Goal: Information Seeking & Learning: Find contact information

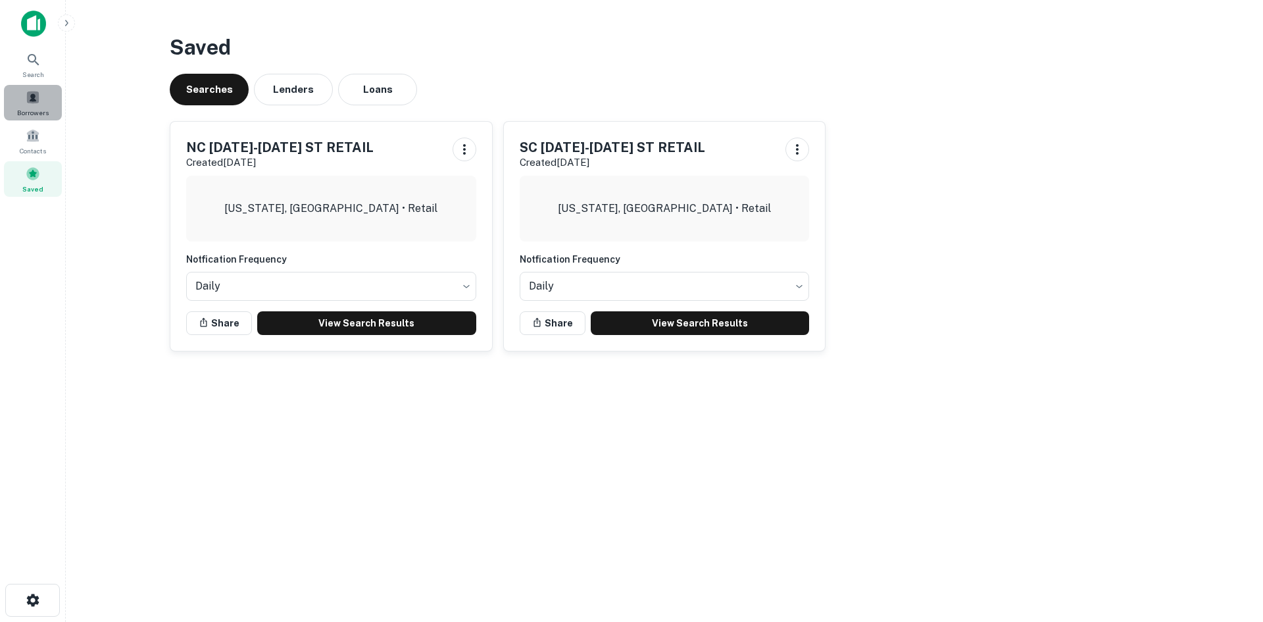
click at [47, 98] on div "Borrowers" at bounding box center [33, 103] width 58 height 36
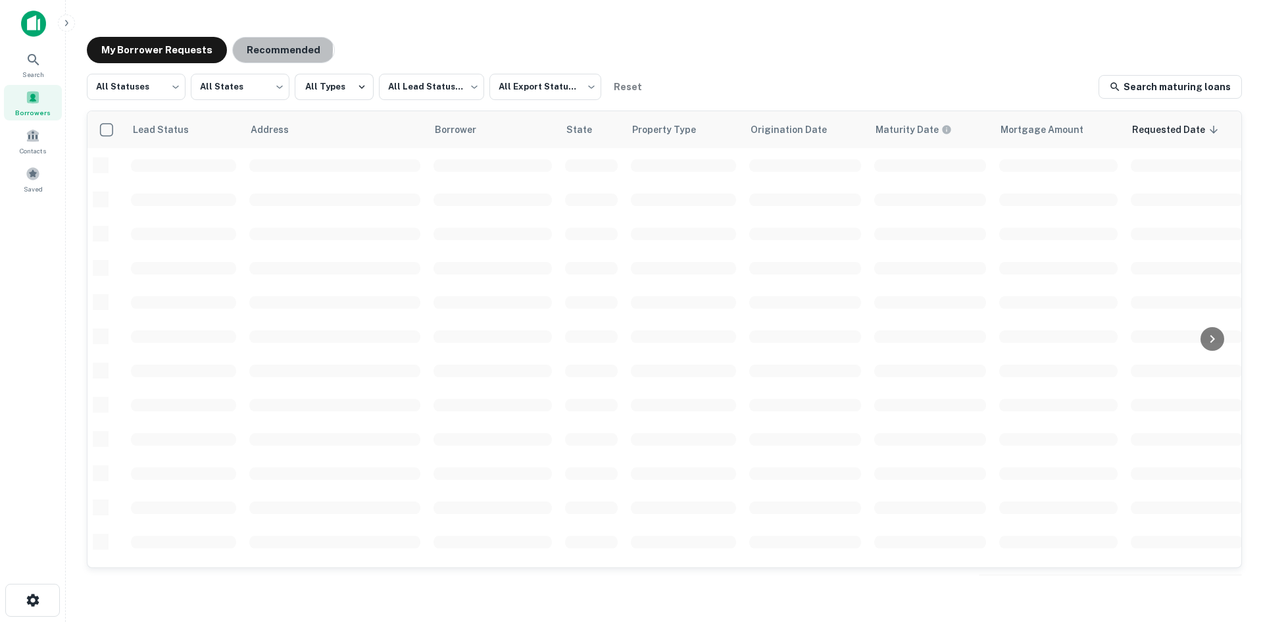
click at [237, 49] on button "Recommended" at bounding box center [283, 50] width 103 height 26
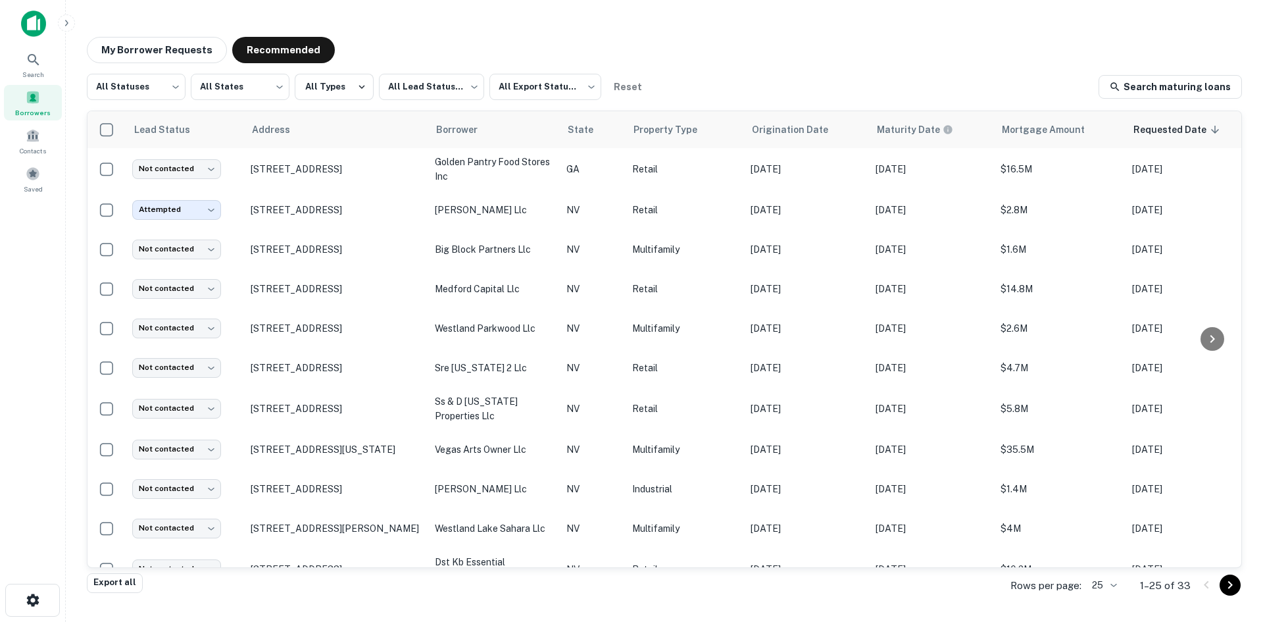
click at [1104, 588] on body "Search Borrowers Contacts Saved My Borrower Requests Recommended All Statuses *…" at bounding box center [631, 311] width 1263 height 622
click at [1111, 580] on li "500" at bounding box center [1105, 570] width 45 height 24
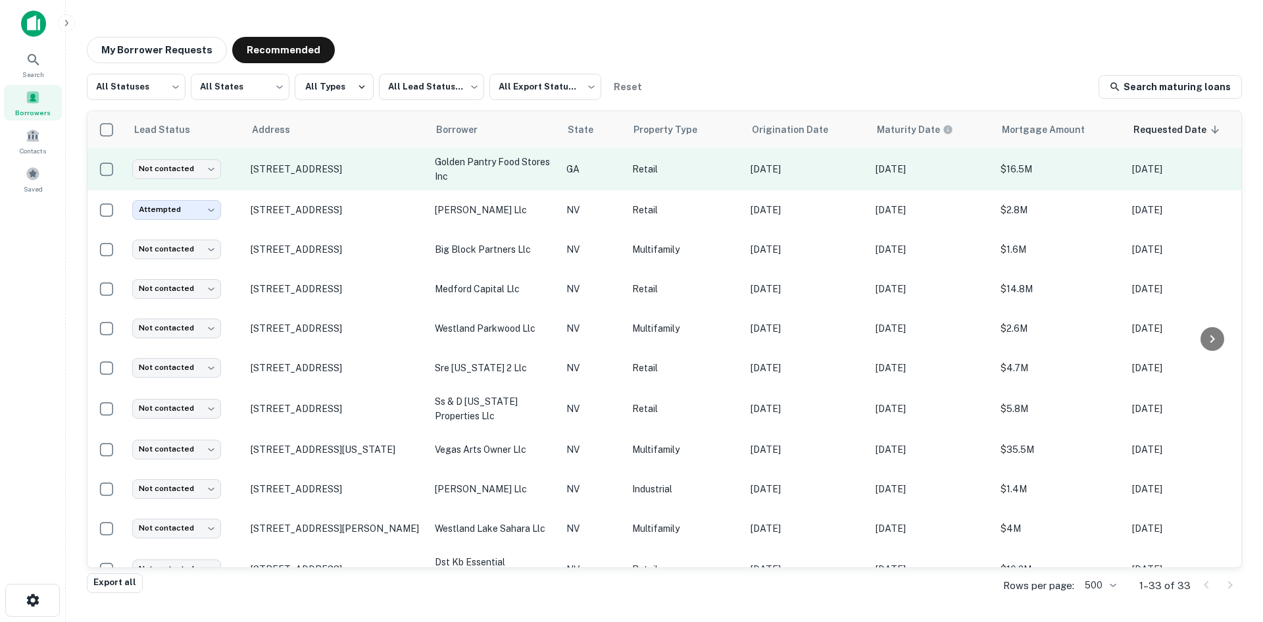
click at [380, 176] on td "[STREET_ADDRESS]" at bounding box center [336, 169] width 184 height 42
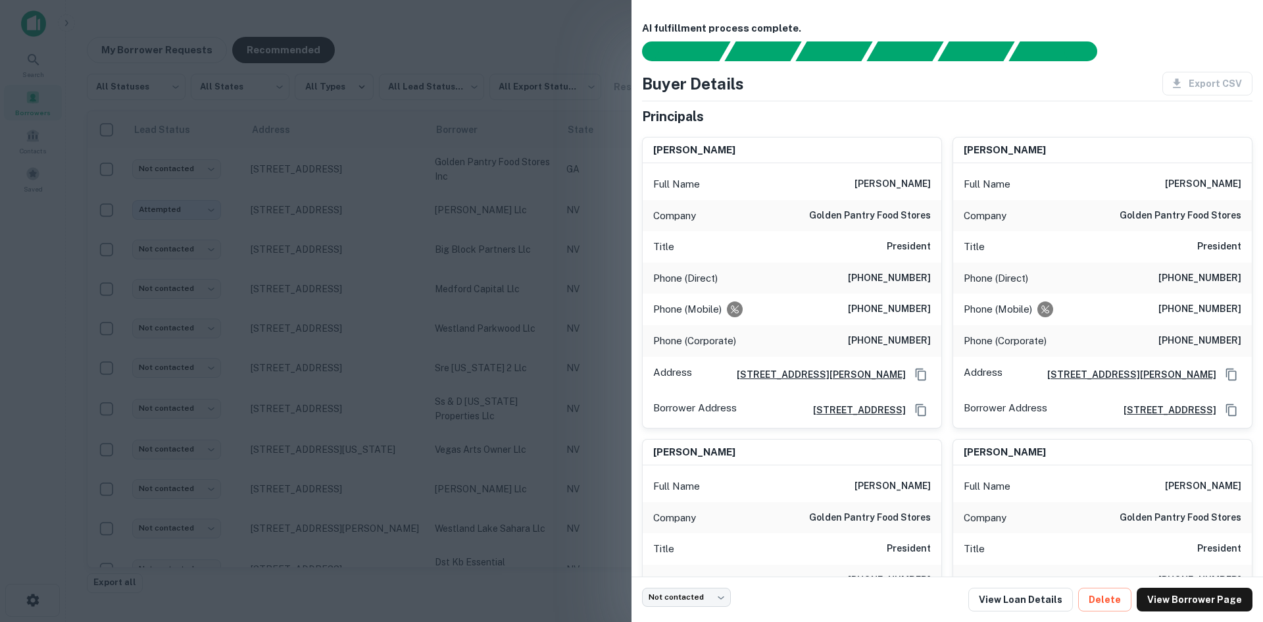
click at [377, 180] on div at bounding box center [631, 311] width 1263 height 622
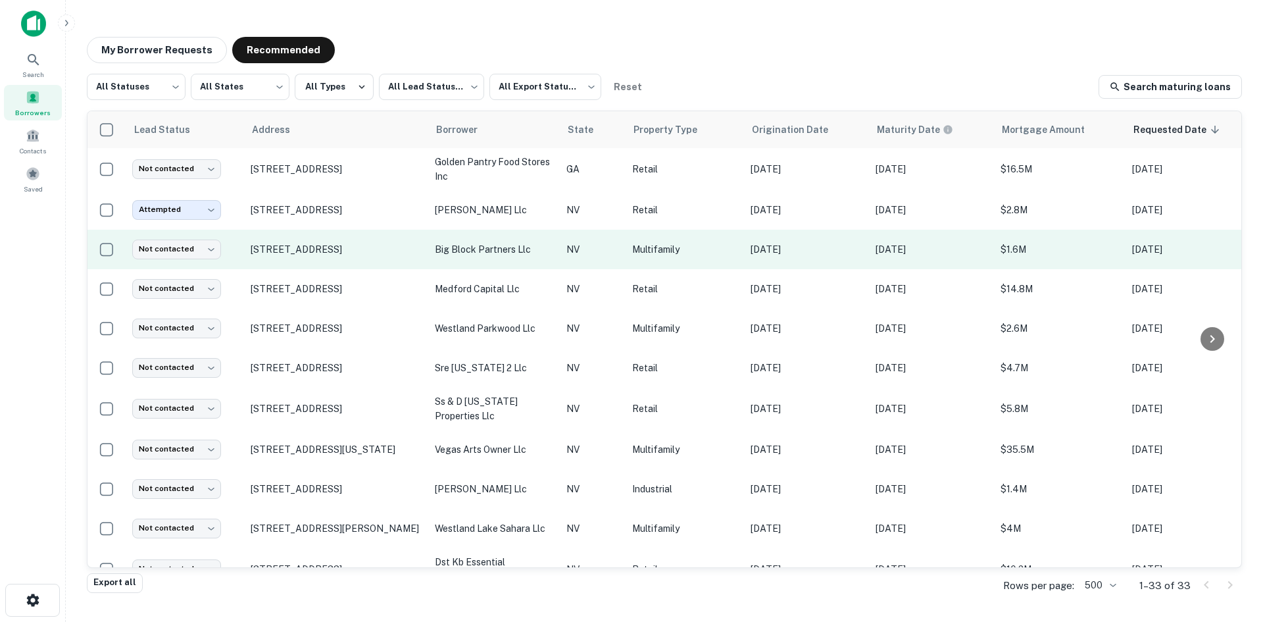
click at [359, 256] on td "[STREET_ADDRESS]" at bounding box center [336, 249] width 184 height 39
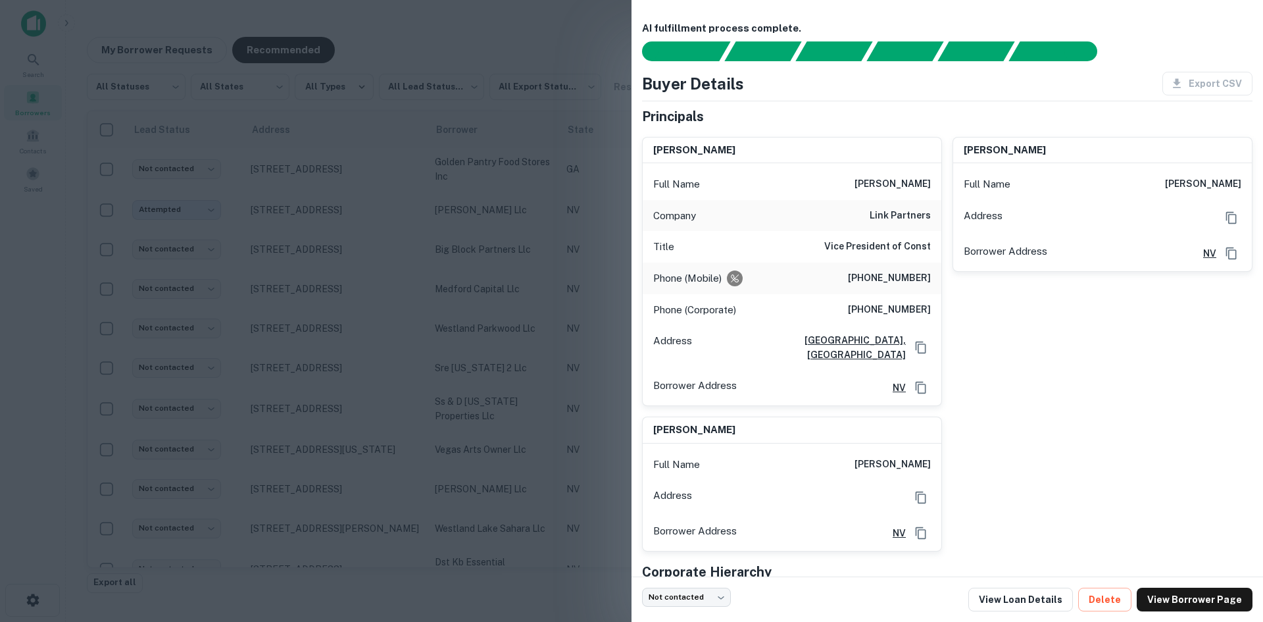
click at [359, 256] on div at bounding box center [631, 311] width 1263 height 622
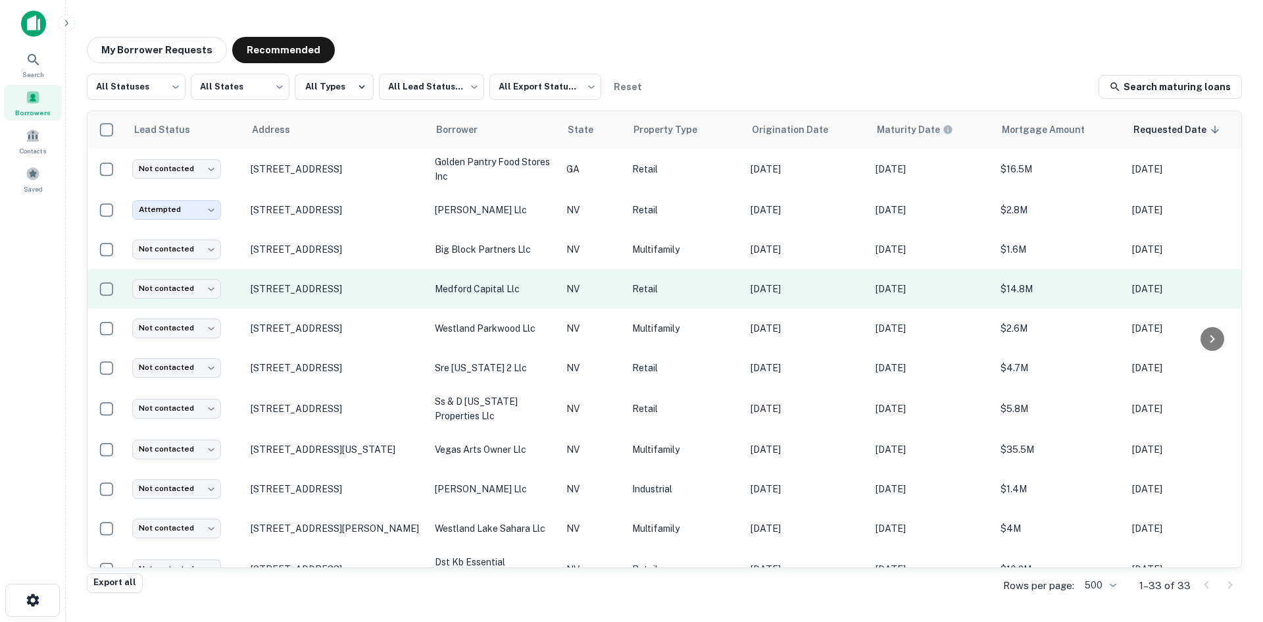
click at [356, 301] on td "[STREET_ADDRESS]" at bounding box center [336, 288] width 184 height 39
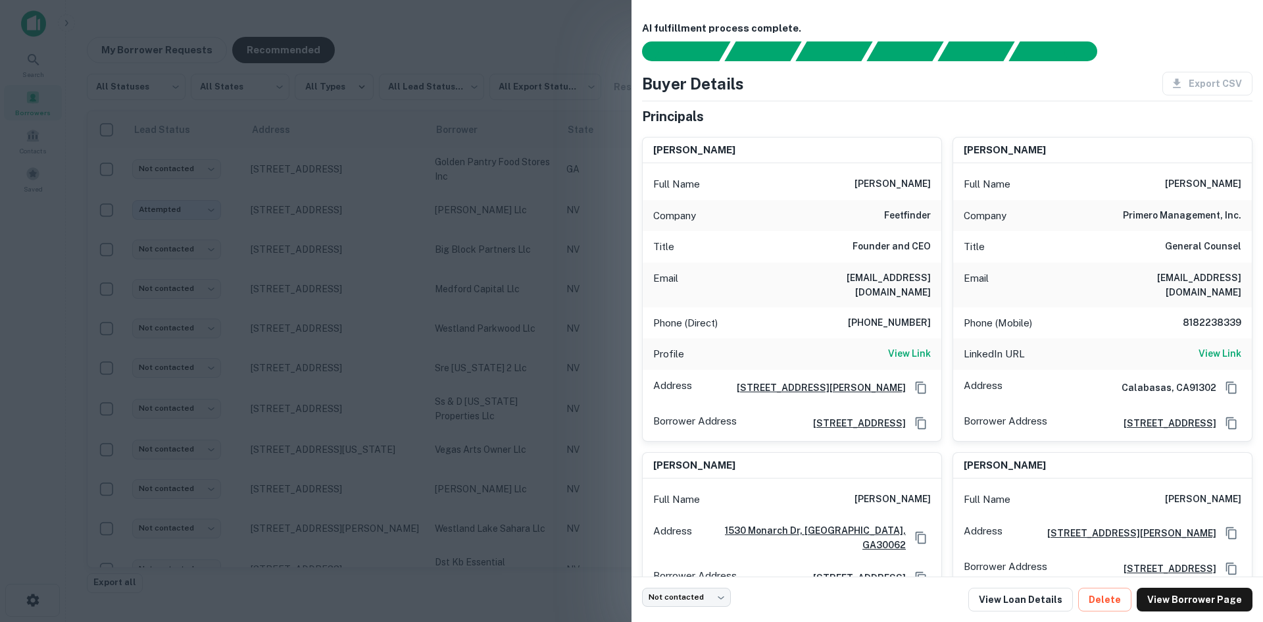
click at [356, 296] on div at bounding box center [631, 311] width 1263 height 622
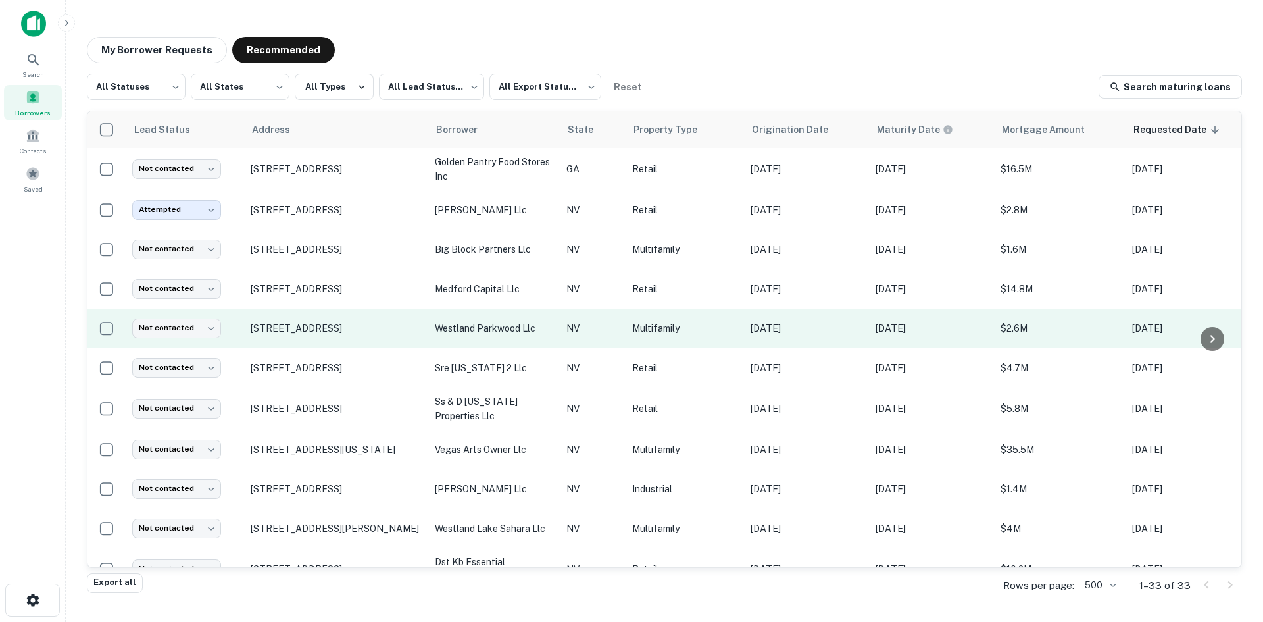
click at [353, 342] on td "[STREET_ADDRESS]" at bounding box center [336, 327] width 184 height 39
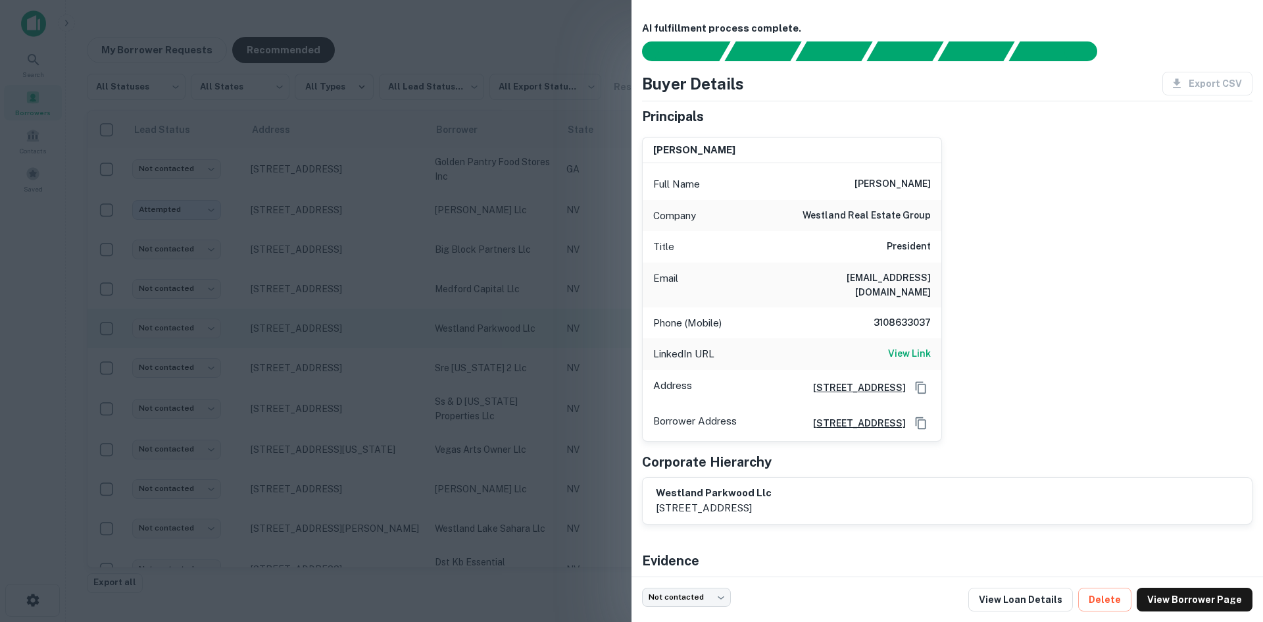
click at [342, 309] on div at bounding box center [631, 311] width 1263 height 622
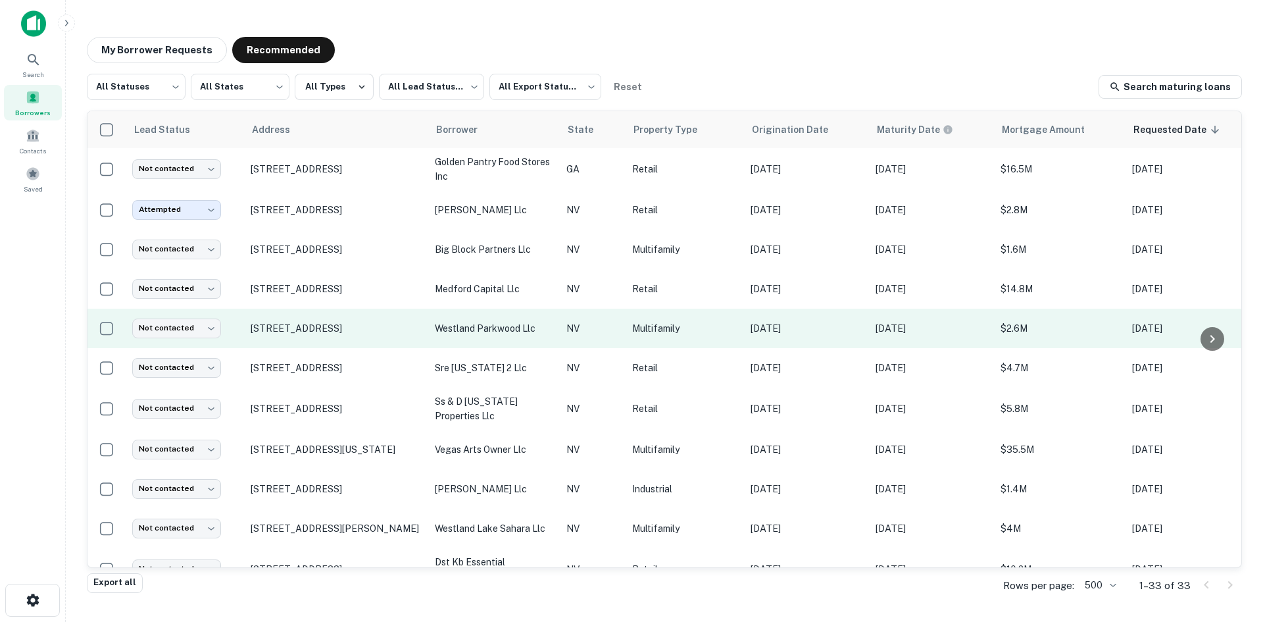
click at [339, 342] on td "[STREET_ADDRESS]" at bounding box center [336, 327] width 184 height 39
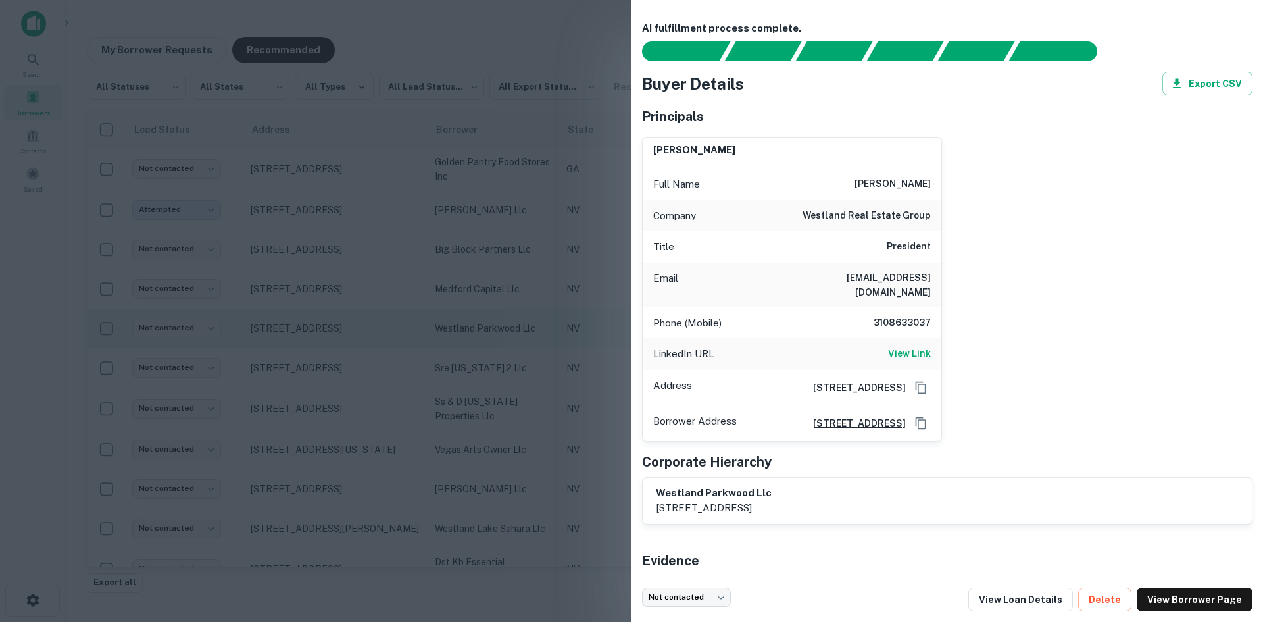
click at [337, 343] on div at bounding box center [631, 311] width 1263 height 622
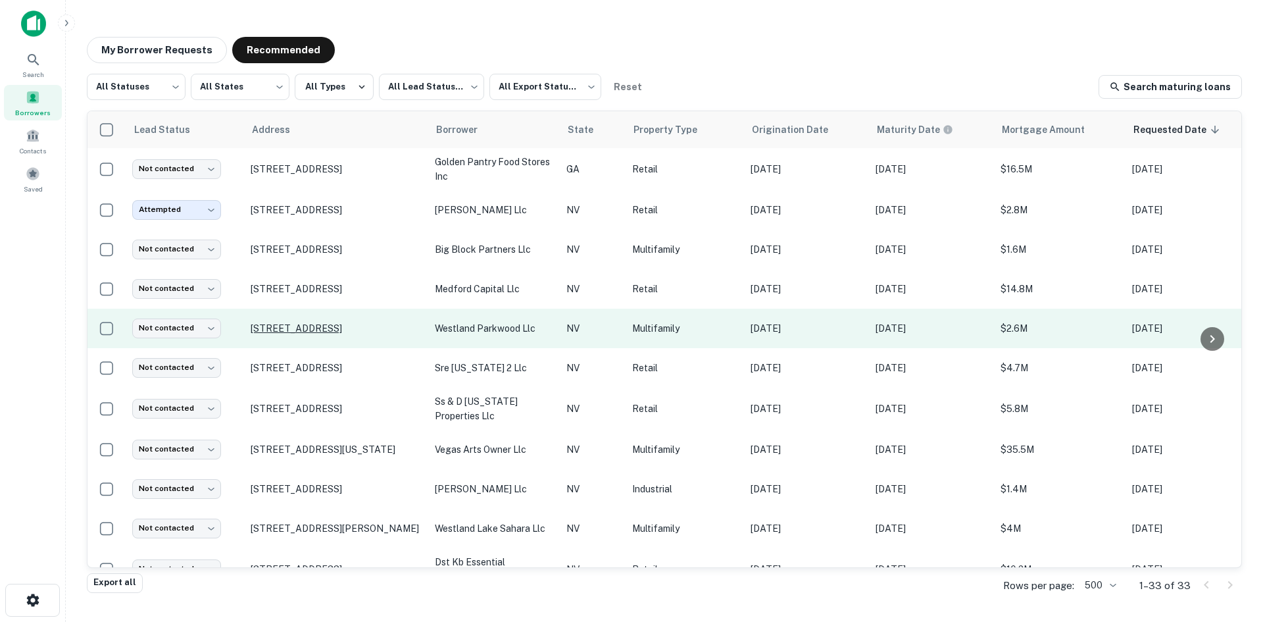
click at [335, 330] on p "[STREET_ADDRESS]" at bounding box center [336, 328] width 171 height 12
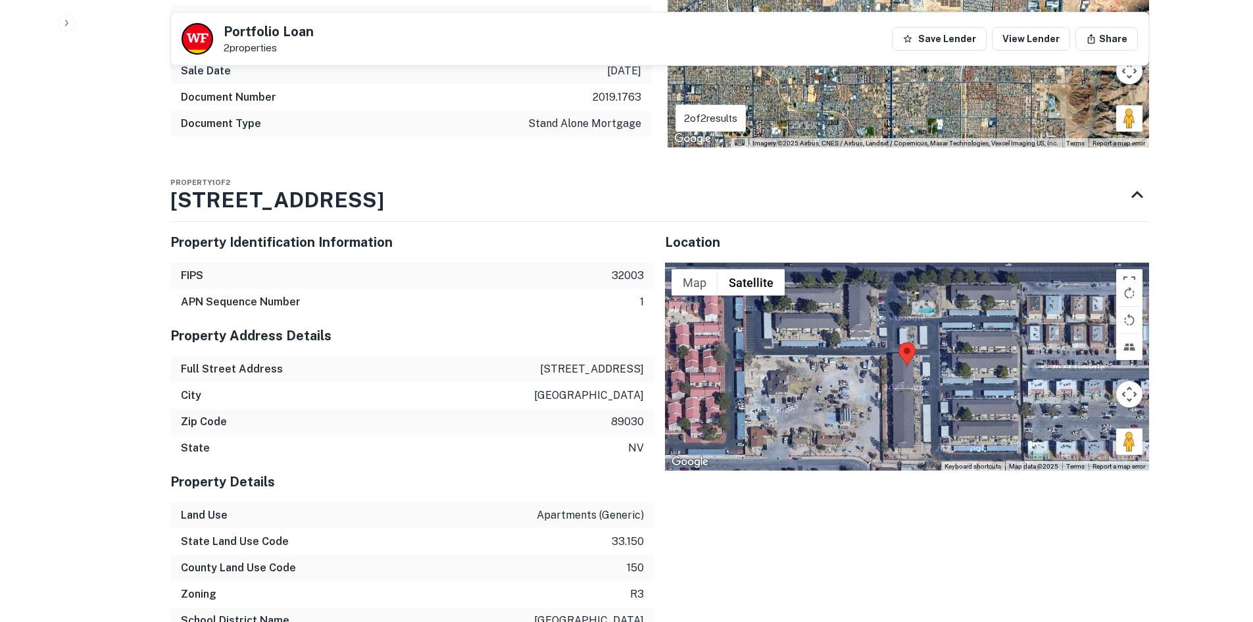
scroll to position [1381, 0]
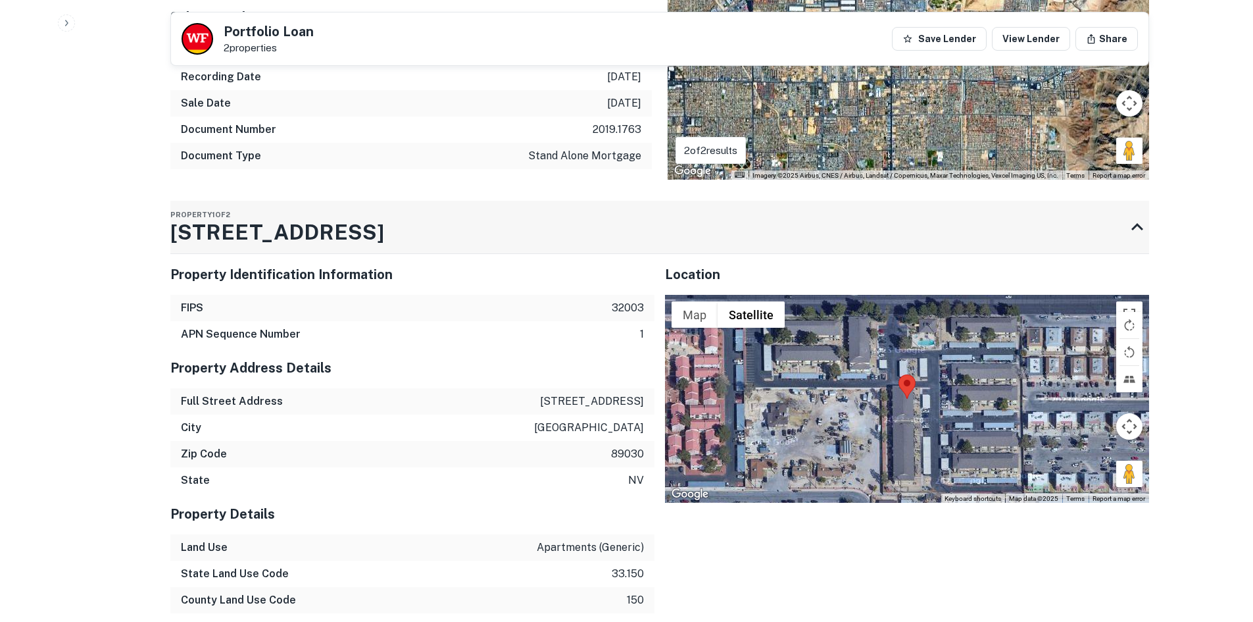
drag, startPoint x: 169, startPoint y: 198, endPoint x: 360, endPoint y: 208, distance: 191.0
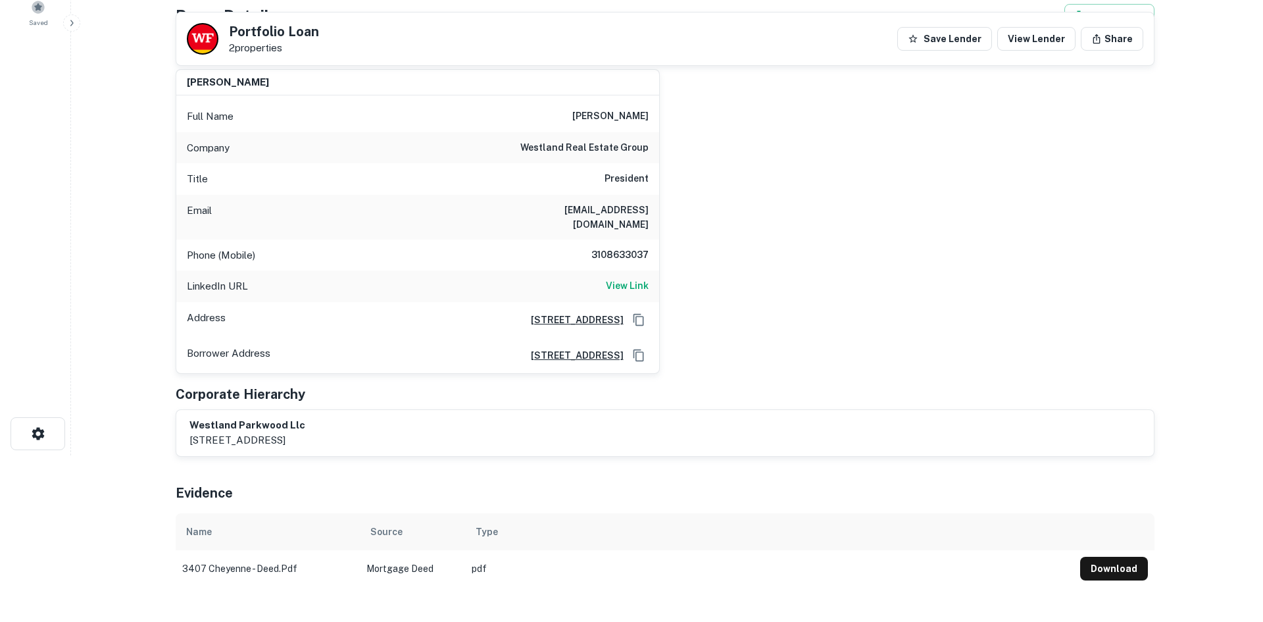
scroll to position [0, 0]
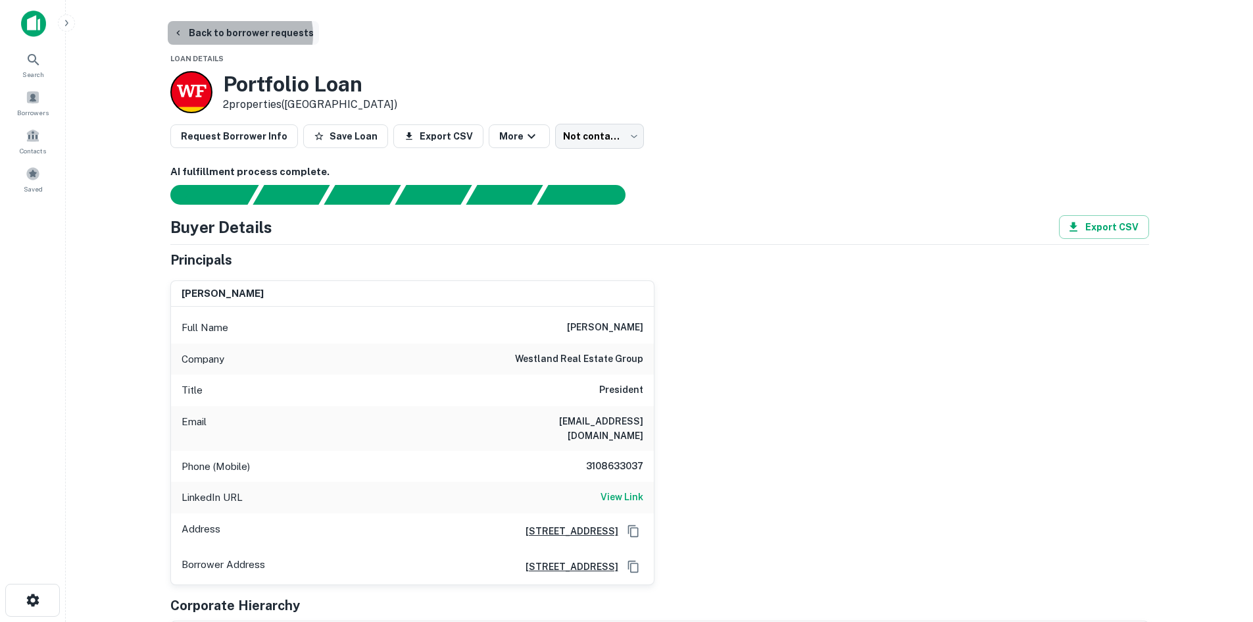
click at [239, 35] on button "Back to borrower requests" at bounding box center [243, 33] width 151 height 24
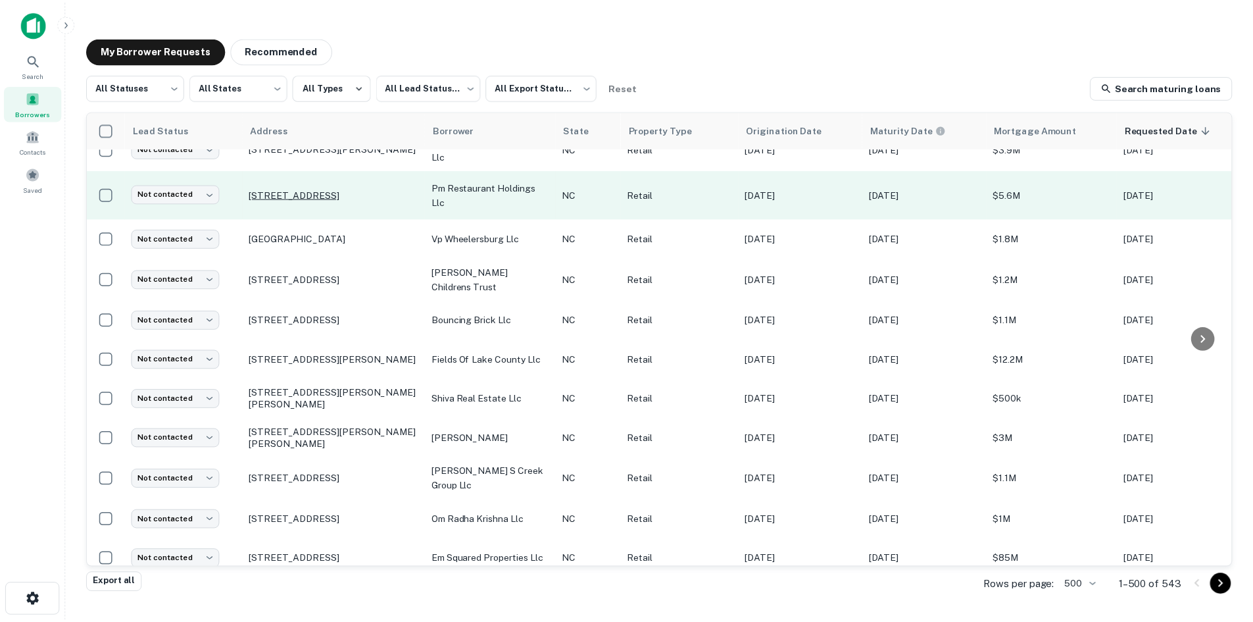
scroll to position [395, 0]
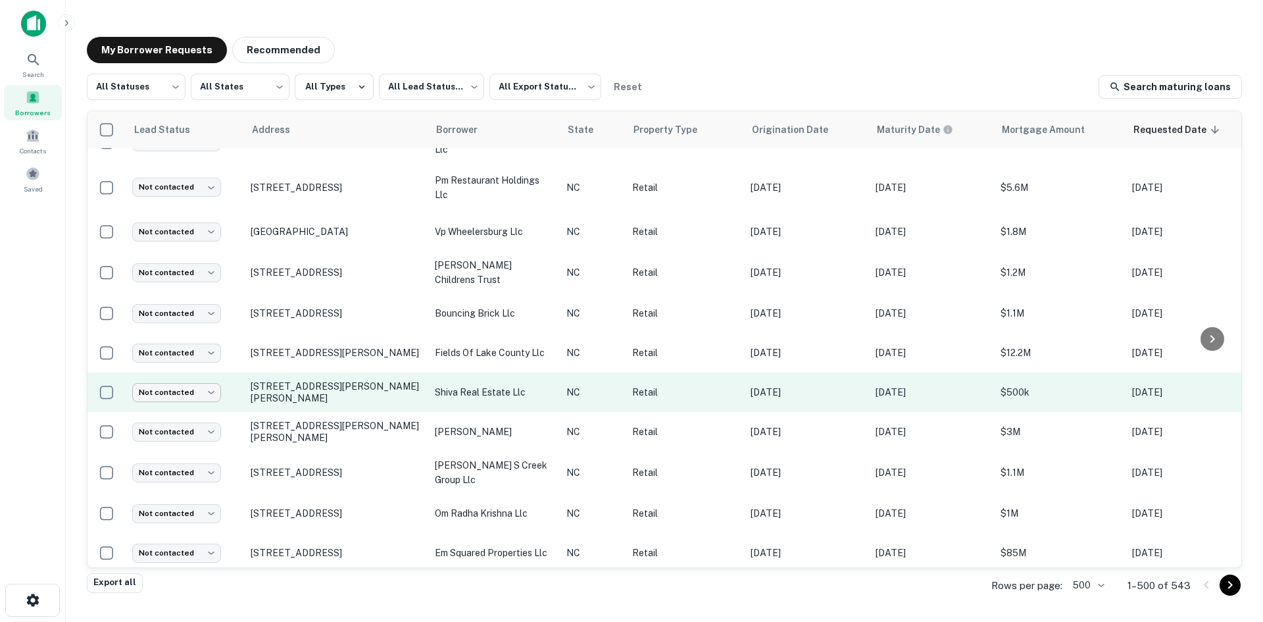
drag, startPoint x: 316, startPoint y: 395, endPoint x: 191, endPoint y: 374, distance: 126.0
click at [316, 395] on td "[STREET_ADDRESS][PERSON_NAME][PERSON_NAME]" at bounding box center [336, 391] width 184 height 39
click at [313, 391] on p "[STREET_ADDRESS][PERSON_NAME][PERSON_NAME]" at bounding box center [336, 392] width 171 height 24
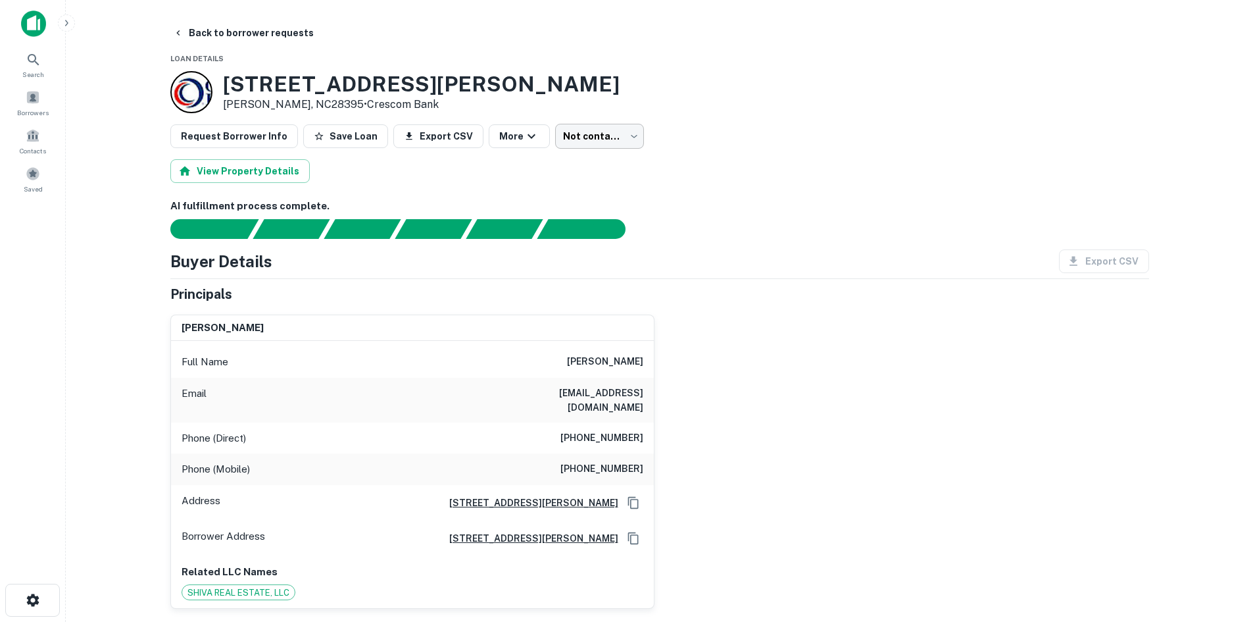
click at [581, 147] on body "Search Borrowers Contacts Saved Back to borrower requests Loan Details [STREET_…" at bounding box center [626, 311] width 1253 height 622
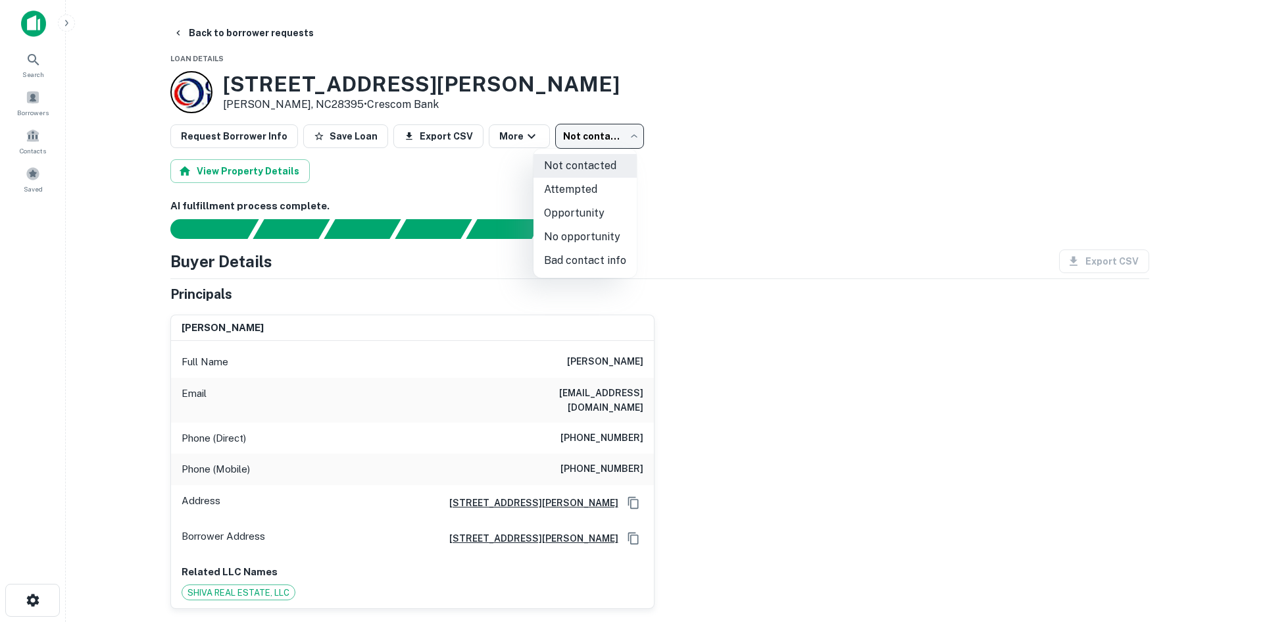
click at [576, 206] on li "Opportunity" at bounding box center [584, 213] width 103 height 24
type input "**********"
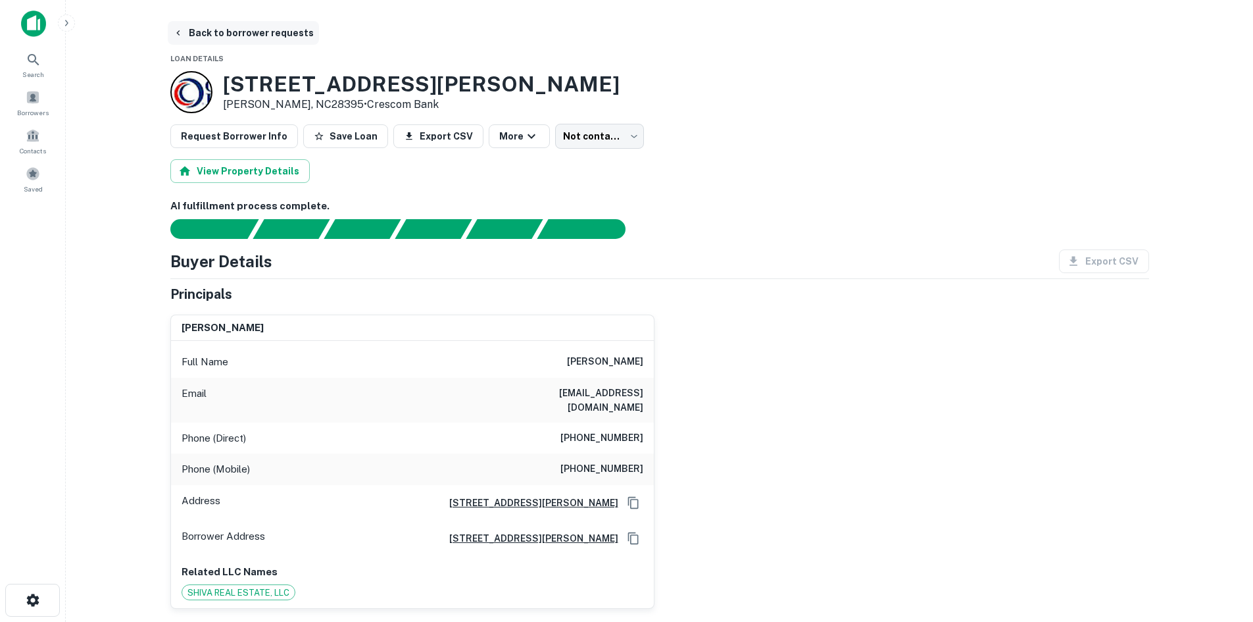
click at [241, 37] on button "Back to borrower requests" at bounding box center [243, 33] width 151 height 24
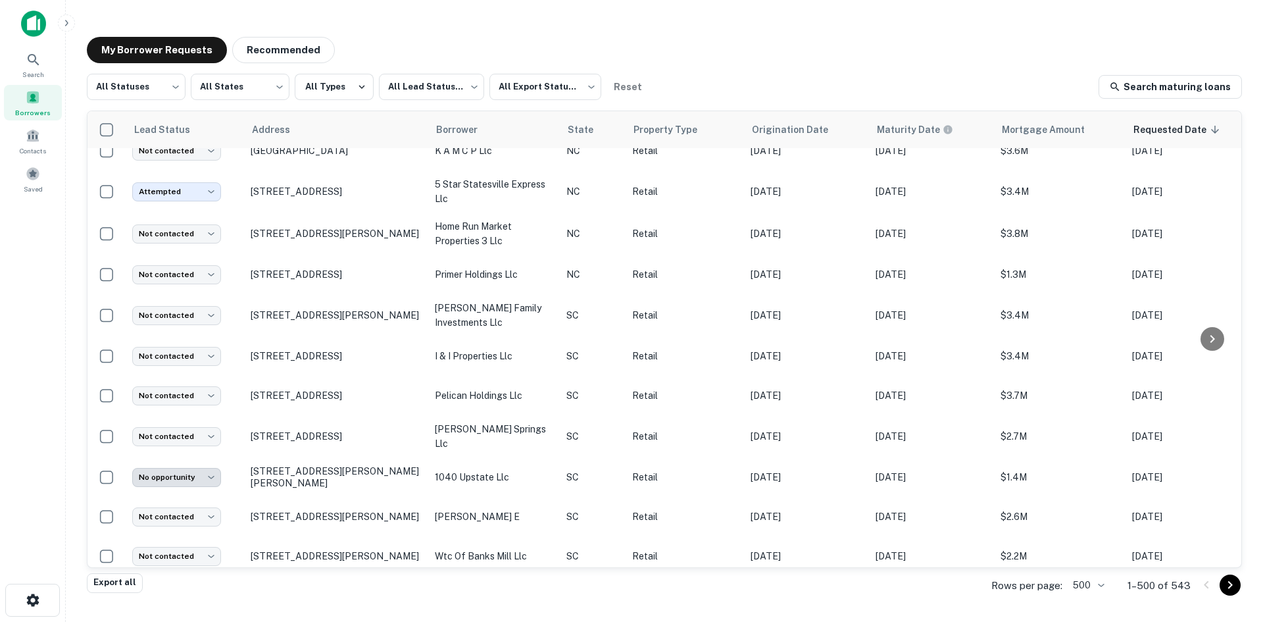
scroll to position [1516, 0]
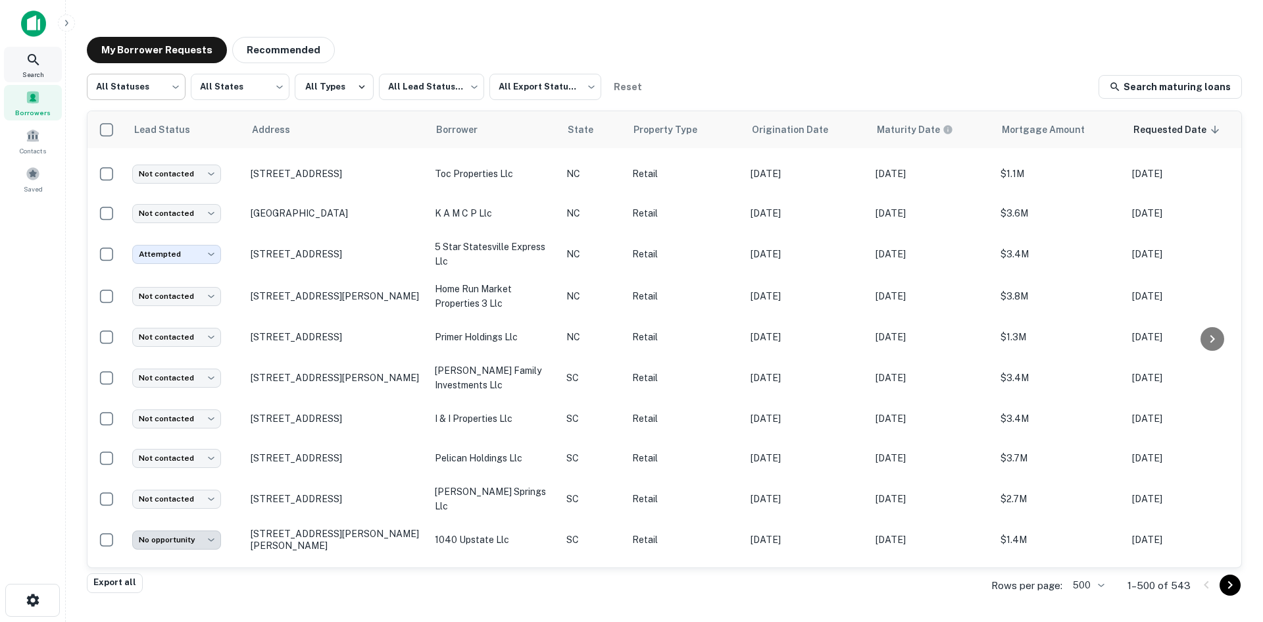
click at [114, 73] on body "Search Borrowers Contacts Saved My Borrower Requests Recommended All Statuses *…" at bounding box center [631, 311] width 1263 height 622
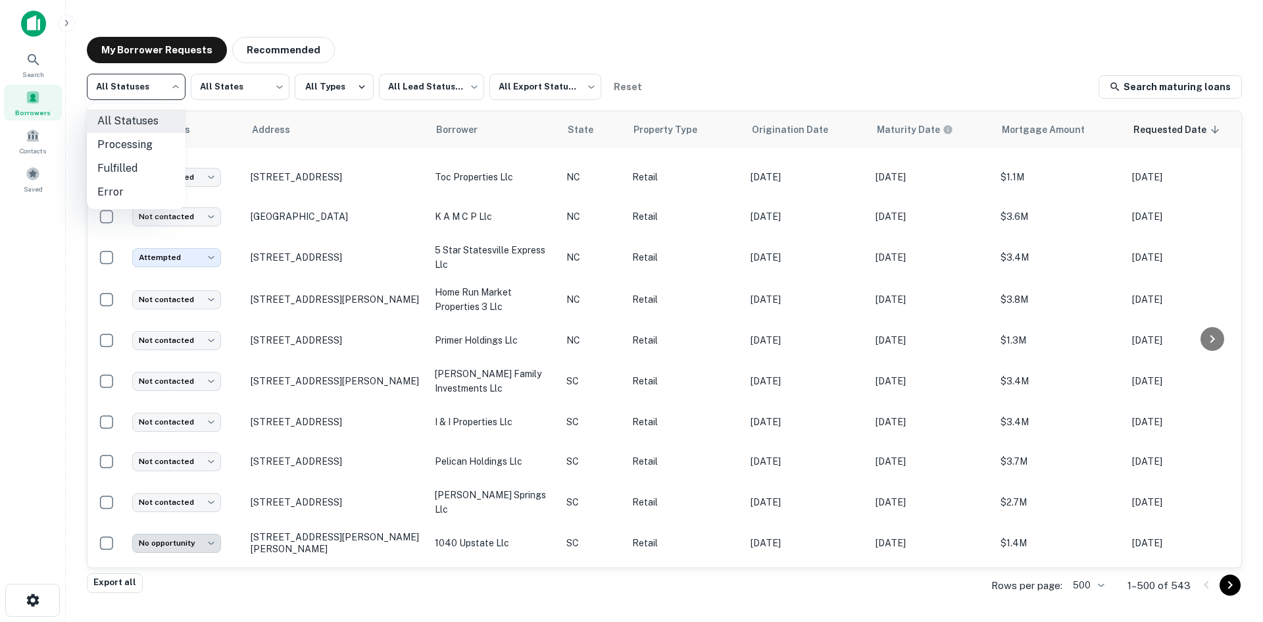
click at [170, 94] on body "Search Borrowers Contacts Saved My Borrower Requests Recommended All Statuses *…" at bounding box center [631, 311] width 1263 height 622
click at [130, 166] on li "Fulfilled" at bounding box center [136, 169] width 99 height 24
type input "*********"
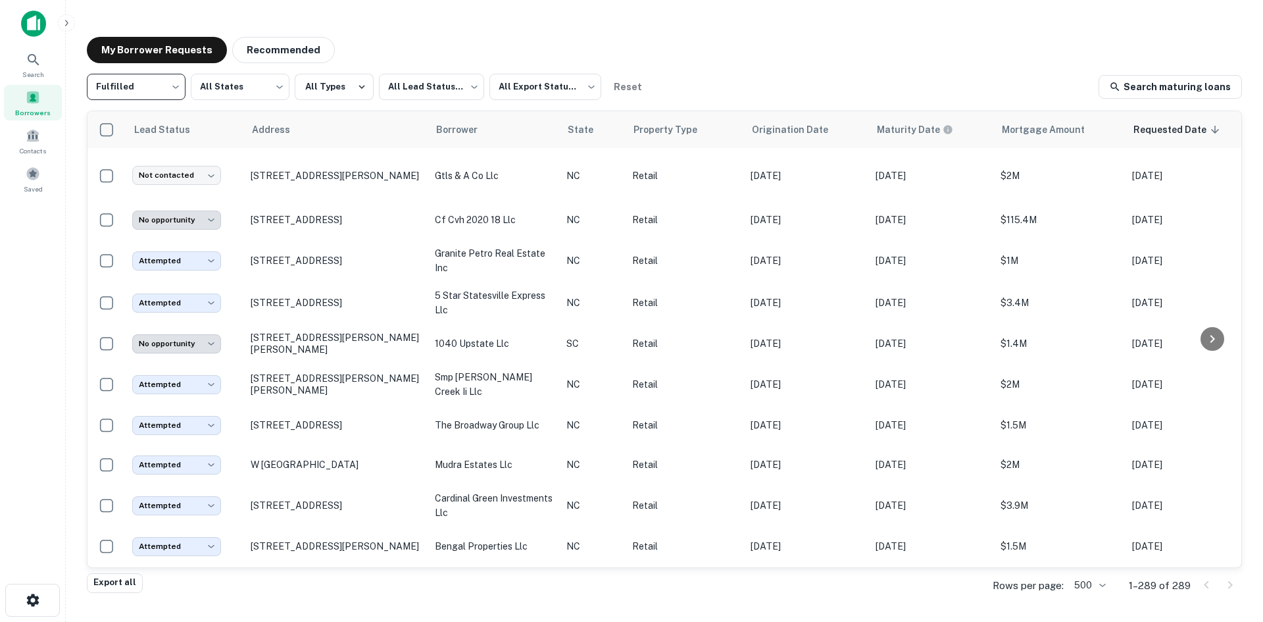
scroll to position [1513, 0]
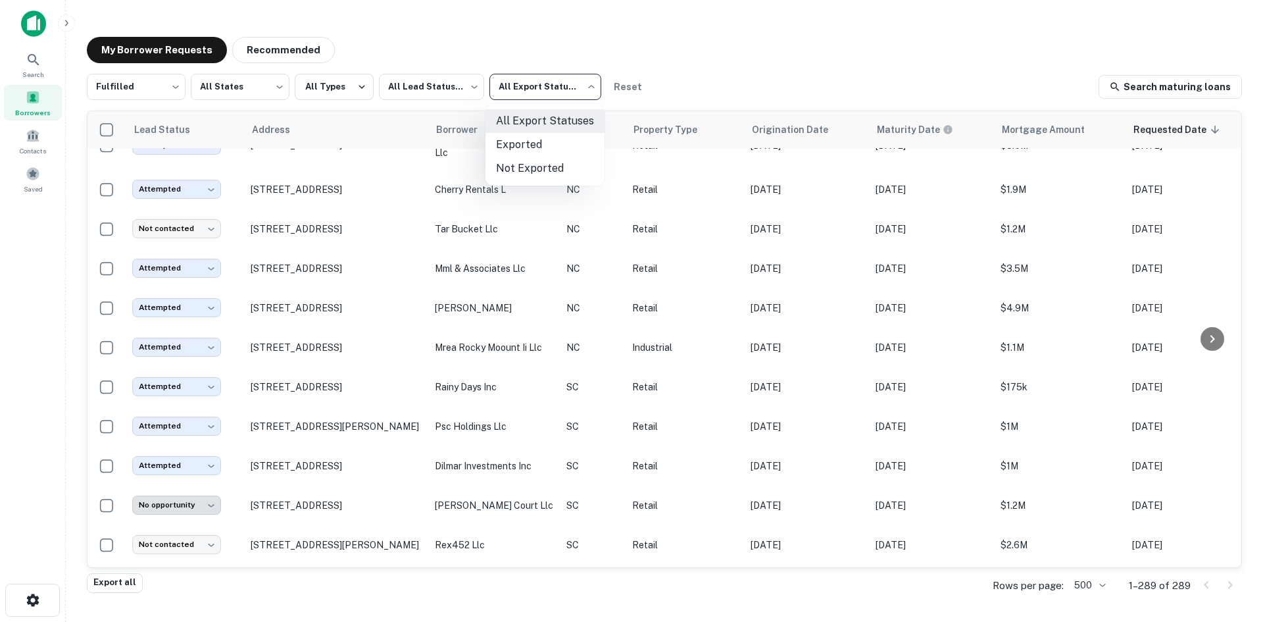
click at [529, 79] on body "Search Borrowers Contacts Saved My Borrower Requests Recommended Fulfilled ****…" at bounding box center [631, 311] width 1263 height 622
click at [545, 82] on div at bounding box center [631, 311] width 1263 height 622
click at [439, 78] on body "Search Borrowers Contacts Saved My Borrower Requests Recommended Fulfilled ****…" at bounding box center [631, 311] width 1263 height 622
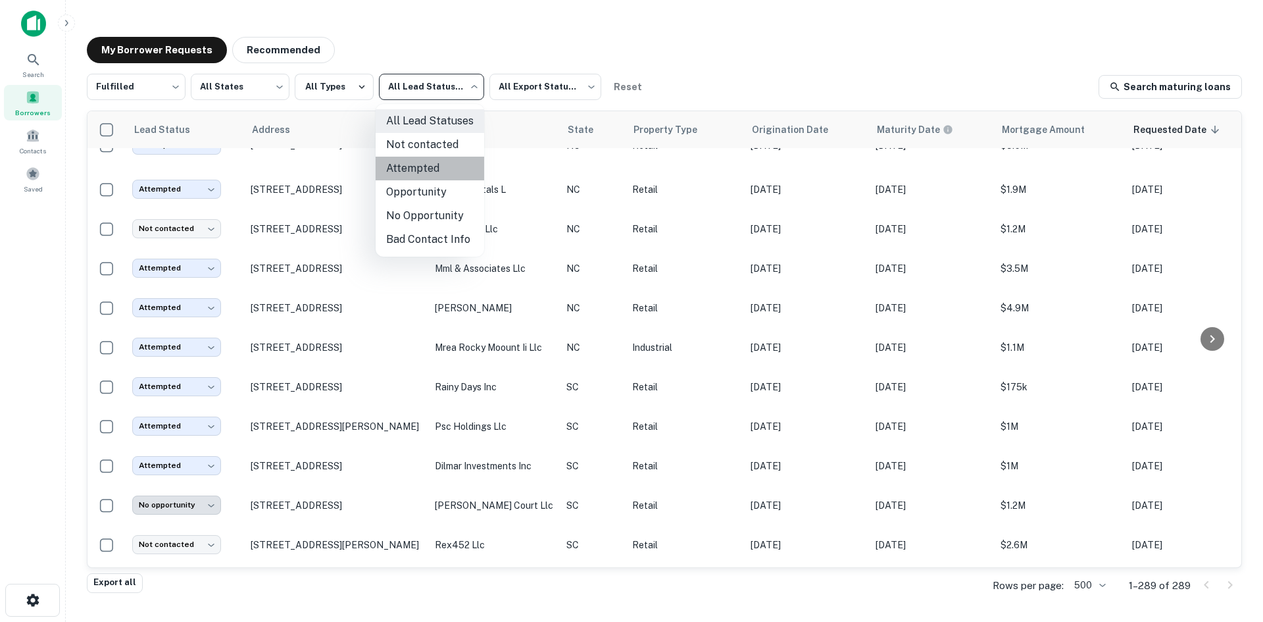
click at [437, 163] on li "Attempted" at bounding box center [430, 169] width 109 height 24
type input "*********"
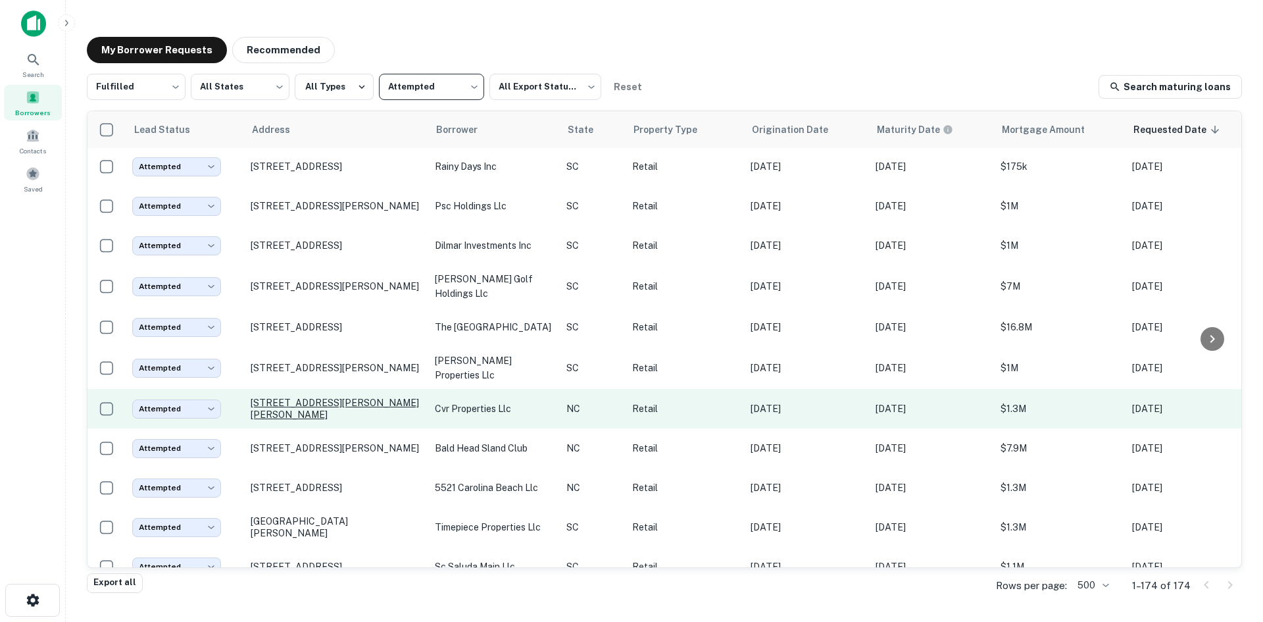
scroll to position [921, 0]
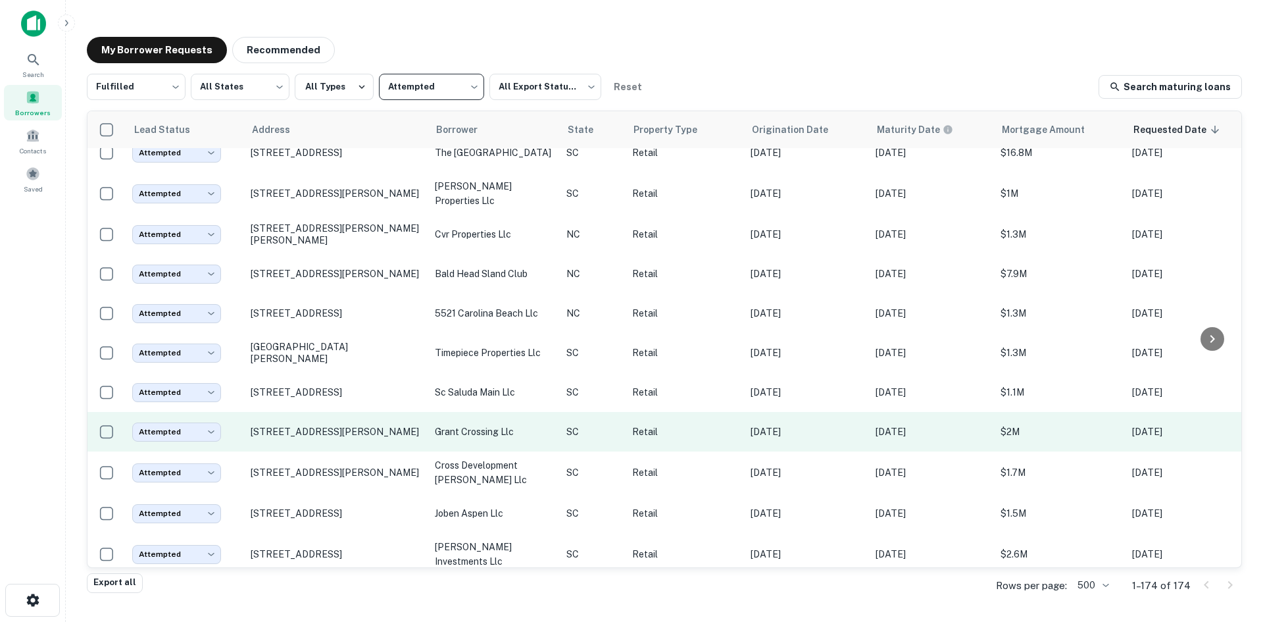
click at [338, 451] on td "[STREET_ADDRESS][PERSON_NAME]" at bounding box center [336, 431] width 184 height 39
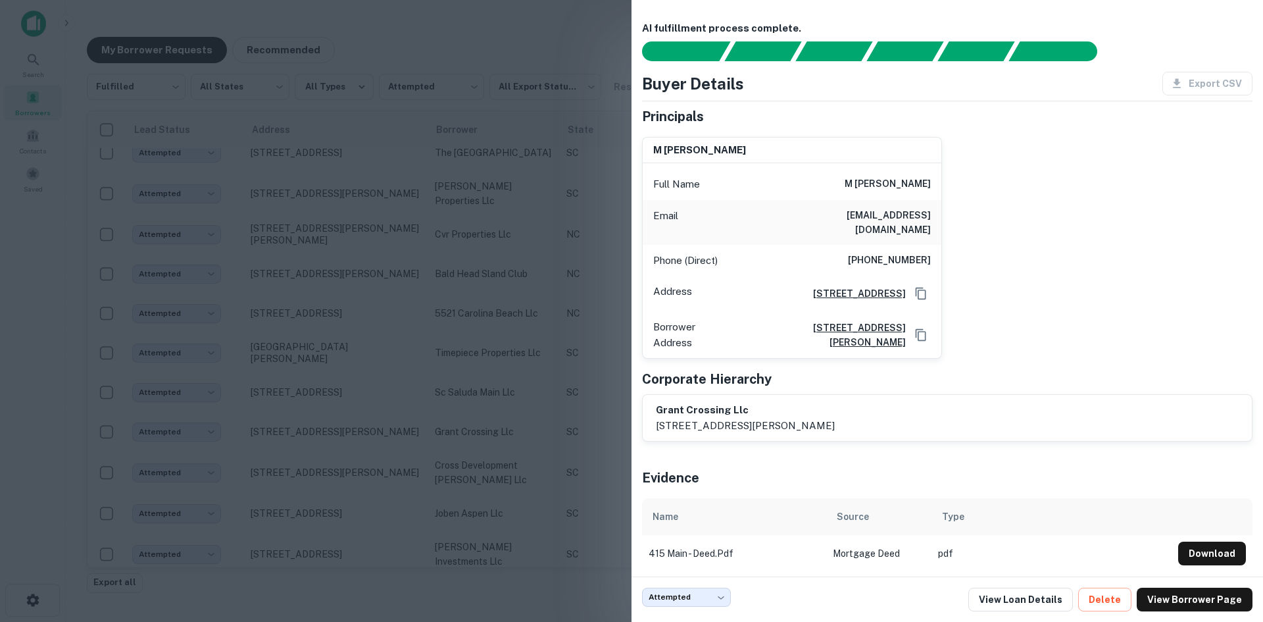
click at [386, 435] on div at bounding box center [631, 311] width 1263 height 622
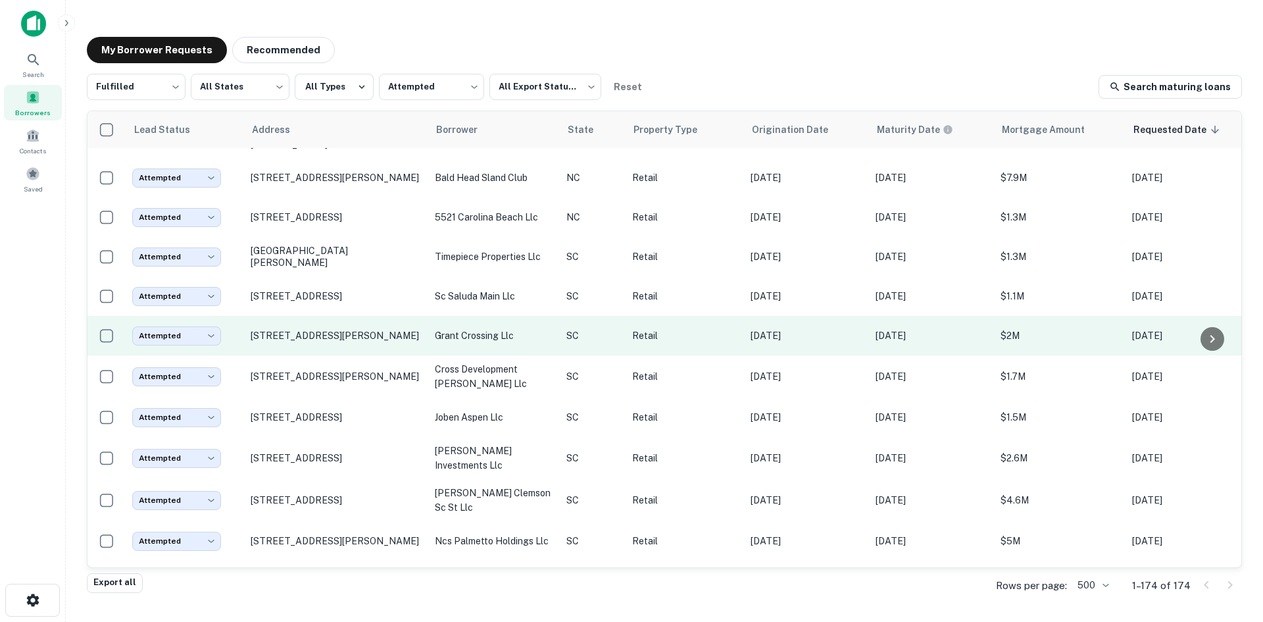
scroll to position [1052, 0]
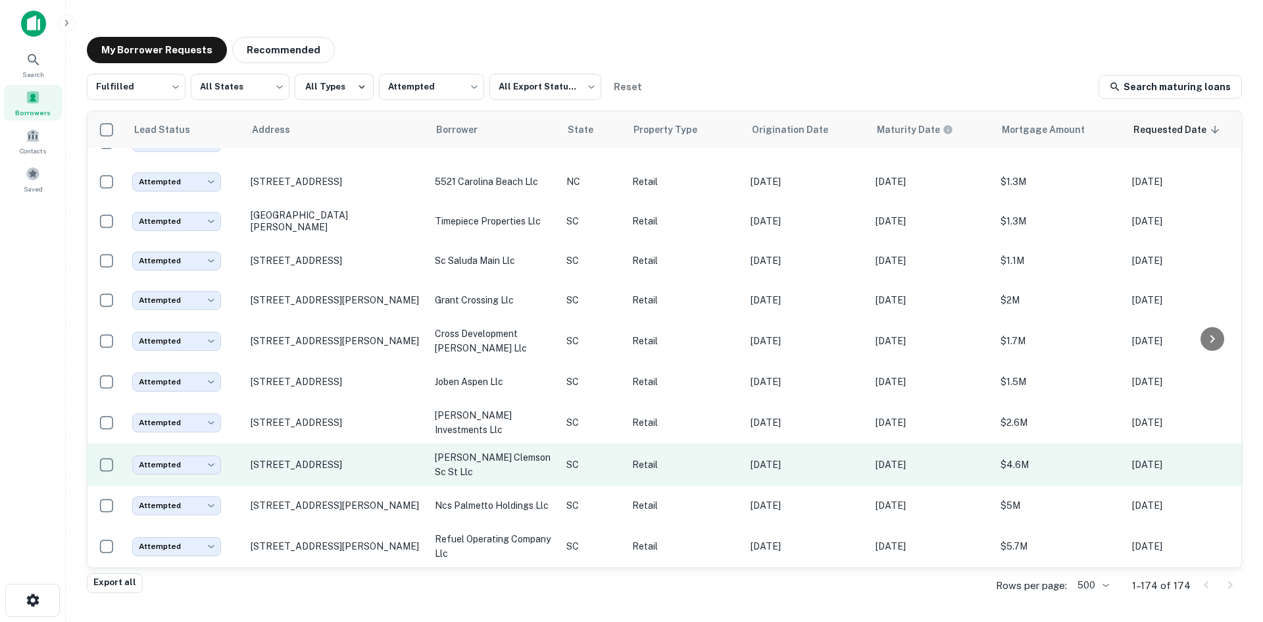
click at [316, 485] on td "[STREET_ADDRESS]" at bounding box center [336, 464] width 184 height 42
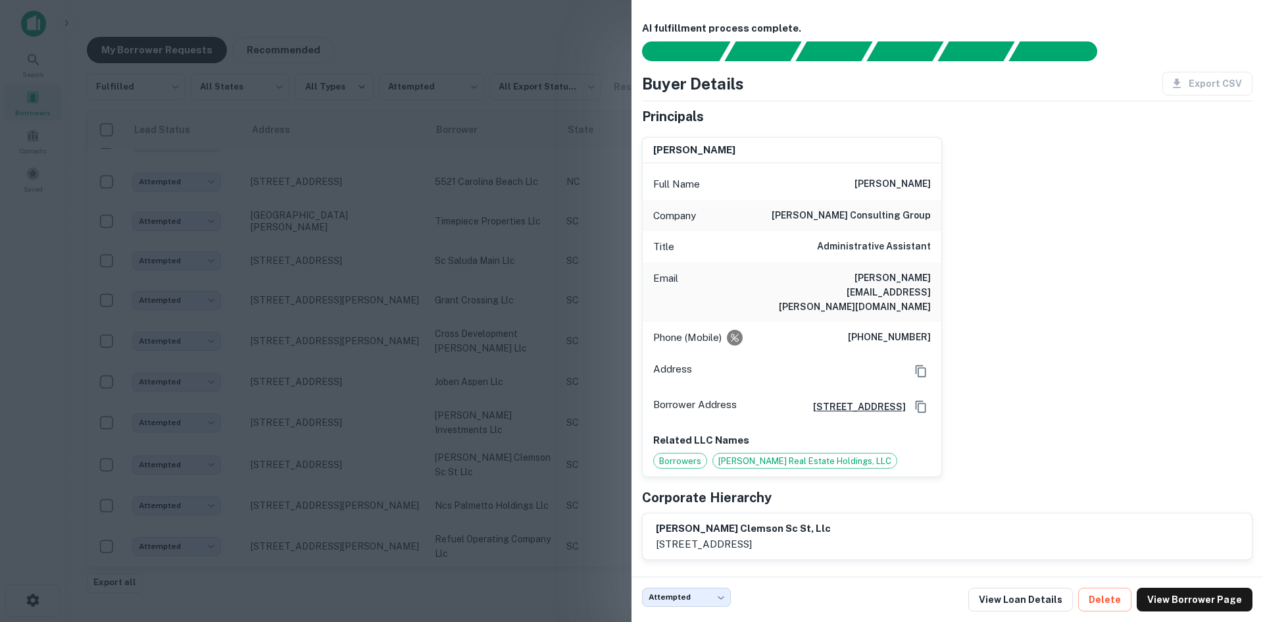
click at [316, 510] on div at bounding box center [631, 311] width 1263 height 622
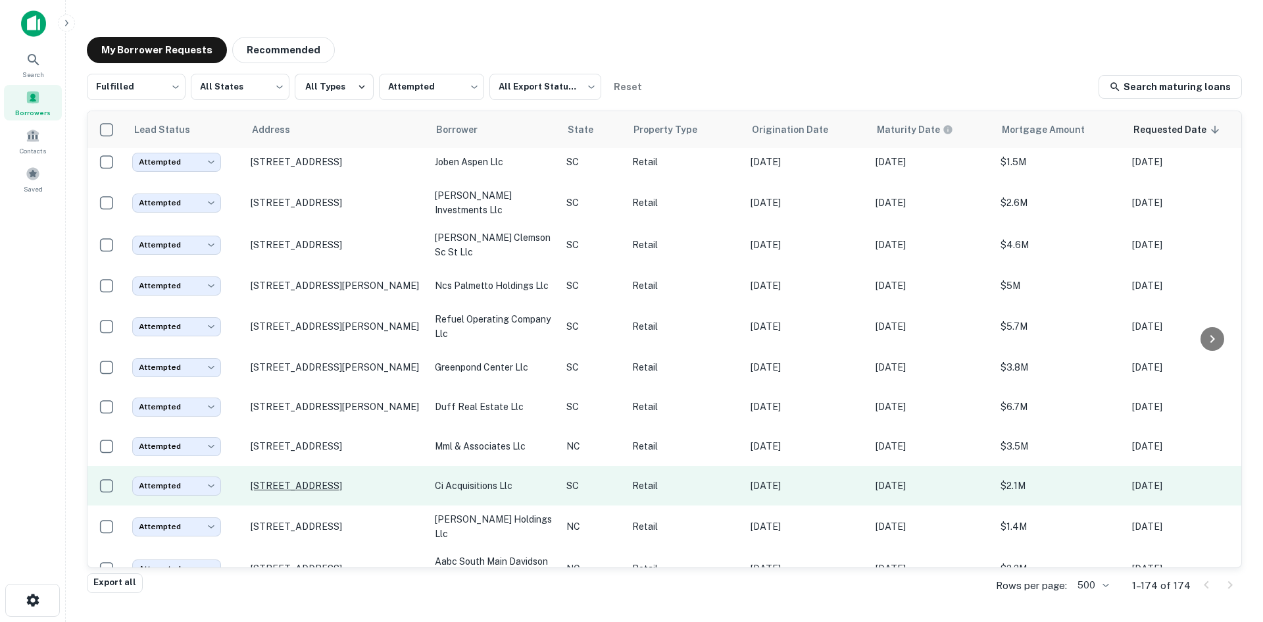
scroll to position [1316, 0]
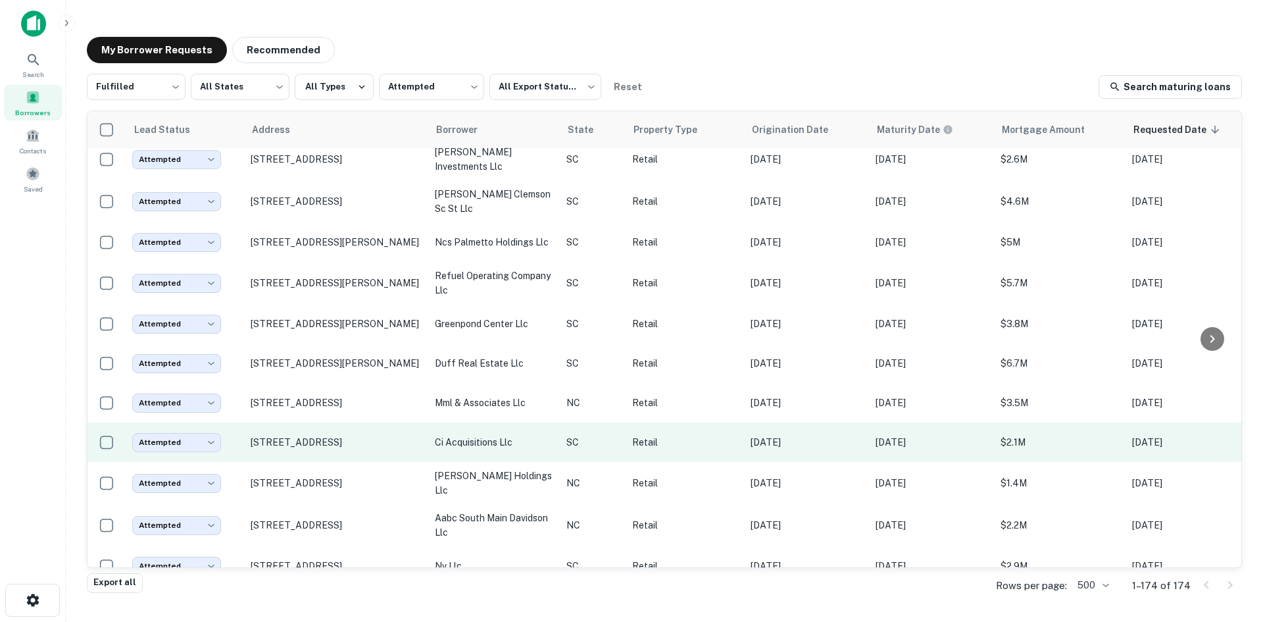
click at [321, 462] on td "[STREET_ADDRESS]" at bounding box center [336, 441] width 184 height 39
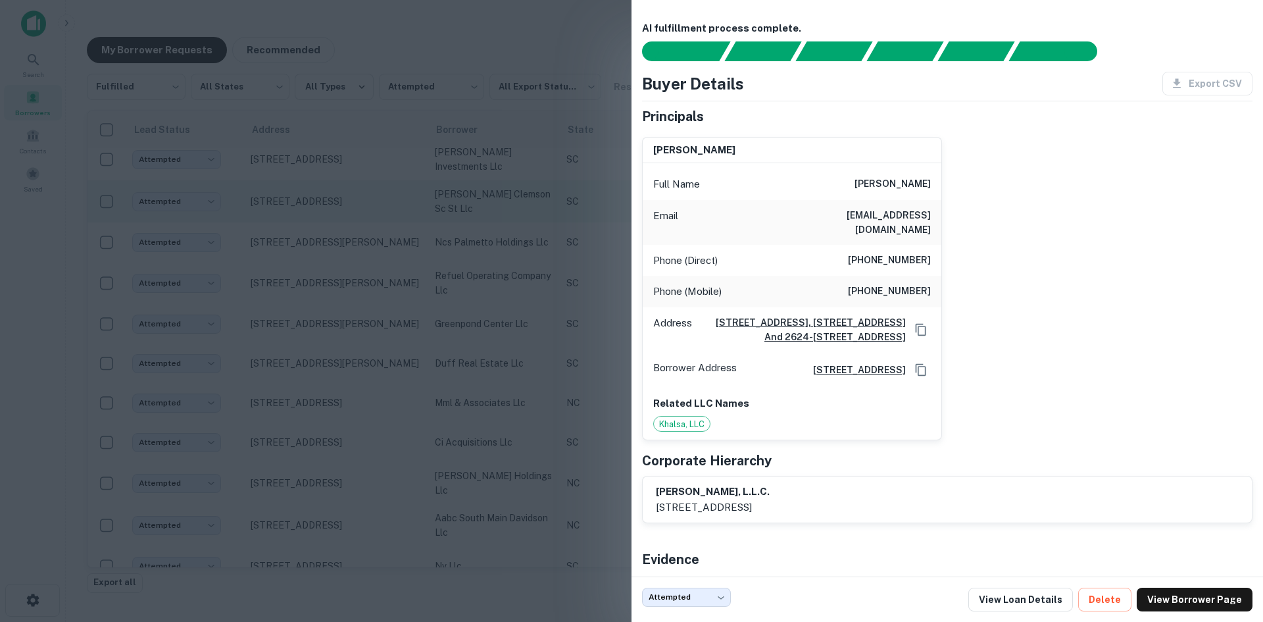
click at [539, 391] on div at bounding box center [631, 311] width 1263 height 622
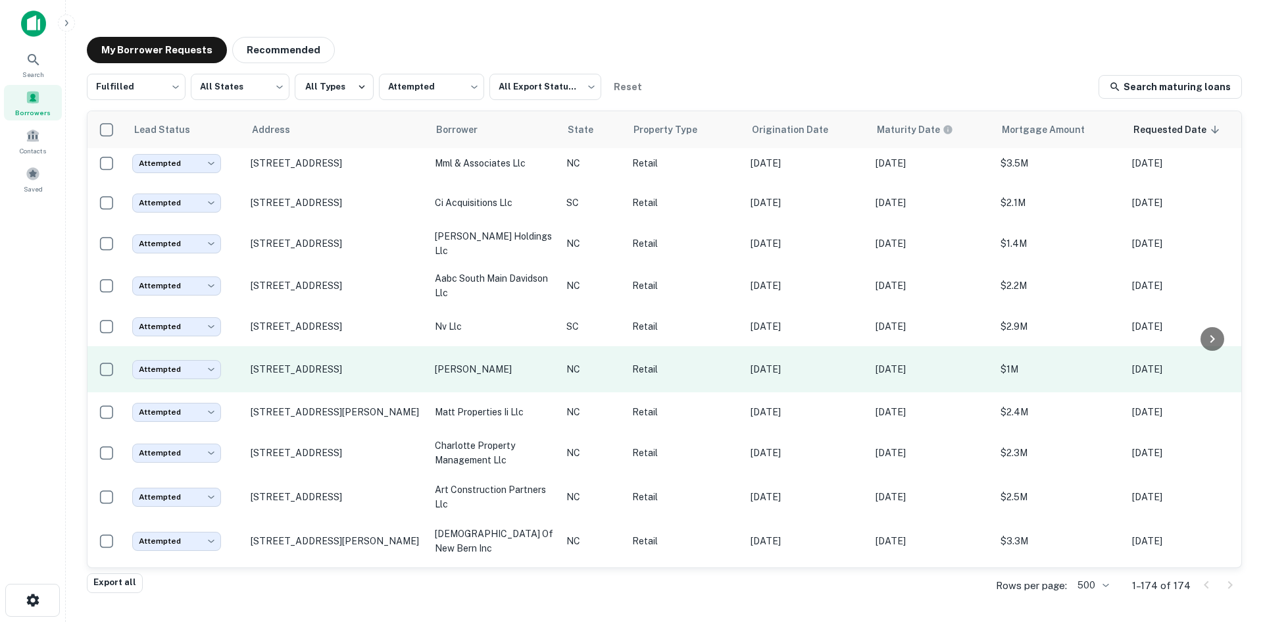
scroll to position [1579, 0]
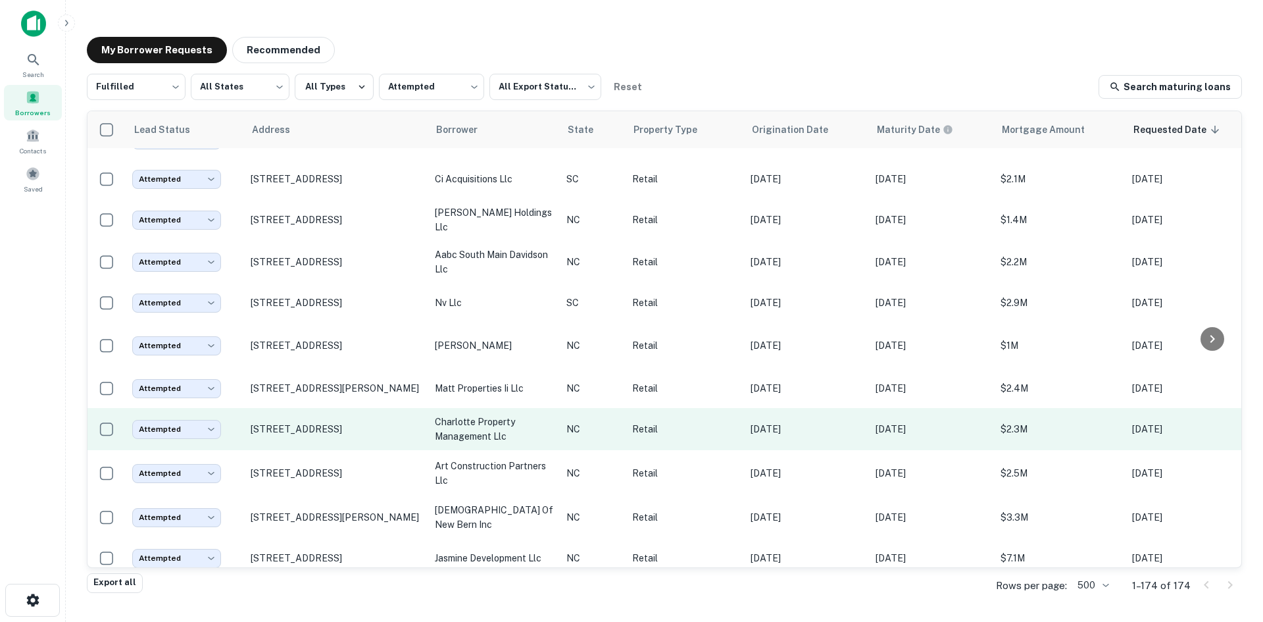
click at [364, 450] on td "[STREET_ADDRESS]" at bounding box center [336, 429] width 184 height 42
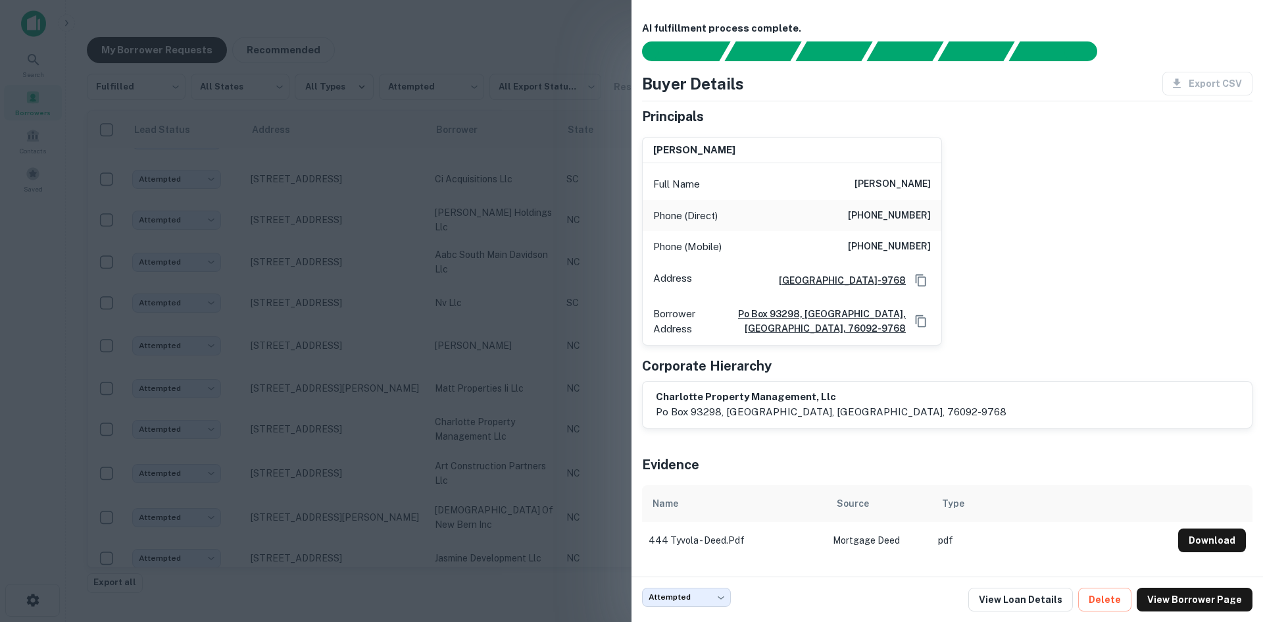
click at [532, 474] on div at bounding box center [631, 311] width 1263 height 622
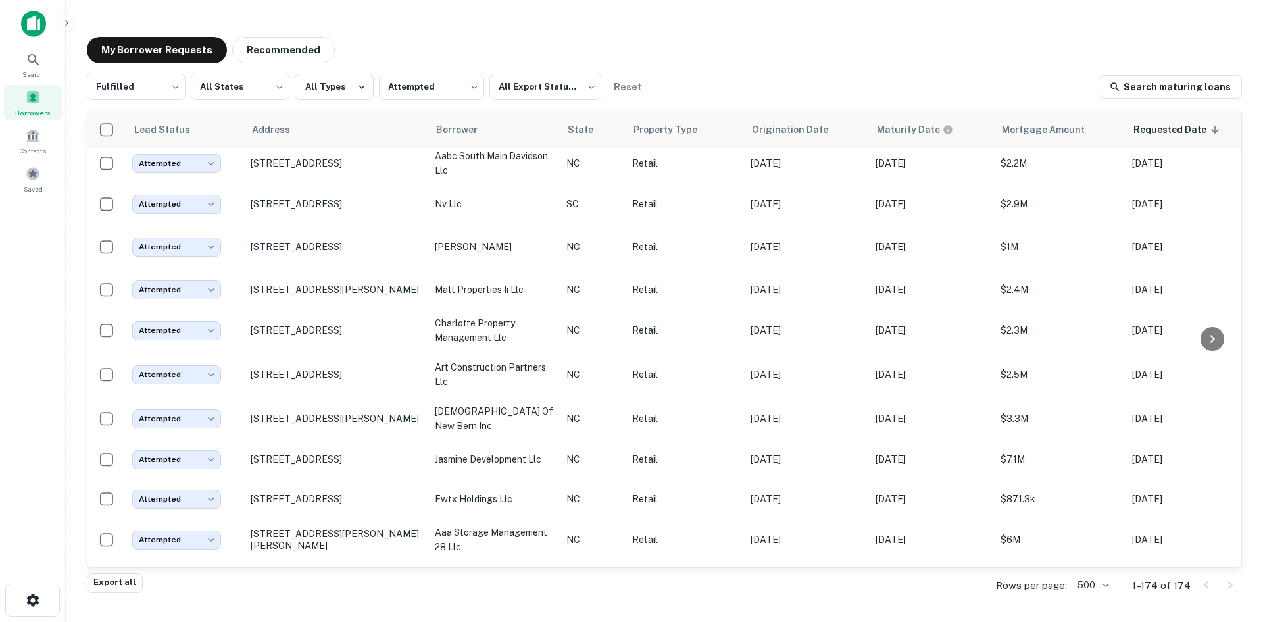
scroll to position [1842, 0]
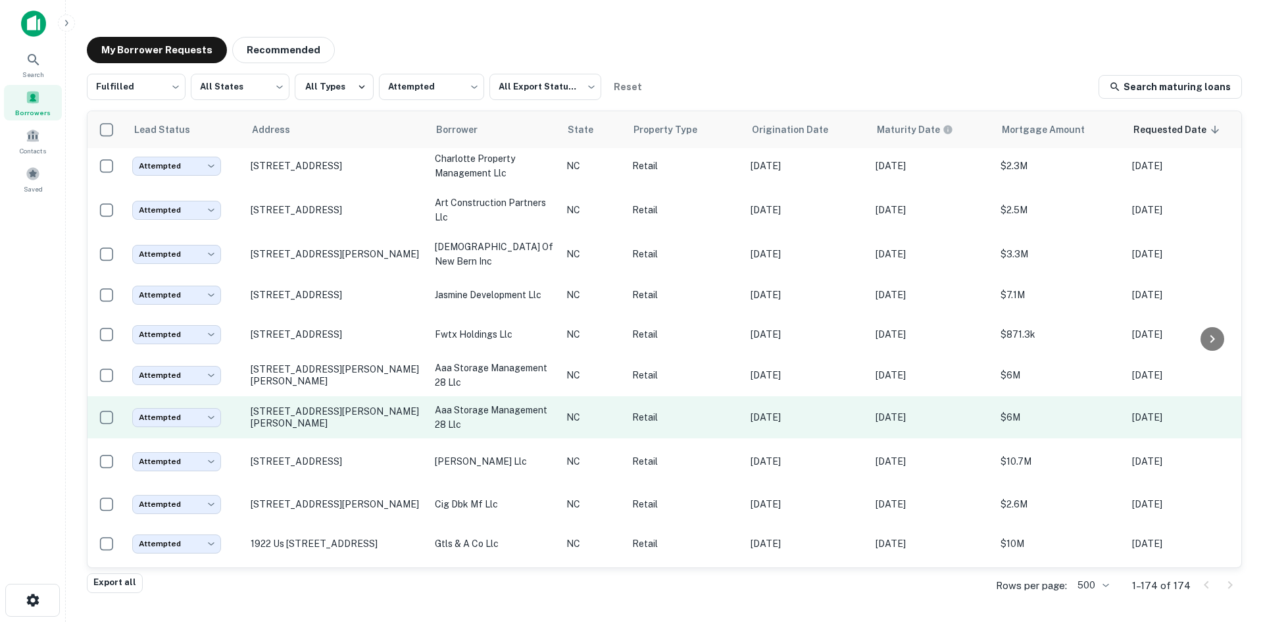
click at [365, 438] on td "[STREET_ADDRESS][PERSON_NAME][PERSON_NAME]" at bounding box center [336, 417] width 184 height 42
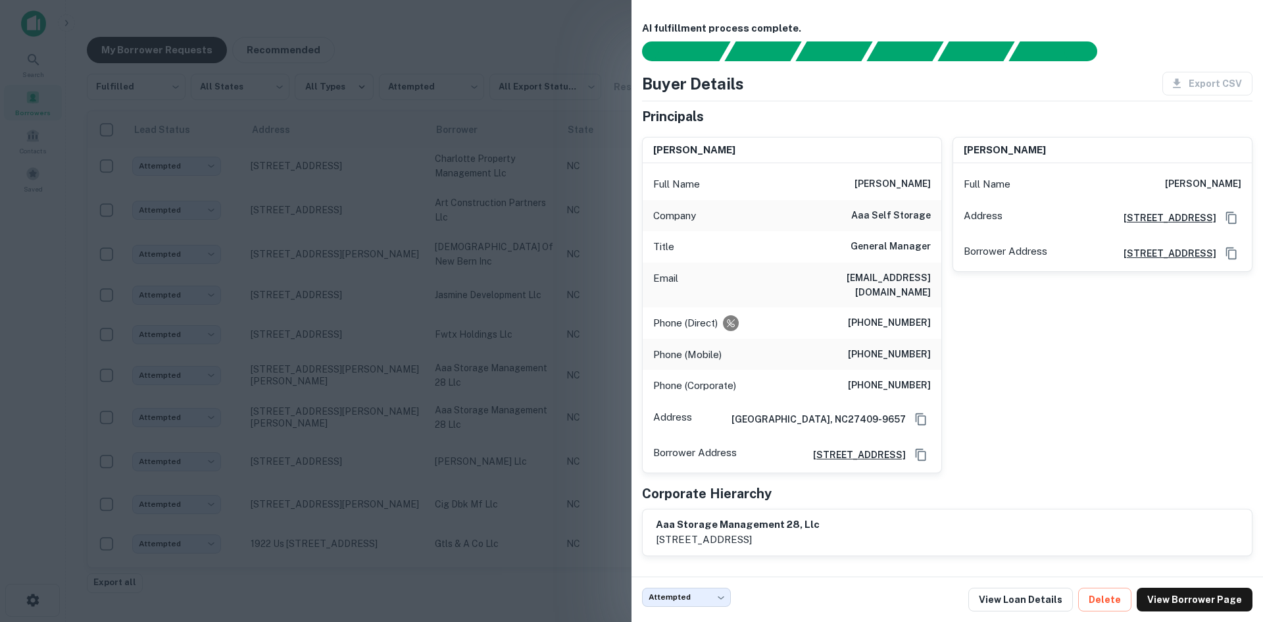
click at [452, 429] on div at bounding box center [631, 311] width 1263 height 622
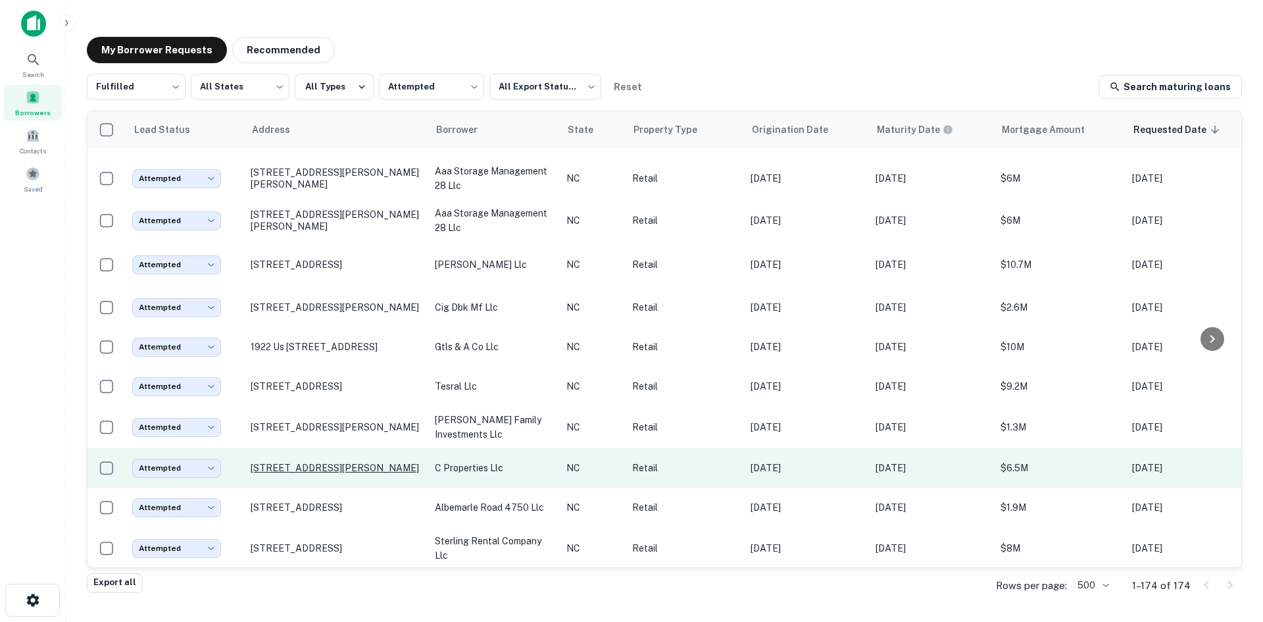
scroll to position [2039, 0]
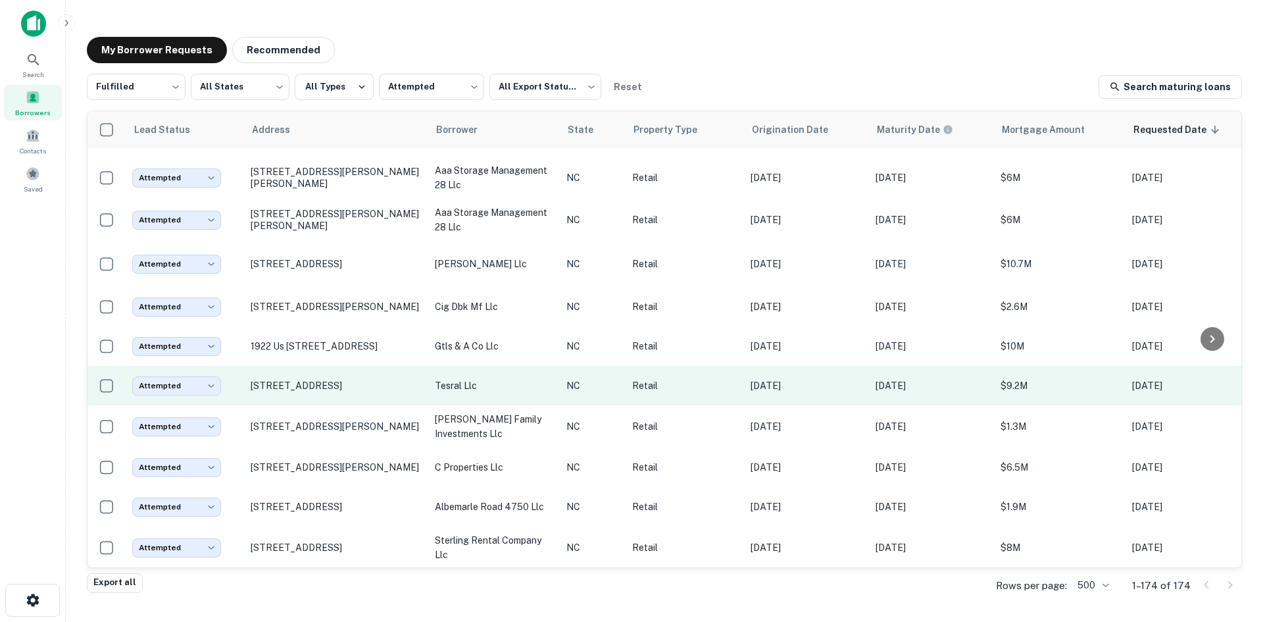
click at [340, 405] on td "[STREET_ADDRESS]" at bounding box center [336, 385] width 184 height 39
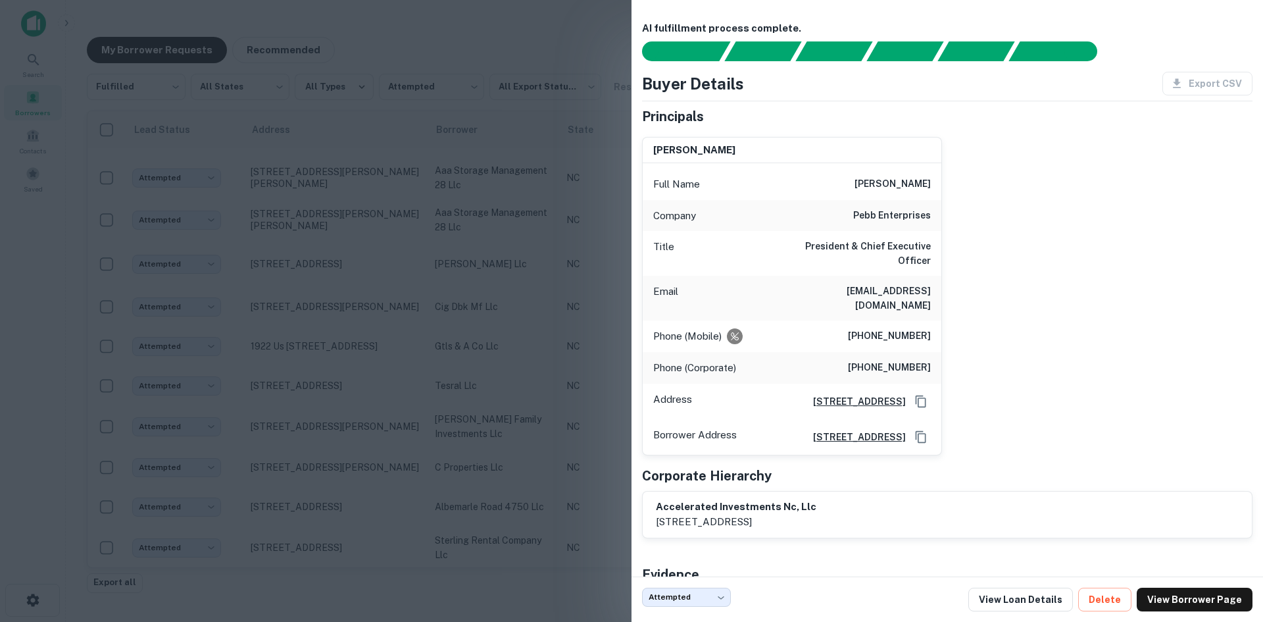
click at [380, 508] on div at bounding box center [631, 311] width 1263 height 622
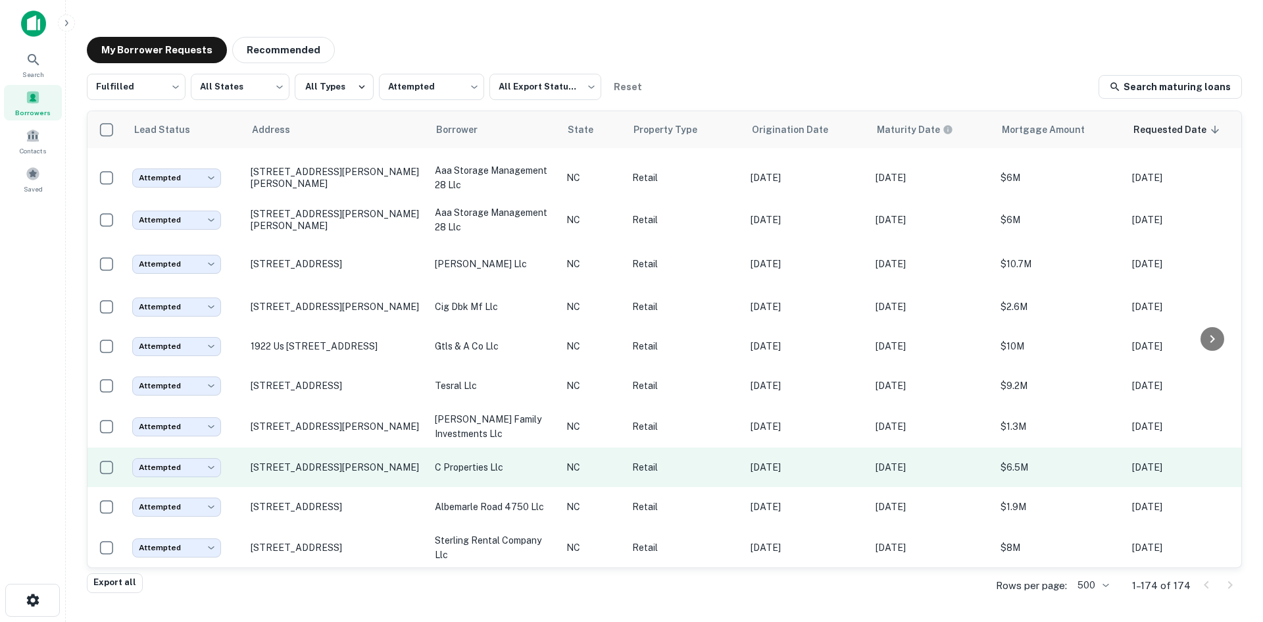
click at [340, 487] on td "[STREET_ADDRESS][PERSON_NAME]" at bounding box center [336, 466] width 184 height 39
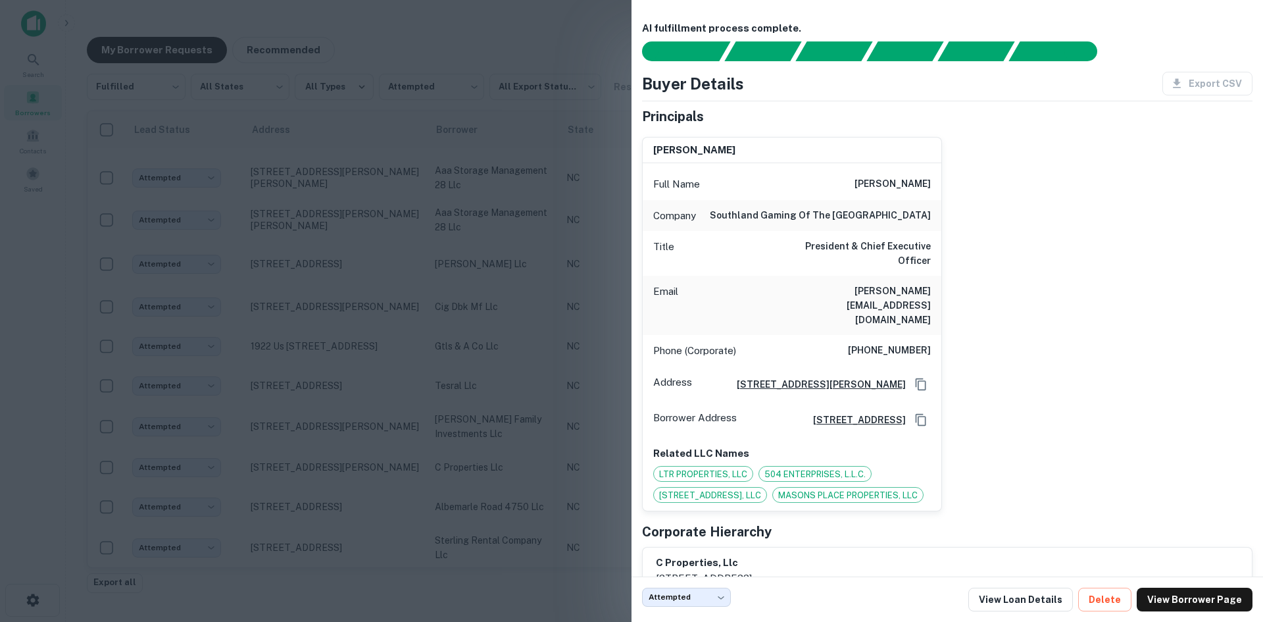
click at [385, 502] on div at bounding box center [631, 311] width 1263 height 622
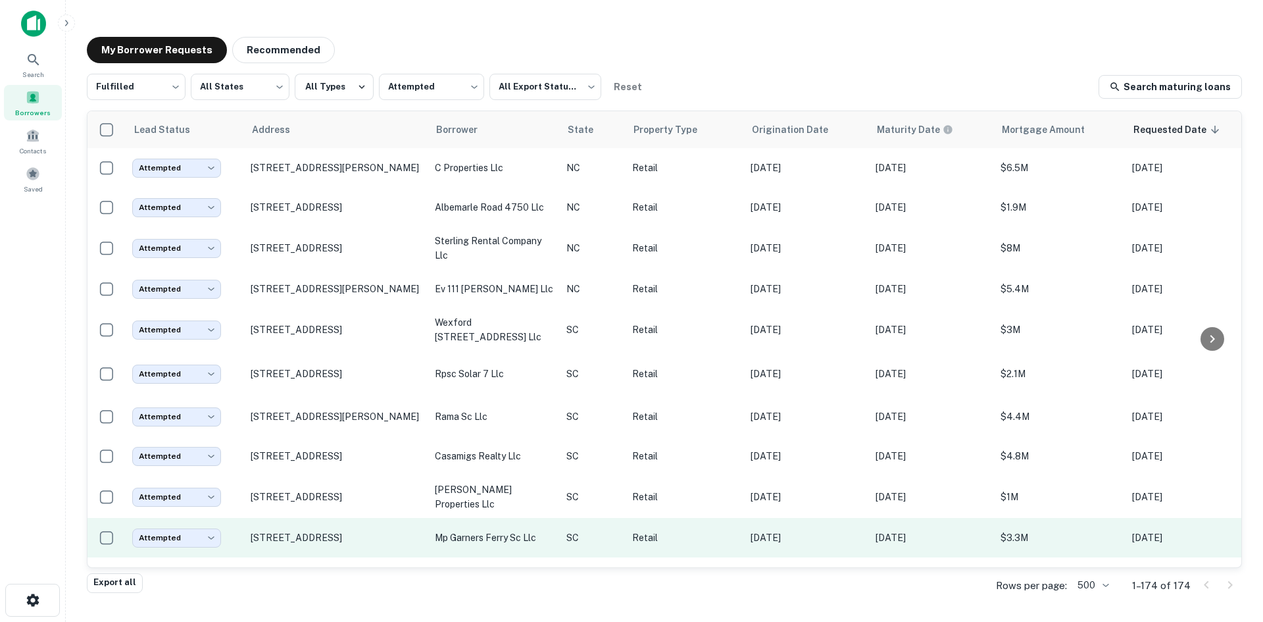
scroll to position [2434, 0]
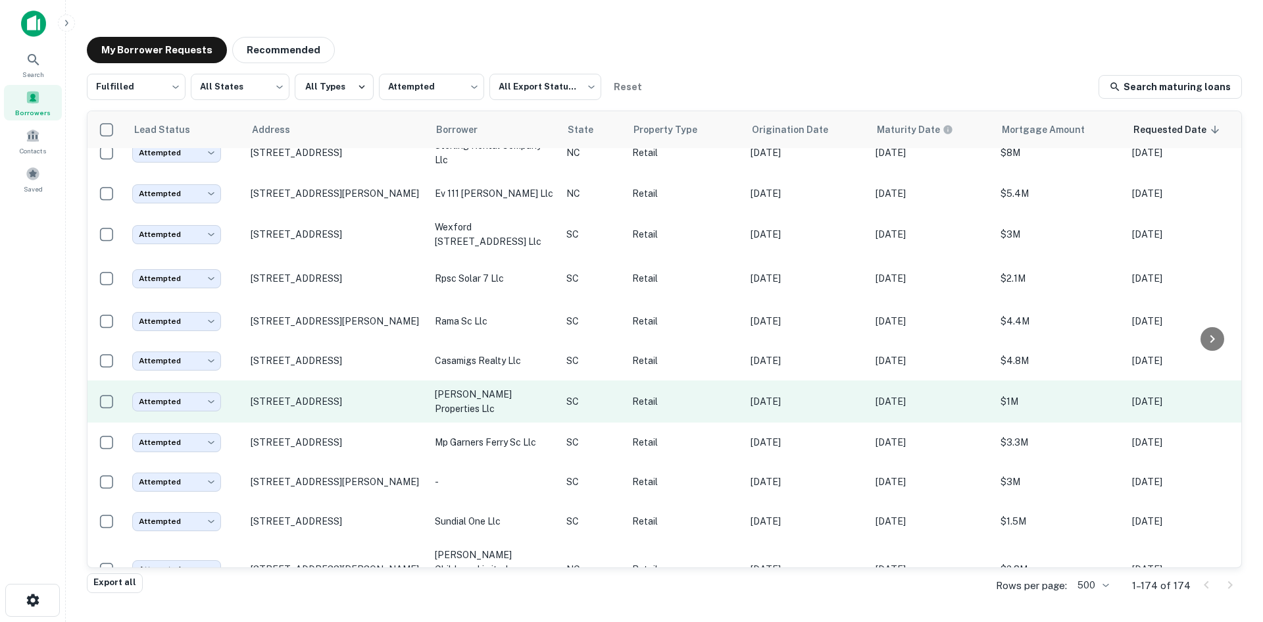
click at [347, 422] on td "[STREET_ADDRESS]" at bounding box center [336, 401] width 184 height 42
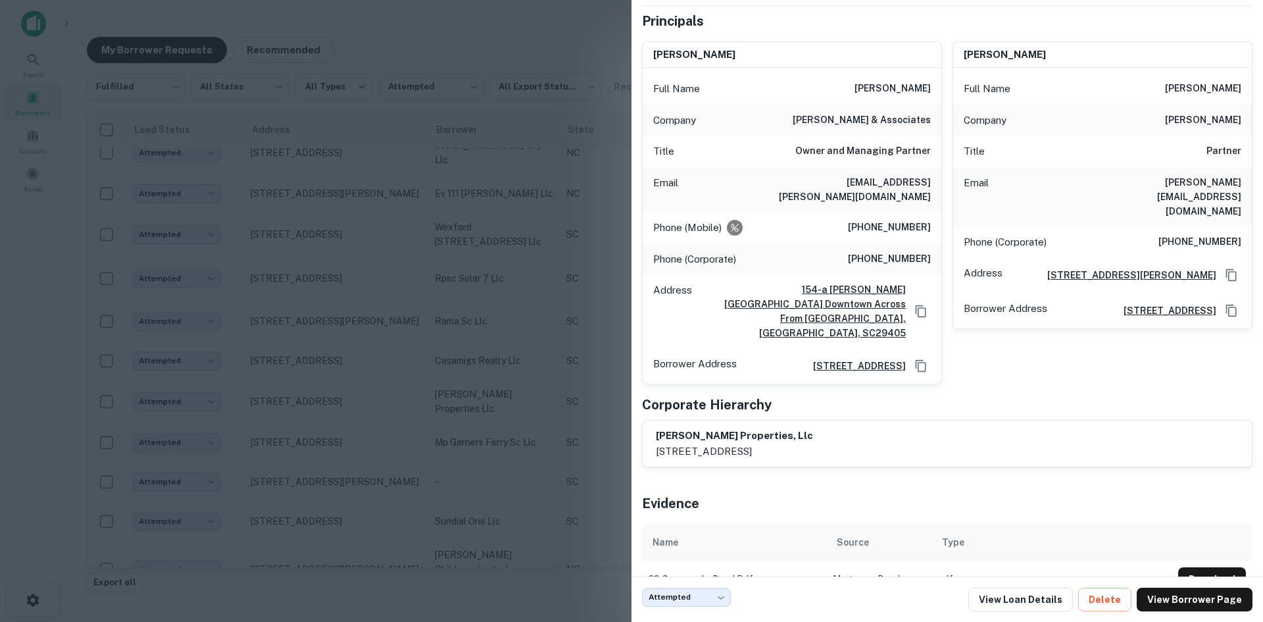
scroll to position [96, 0]
click at [457, 487] on div at bounding box center [631, 311] width 1263 height 622
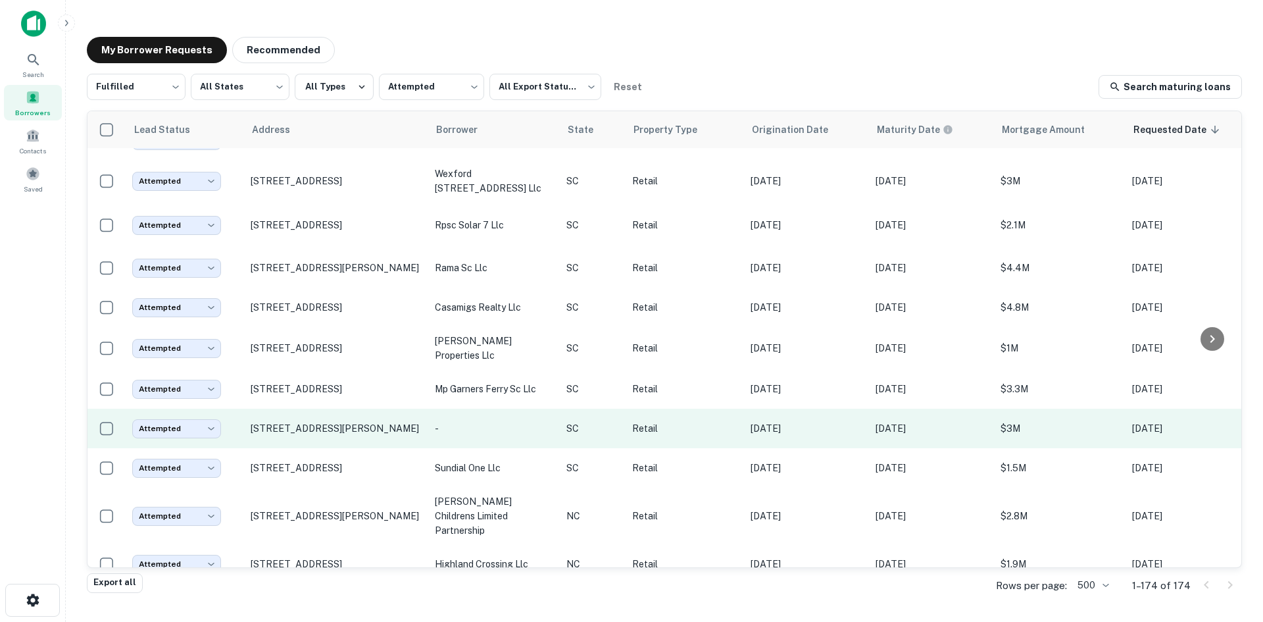
scroll to position [2499, 0]
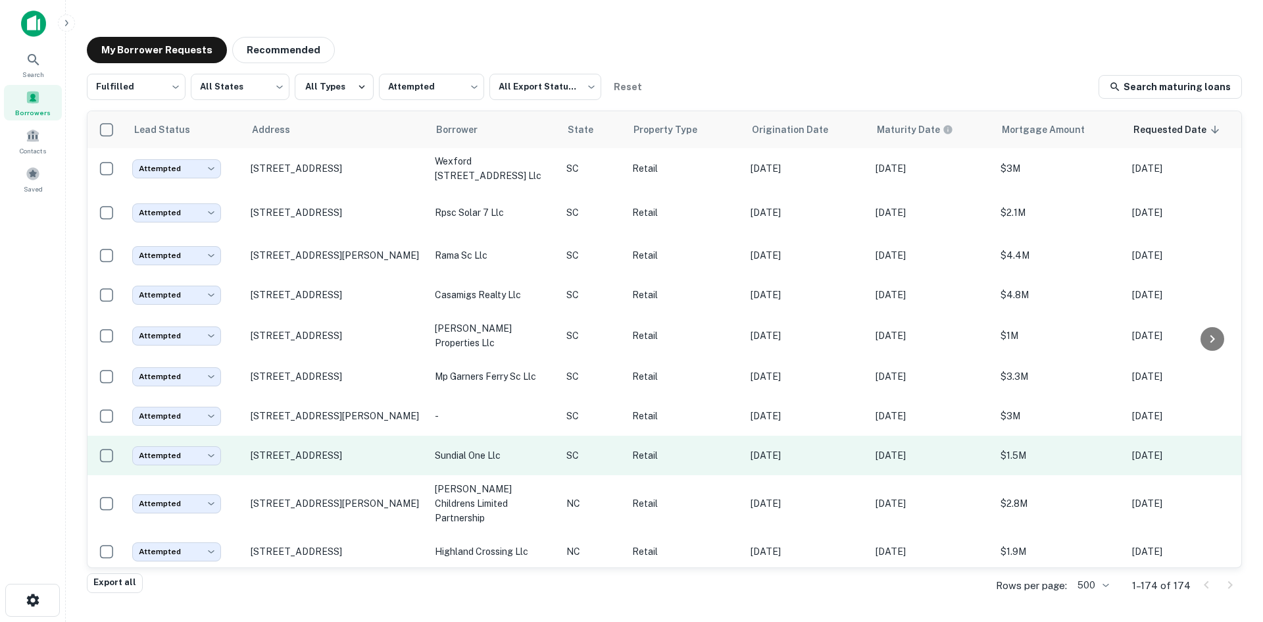
click at [367, 475] on td "[STREET_ADDRESS]" at bounding box center [336, 454] width 184 height 39
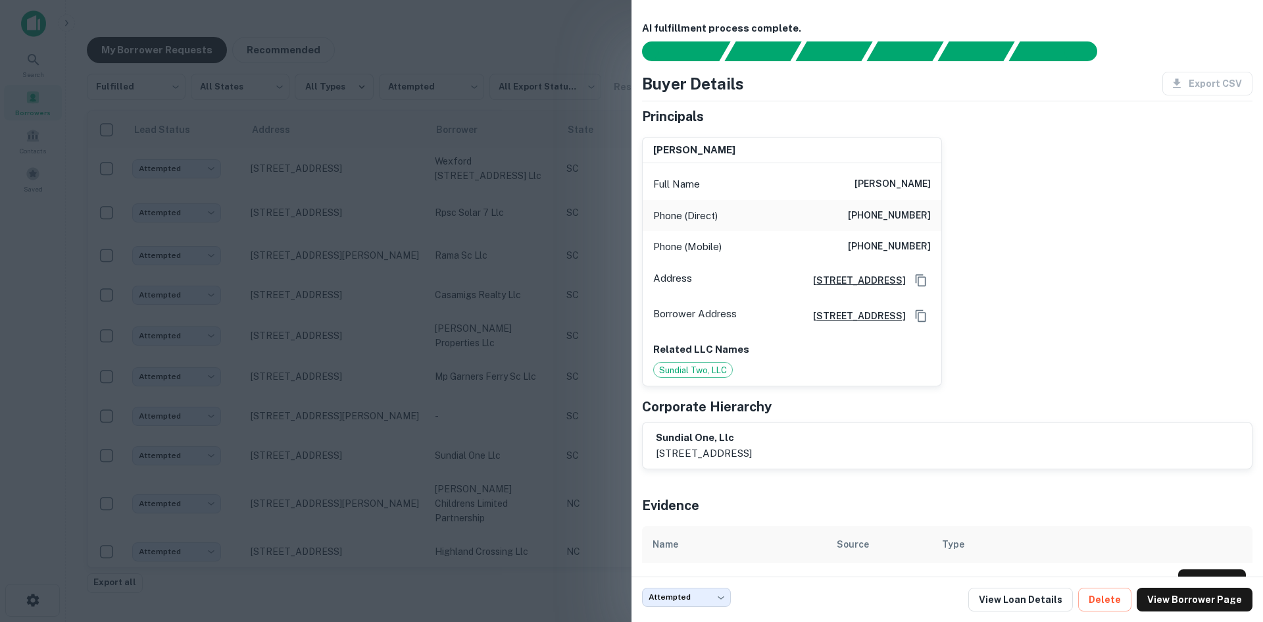
scroll to position [34, 0]
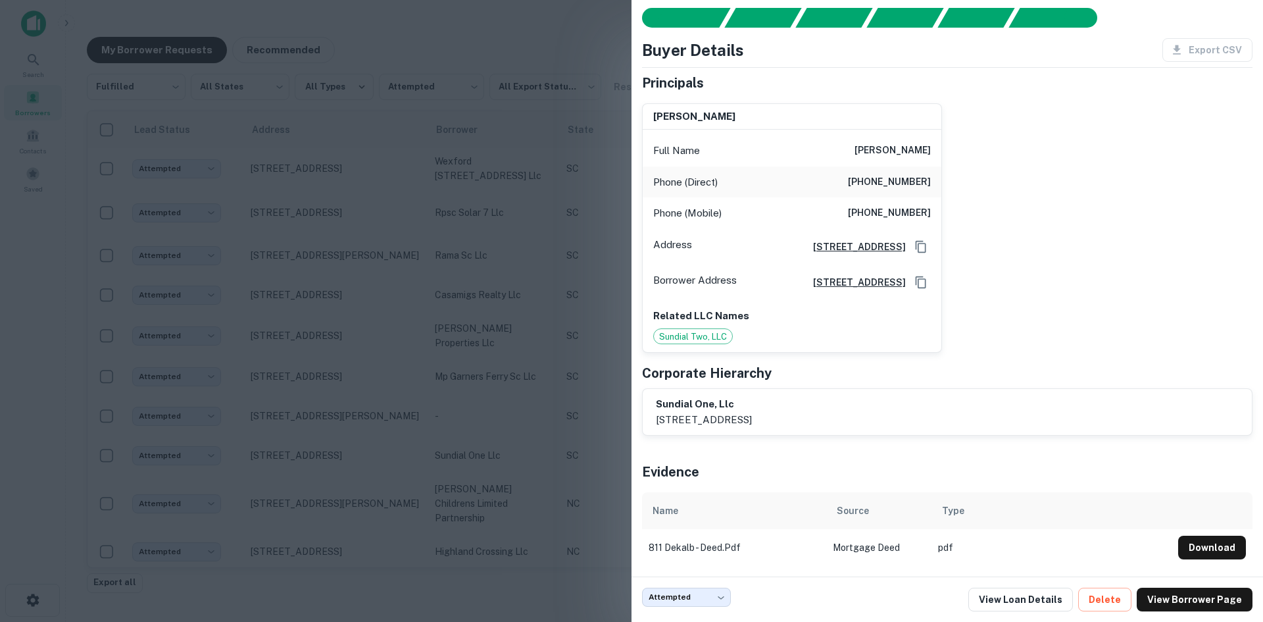
click at [430, 520] on div at bounding box center [631, 311] width 1263 height 622
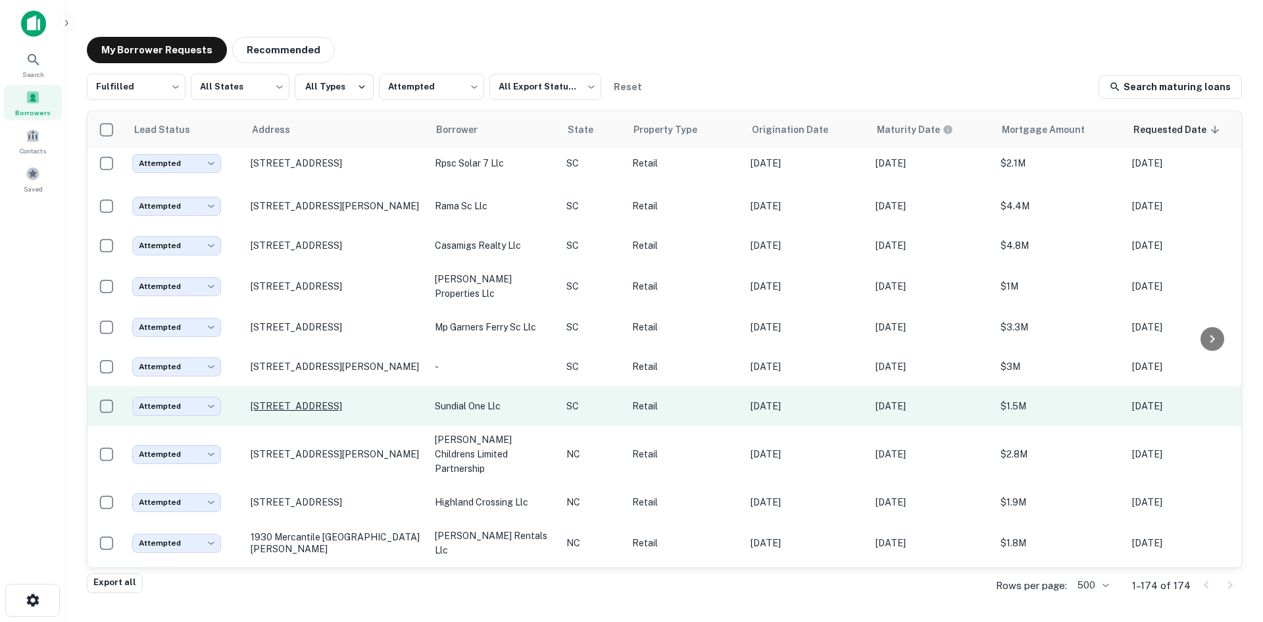
scroll to position [2631, 0]
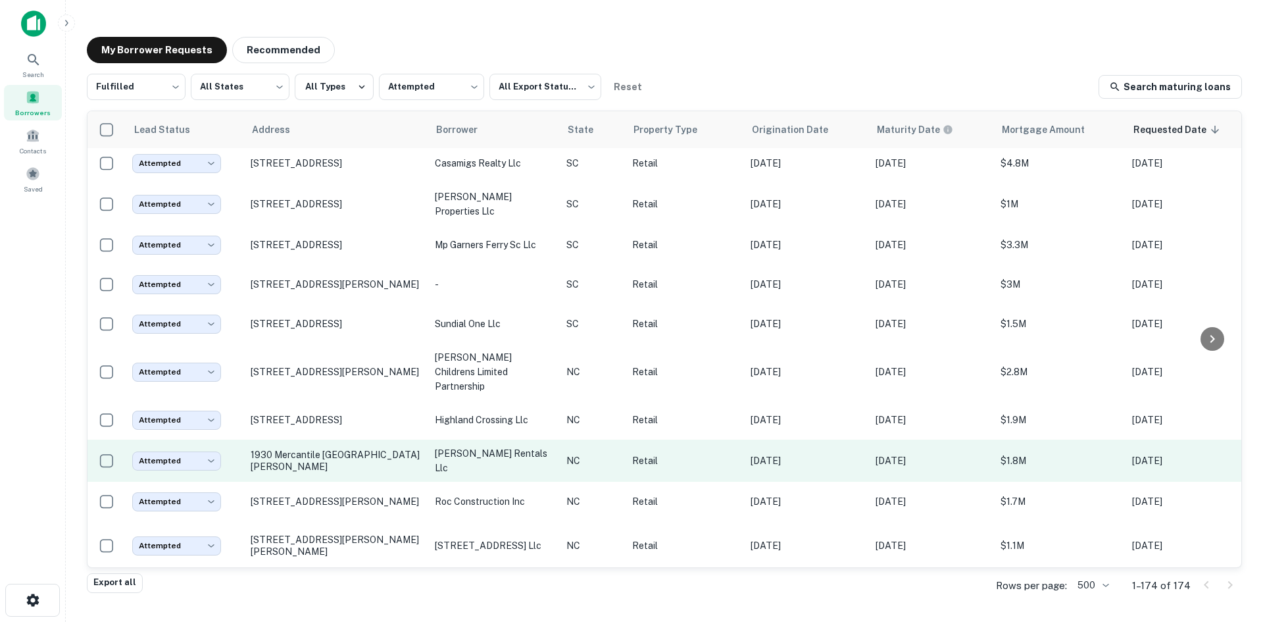
click at [384, 481] on td "1930 Mercantile [GEOGRAPHIC_DATA][PERSON_NAME]" at bounding box center [336, 460] width 184 height 42
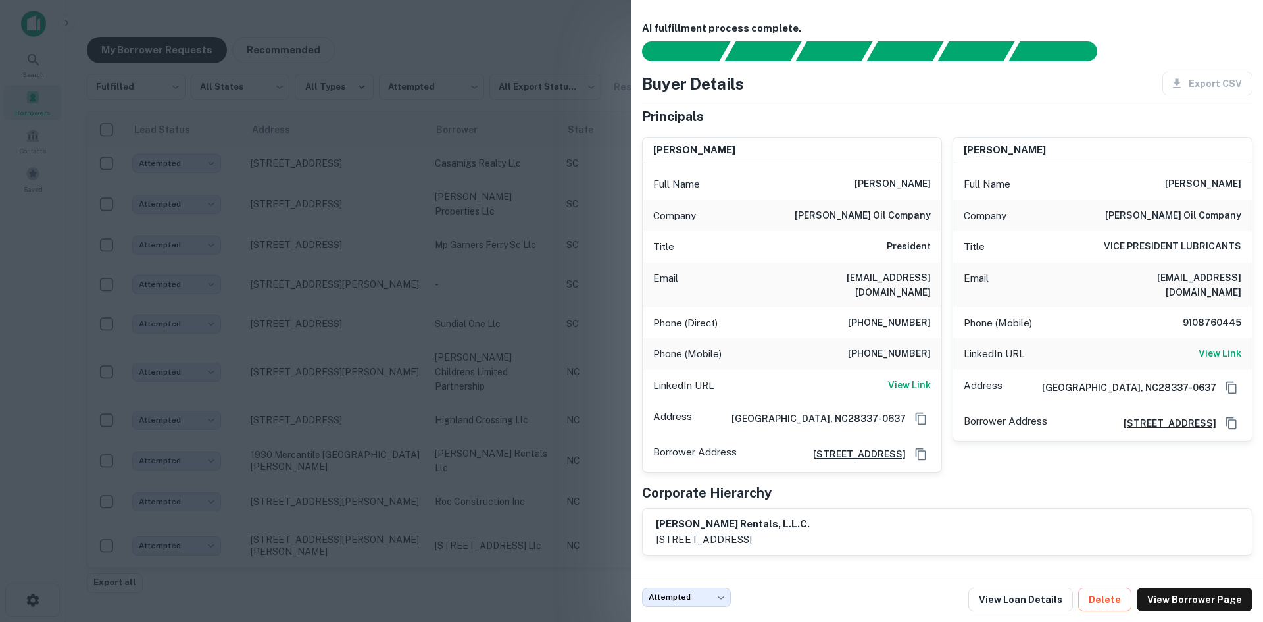
click at [386, 510] on div at bounding box center [631, 311] width 1263 height 622
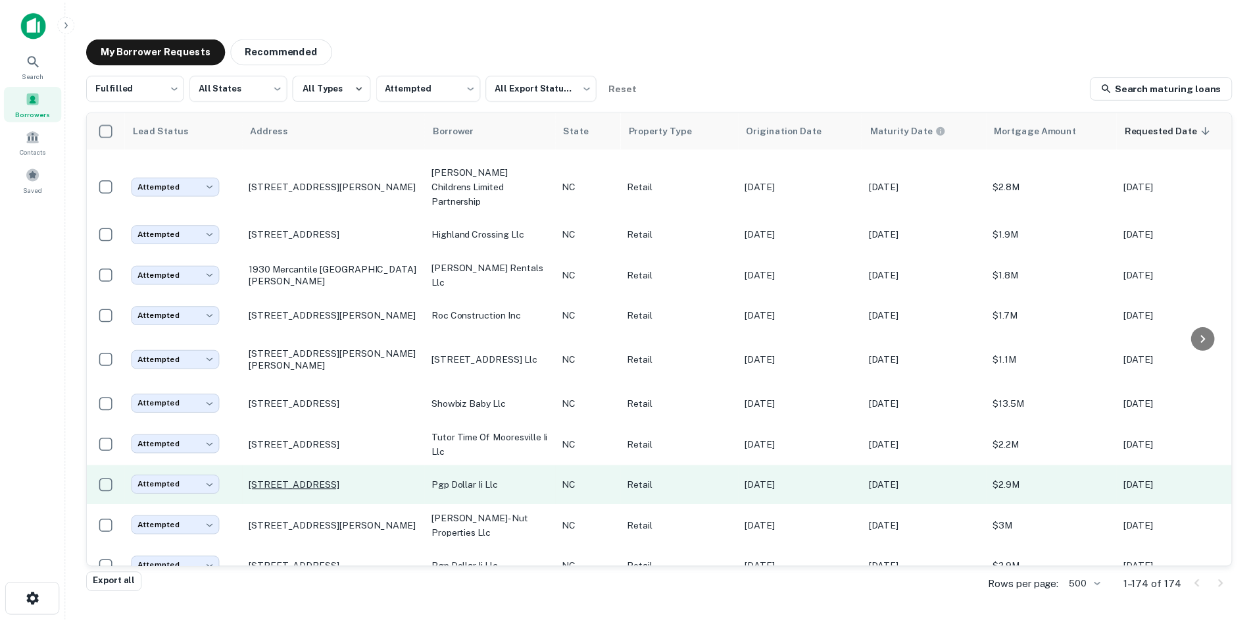
scroll to position [2828, 0]
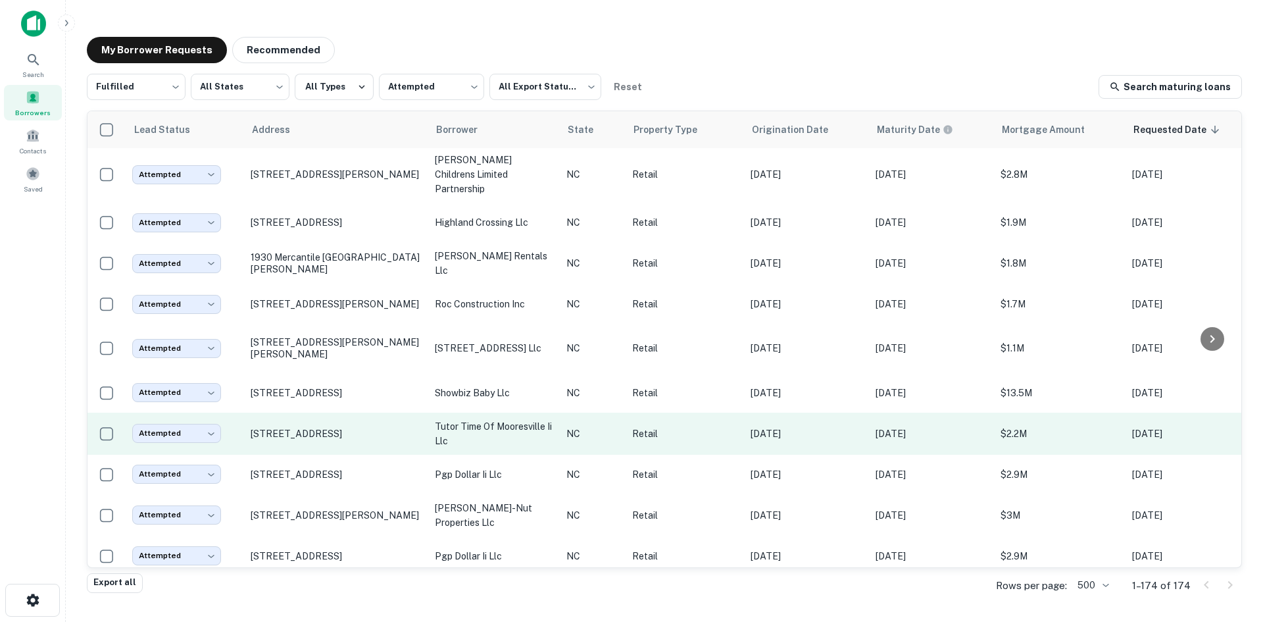
click at [372, 455] on td "[STREET_ADDRESS]" at bounding box center [336, 433] width 184 height 42
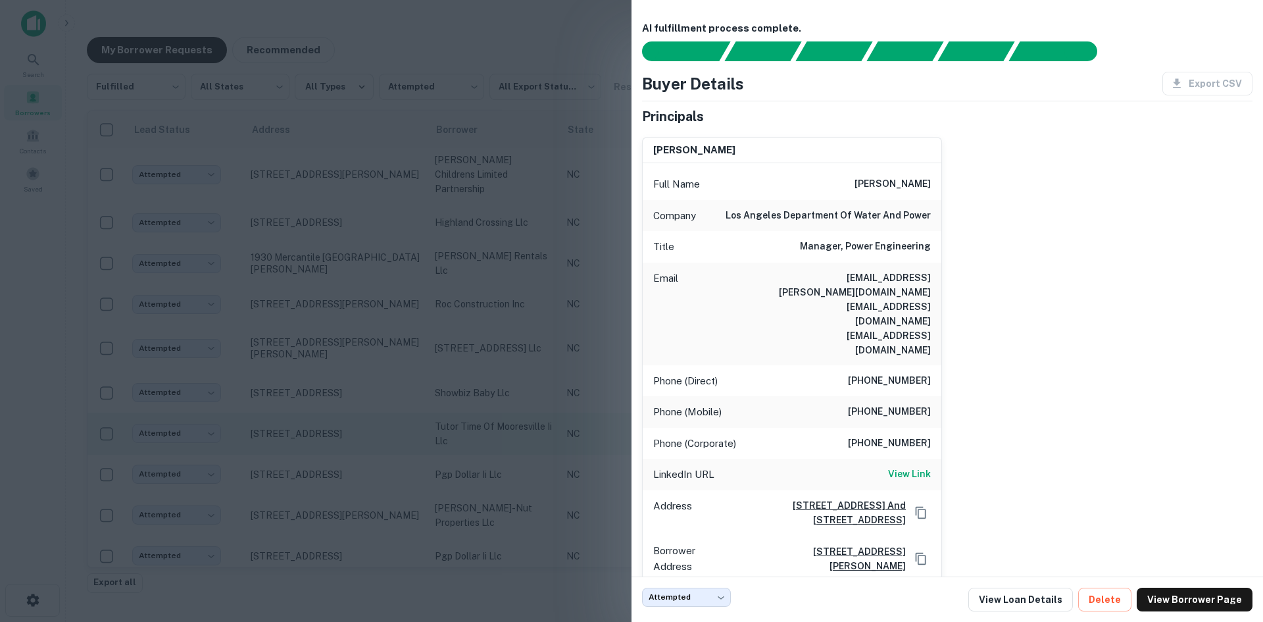
click at [372, 481] on div at bounding box center [631, 311] width 1263 height 622
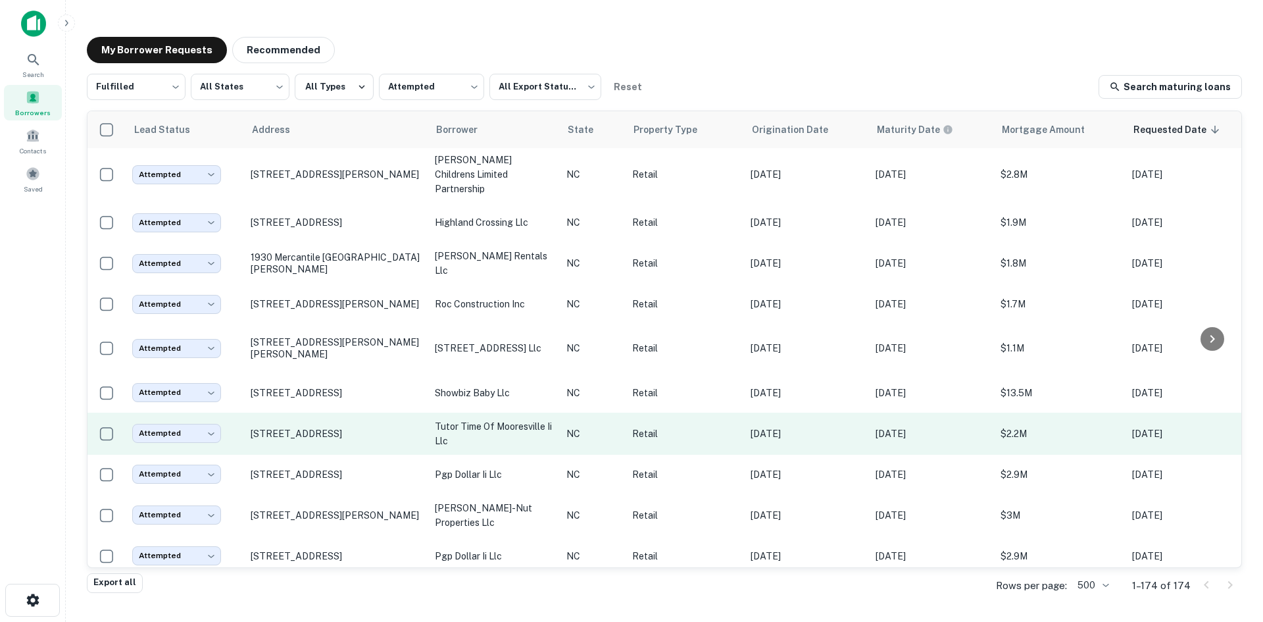
click at [356, 455] on td "[STREET_ADDRESS]" at bounding box center [336, 433] width 184 height 42
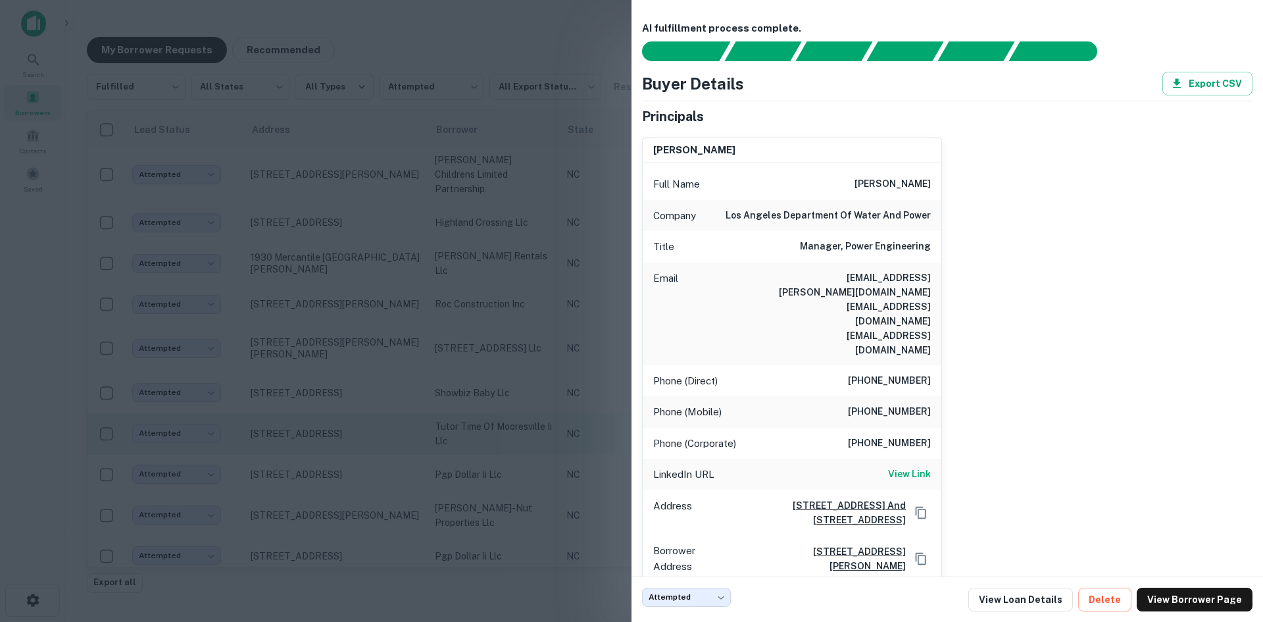
click at [356, 481] on div at bounding box center [631, 311] width 1263 height 622
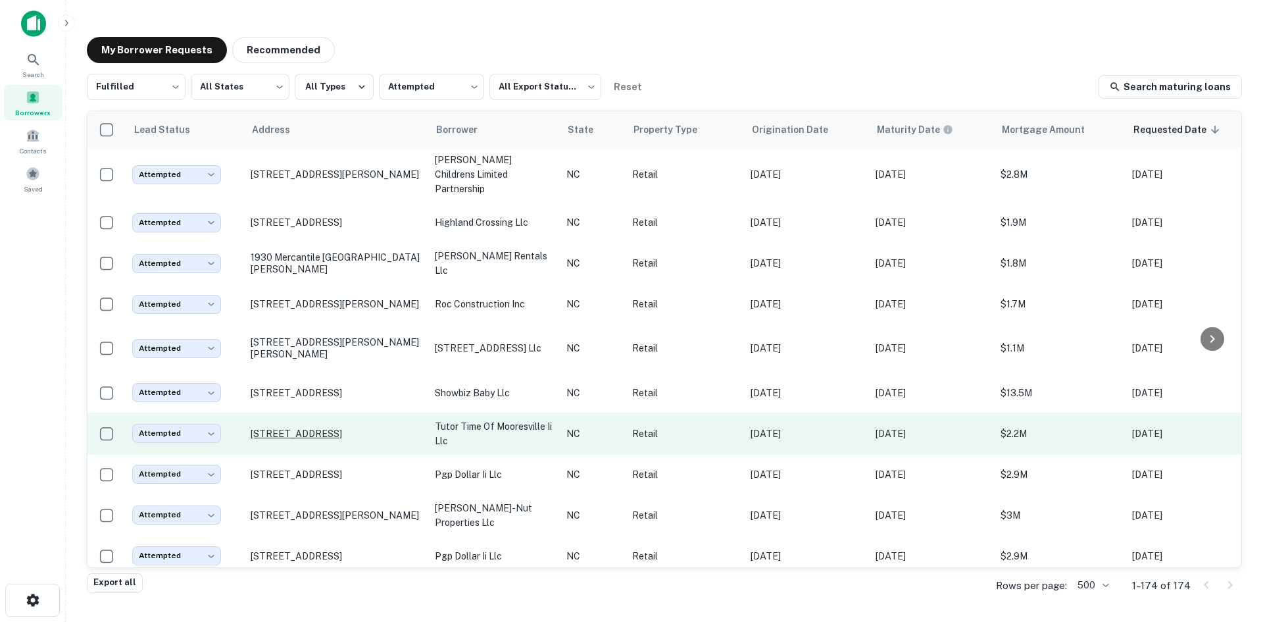
click at [351, 439] on p "[STREET_ADDRESS]" at bounding box center [336, 434] width 171 height 12
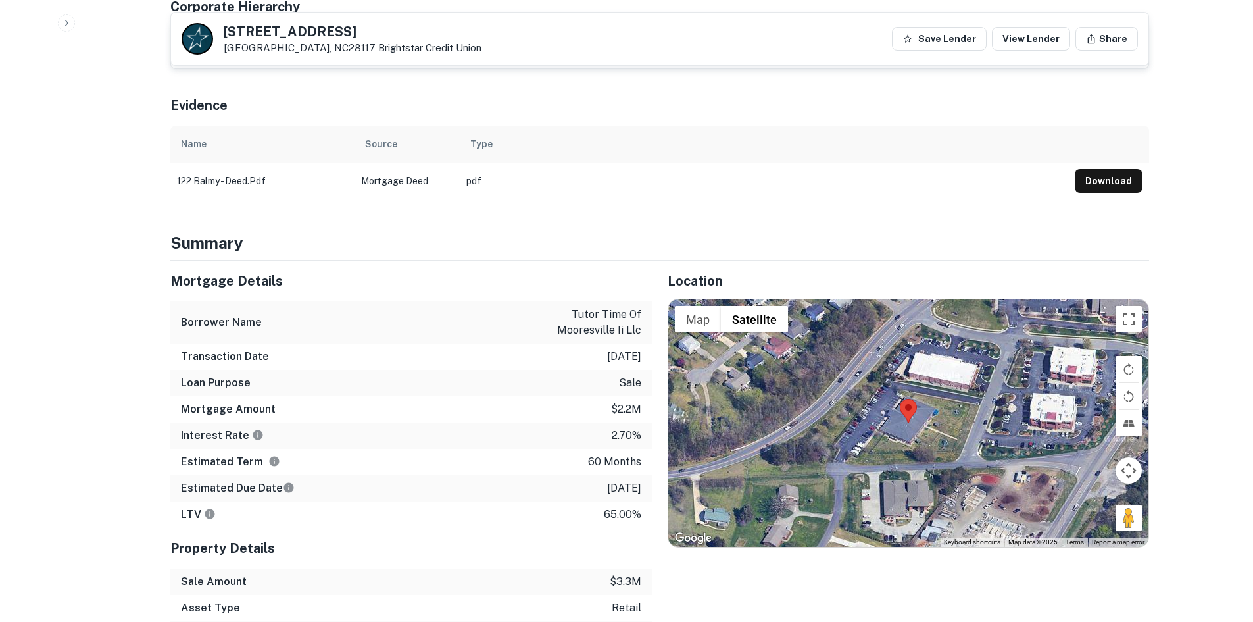
scroll to position [724, 0]
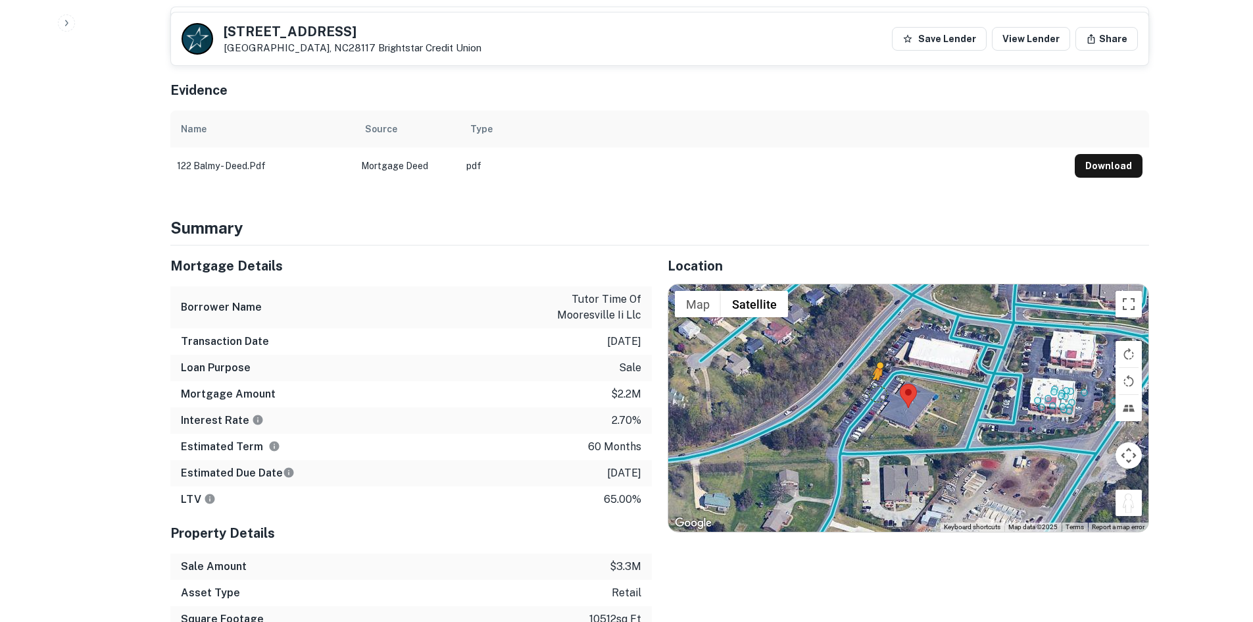
drag, startPoint x: 1129, startPoint y: 462, endPoint x: 875, endPoint y: 347, distance: 278.5
click at [875, 347] on div "To activate drag with keyboard, press Alt + Enter. Once in keyboard drag state,…" at bounding box center [908, 407] width 480 height 247
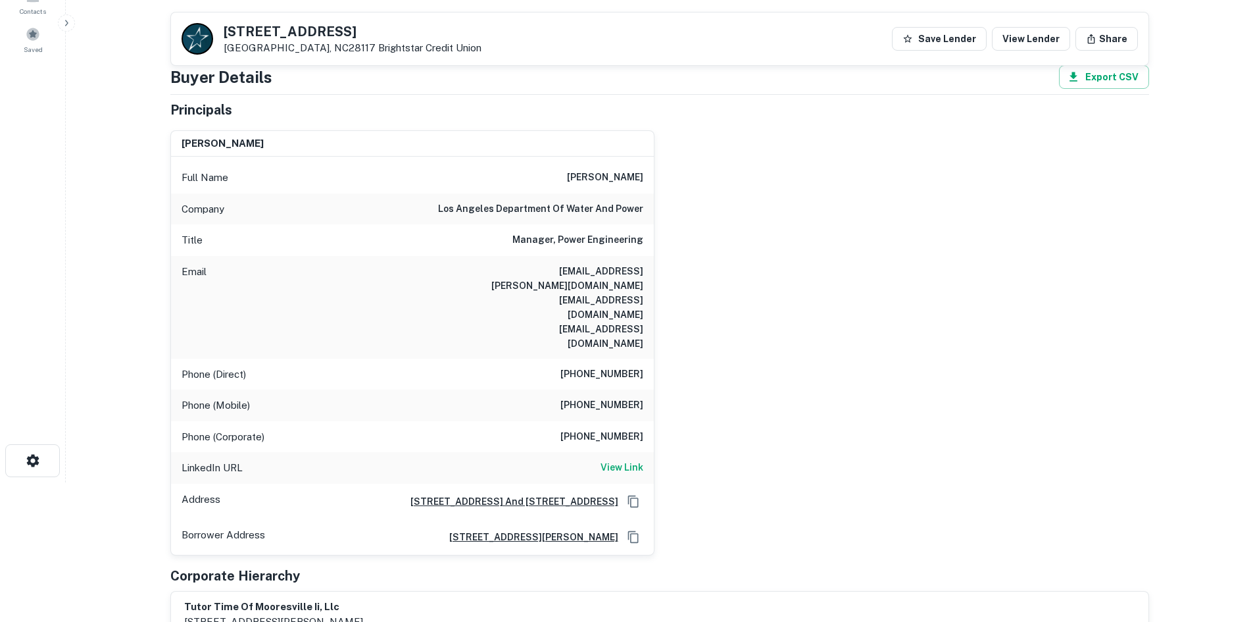
scroll to position [132, 0]
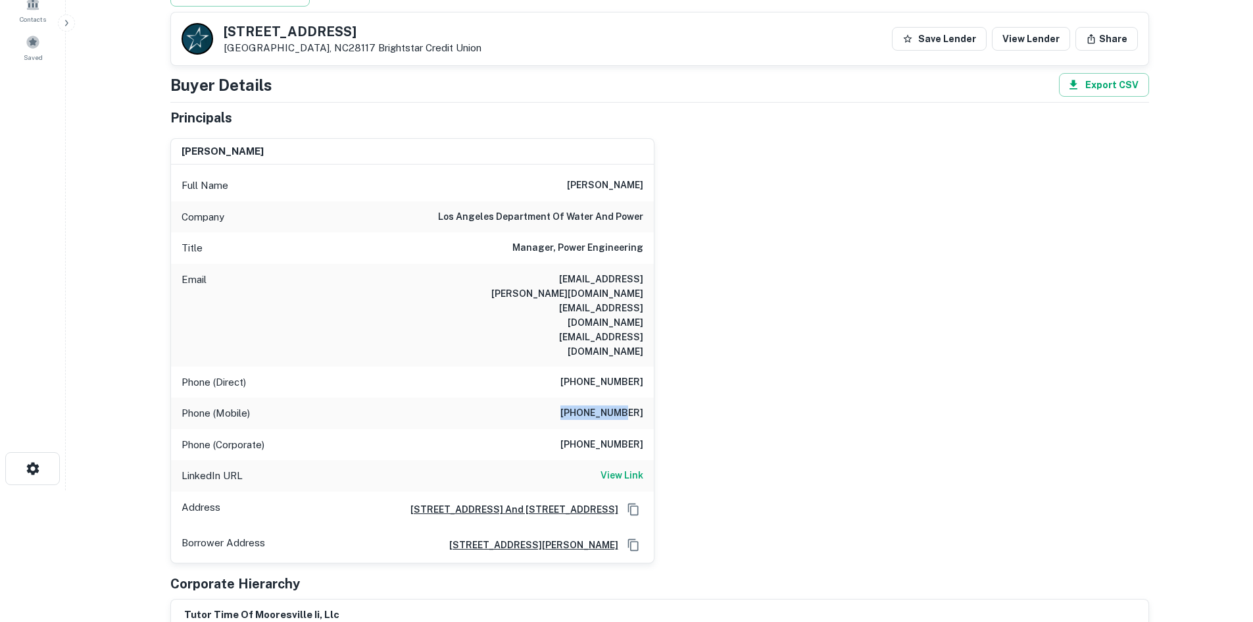
drag, startPoint x: 568, startPoint y: 363, endPoint x: 599, endPoint y: 363, distance: 30.9
click at [655, 376] on div "[PERSON_NAME] Full Name [PERSON_NAME] Company [GEOGRAPHIC_DATA] department of w…" at bounding box center [654, 345] width 989 height 435
copy h6 "[PHONE_NUMBER]"
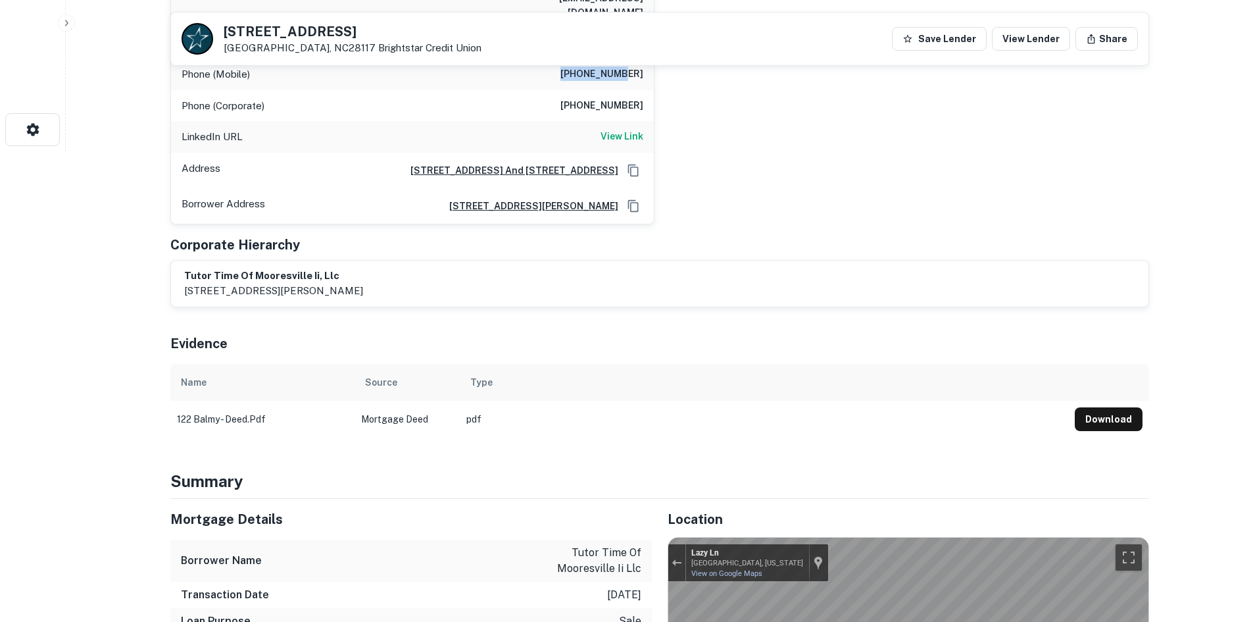
scroll to position [329, 0]
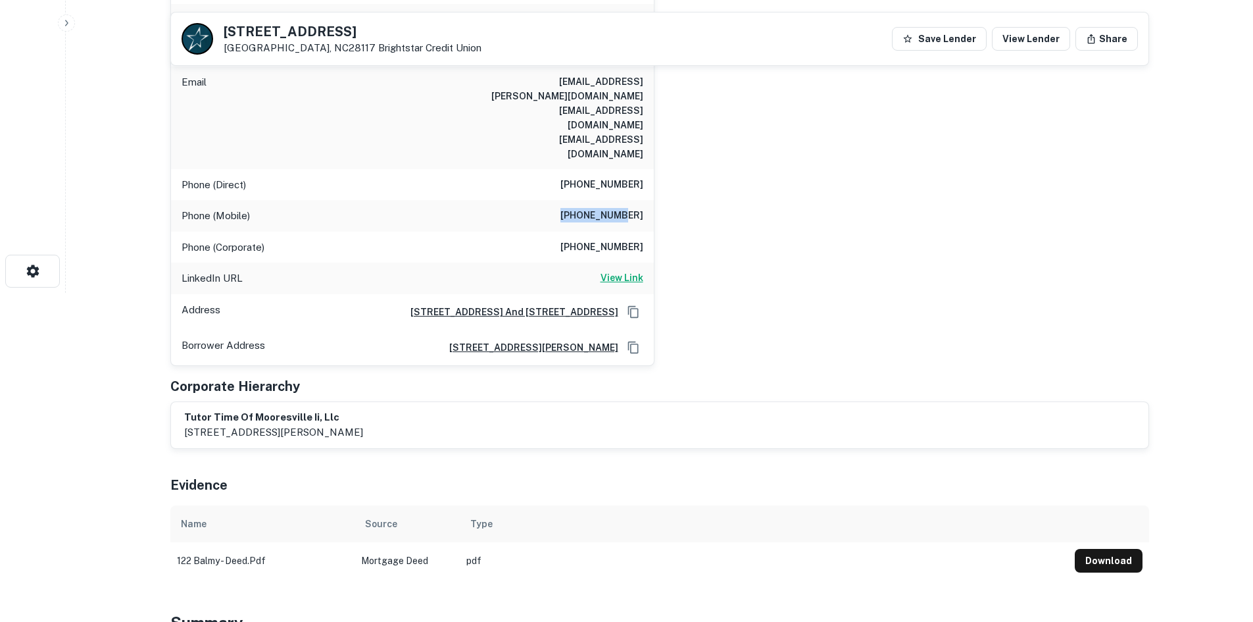
click at [625, 270] on h6 "View Link" at bounding box center [622, 277] width 43 height 14
click at [562, 200] on div "Phone (Mobile) [PHONE_NUMBER]" at bounding box center [412, 216] width 483 height 32
drag, startPoint x: 562, startPoint y: 168, endPoint x: 672, endPoint y: 161, distance: 110.0
click at [672, 161] on div "[PERSON_NAME] Full Name [PERSON_NAME] Company [GEOGRAPHIC_DATA] department of w…" at bounding box center [654, 147] width 989 height 435
copy h6 "[PHONE_NUMBER]"
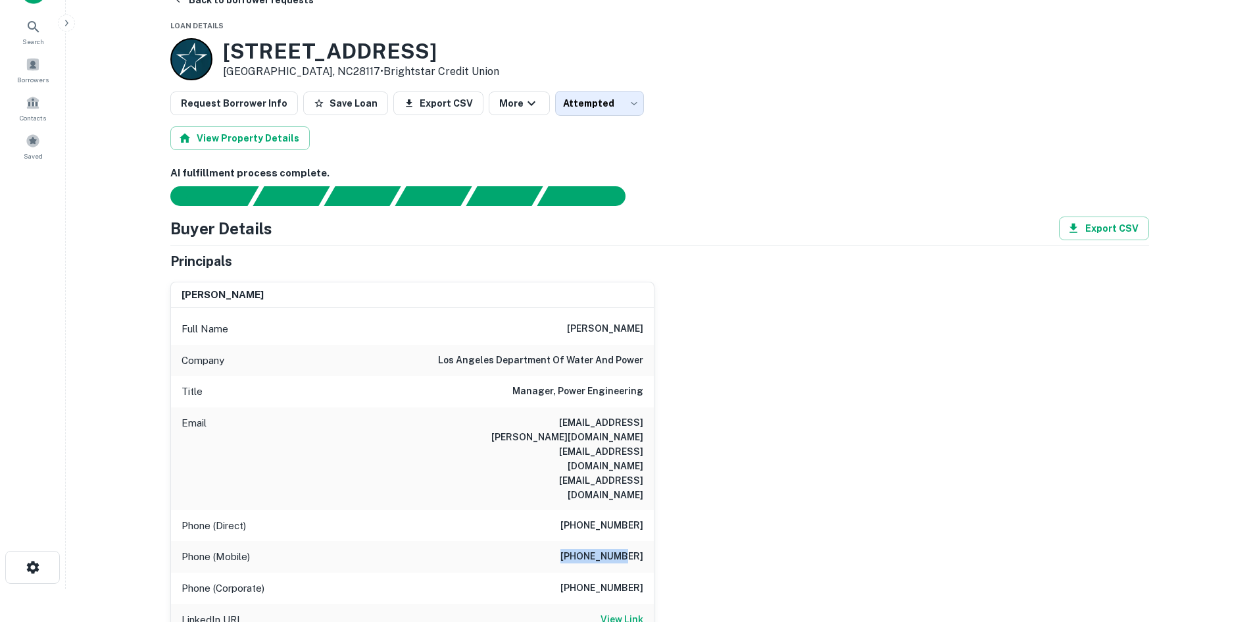
scroll to position [0, 0]
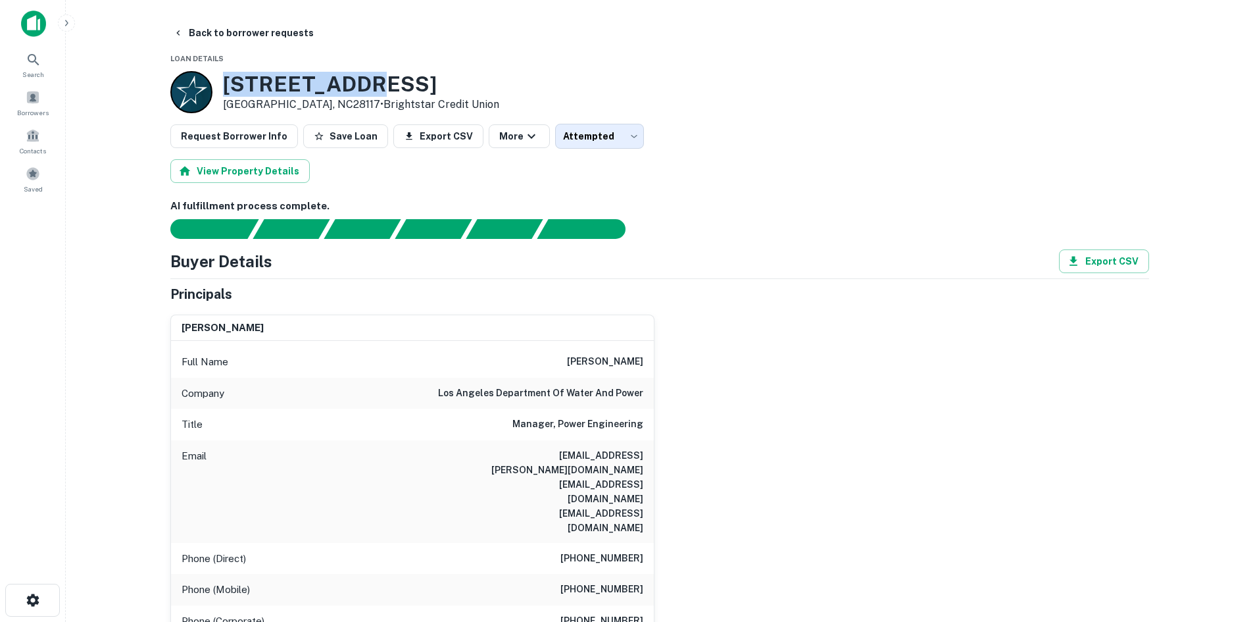
drag, startPoint x: 216, startPoint y: 79, endPoint x: 371, endPoint y: 87, distance: 154.8
click at [371, 87] on div "[STREET_ADDRESS] • Brightstar Credit Union" at bounding box center [334, 92] width 329 height 42
copy div "[STREET_ADDRESS]"
click at [310, 77] on h3 "[STREET_ADDRESS]" at bounding box center [361, 84] width 276 height 25
click at [296, 82] on h3 "[STREET_ADDRESS]" at bounding box center [361, 84] width 276 height 25
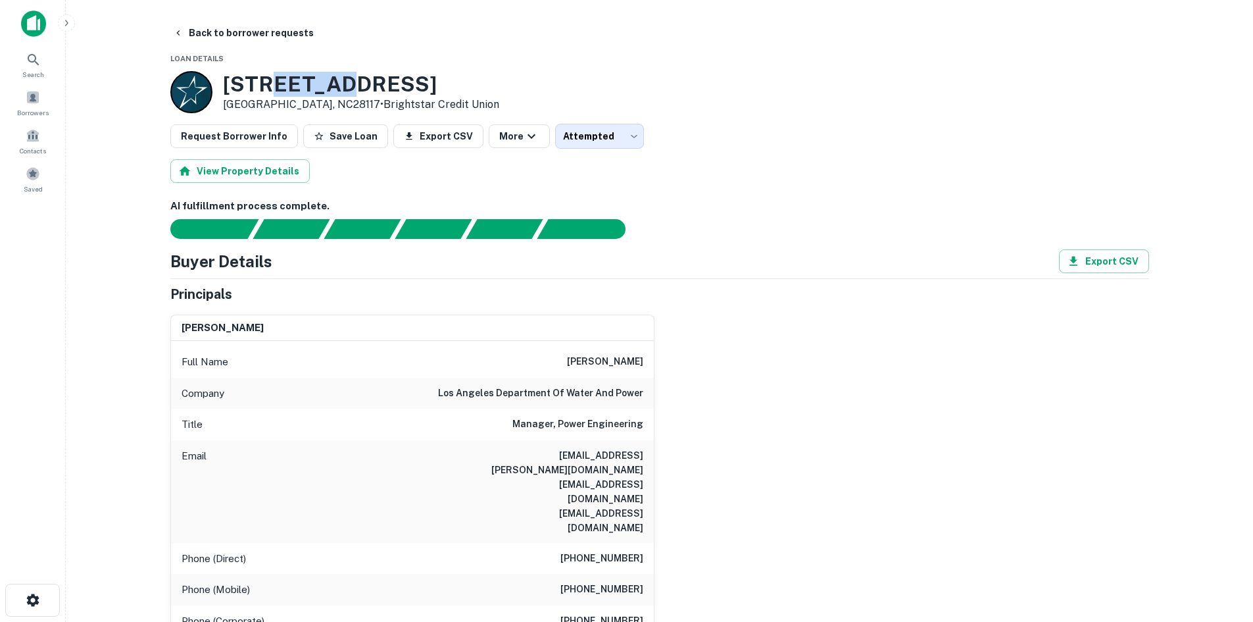
click at [295, 82] on h3 "[STREET_ADDRESS]" at bounding box center [361, 84] width 276 height 25
click at [293, 84] on h3 "[STREET_ADDRESS]" at bounding box center [361, 84] width 276 height 25
copy h3 "[STREET_ADDRESS]"
click at [257, 38] on button "Back to borrower requests" at bounding box center [243, 33] width 151 height 24
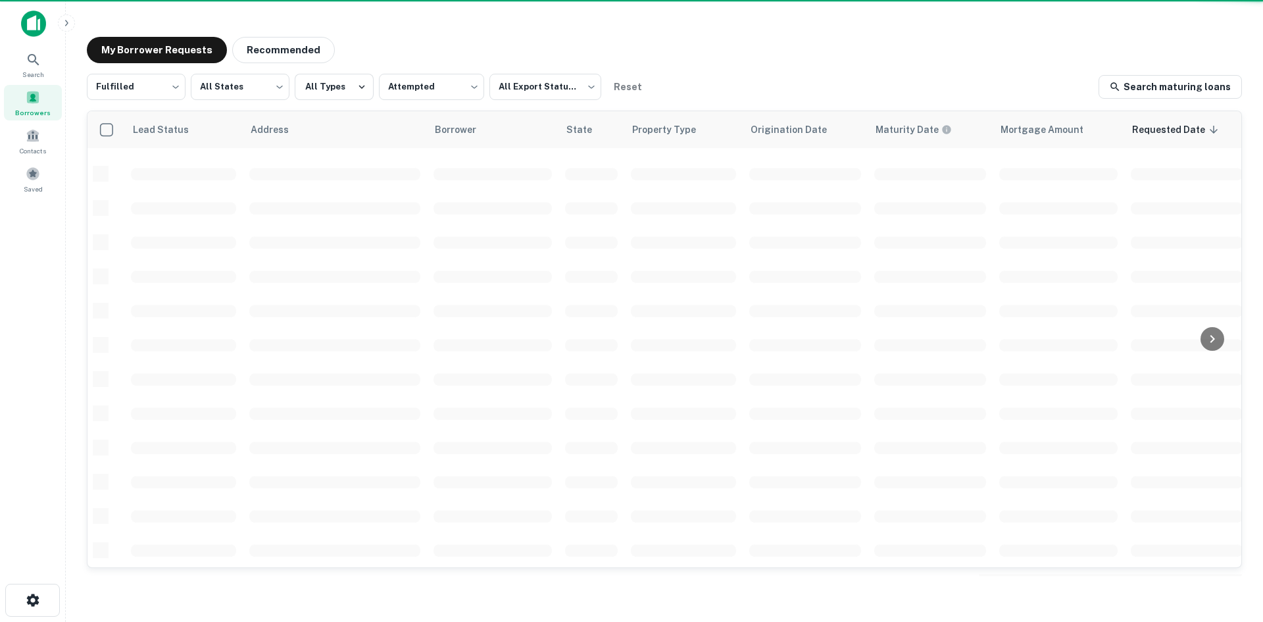
scroll to position [446, 0]
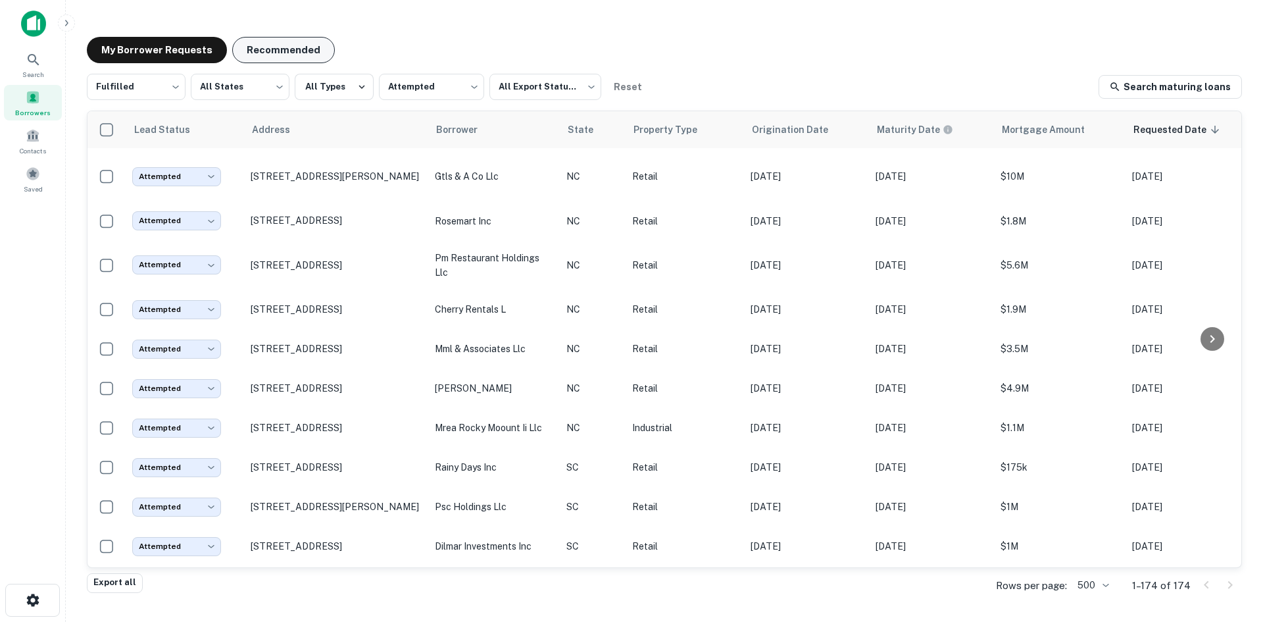
click at [292, 41] on button "Recommended" at bounding box center [283, 50] width 103 height 26
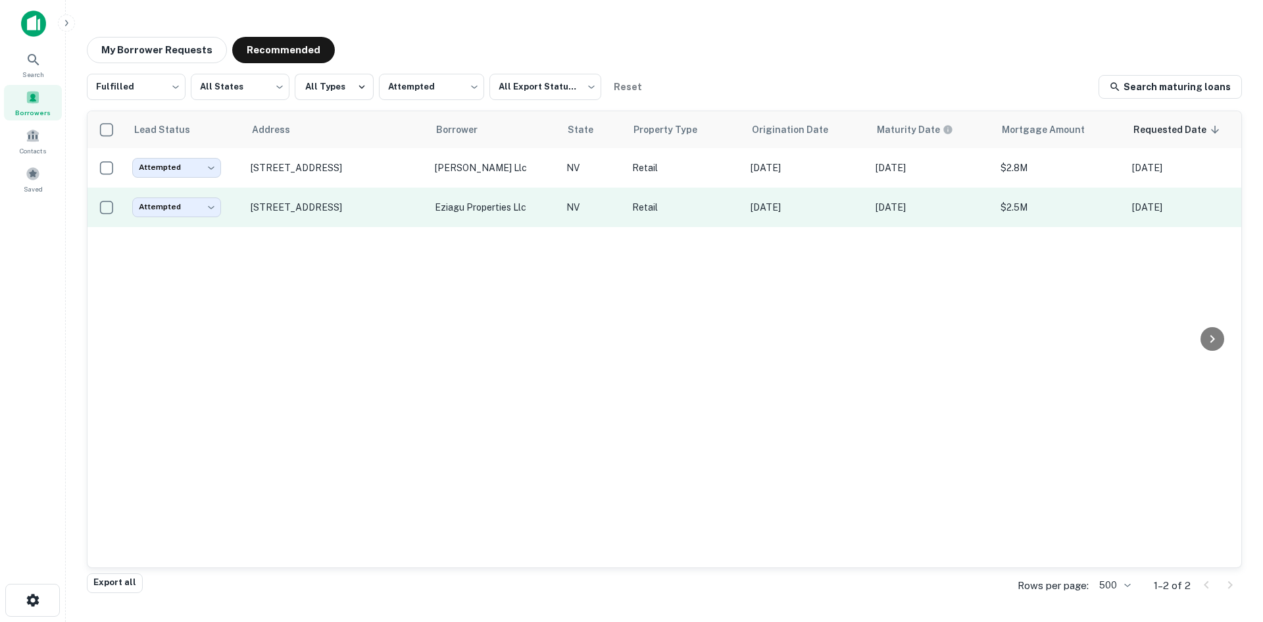
click at [381, 216] on td "[STREET_ADDRESS]" at bounding box center [336, 206] width 184 height 39
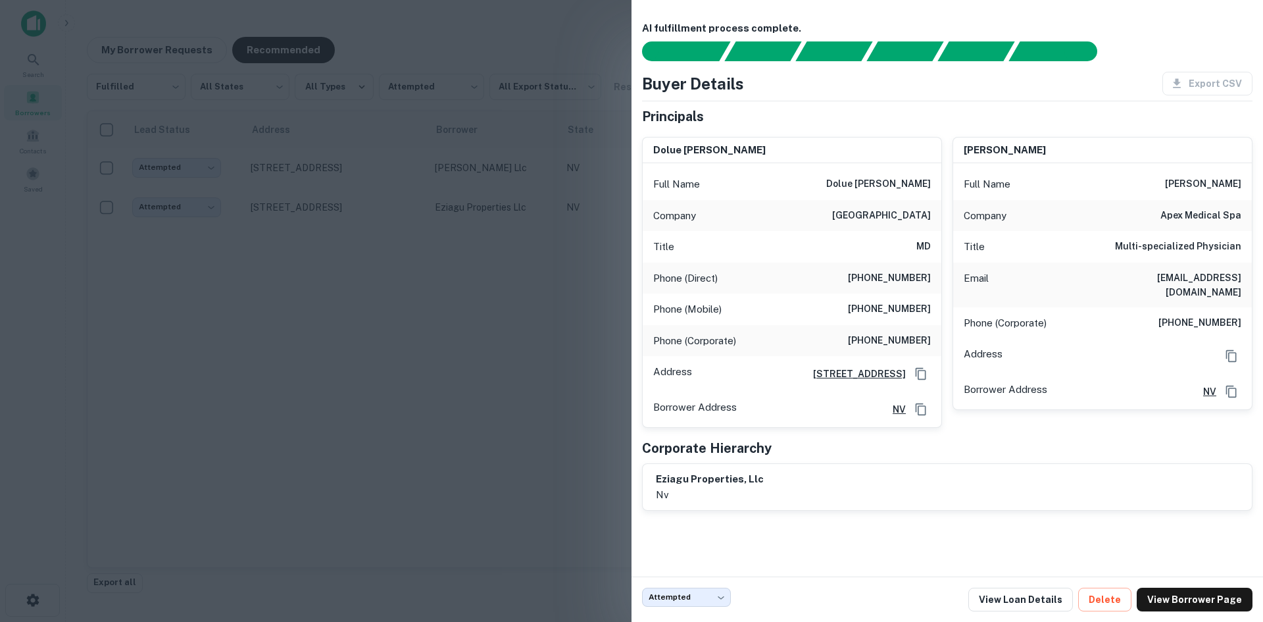
click at [526, 244] on div at bounding box center [631, 311] width 1263 height 622
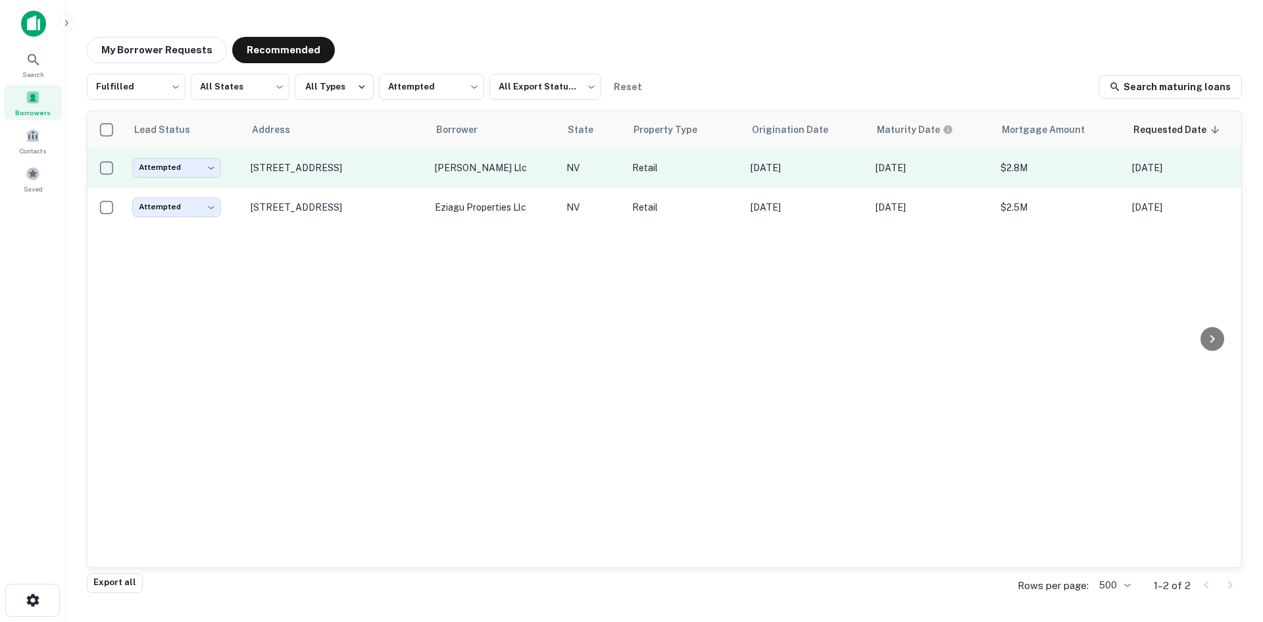
click at [373, 184] on td "[STREET_ADDRESS]" at bounding box center [336, 167] width 184 height 39
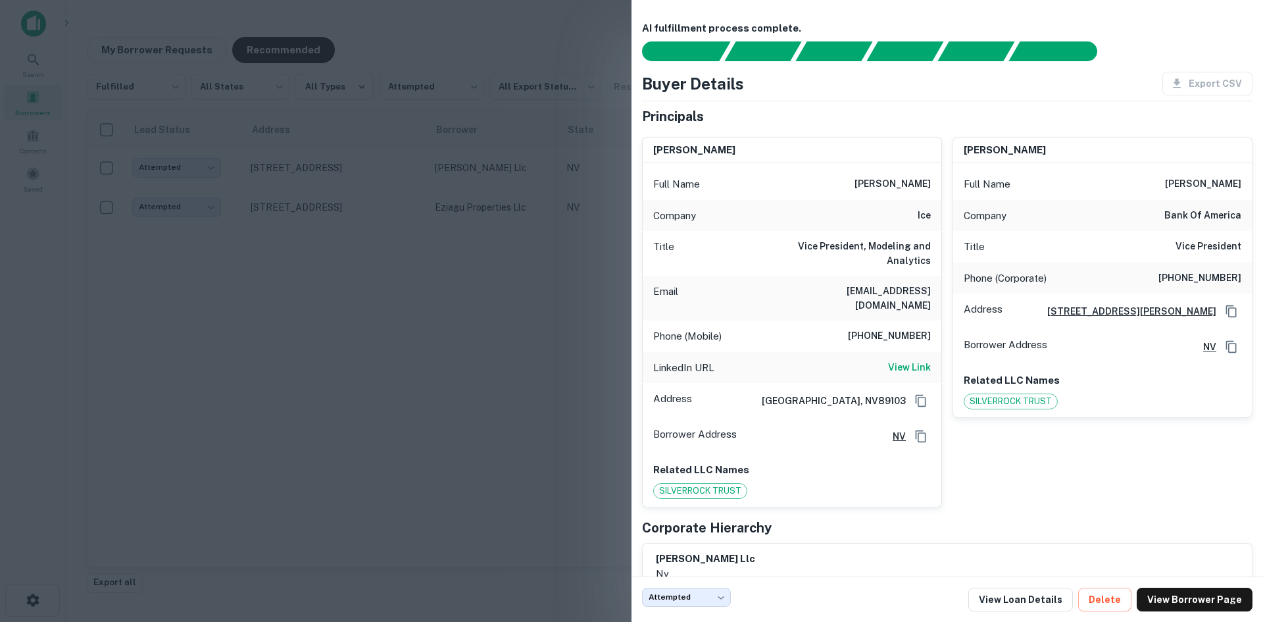
click at [446, 297] on div at bounding box center [631, 311] width 1263 height 622
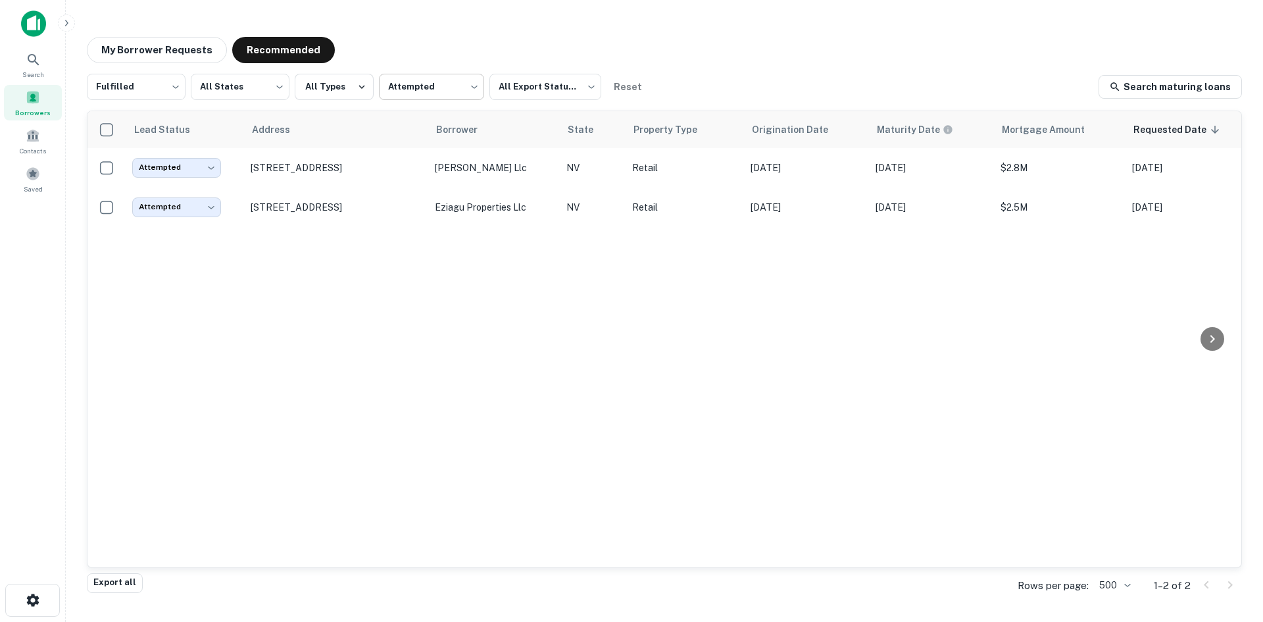
click at [428, 100] on body "Search Borrowers Contacts Saved My Borrower Requests Recommended Fulfilled ****…" at bounding box center [631, 311] width 1263 height 622
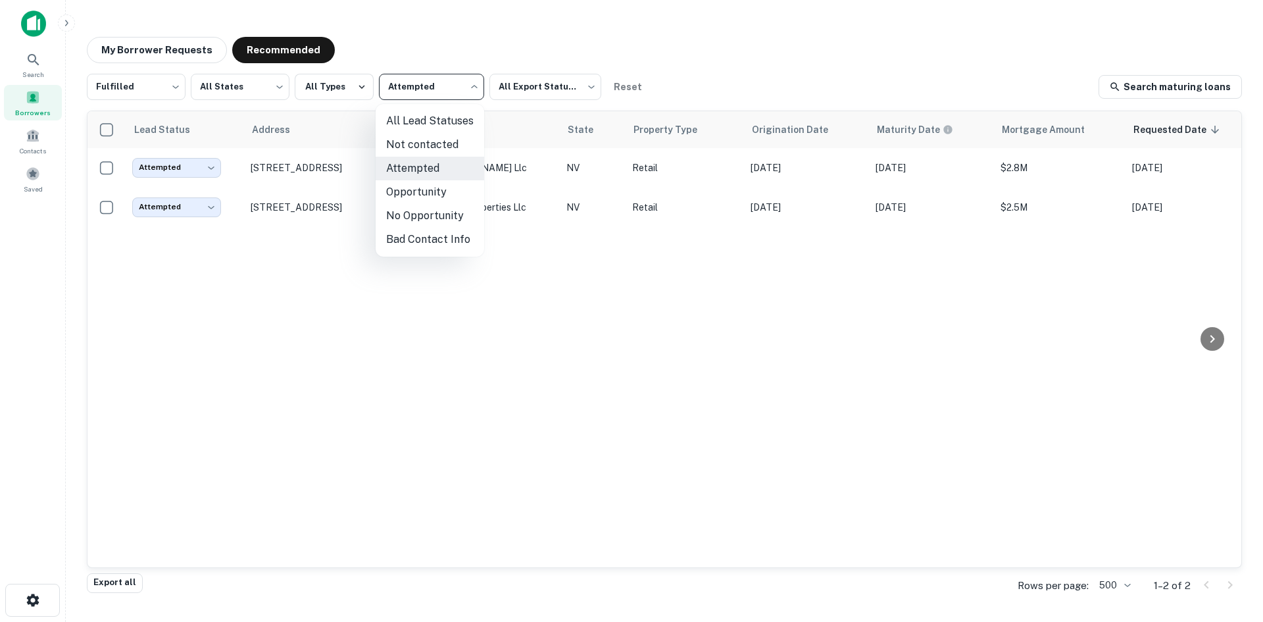
click at [442, 131] on li "All Lead Statuses" at bounding box center [430, 121] width 109 height 24
type input "***"
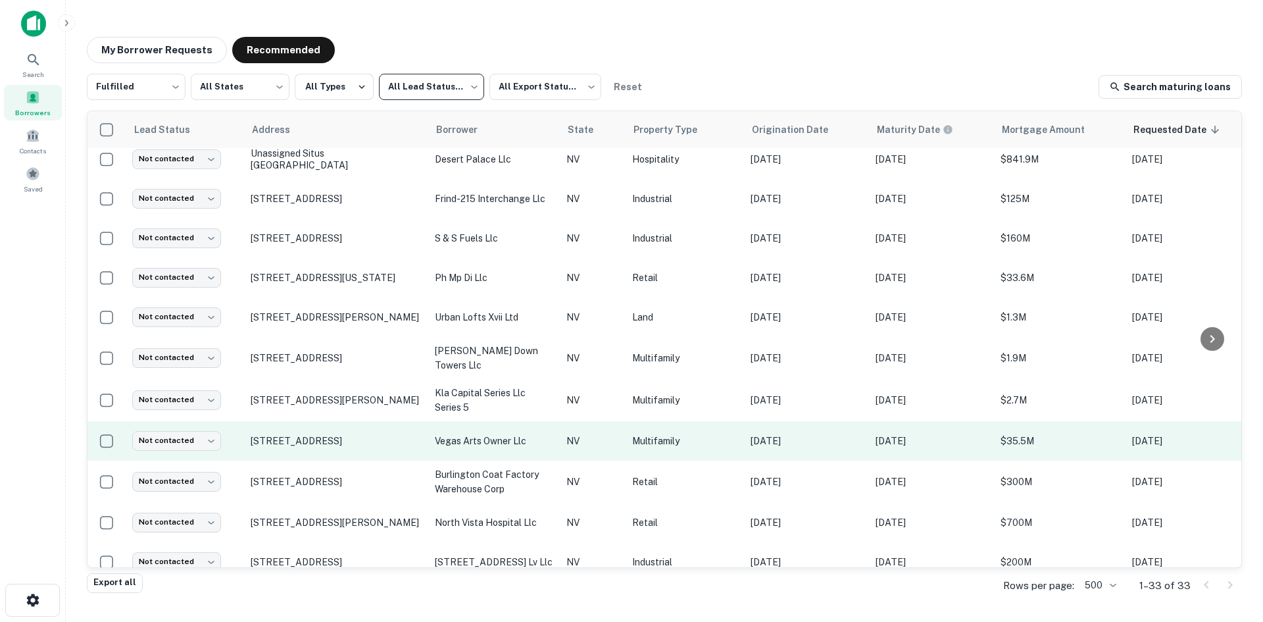
scroll to position [855, 0]
click at [307, 444] on td "[STREET_ADDRESS]" at bounding box center [336, 439] width 184 height 39
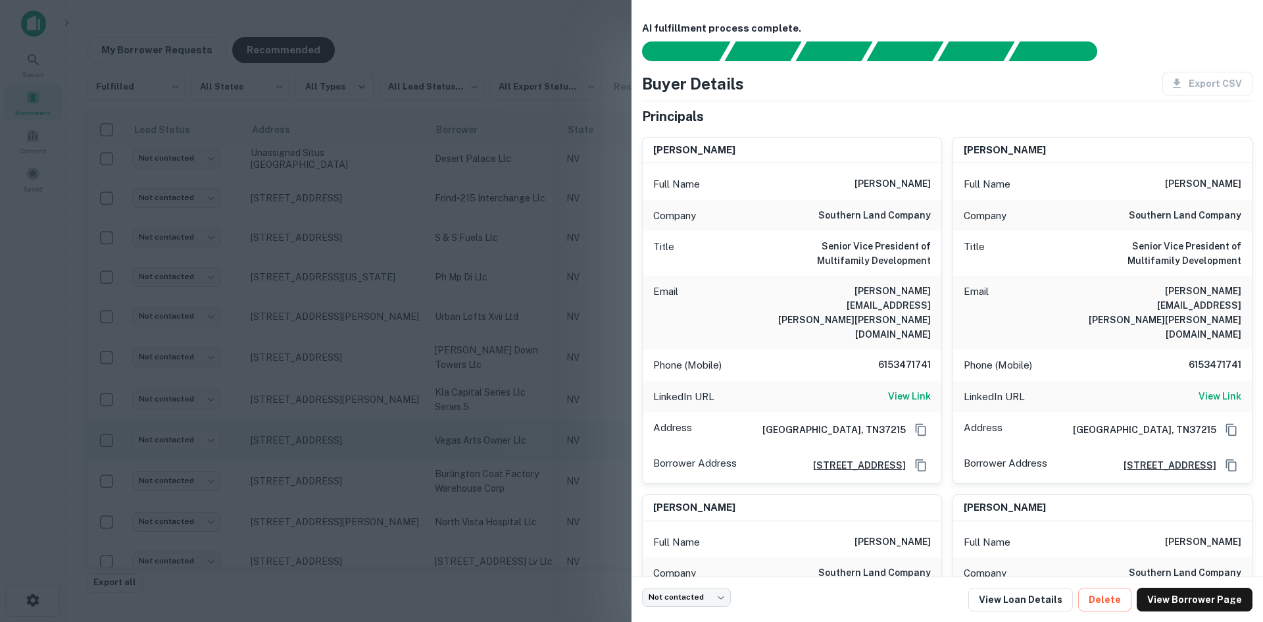
click at [307, 444] on div at bounding box center [631, 311] width 1263 height 622
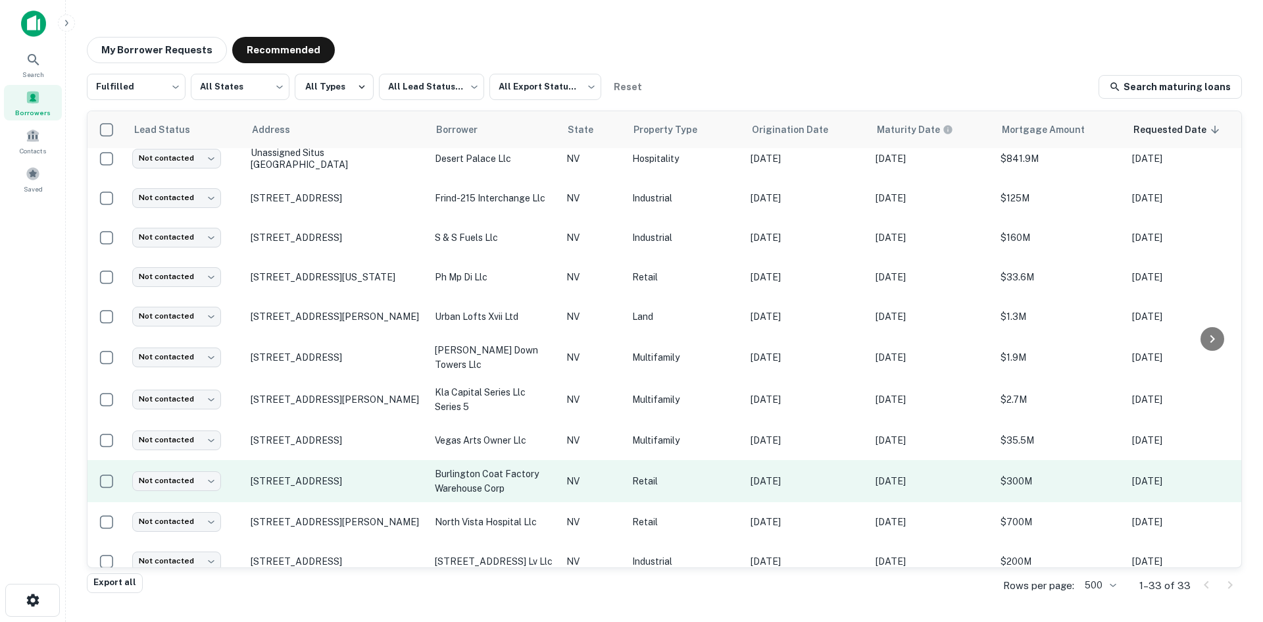
click at [309, 489] on td "[STREET_ADDRESS]" at bounding box center [336, 481] width 184 height 42
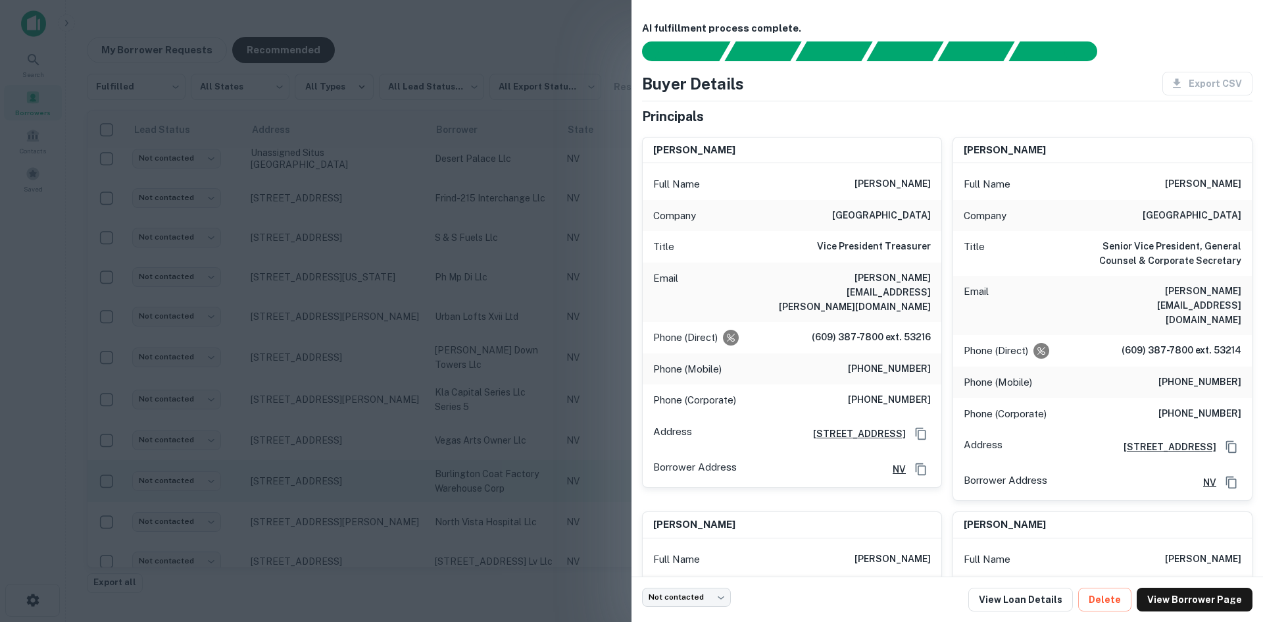
click at [309, 489] on div at bounding box center [631, 311] width 1263 height 622
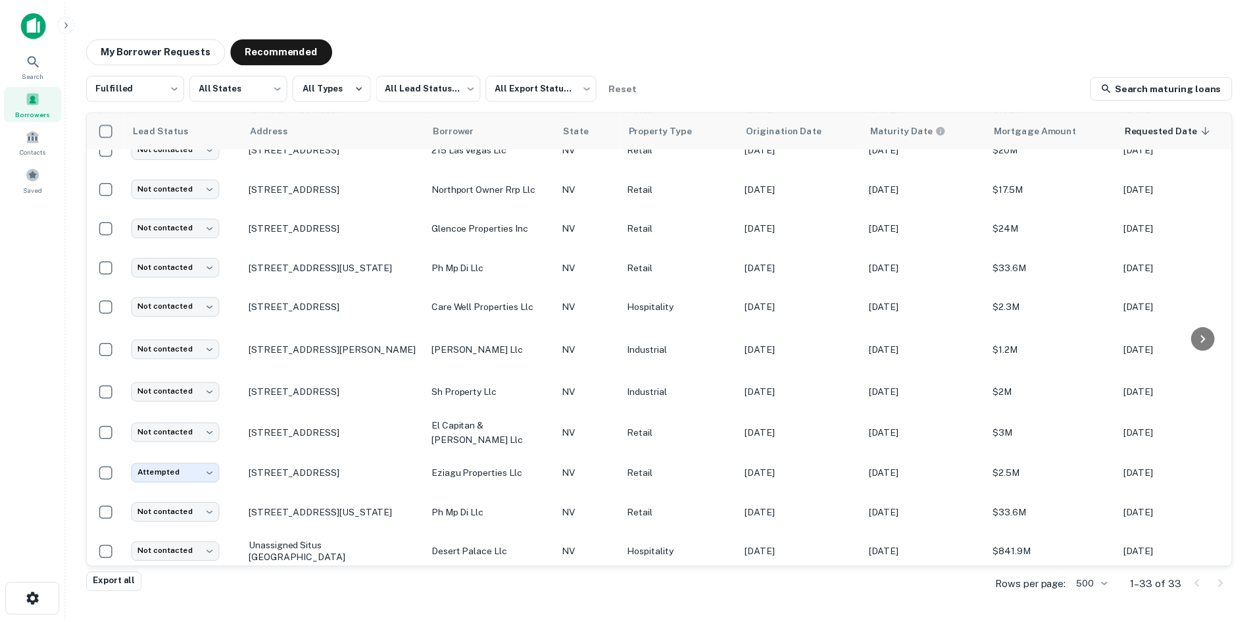
scroll to position [460, 0]
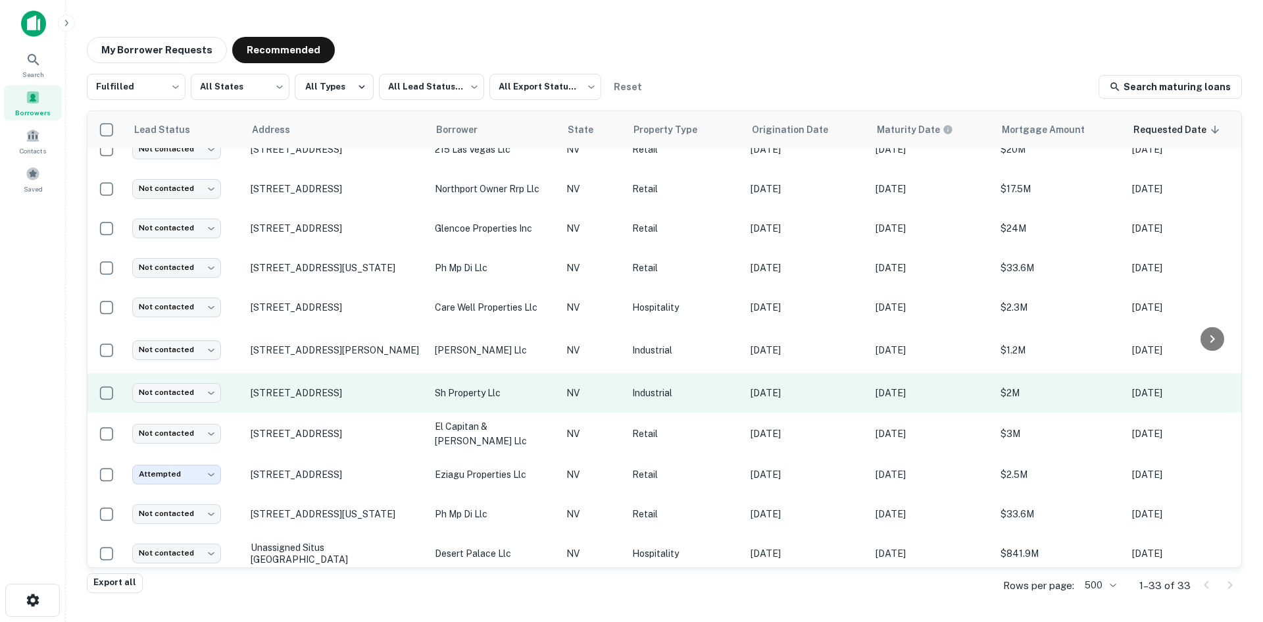
click at [294, 411] on td "[STREET_ADDRESS]" at bounding box center [336, 392] width 184 height 39
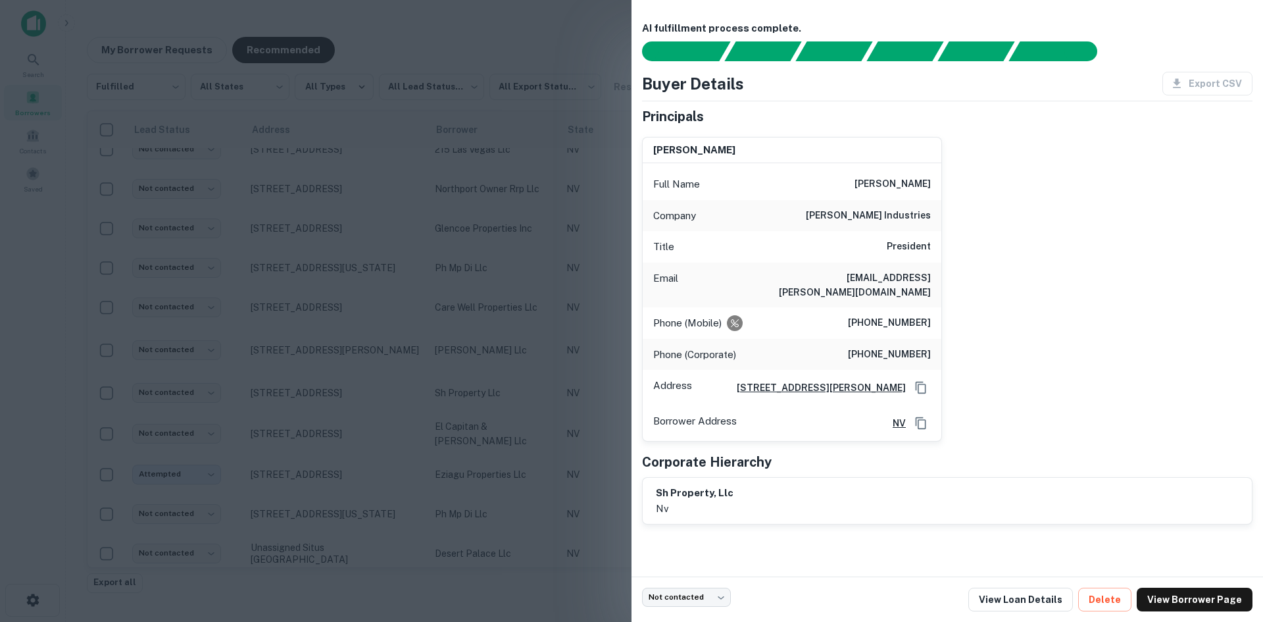
click at [342, 348] on div at bounding box center [631, 311] width 1263 height 622
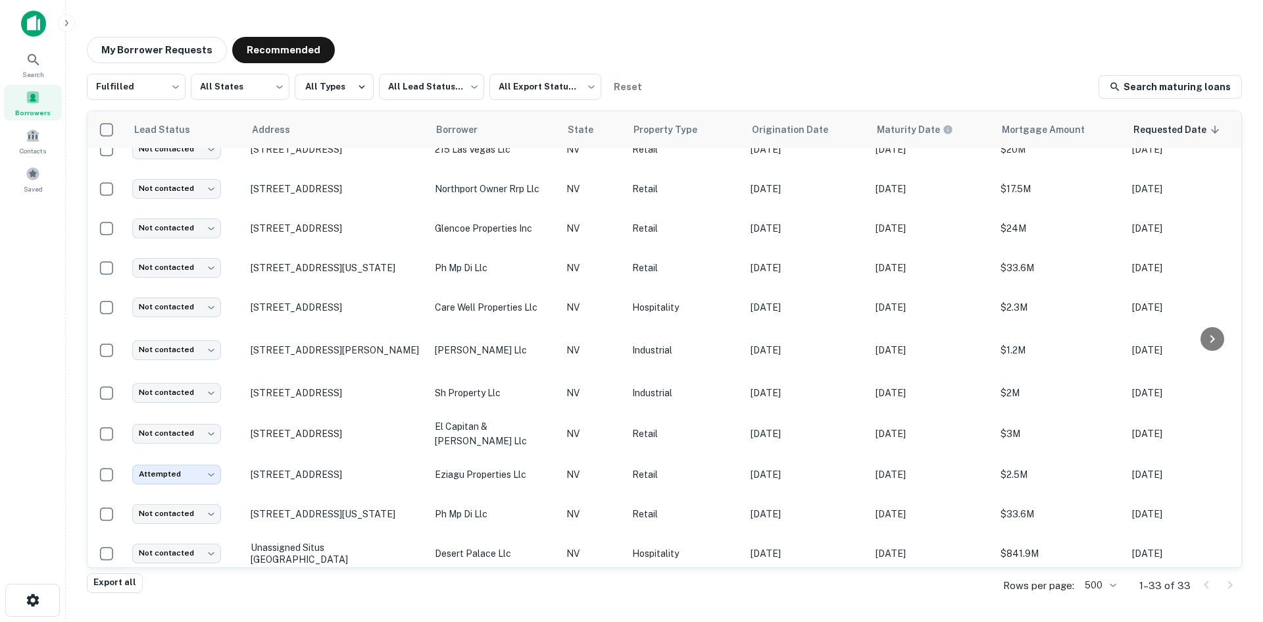
click at [342, 348] on p "[STREET_ADDRESS][PERSON_NAME]" at bounding box center [336, 350] width 171 height 12
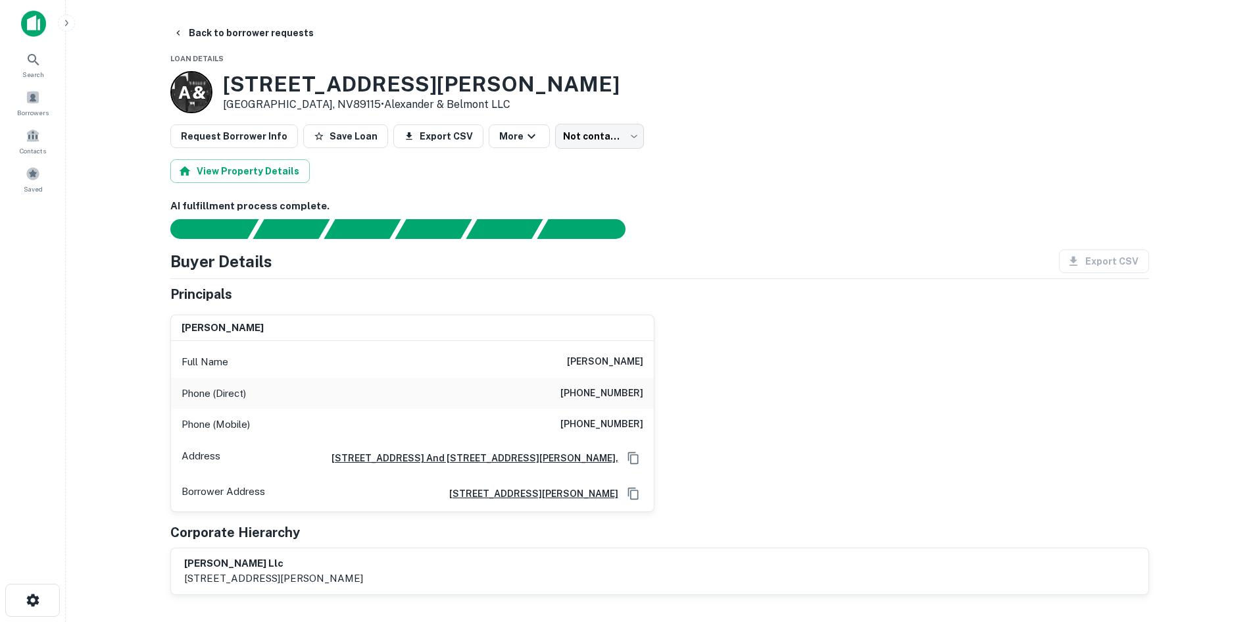
click at [272, 41] on button "Back to borrower requests" at bounding box center [243, 33] width 151 height 24
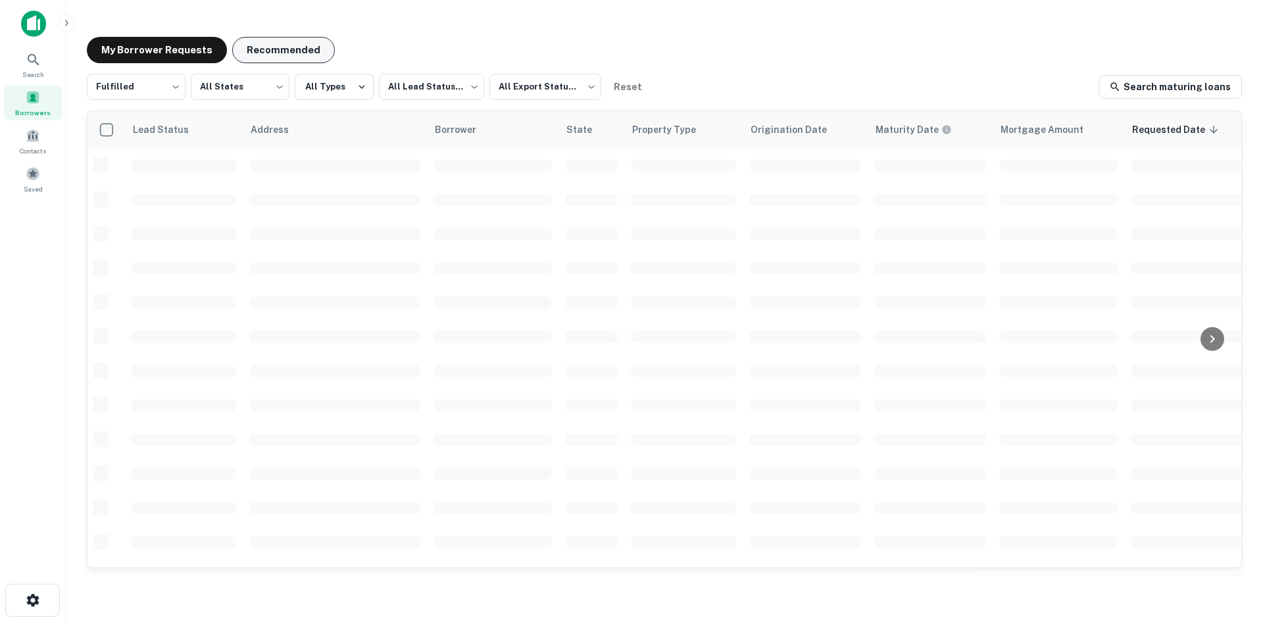
scroll to position [446, 0]
click at [247, 39] on button "Recommended" at bounding box center [283, 50] width 103 height 26
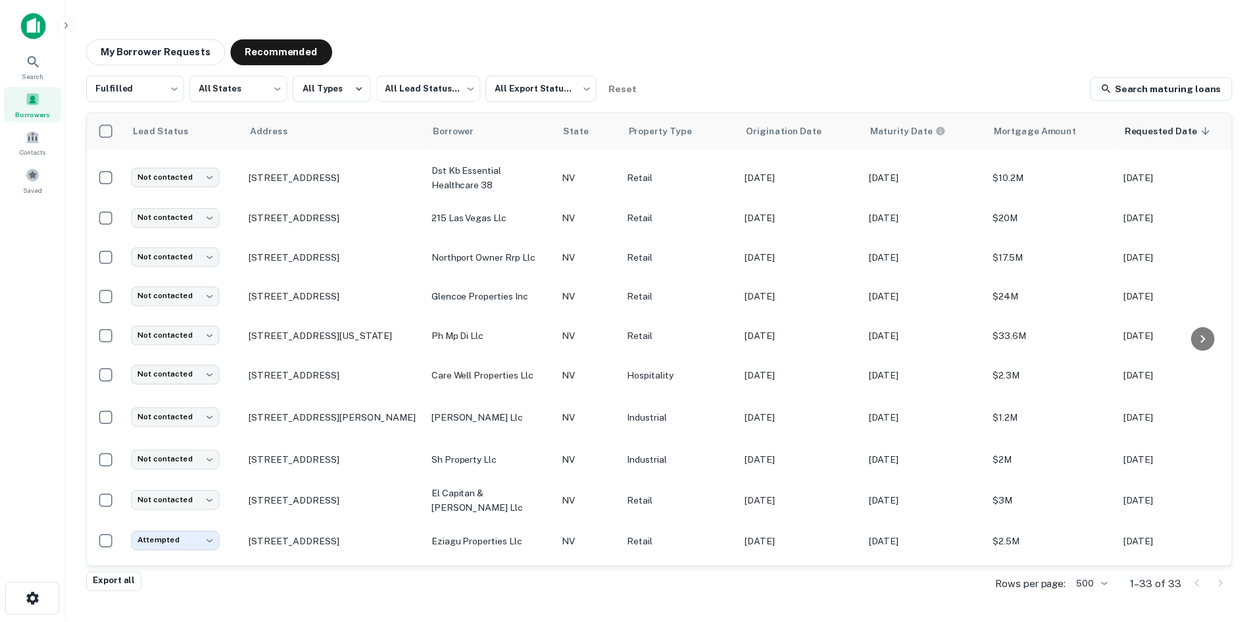
scroll to position [314, 0]
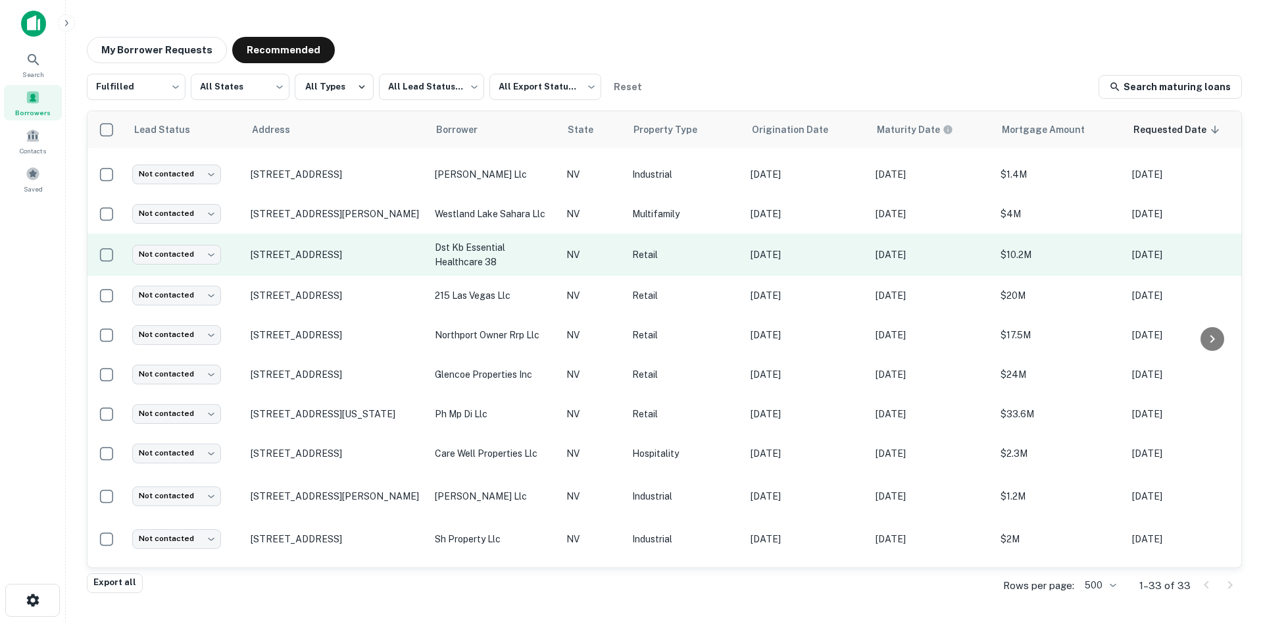
click at [315, 272] on td "[STREET_ADDRESS]" at bounding box center [336, 255] width 184 height 42
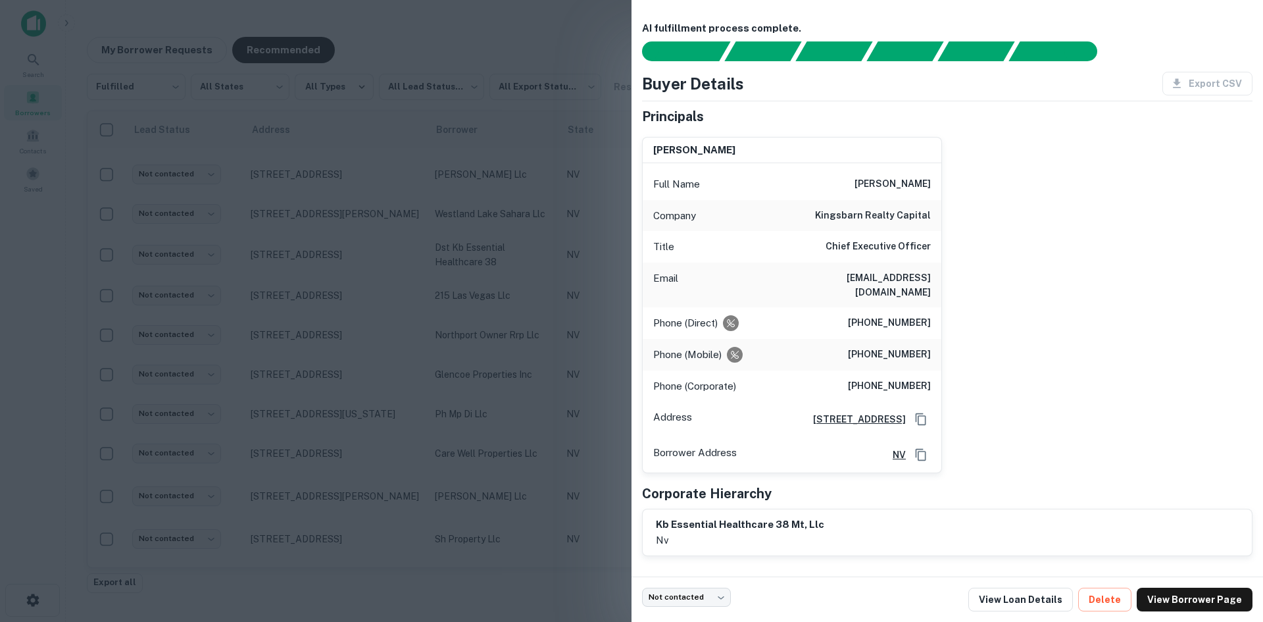
click at [385, 324] on div at bounding box center [631, 311] width 1263 height 622
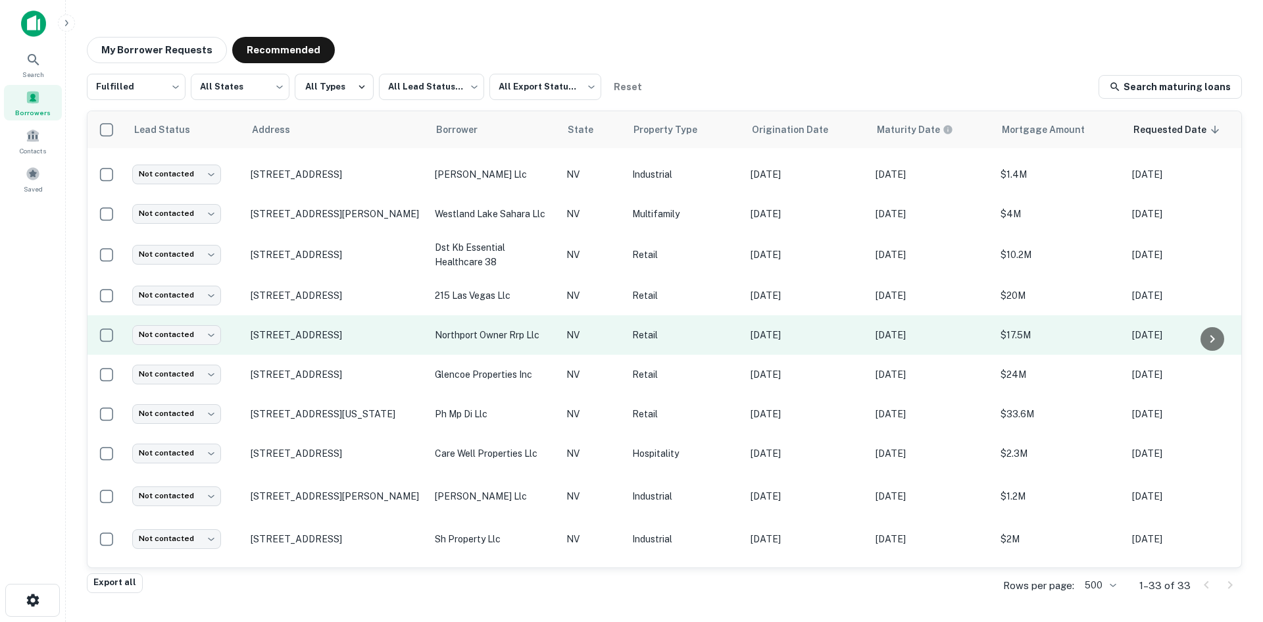
click at [364, 347] on td "[STREET_ADDRESS]" at bounding box center [336, 334] width 184 height 39
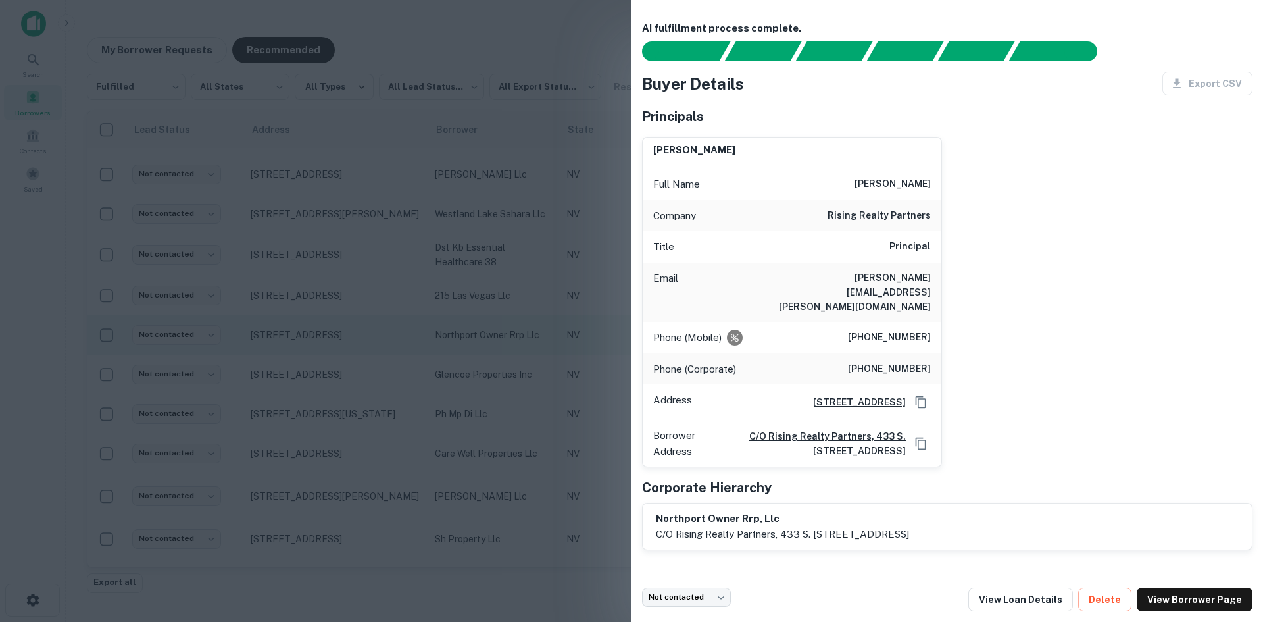
click at [364, 347] on div at bounding box center [631, 311] width 1263 height 622
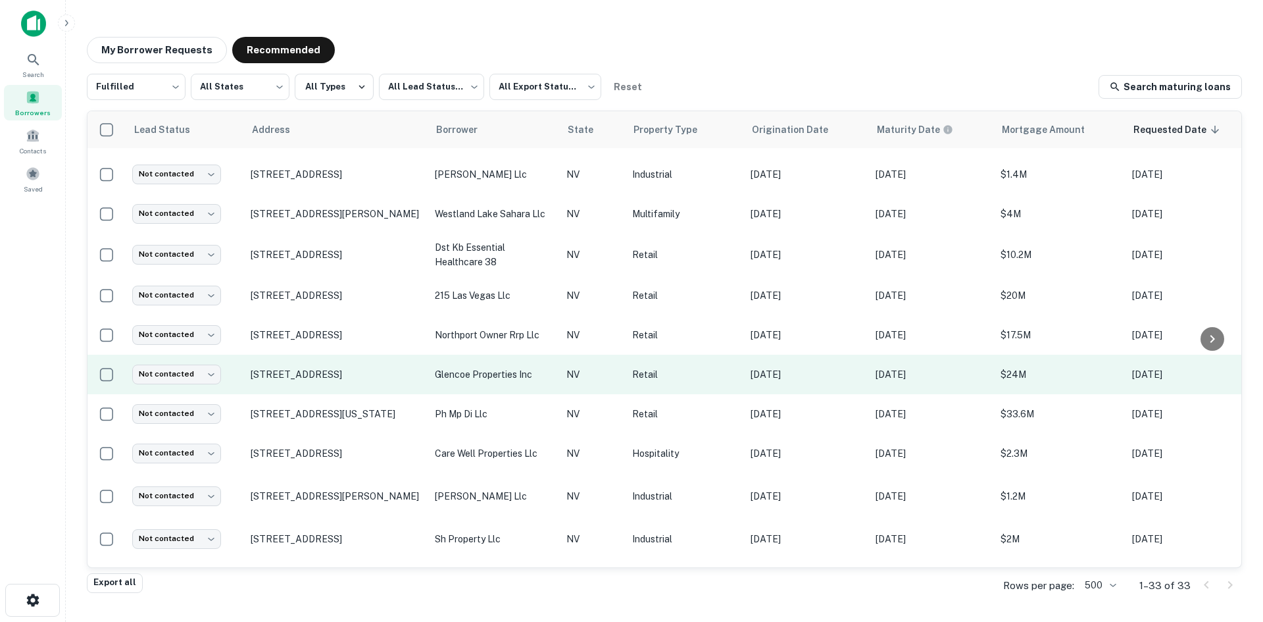
click at [358, 390] on td "[STREET_ADDRESS]" at bounding box center [336, 374] width 184 height 39
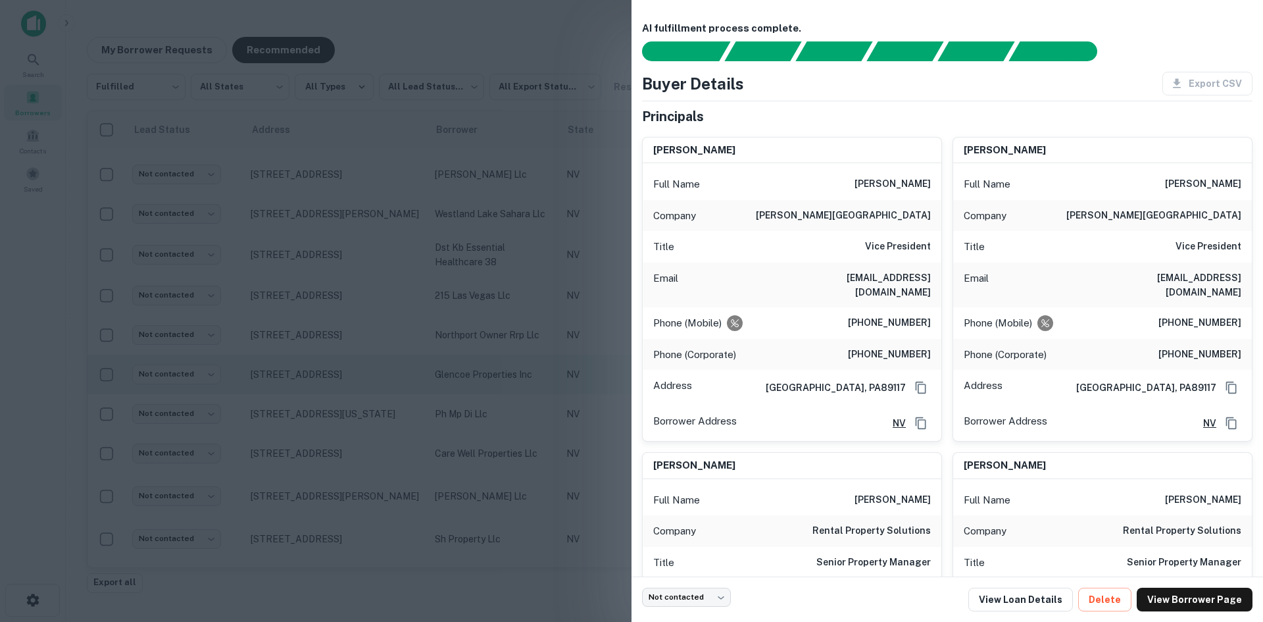
click at [358, 390] on div at bounding box center [631, 311] width 1263 height 622
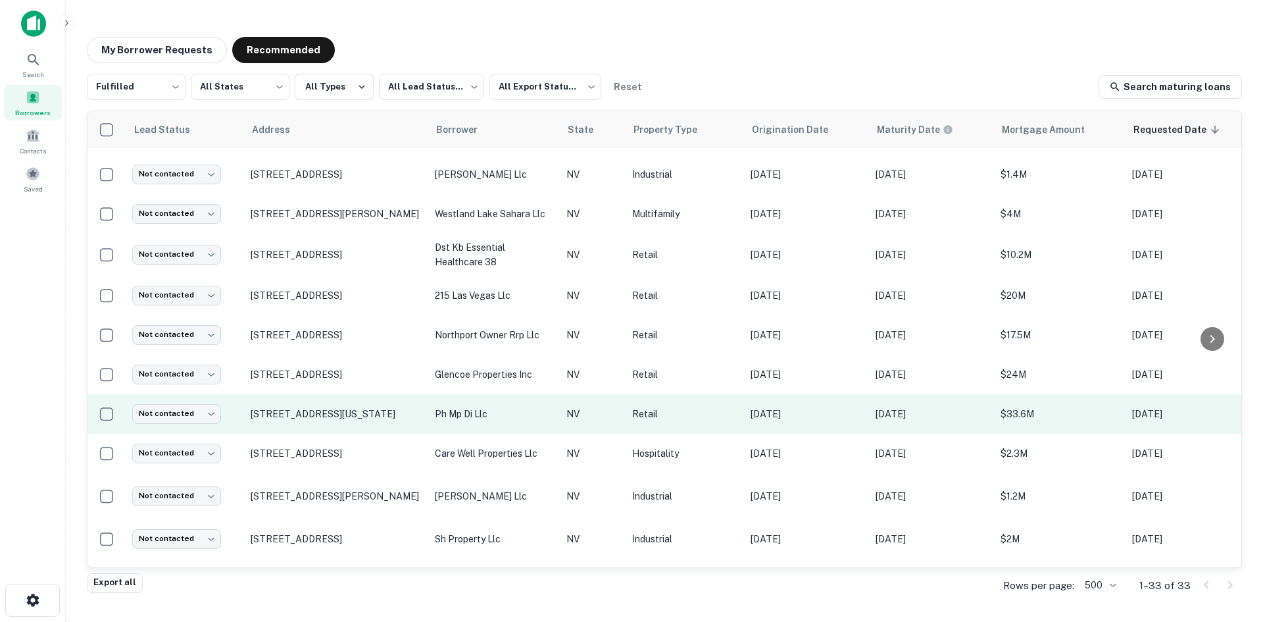
click at [349, 426] on td "[STREET_ADDRESS][US_STATE]" at bounding box center [336, 413] width 184 height 39
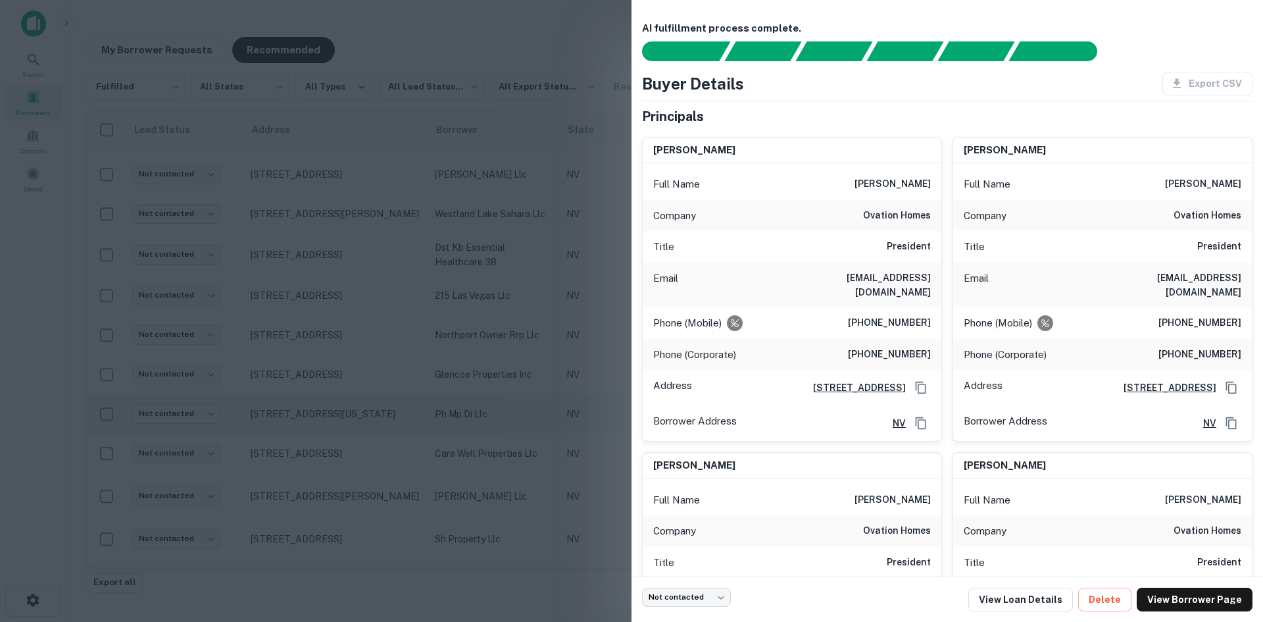
click at [349, 426] on div at bounding box center [631, 311] width 1263 height 622
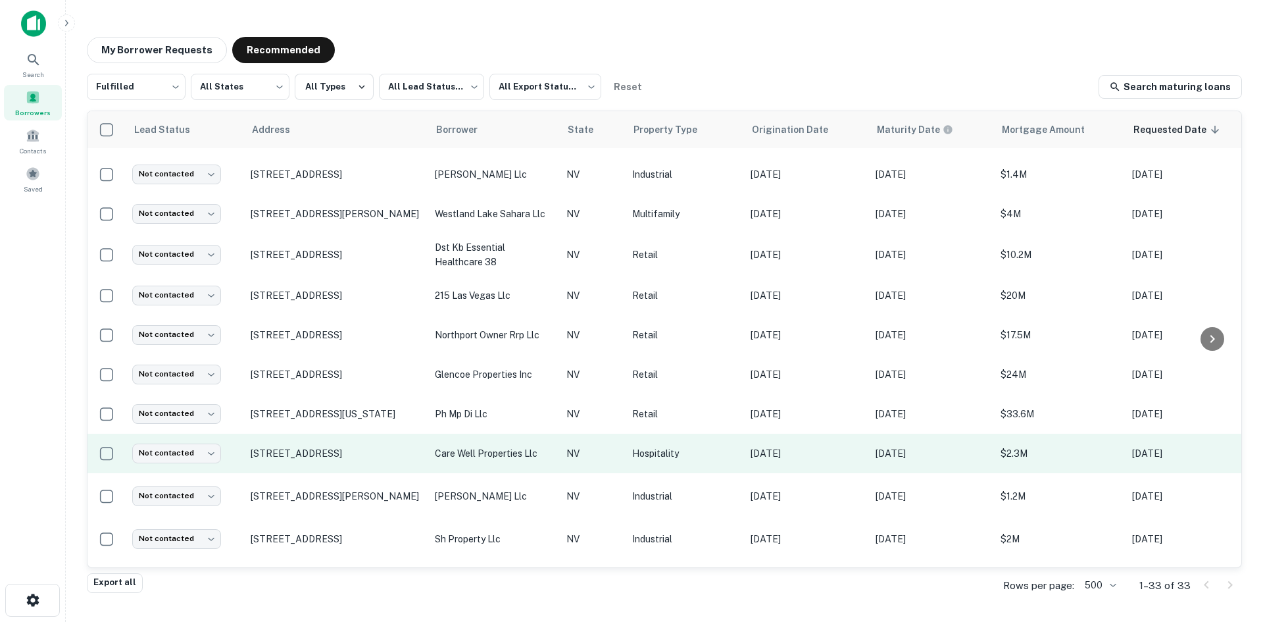
click at [342, 470] on td "[STREET_ADDRESS]" at bounding box center [336, 452] width 184 height 39
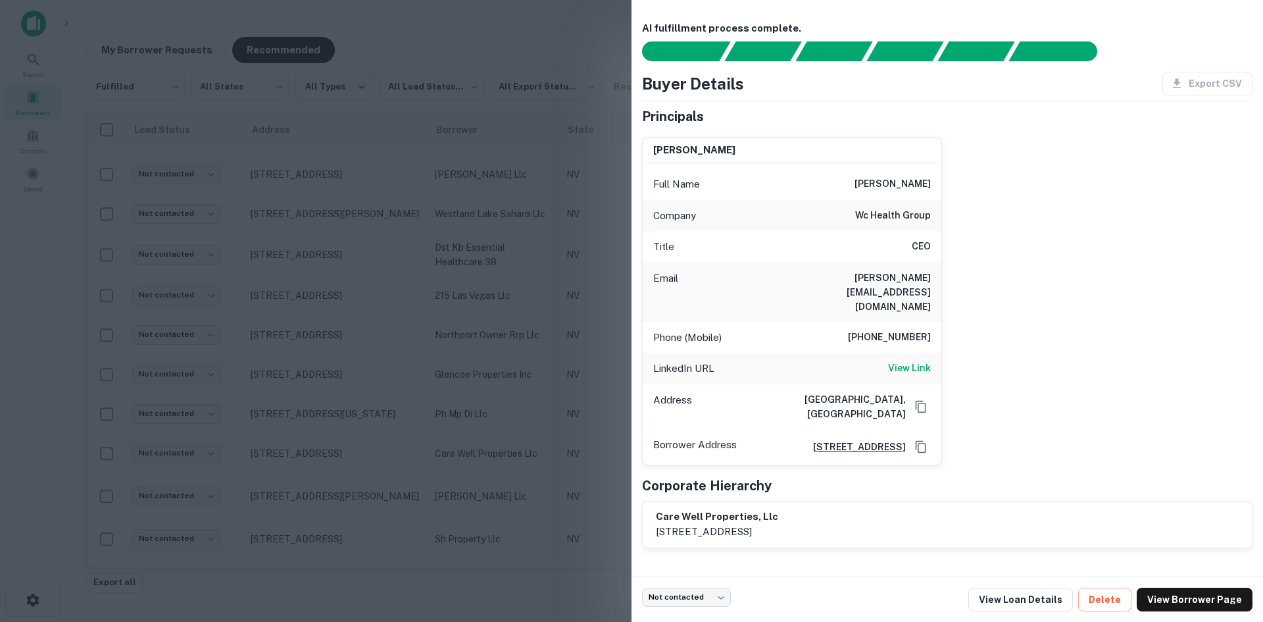
click at [347, 487] on div at bounding box center [631, 311] width 1263 height 622
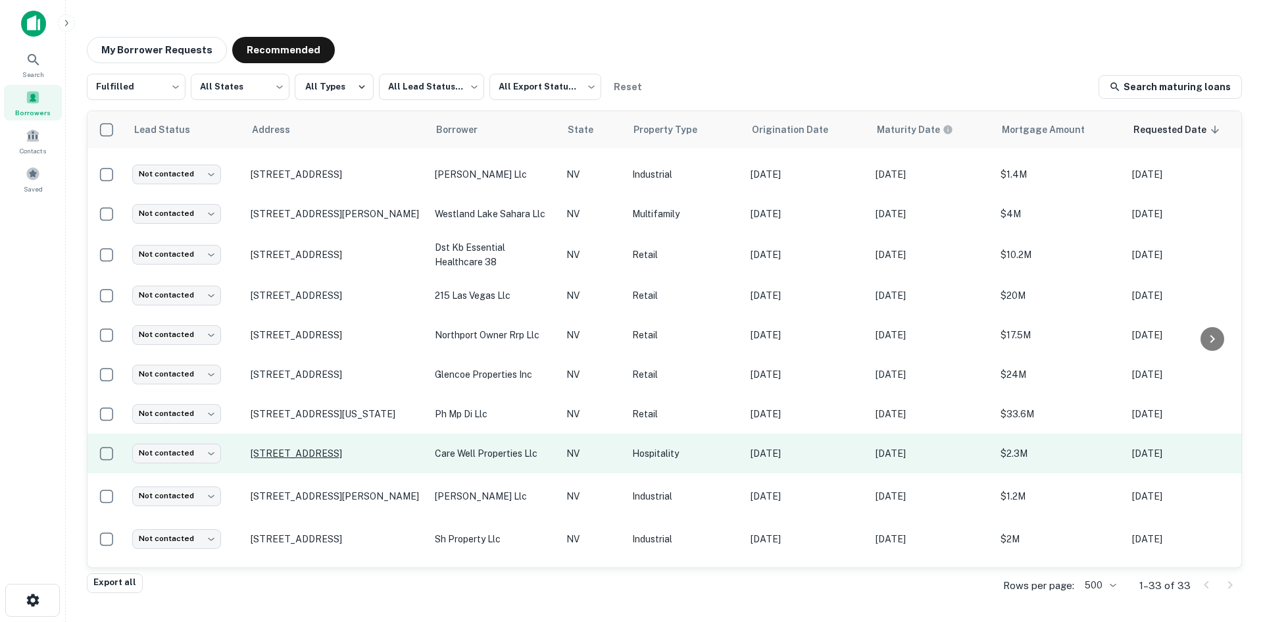
click at [326, 453] on p "[STREET_ADDRESS]" at bounding box center [336, 453] width 171 height 12
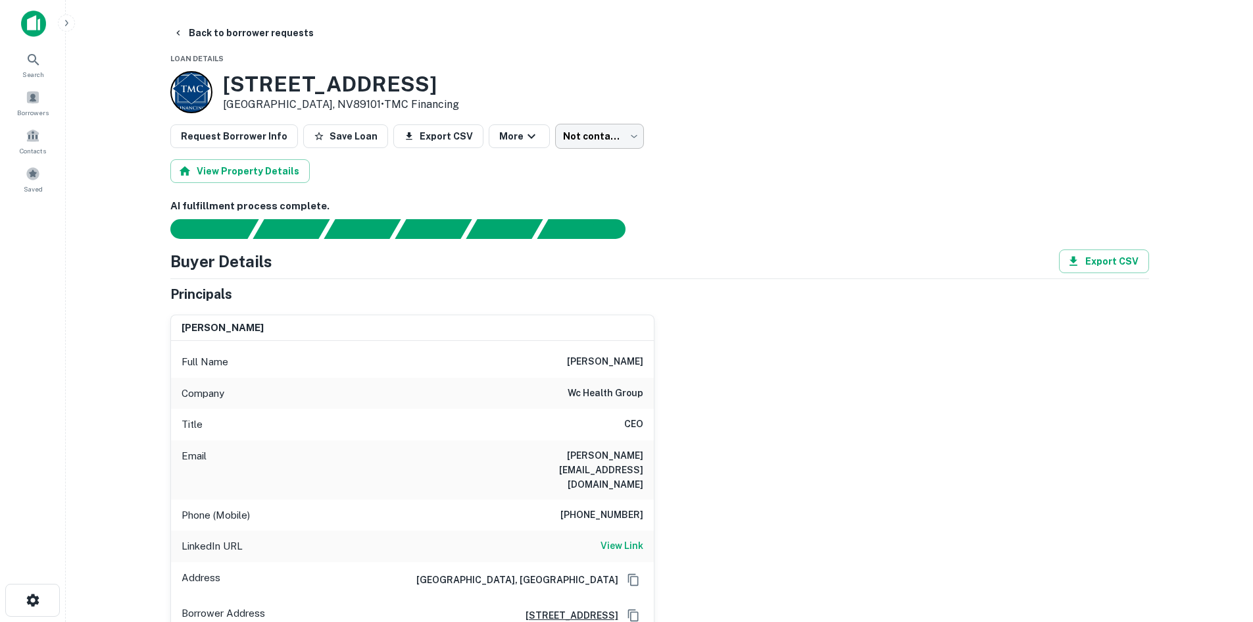
click at [551, 133] on body "Search Borrowers Contacts Saved Back to borrower requests Loan Details [STREET_…" at bounding box center [626, 311] width 1253 height 622
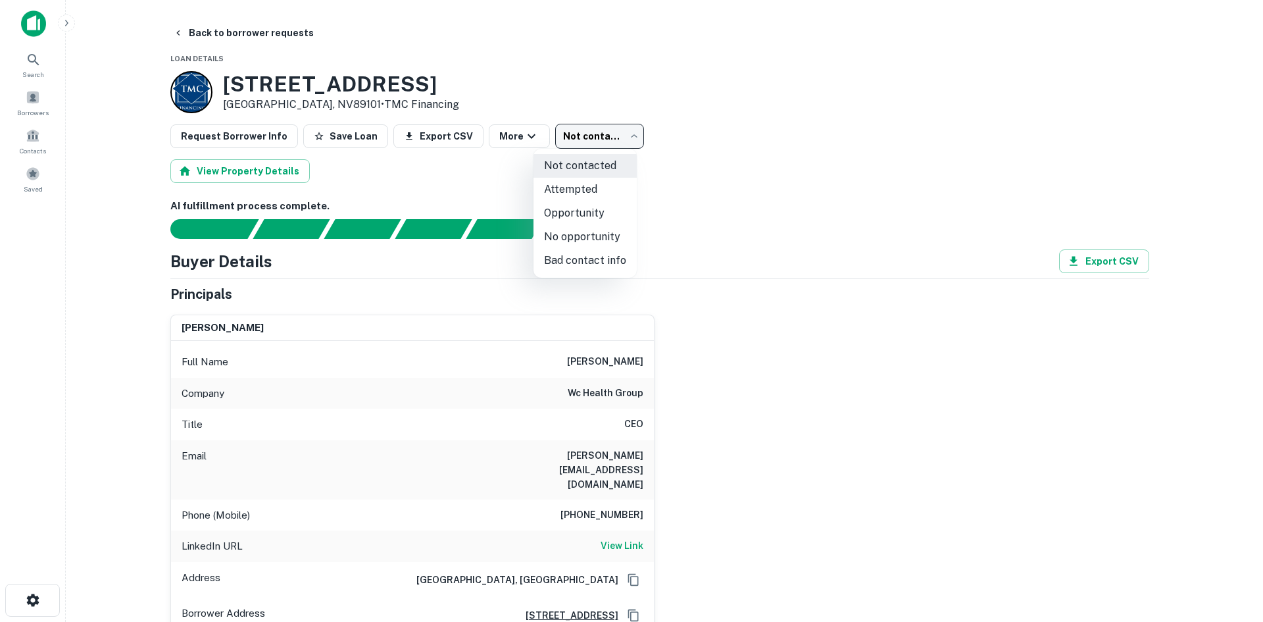
click at [249, 38] on div at bounding box center [631, 311] width 1263 height 622
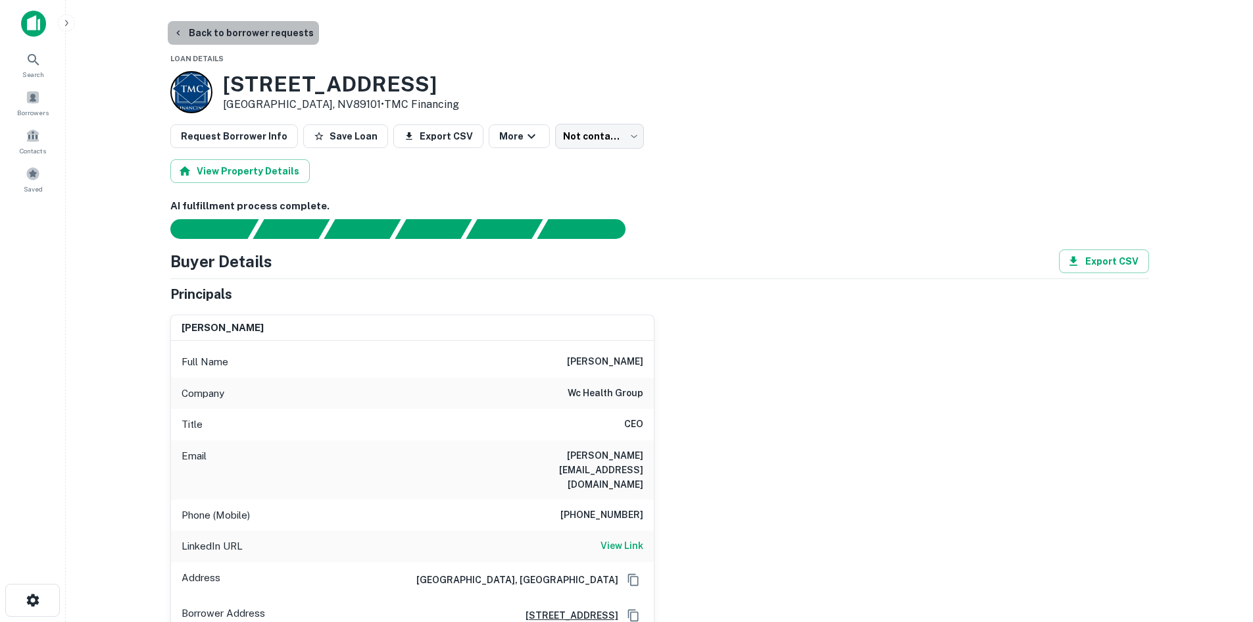
click at [249, 38] on button "Back to borrower requests" at bounding box center [243, 33] width 151 height 24
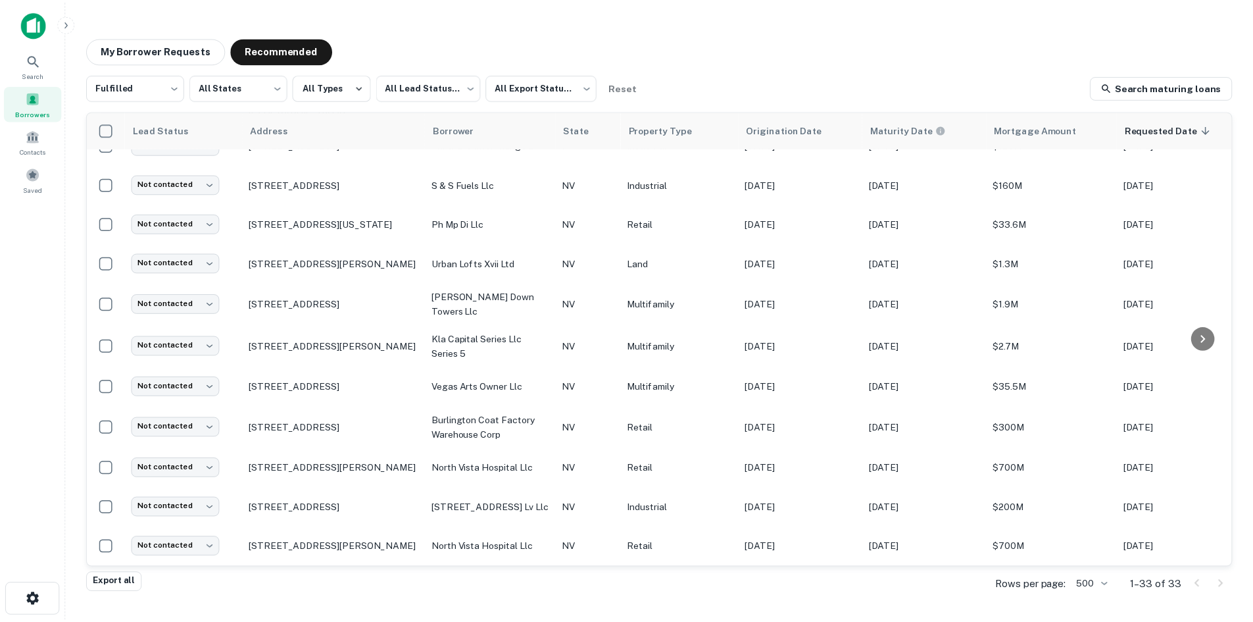
scroll to position [916, 0]
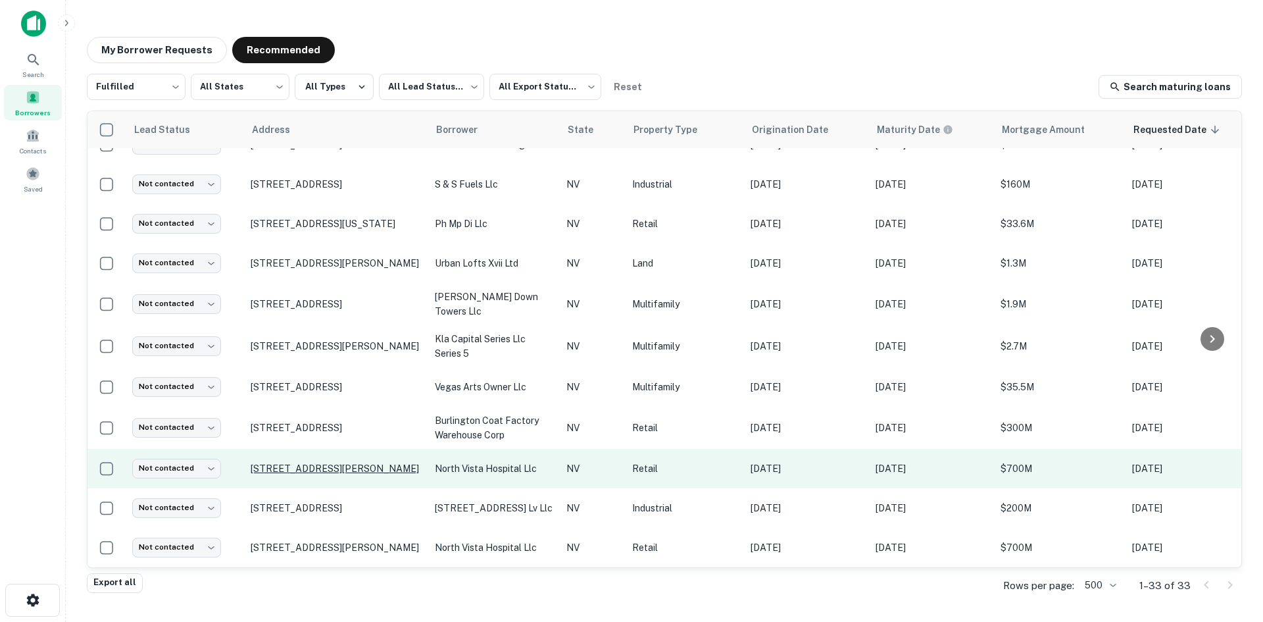
click at [364, 468] on p "[STREET_ADDRESS][PERSON_NAME]" at bounding box center [336, 468] width 171 height 12
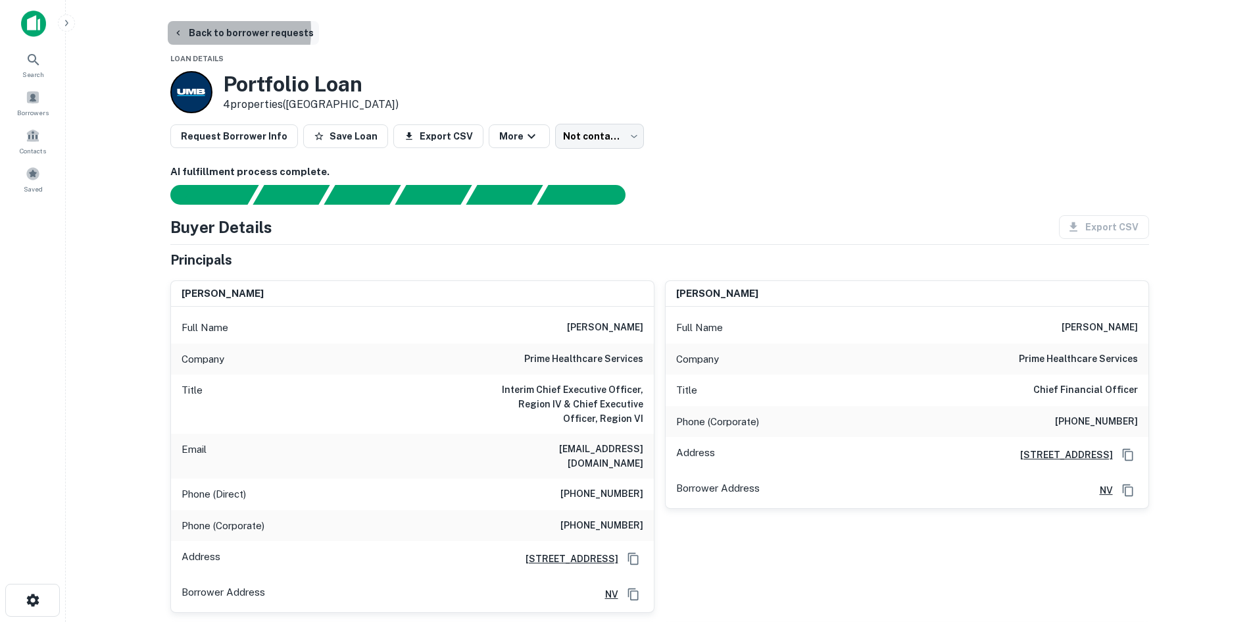
click at [195, 32] on button "Back to borrower requests" at bounding box center [243, 33] width 151 height 24
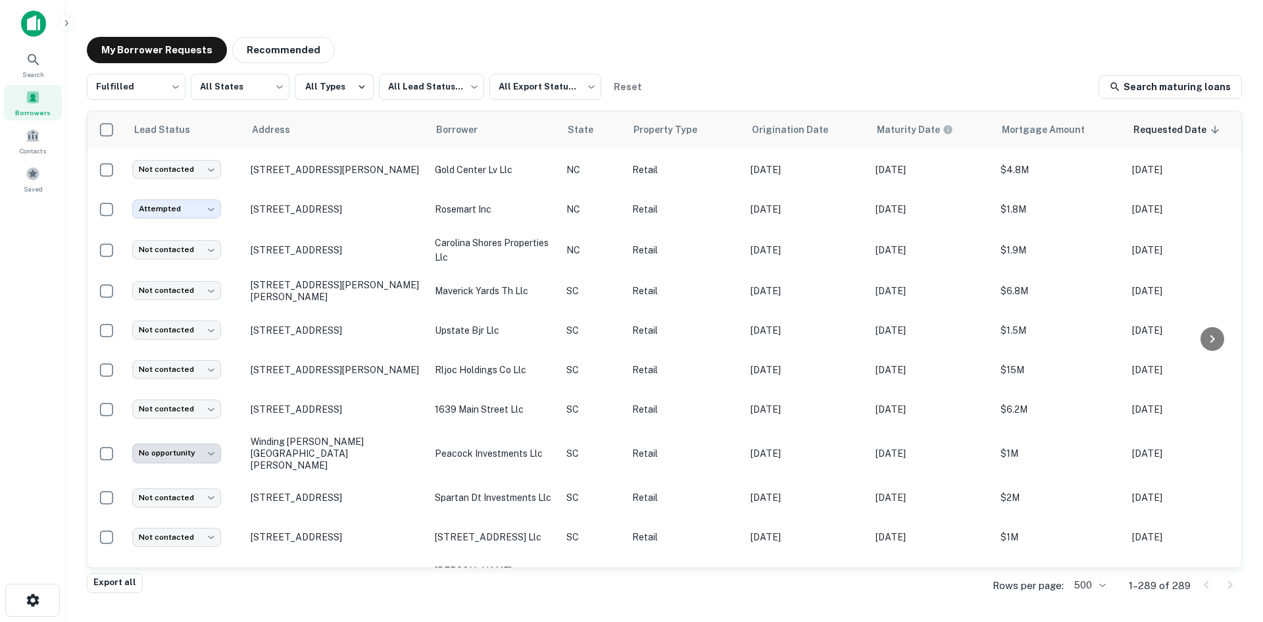
scroll to position [1038, 0]
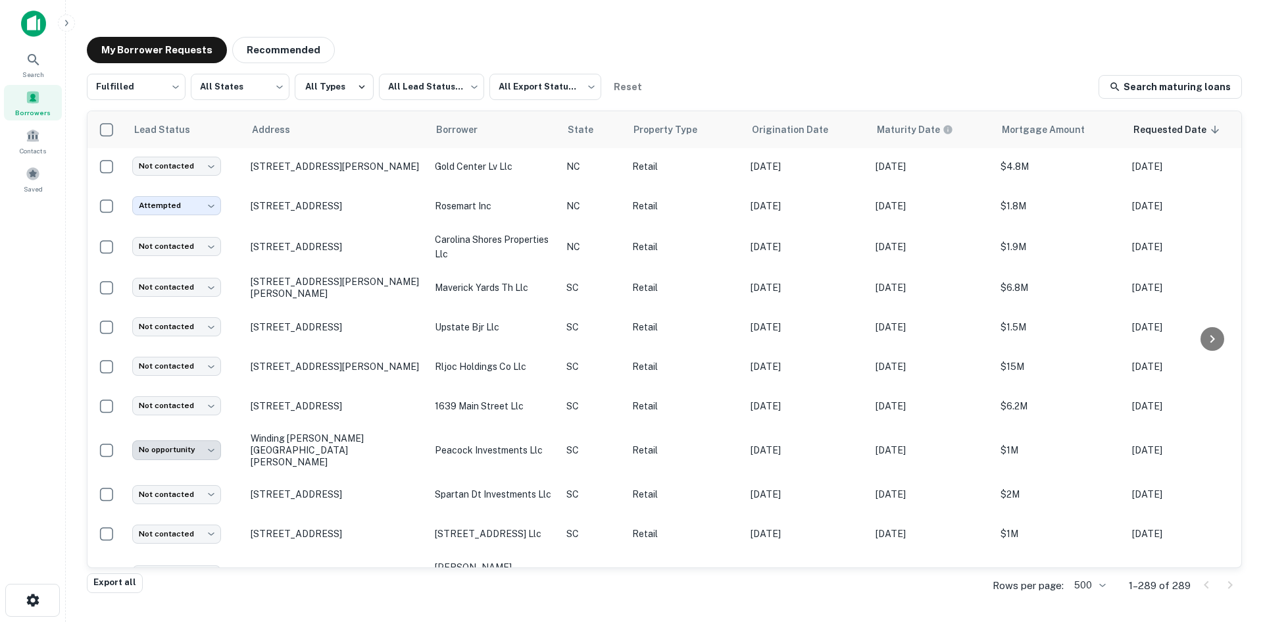
click at [484, 91] on div "Fulfilled ********* ​ All States *** ​ All Types All Lead Statuses *** ​ All Ex…" at bounding box center [368, 87] width 562 height 26
click at [472, 92] on body "Search Borrowers Contacts Saved My Borrower Requests Recommended Fulfilled ****…" at bounding box center [631, 311] width 1263 height 622
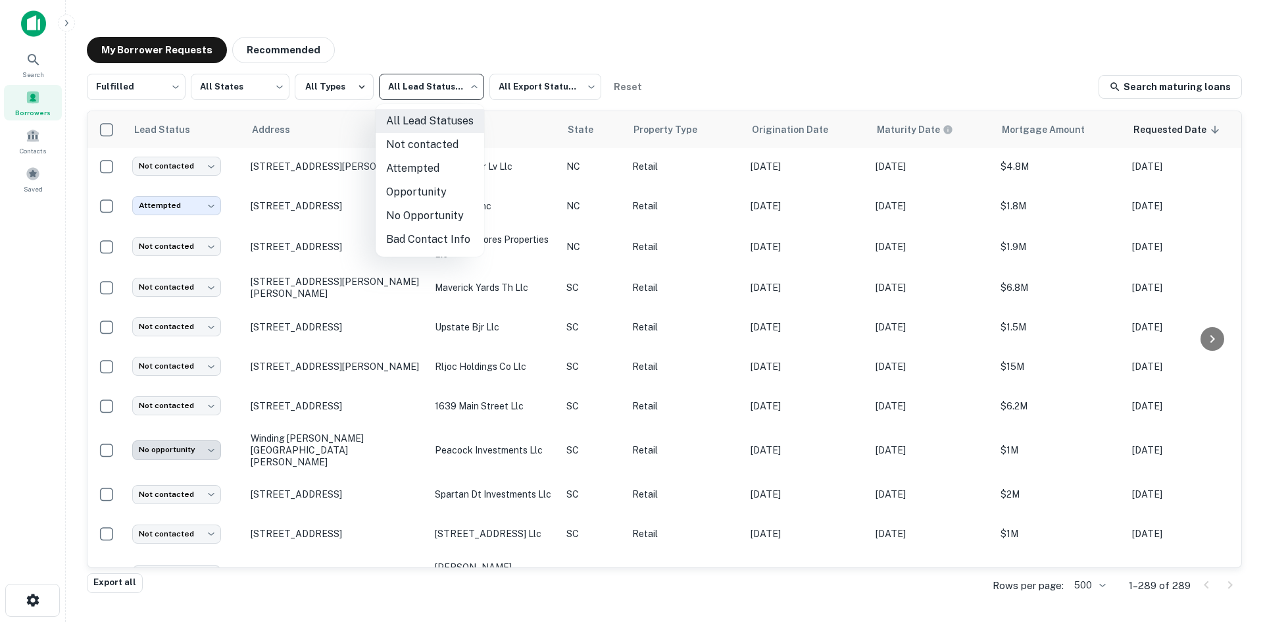
click at [438, 177] on li "Attempted" at bounding box center [430, 169] width 109 height 24
type input "*********"
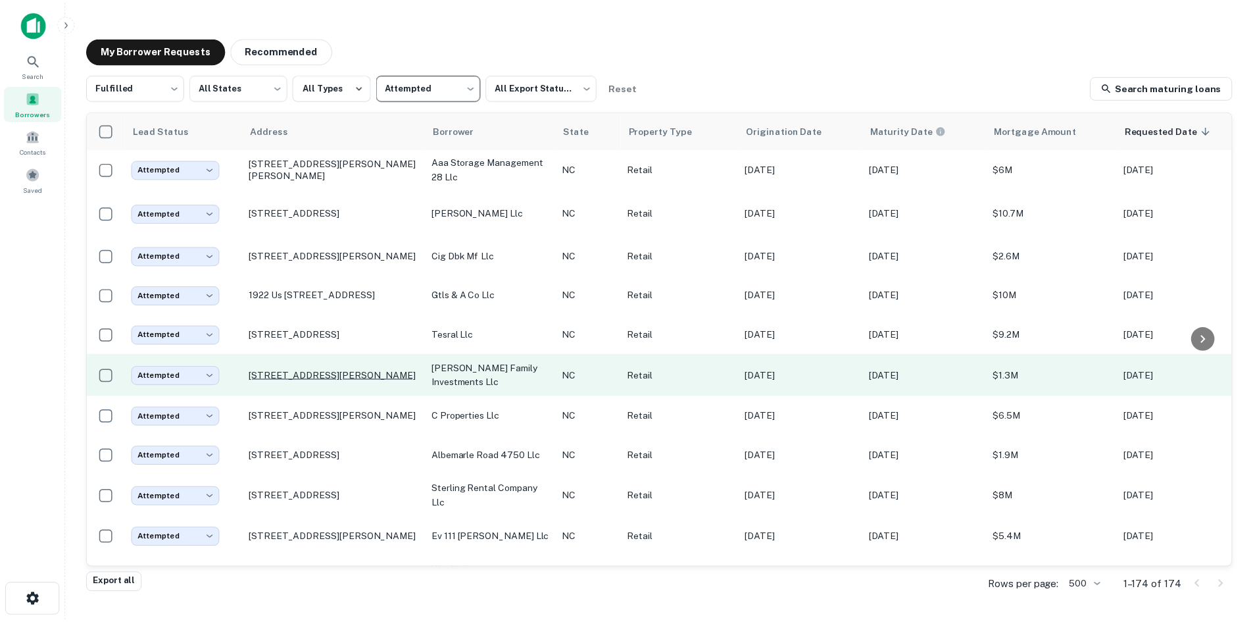
scroll to position [2419, 0]
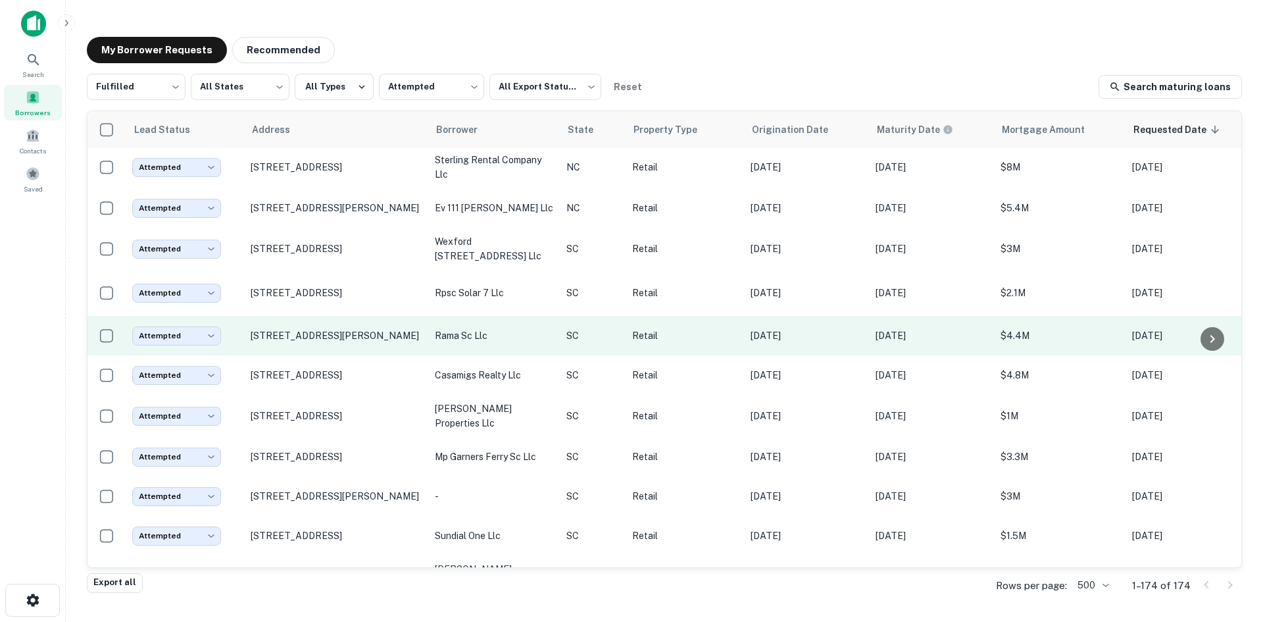
click at [316, 355] on td "[STREET_ADDRESS][PERSON_NAME]" at bounding box center [336, 335] width 184 height 39
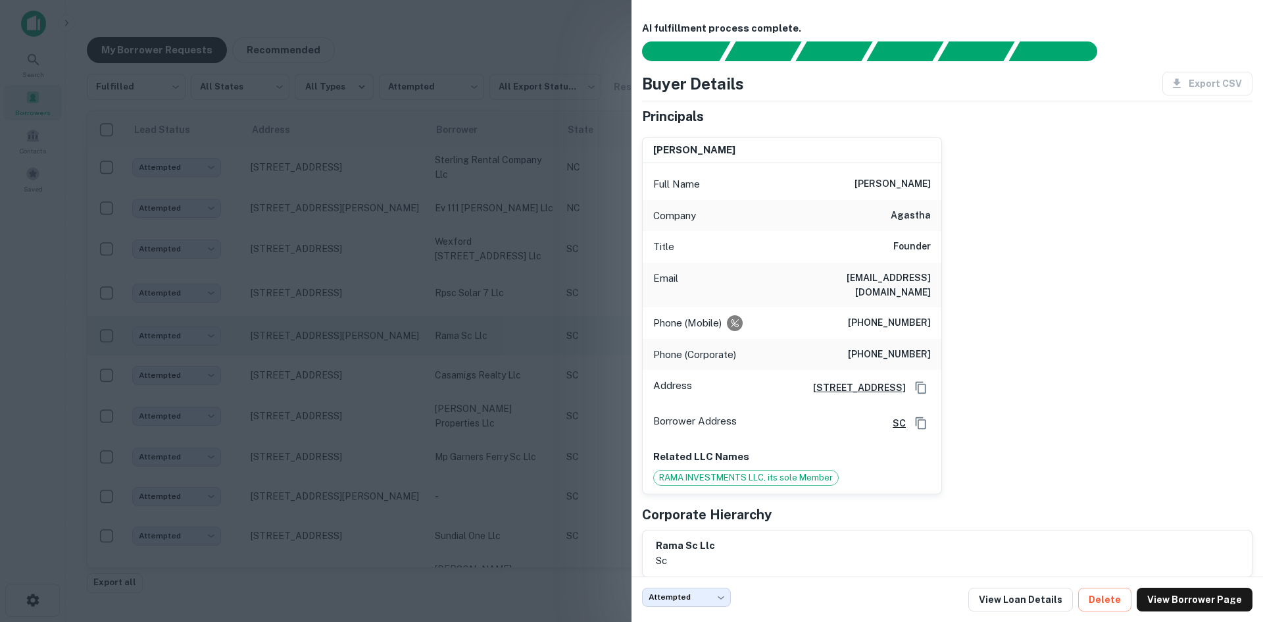
click at [316, 400] on div at bounding box center [631, 311] width 1263 height 622
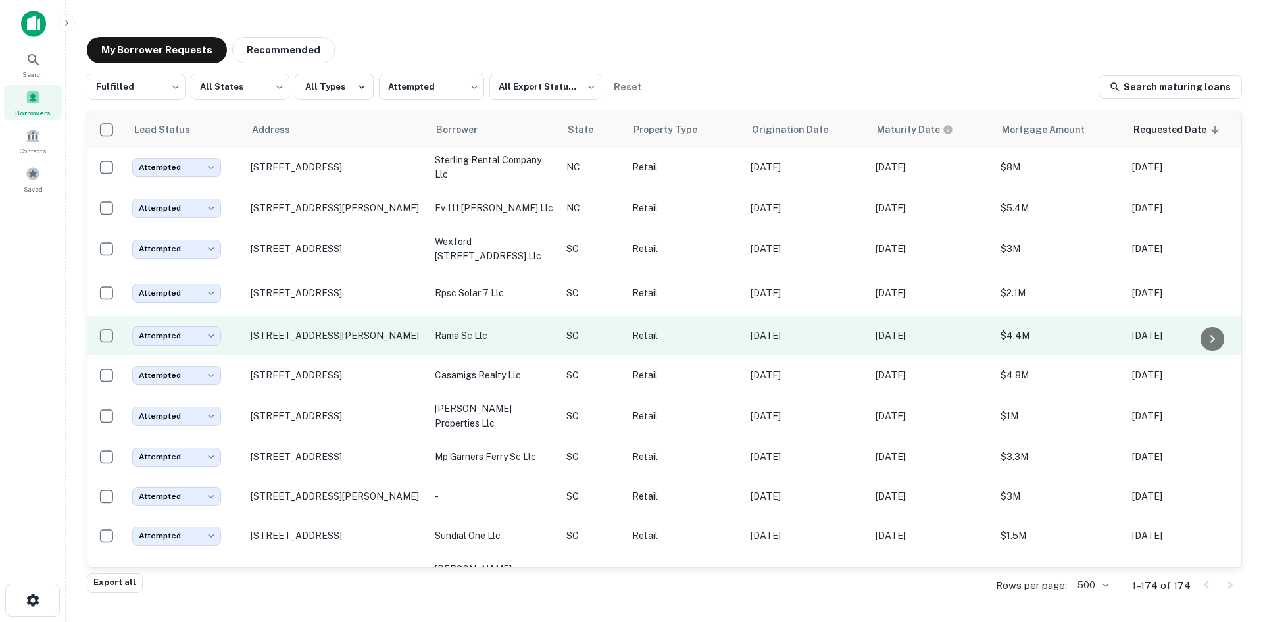
click at [314, 341] on p "[STREET_ADDRESS][PERSON_NAME]" at bounding box center [336, 336] width 171 height 12
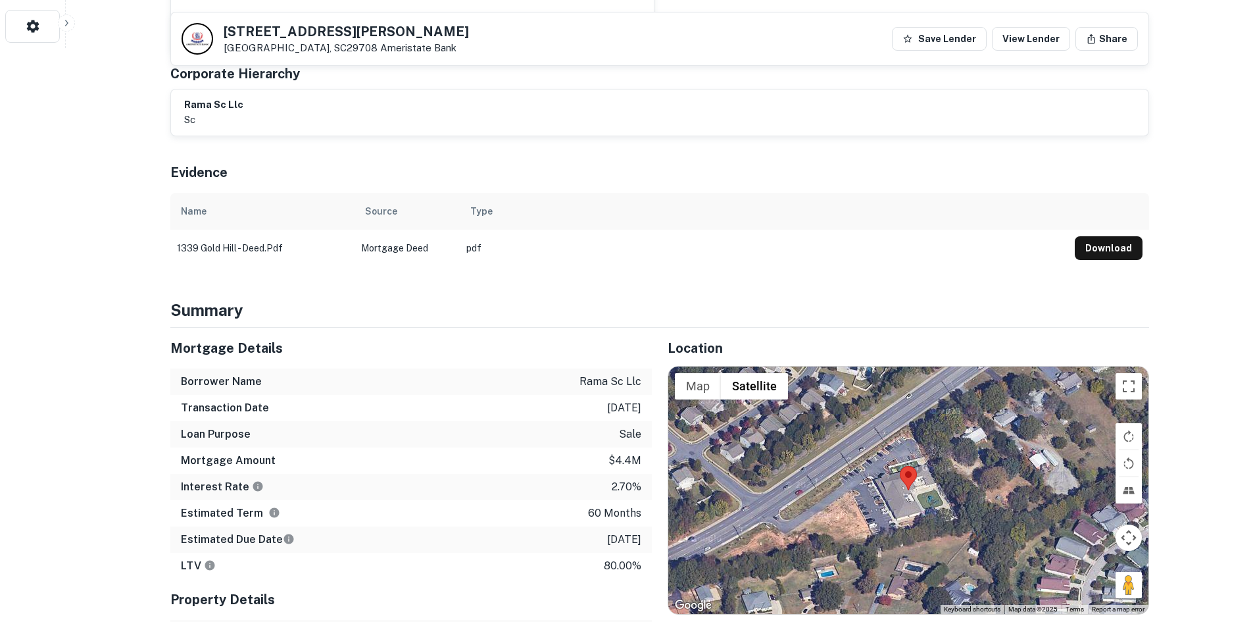
scroll to position [592, 0]
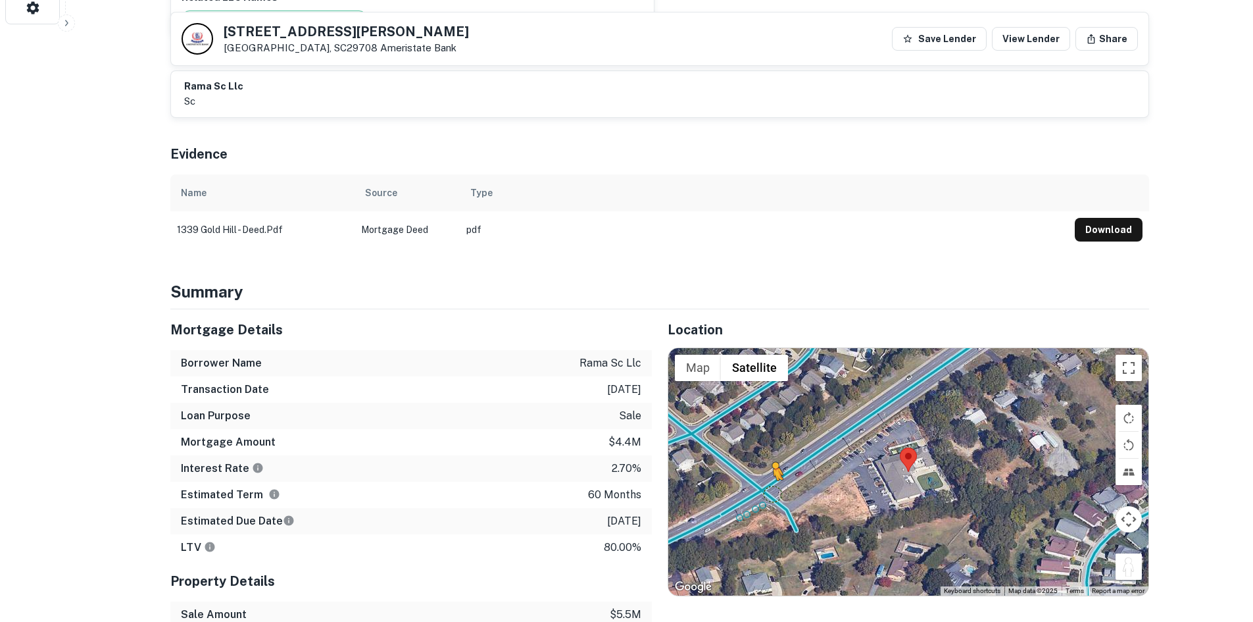
drag, startPoint x: 1128, startPoint y: 547, endPoint x: 770, endPoint y: 479, distance: 364.7
click at [770, 479] on div "To activate drag with keyboard, press Alt + Enter. Once in keyboard drag state,…" at bounding box center [908, 471] width 480 height 247
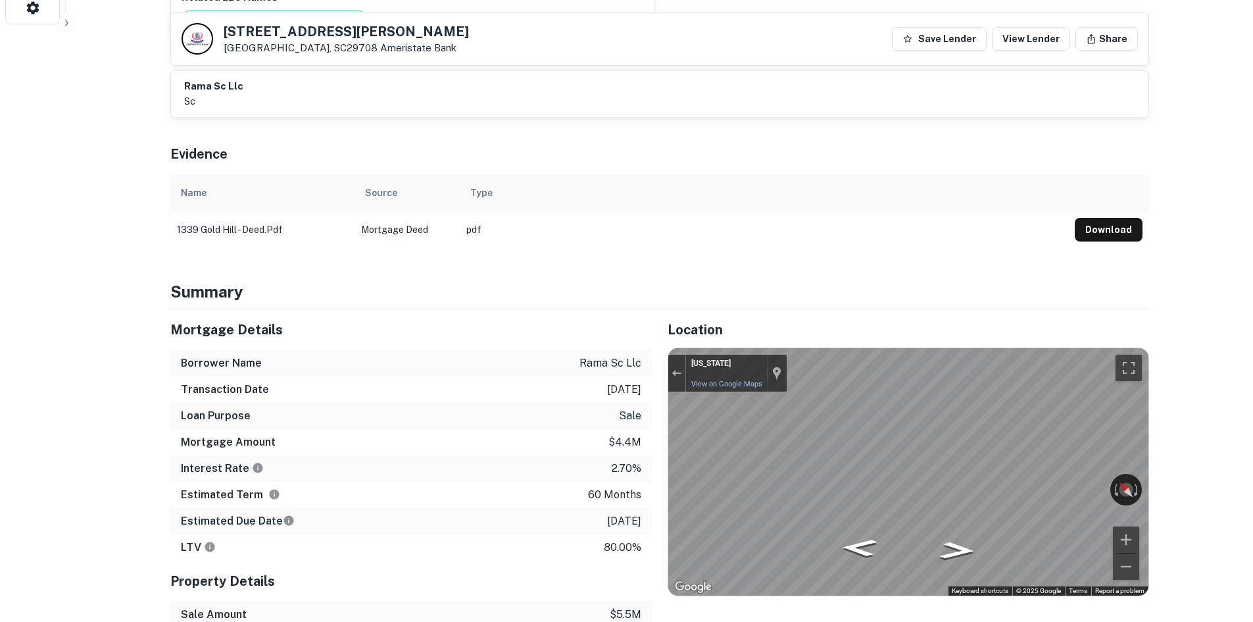
click at [664, 430] on div "Location ← Move left → Move right ↑ Move up ↓ Move down + Zoom in - Zoom out Ho…" at bounding box center [900, 507] width 497 height 397
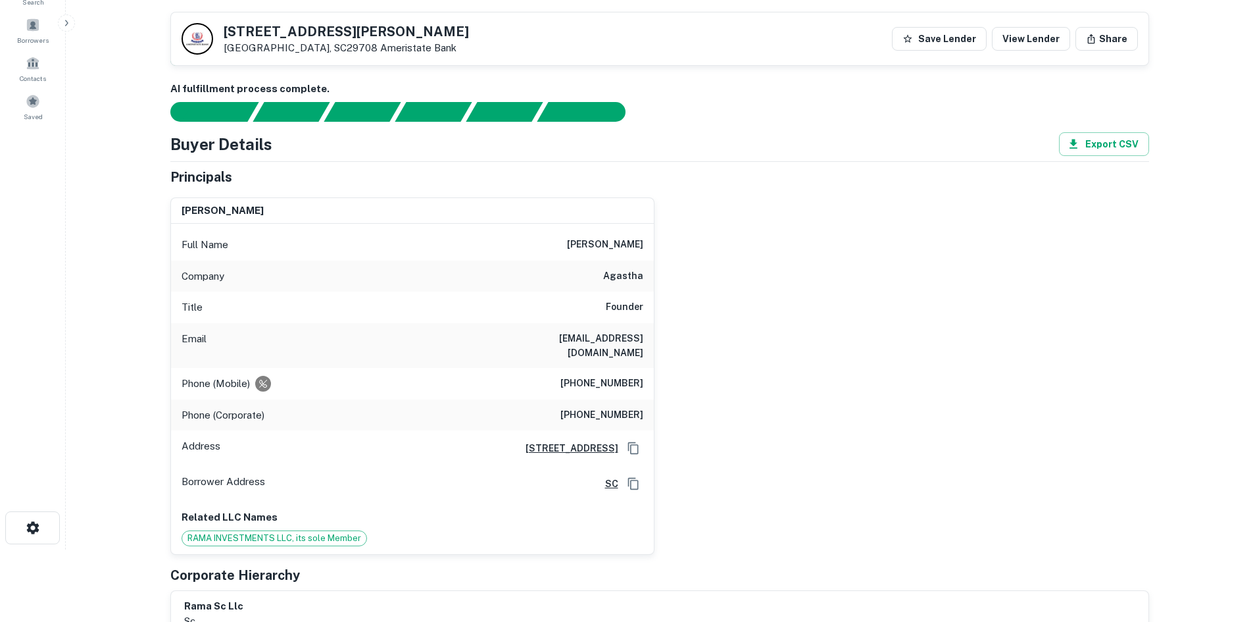
scroll to position [66, 0]
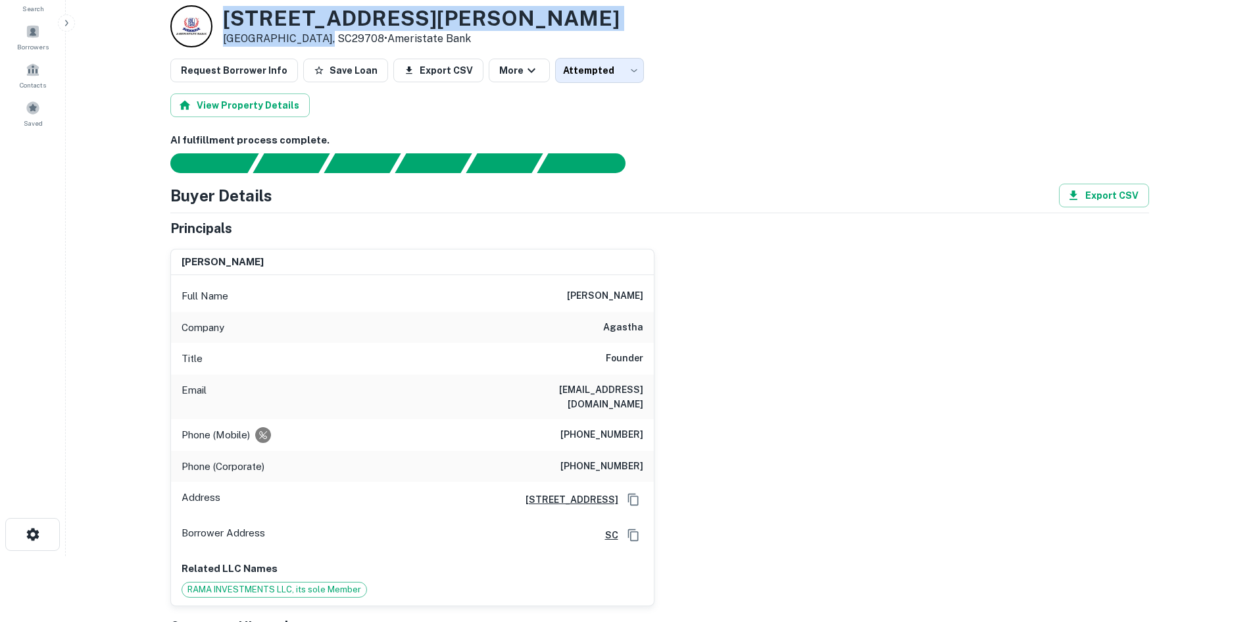
drag, startPoint x: 220, startPoint y: 12, endPoint x: 314, endPoint y: 37, distance: 97.8
click at [314, 37] on div "[STREET_ADDRESS][PERSON_NAME] • Ameristate Bank" at bounding box center [394, 26] width 449 height 42
copy div "[STREET_ADDRESS][PERSON_NAME]"
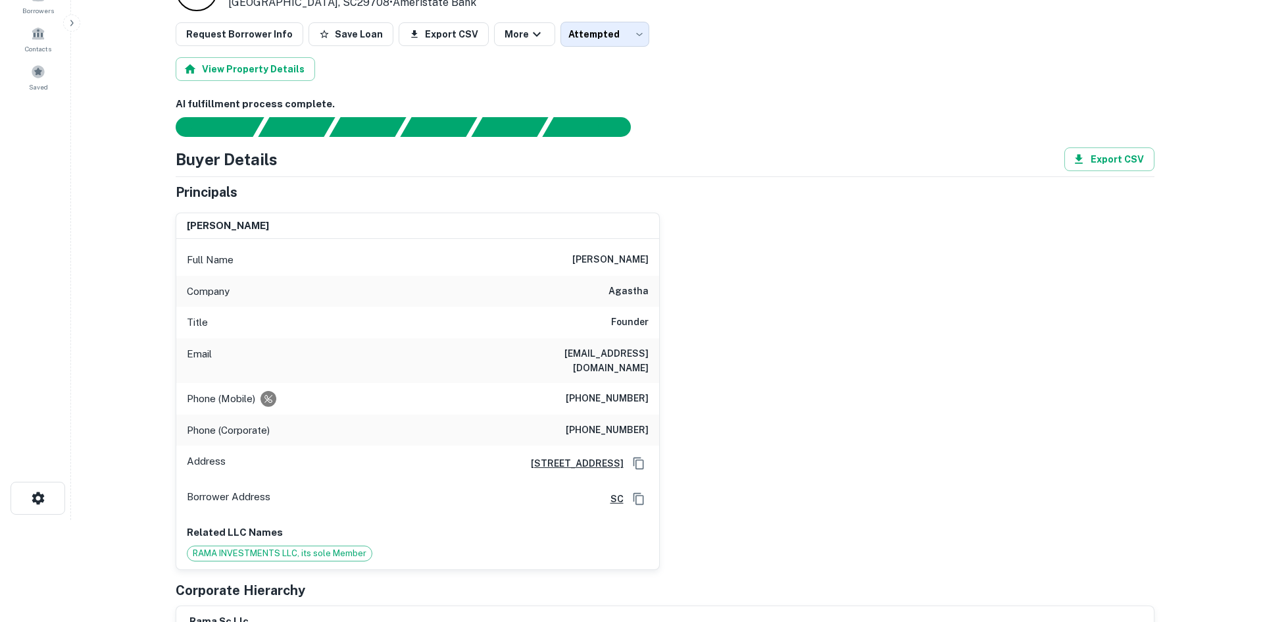
scroll to position [0, 0]
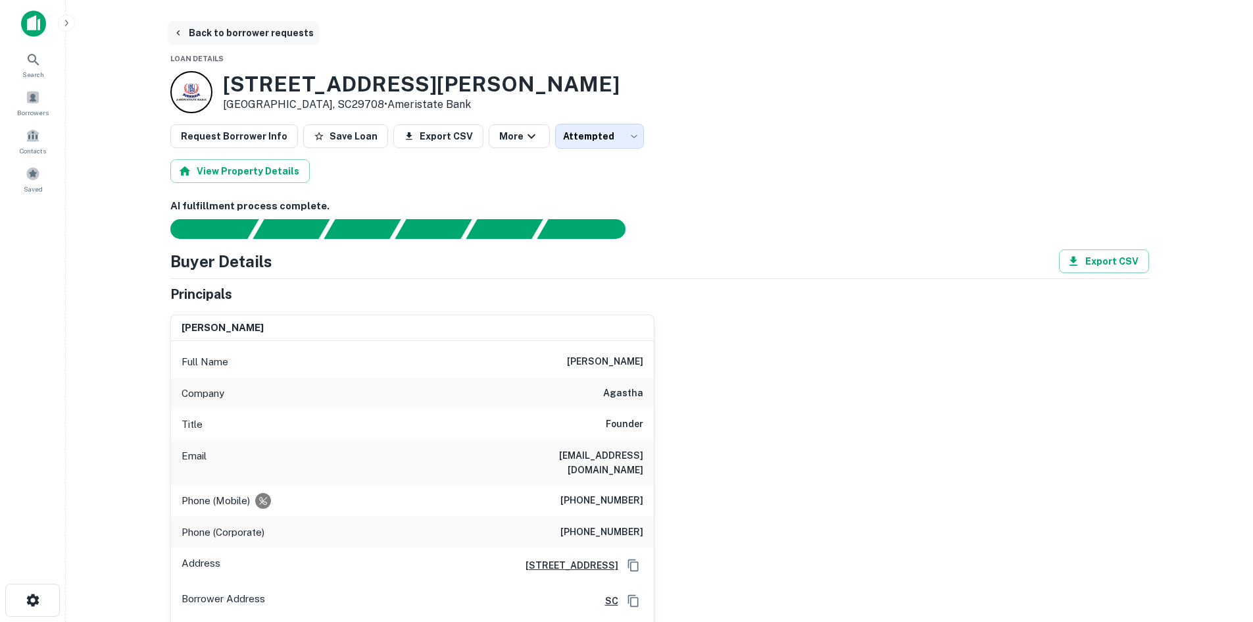
click at [233, 26] on button "Back to borrower requests" at bounding box center [243, 33] width 151 height 24
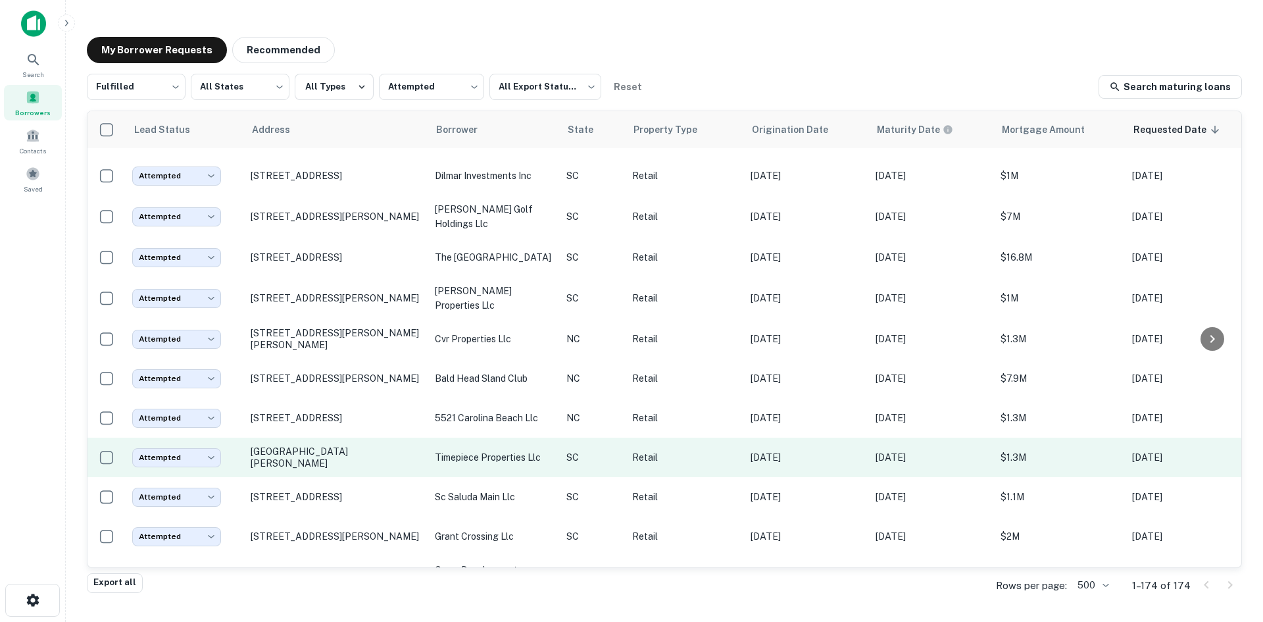
scroll to position [906, 0]
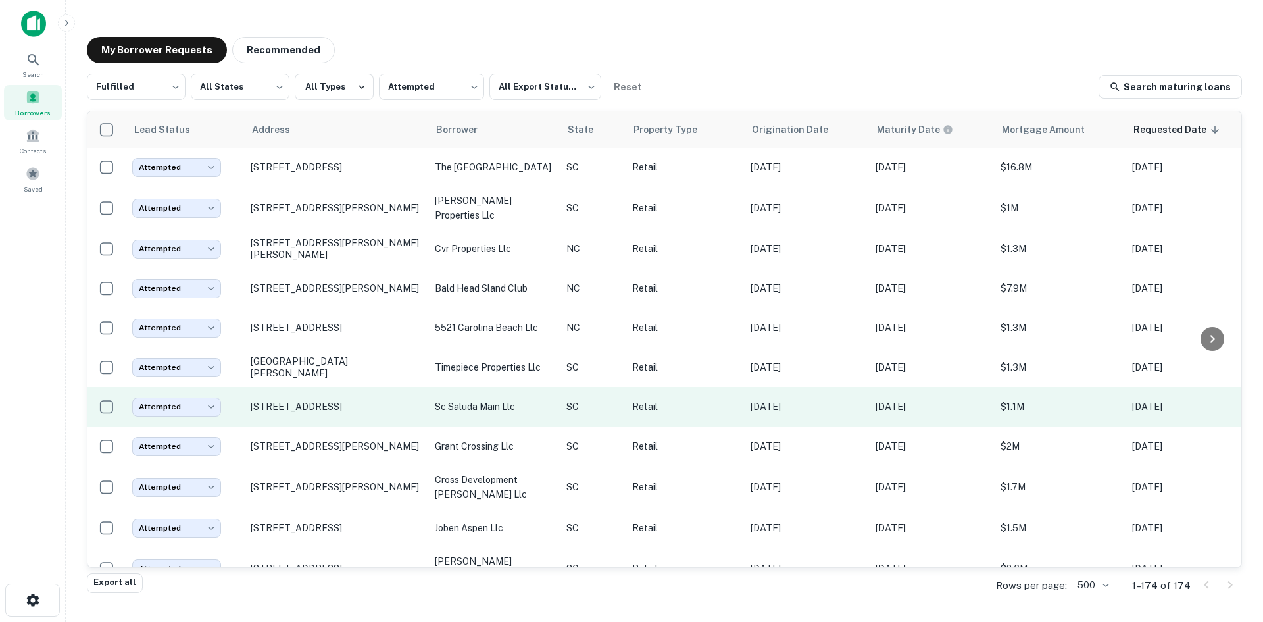
click at [343, 426] on td "[STREET_ADDRESS]" at bounding box center [336, 406] width 184 height 39
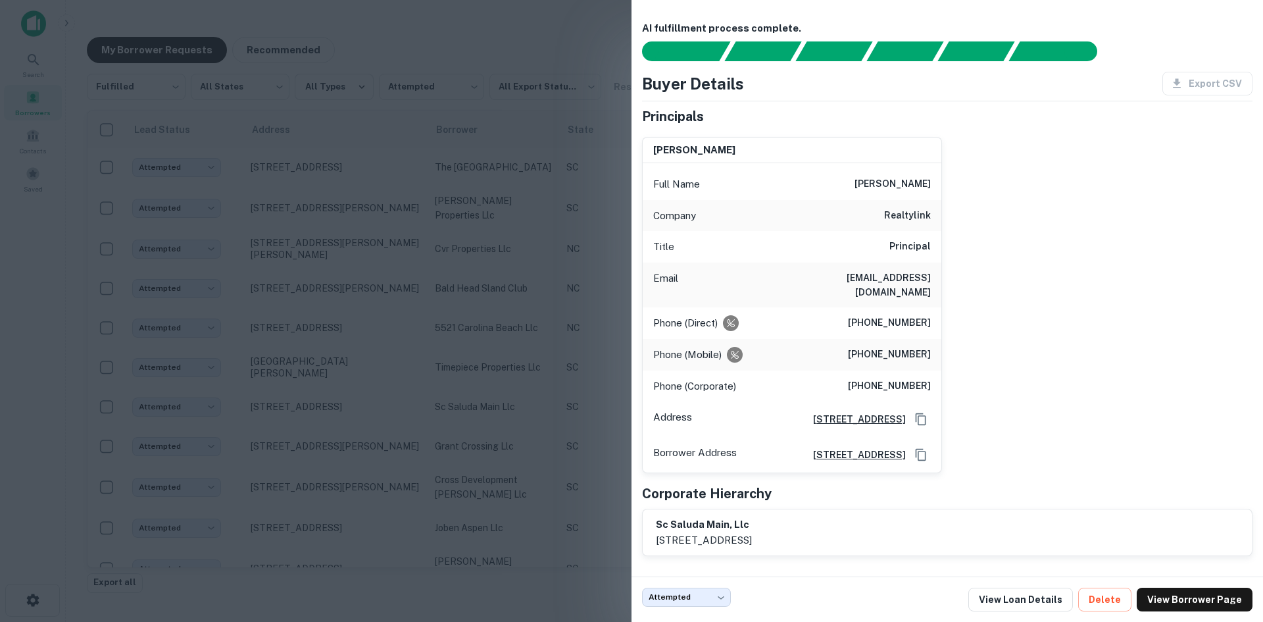
click at [368, 377] on div at bounding box center [631, 311] width 1263 height 622
click at [324, 466] on td "[STREET_ADDRESS][PERSON_NAME]" at bounding box center [336, 445] width 184 height 39
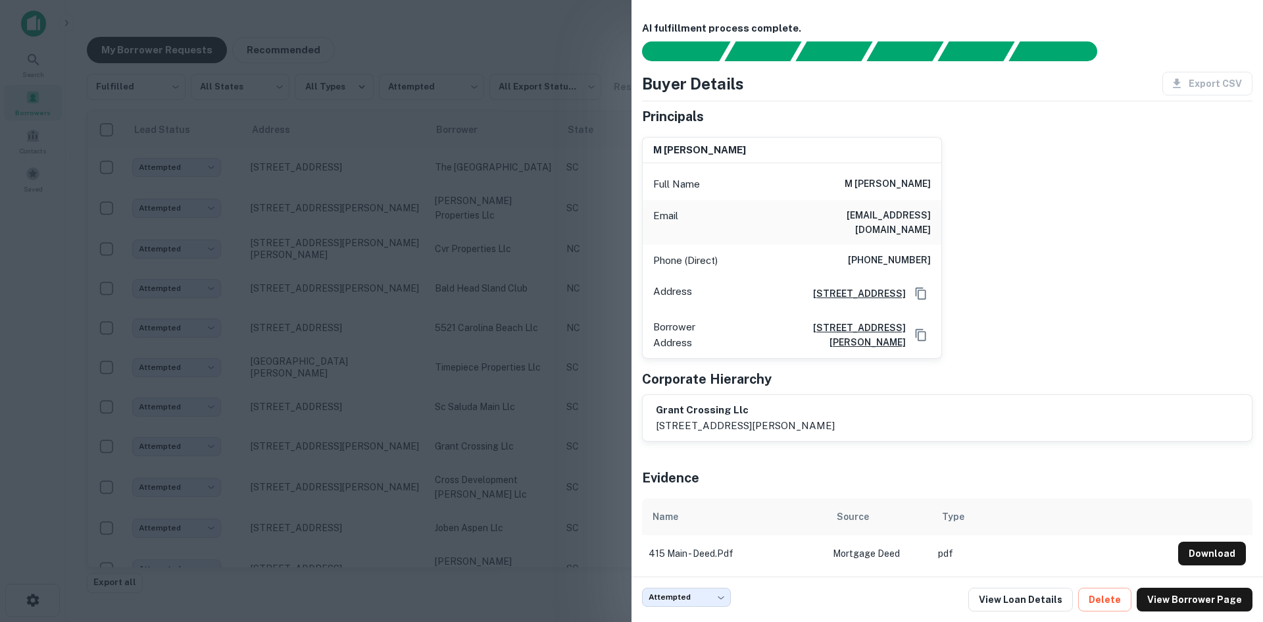
click at [326, 491] on div at bounding box center [631, 311] width 1263 height 622
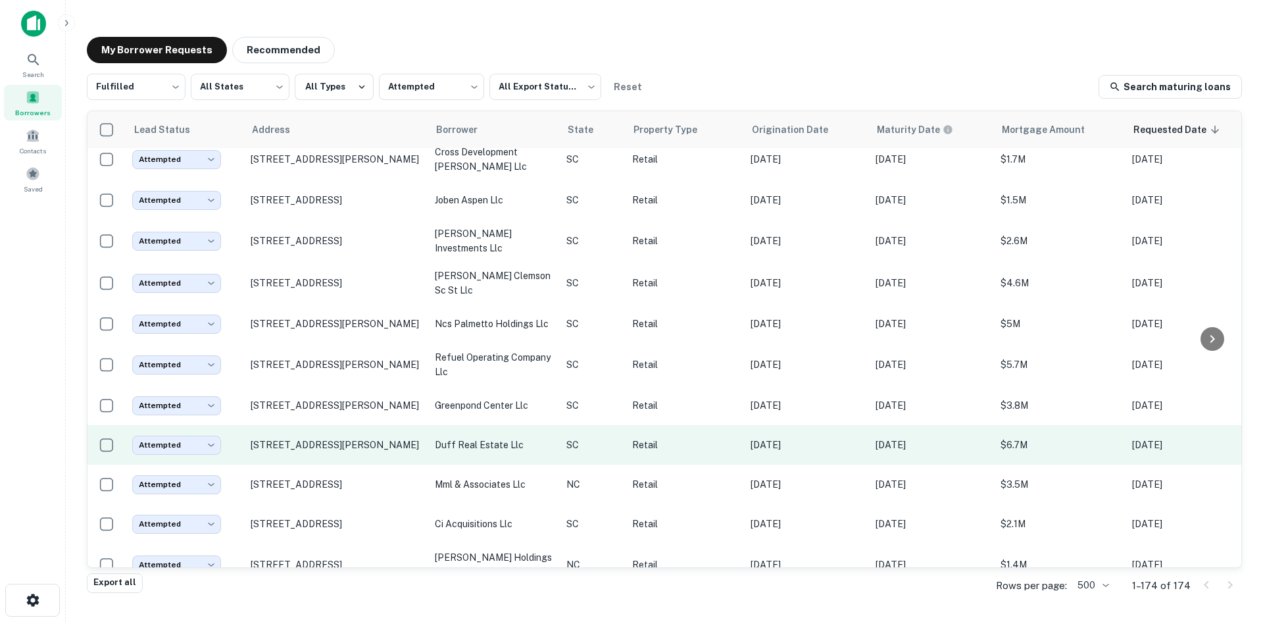
scroll to position [1301, 0]
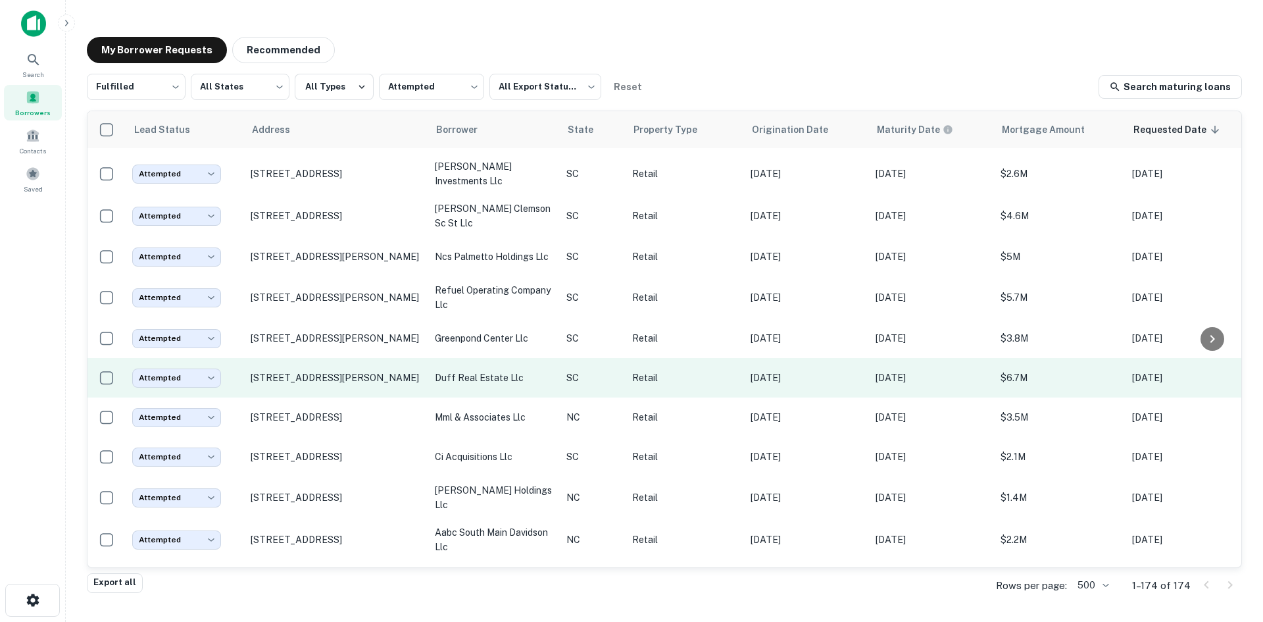
click at [377, 397] on td "[STREET_ADDRESS][PERSON_NAME]" at bounding box center [336, 377] width 184 height 39
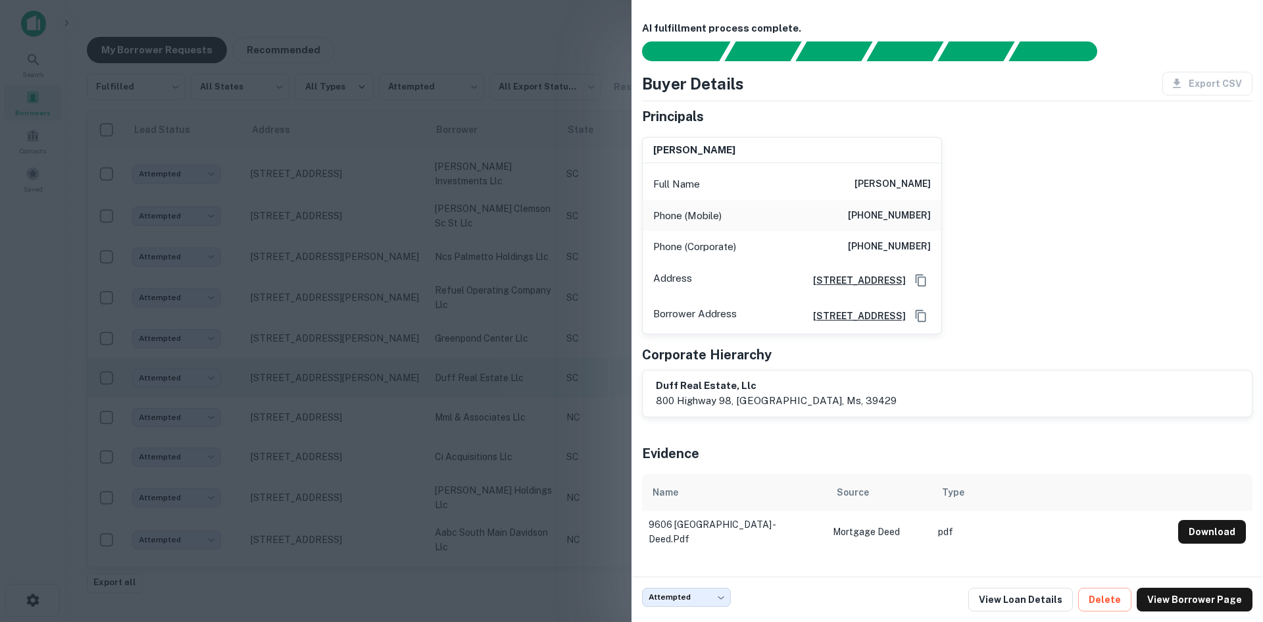
click at [377, 426] on div at bounding box center [631, 311] width 1263 height 622
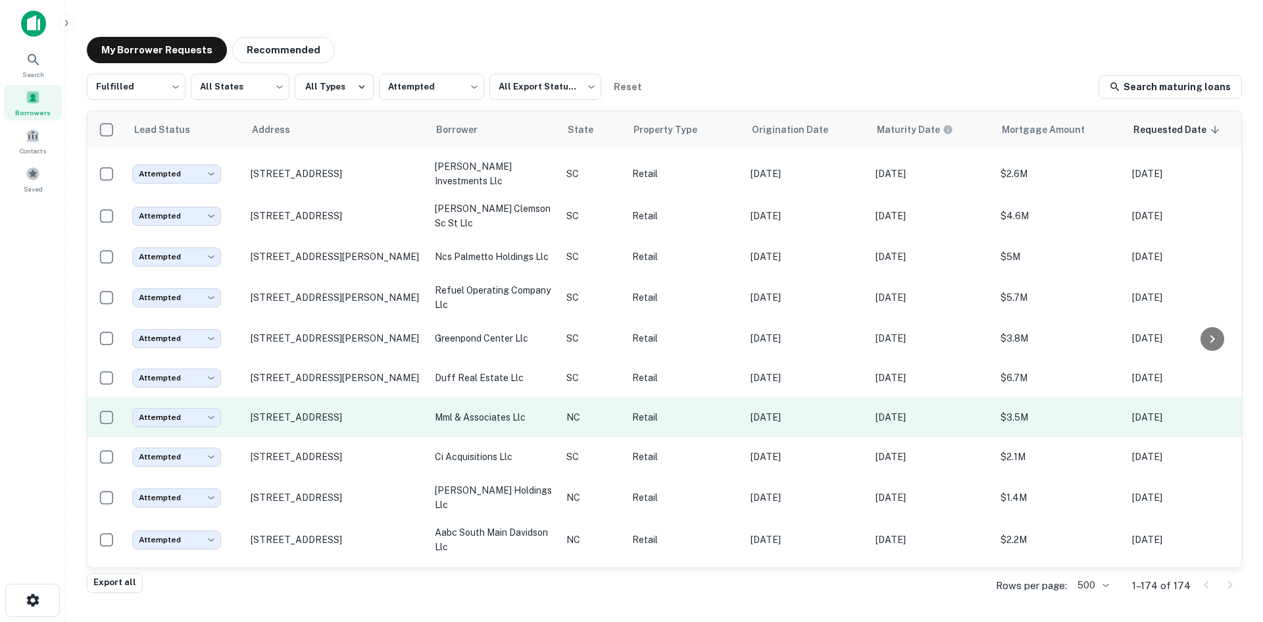
click at [365, 437] on td "[STREET_ADDRESS]" at bounding box center [336, 416] width 184 height 39
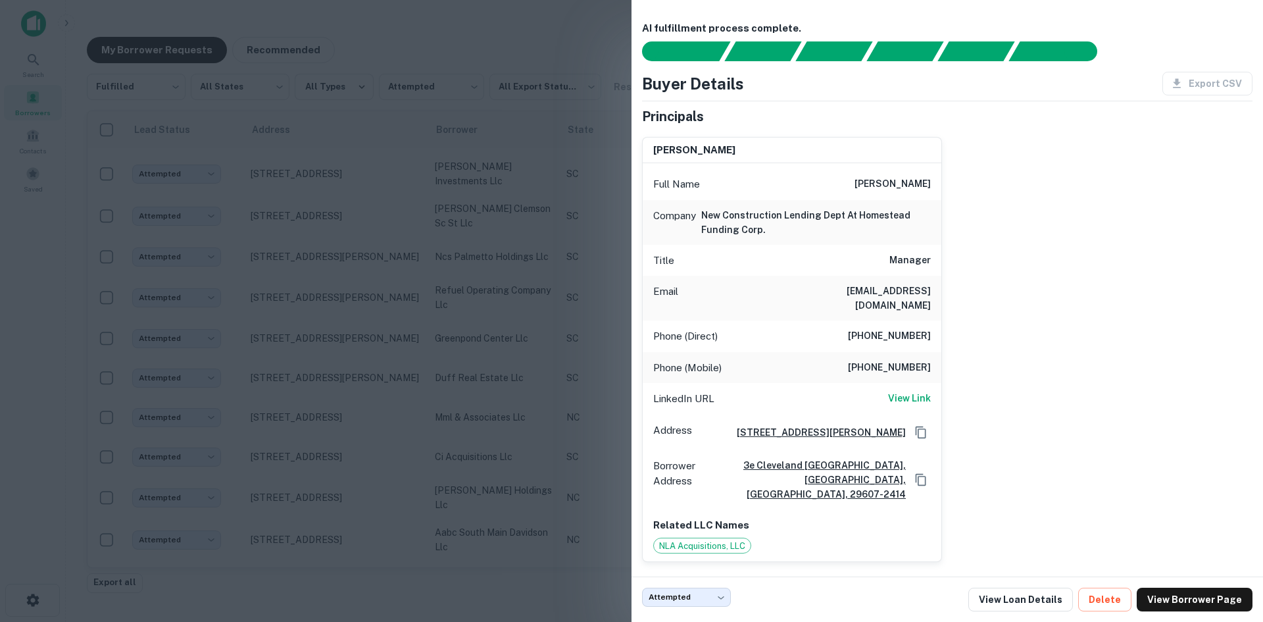
click at [365, 457] on div at bounding box center [631, 311] width 1263 height 622
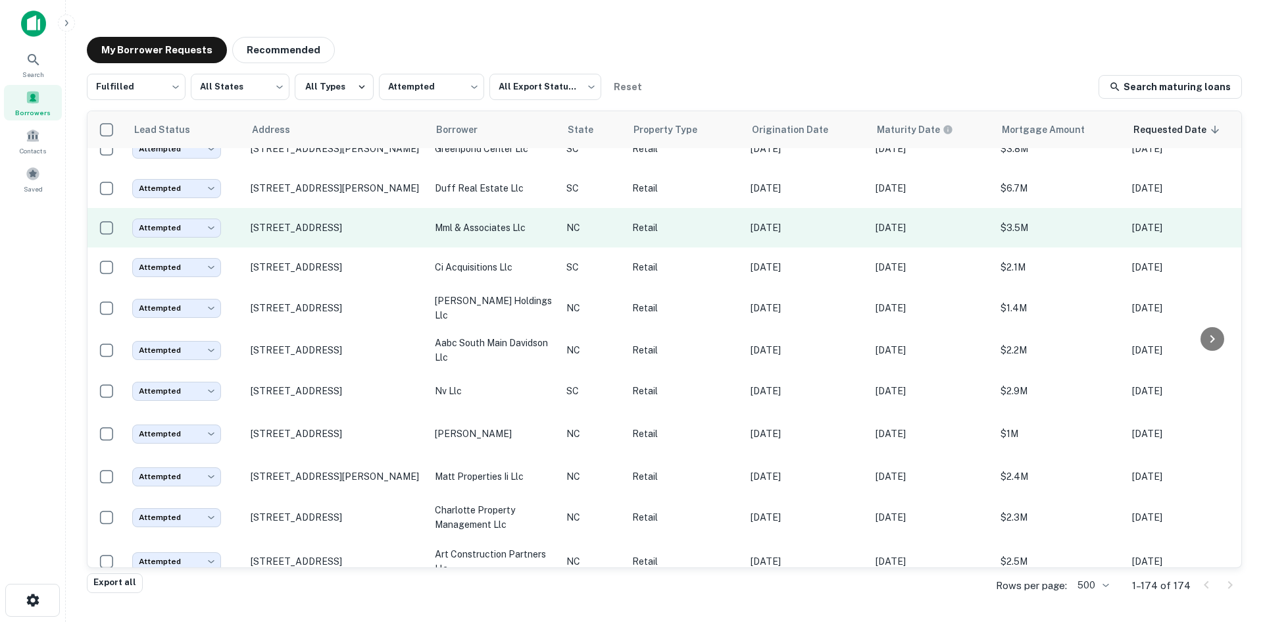
scroll to position [1498, 0]
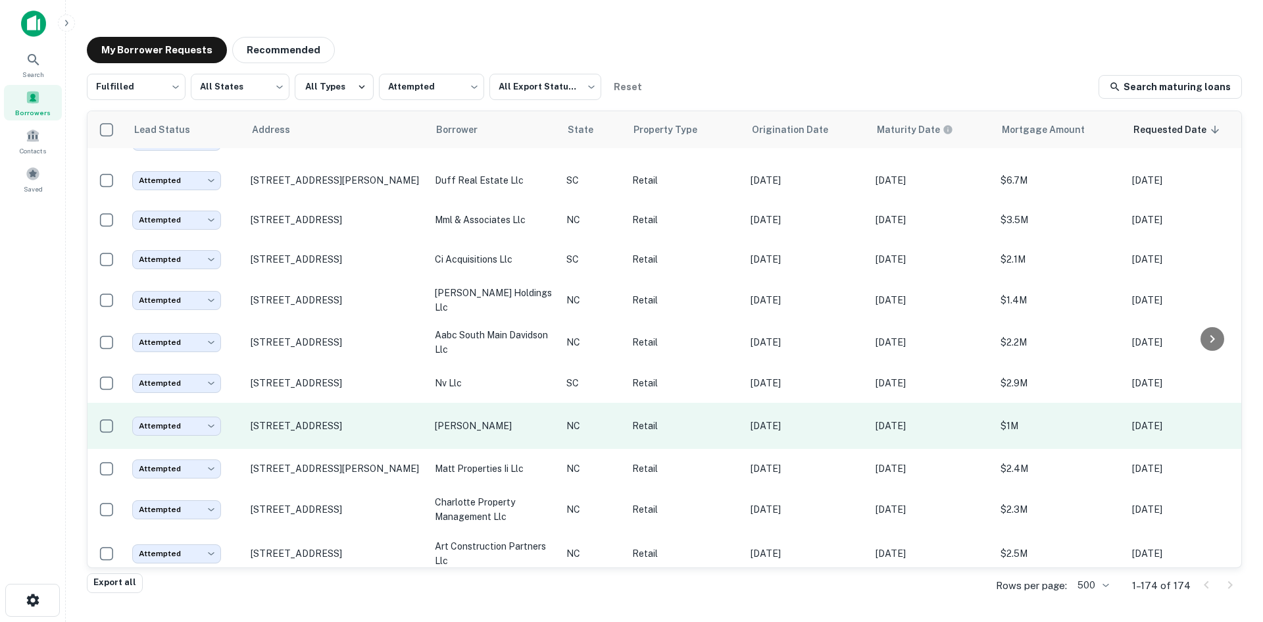
click at [367, 449] on td "[STREET_ADDRESS]" at bounding box center [336, 426] width 184 height 46
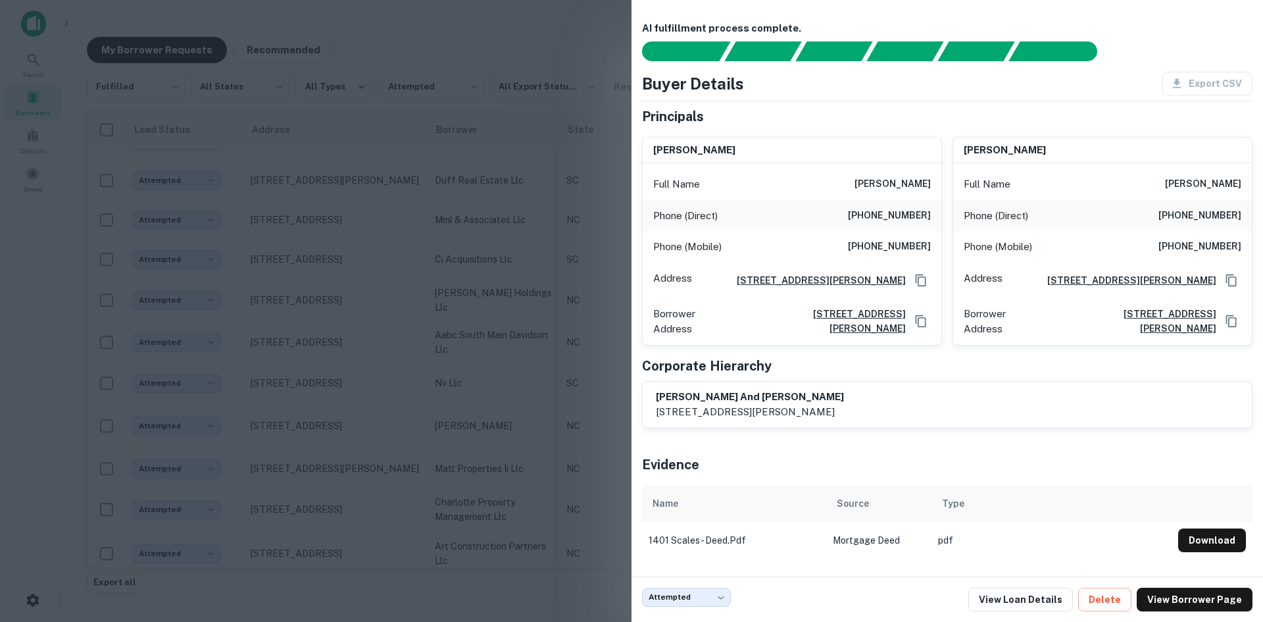
click at [227, 412] on div at bounding box center [631, 311] width 1263 height 622
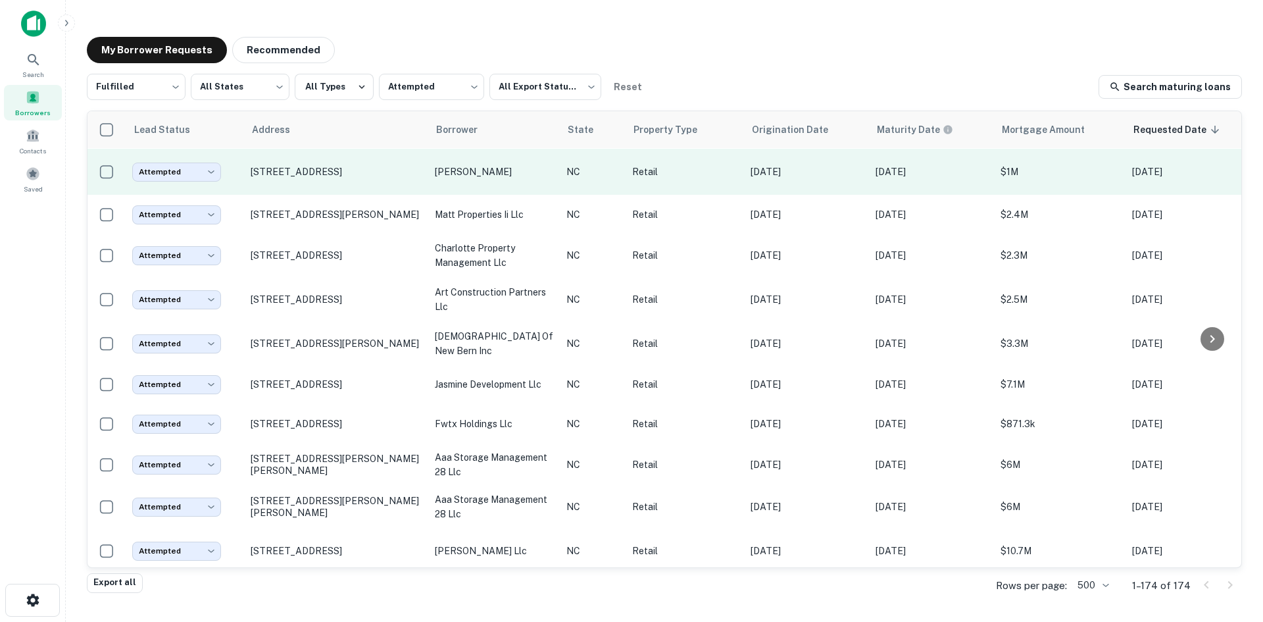
scroll to position [1761, 0]
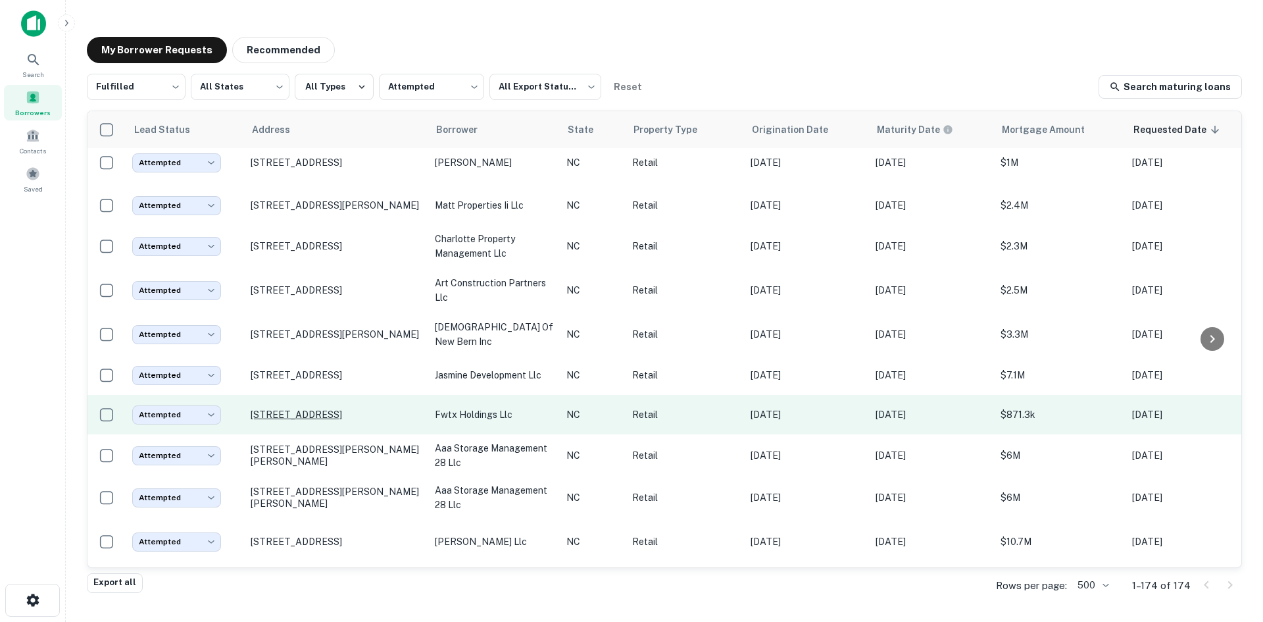
click at [320, 420] on p "[STREET_ADDRESS]" at bounding box center [336, 414] width 171 height 12
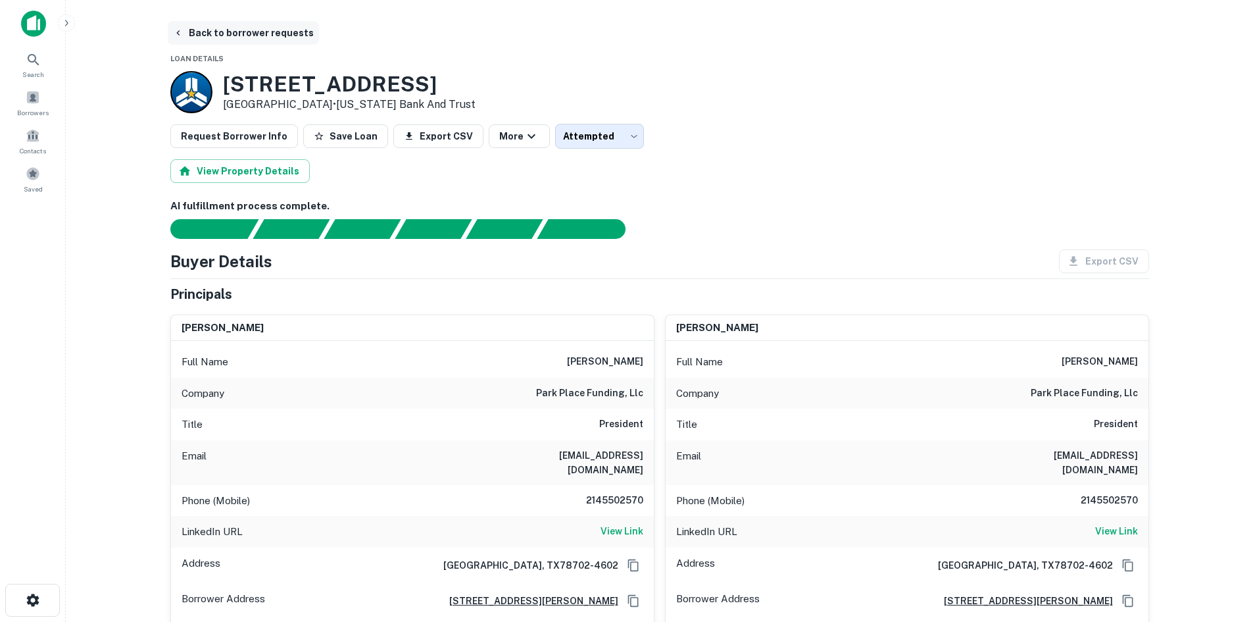
click at [271, 30] on button "Back to borrower requests" at bounding box center [243, 33] width 151 height 24
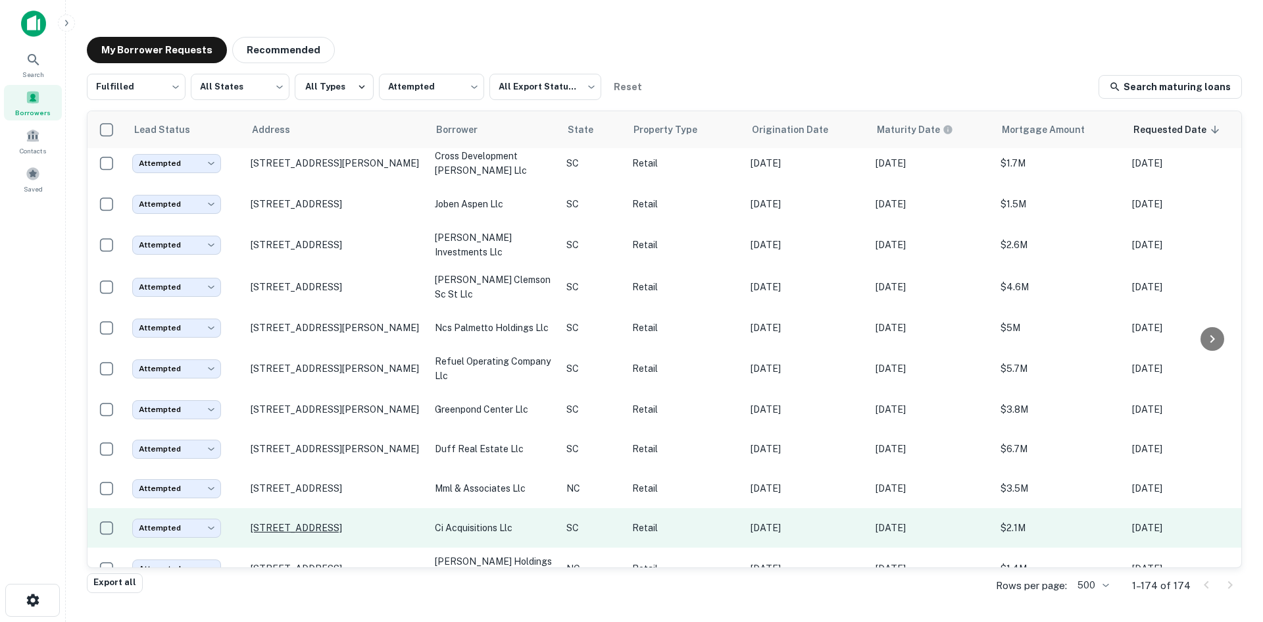
scroll to position [1367, 0]
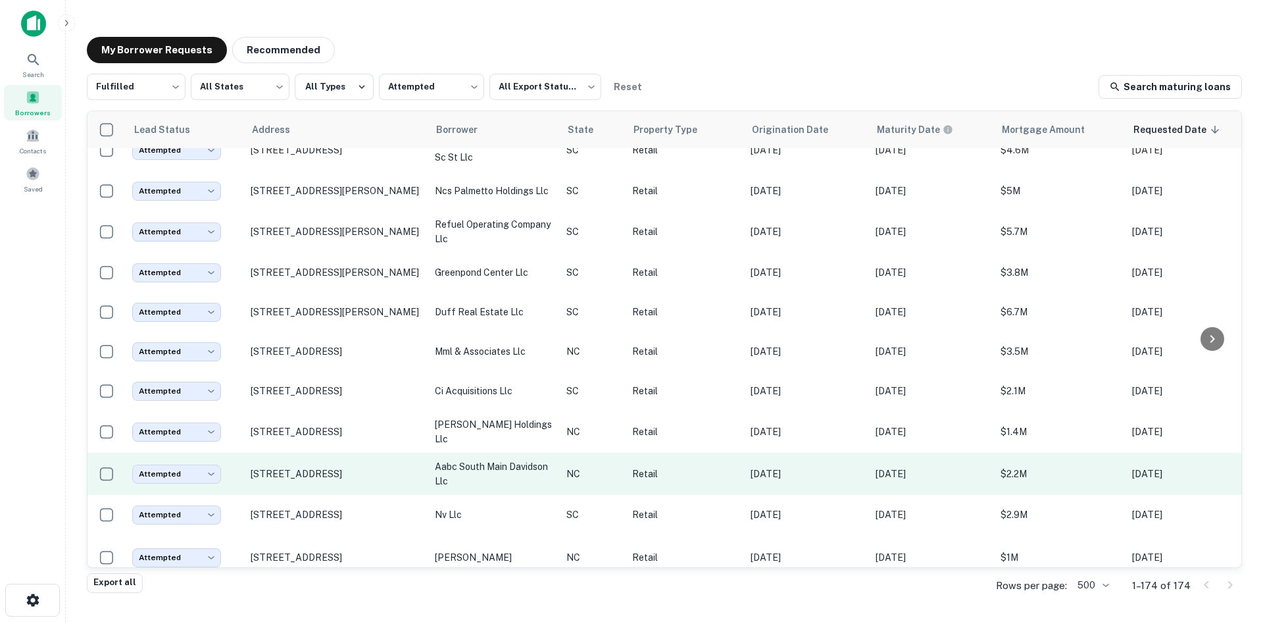
click at [333, 495] on td "[STREET_ADDRESS]" at bounding box center [336, 474] width 184 height 42
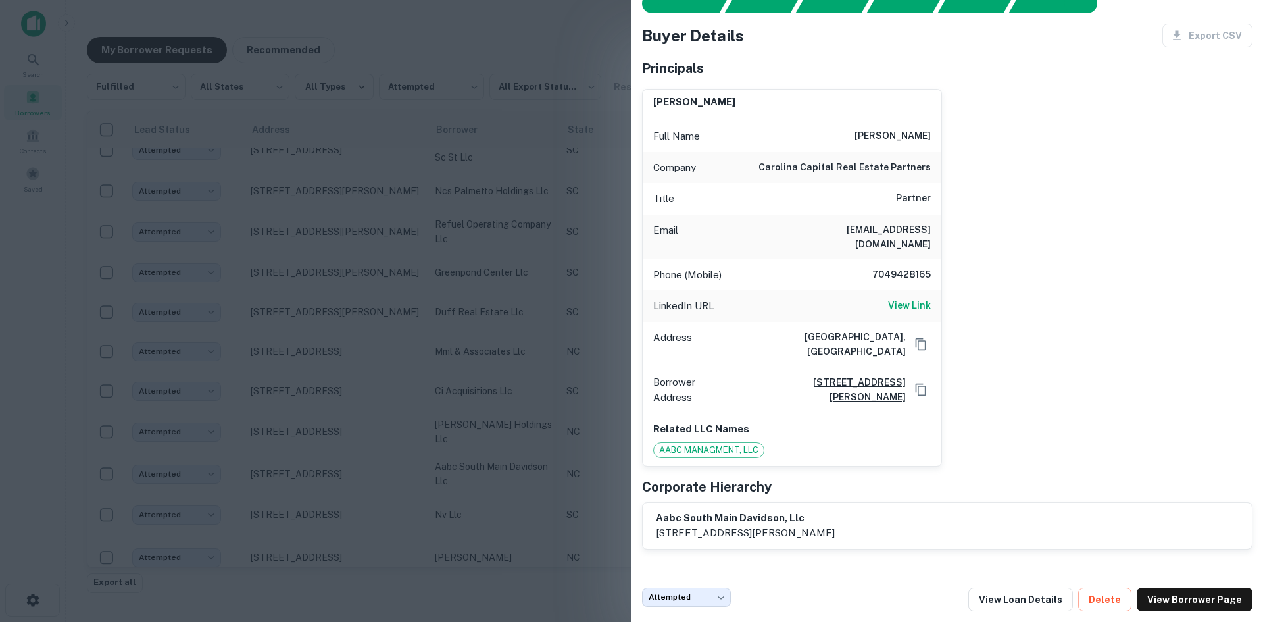
scroll to position [139, 0]
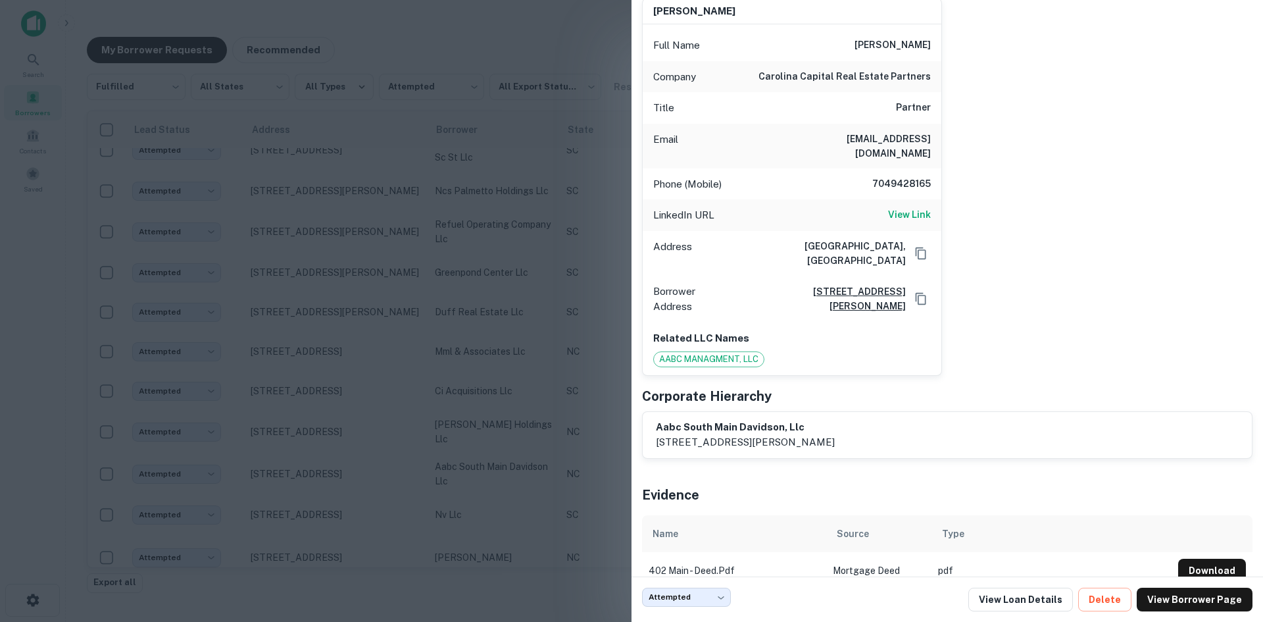
click at [492, 479] on div at bounding box center [631, 311] width 1263 height 622
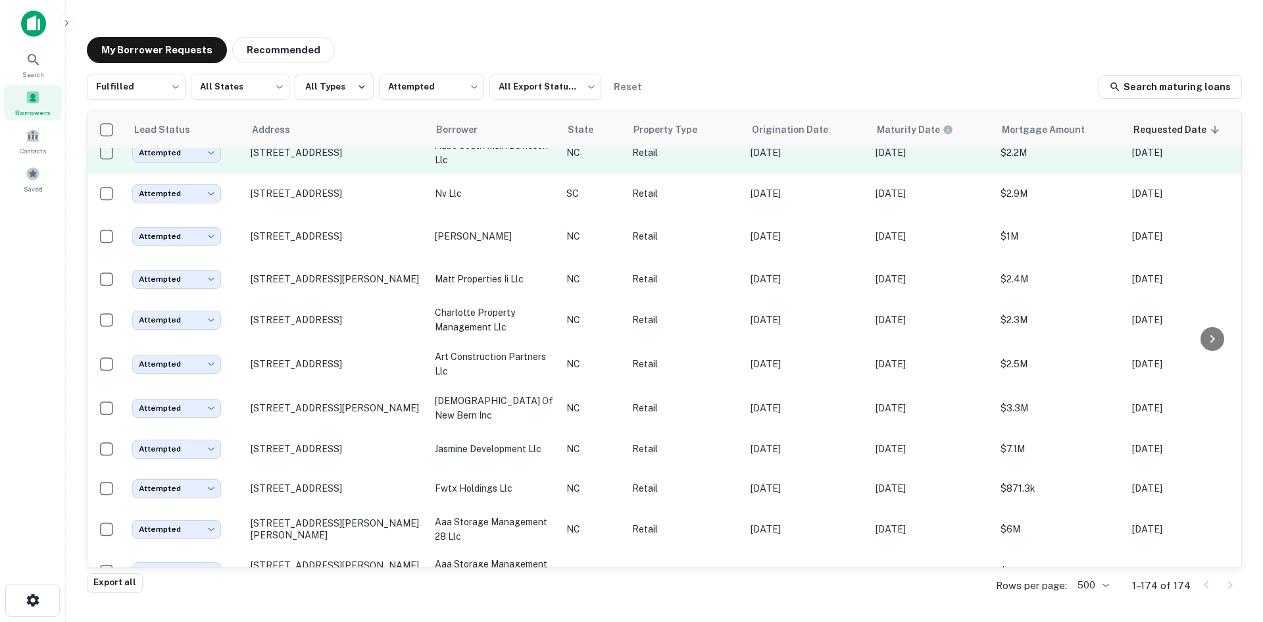
scroll to position [1696, 0]
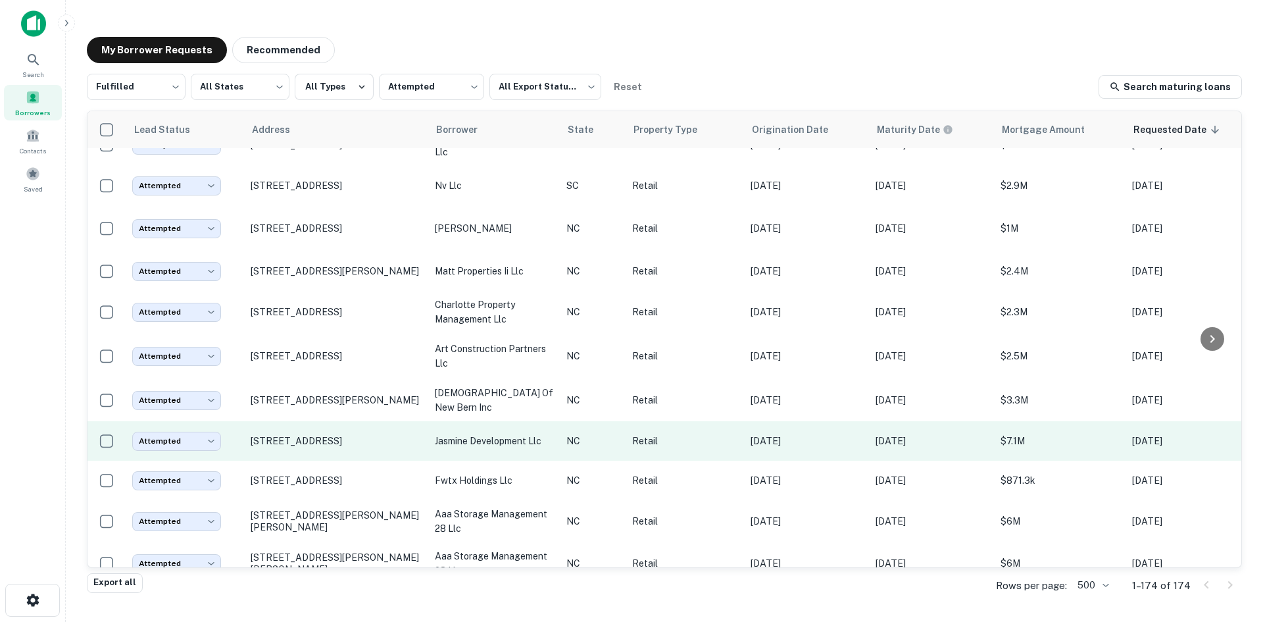
click at [352, 460] on td "[STREET_ADDRESS]" at bounding box center [336, 440] width 184 height 39
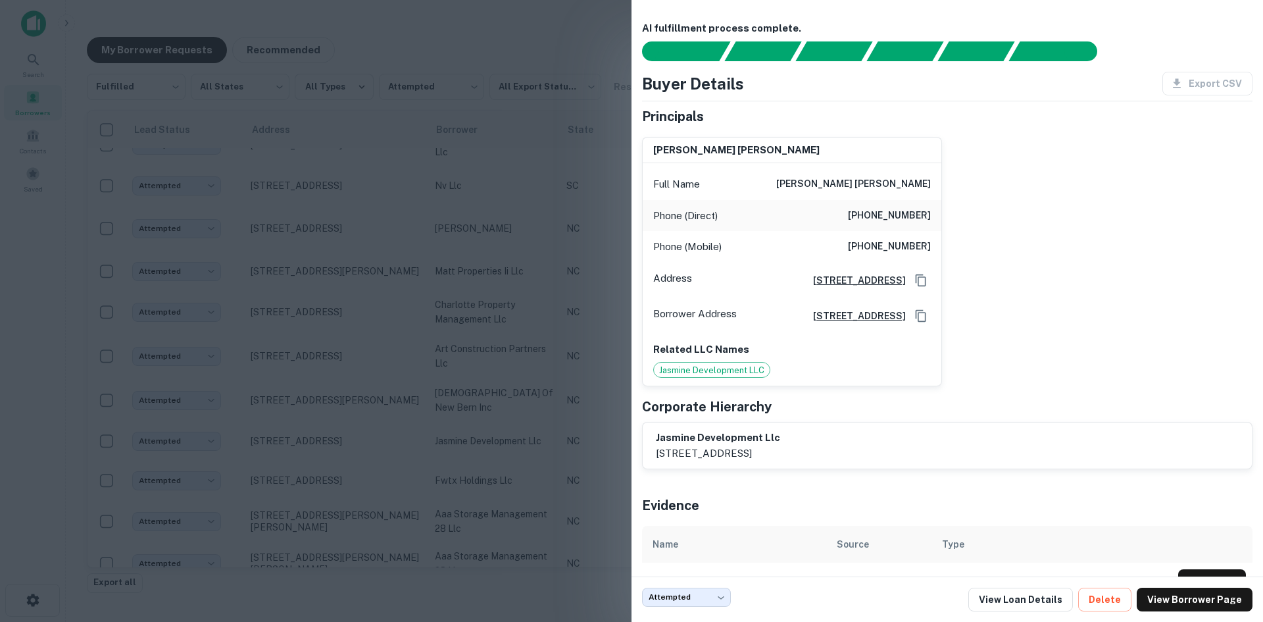
scroll to position [45, 0]
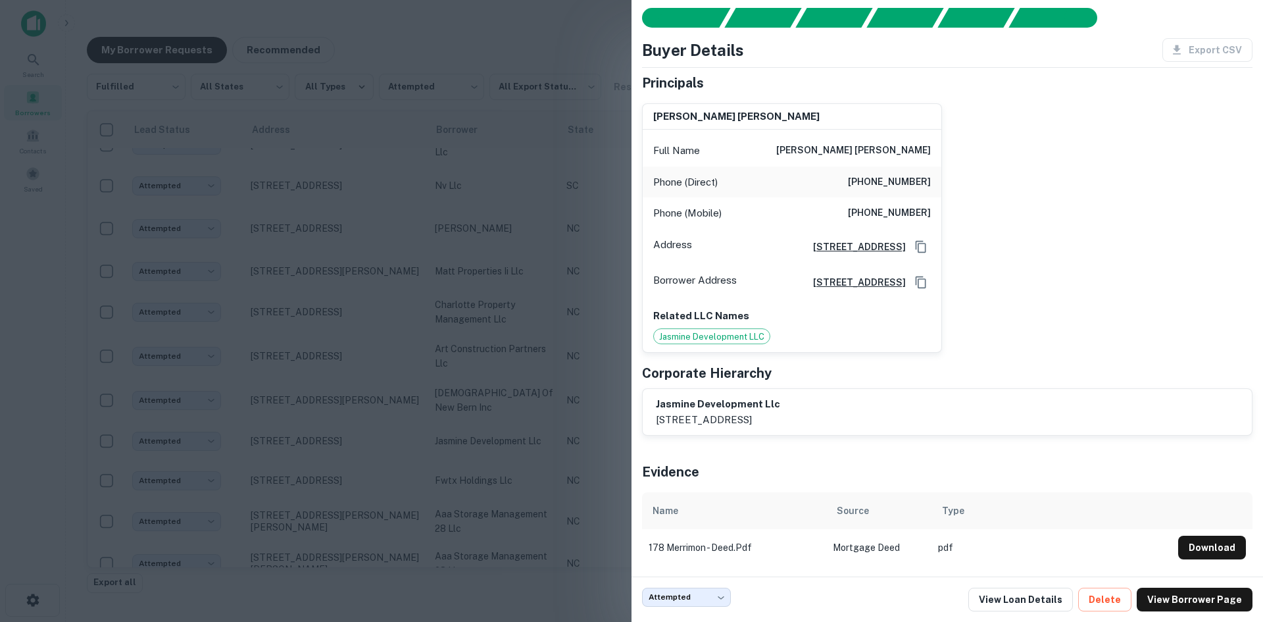
click at [362, 508] on div at bounding box center [631, 311] width 1263 height 622
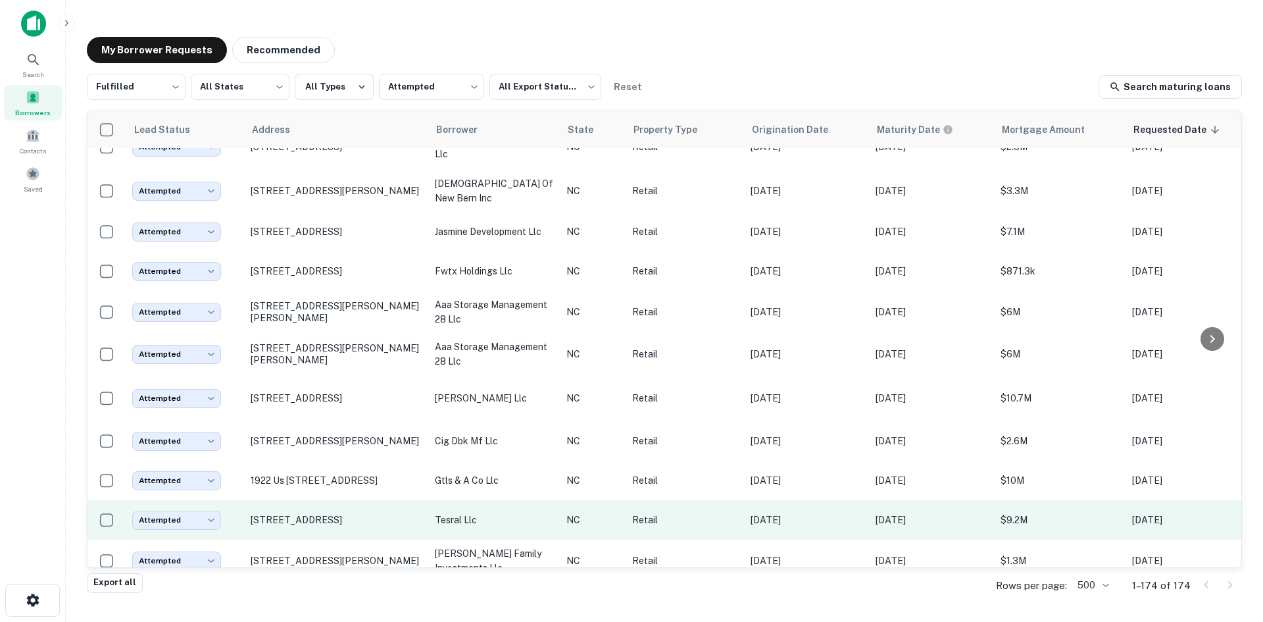
scroll to position [1959, 0]
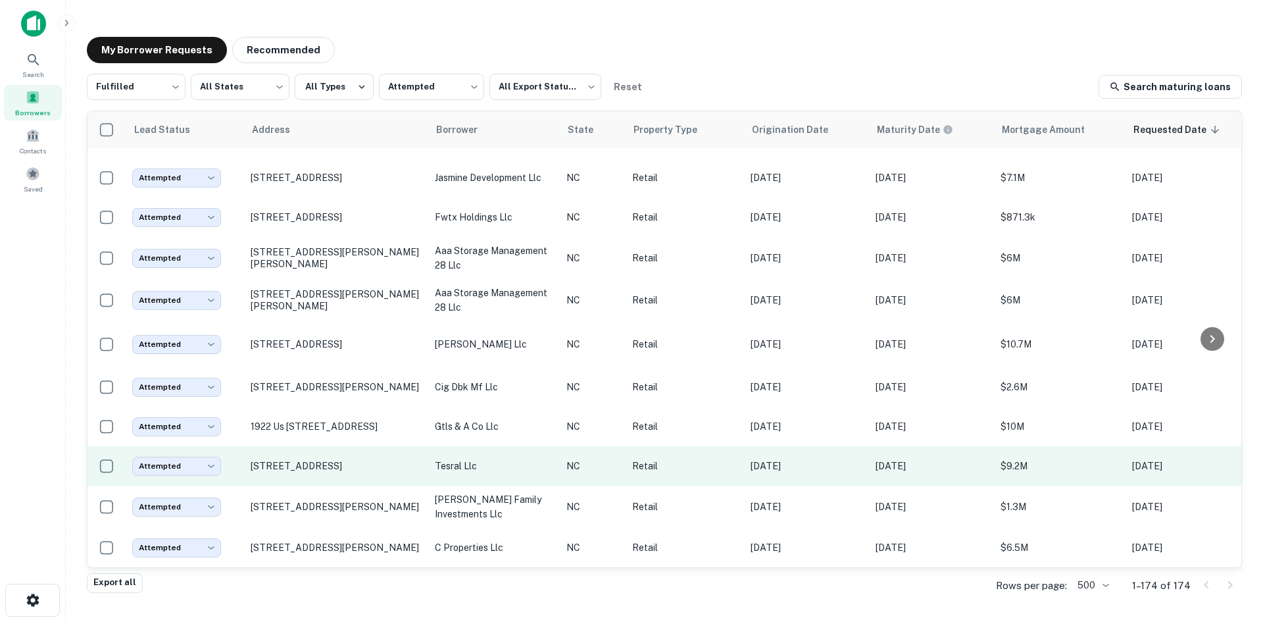
click at [324, 485] on td "[STREET_ADDRESS]" at bounding box center [336, 465] width 184 height 39
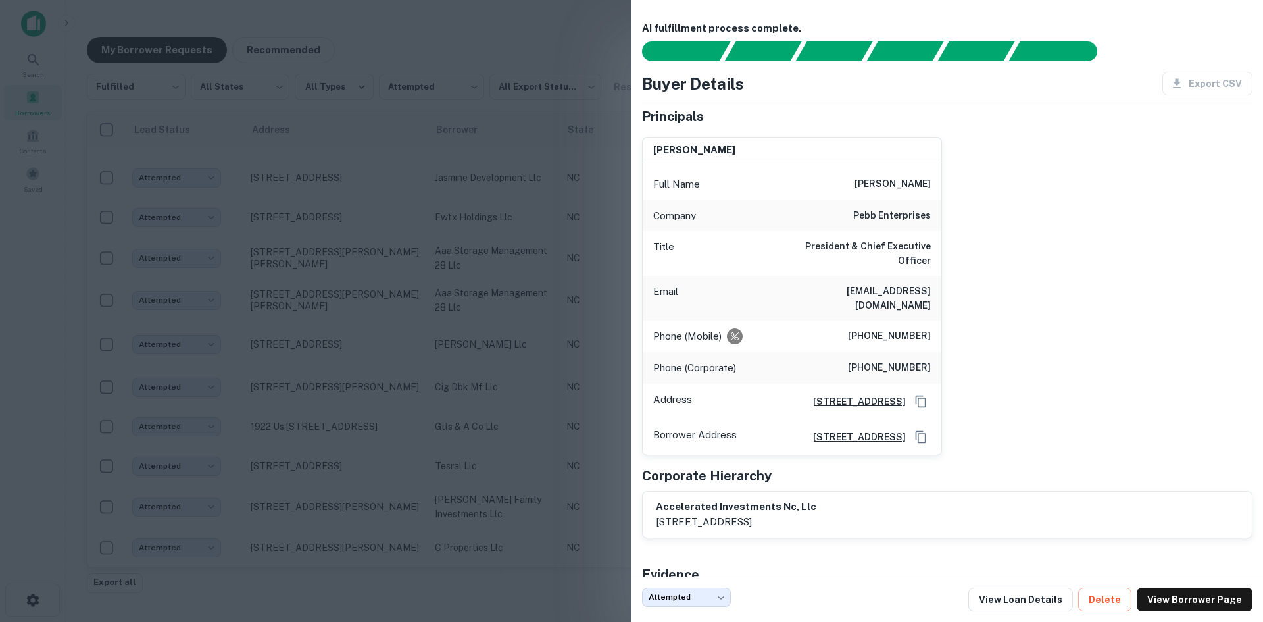
click at [356, 520] on div at bounding box center [631, 311] width 1263 height 622
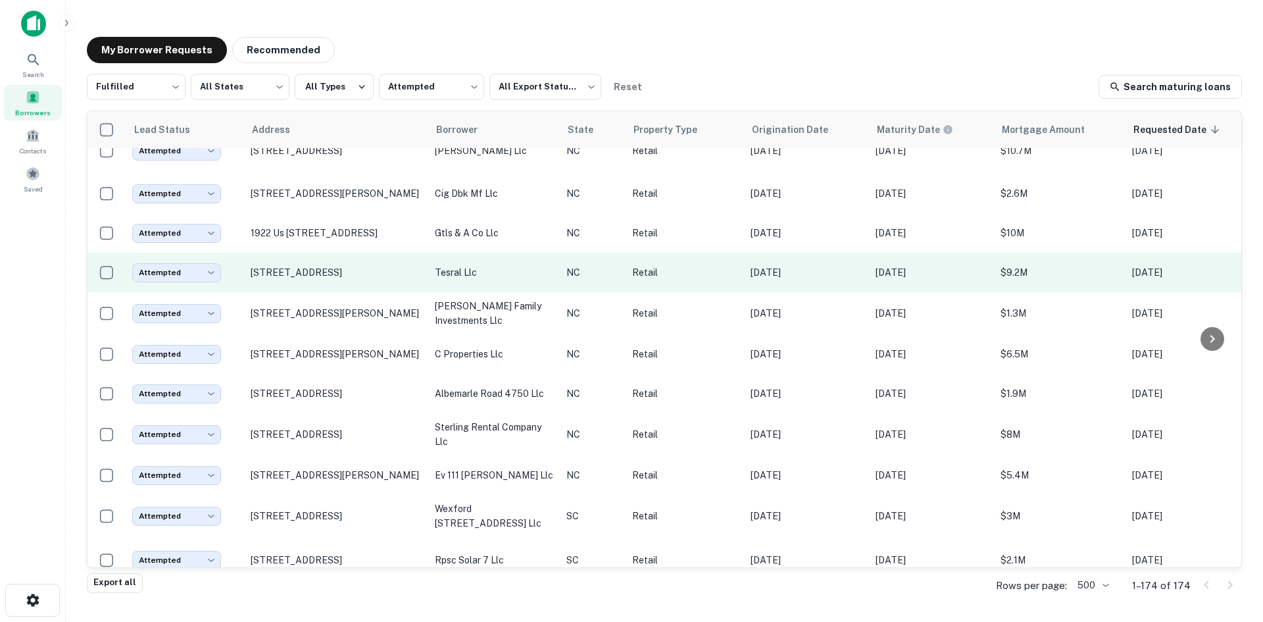
scroll to position [2156, 0]
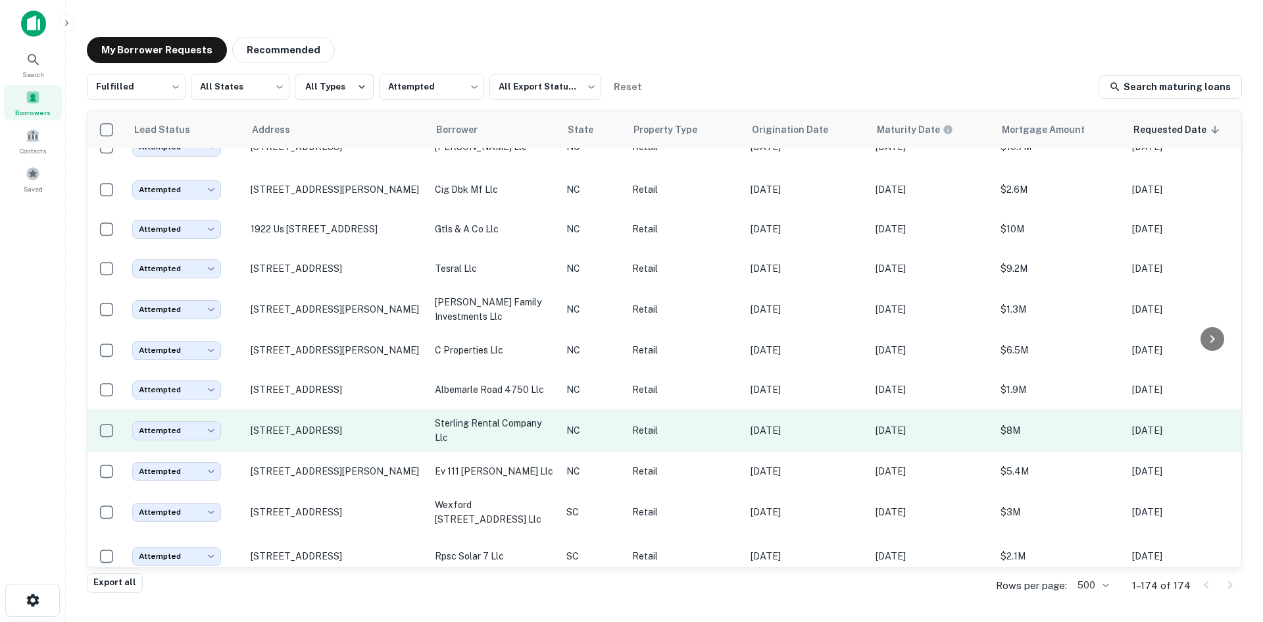
click at [353, 451] on td "[STREET_ADDRESS]" at bounding box center [336, 430] width 184 height 42
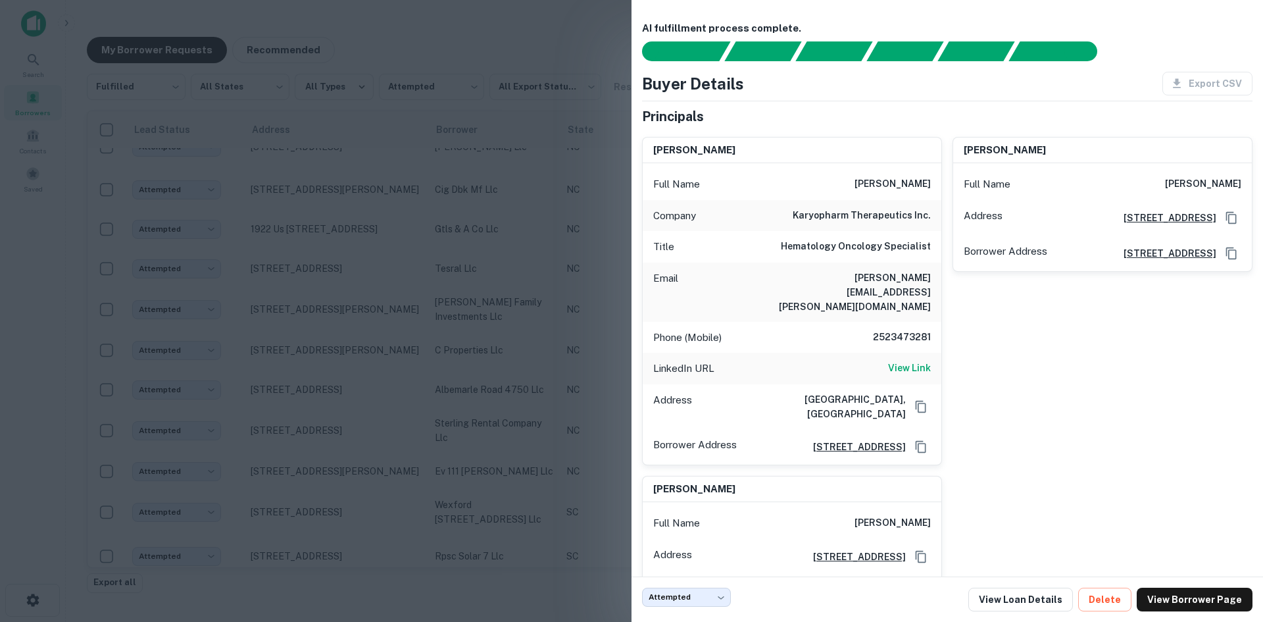
click at [326, 504] on div at bounding box center [631, 311] width 1263 height 622
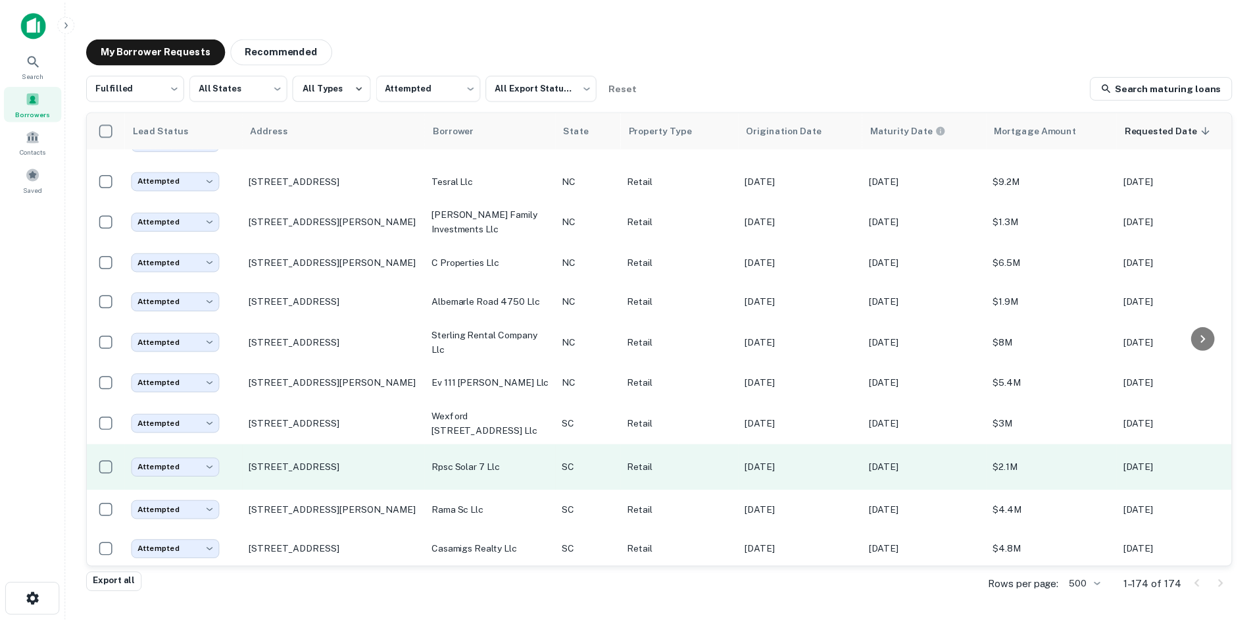
scroll to position [2419, 0]
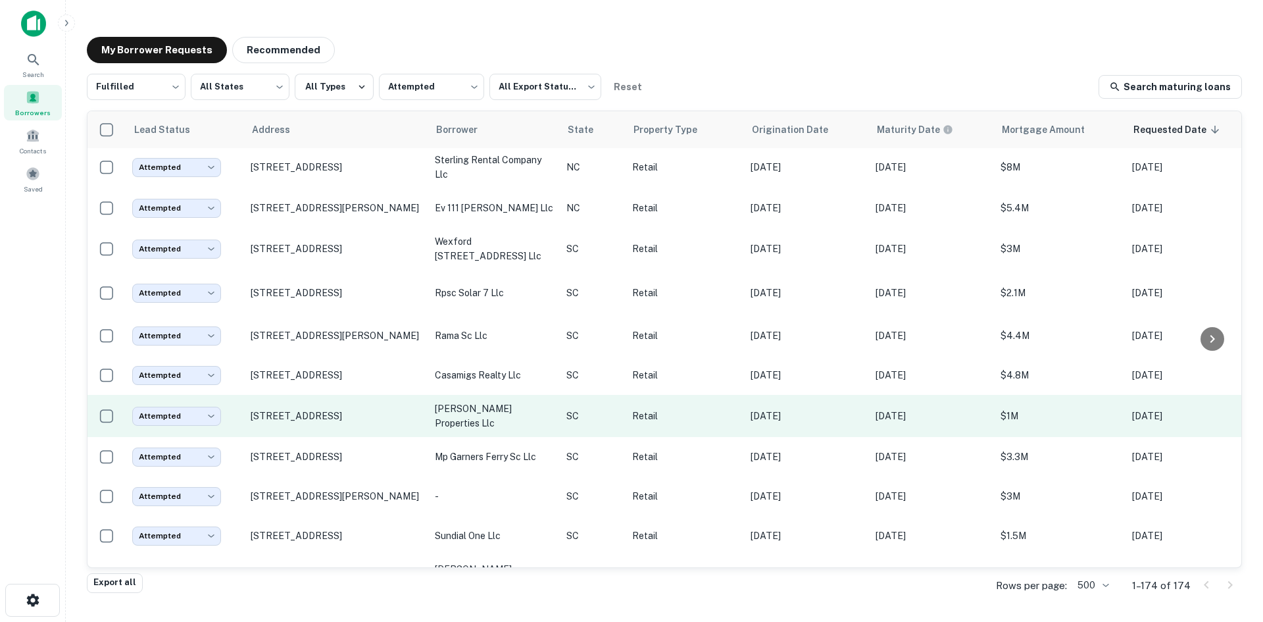
click at [350, 437] on td "[STREET_ADDRESS]" at bounding box center [336, 416] width 184 height 42
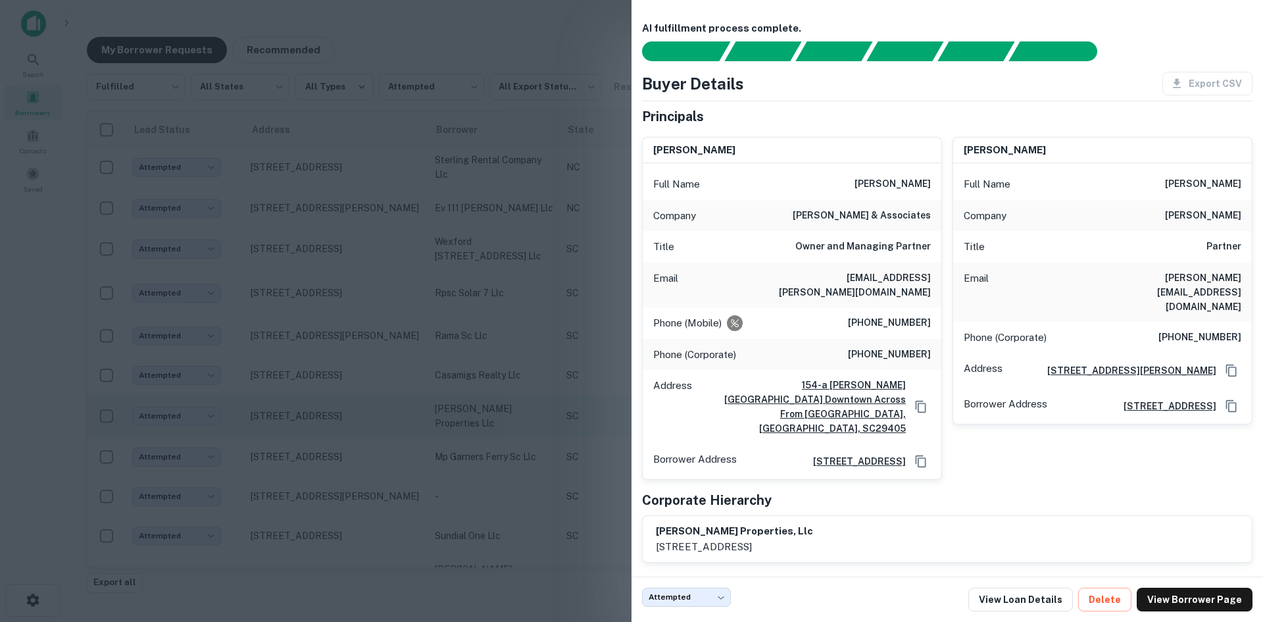
click at [350, 481] on div at bounding box center [631, 311] width 1263 height 622
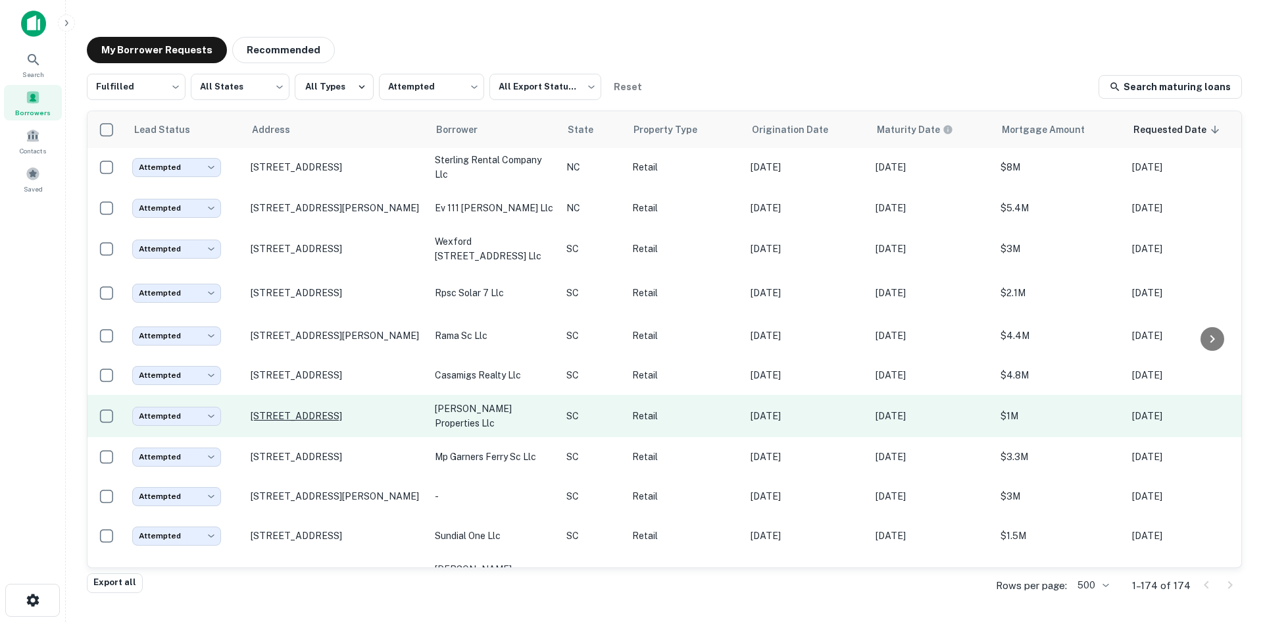
click at [352, 422] on p "[STREET_ADDRESS]" at bounding box center [336, 416] width 171 height 12
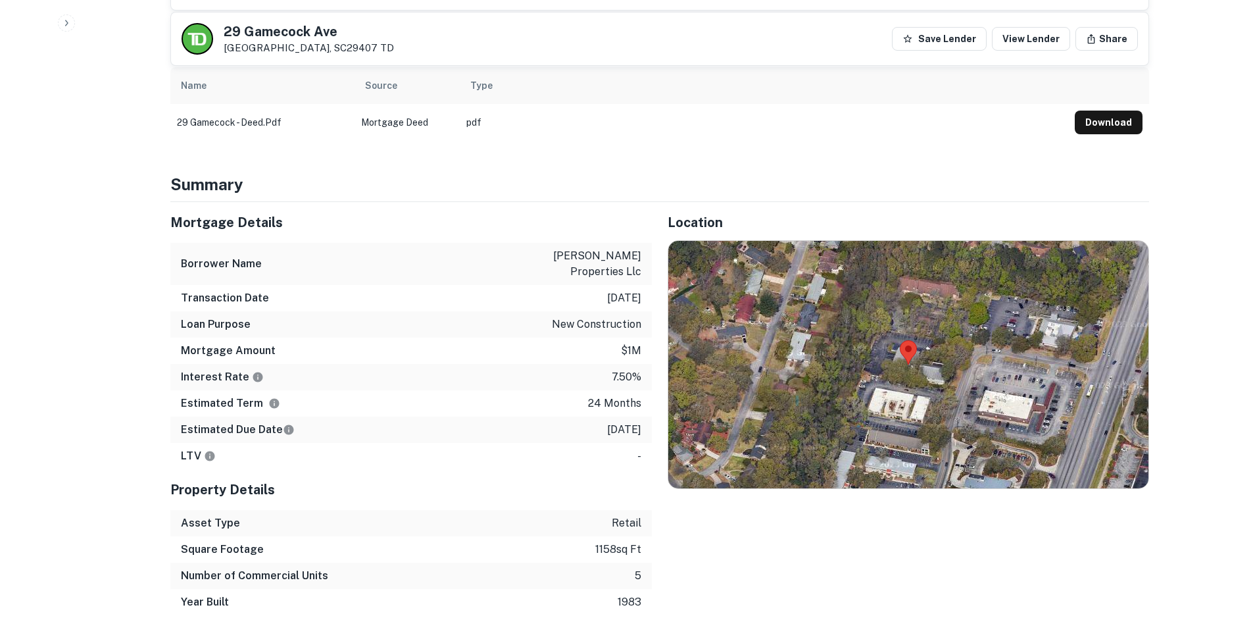
scroll to position [658, 0]
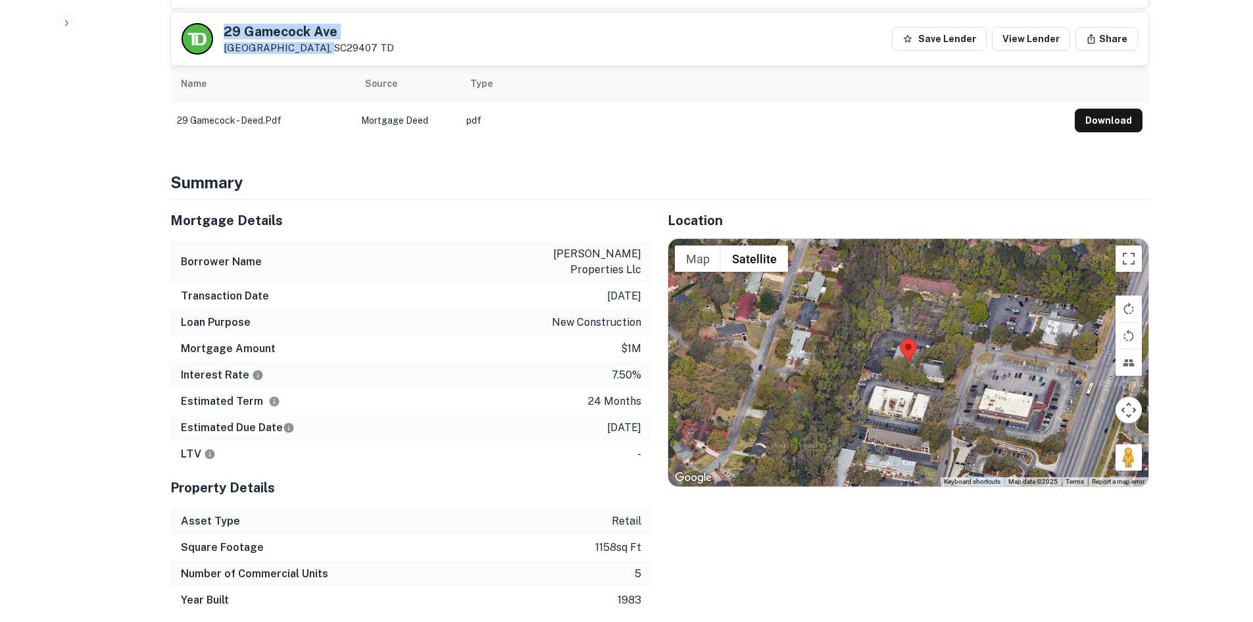
drag, startPoint x: 224, startPoint y: 25, endPoint x: 318, endPoint y: 45, distance: 96.2
click at [318, 45] on div "[STREET_ADDRESS] TD" at bounding box center [309, 39] width 170 height 29
copy div "[STREET_ADDRESS]"
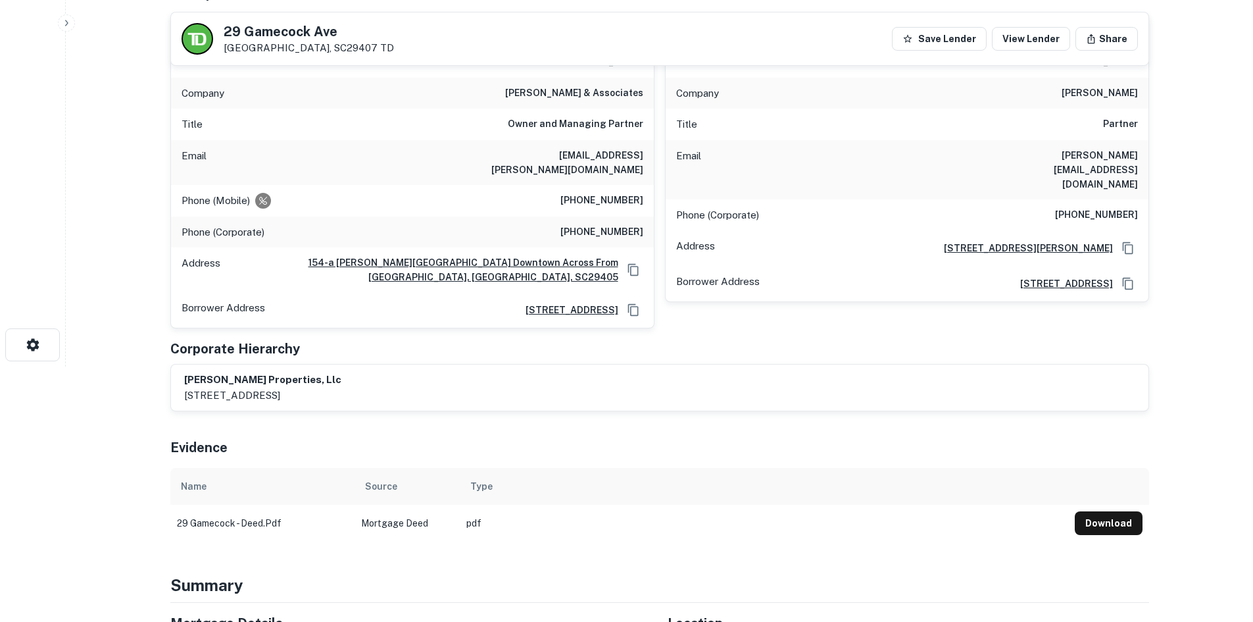
scroll to position [132, 0]
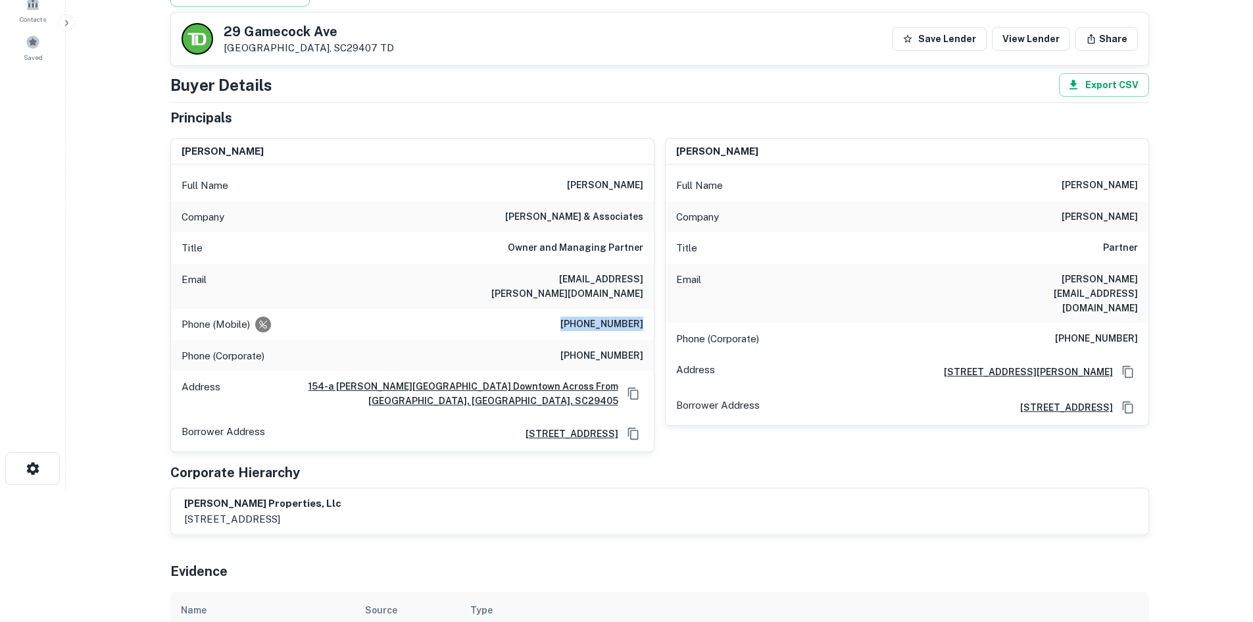
drag, startPoint x: 562, startPoint y: 305, endPoint x: 652, endPoint y: 305, distance: 90.1
click at [652, 308] on div "Phone (Mobile) [PHONE_NUMBER]" at bounding box center [412, 324] width 483 height 32
copy h6 "[PHONE_NUMBER]"
click at [565, 341] on div "Phone (Corporate) [PHONE_NUMBER]" at bounding box center [412, 356] width 483 height 32
drag, startPoint x: 565, startPoint y: 341, endPoint x: 643, endPoint y: 346, distance: 77.8
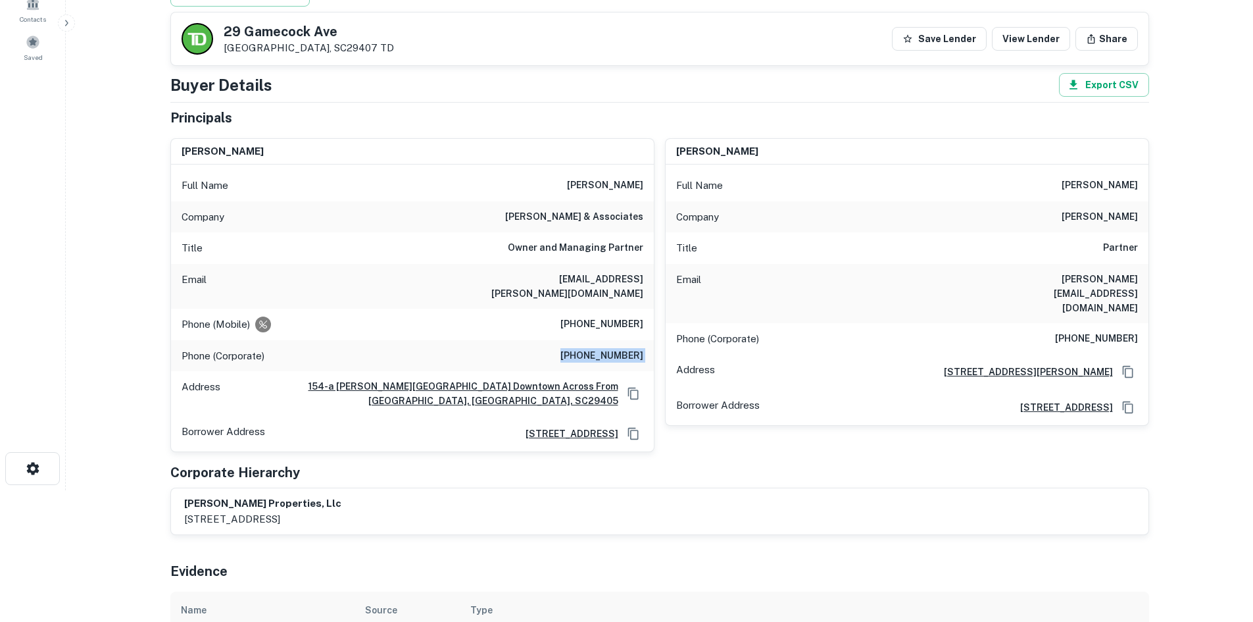
click at [643, 346] on div "Phone (Corporate) [PHONE_NUMBER]" at bounding box center [412, 356] width 483 height 32
copy h6 "[PHONE_NUMBER]"
drag, startPoint x: 546, startPoint y: 178, endPoint x: 641, endPoint y: 183, distance: 95.5
click at [641, 183] on div "Full Name [PERSON_NAME]" at bounding box center [412, 186] width 483 height 32
copy h6 "[PERSON_NAME]"
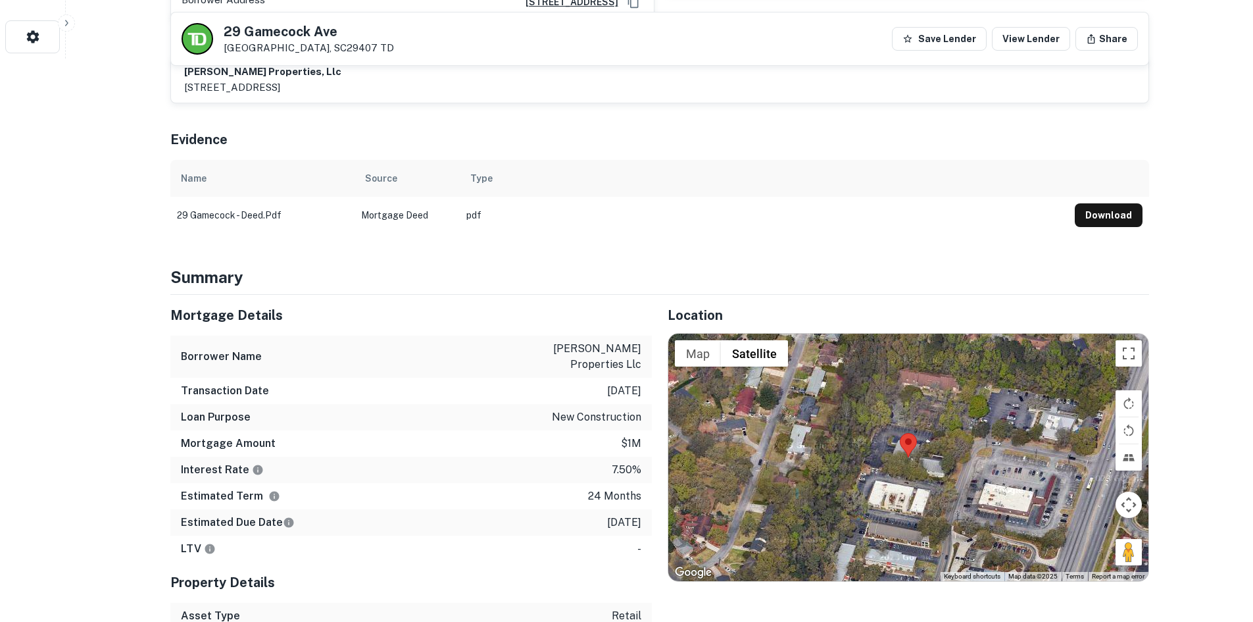
scroll to position [592, 0]
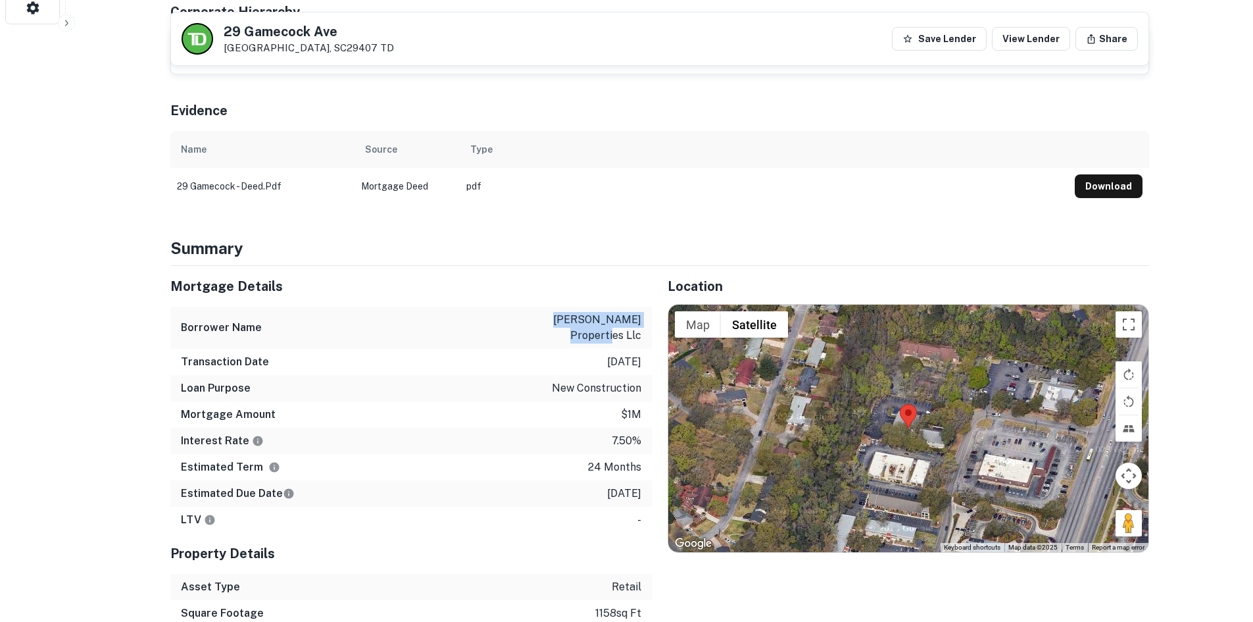
drag, startPoint x: 522, startPoint y: 295, endPoint x: 640, endPoint y: 294, distance: 118.4
click at [640, 307] on div "Borrower Name [PERSON_NAME] properties llc" at bounding box center [410, 328] width 481 height 42
copy p "[PERSON_NAME] properties"
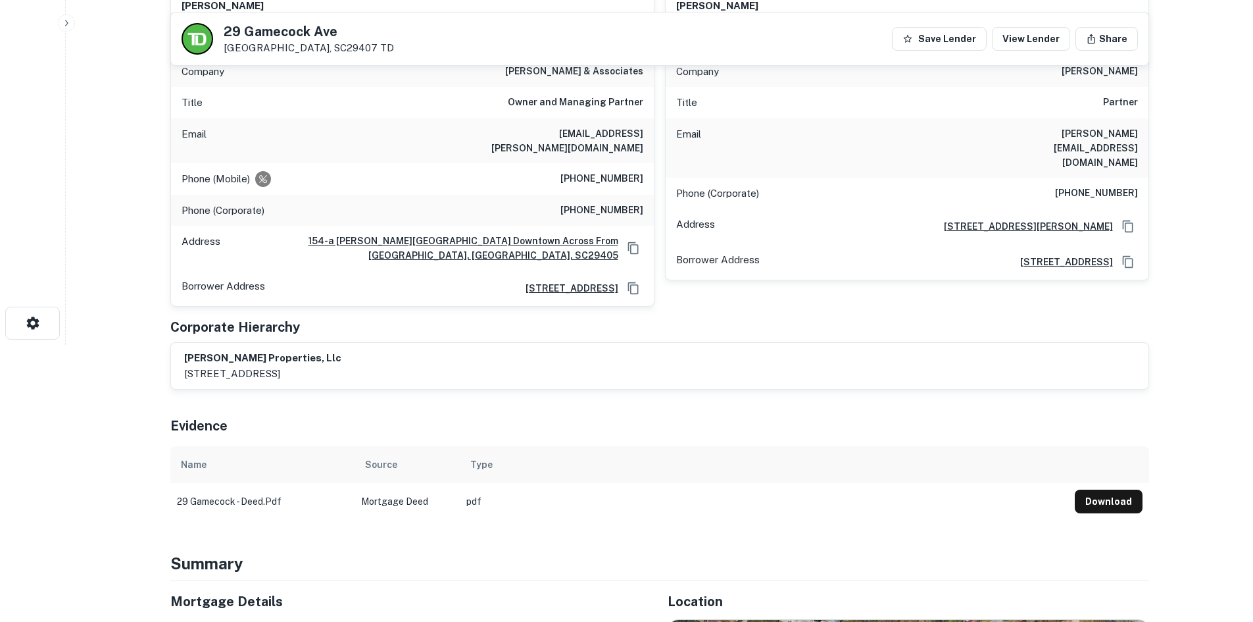
scroll to position [197, 0]
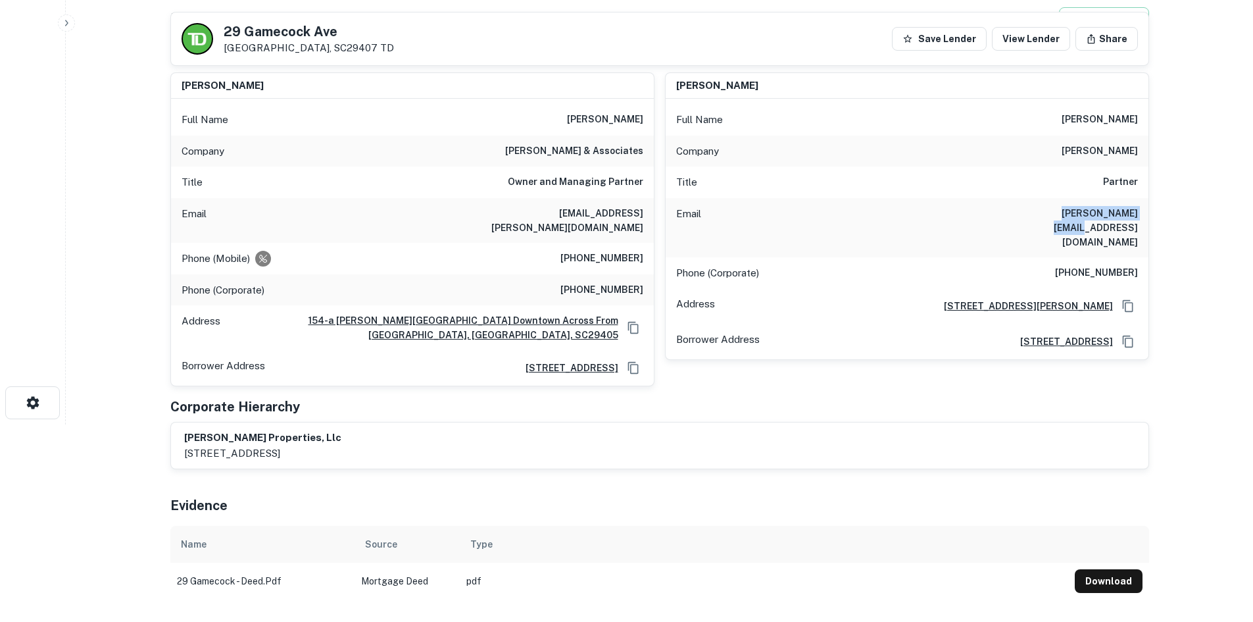
drag, startPoint x: 1016, startPoint y: 217, endPoint x: 1169, endPoint y: 218, distance: 152.6
click at [1169, 218] on main "Back to borrower [STREET_ADDRESS] TD Save Lender View Lender Share View Propert…" at bounding box center [659, 114] width 1187 height 622
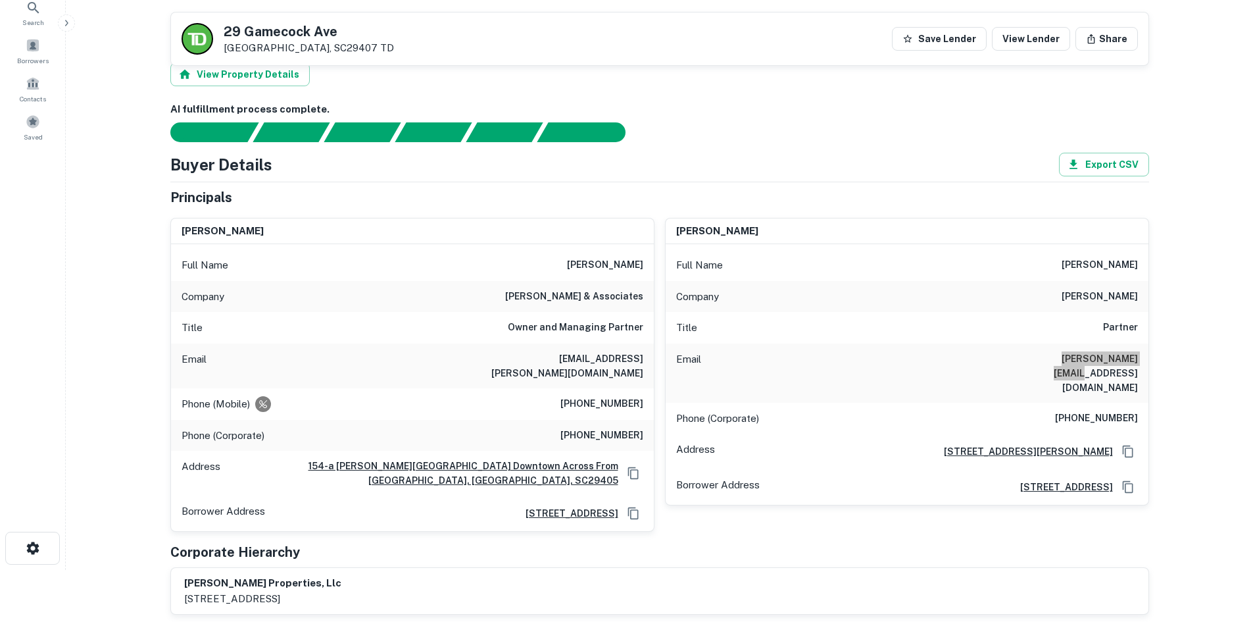
scroll to position [0, 0]
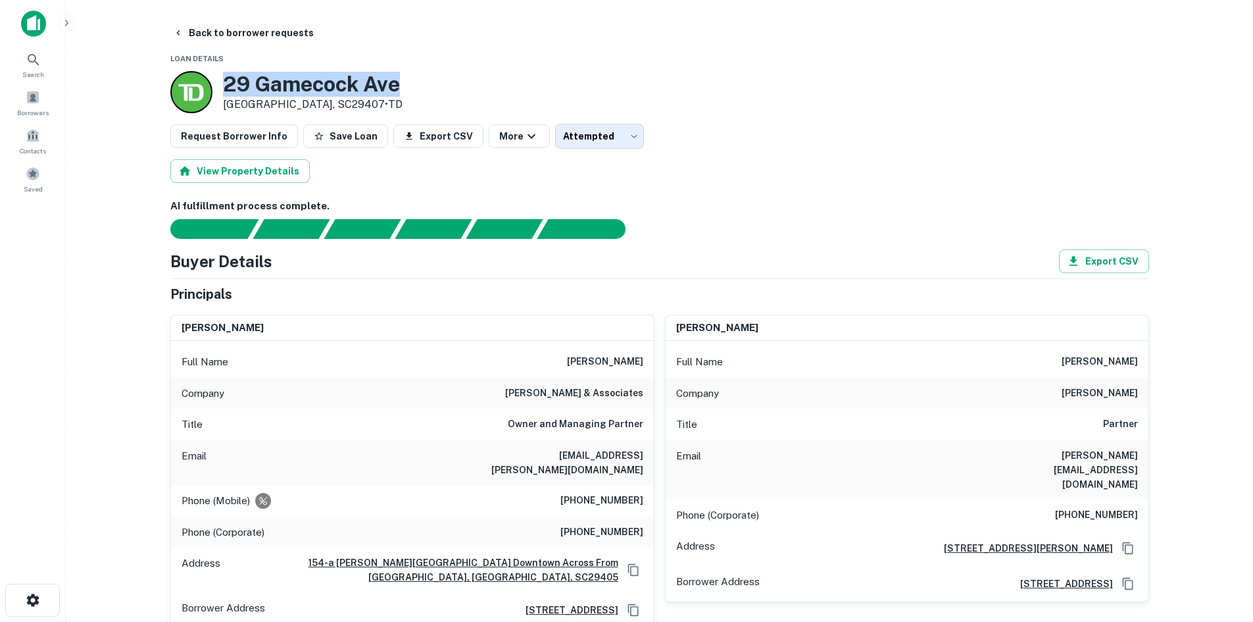
drag, startPoint x: 222, startPoint y: 80, endPoint x: 480, endPoint y: 91, distance: 258.7
click at [480, 91] on div "[STREET_ADDRESS] • TD" at bounding box center [659, 92] width 979 height 42
click at [236, 16] on main "Back to borrower requests Loan Details [STREET_ADDRESS] • TD Request Borrower I…" at bounding box center [659, 311] width 1187 height 622
click at [234, 26] on button "Back to borrower requests" at bounding box center [243, 33] width 151 height 24
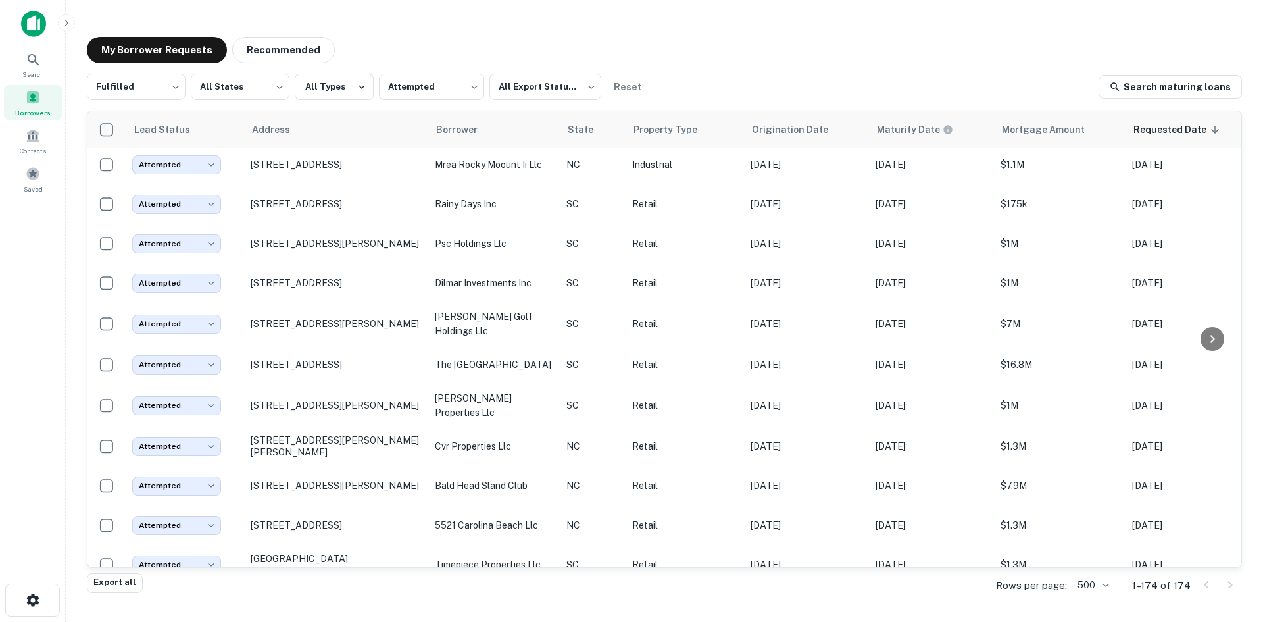
scroll to position [972, 0]
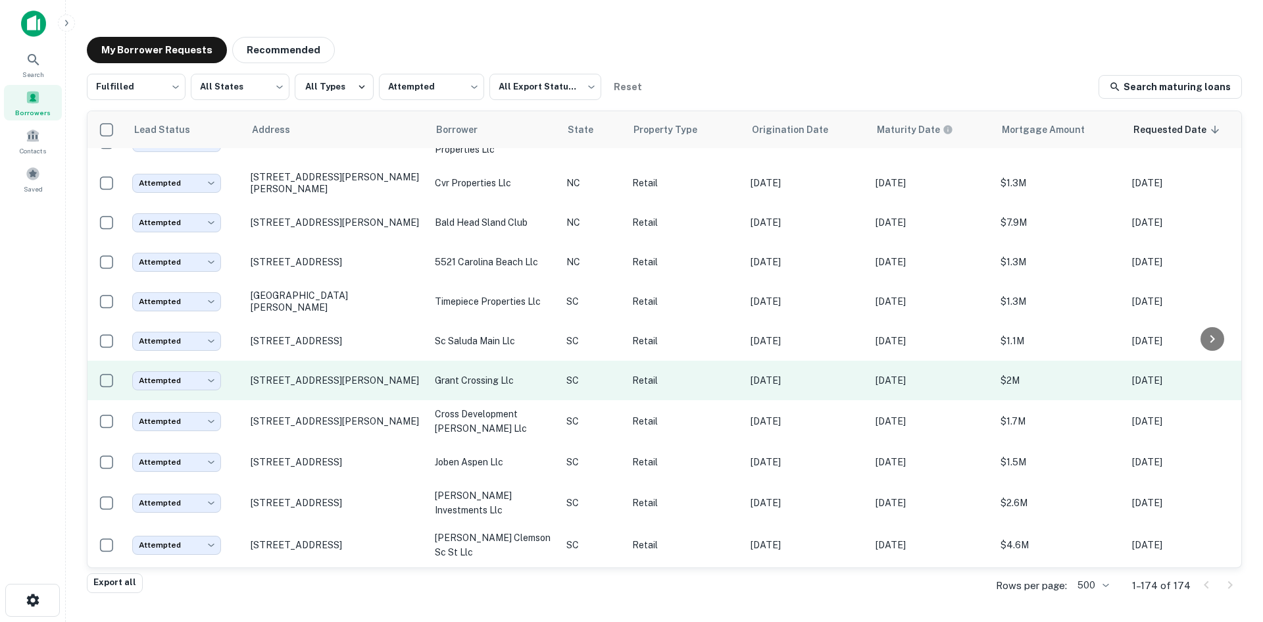
click at [341, 400] on td "[STREET_ADDRESS][PERSON_NAME]" at bounding box center [336, 379] width 184 height 39
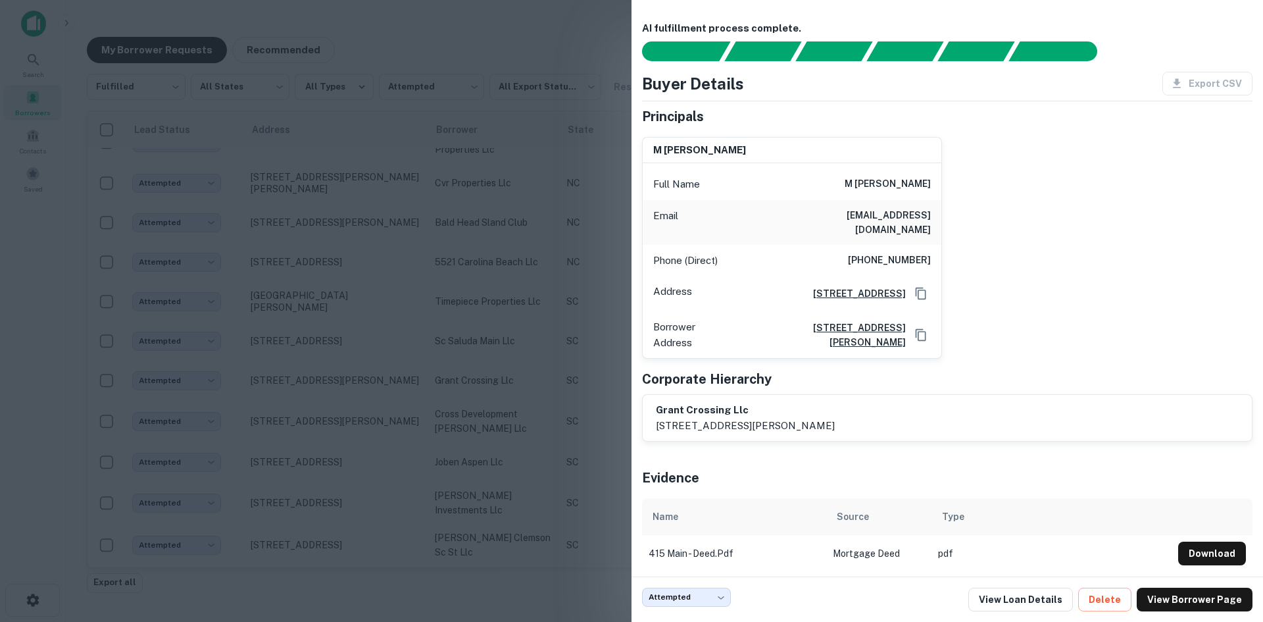
click at [341, 425] on div at bounding box center [631, 311] width 1263 height 622
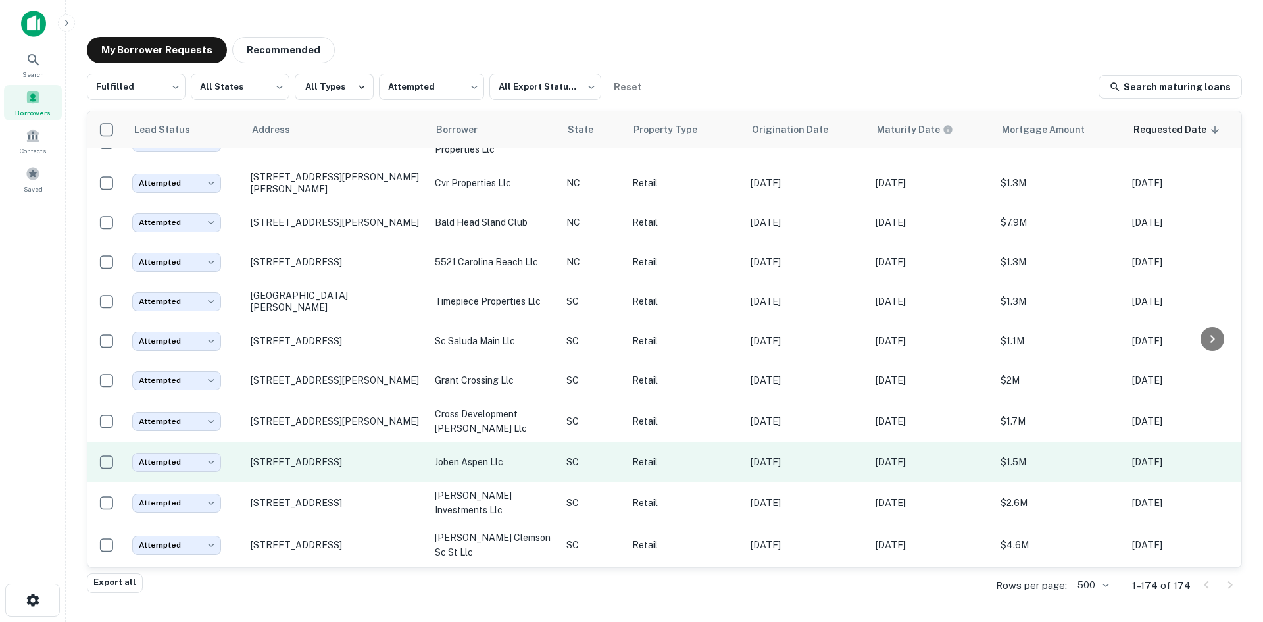
click at [356, 481] on td "[STREET_ADDRESS]" at bounding box center [336, 461] width 184 height 39
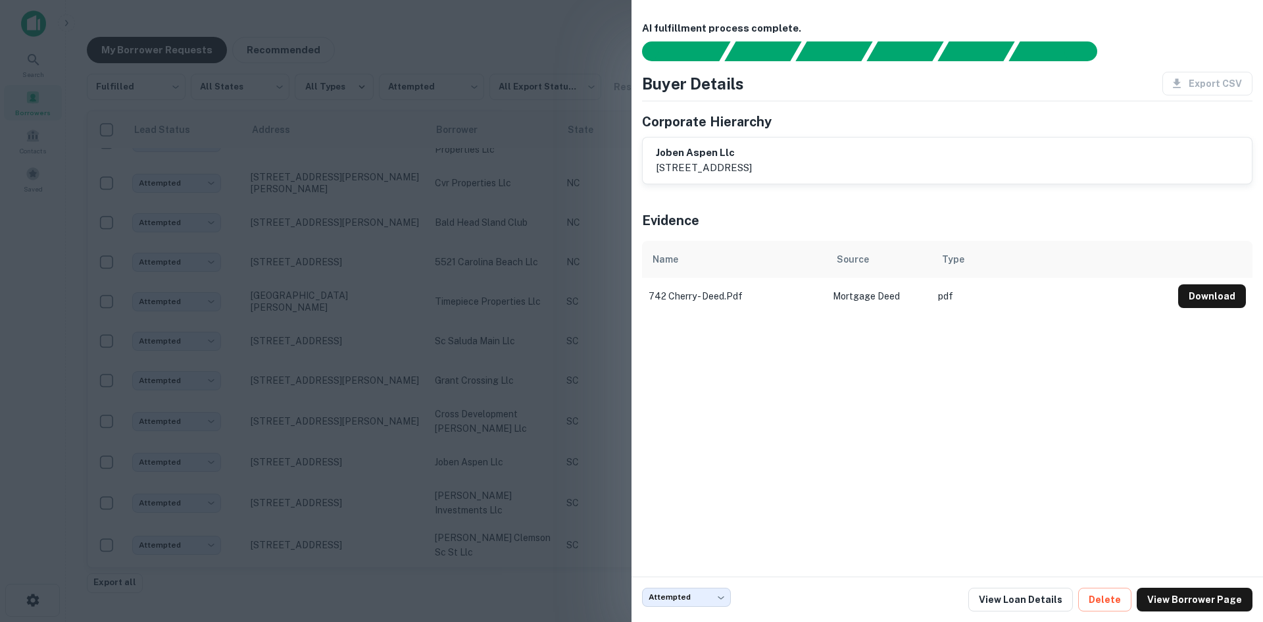
click at [355, 499] on div at bounding box center [631, 311] width 1263 height 622
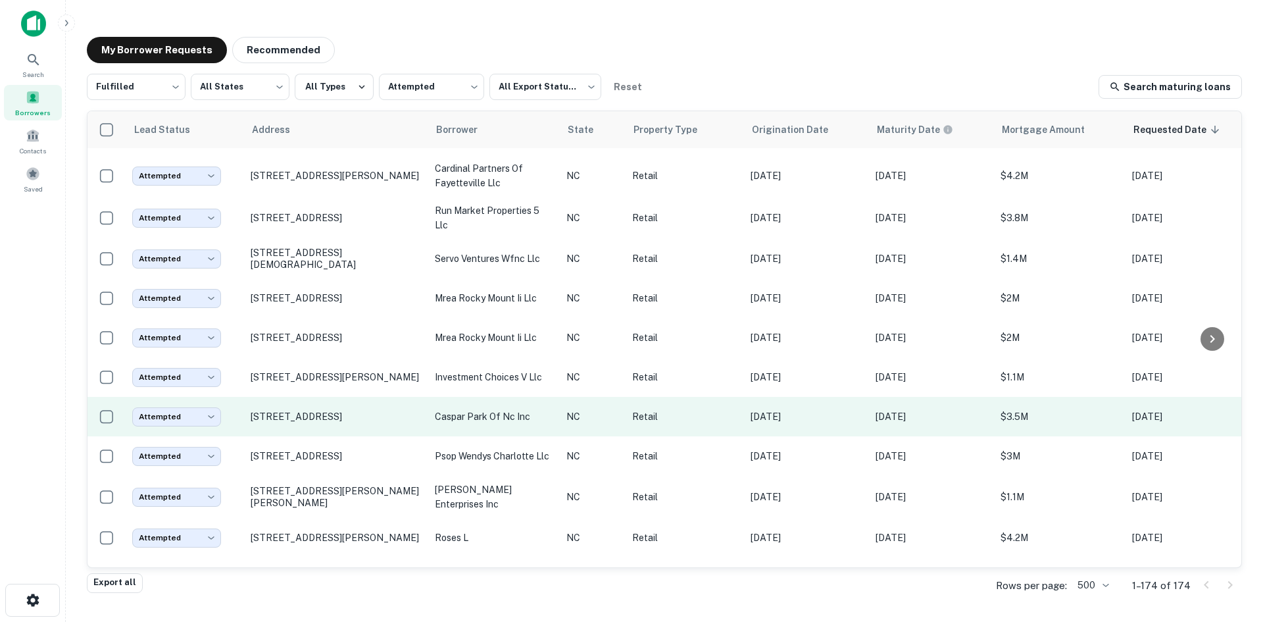
scroll to position [4590, 0]
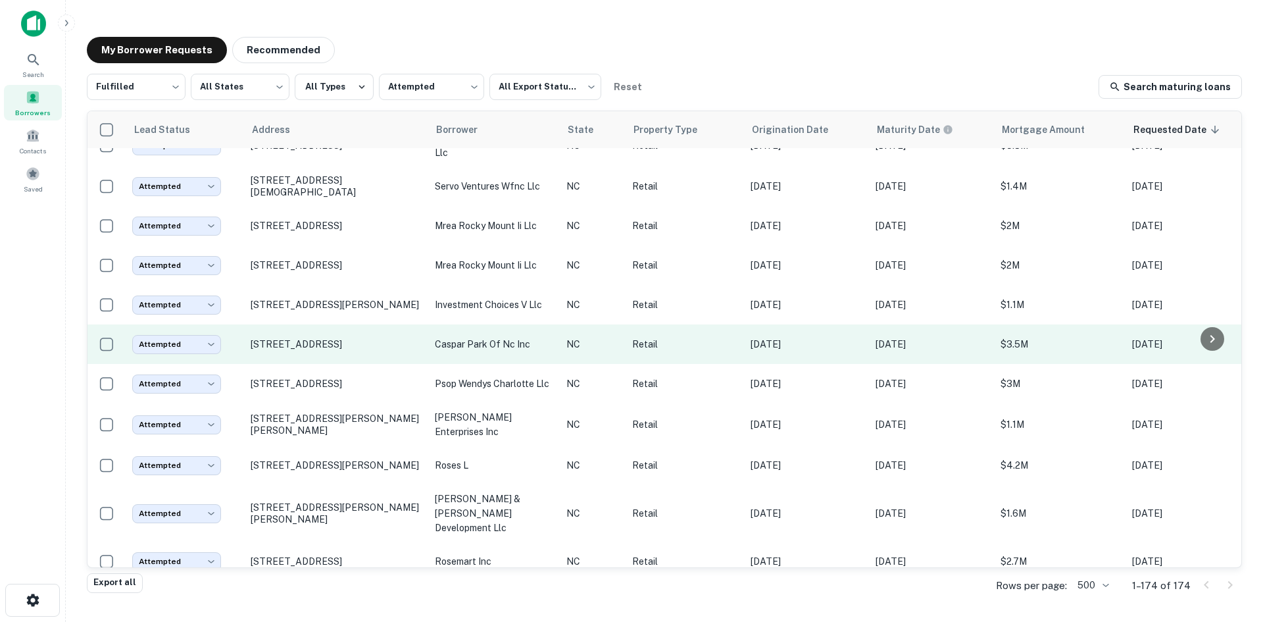
click at [345, 364] on td "[STREET_ADDRESS]" at bounding box center [336, 343] width 184 height 39
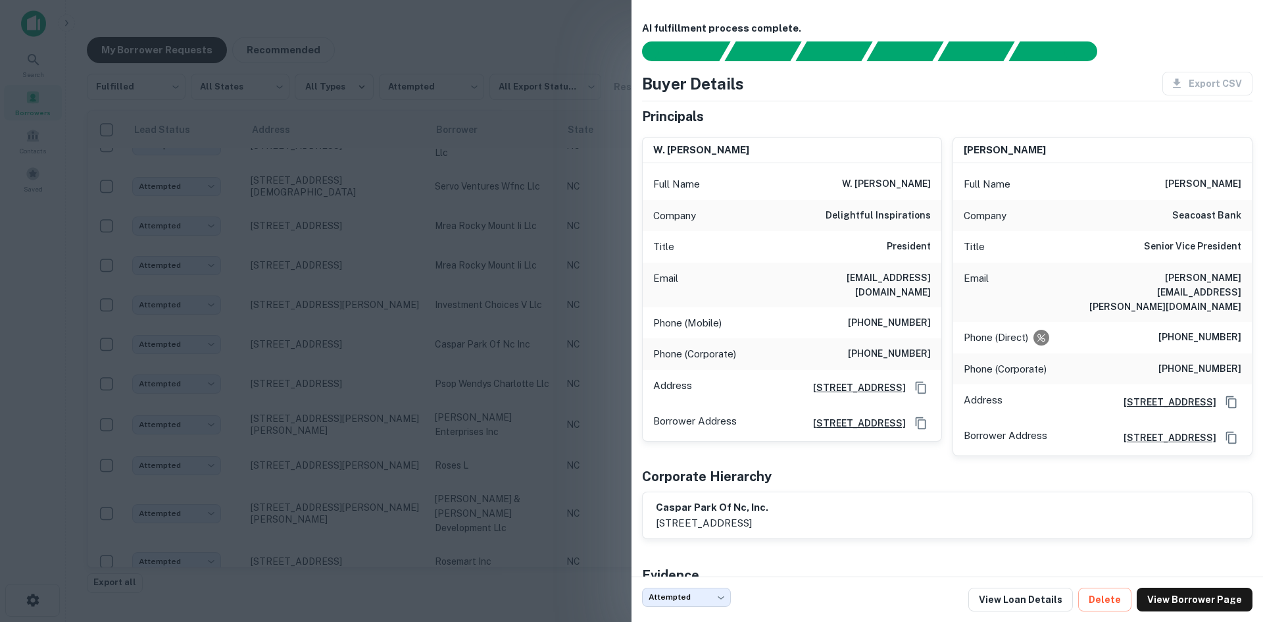
click at [506, 366] on div at bounding box center [631, 311] width 1263 height 622
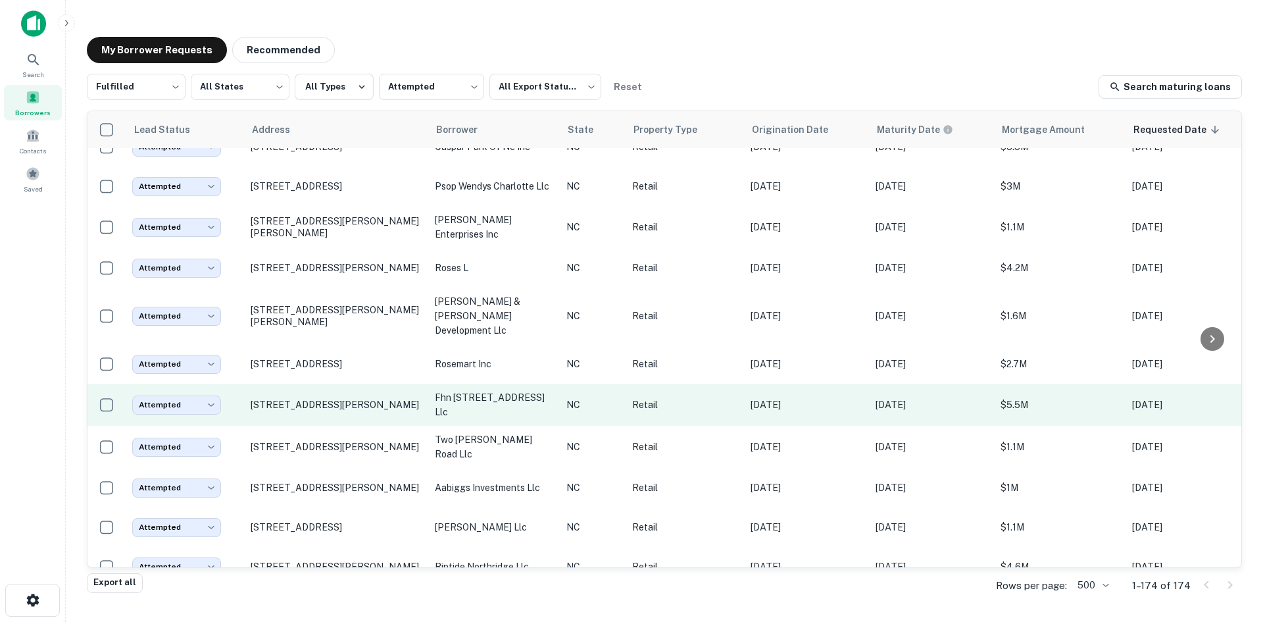
scroll to position [4853, 0]
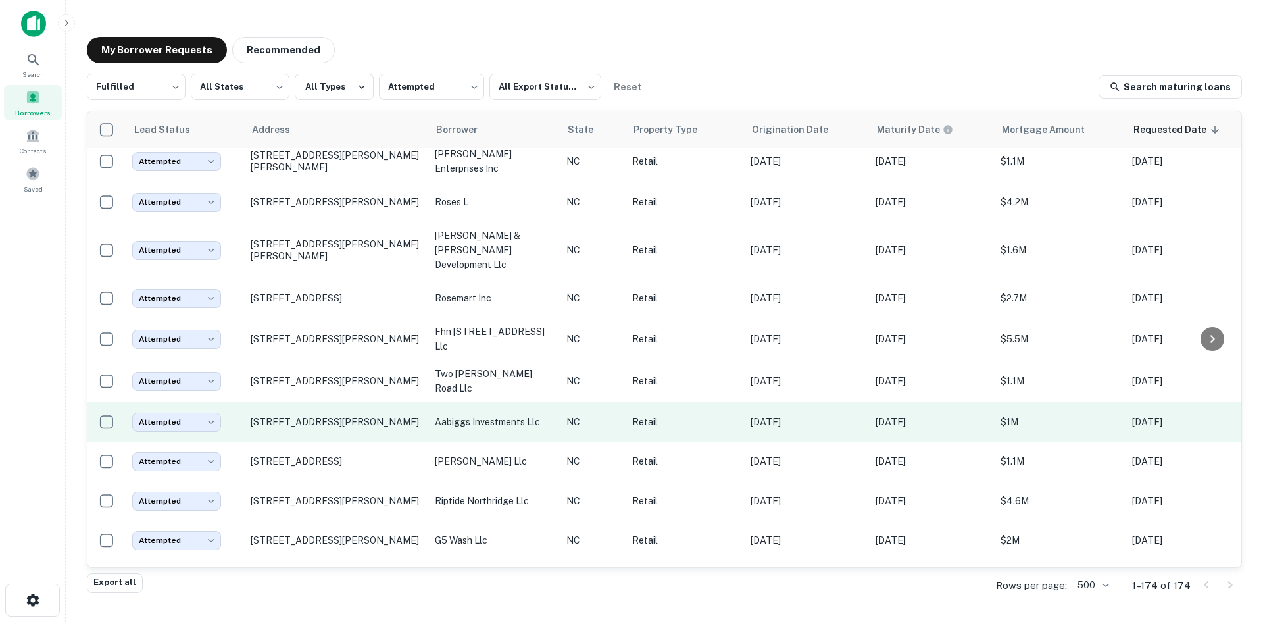
click at [329, 441] on td "[STREET_ADDRESS][PERSON_NAME]" at bounding box center [336, 421] width 184 height 39
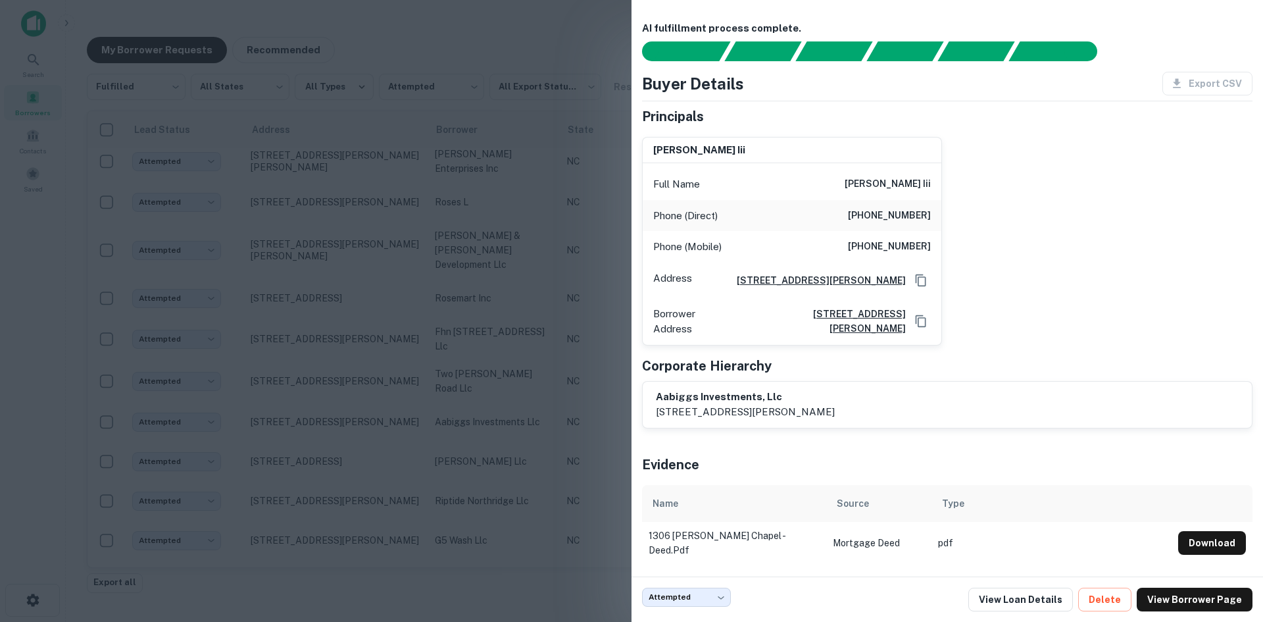
click at [332, 444] on div at bounding box center [631, 311] width 1263 height 622
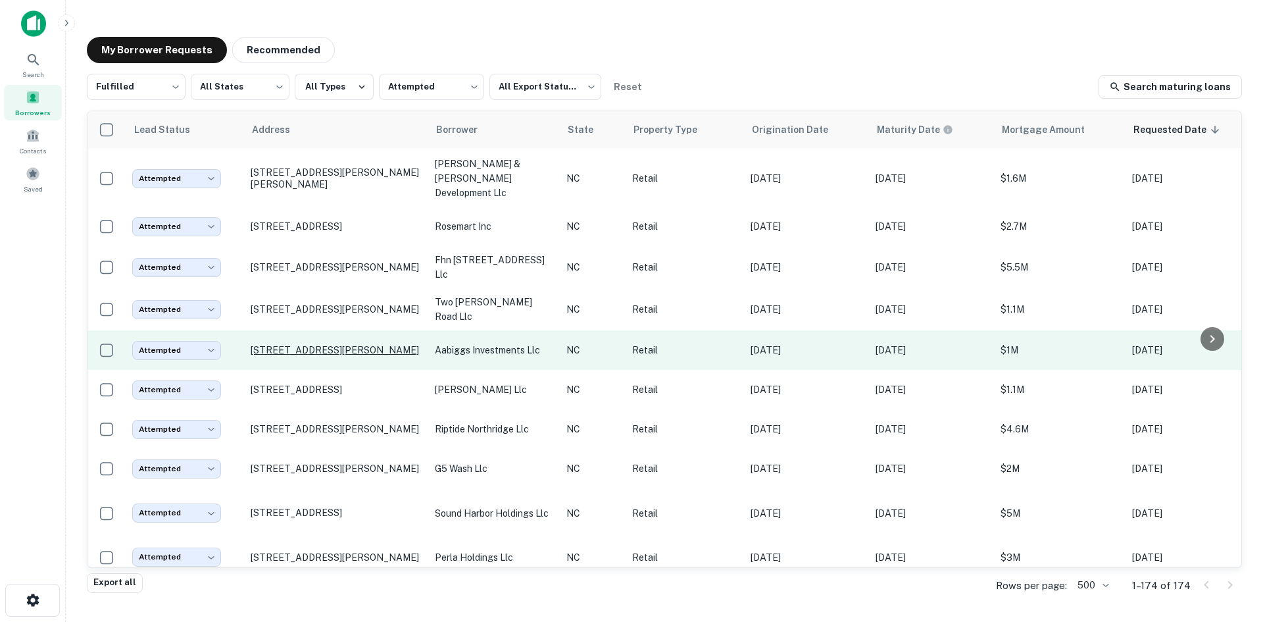
scroll to position [5050, 0]
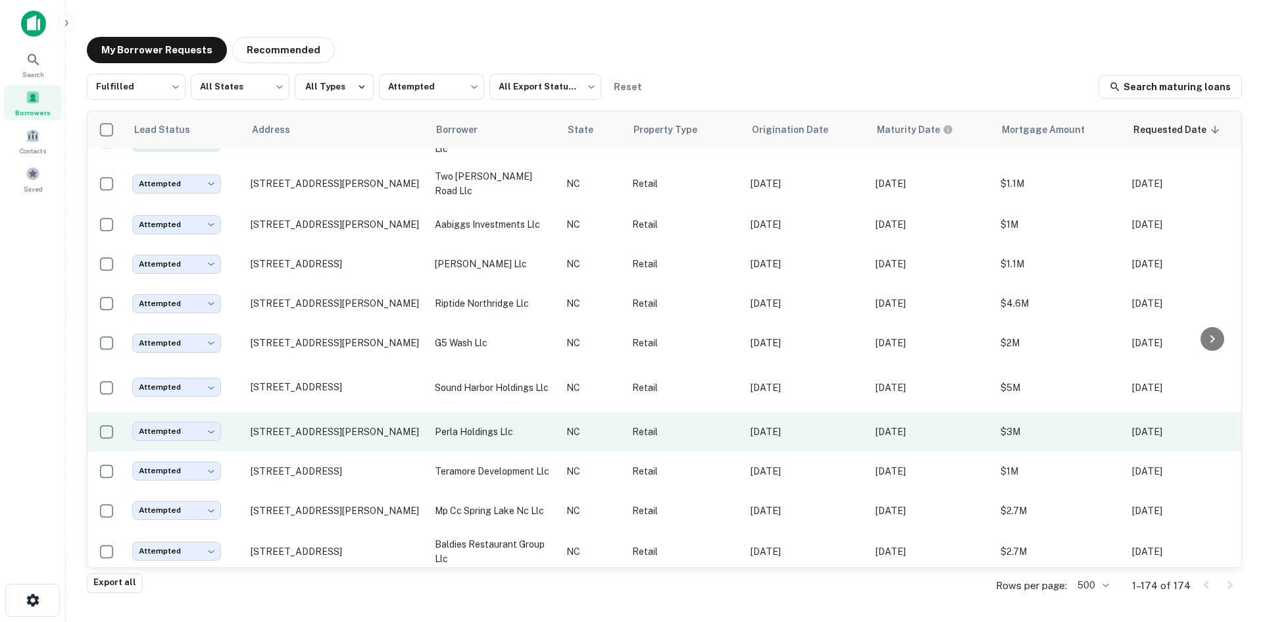
click at [326, 450] on td "[STREET_ADDRESS][PERSON_NAME]" at bounding box center [336, 431] width 184 height 39
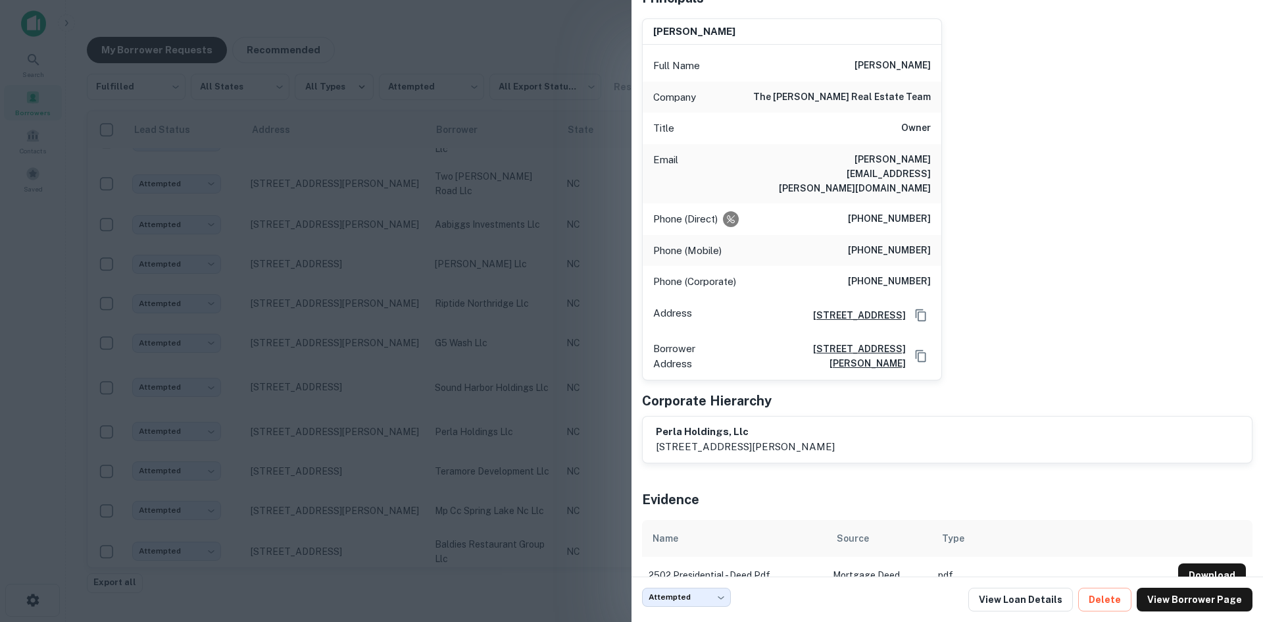
scroll to position [0, 0]
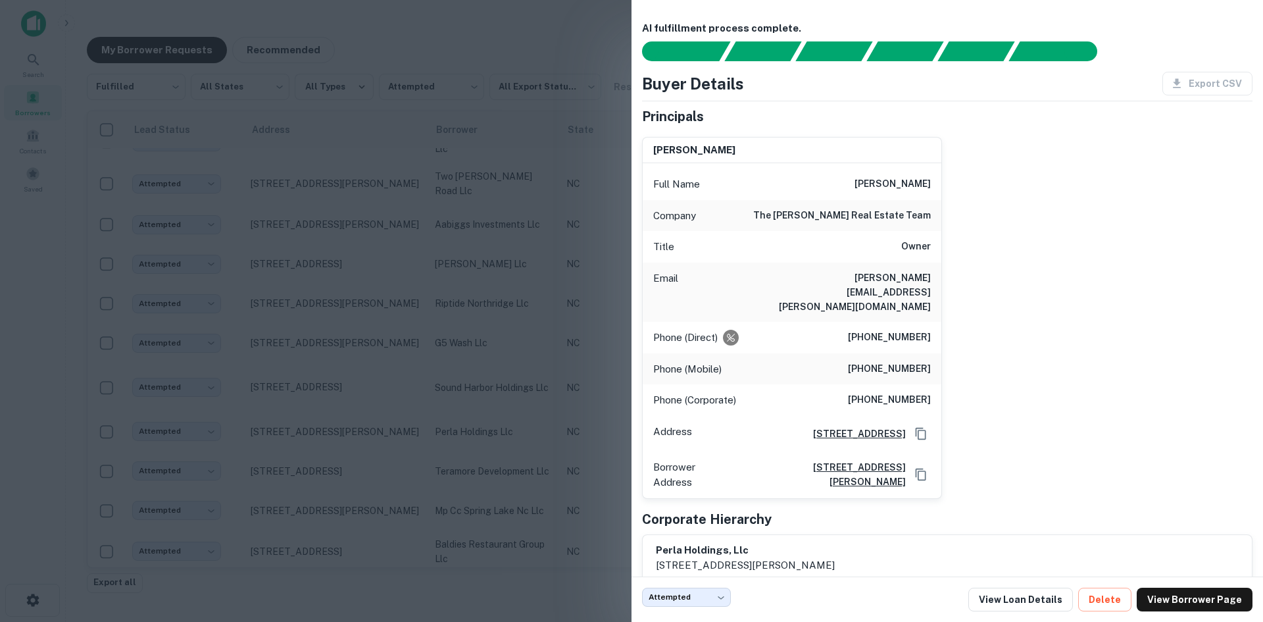
click at [562, 426] on div at bounding box center [631, 311] width 1263 height 622
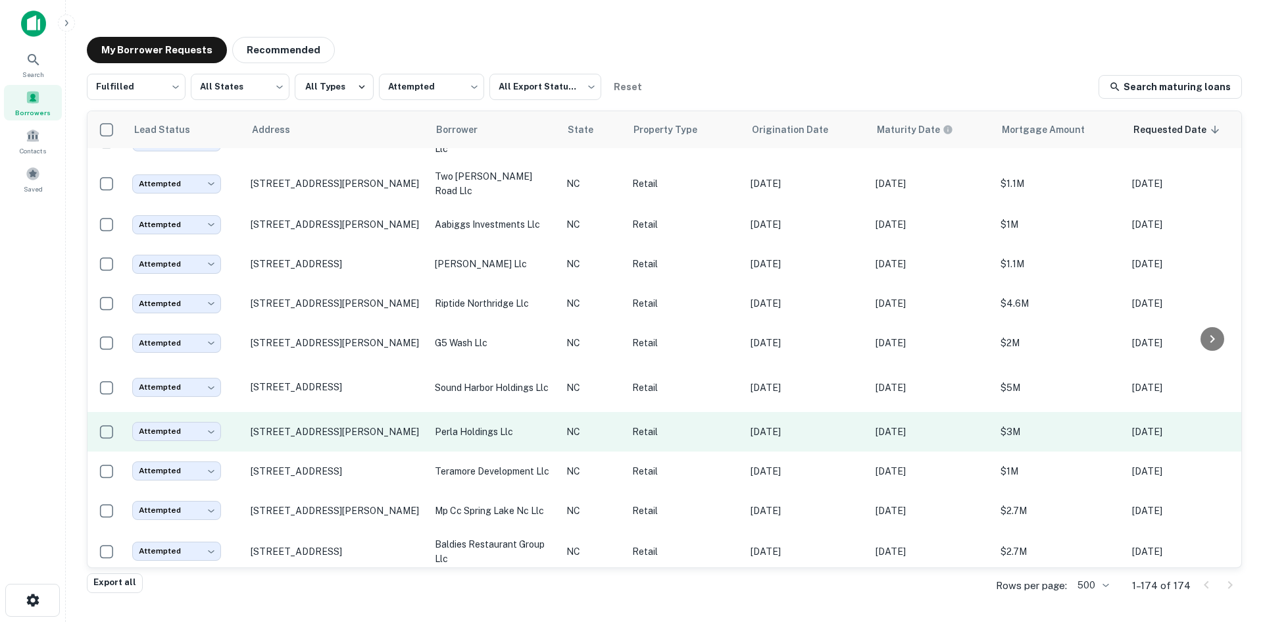
scroll to position [5379, 0]
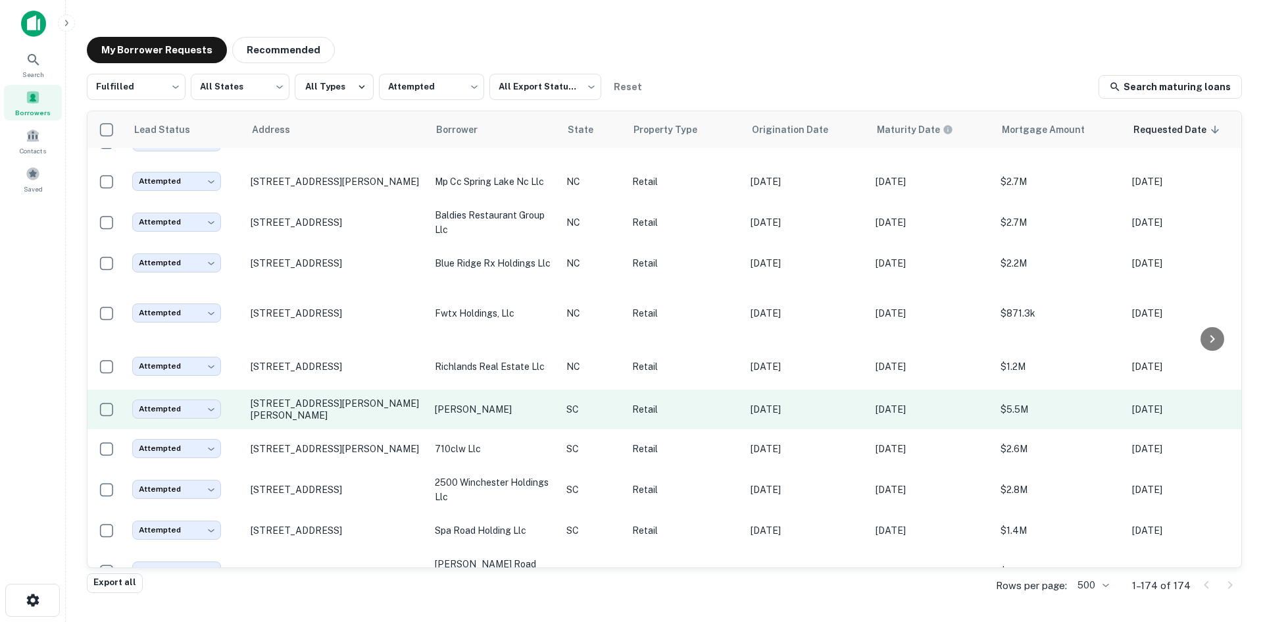
click at [347, 429] on td "[STREET_ADDRESS][PERSON_NAME][PERSON_NAME]" at bounding box center [336, 408] width 184 height 39
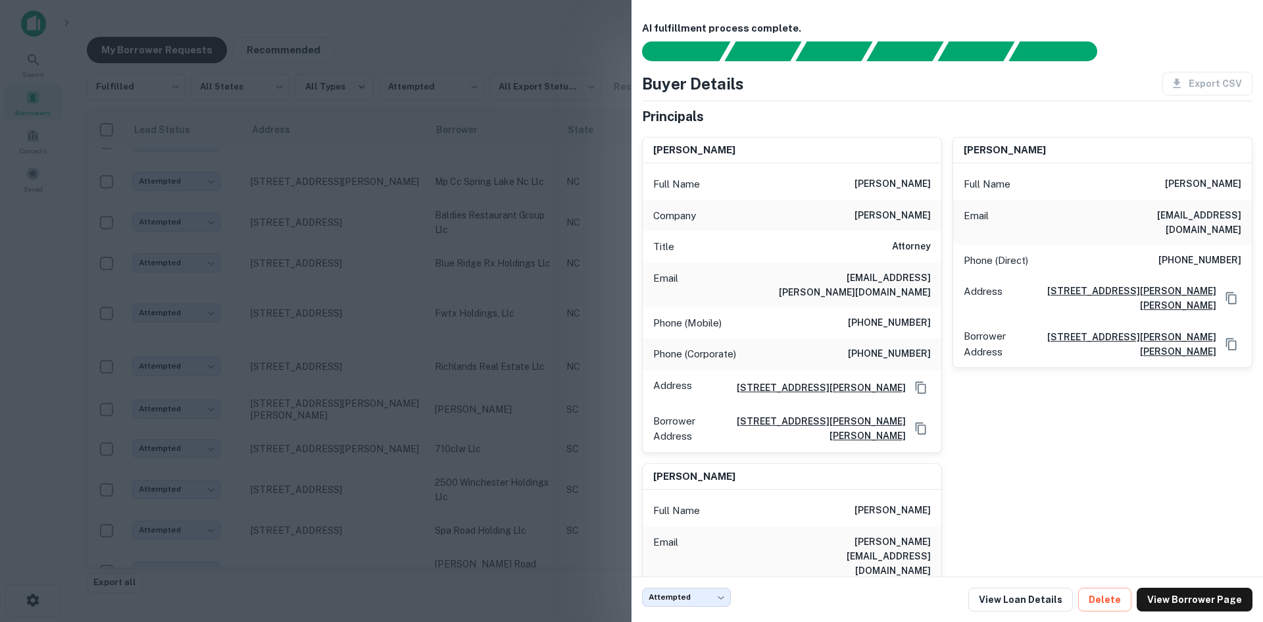
click at [353, 440] on div at bounding box center [631, 311] width 1263 height 622
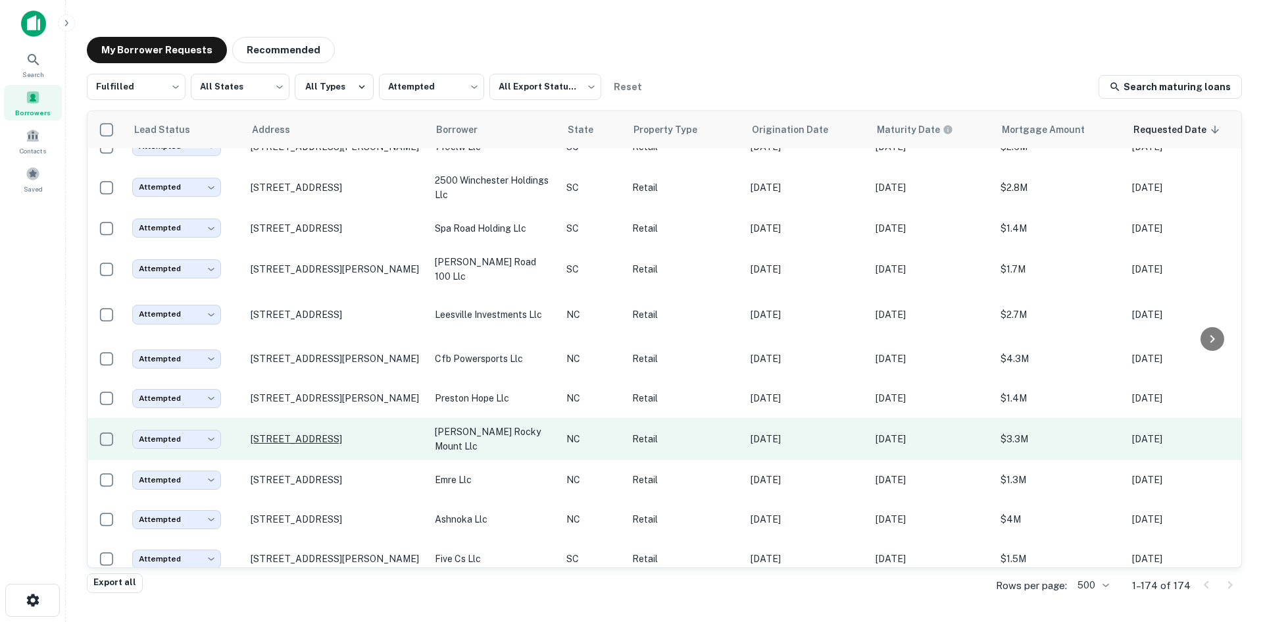
scroll to position [5708, 0]
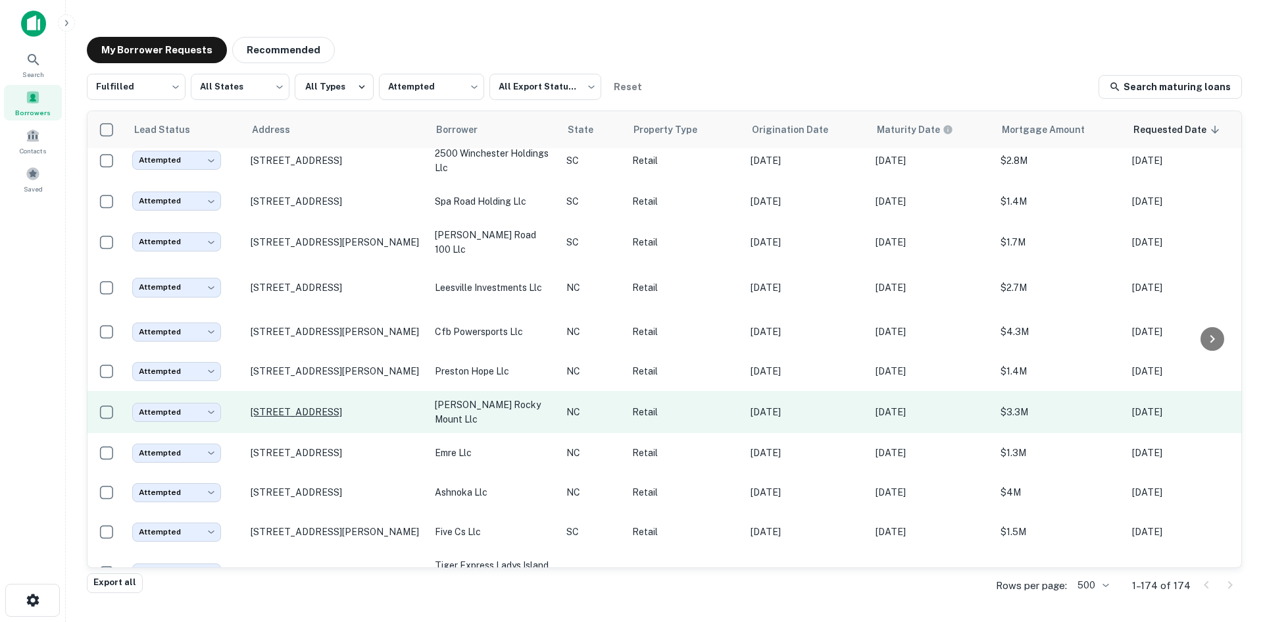
click at [329, 433] on td "[STREET_ADDRESS]" at bounding box center [336, 412] width 184 height 42
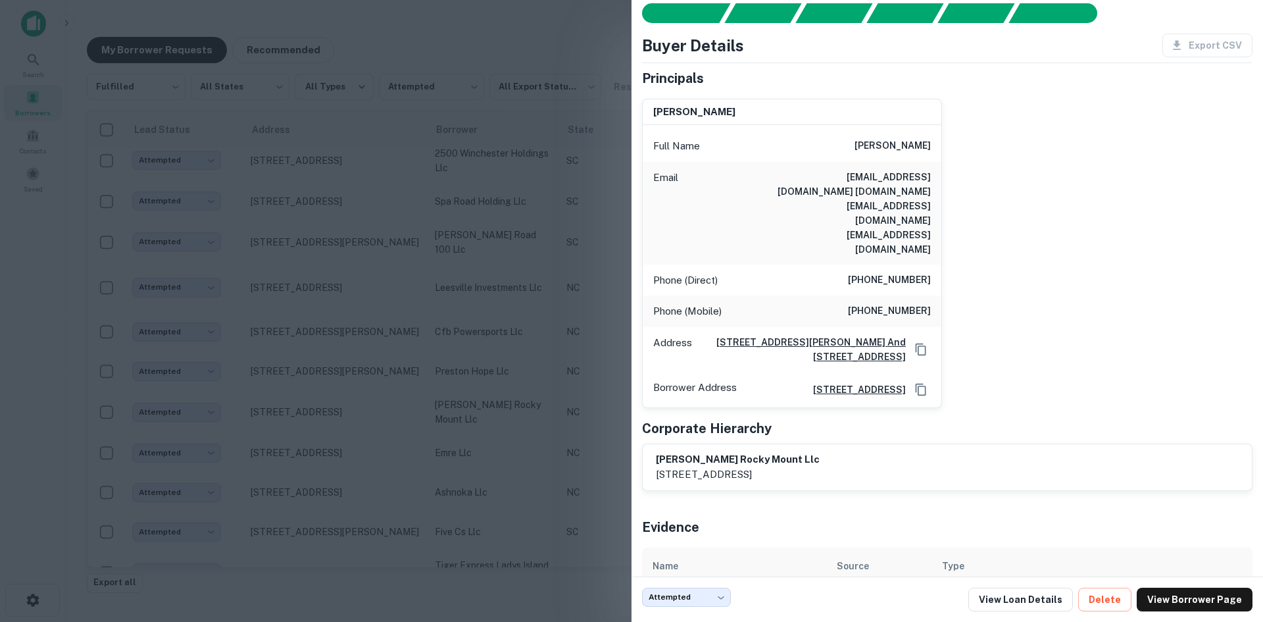
scroll to position [76, 0]
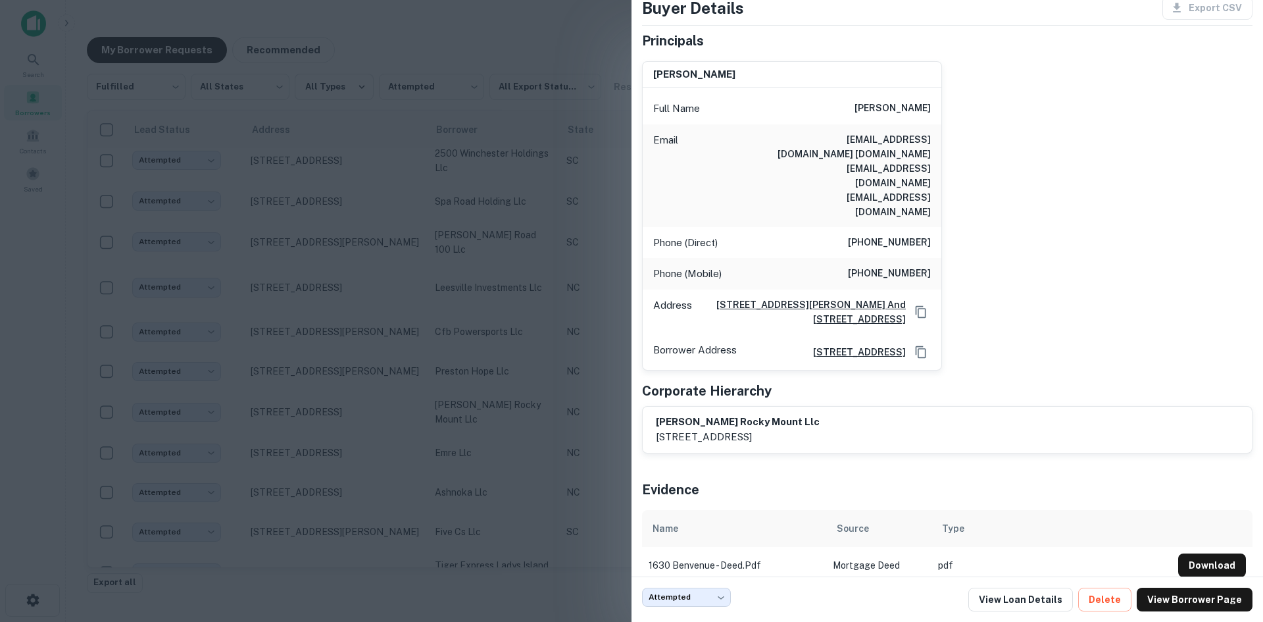
click at [376, 407] on div at bounding box center [631, 311] width 1263 height 622
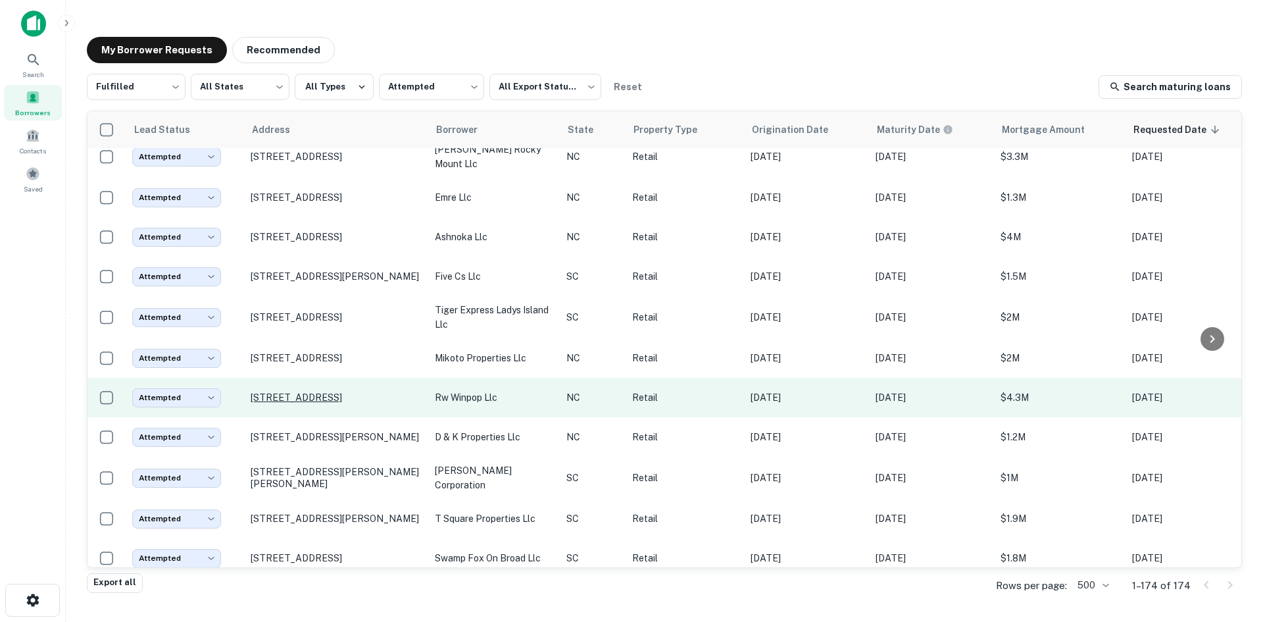
scroll to position [5971, 0]
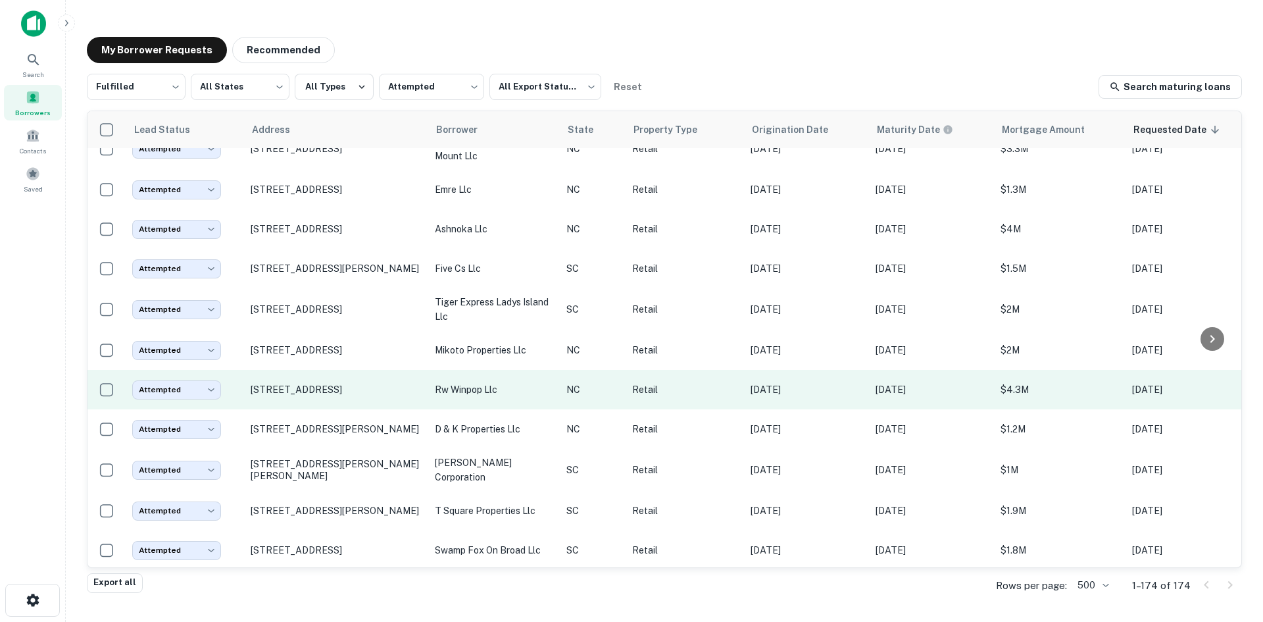
click at [349, 409] on td "[STREET_ADDRESS]" at bounding box center [336, 389] width 184 height 39
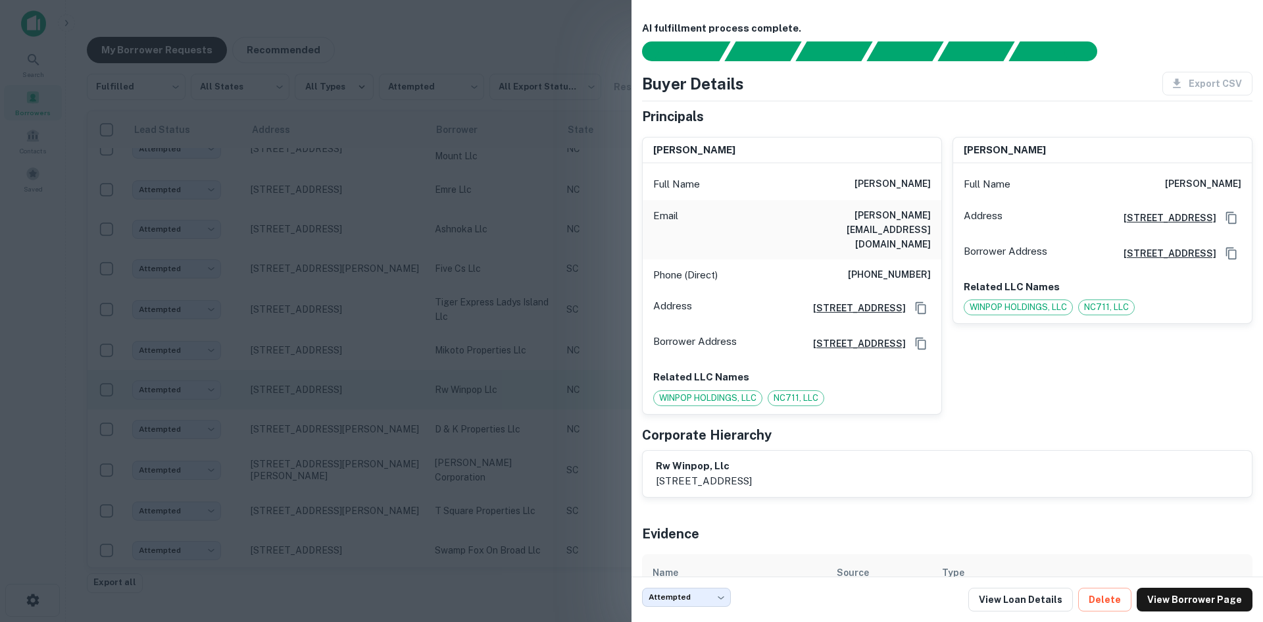
click at [349, 428] on div at bounding box center [631, 311] width 1263 height 622
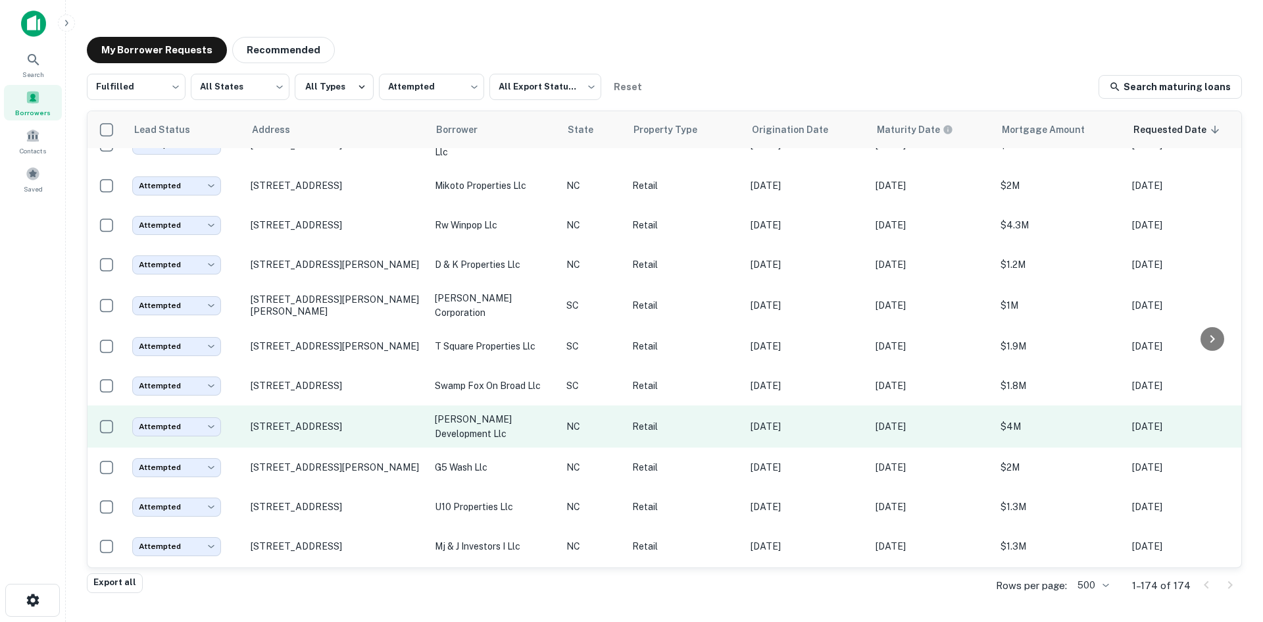
scroll to position [6168, 0]
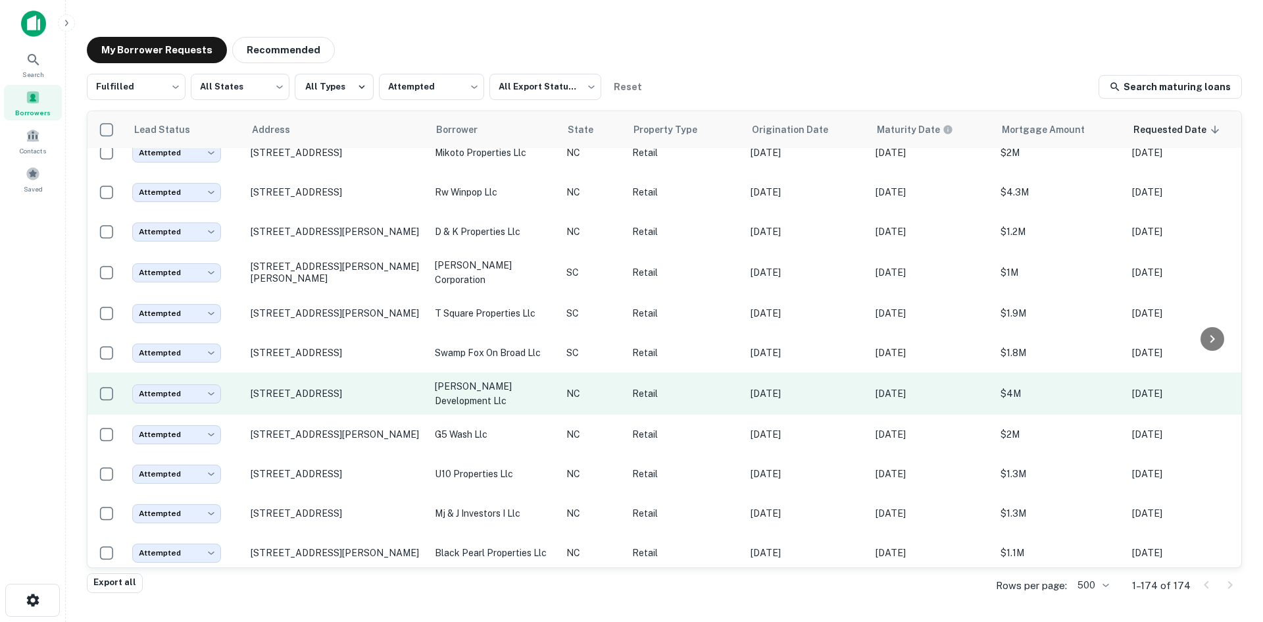
click at [348, 414] on td "[STREET_ADDRESS]" at bounding box center [336, 393] width 184 height 42
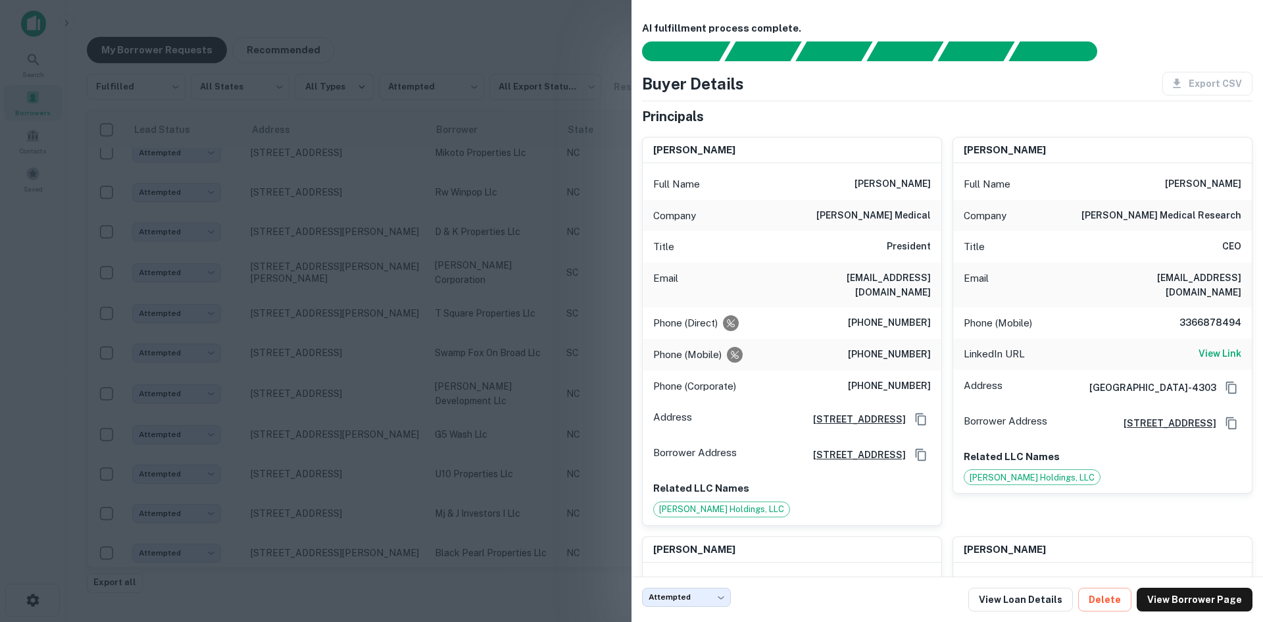
click at [339, 418] on div at bounding box center [631, 311] width 1263 height 622
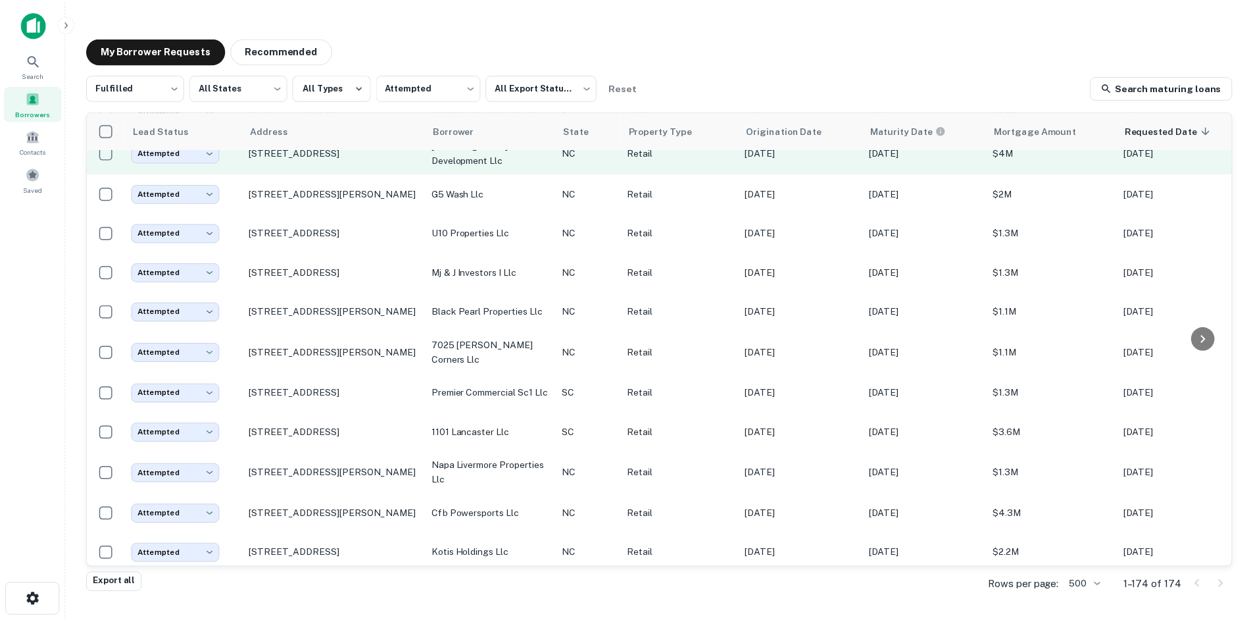
scroll to position [6431, 0]
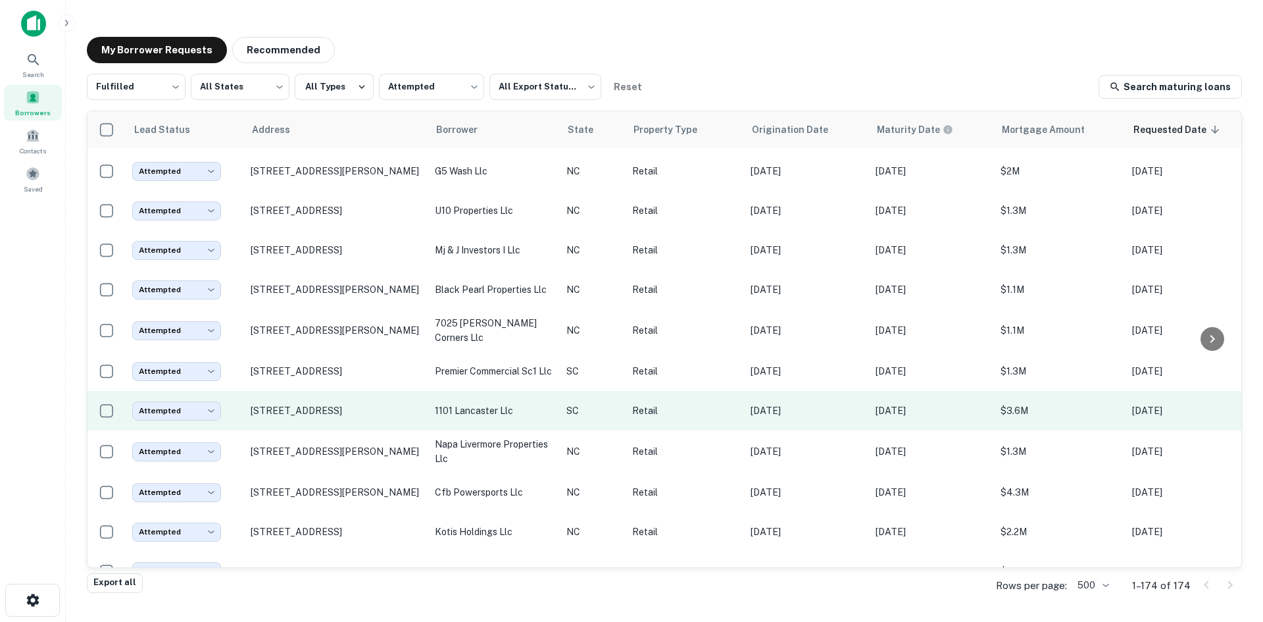
click at [337, 430] on td "[STREET_ADDRESS]" at bounding box center [336, 410] width 184 height 39
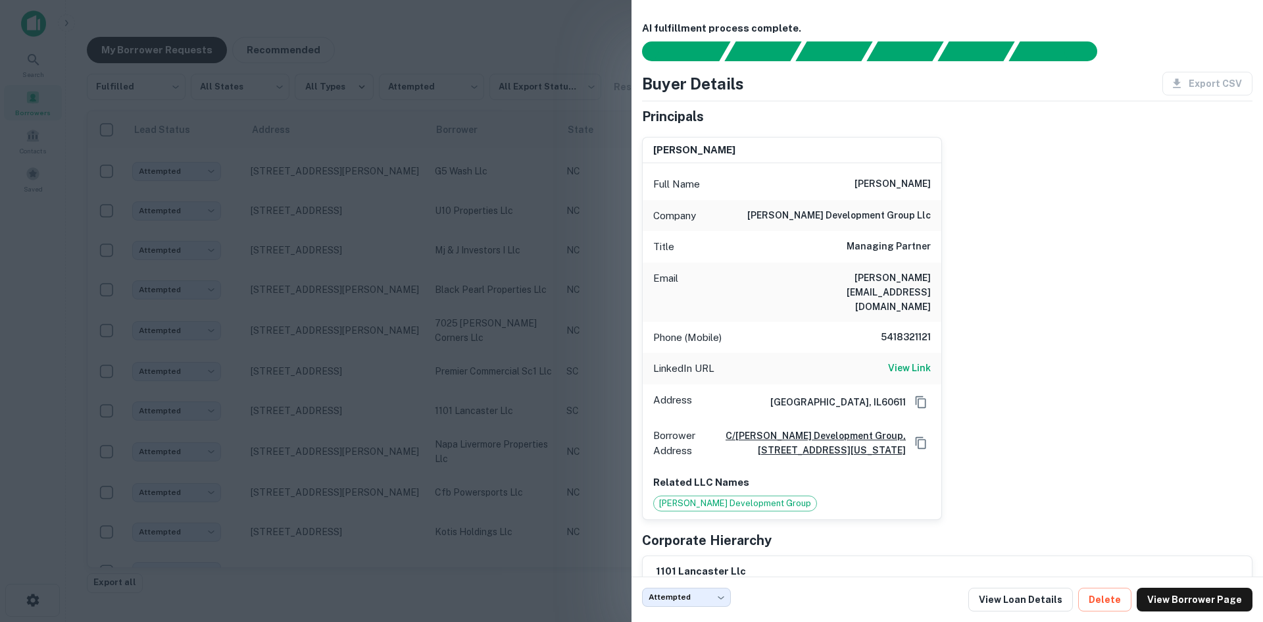
click at [333, 445] on div at bounding box center [631, 311] width 1263 height 622
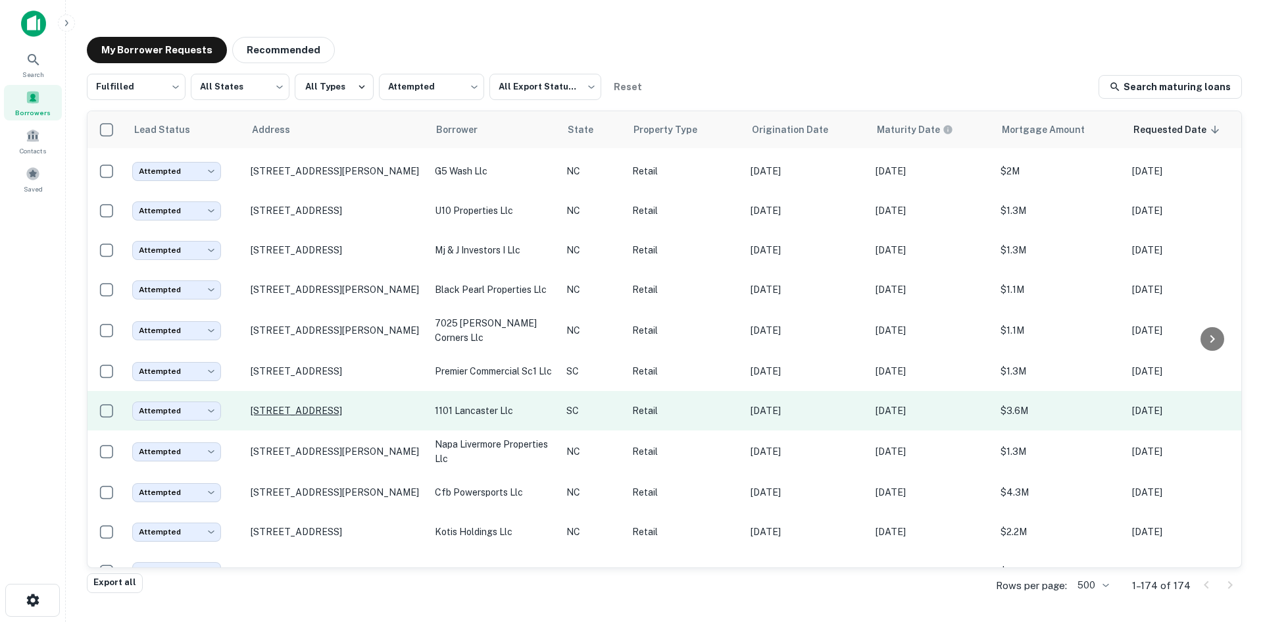
click at [334, 416] on p "[STREET_ADDRESS]" at bounding box center [336, 411] width 171 height 12
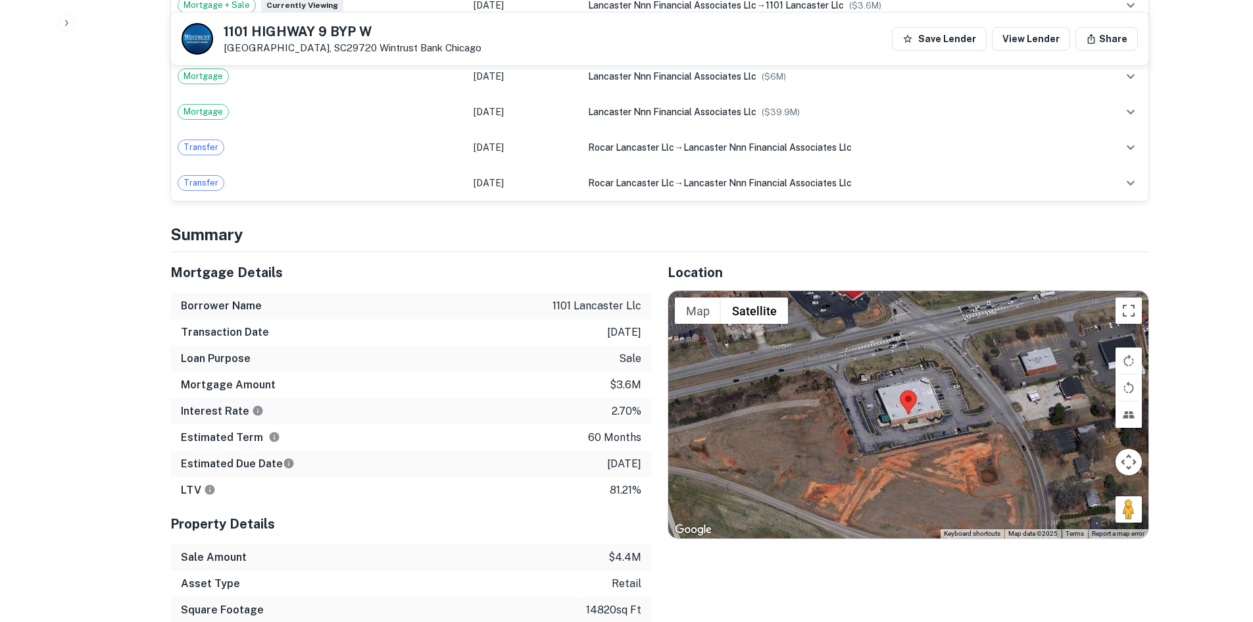
scroll to position [1052, 0]
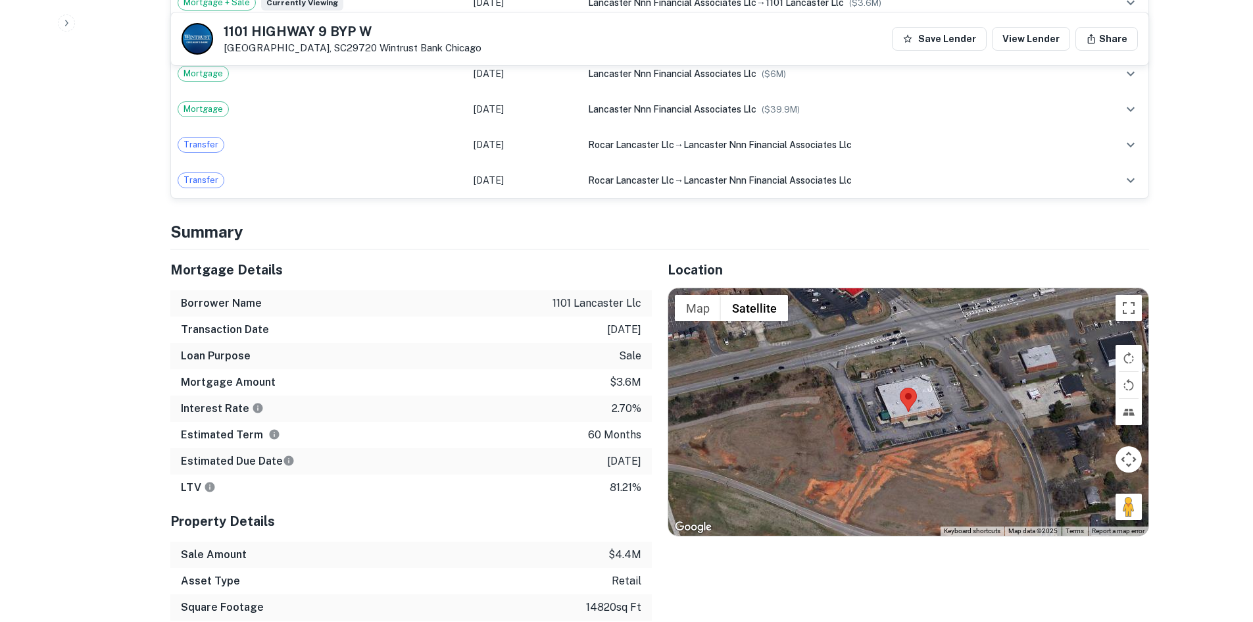
drag, startPoint x: 1117, startPoint y: 479, endPoint x: 929, endPoint y: 440, distance: 191.6
click at [929, 440] on div "Map Terrain Satellite Labels Keyboard shortcuts Map Data Map data ©2025 Map dat…" at bounding box center [908, 411] width 480 height 247
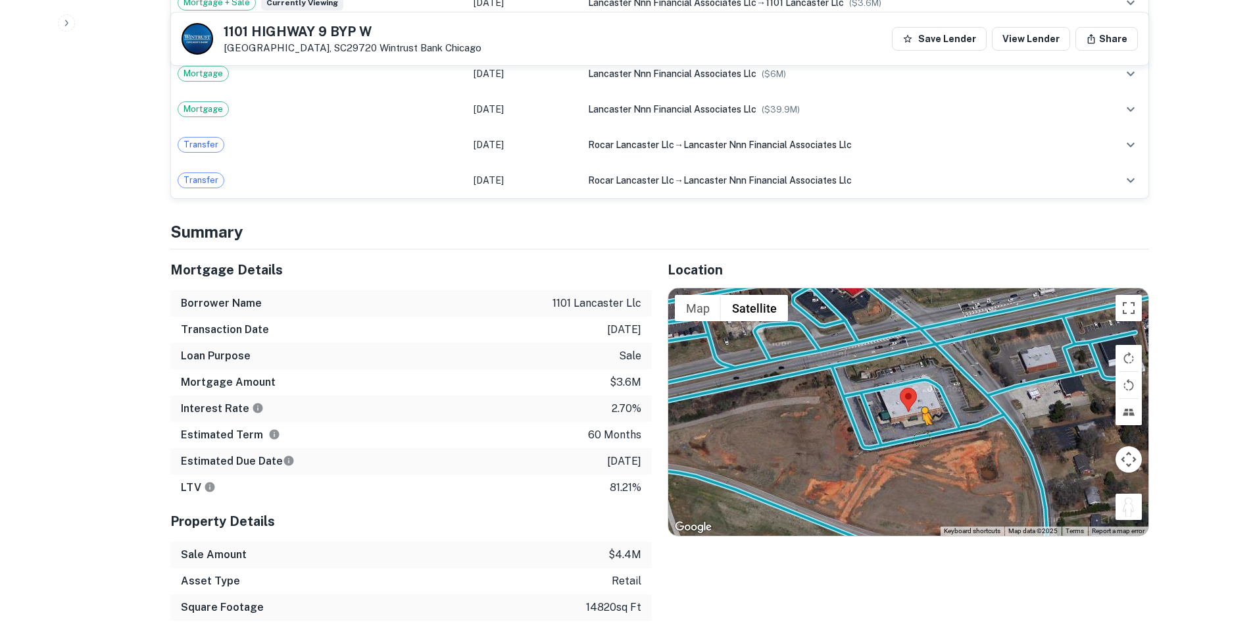
drag, startPoint x: 1133, startPoint y: 501, endPoint x: 920, endPoint y: 420, distance: 227.7
click at [920, 420] on div "To activate drag with keyboard, press Alt + Enter. Once in keyboard drag state,…" at bounding box center [908, 411] width 480 height 247
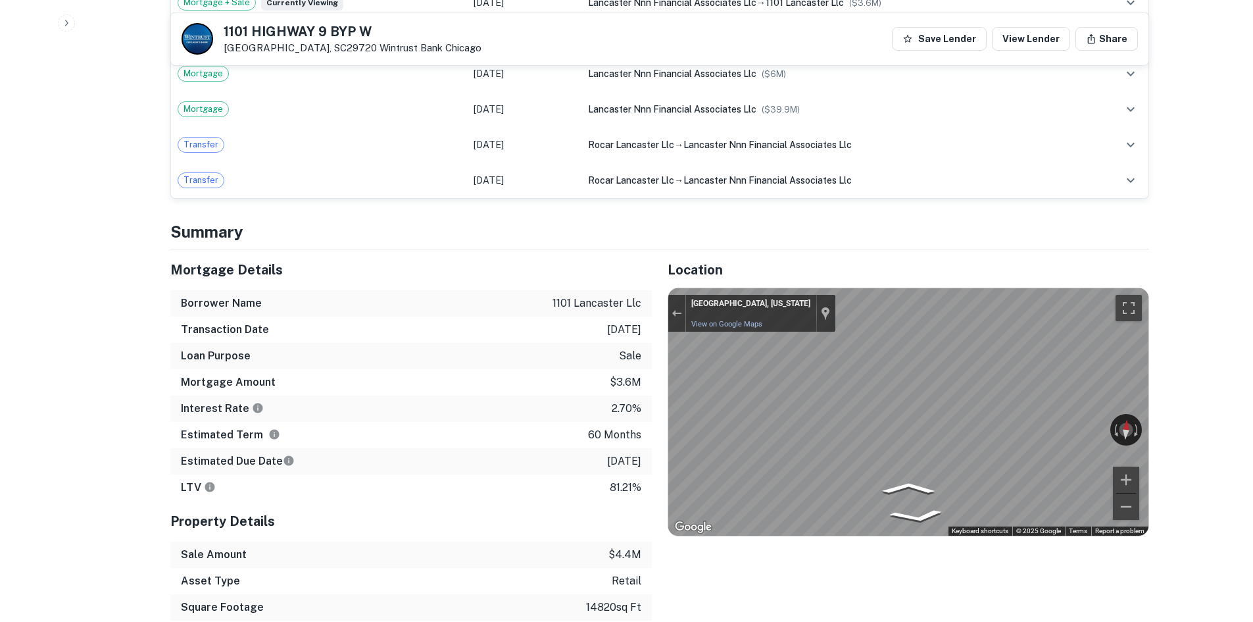
click at [655, 451] on div "Location ← Move left → Move right ↑ Move up ↓ Move down + Zoom in - Zoom out Ho…" at bounding box center [900, 447] width 497 height 397
click at [598, 483] on div "Mortgage Details Borrower Name 1101 lancaster llc Transaction Date [DATE] Loan …" at bounding box center [652, 447] width 995 height 397
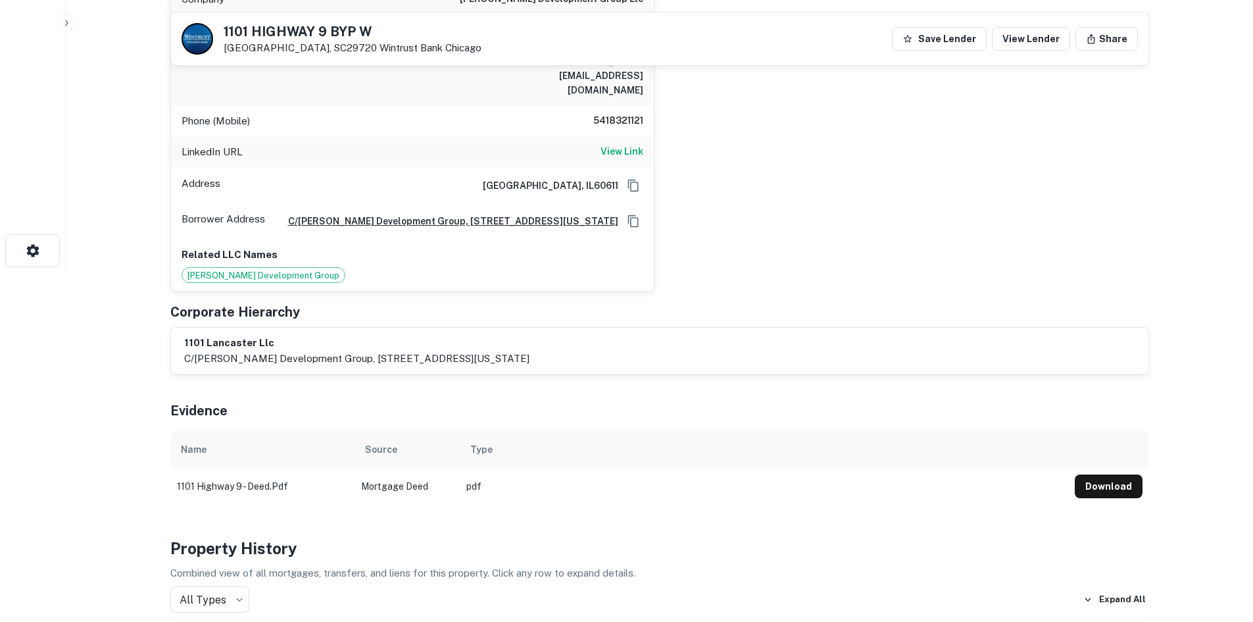
scroll to position [197, 0]
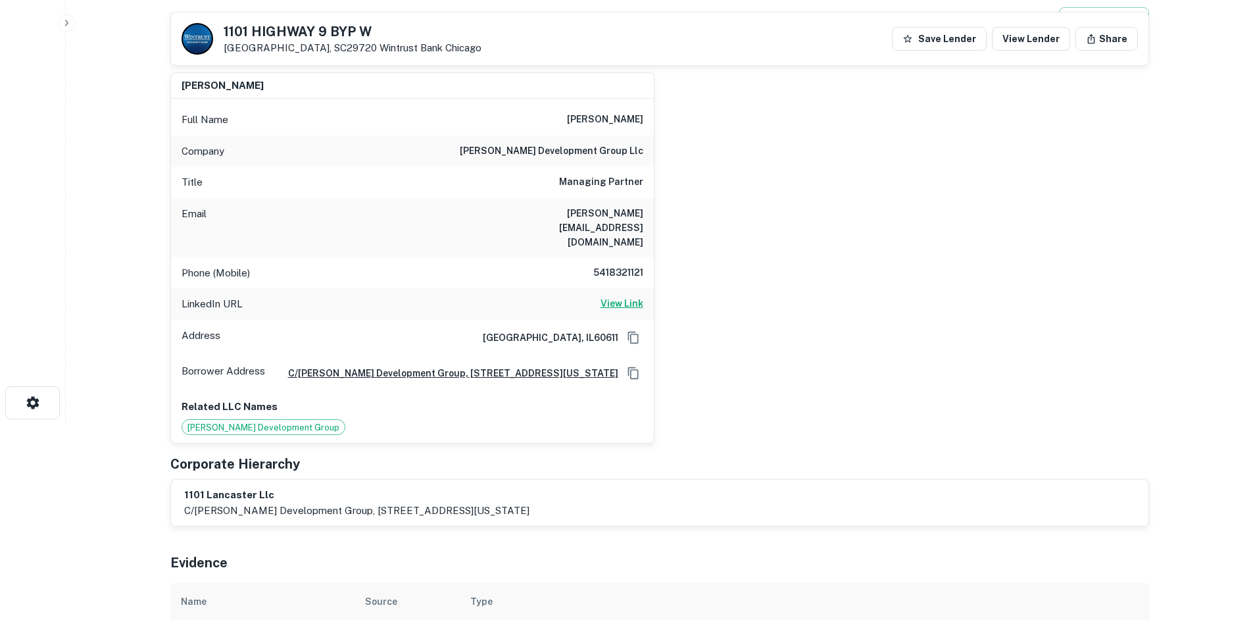
click at [605, 296] on h6 "View Link" at bounding box center [622, 303] width 43 height 14
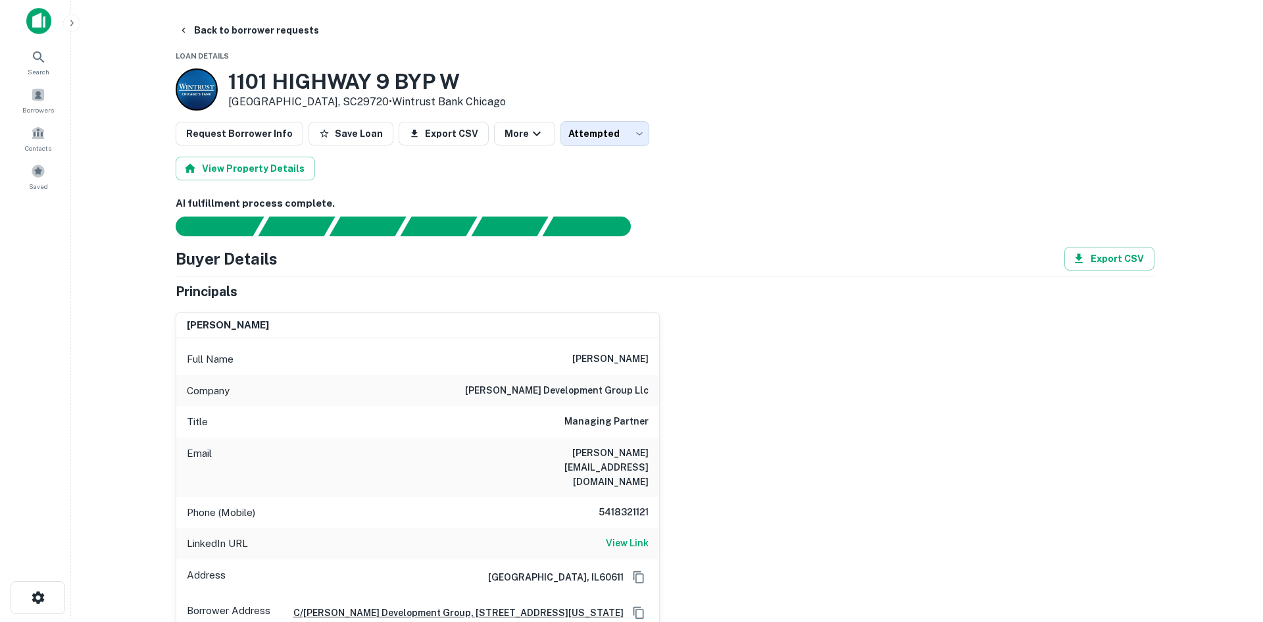
scroll to position [0, 0]
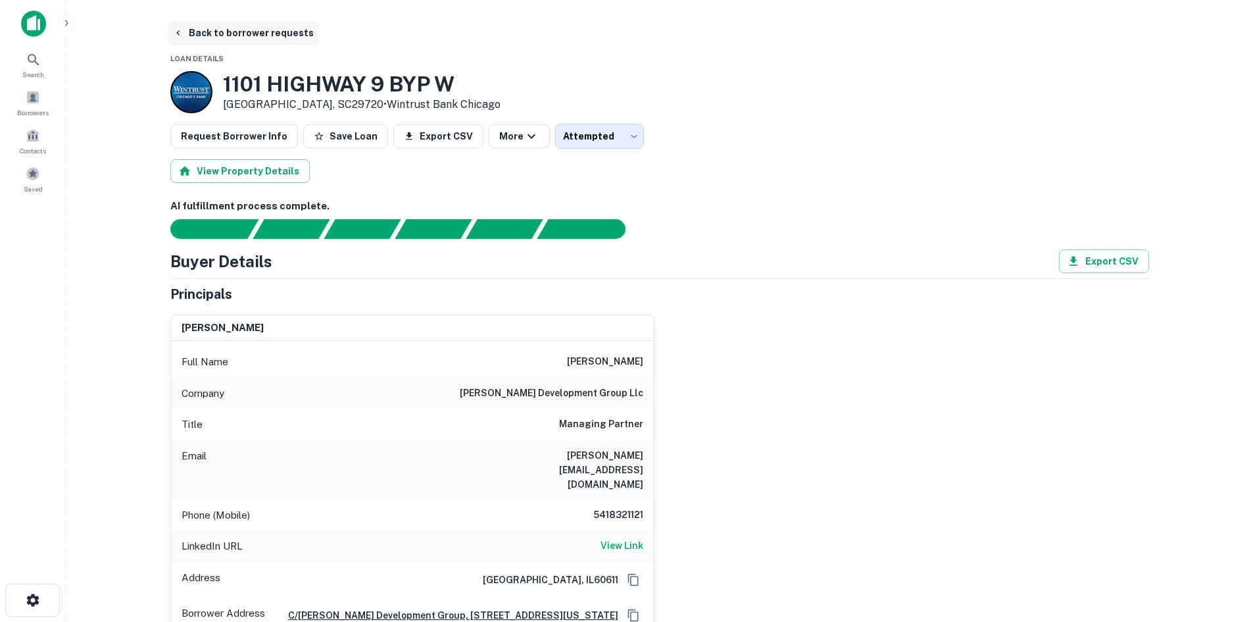
click at [245, 32] on button "Back to borrower requests" at bounding box center [243, 33] width 151 height 24
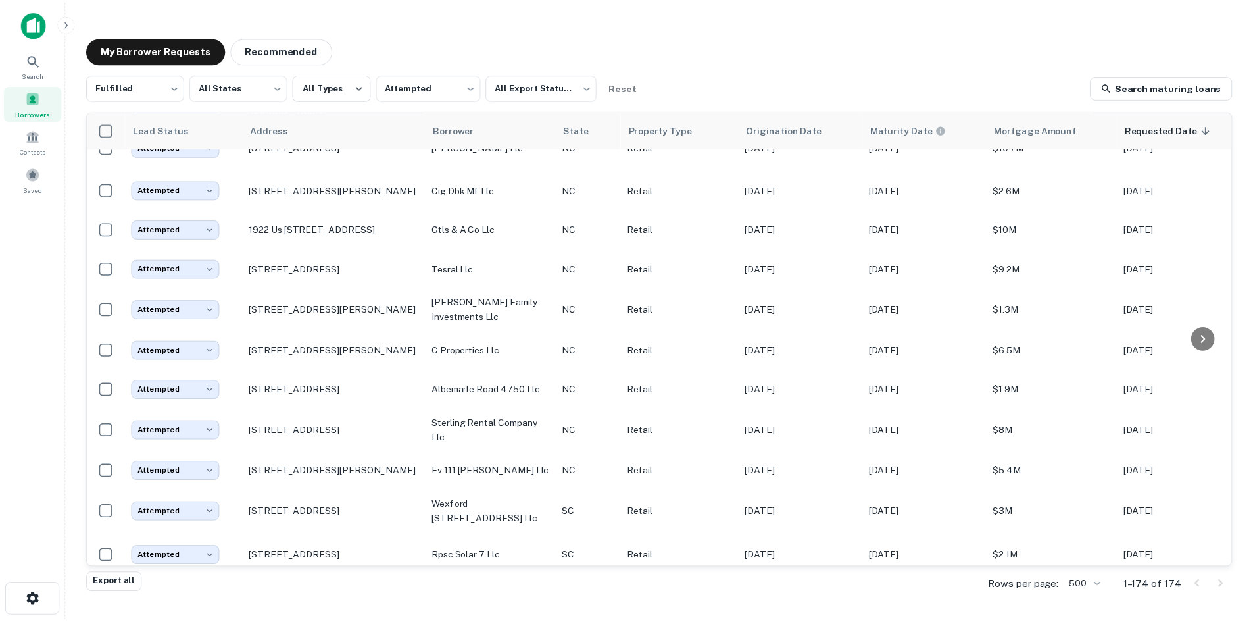
scroll to position [2551, 0]
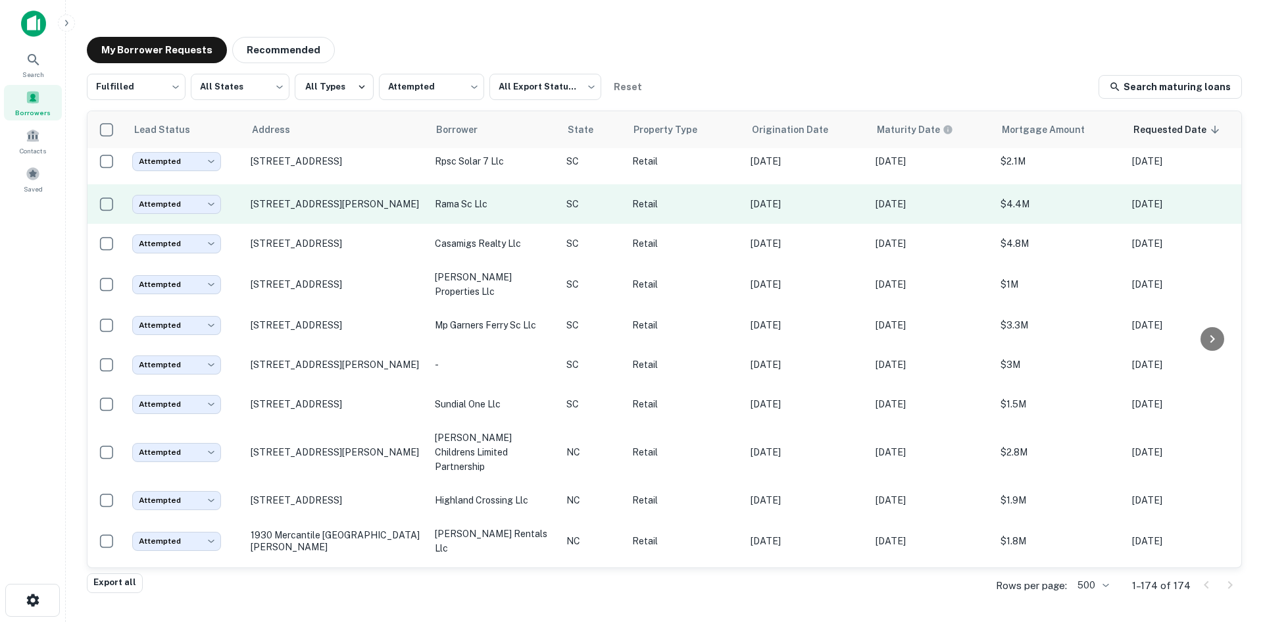
click at [341, 224] on td "[STREET_ADDRESS][PERSON_NAME]" at bounding box center [336, 203] width 184 height 39
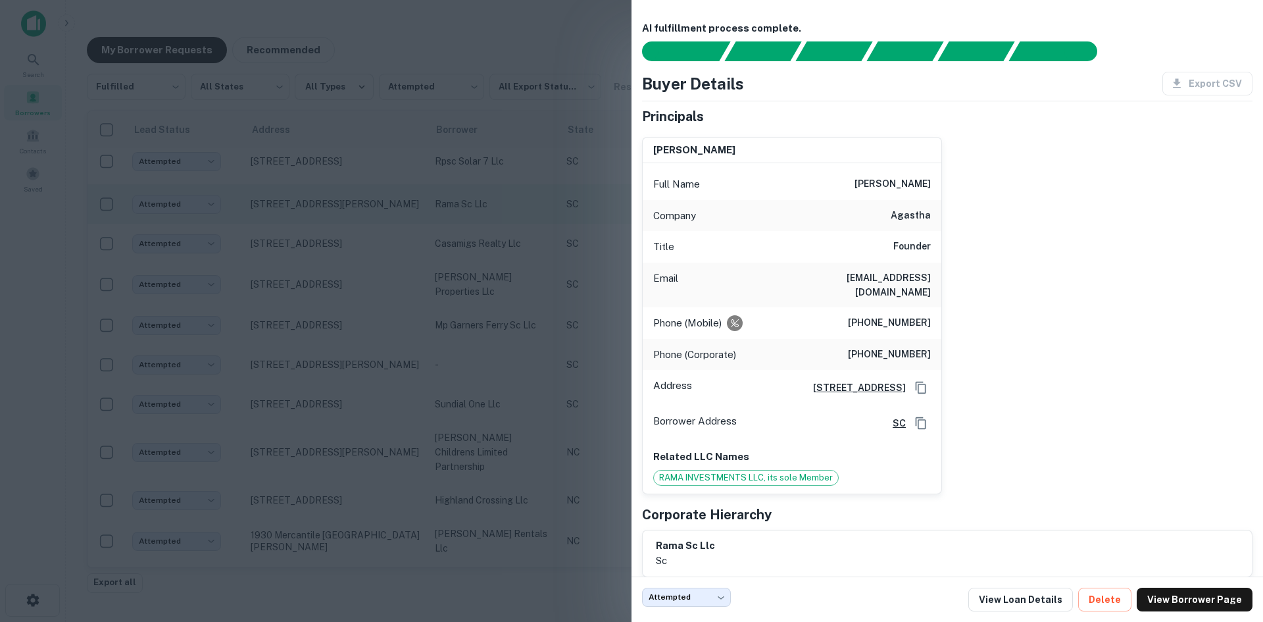
click at [341, 274] on div at bounding box center [631, 311] width 1263 height 622
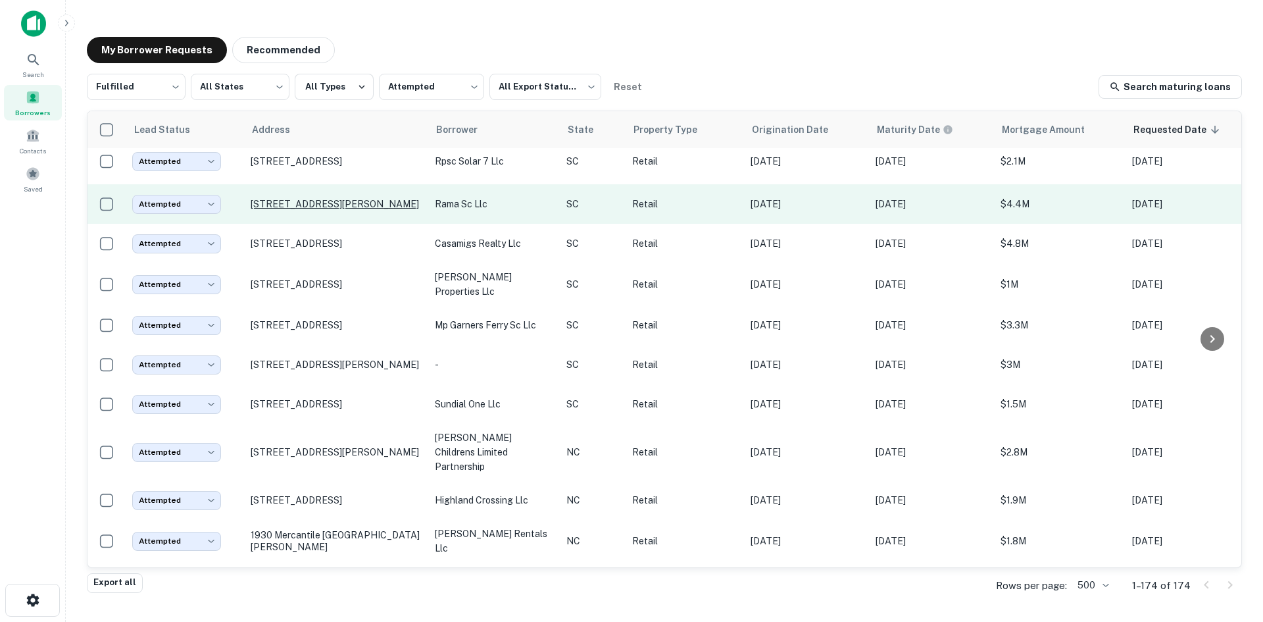
click at [320, 210] on p "[STREET_ADDRESS][PERSON_NAME]" at bounding box center [336, 204] width 171 height 12
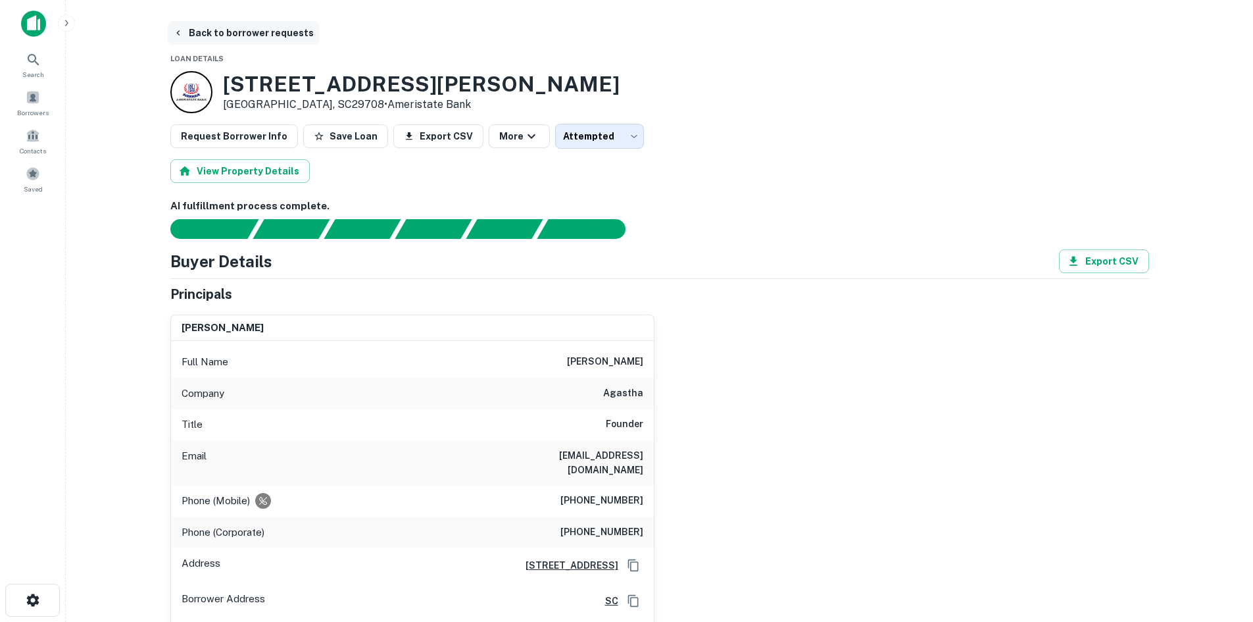
click at [235, 36] on button "Back to borrower requests" at bounding box center [243, 33] width 151 height 24
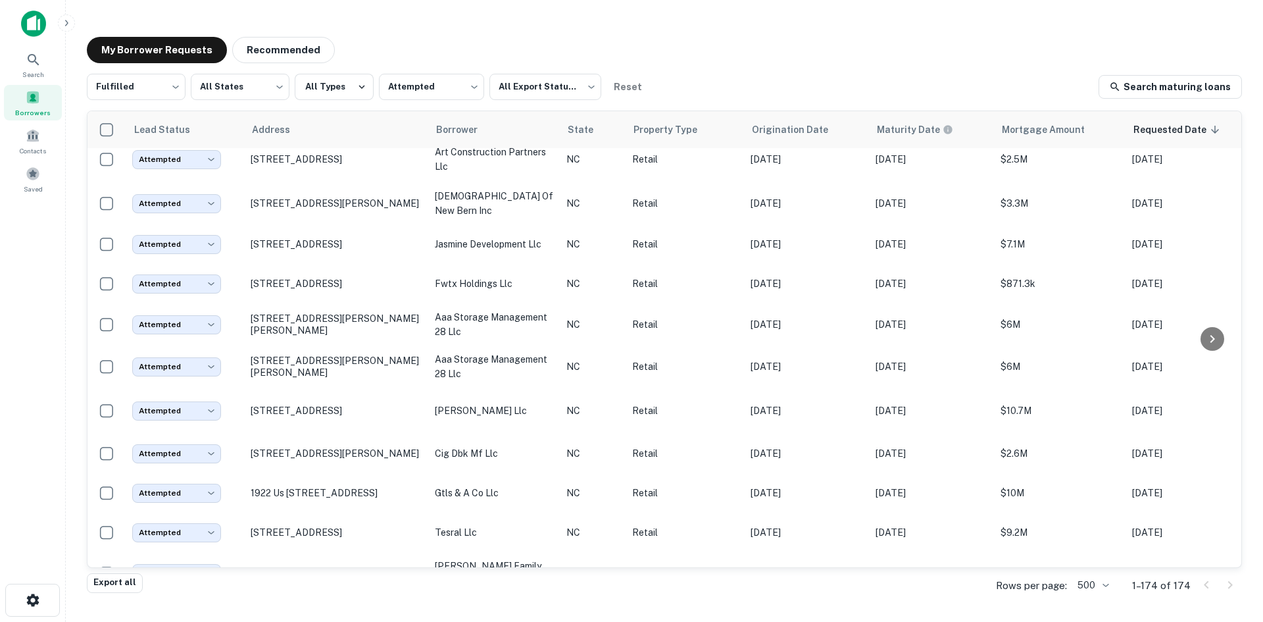
scroll to position [1959, 0]
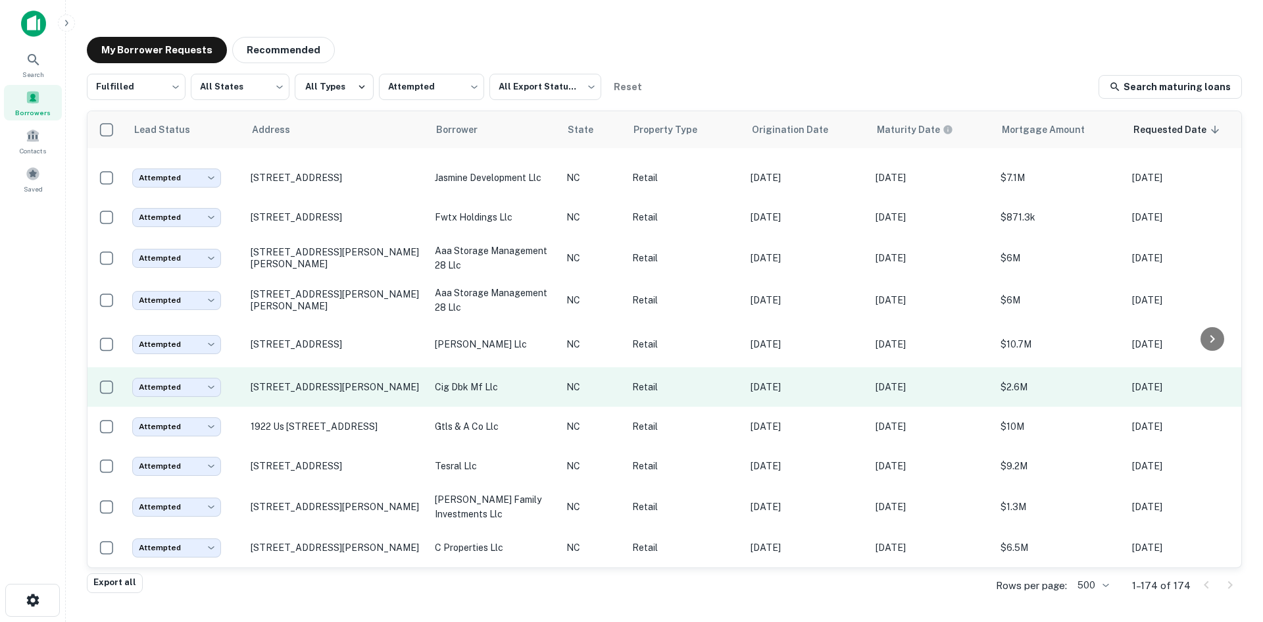
click at [369, 406] on td "[STREET_ADDRESS][PERSON_NAME]" at bounding box center [336, 386] width 184 height 39
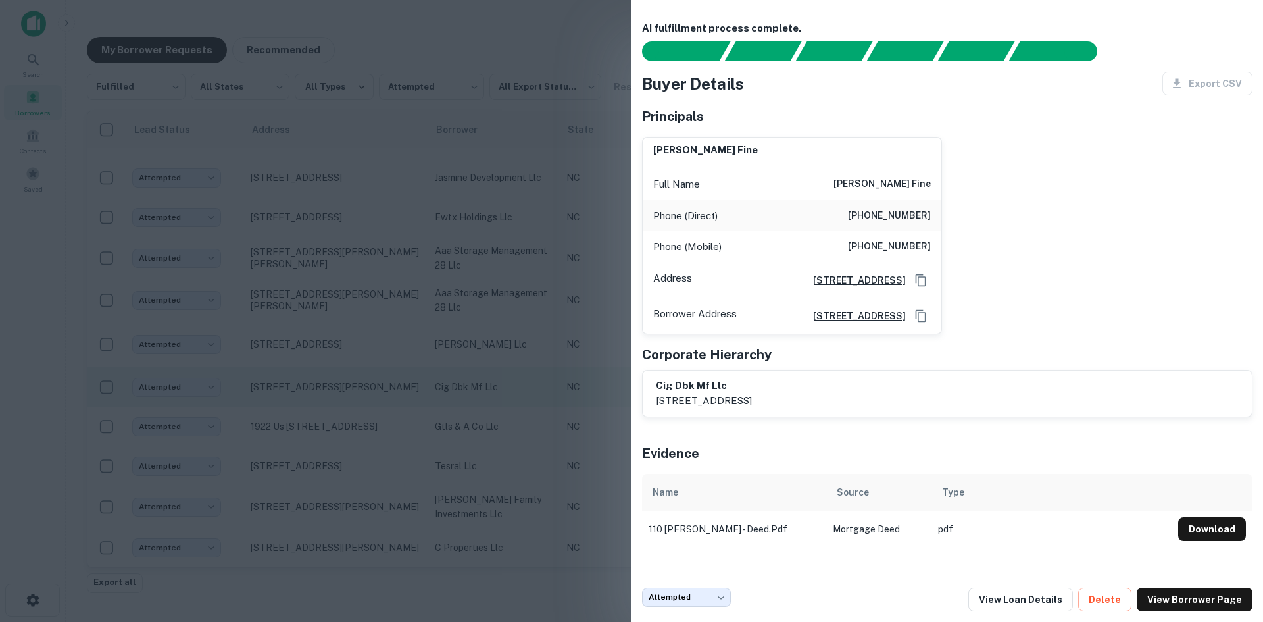
click at [369, 455] on div at bounding box center [631, 311] width 1263 height 622
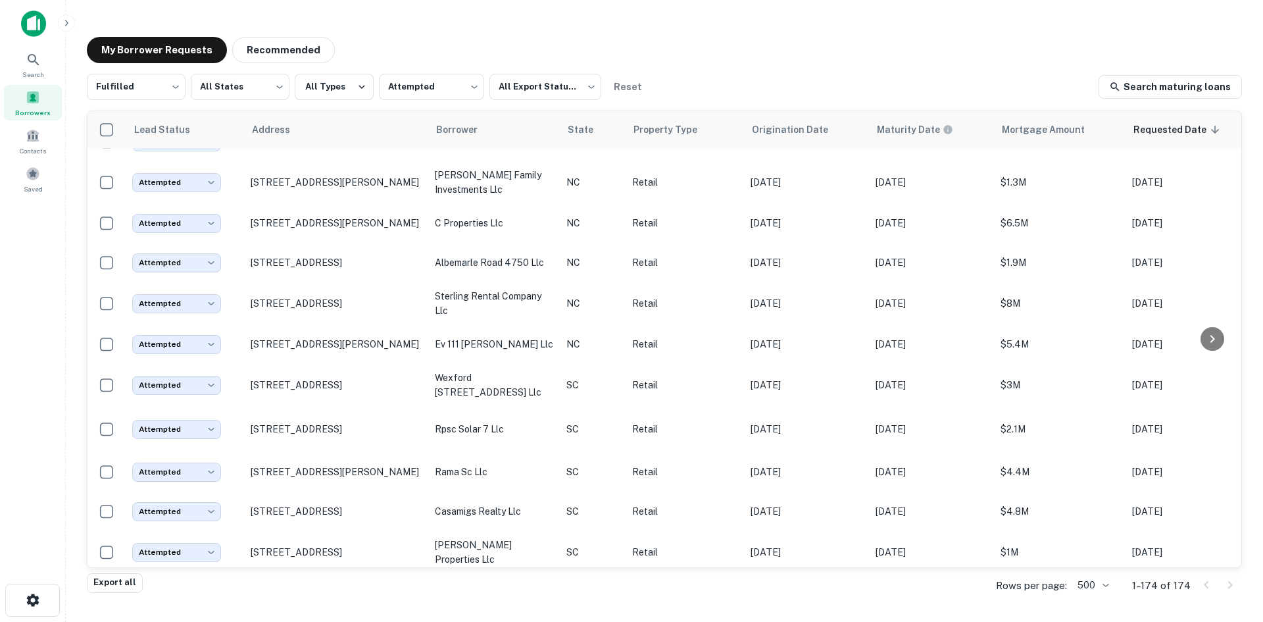
scroll to position [2288, 0]
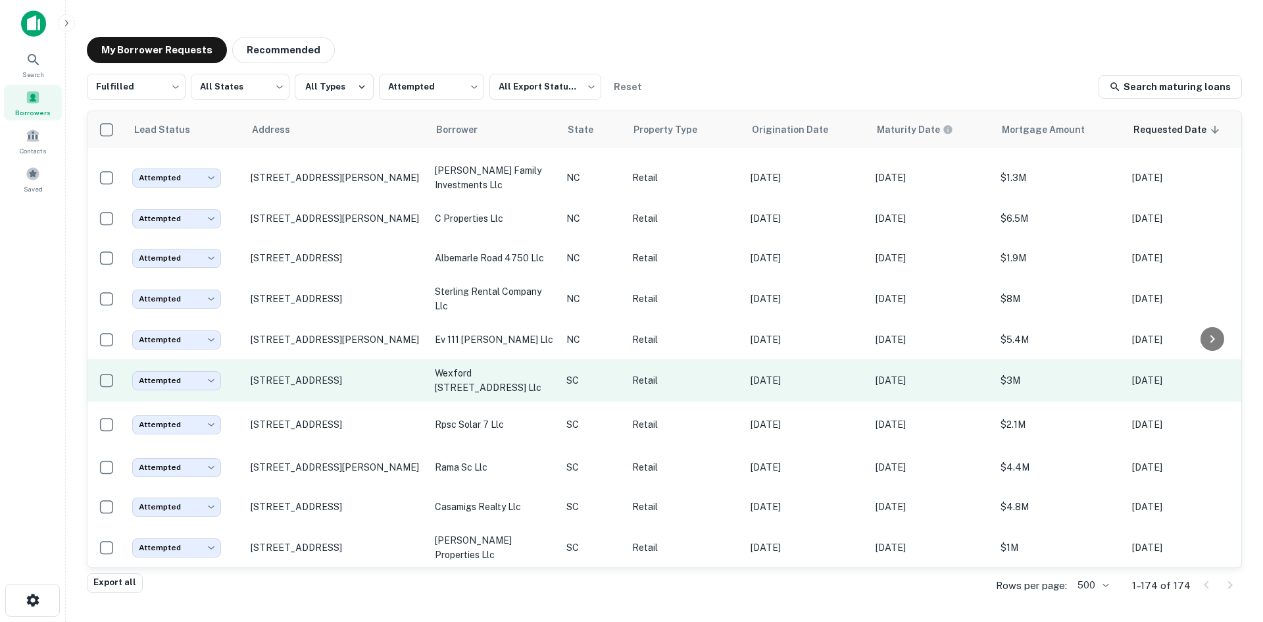
click at [369, 401] on td "[STREET_ADDRESS]" at bounding box center [336, 380] width 184 height 42
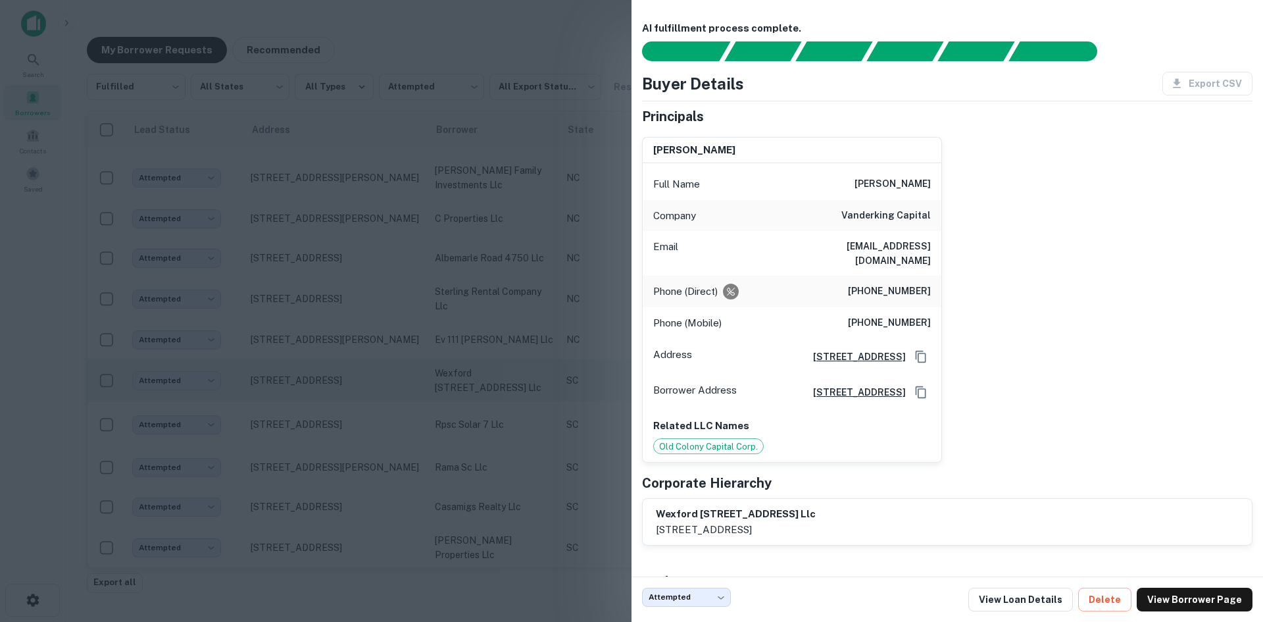
click at [369, 448] on div at bounding box center [631, 311] width 1263 height 622
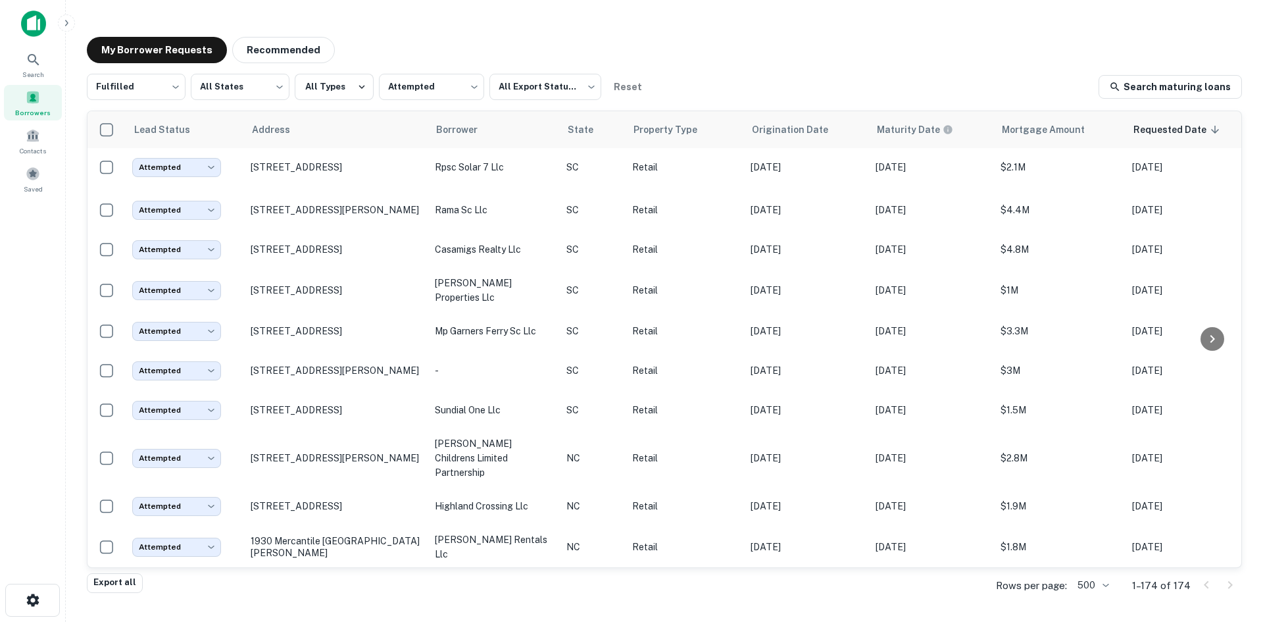
scroll to position [2617, 0]
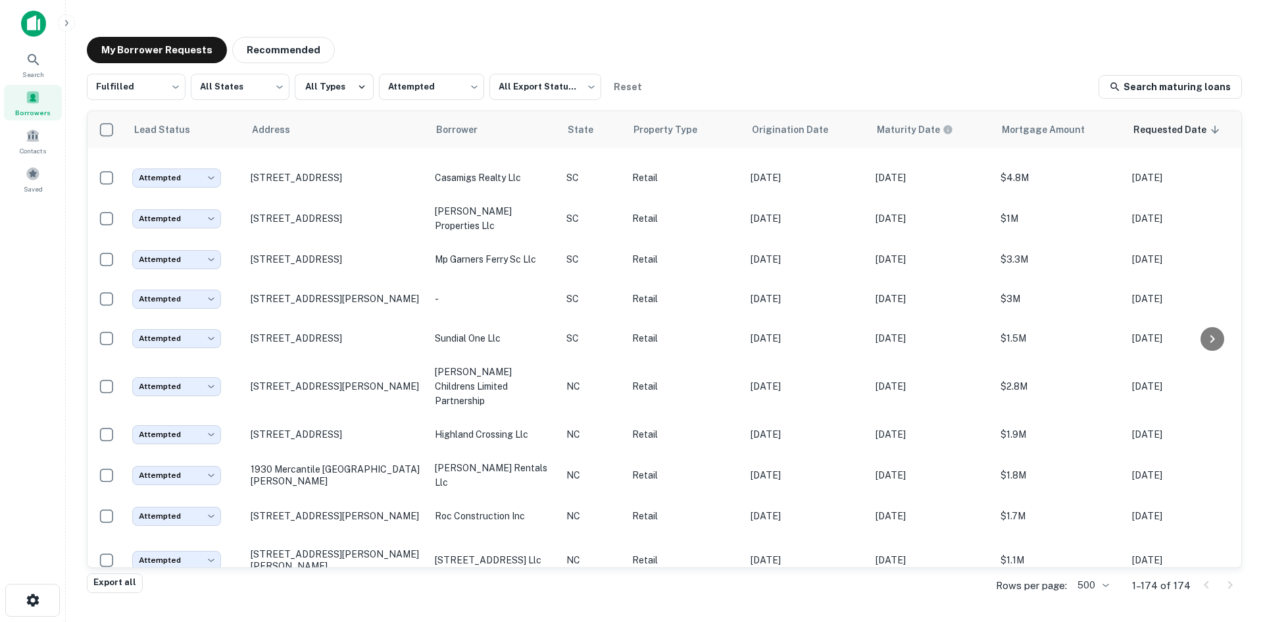
click at [369, 414] on td "[STREET_ADDRESS][PERSON_NAME]" at bounding box center [336, 386] width 184 height 57
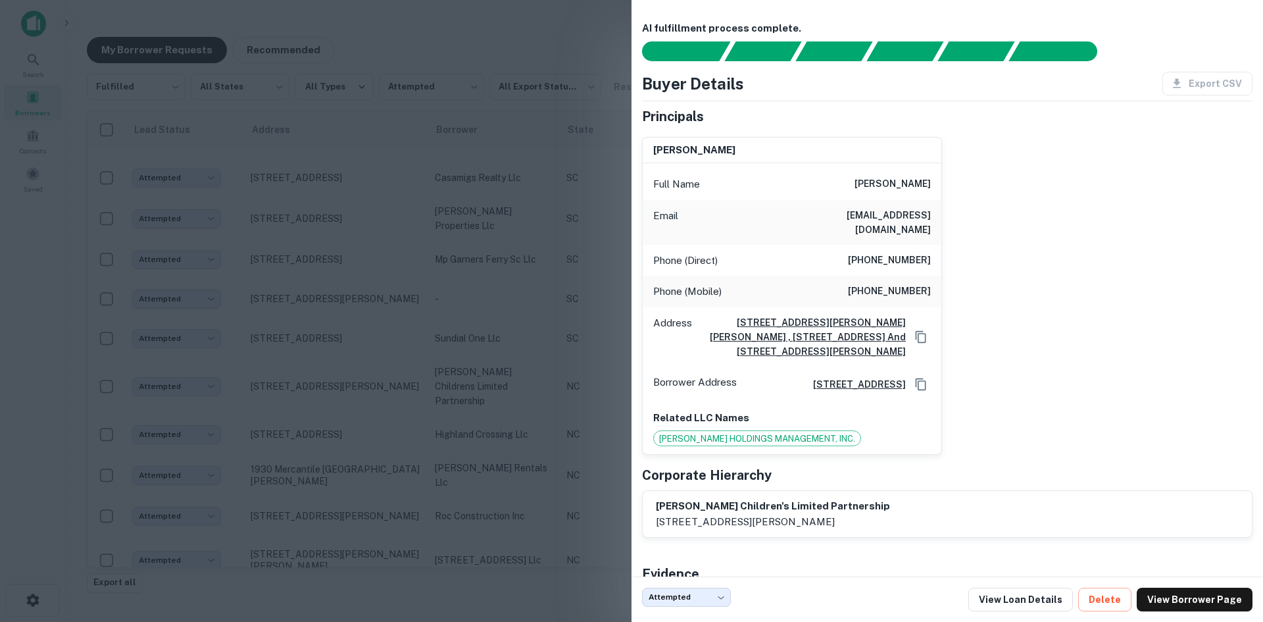
click at [369, 448] on div at bounding box center [631, 311] width 1263 height 622
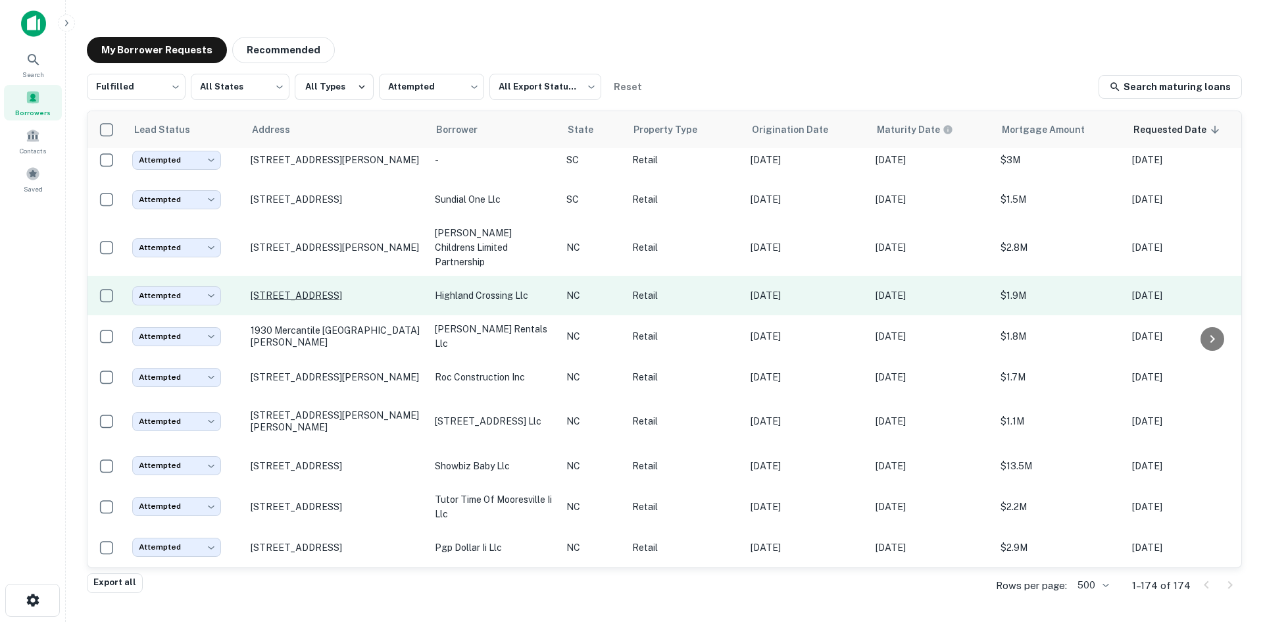
scroll to position [2880, 0]
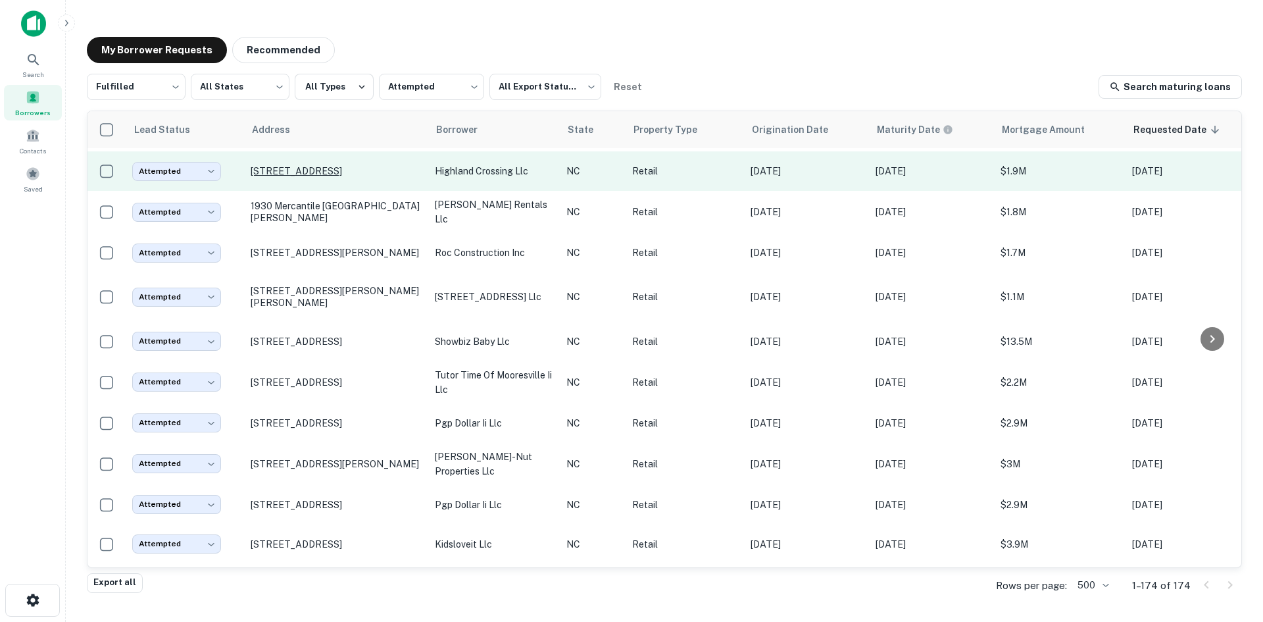
click at [362, 443] on td "[STREET_ADDRESS]" at bounding box center [336, 422] width 184 height 39
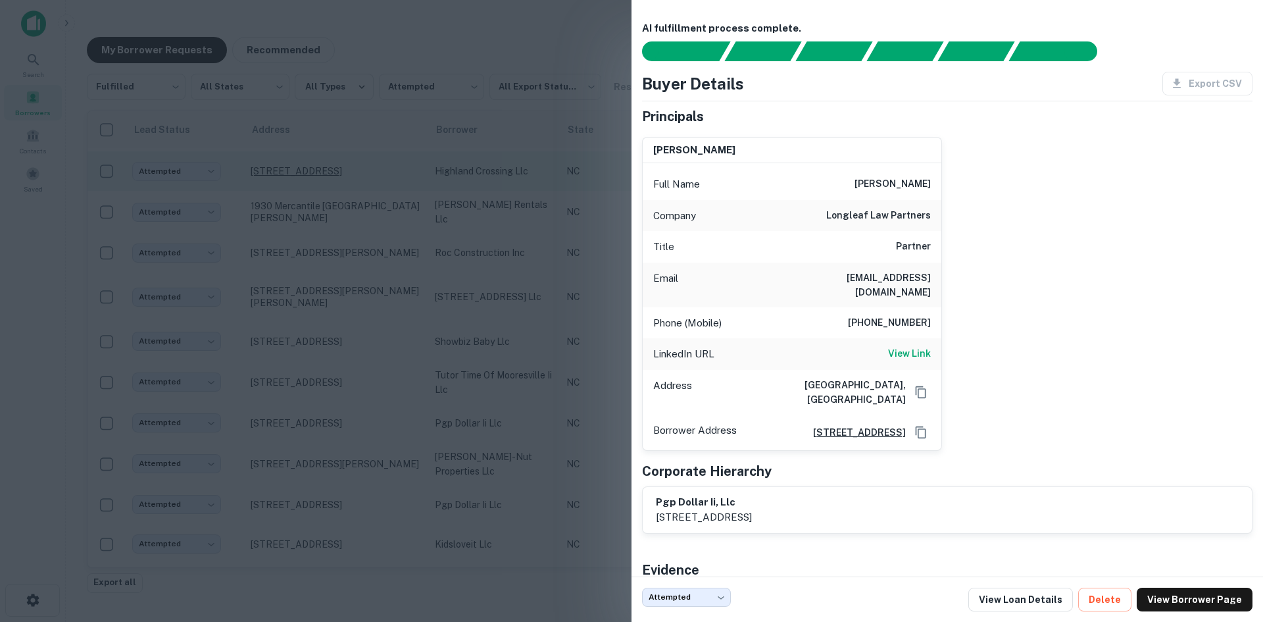
click at [362, 470] on div at bounding box center [631, 311] width 1263 height 622
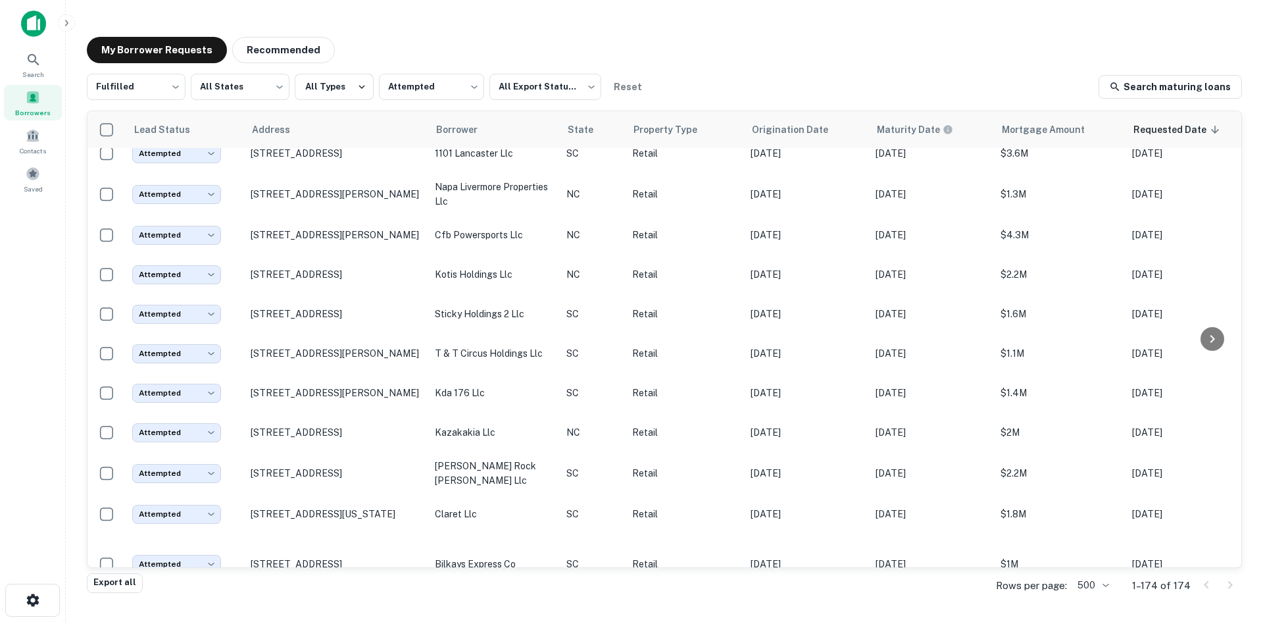
scroll to position [6787, 0]
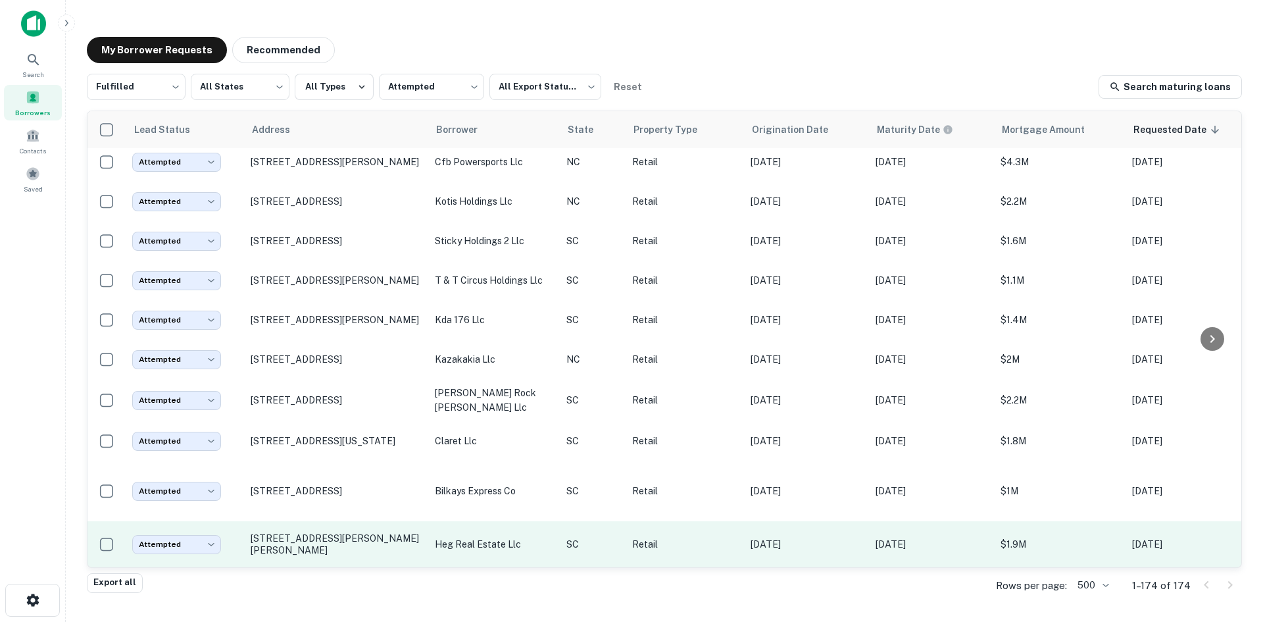
click at [379, 543] on td "[STREET_ADDRESS][PERSON_NAME][PERSON_NAME]" at bounding box center [336, 544] width 184 height 46
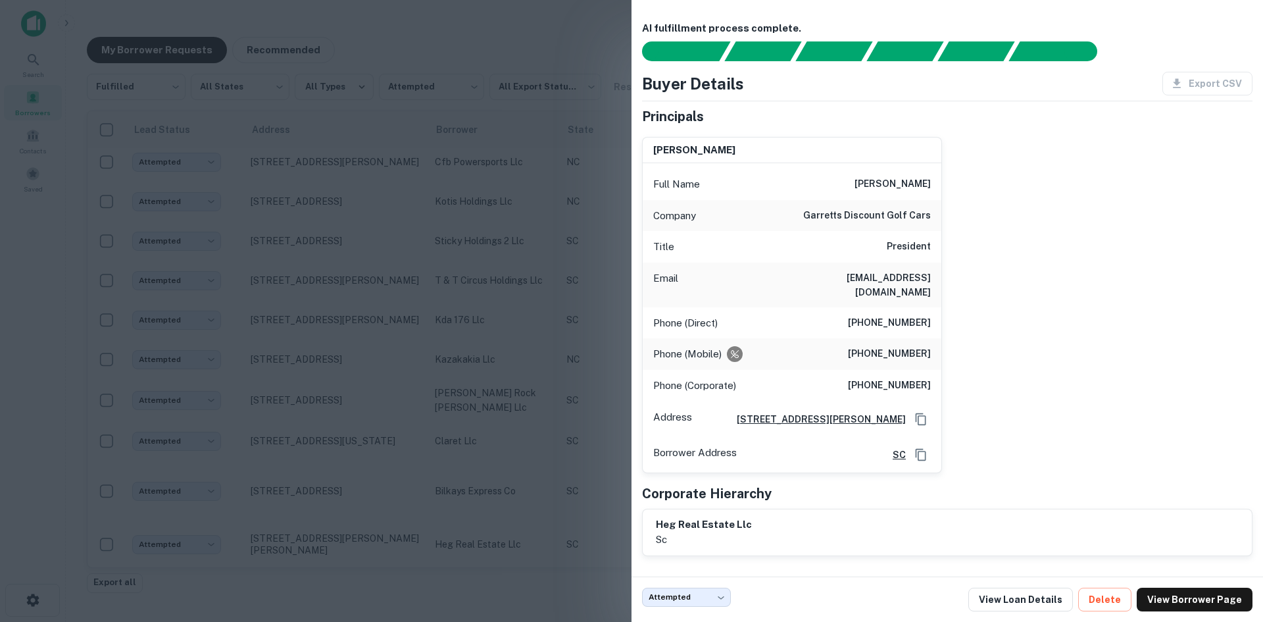
click at [370, 510] on div at bounding box center [631, 311] width 1263 height 622
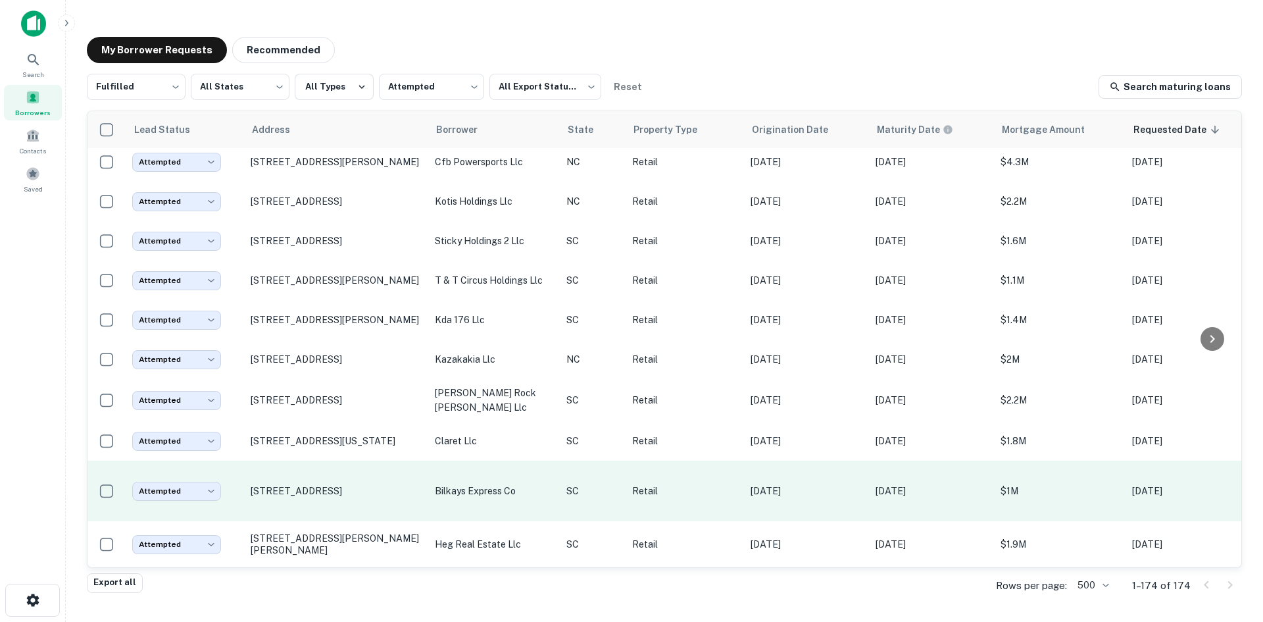
click at [364, 499] on td "[STREET_ADDRESS]" at bounding box center [336, 490] width 184 height 61
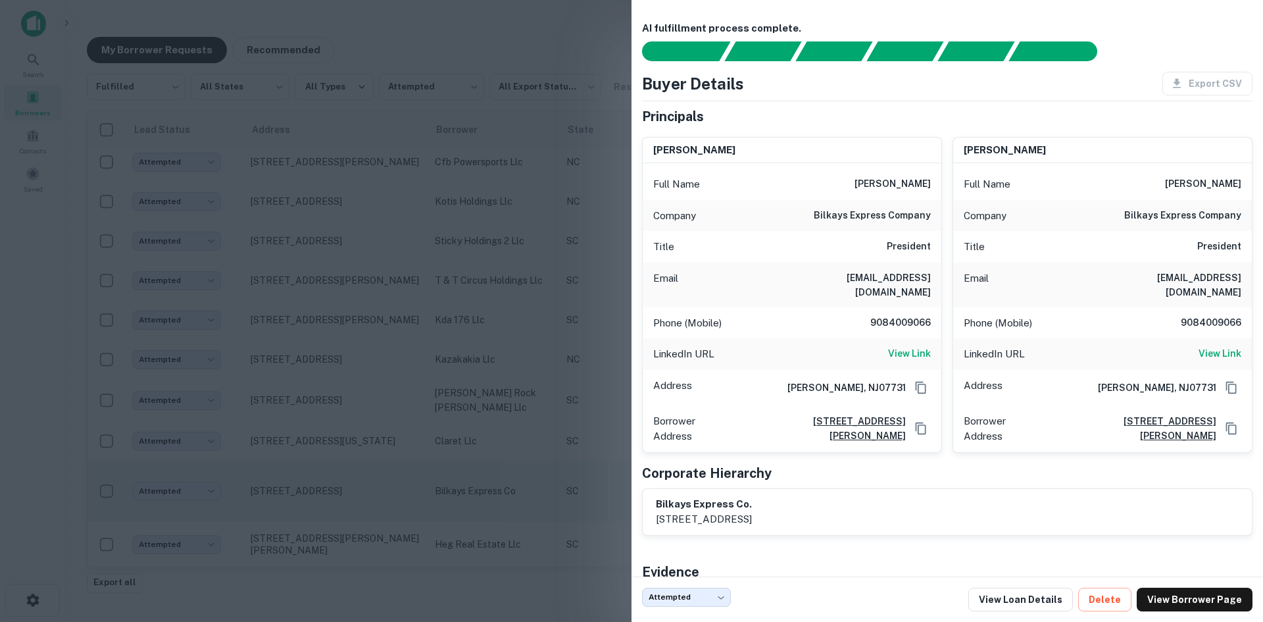
click at [364, 499] on div at bounding box center [631, 311] width 1263 height 622
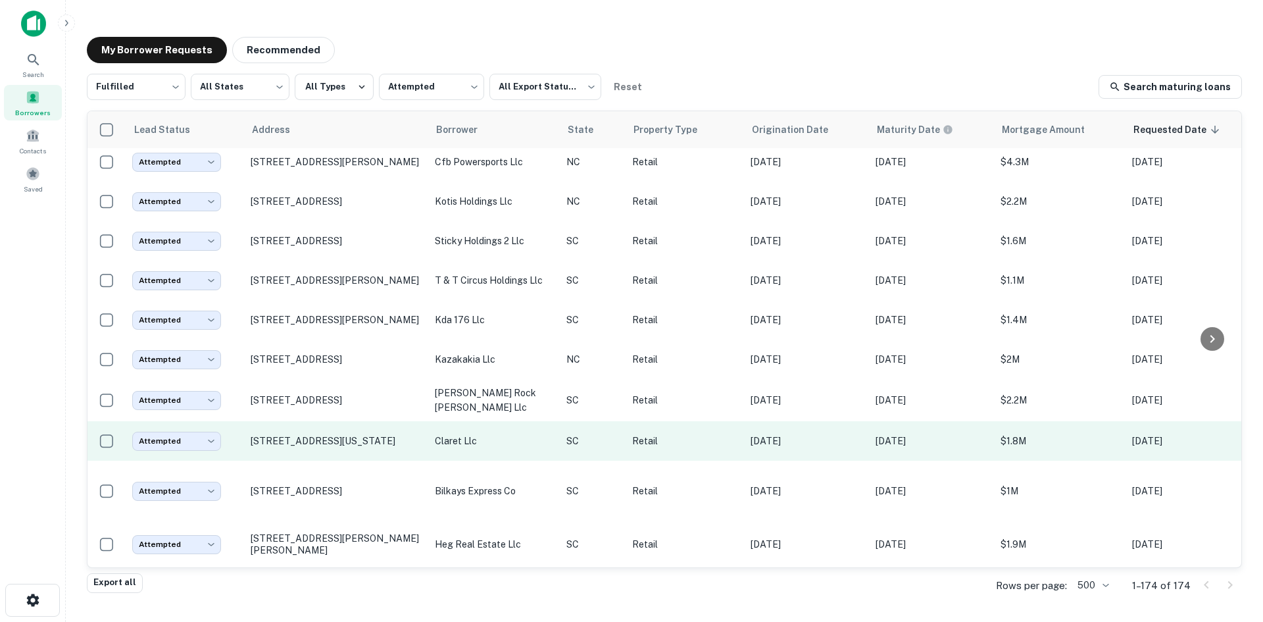
click at [363, 445] on td "[STREET_ADDRESS][US_STATE]" at bounding box center [336, 440] width 184 height 39
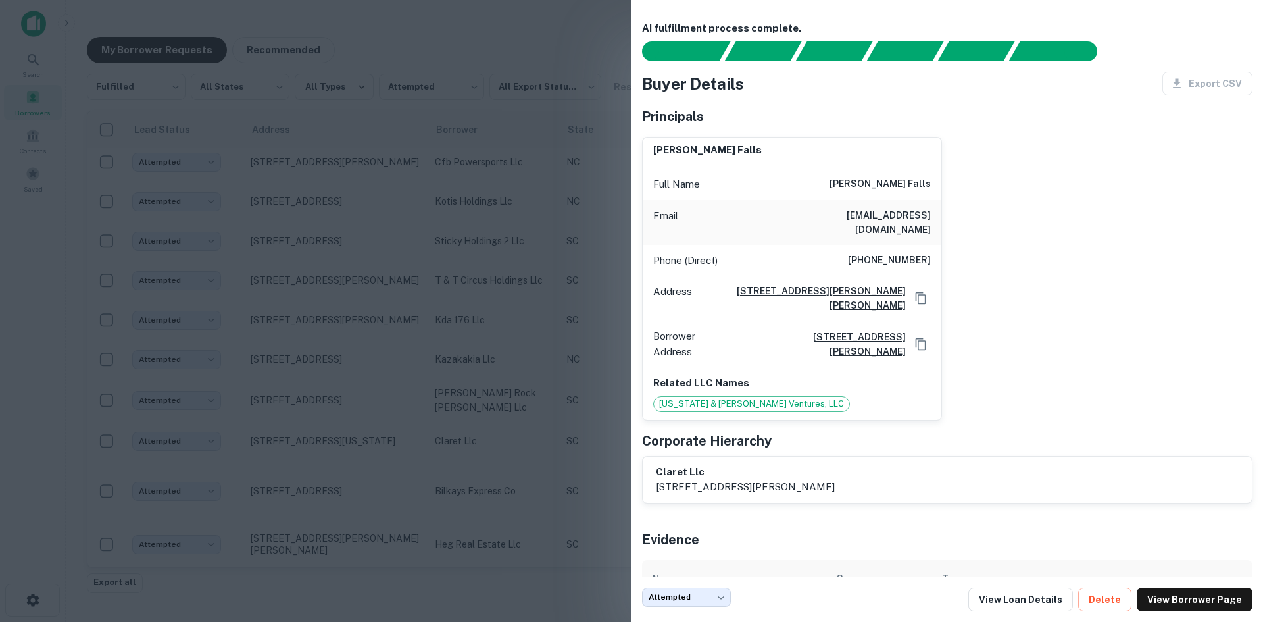
scroll to position [45, 0]
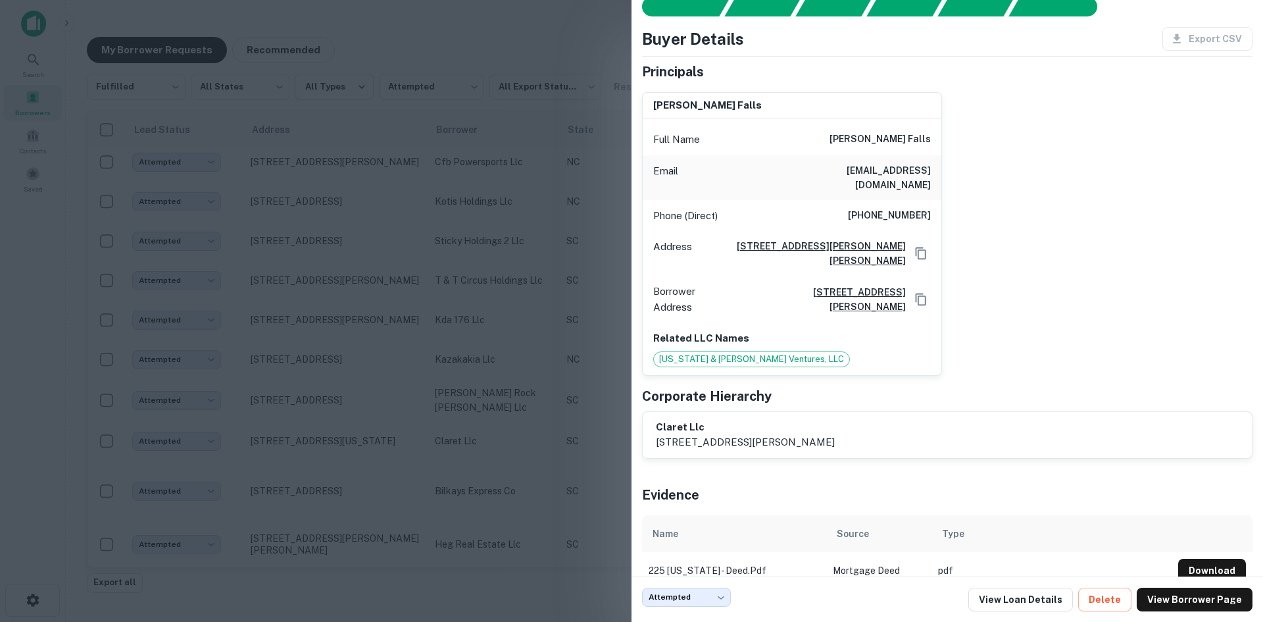
click at [378, 401] on div at bounding box center [631, 311] width 1263 height 622
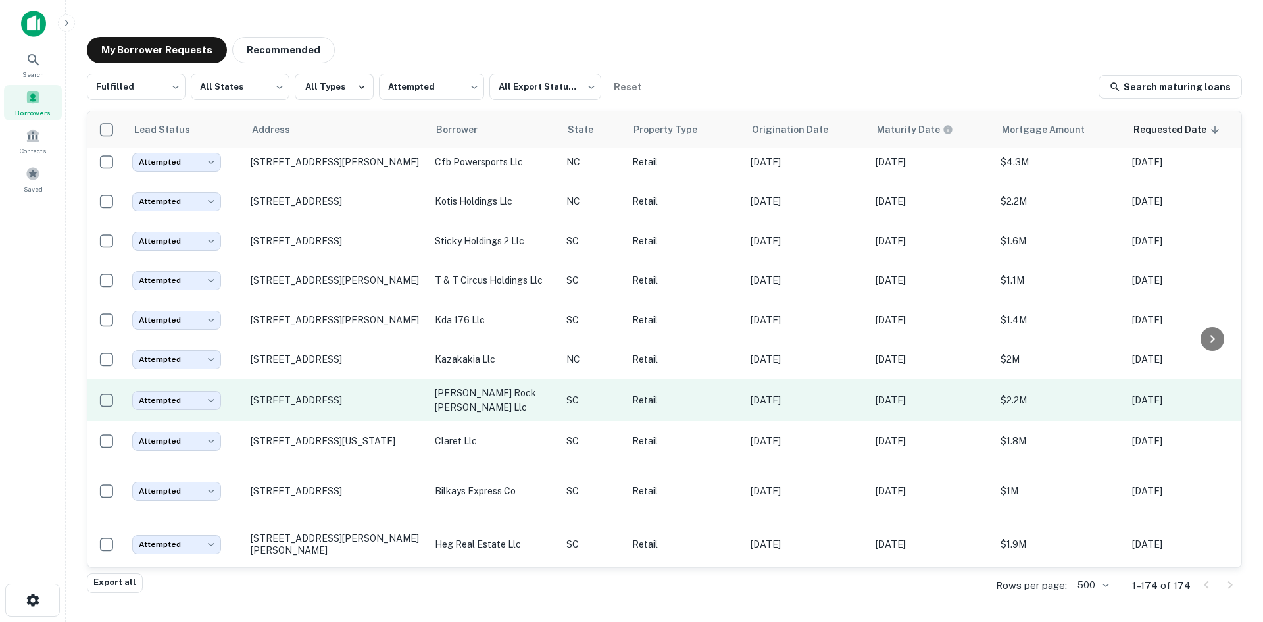
click at [371, 405] on td "[STREET_ADDRESS]" at bounding box center [336, 400] width 184 height 42
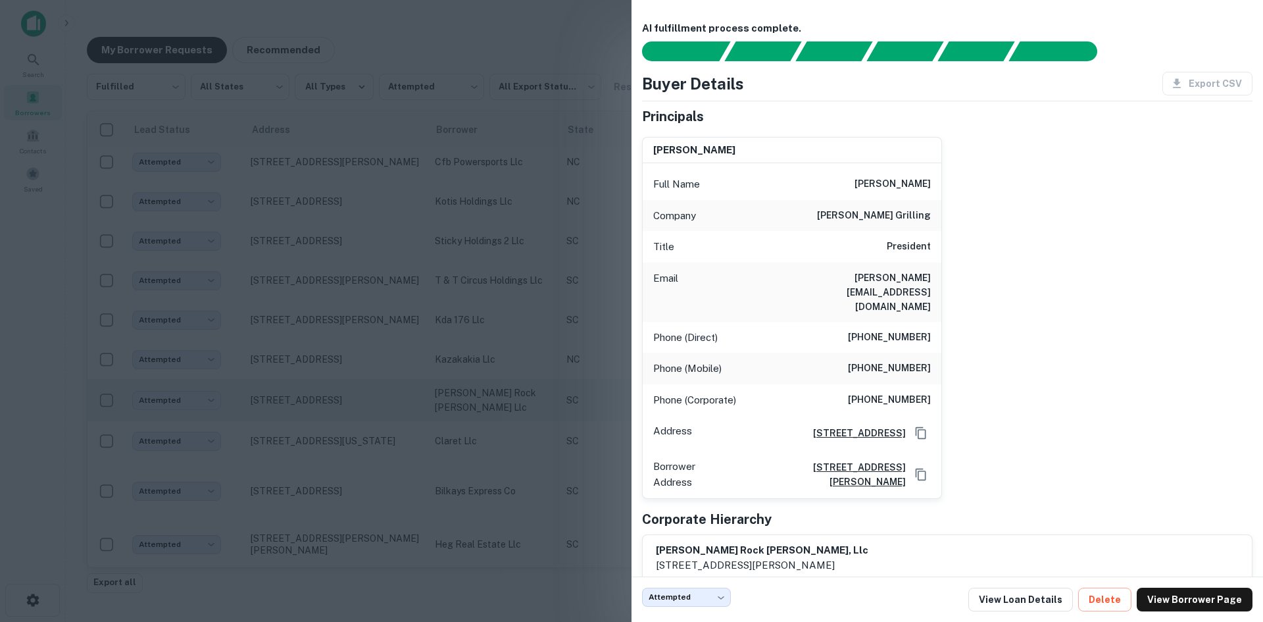
click at [371, 405] on div at bounding box center [631, 311] width 1263 height 622
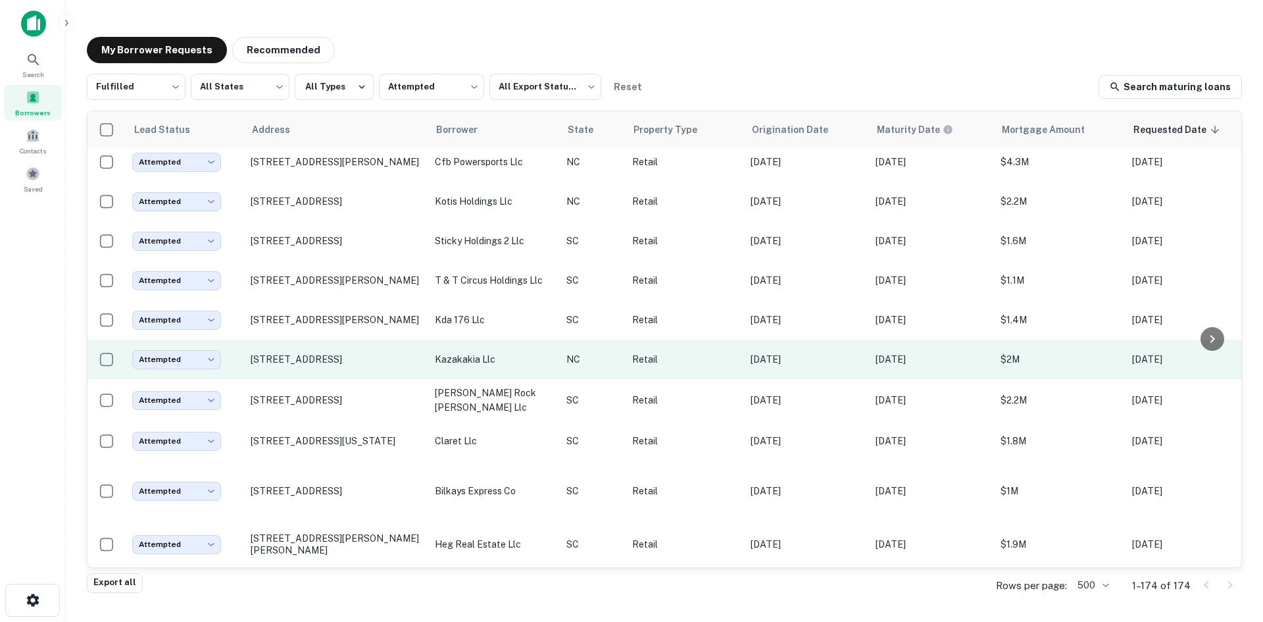
click at [357, 369] on td "[STREET_ADDRESS]" at bounding box center [336, 358] width 184 height 39
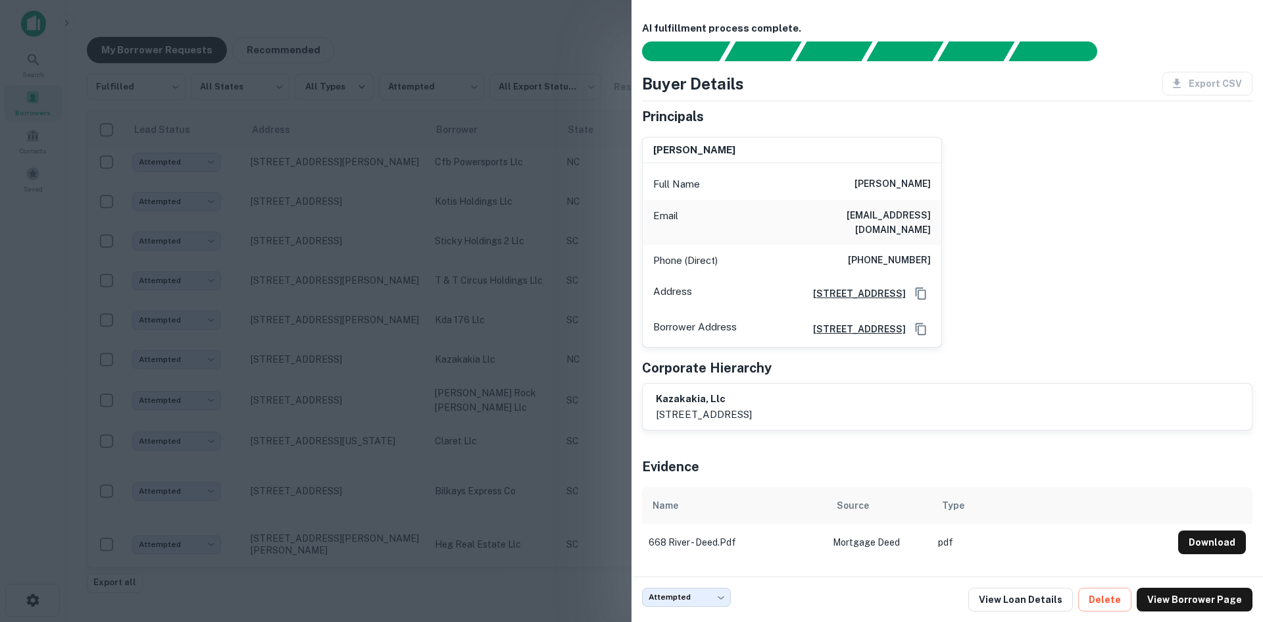
click at [357, 335] on div at bounding box center [631, 311] width 1263 height 622
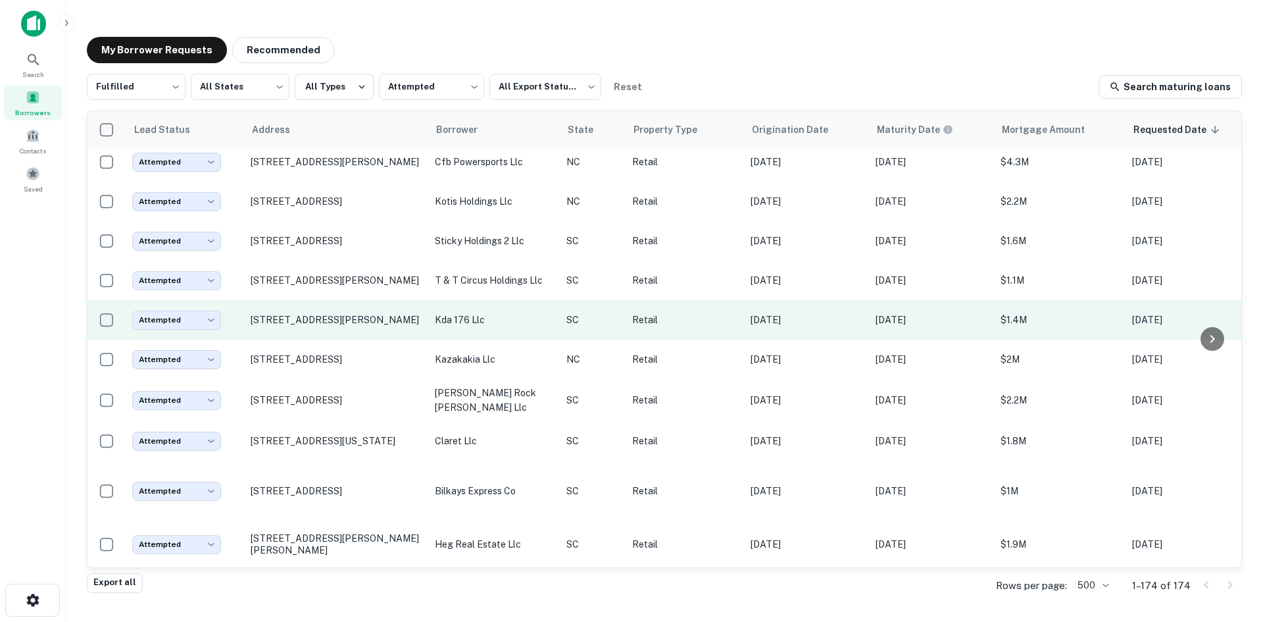
click at [357, 328] on td "[STREET_ADDRESS][PERSON_NAME]" at bounding box center [336, 319] width 184 height 39
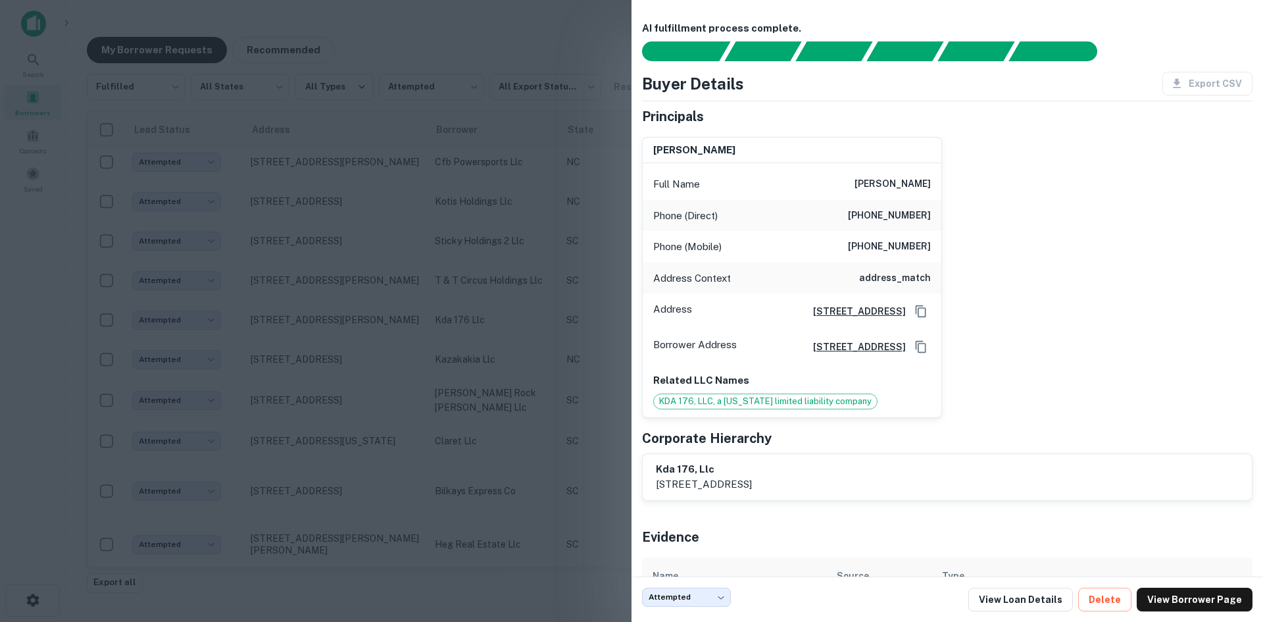
click at [285, 292] on div at bounding box center [631, 311] width 1263 height 622
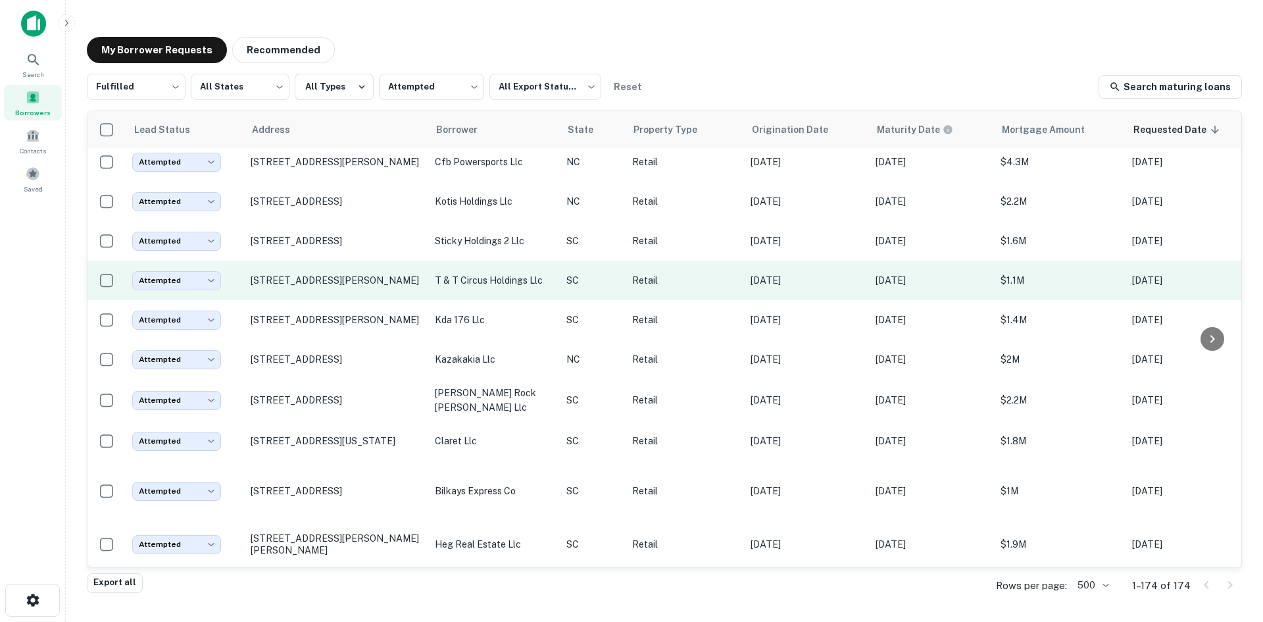
click at [288, 287] on td "[STREET_ADDRESS][PERSON_NAME]" at bounding box center [336, 279] width 184 height 39
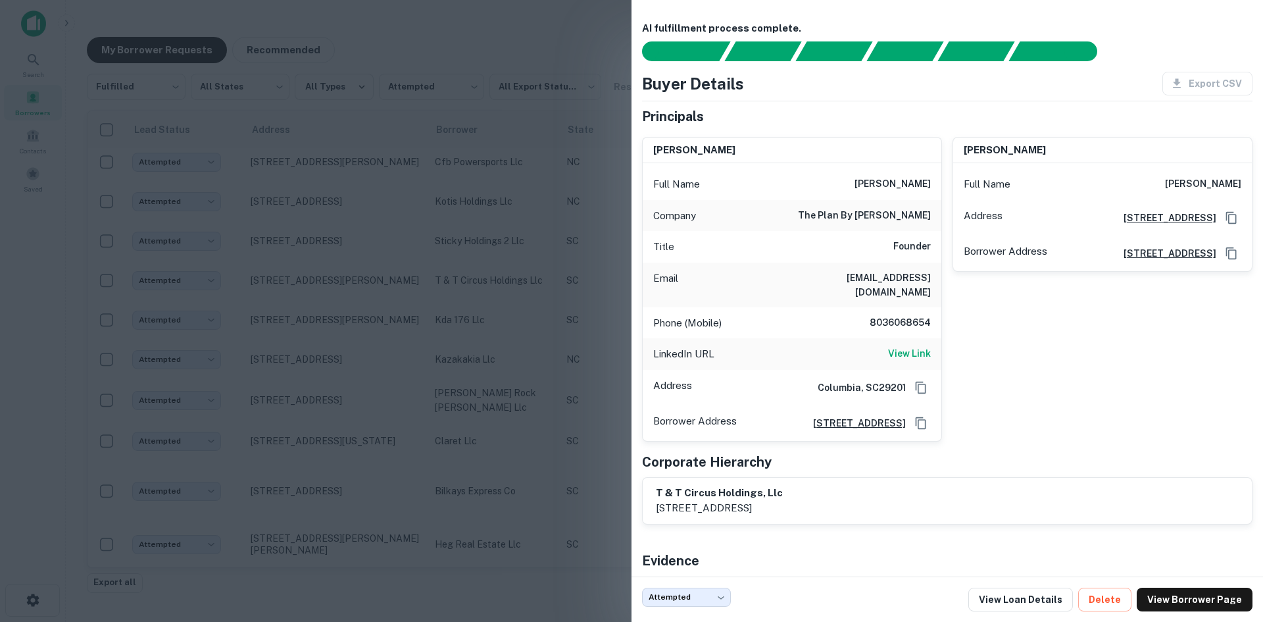
click at [278, 299] on div at bounding box center [631, 311] width 1263 height 622
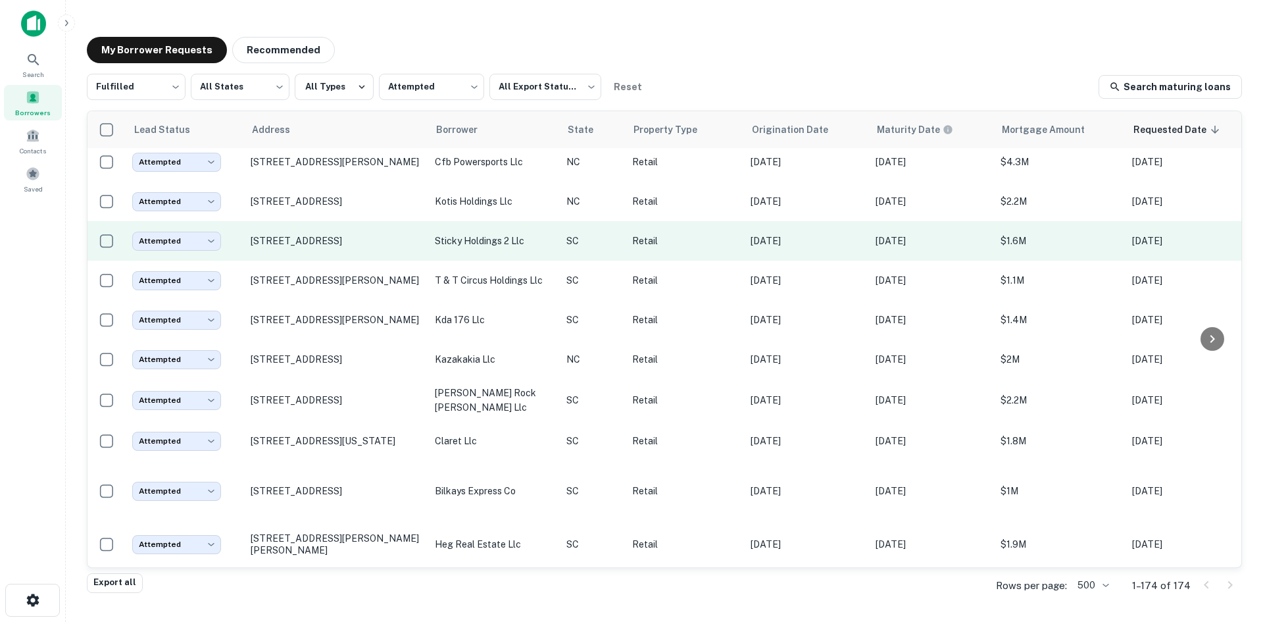
click at [324, 248] on td "[STREET_ADDRESS]" at bounding box center [336, 240] width 184 height 39
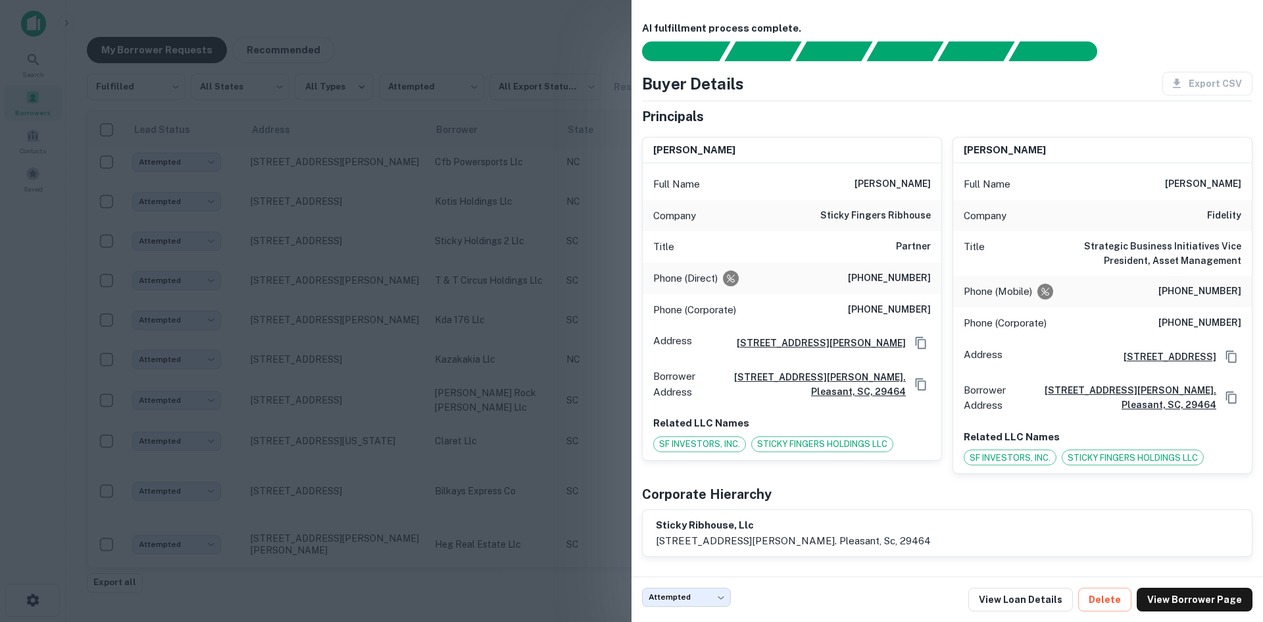
click at [308, 279] on div at bounding box center [631, 311] width 1263 height 622
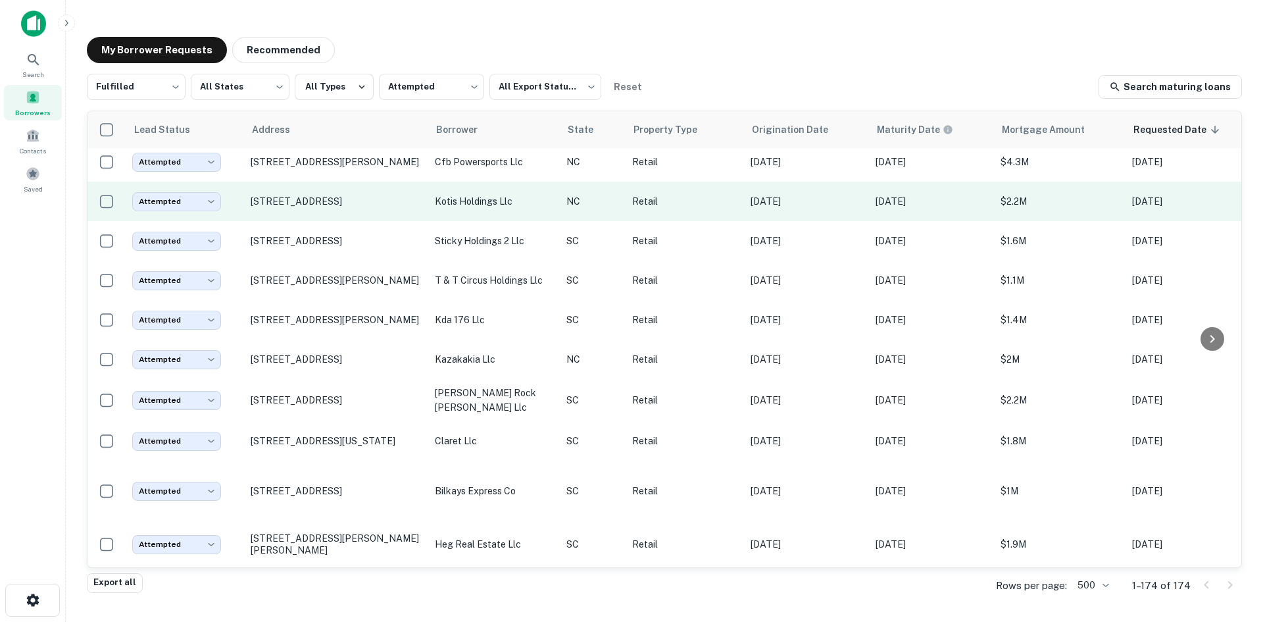
click at [316, 209] on td "[STREET_ADDRESS]" at bounding box center [336, 201] width 184 height 39
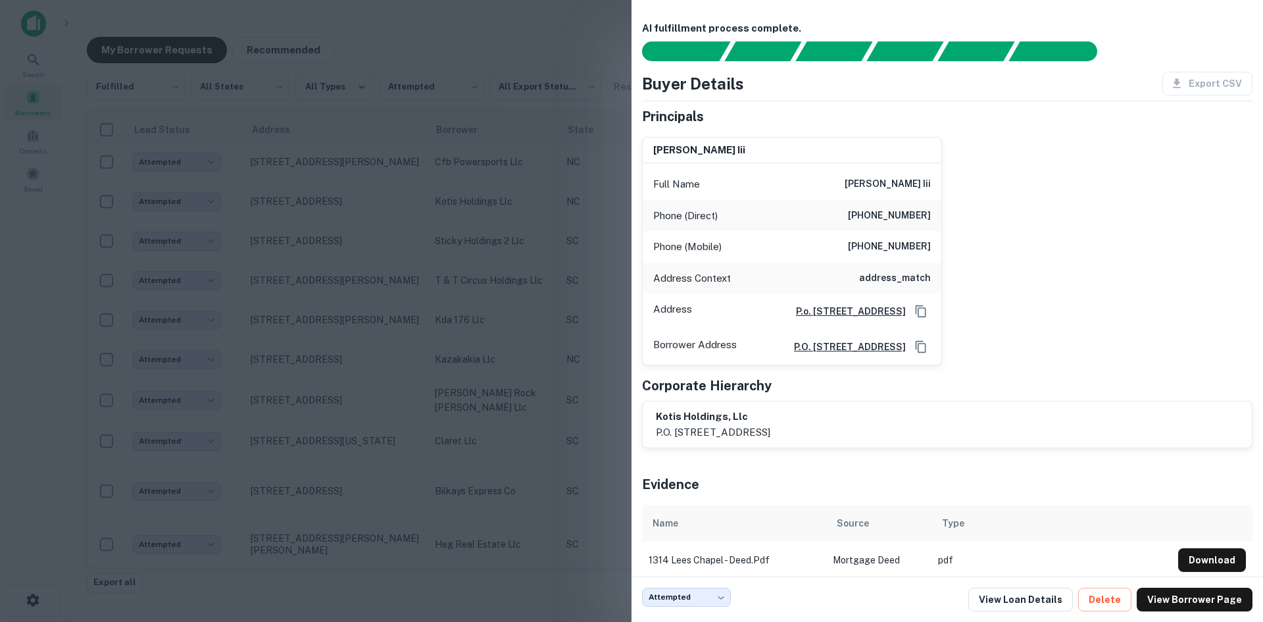
click at [299, 245] on div at bounding box center [631, 311] width 1263 height 622
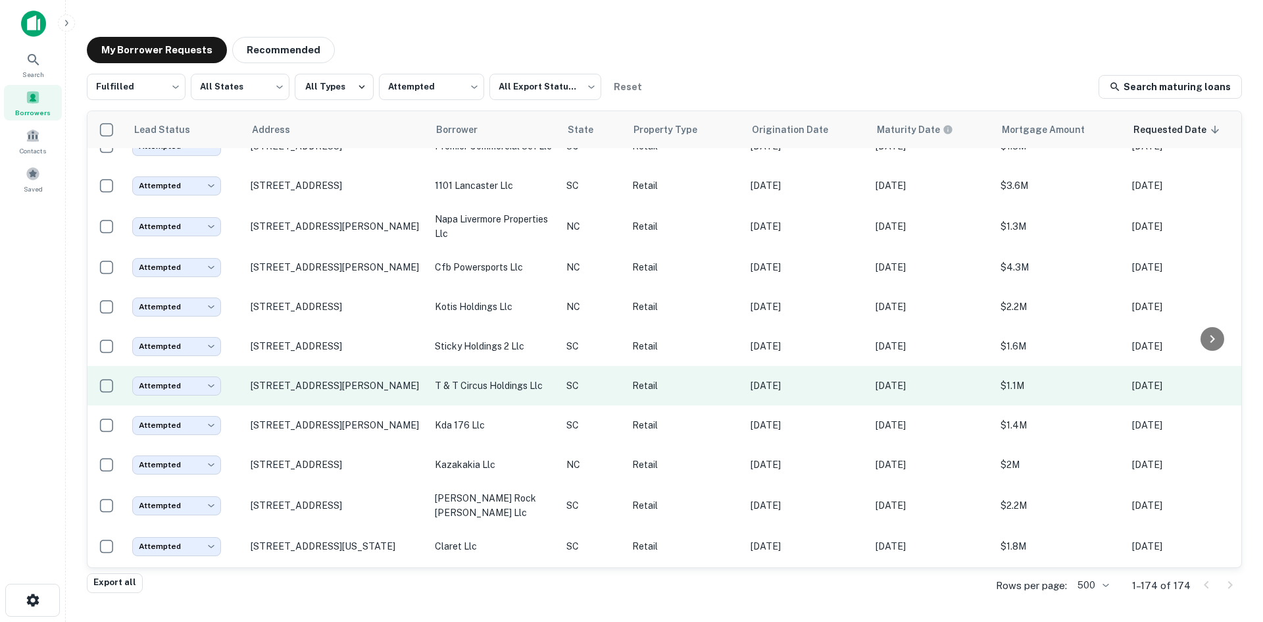
scroll to position [6655, 0]
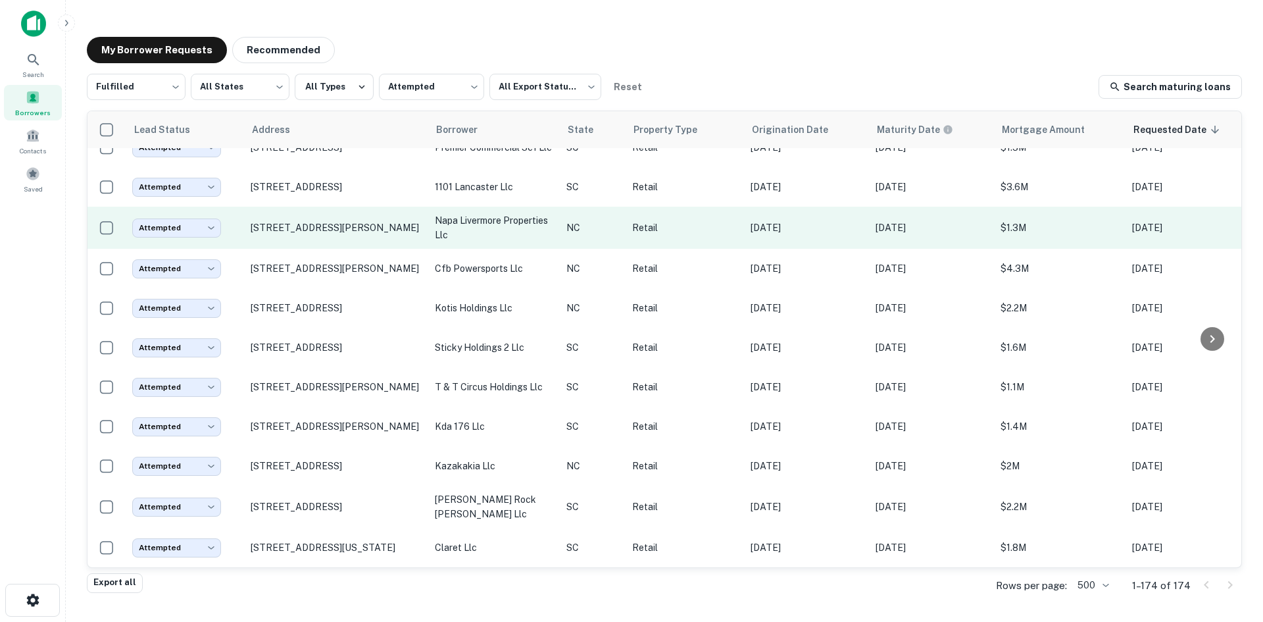
click at [306, 249] on td "[STREET_ADDRESS][PERSON_NAME]" at bounding box center [336, 228] width 184 height 42
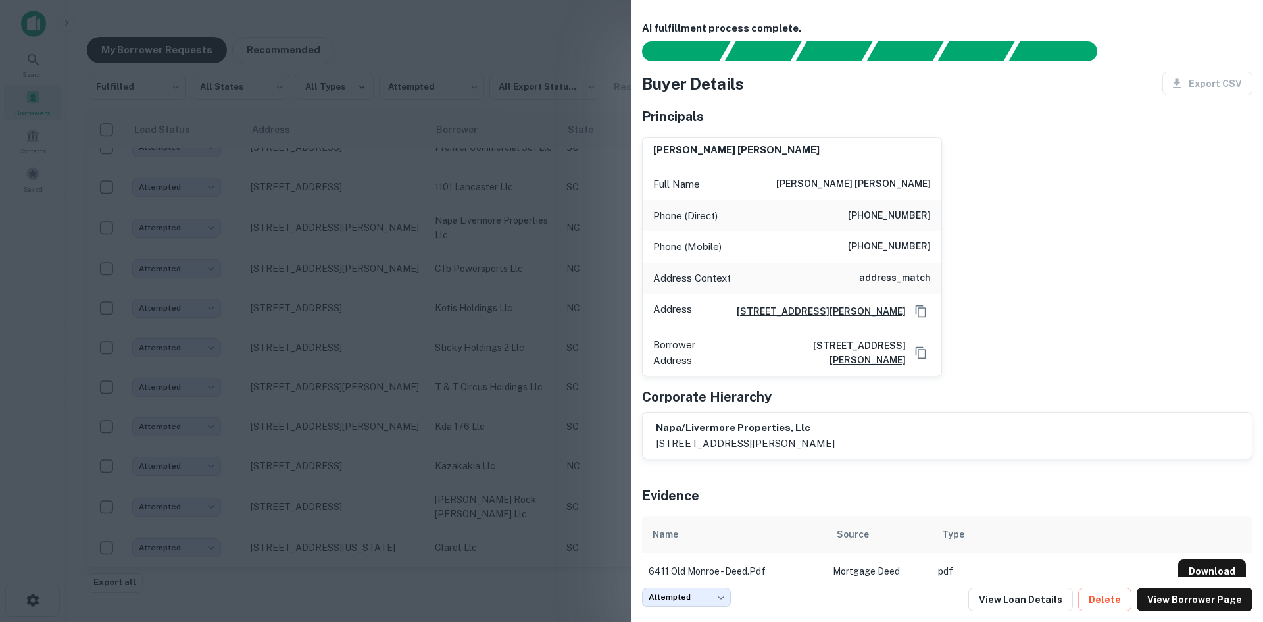
click at [306, 268] on div at bounding box center [631, 311] width 1263 height 622
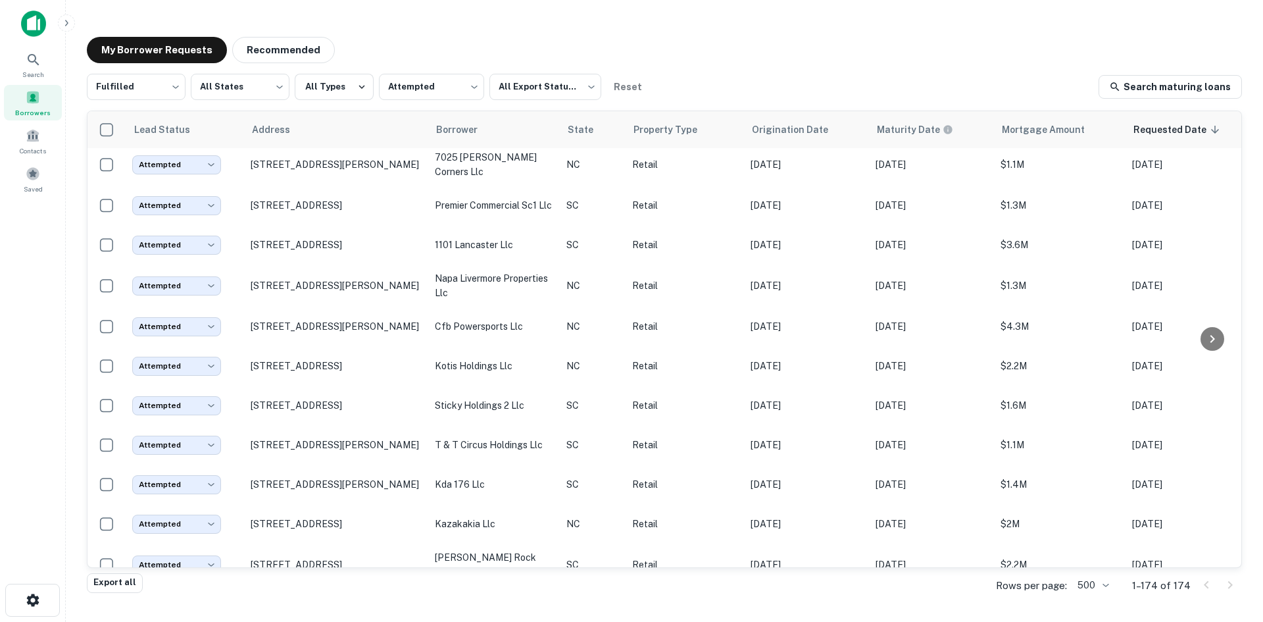
scroll to position [6524, 0]
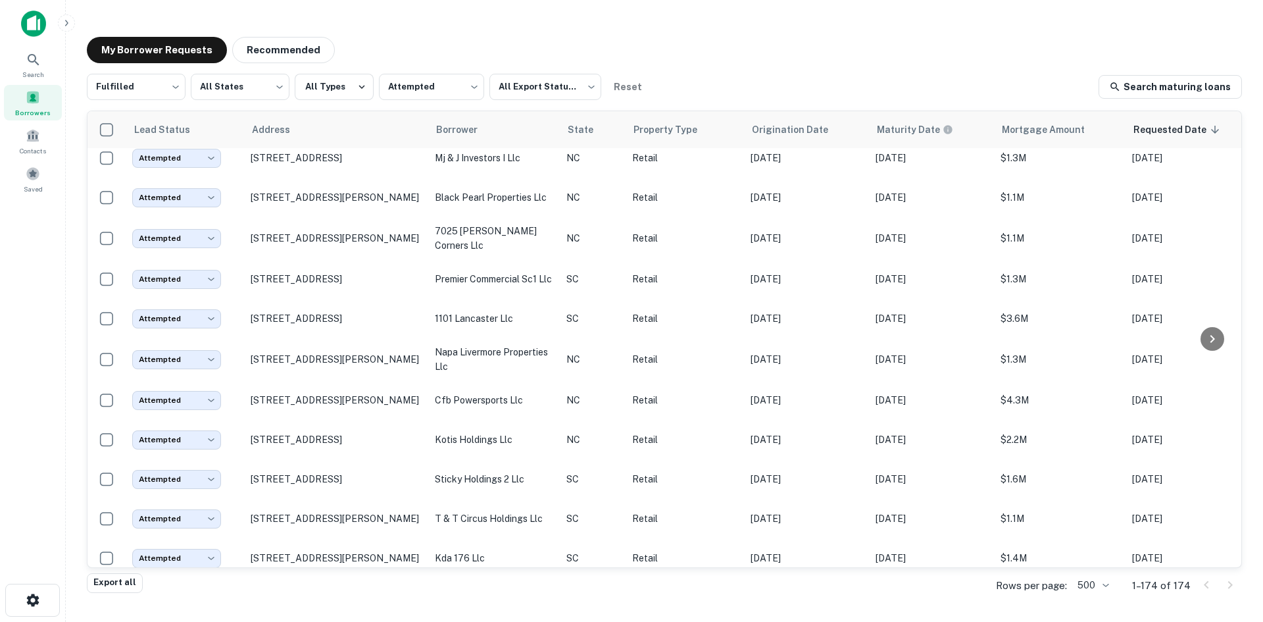
click at [306, 259] on td "[STREET_ADDRESS][PERSON_NAME]" at bounding box center [336, 238] width 184 height 42
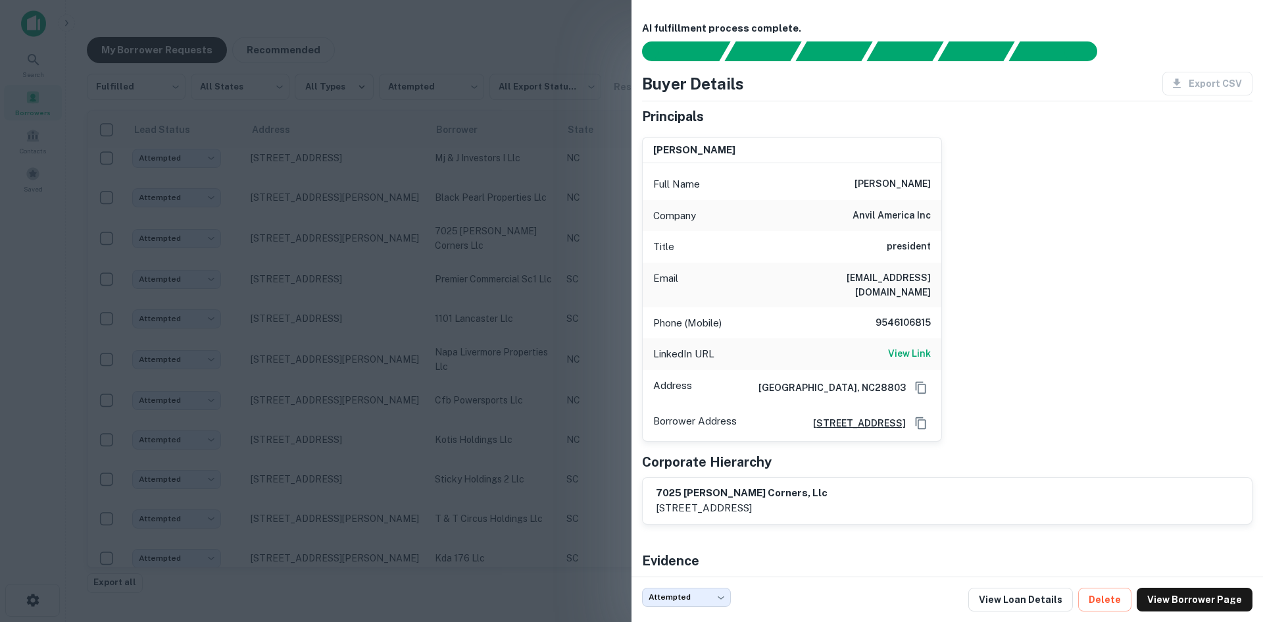
click at [306, 270] on div at bounding box center [631, 311] width 1263 height 622
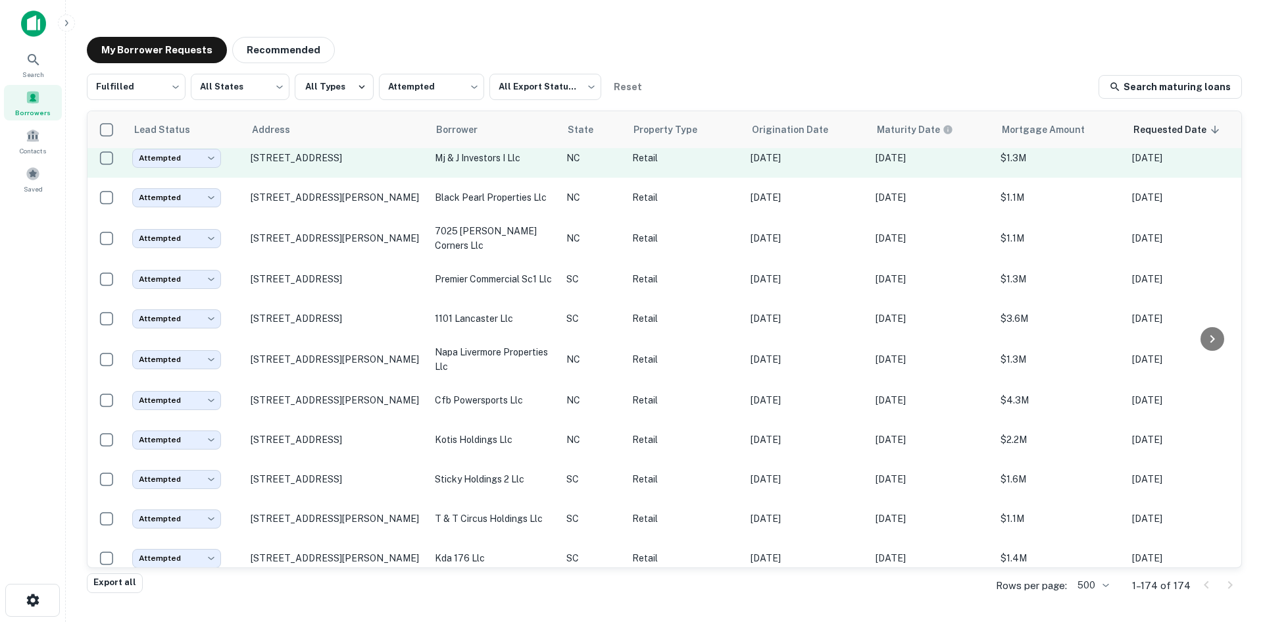
click at [320, 178] on td "[STREET_ADDRESS]" at bounding box center [336, 157] width 184 height 39
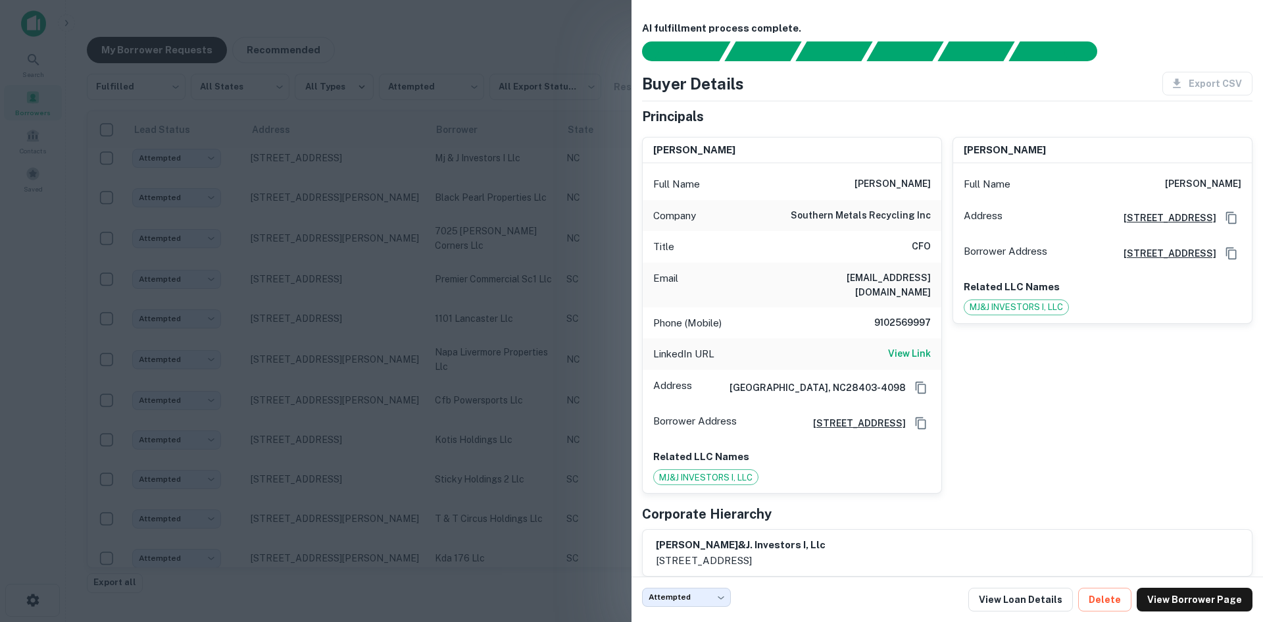
click at [314, 265] on div at bounding box center [631, 311] width 1263 height 622
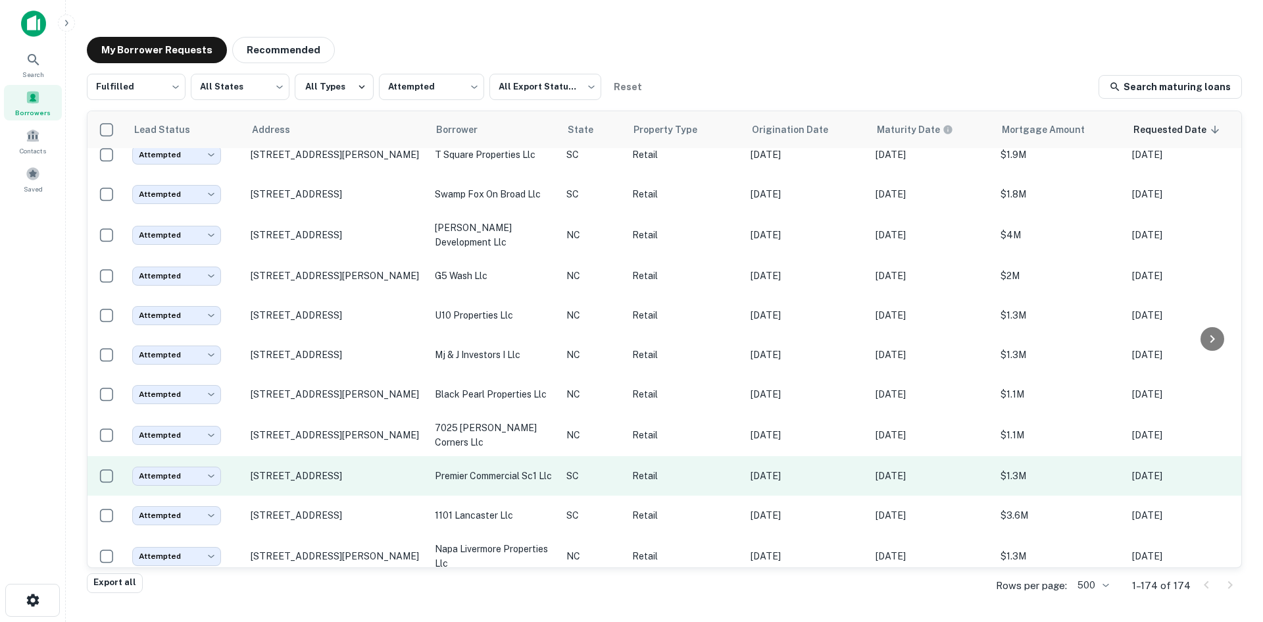
scroll to position [6326, 0]
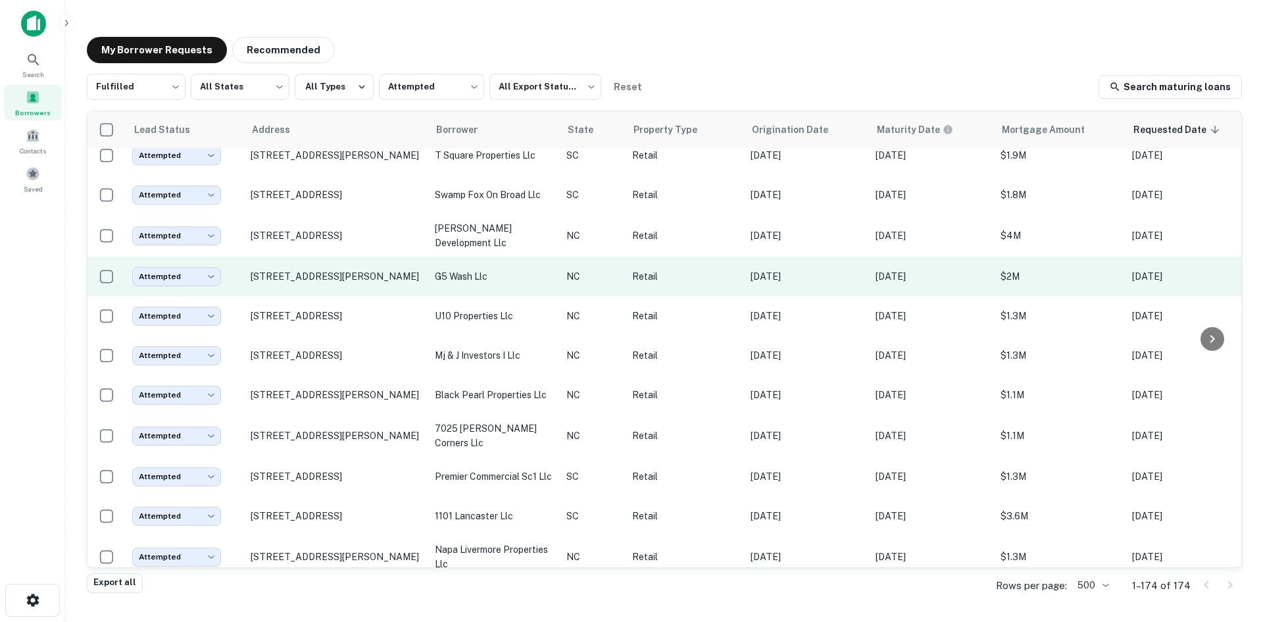
click at [317, 296] on td "[STREET_ADDRESS][PERSON_NAME]" at bounding box center [336, 276] width 184 height 39
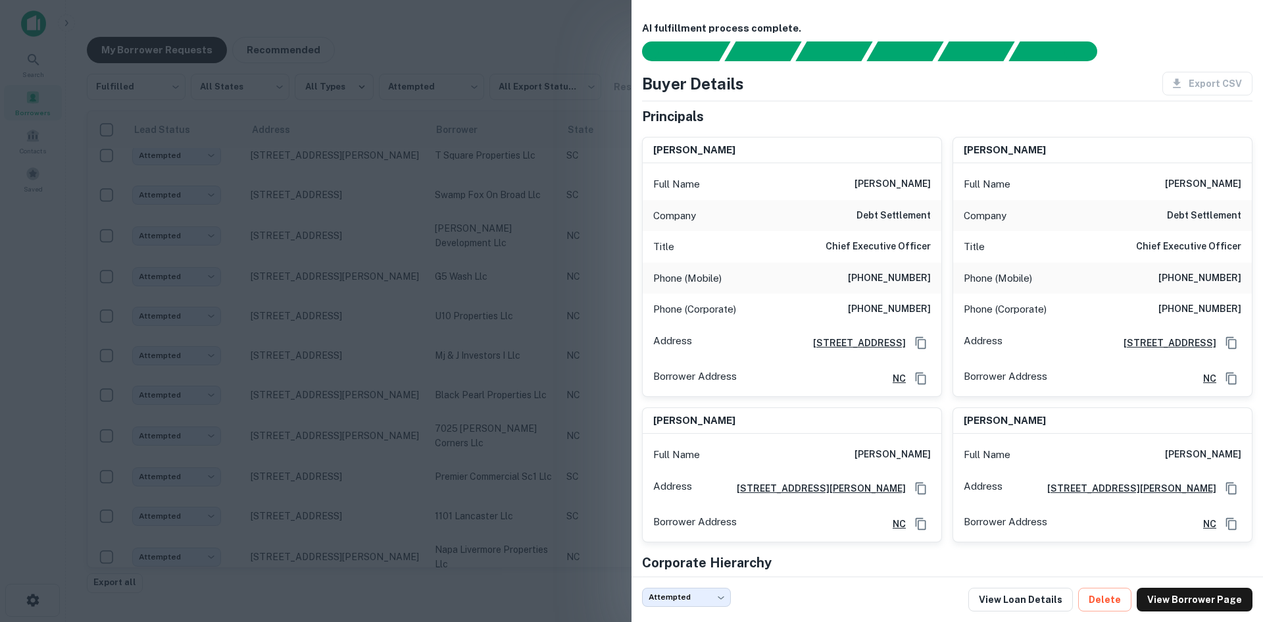
click at [313, 316] on div at bounding box center [631, 311] width 1263 height 622
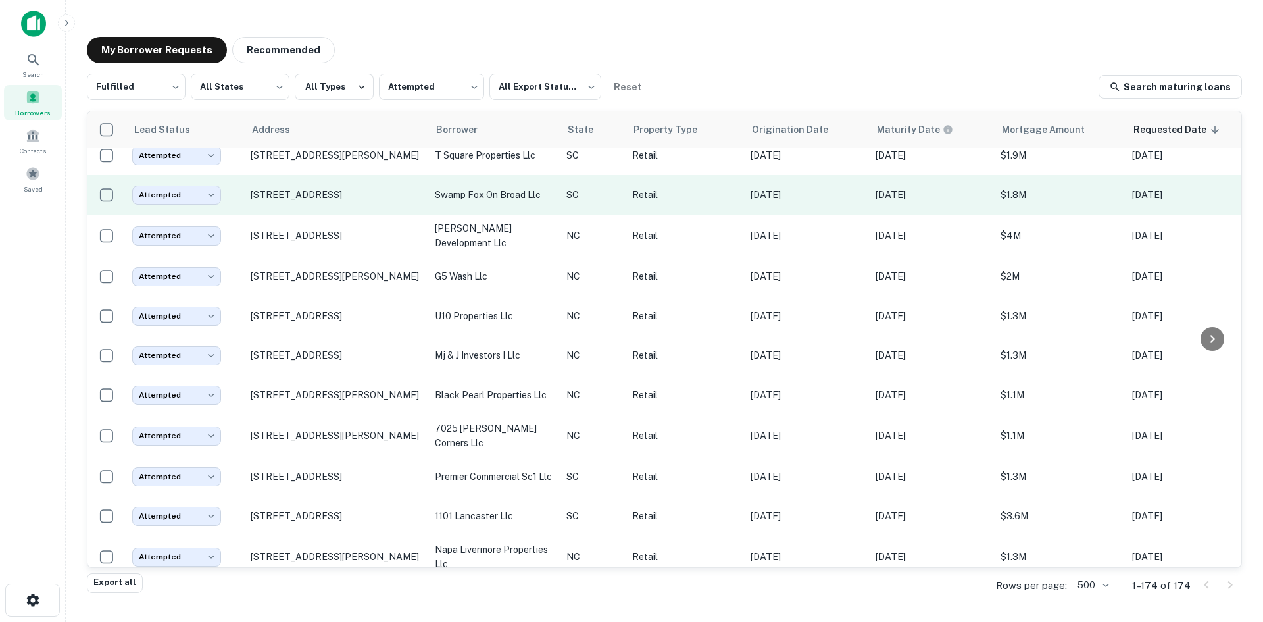
click at [315, 214] on td "[STREET_ADDRESS]" at bounding box center [336, 194] width 184 height 39
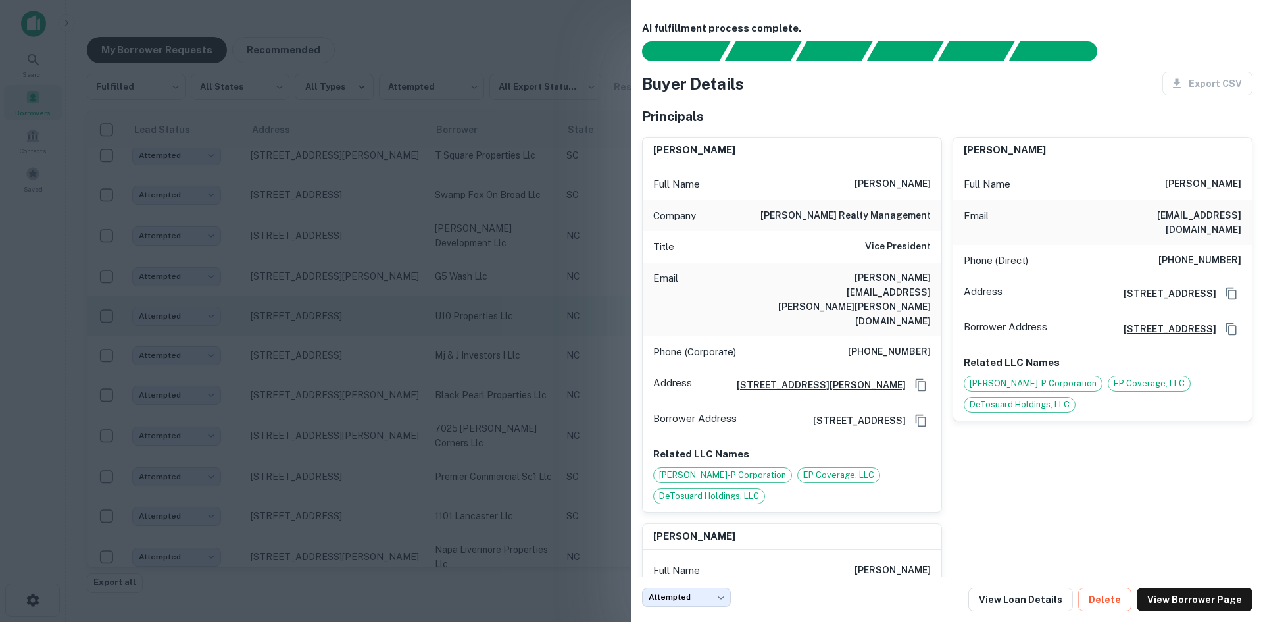
drag, startPoint x: 268, startPoint y: 320, endPoint x: 299, endPoint y: 317, distance: 31.7
click at [268, 320] on div at bounding box center [631, 311] width 1263 height 622
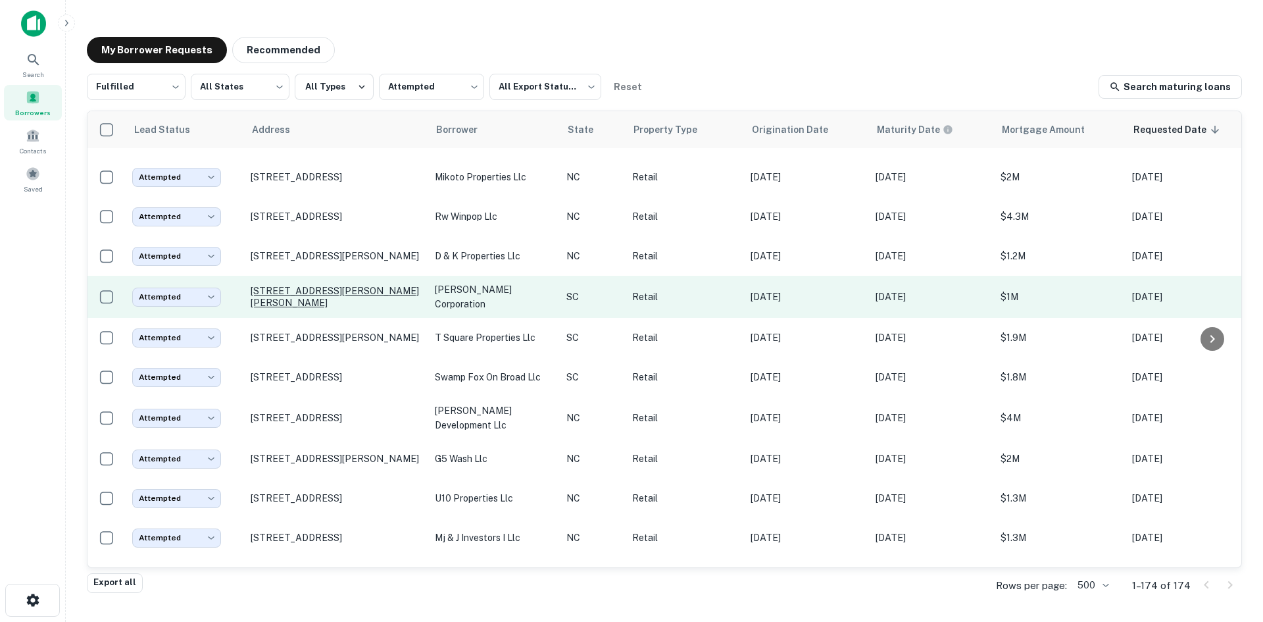
scroll to position [6129, 0]
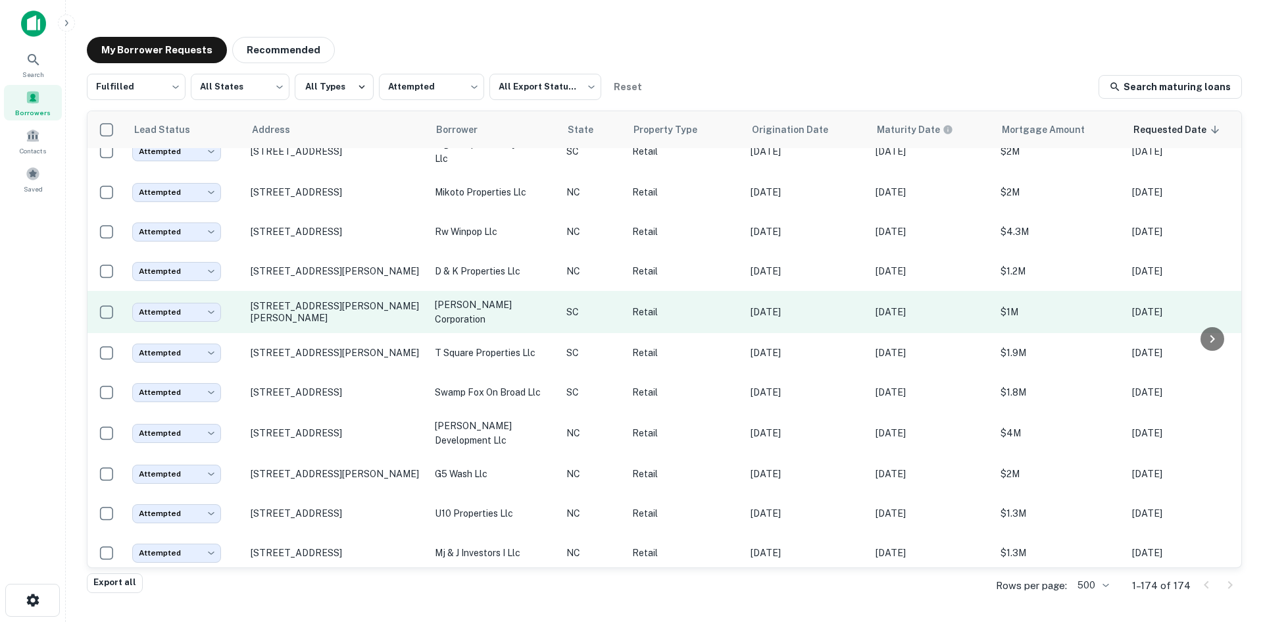
click at [320, 333] on td "[STREET_ADDRESS][PERSON_NAME][PERSON_NAME]" at bounding box center [336, 312] width 184 height 42
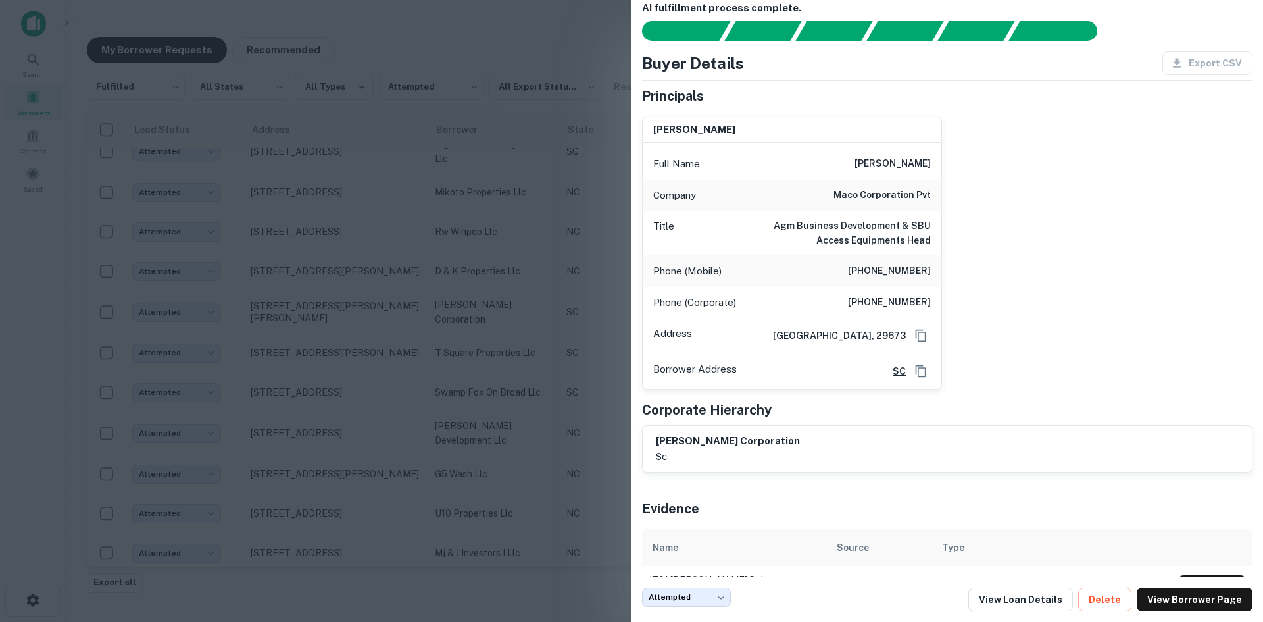
scroll to position [0, 0]
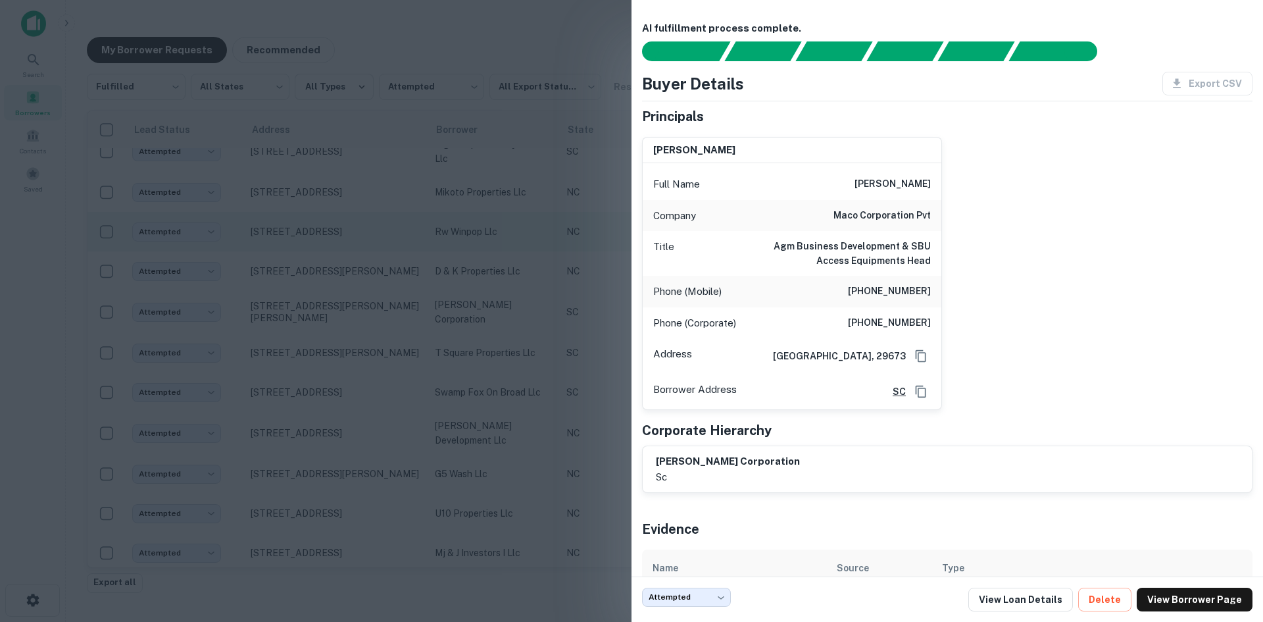
click at [386, 266] on div at bounding box center [631, 311] width 1263 height 622
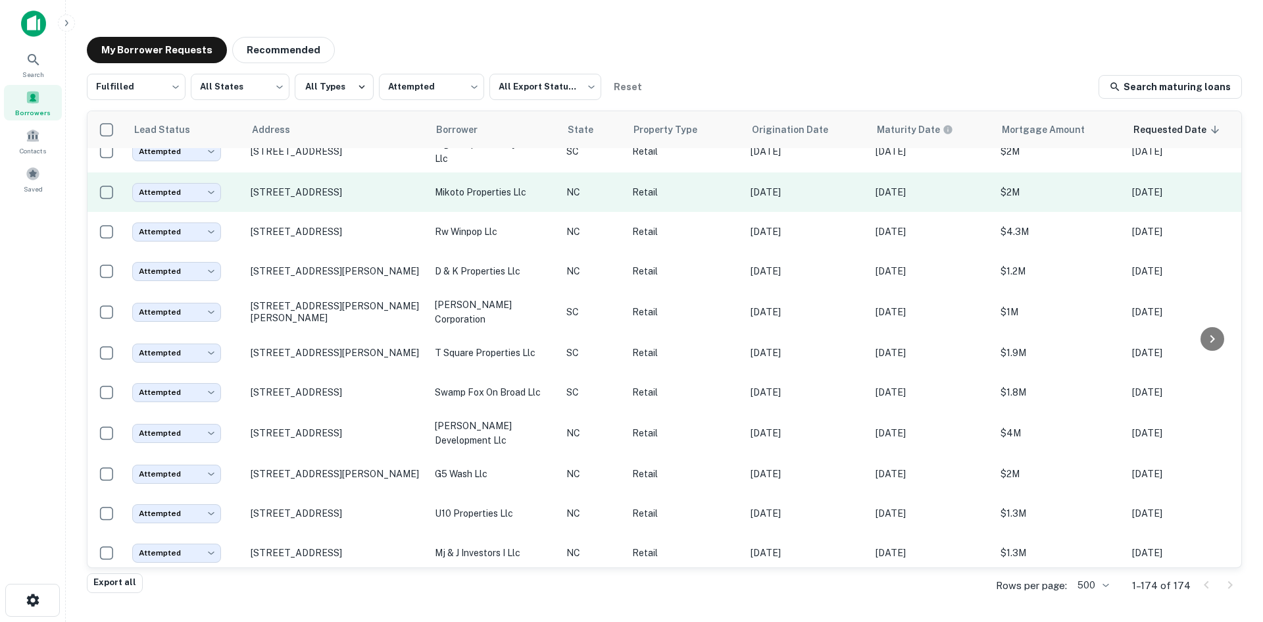
click at [364, 212] on td "[STREET_ADDRESS]" at bounding box center [336, 191] width 184 height 39
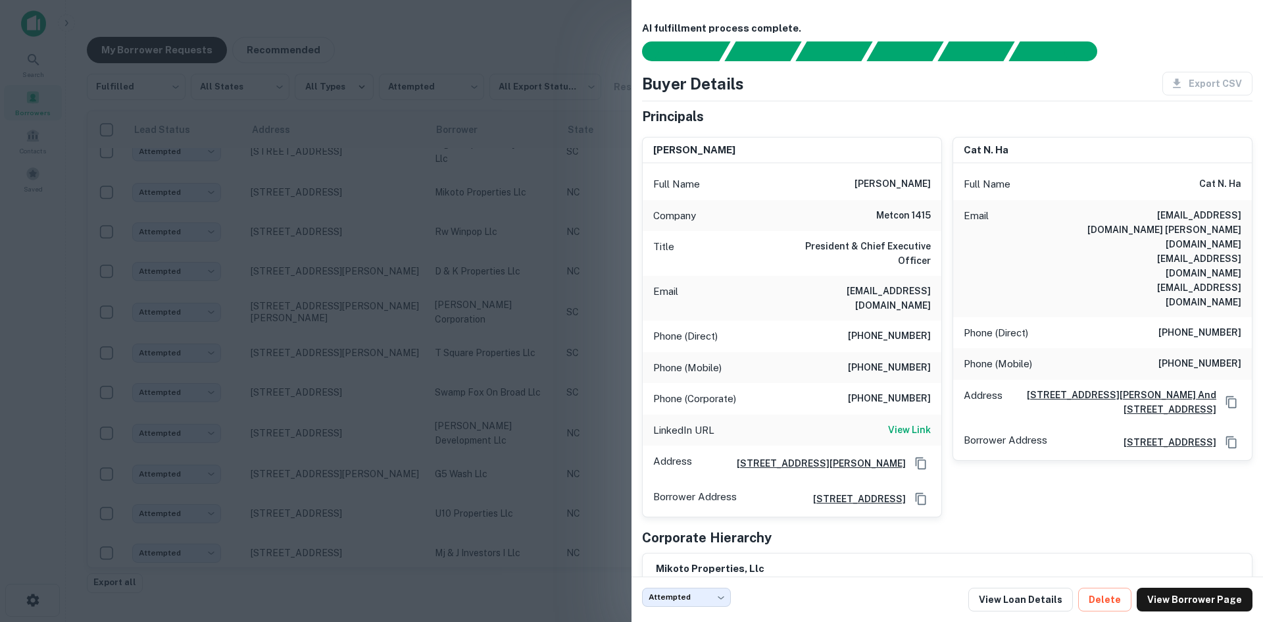
click at [349, 291] on div at bounding box center [631, 311] width 1263 height 622
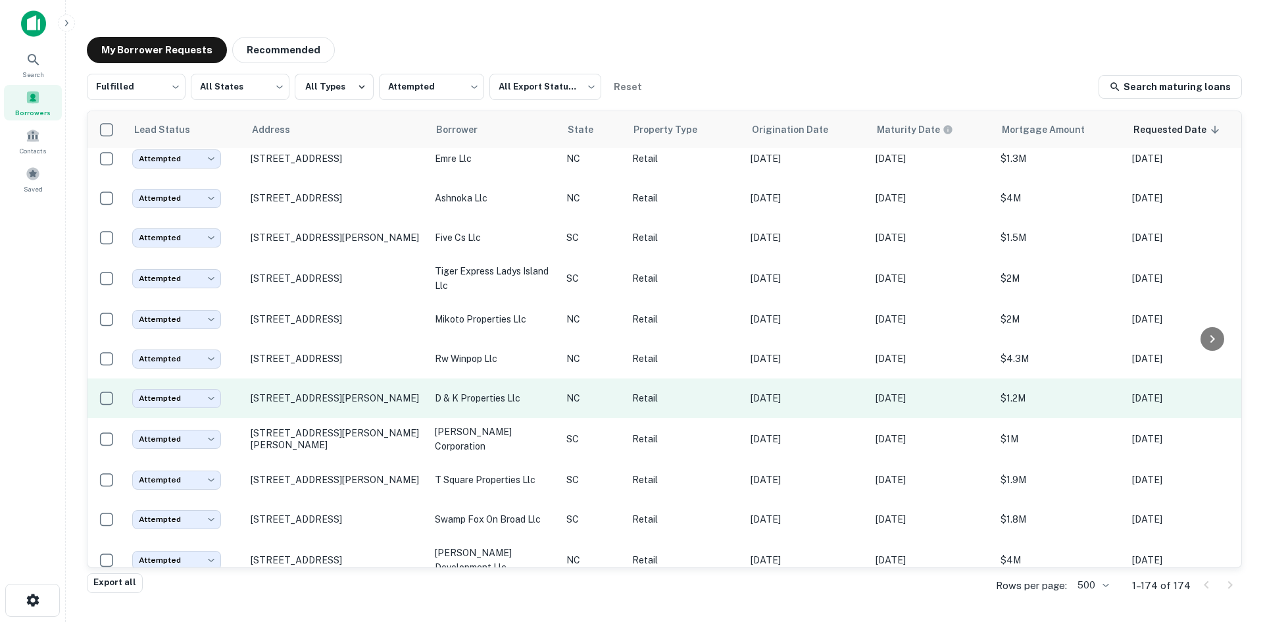
scroll to position [5997, 0]
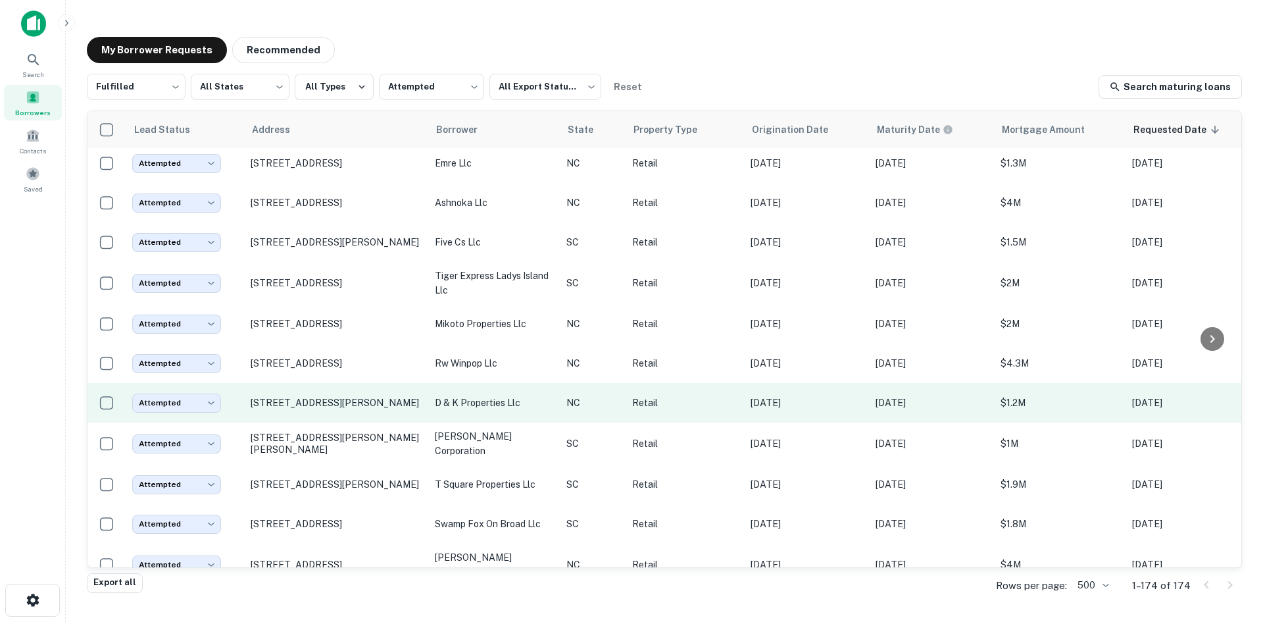
click at [341, 262] on td "[STREET_ADDRESS][PERSON_NAME]" at bounding box center [336, 241] width 184 height 39
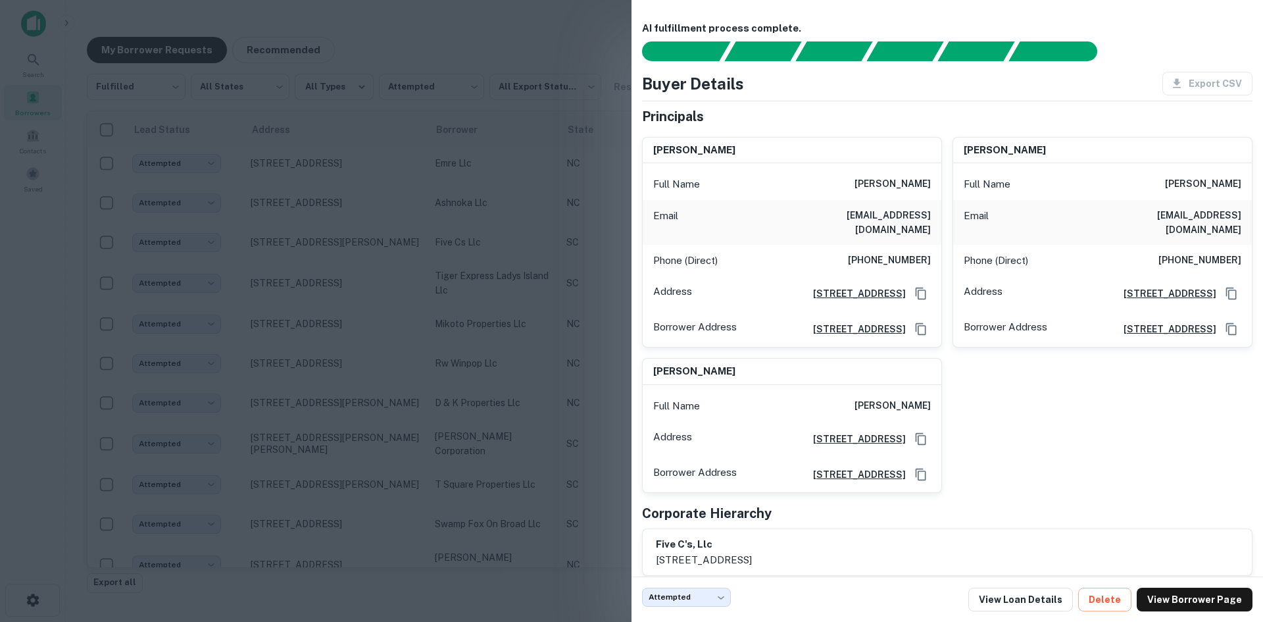
click at [338, 282] on div at bounding box center [631, 311] width 1263 height 622
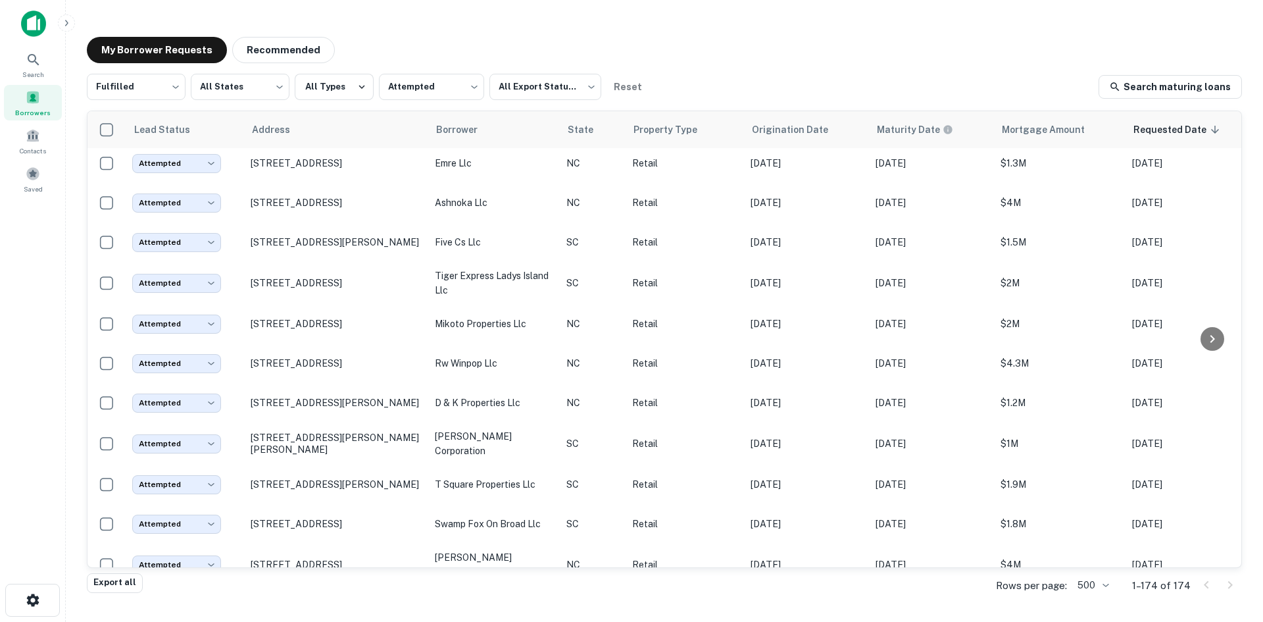
scroll to position [5866, 0]
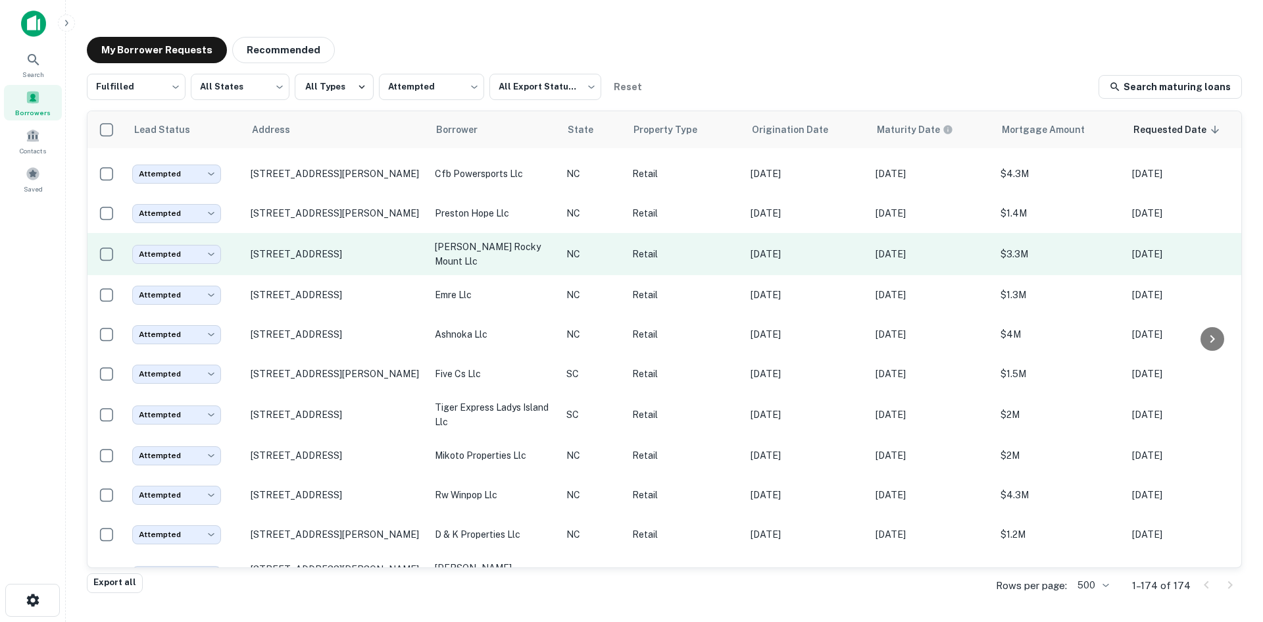
click at [335, 275] on td "[STREET_ADDRESS]" at bounding box center [336, 254] width 184 height 42
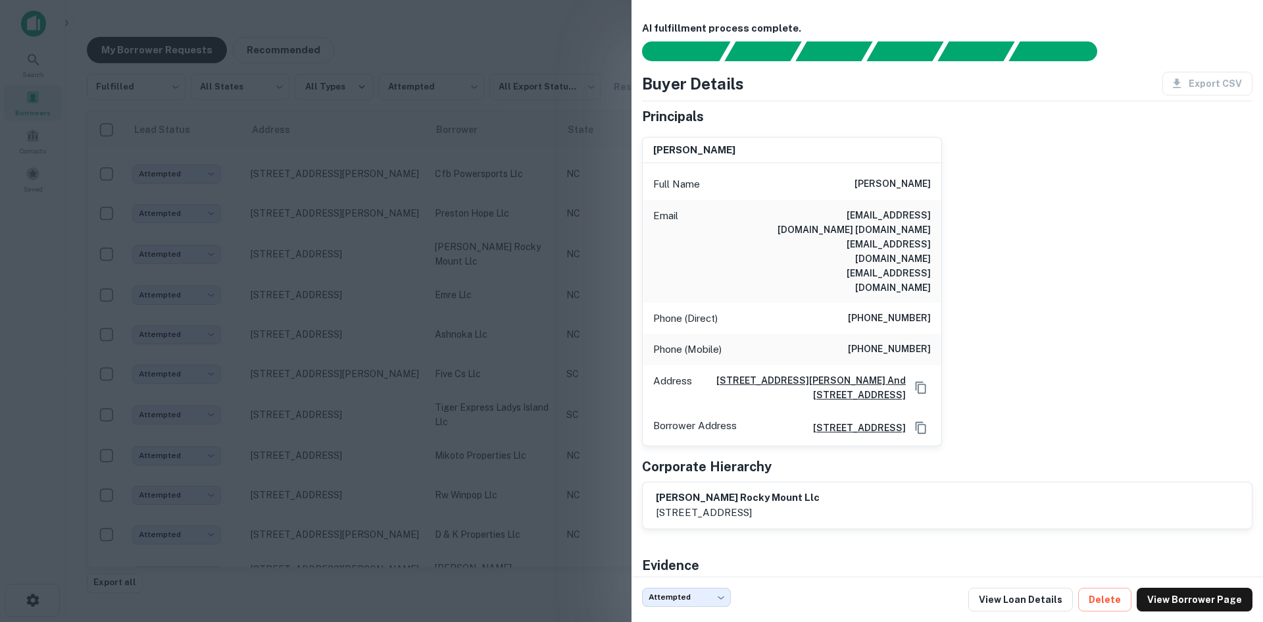
click at [335, 291] on div at bounding box center [631, 311] width 1263 height 622
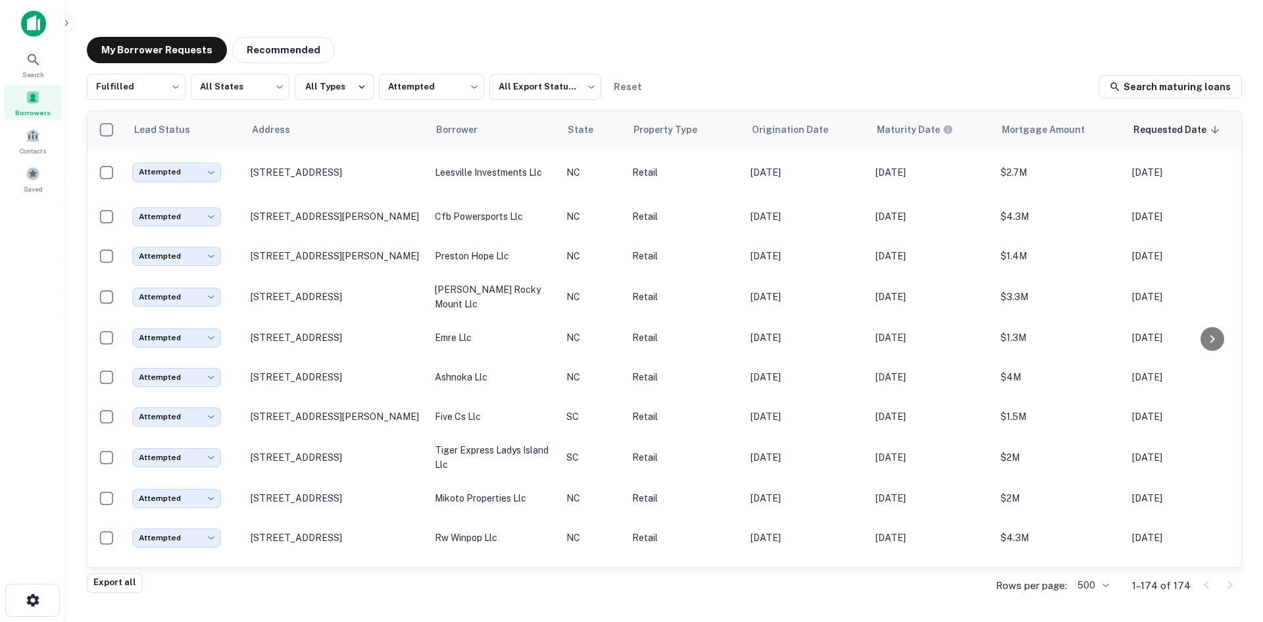
scroll to position [5800, 0]
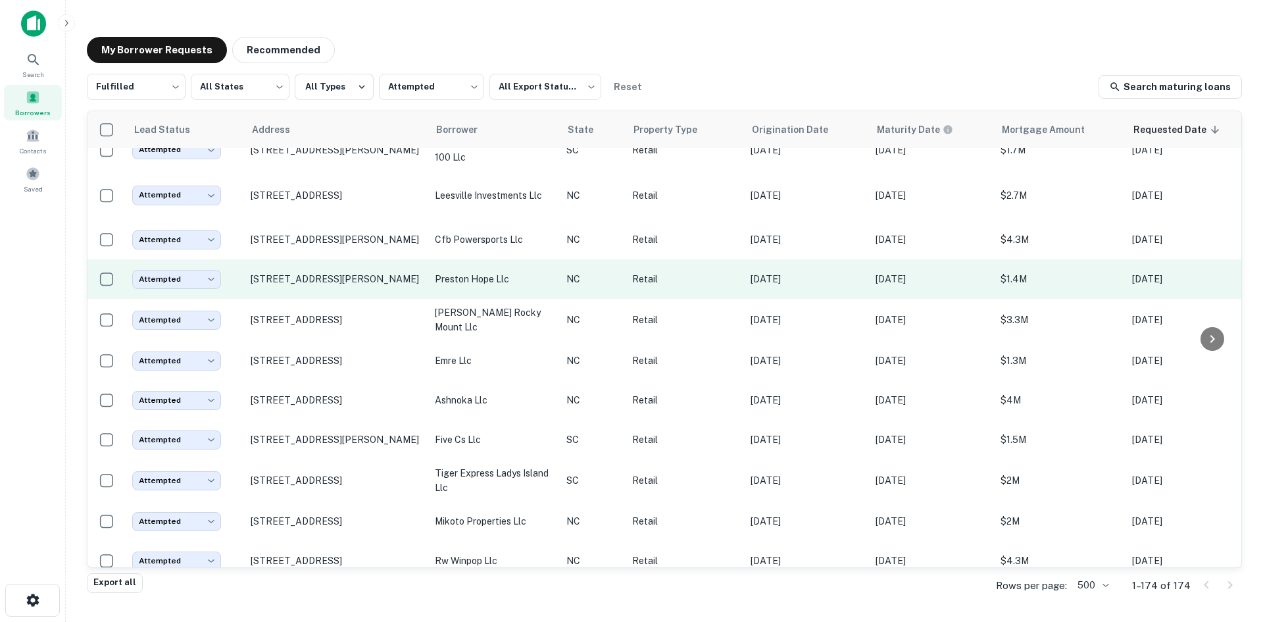
click at [337, 299] on td "[STREET_ADDRESS][PERSON_NAME]" at bounding box center [336, 278] width 184 height 39
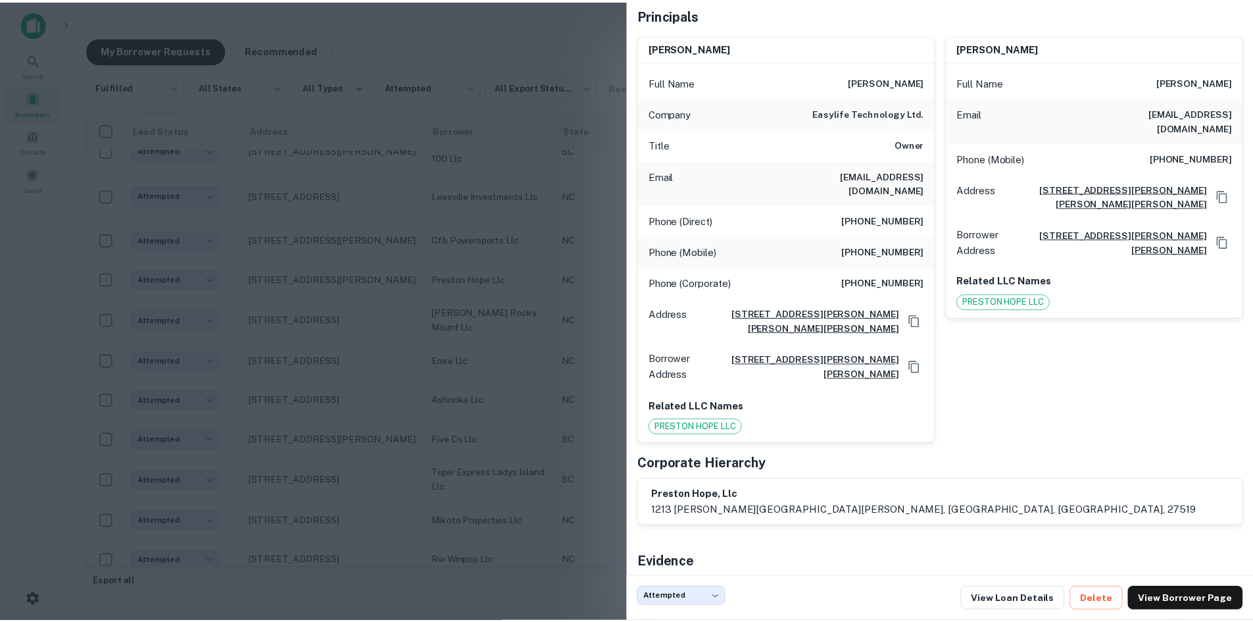
scroll to position [39, 0]
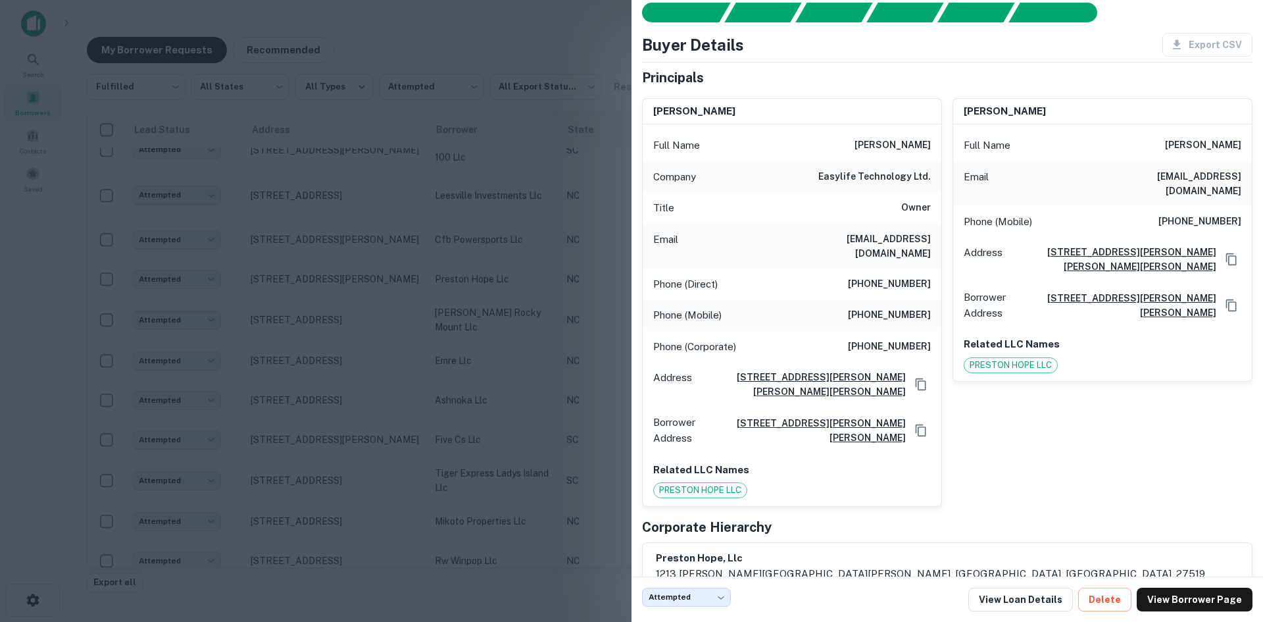
click at [351, 313] on div at bounding box center [631, 311] width 1263 height 622
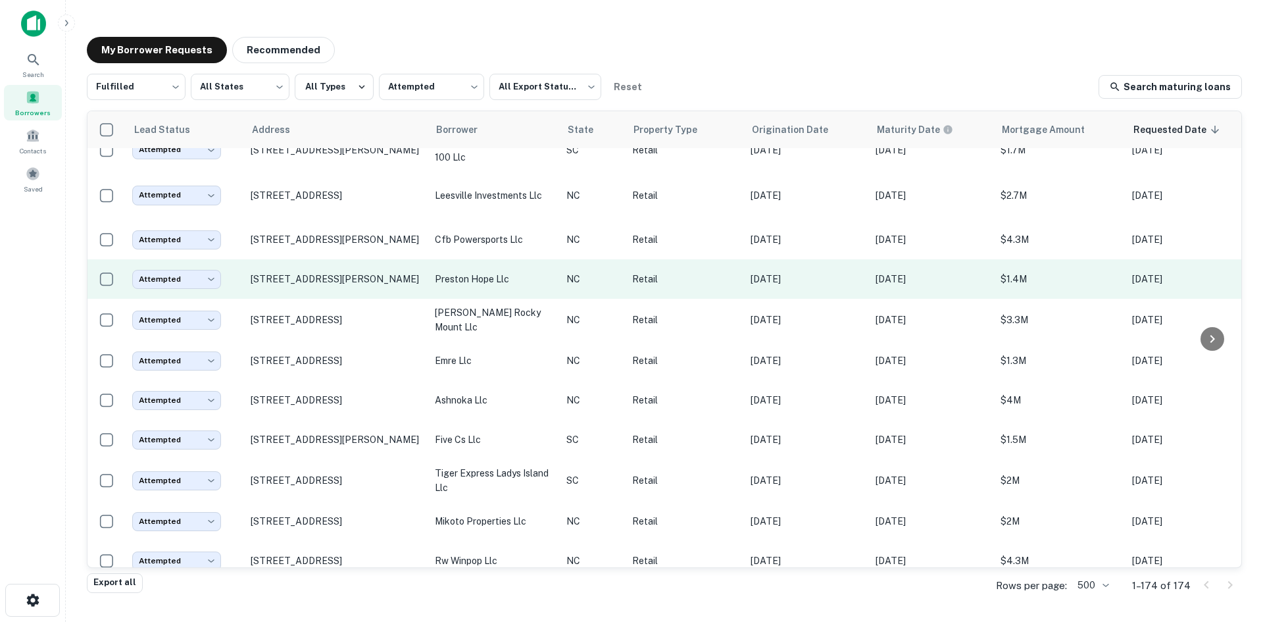
click at [348, 299] on td "[STREET_ADDRESS][PERSON_NAME]" at bounding box center [336, 278] width 184 height 39
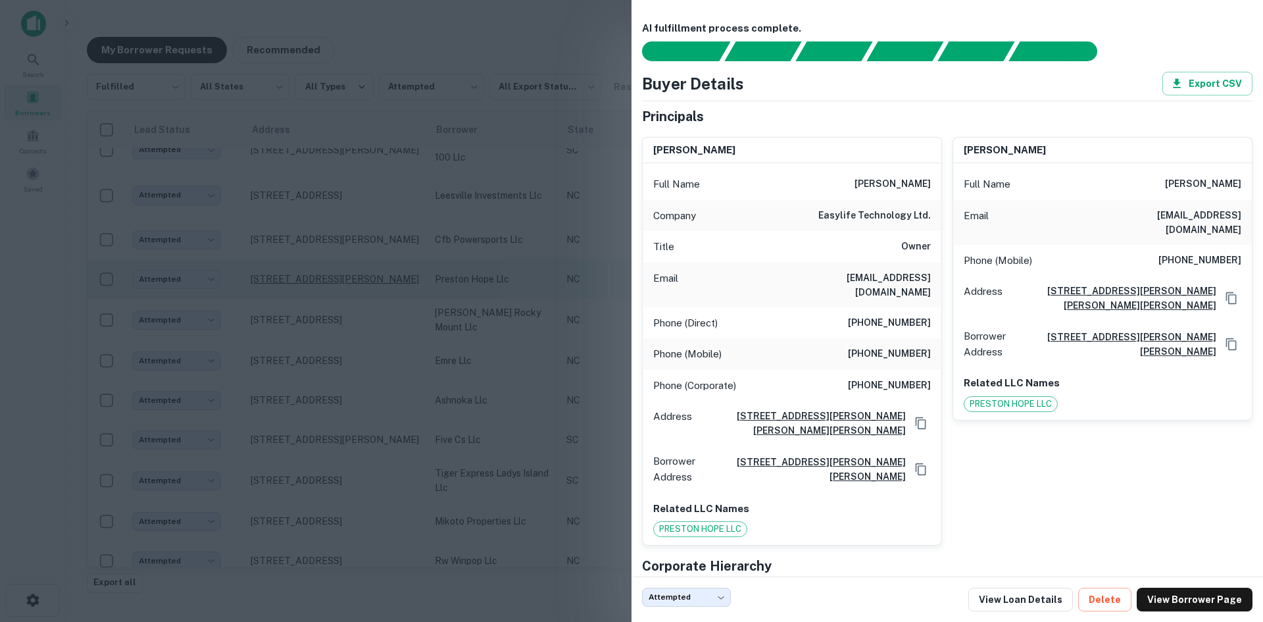
click at [348, 310] on div at bounding box center [631, 311] width 1263 height 622
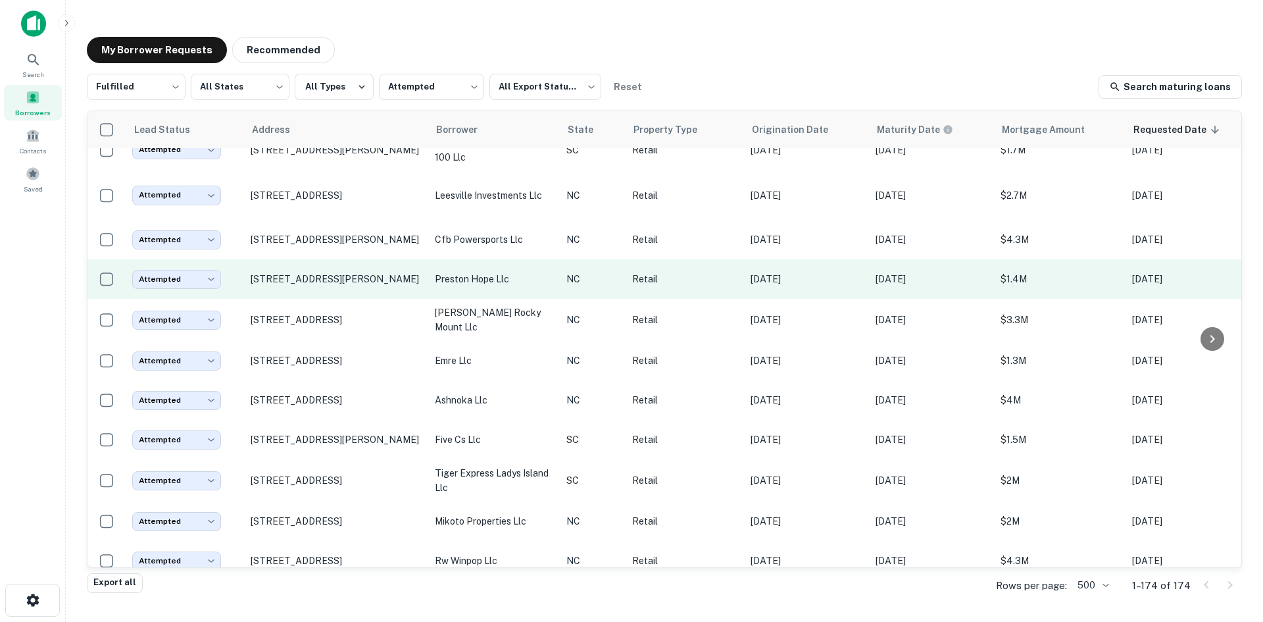
drag, startPoint x: 348, startPoint y: 310, endPoint x: 346, endPoint y: 320, distance: 10.1
click at [346, 299] on td "[STREET_ADDRESS][PERSON_NAME]" at bounding box center [336, 278] width 184 height 39
click at [352, 285] on p "[STREET_ADDRESS][PERSON_NAME]" at bounding box center [336, 279] width 171 height 12
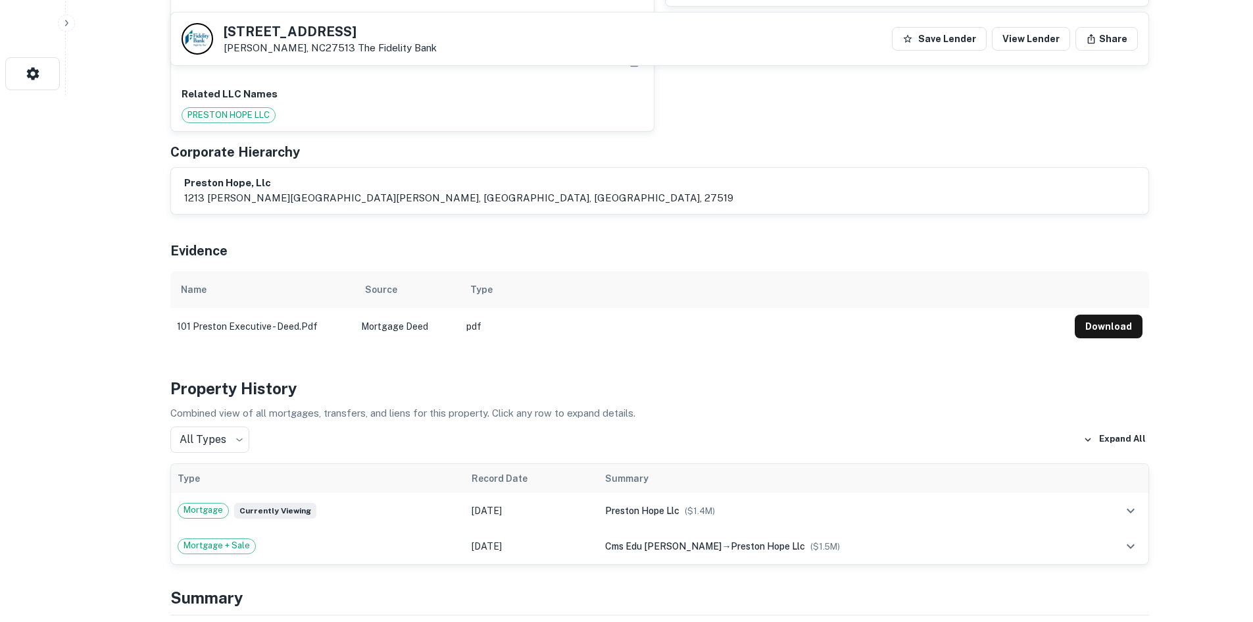
scroll to position [855, 0]
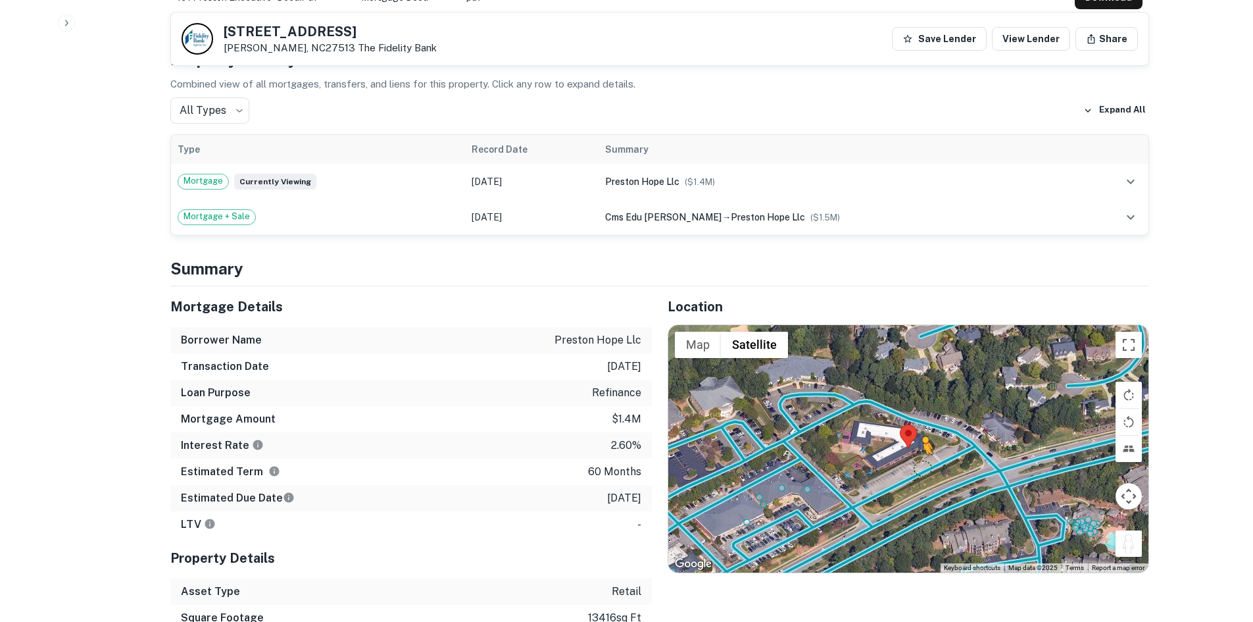
drag, startPoint x: 1131, startPoint y: 527, endPoint x: 920, endPoint y: 453, distance: 223.0
click at [920, 453] on div "To activate drag with keyboard, press Alt + Enter. Once in keyboard drag state,…" at bounding box center [908, 448] width 480 height 247
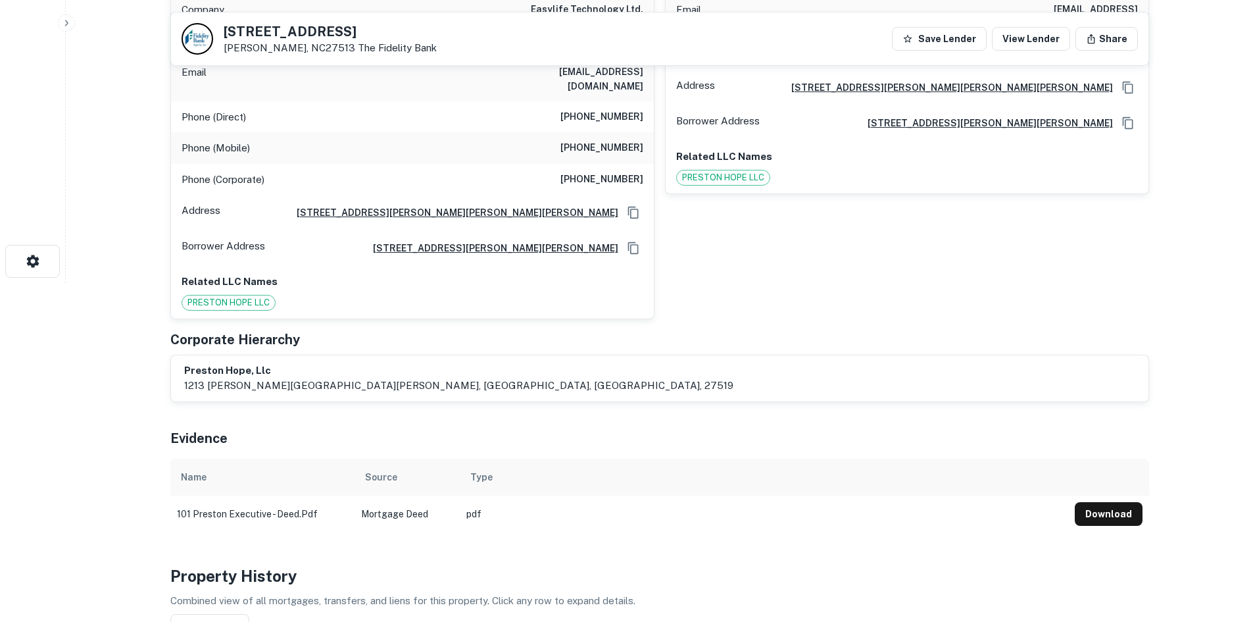
scroll to position [329, 0]
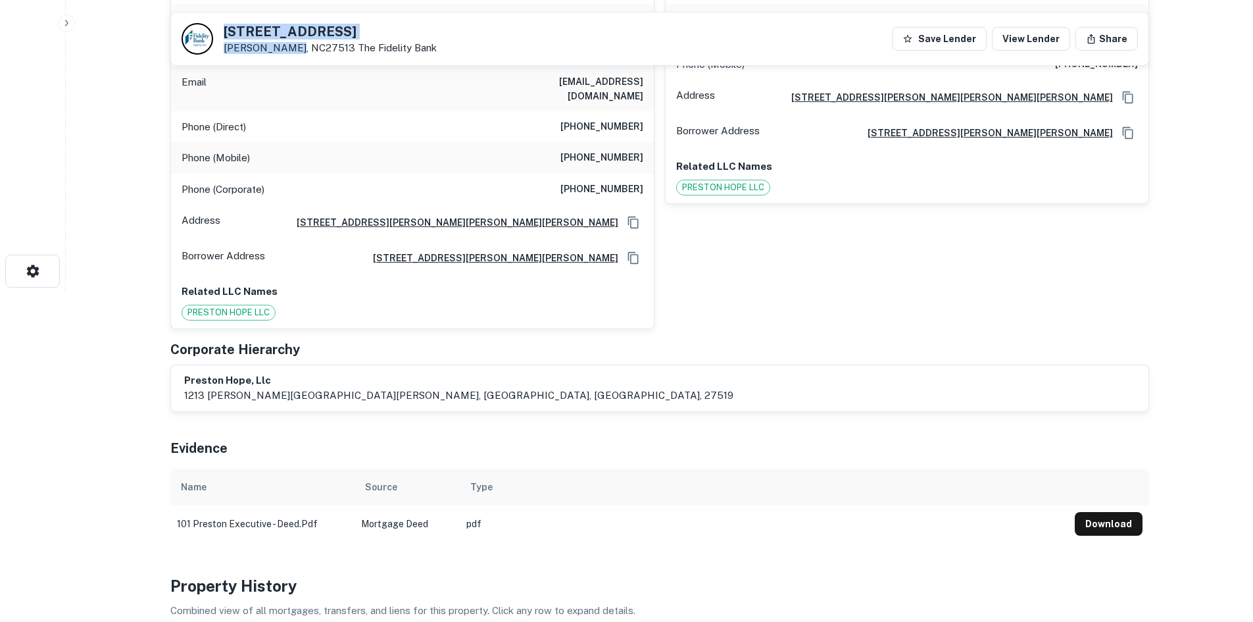
drag, startPoint x: 223, startPoint y: 32, endPoint x: 291, endPoint y: 49, distance: 70.5
click at [291, 49] on div "[STREET_ADDRESS][PERSON_NAME] The Fidelity Bank" at bounding box center [330, 39] width 213 height 29
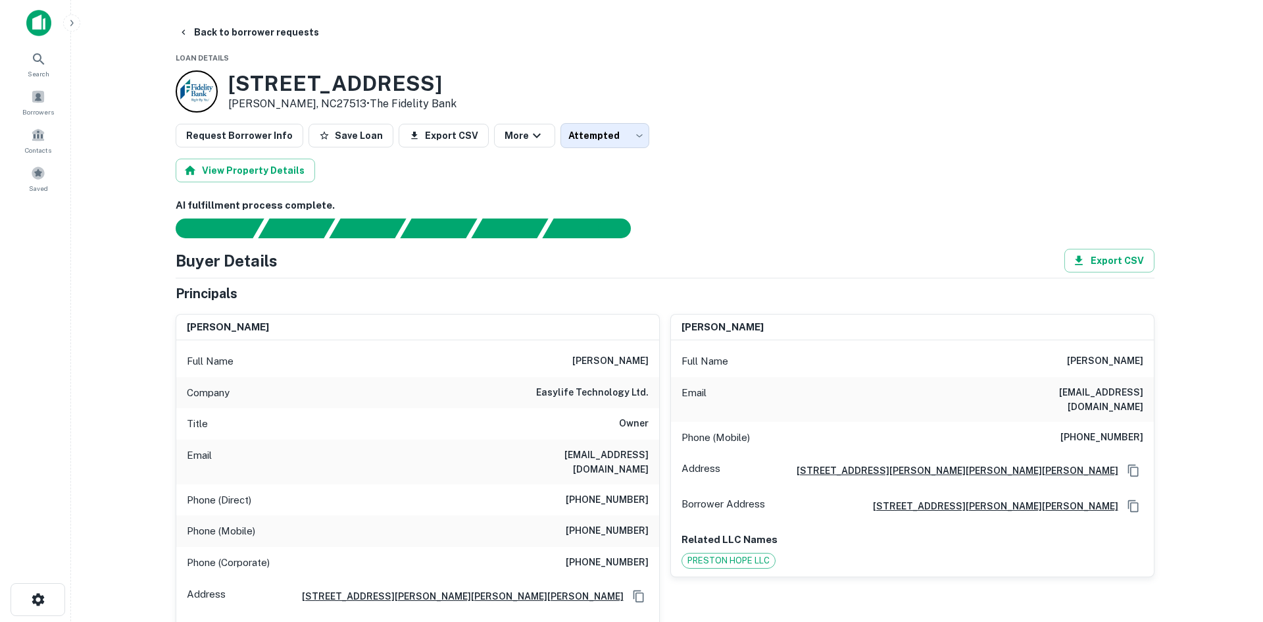
scroll to position [0, 0]
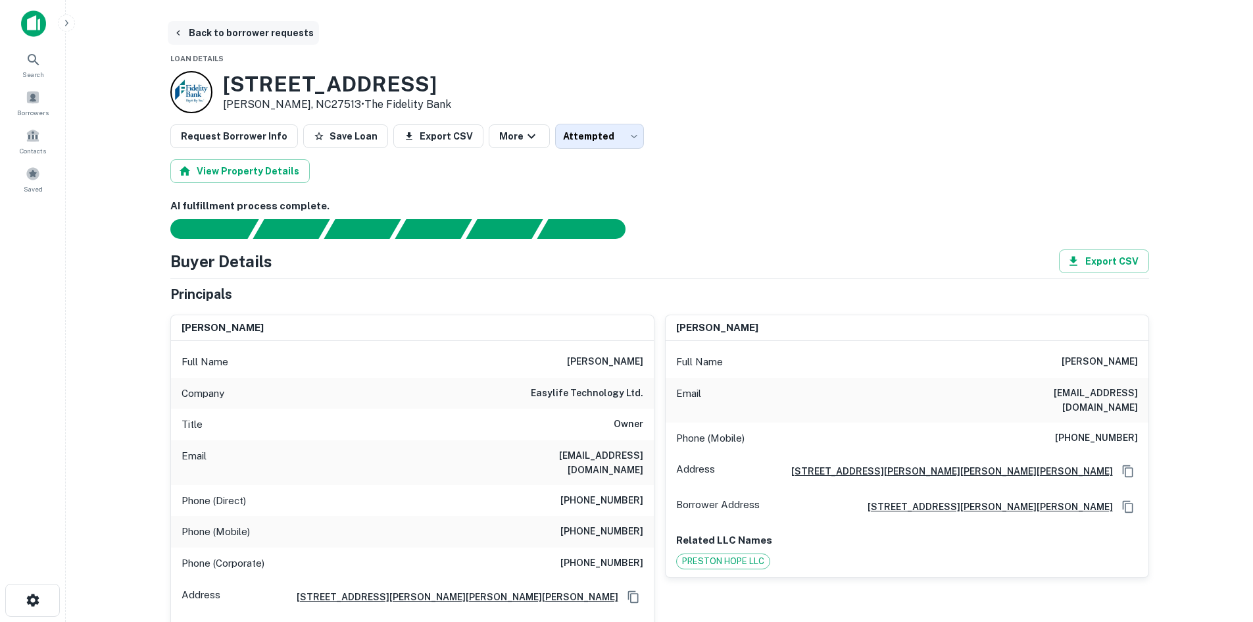
click at [223, 36] on button "Back to borrower requests" at bounding box center [243, 33] width 151 height 24
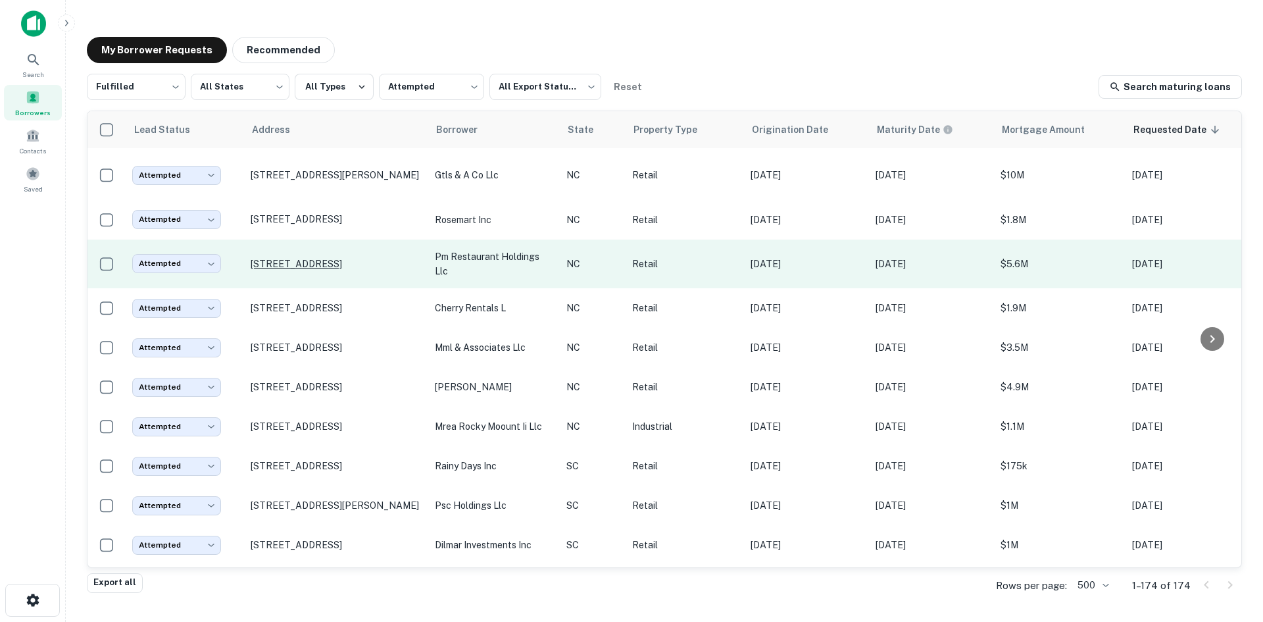
scroll to position [446, 0]
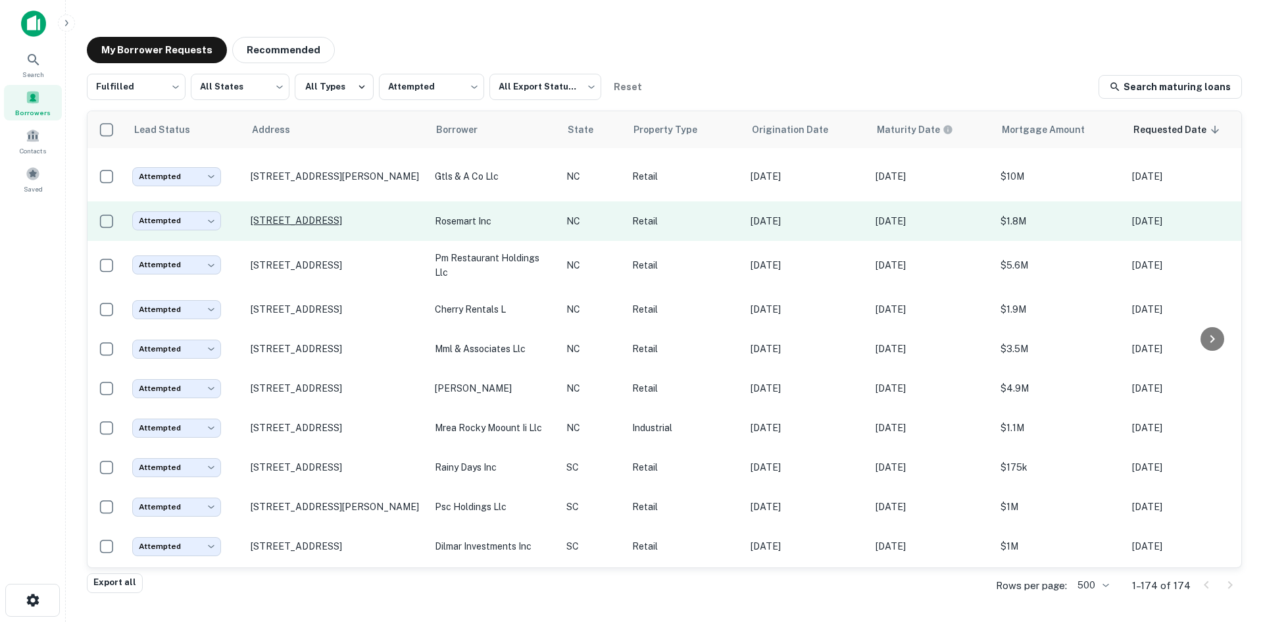
click at [319, 226] on p "[STREET_ADDRESS]" at bounding box center [336, 220] width 171 height 12
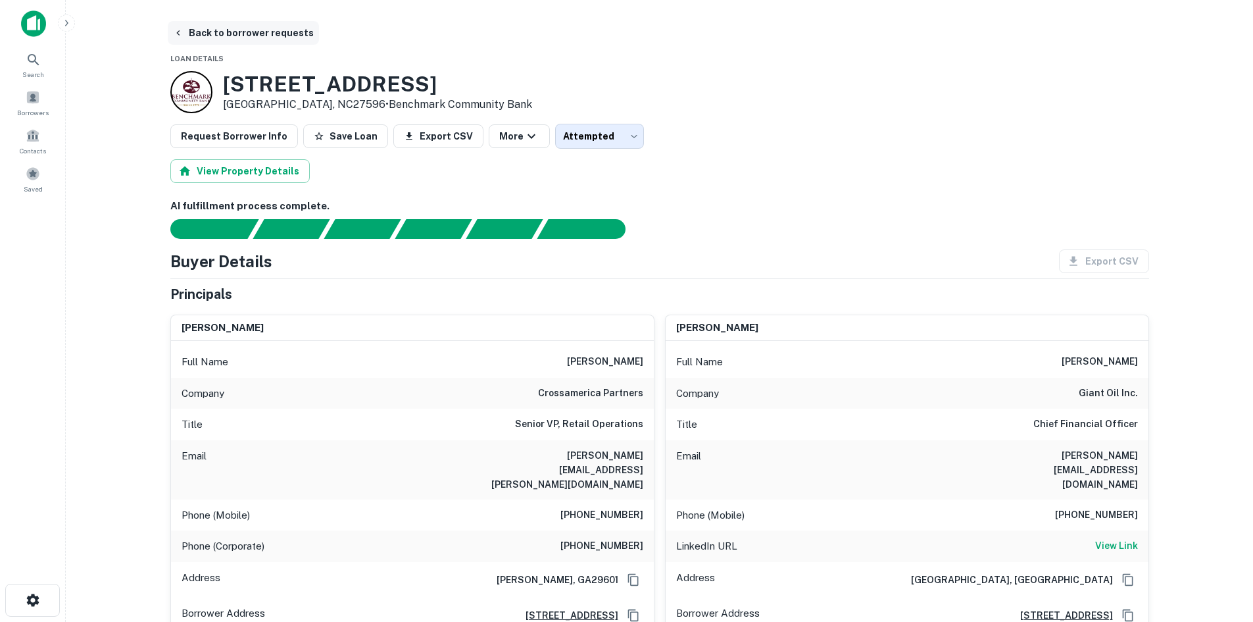
click at [244, 37] on button "Back to borrower requests" at bounding box center [243, 33] width 151 height 24
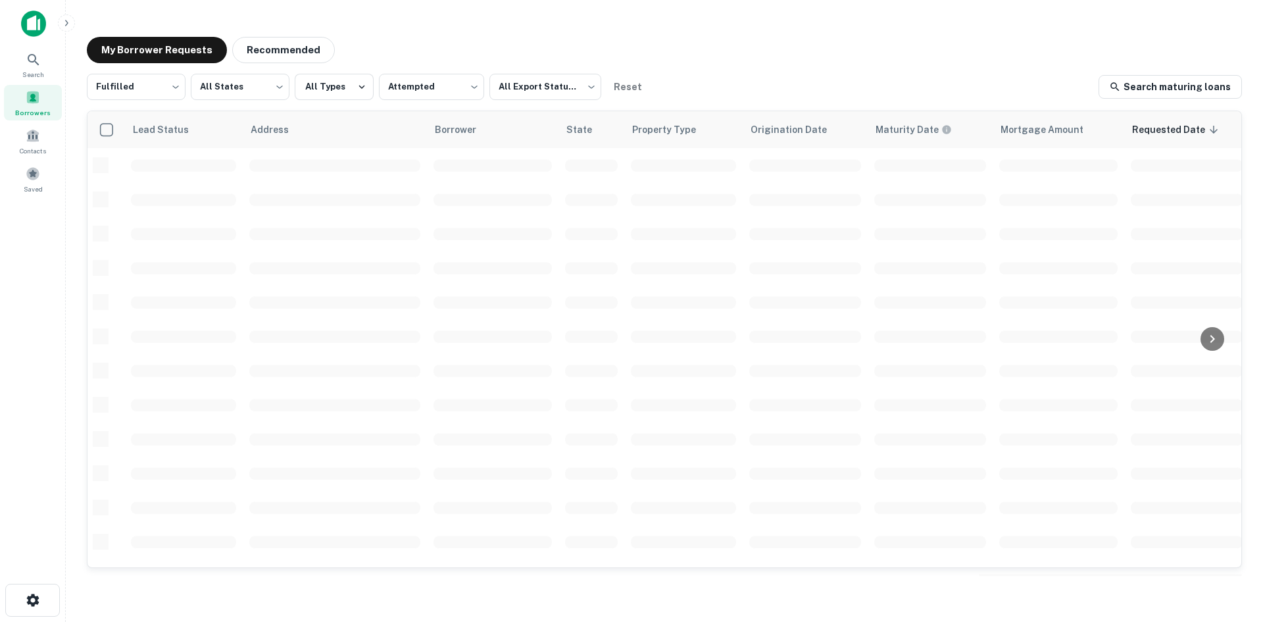
scroll to position [446, 0]
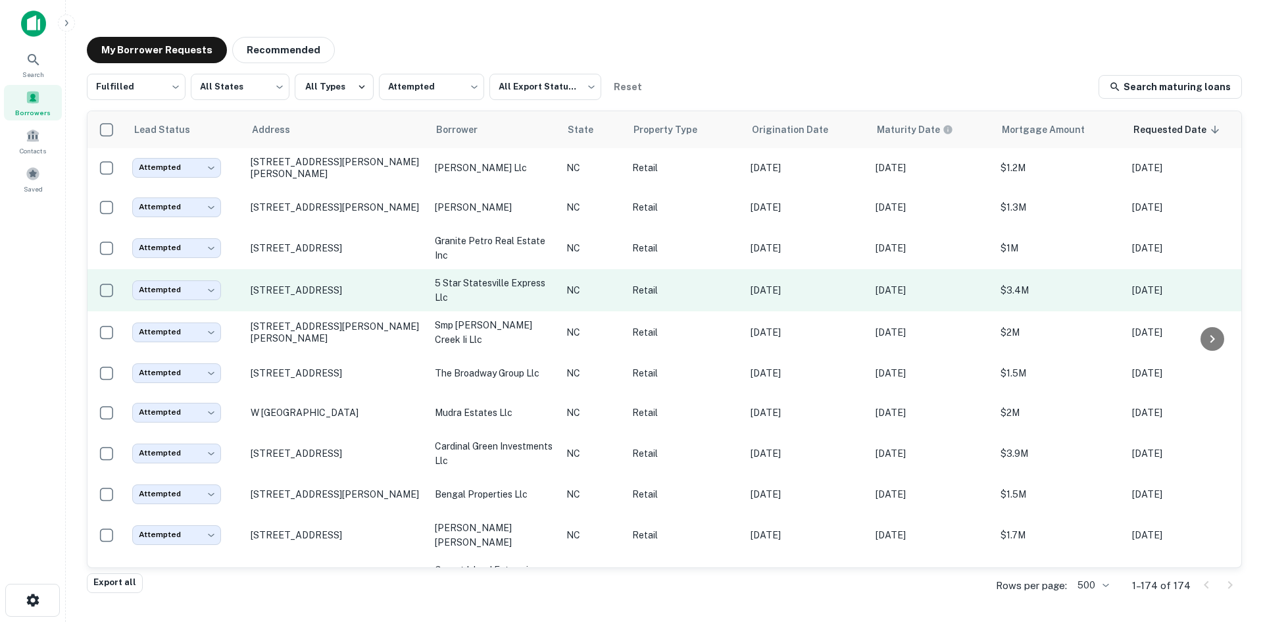
click at [362, 309] on td "[STREET_ADDRESS]" at bounding box center [336, 290] width 184 height 42
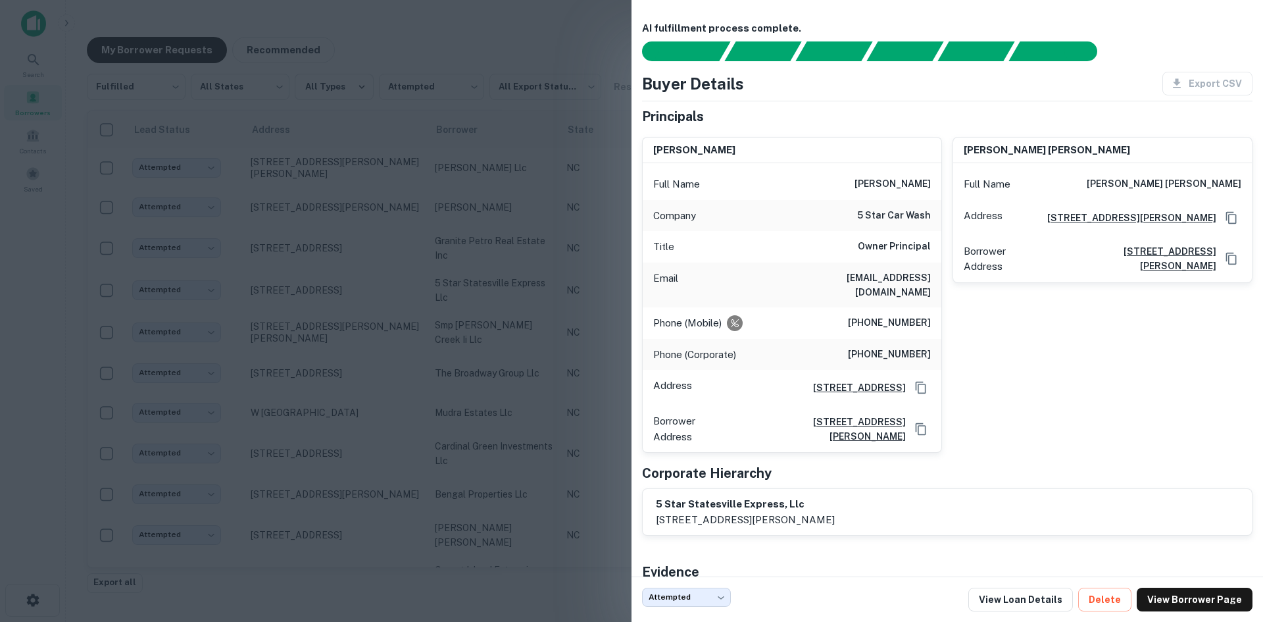
click at [343, 293] on div at bounding box center [631, 311] width 1263 height 622
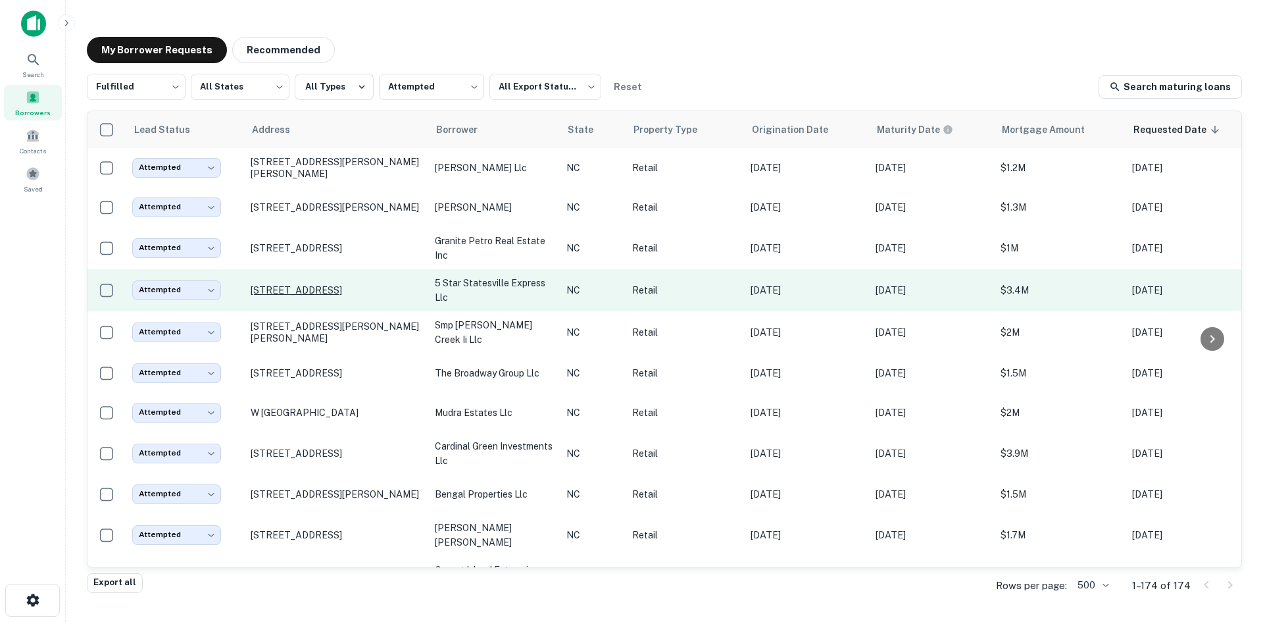
click at [341, 290] on p "[STREET_ADDRESS]" at bounding box center [336, 290] width 171 height 12
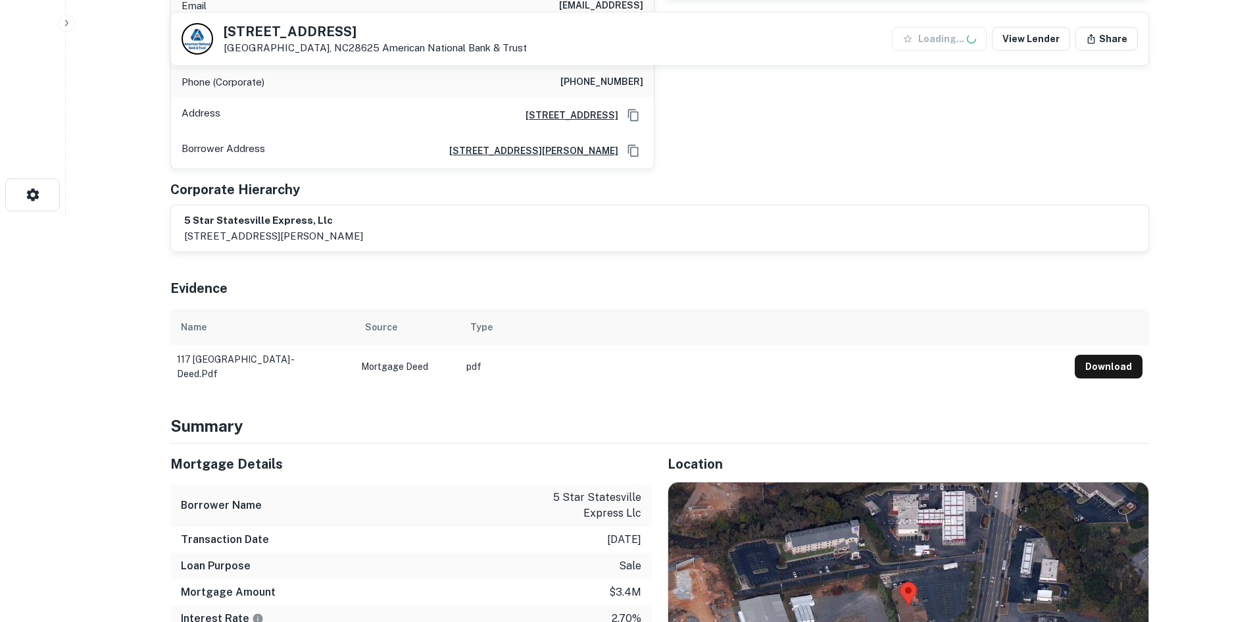
scroll to position [724, 0]
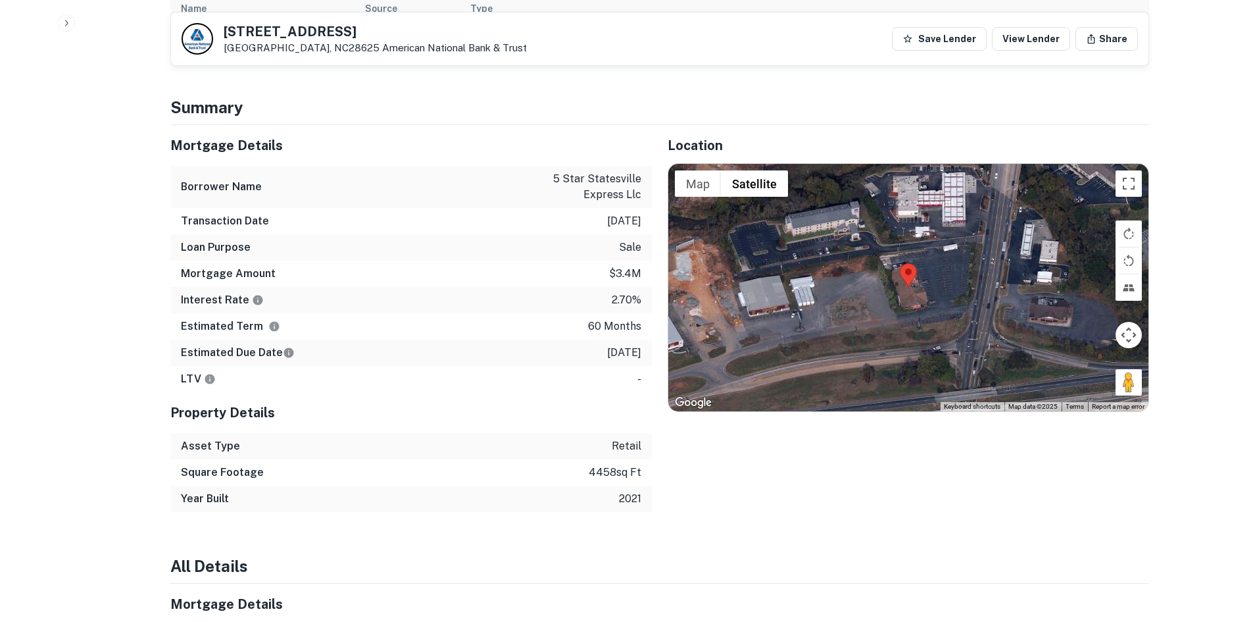
drag, startPoint x: 1116, startPoint y: 368, endPoint x: 994, endPoint y: 287, distance: 146.1
click at [994, 287] on div "Map Terrain Satellite Labels Keyboard shortcuts Map Data Map data ©2025 Map dat…" at bounding box center [908, 287] width 480 height 247
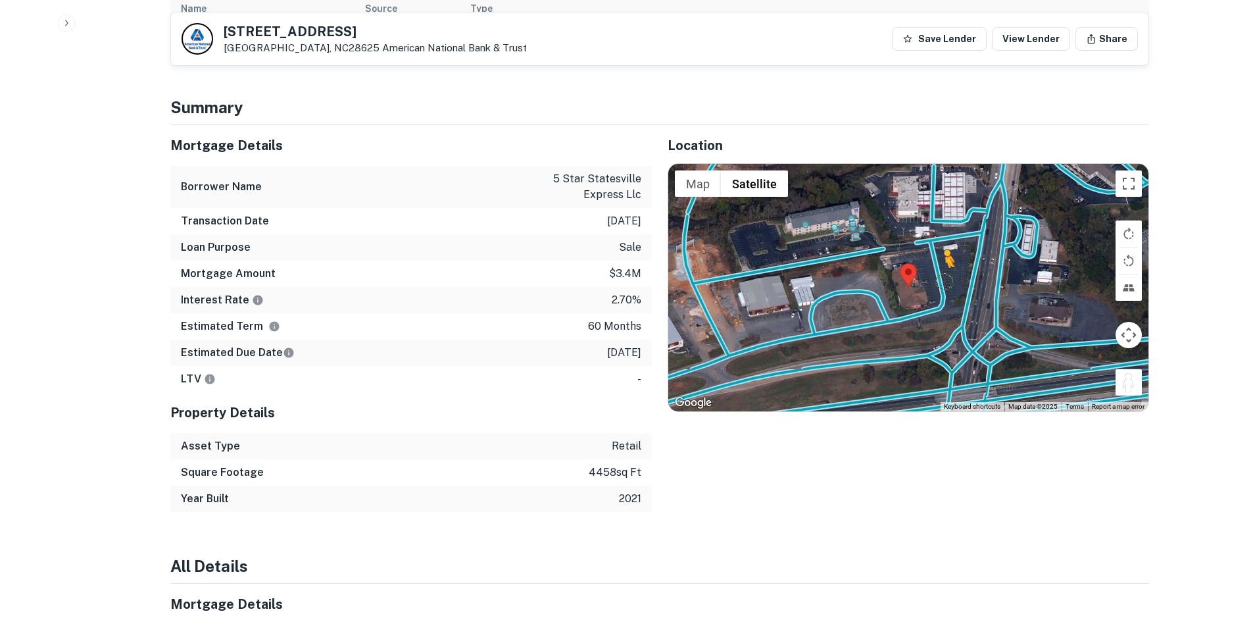
drag, startPoint x: 1121, startPoint y: 370, endPoint x: 943, endPoint y: 266, distance: 205.8
click at [943, 266] on div "To activate drag with keyboard, press Alt + Enter. Once in keyboard drag state,…" at bounding box center [908, 287] width 480 height 247
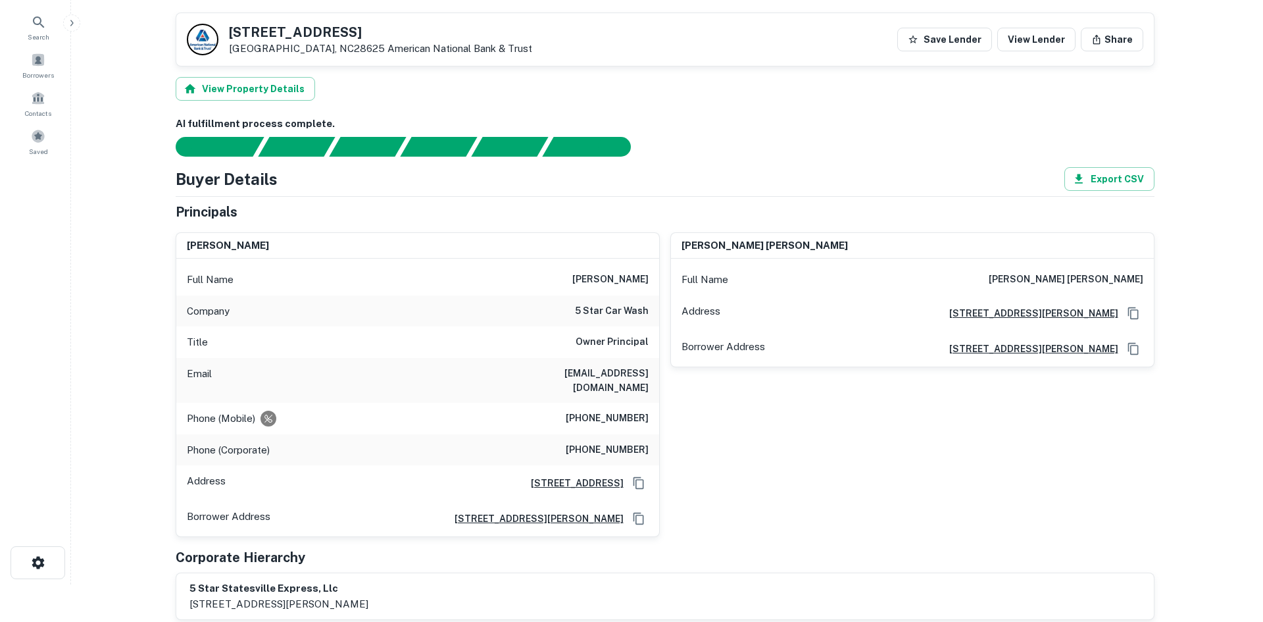
scroll to position [0, 0]
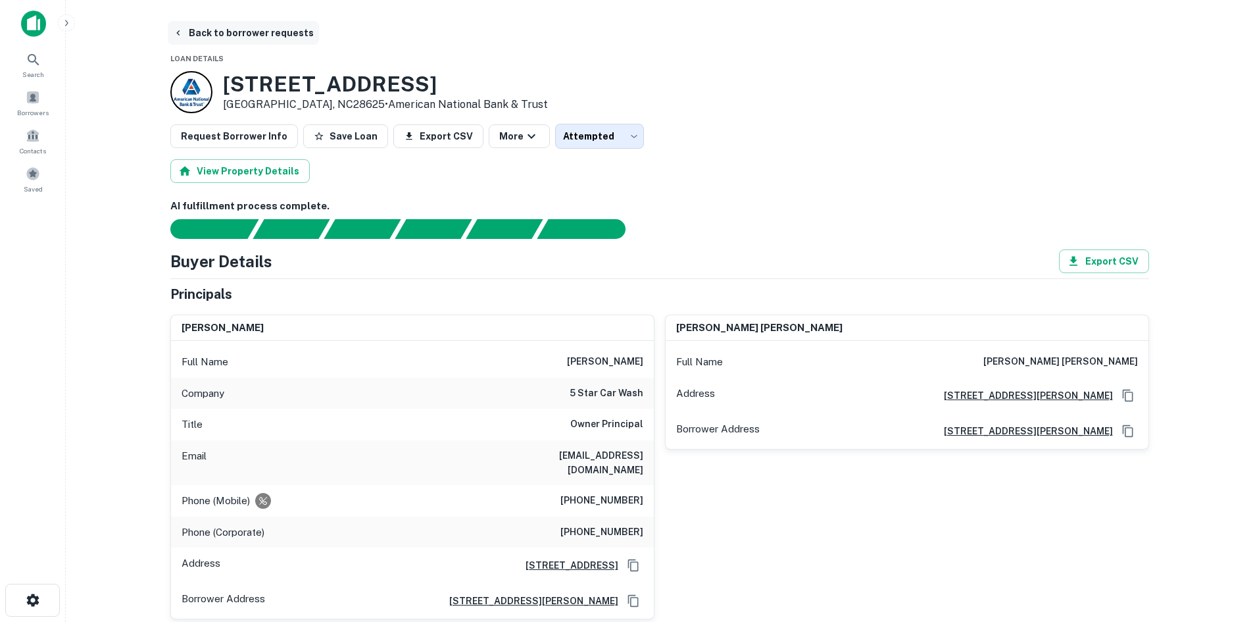
click at [251, 26] on button "Back to borrower requests" at bounding box center [243, 33] width 151 height 24
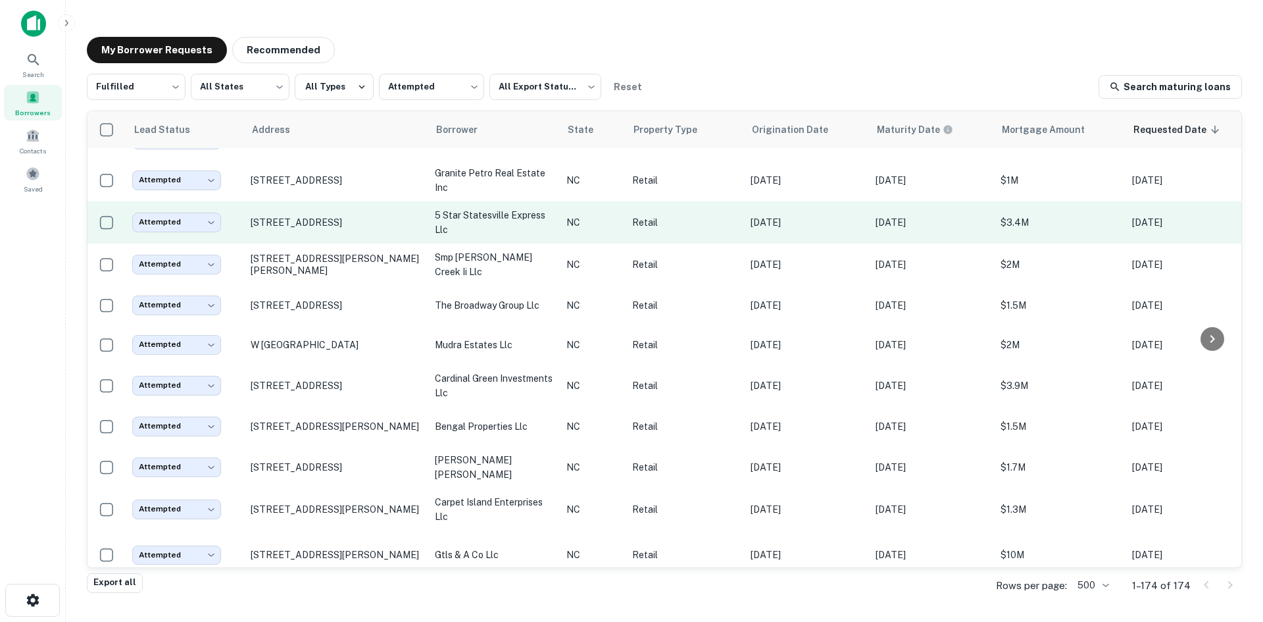
scroll to position [132, 0]
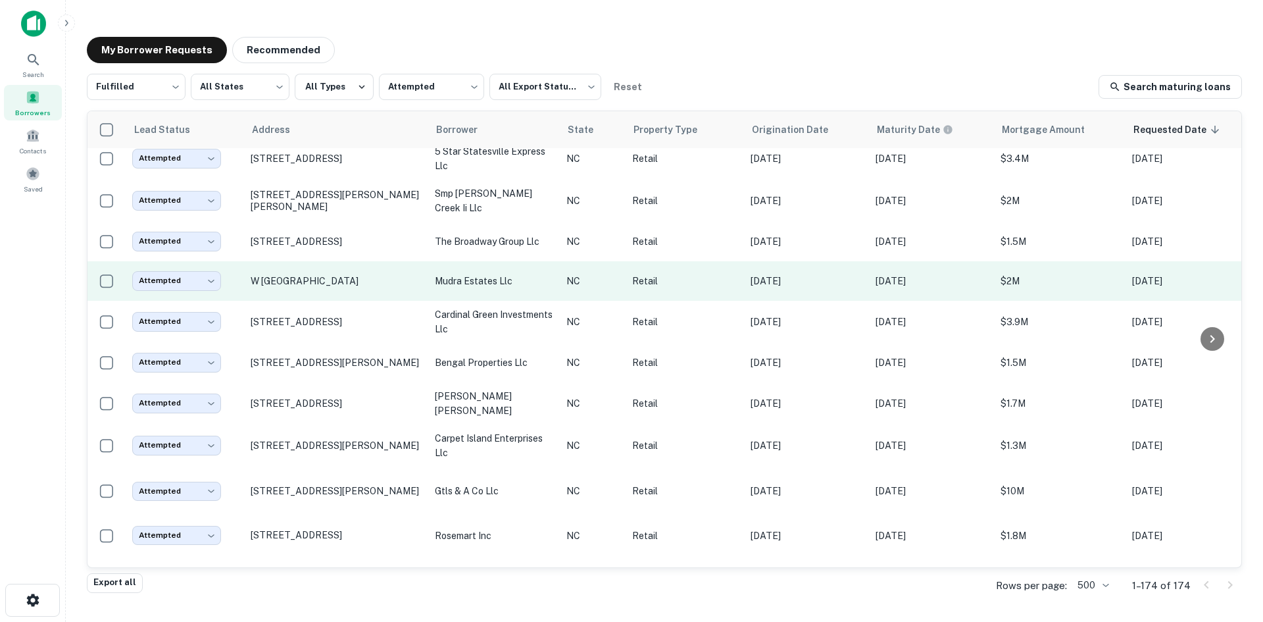
click at [310, 295] on td "W [GEOGRAPHIC_DATA]" at bounding box center [336, 280] width 184 height 39
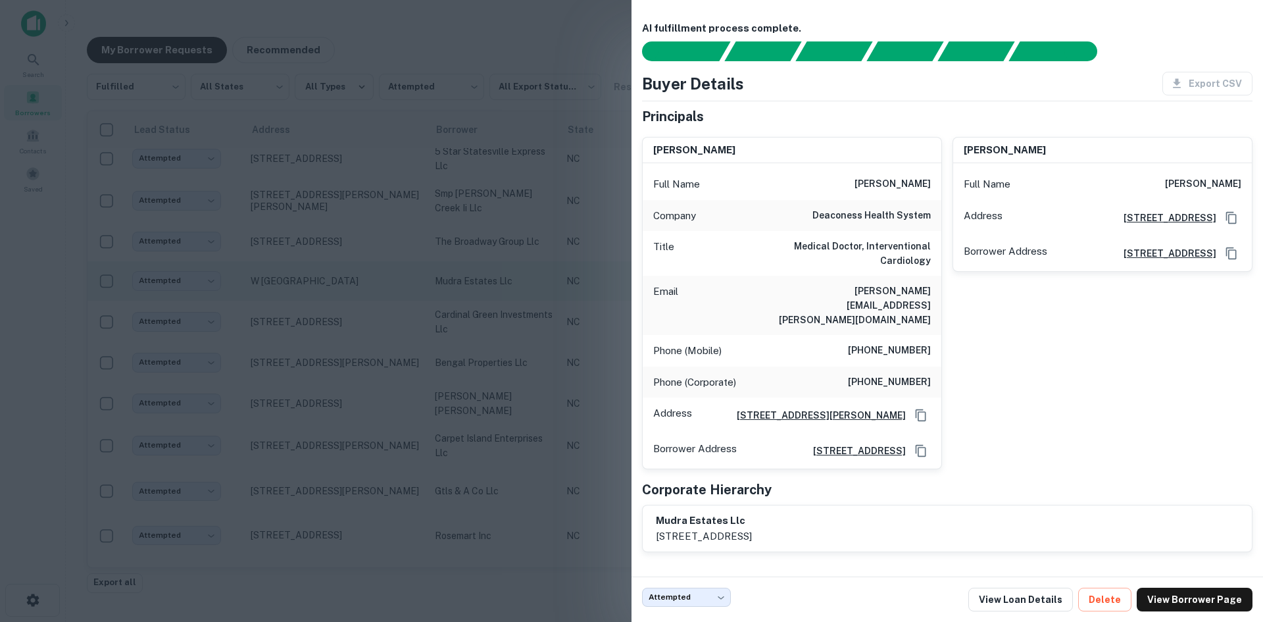
click at [310, 295] on div at bounding box center [631, 311] width 1263 height 622
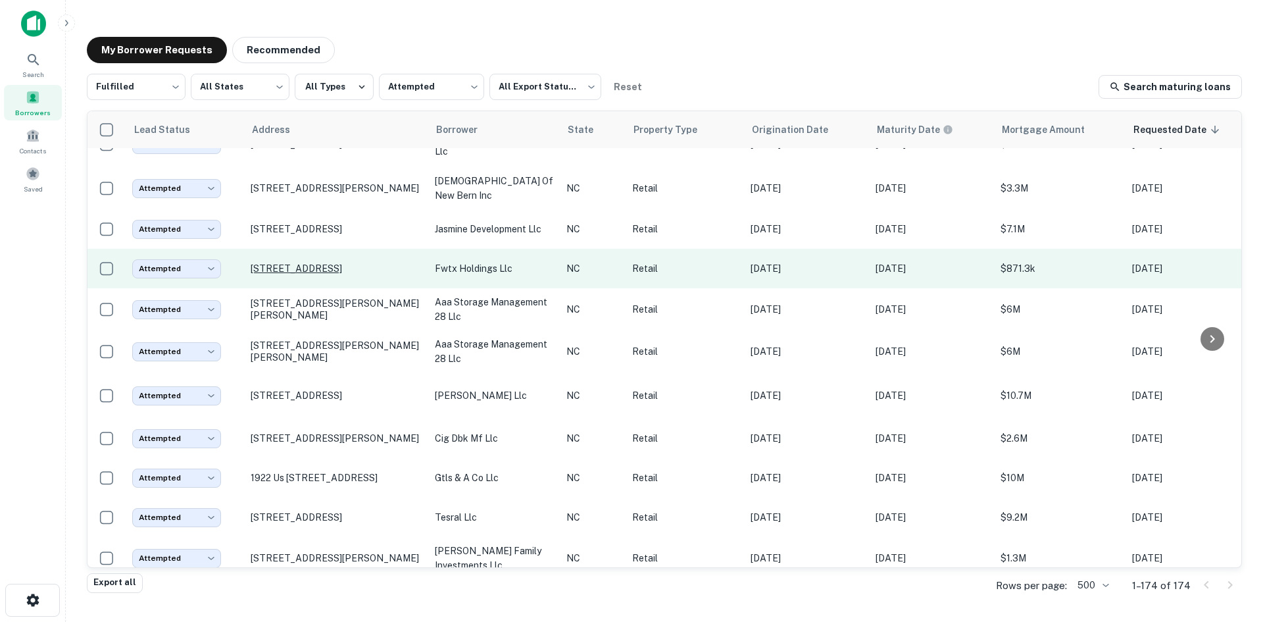
scroll to position [2368, 0]
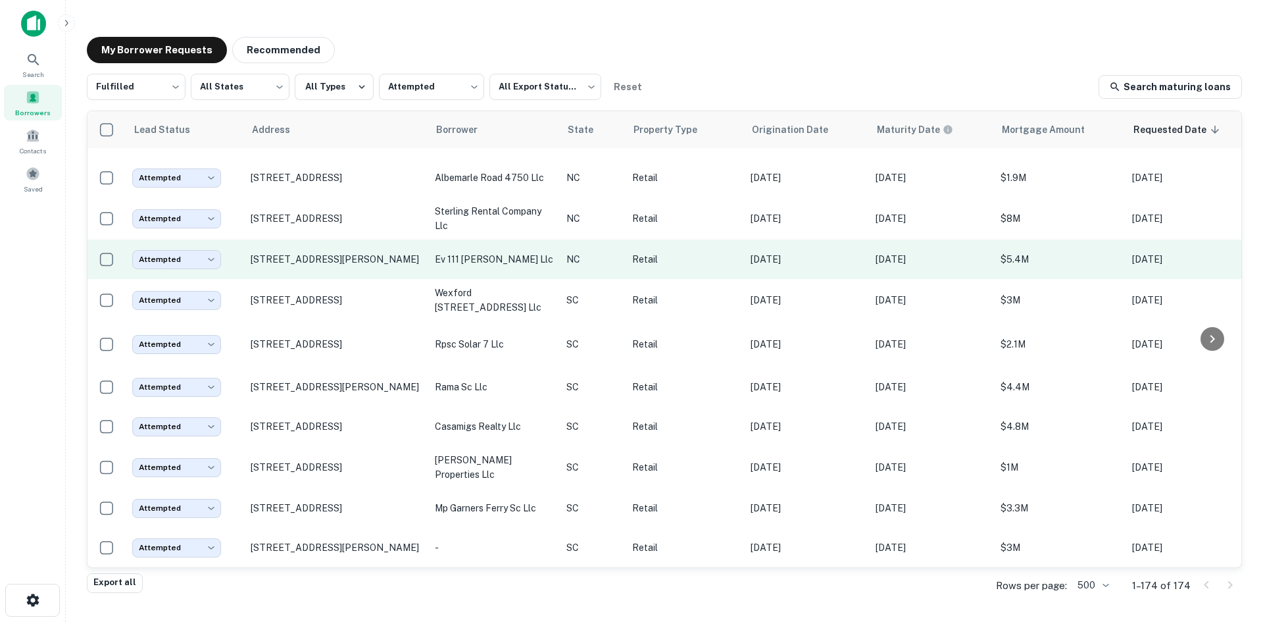
click at [316, 279] on td "[STREET_ADDRESS][PERSON_NAME]" at bounding box center [336, 258] width 184 height 39
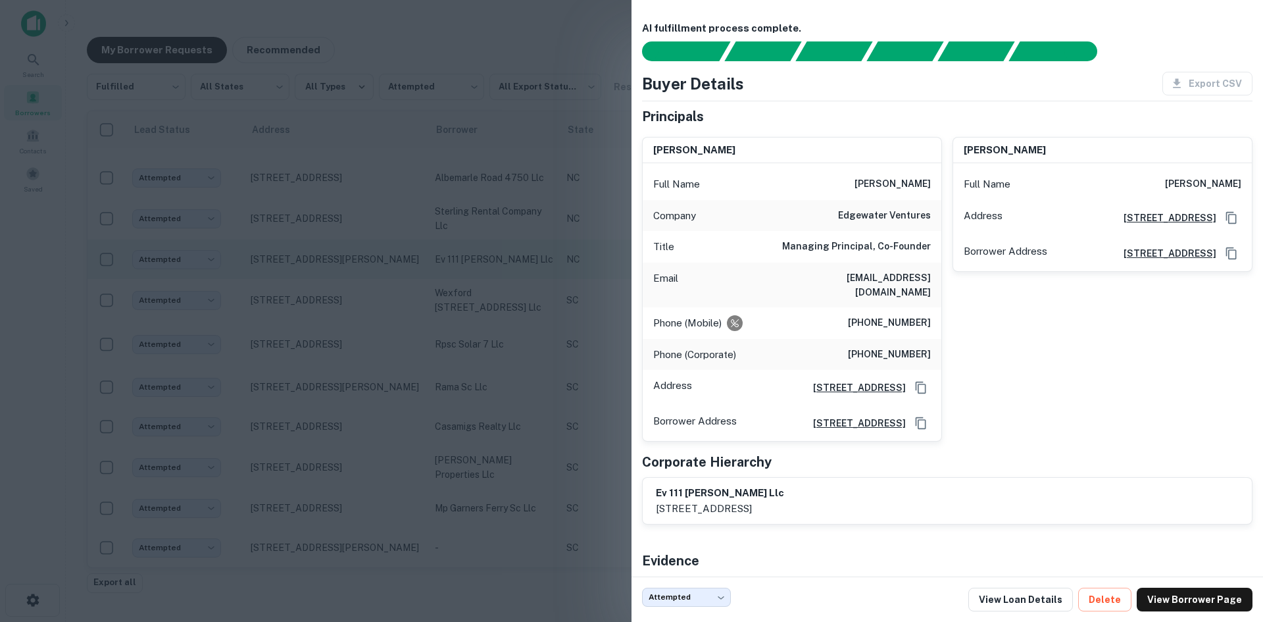
click at [316, 320] on div at bounding box center [631, 311] width 1263 height 622
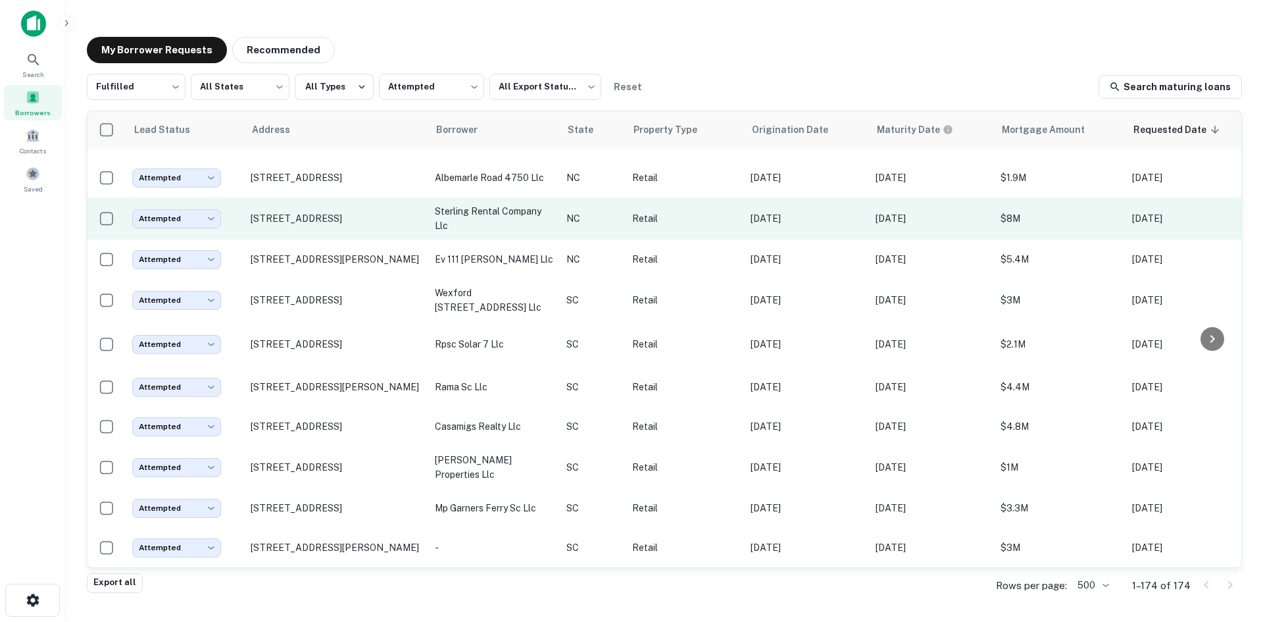
click at [316, 239] on td "[STREET_ADDRESS]" at bounding box center [336, 218] width 184 height 42
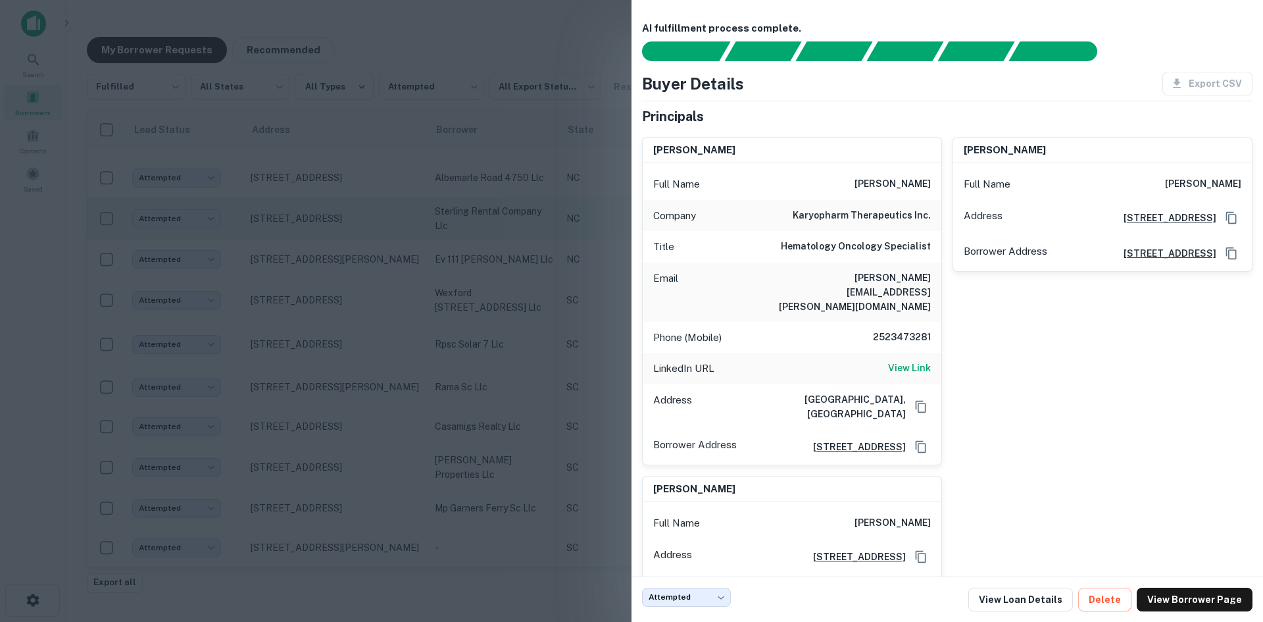
click at [316, 283] on div at bounding box center [631, 311] width 1263 height 622
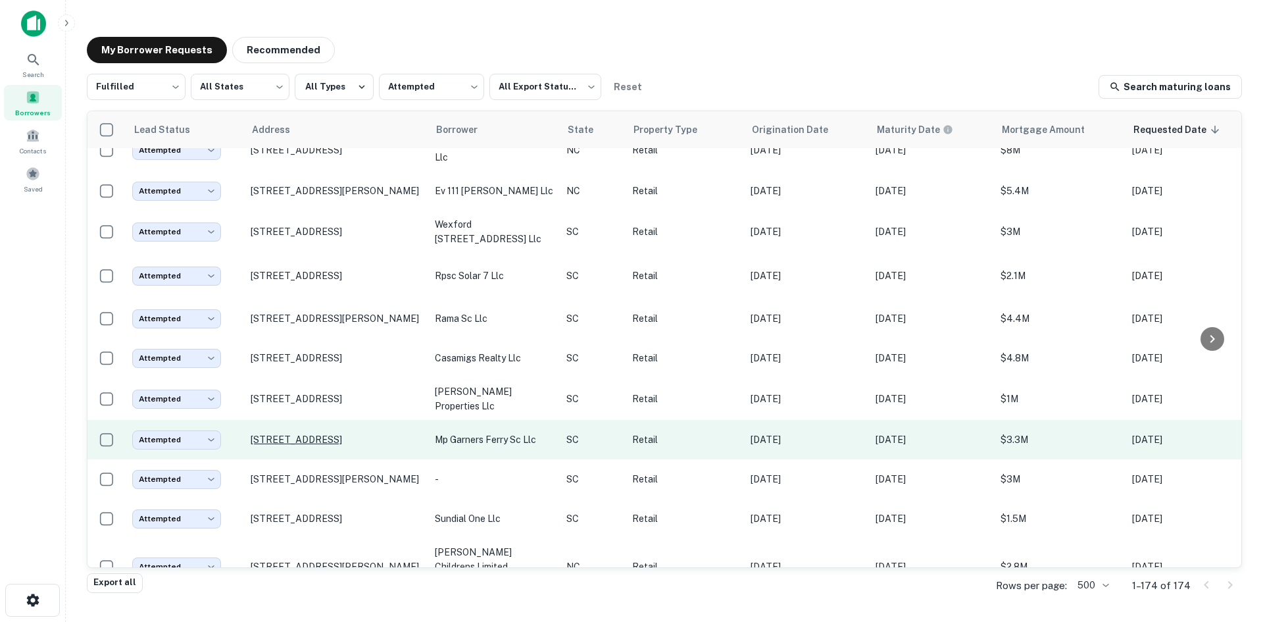
scroll to position [2565, 0]
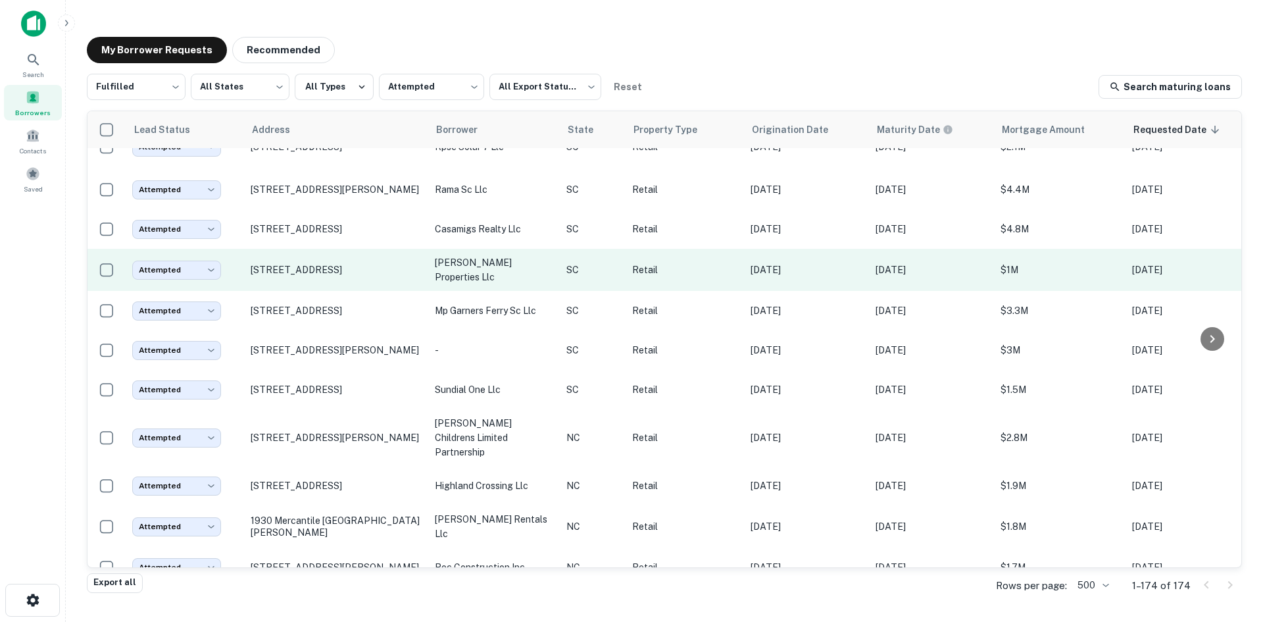
click at [330, 291] on td "[STREET_ADDRESS]" at bounding box center [336, 270] width 184 height 42
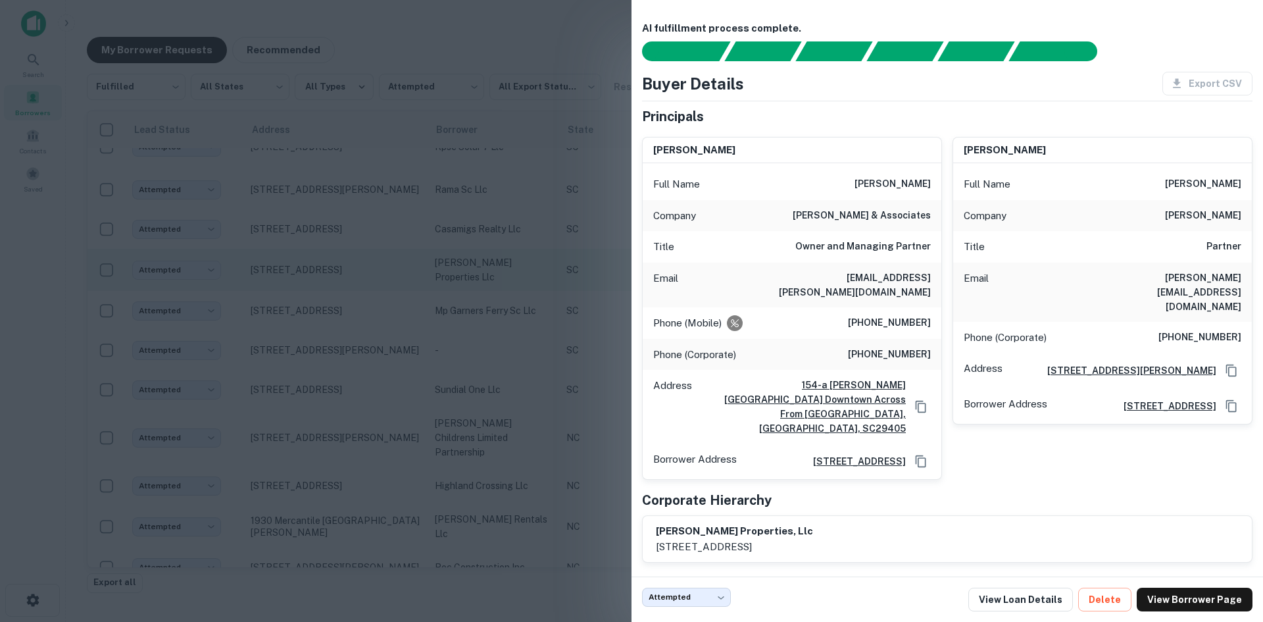
click at [330, 333] on div at bounding box center [631, 311] width 1263 height 622
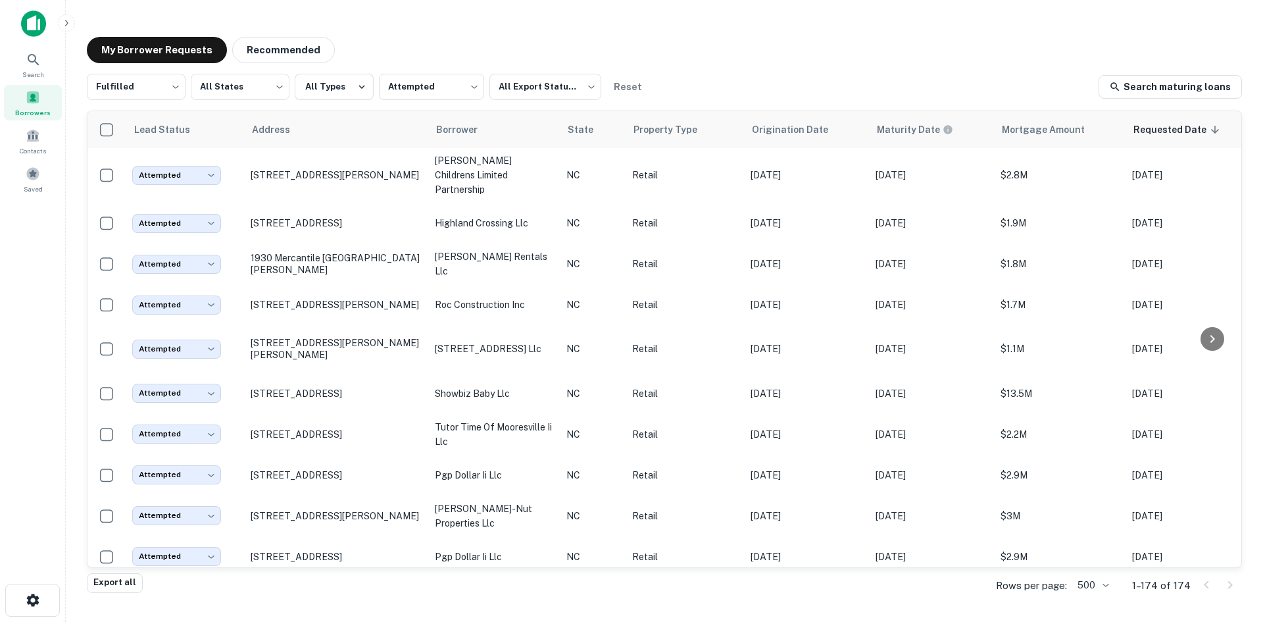
scroll to position [2828, 0]
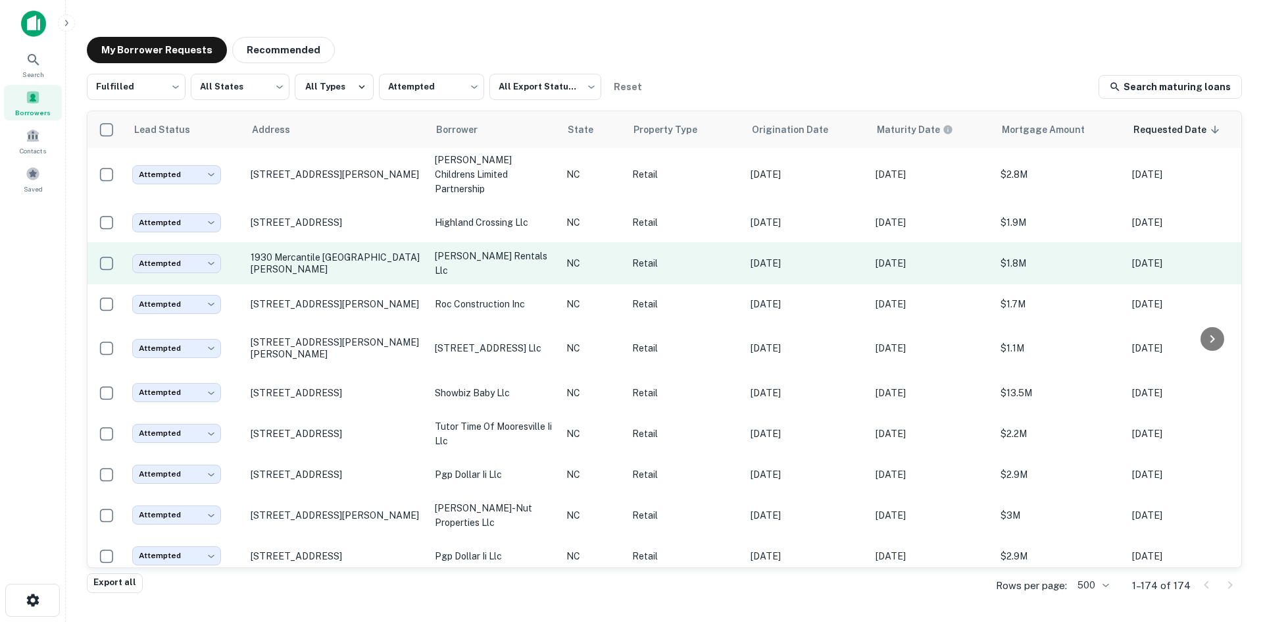
click at [331, 284] on td "1930 Mercantile [GEOGRAPHIC_DATA][PERSON_NAME]" at bounding box center [336, 263] width 184 height 42
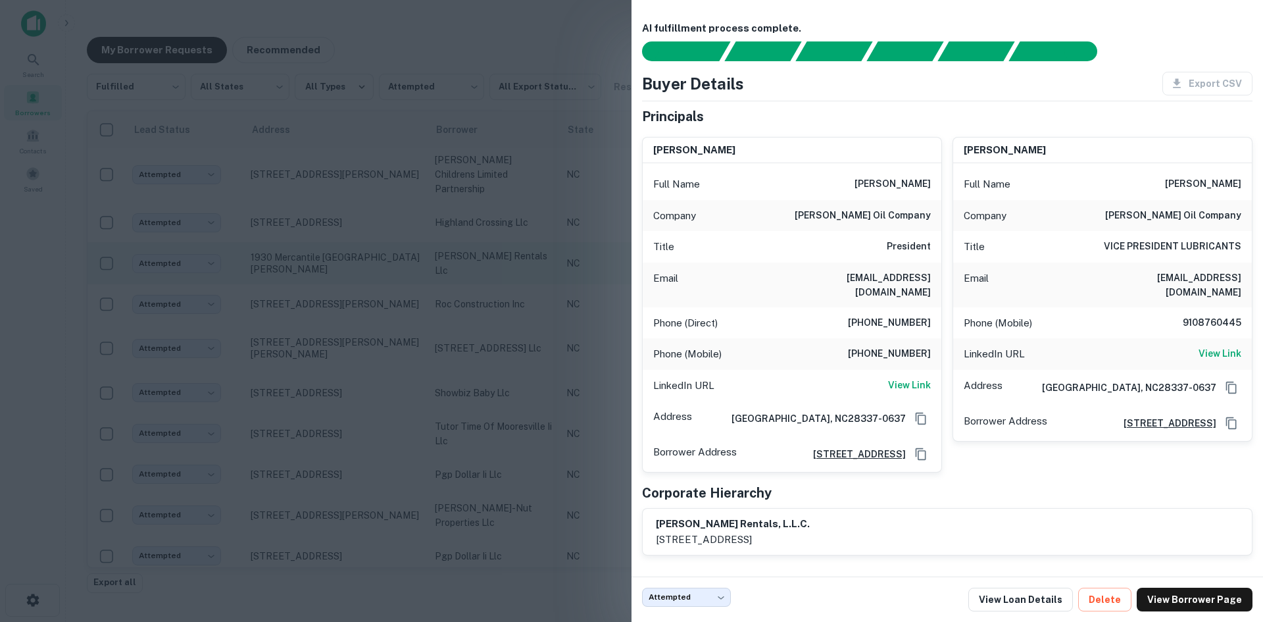
click at [331, 316] on div at bounding box center [631, 311] width 1263 height 622
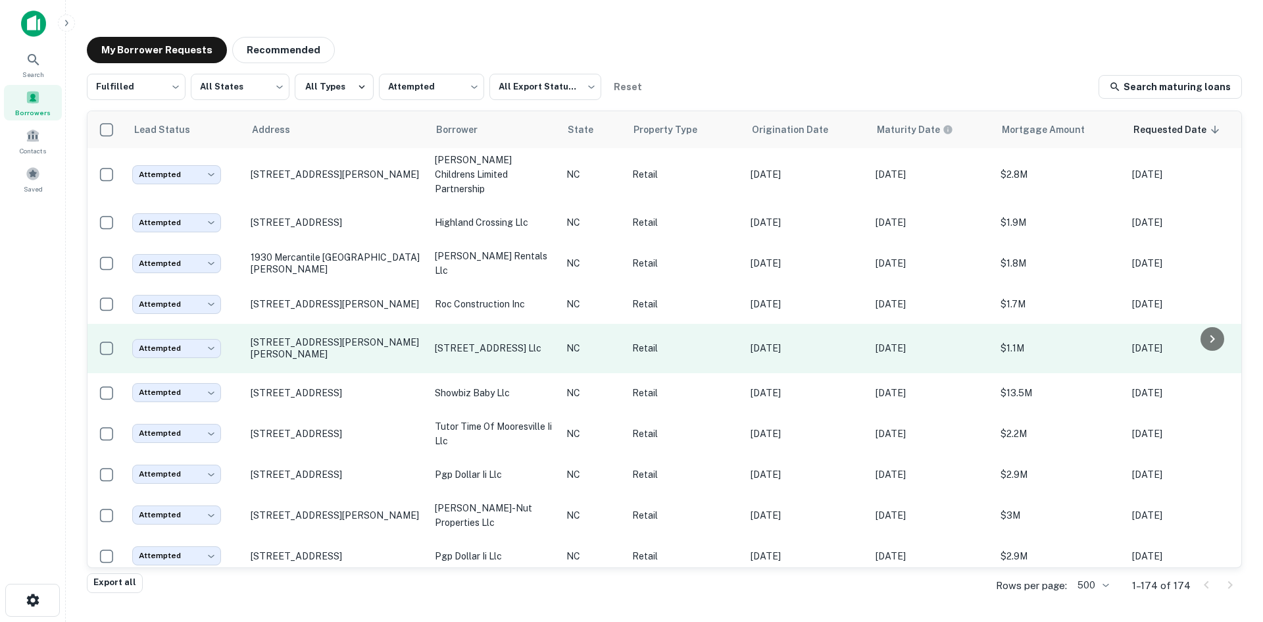
click at [318, 373] on td "[STREET_ADDRESS][PERSON_NAME][PERSON_NAME]" at bounding box center [336, 348] width 184 height 49
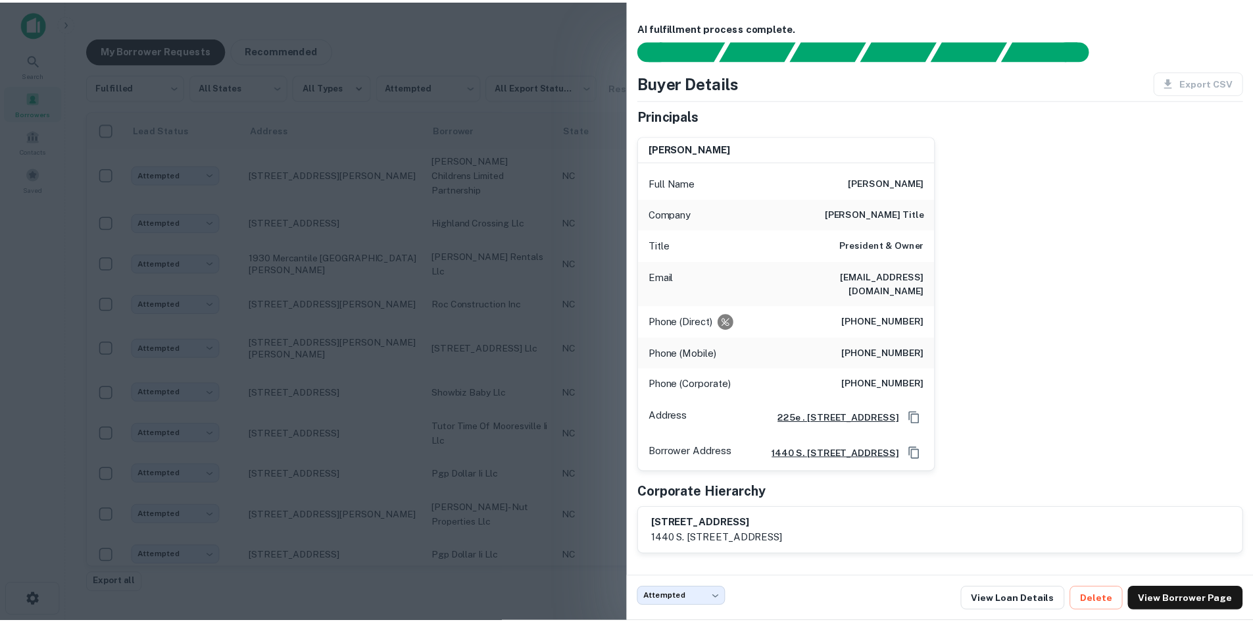
scroll to position [0, 0]
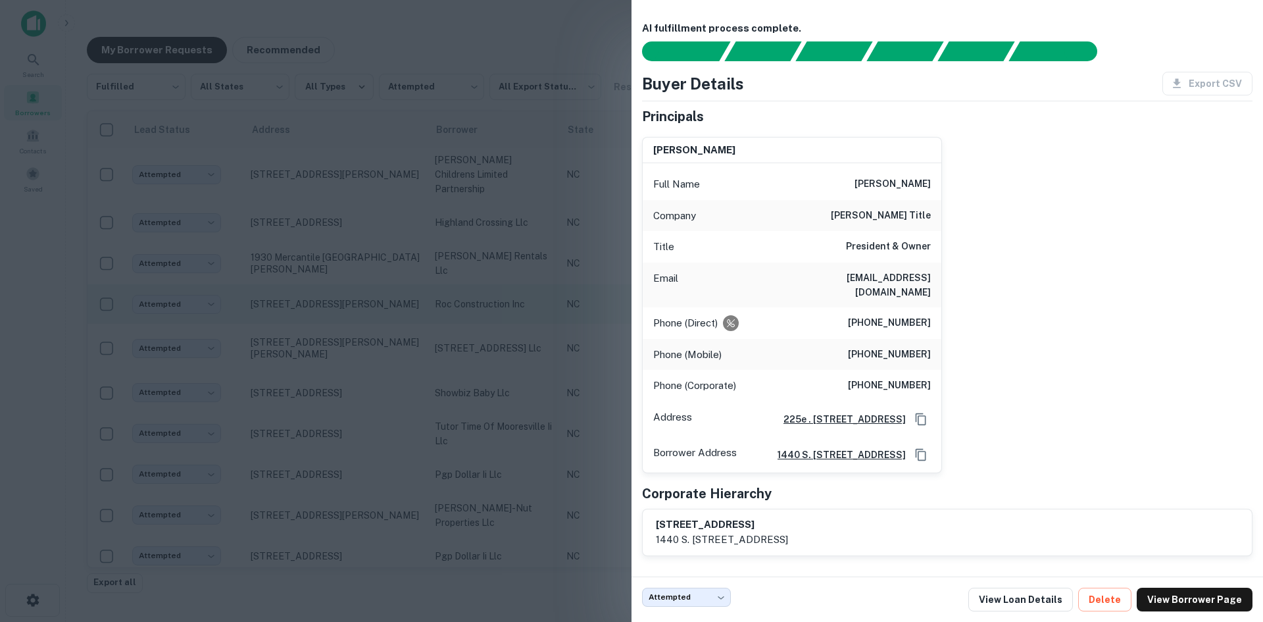
drag, startPoint x: 270, startPoint y: 325, endPoint x: 292, endPoint y: 337, distance: 25.3
click at [270, 325] on div at bounding box center [631, 311] width 1263 height 622
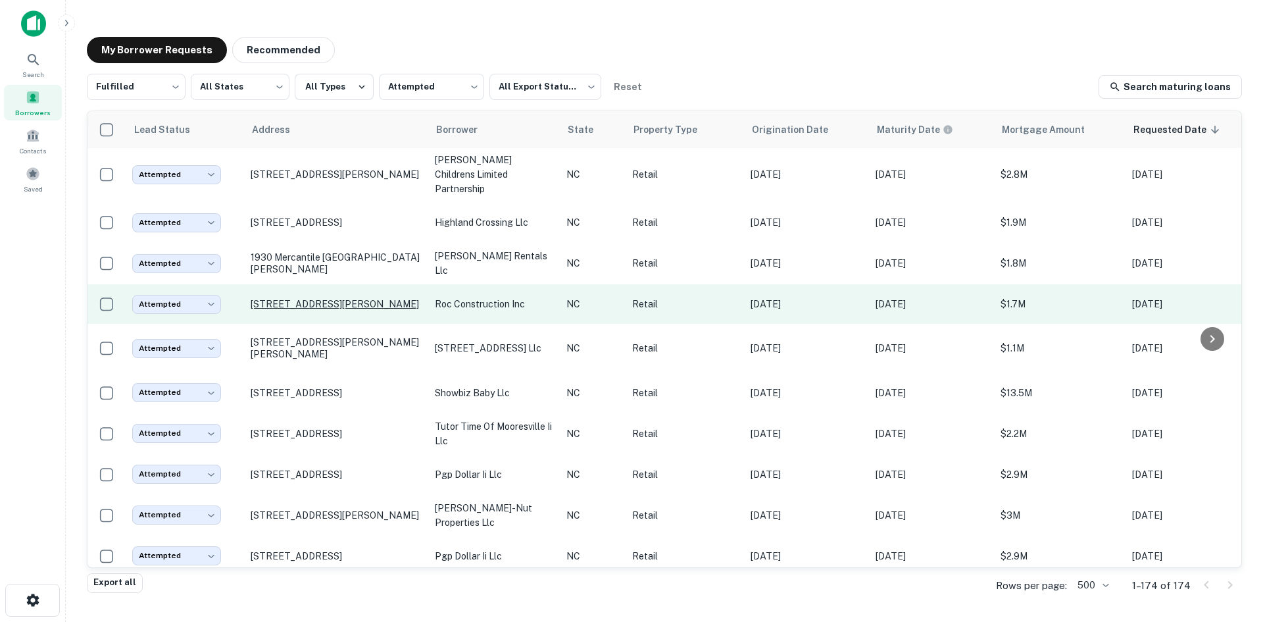
click at [293, 310] on p "[STREET_ADDRESS][PERSON_NAME]" at bounding box center [336, 304] width 171 height 12
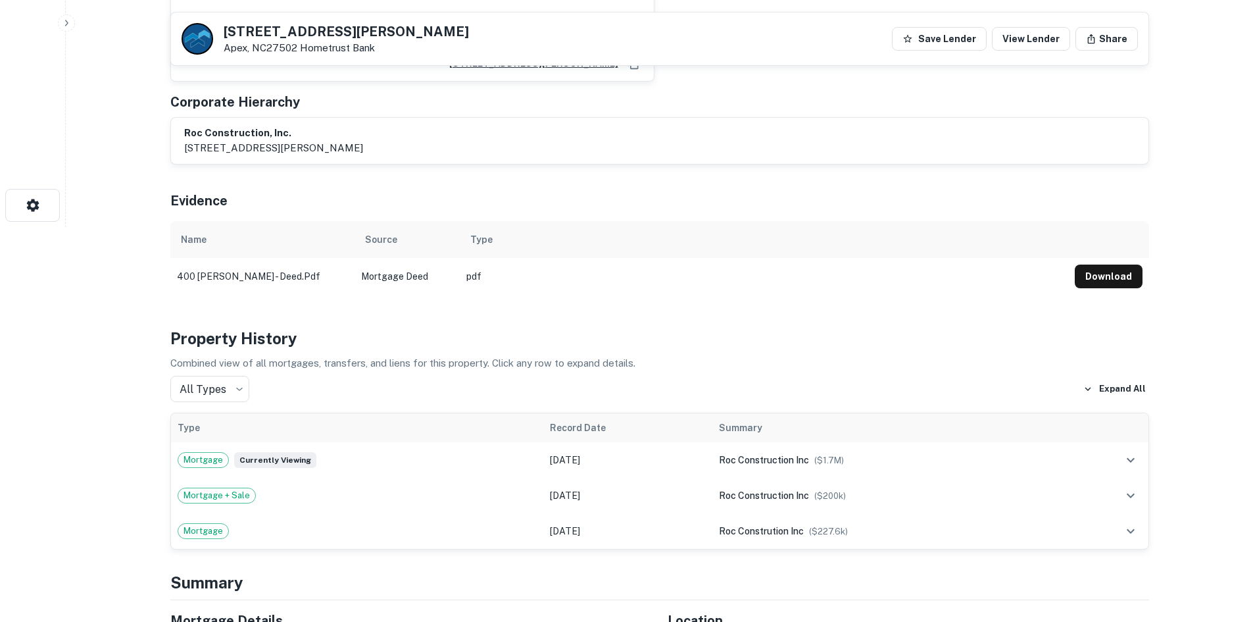
scroll to position [855, 0]
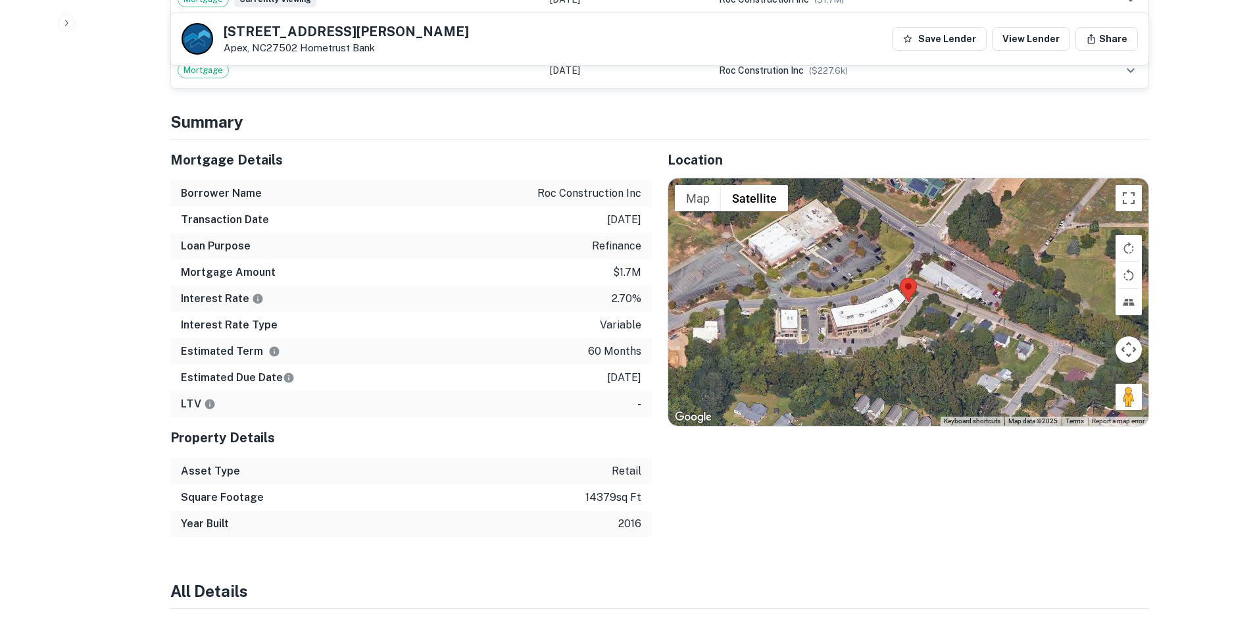
drag, startPoint x: 1133, startPoint y: 394, endPoint x: 935, endPoint y: 285, distance: 226.1
click at [935, 285] on div "Map Terrain Satellite Labels Keyboard shortcuts Map Data Map data ©2025 Map dat…" at bounding box center [908, 301] width 480 height 247
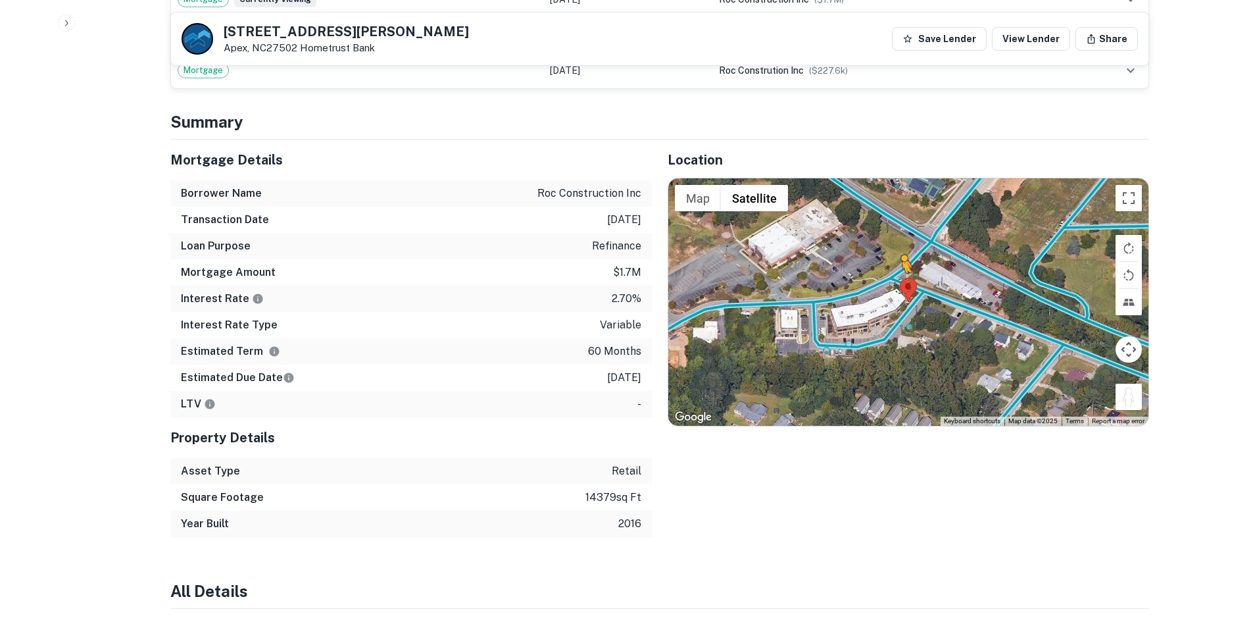
drag, startPoint x: 1125, startPoint y: 392, endPoint x: 895, endPoint y: 283, distance: 254.8
click at [895, 283] on div "To activate drag with keyboard, press Alt + Enter. Once in keyboard drag state,…" at bounding box center [908, 301] width 480 height 247
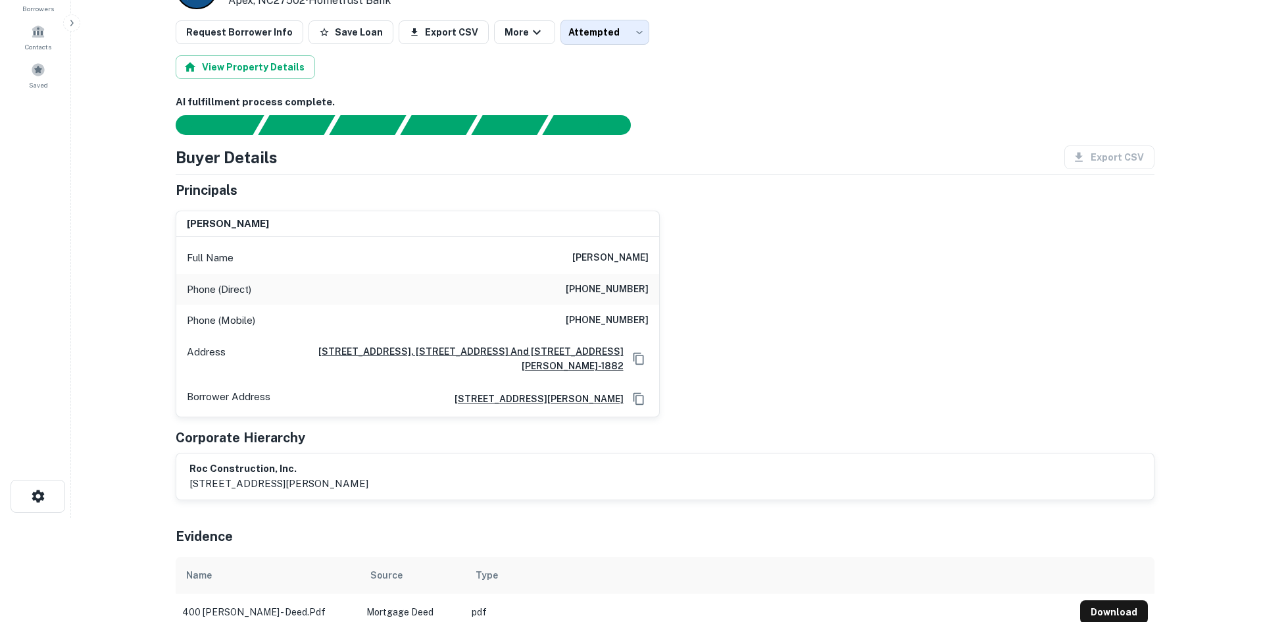
scroll to position [0, 0]
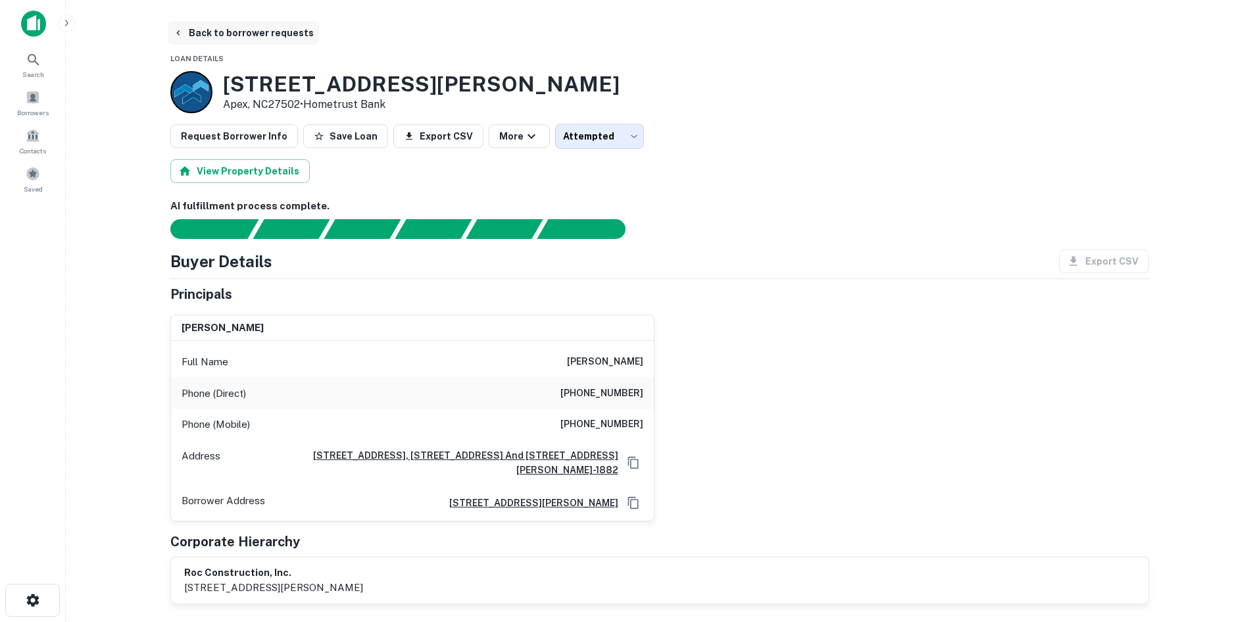
drag, startPoint x: 266, startPoint y: 35, endPoint x: 262, endPoint y: 29, distance: 6.8
click at [266, 35] on button "Back to borrower requests" at bounding box center [243, 33] width 151 height 24
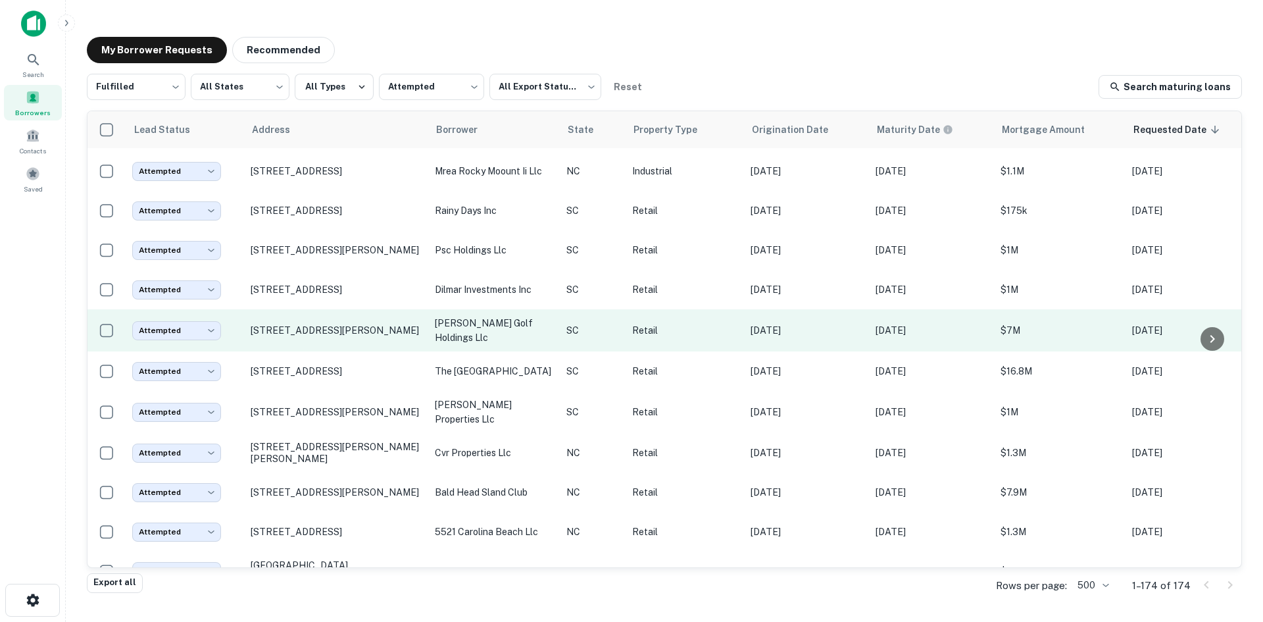
scroll to position [709, 0]
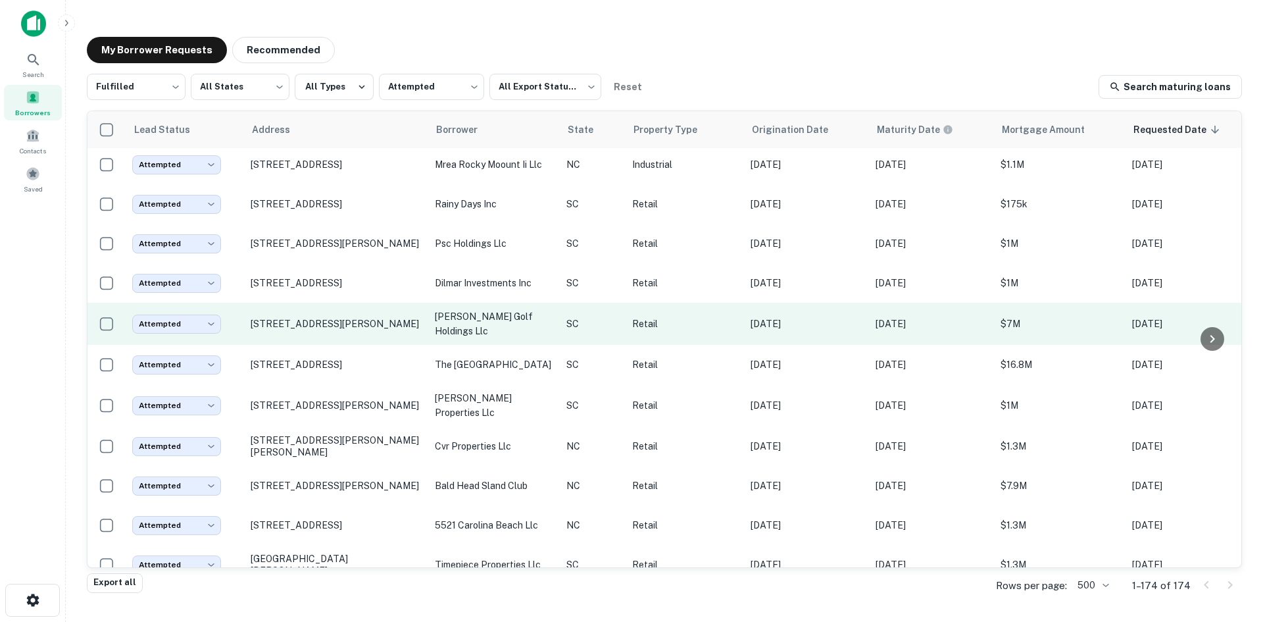
click at [331, 345] on td "[STREET_ADDRESS][PERSON_NAME]" at bounding box center [336, 324] width 184 height 42
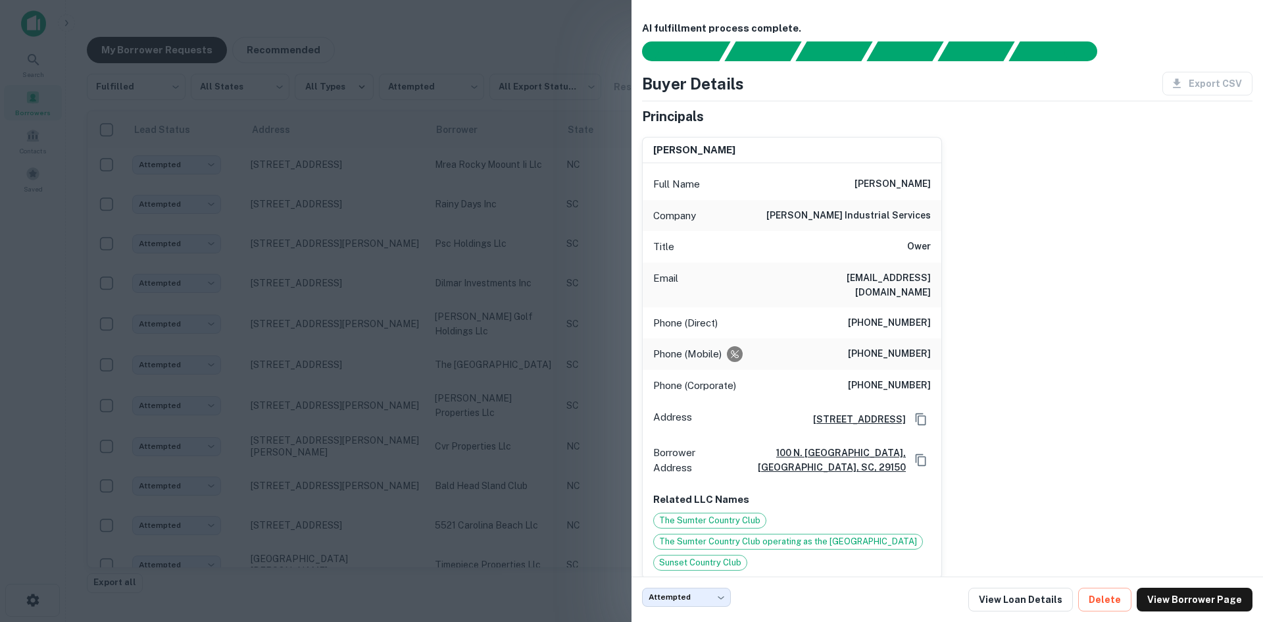
click at [364, 352] on div at bounding box center [631, 311] width 1263 height 622
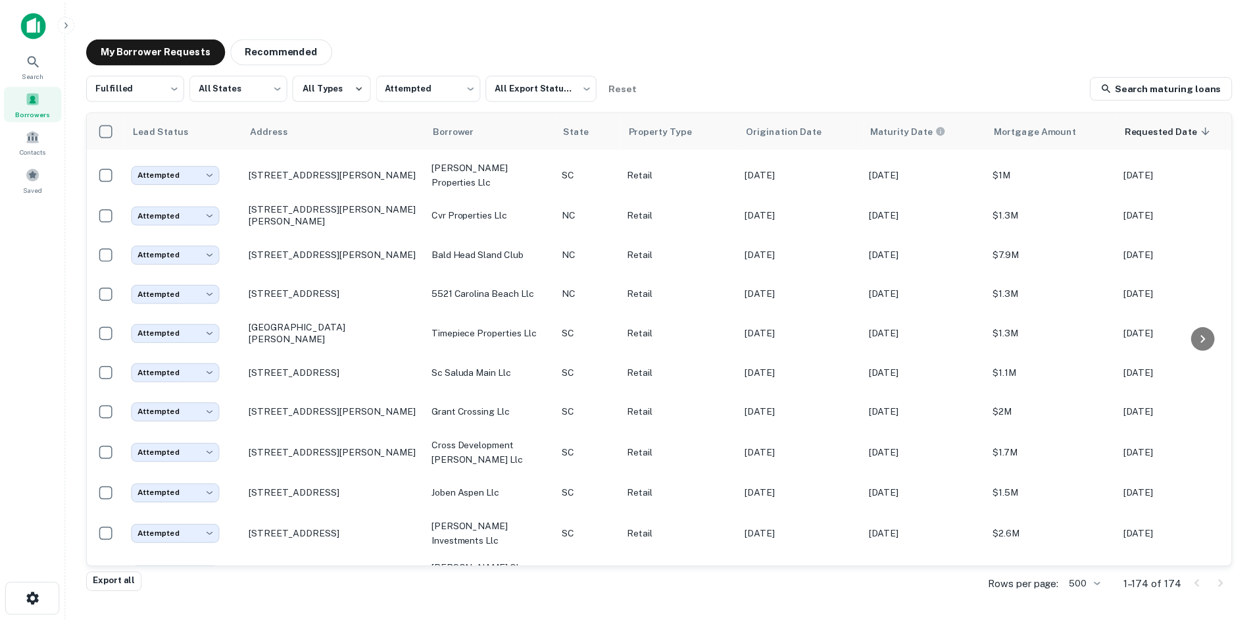
scroll to position [1104, 0]
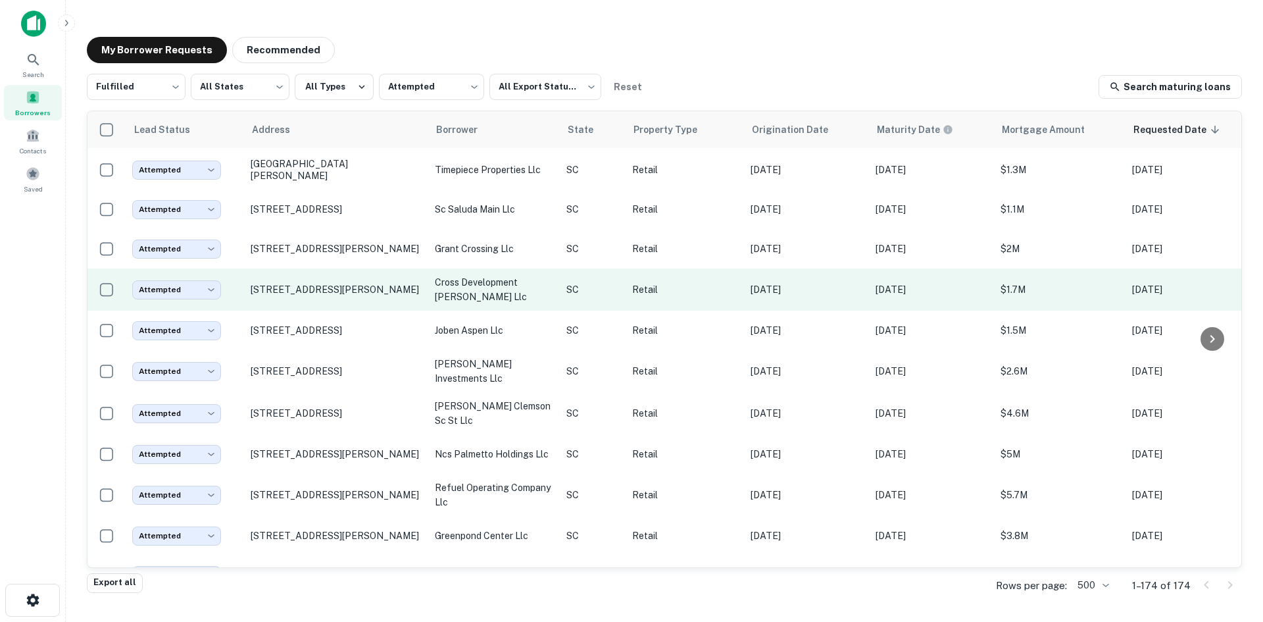
click at [365, 310] on td "[STREET_ADDRESS][PERSON_NAME]" at bounding box center [336, 289] width 184 height 42
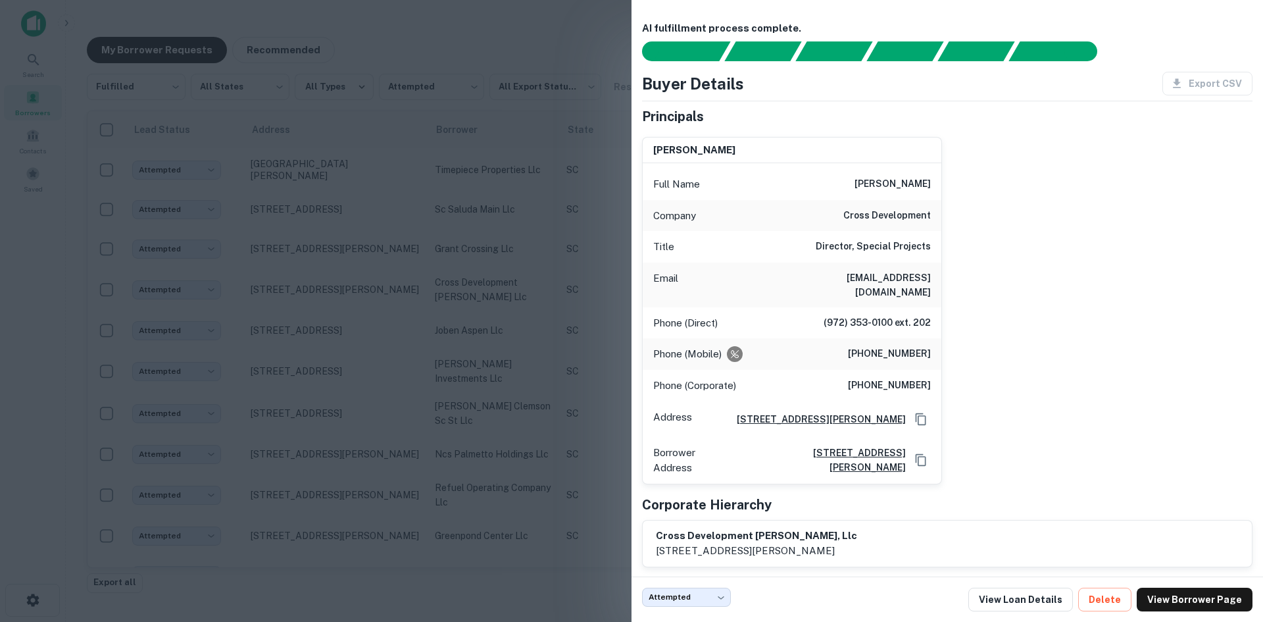
click at [359, 340] on div at bounding box center [631, 311] width 1263 height 622
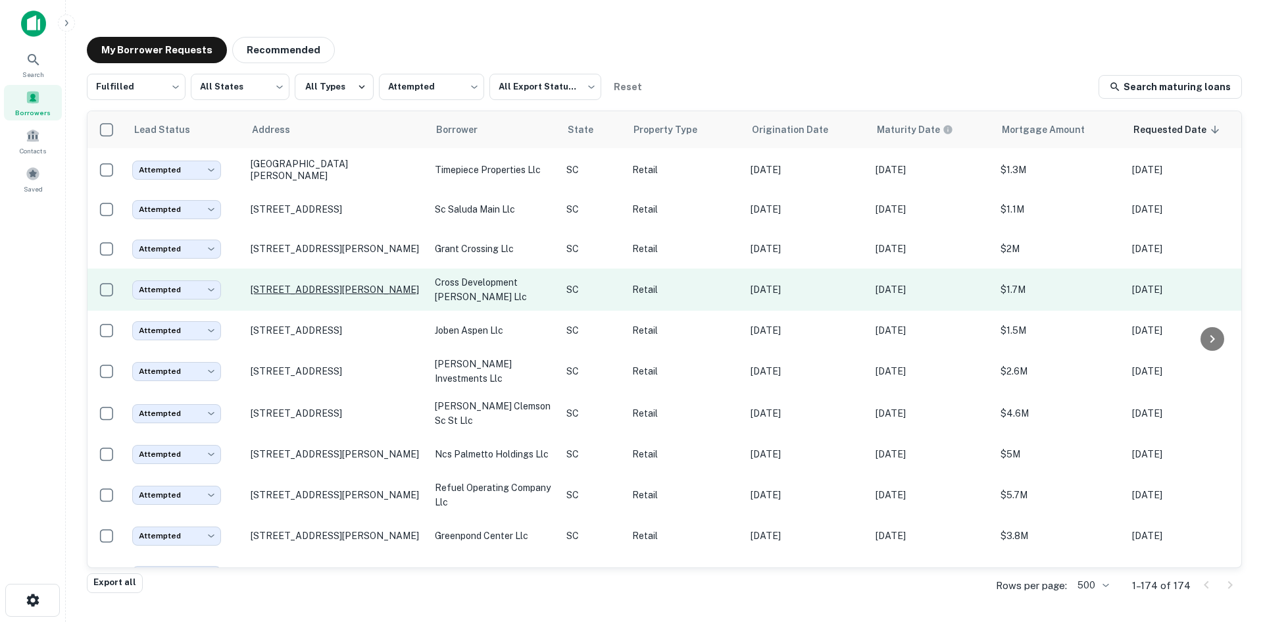
click at [358, 295] on p "[STREET_ADDRESS][PERSON_NAME]" at bounding box center [336, 289] width 171 height 12
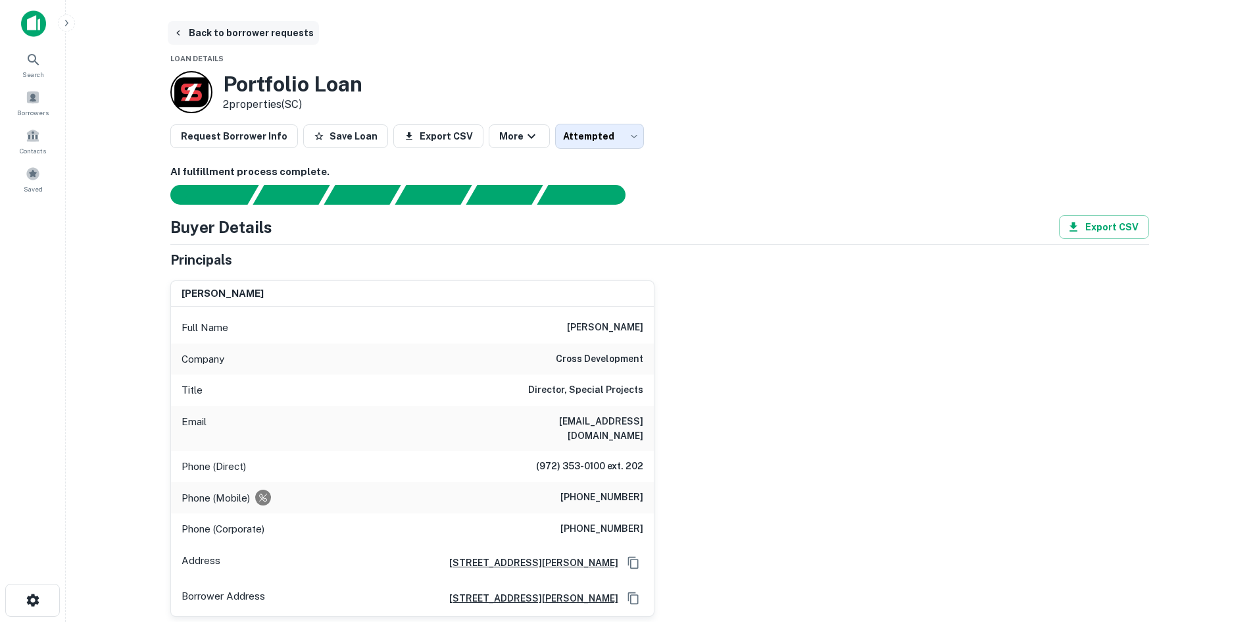
click at [240, 37] on button "Back to borrower requests" at bounding box center [243, 33] width 151 height 24
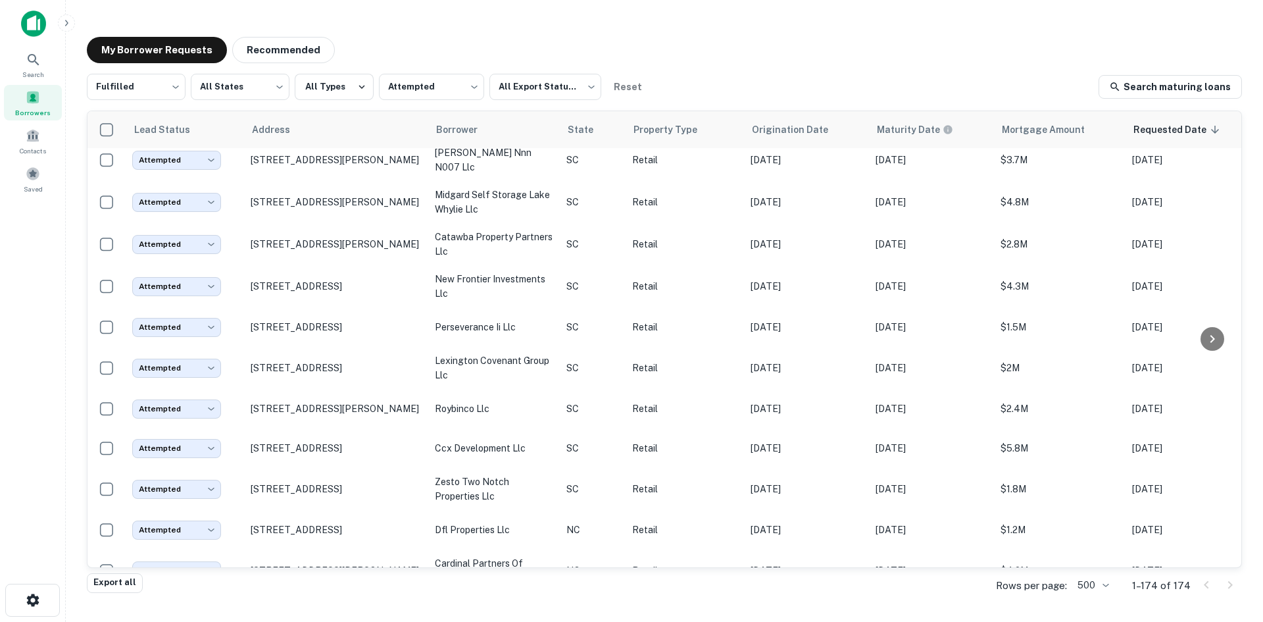
scroll to position [4195, 0]
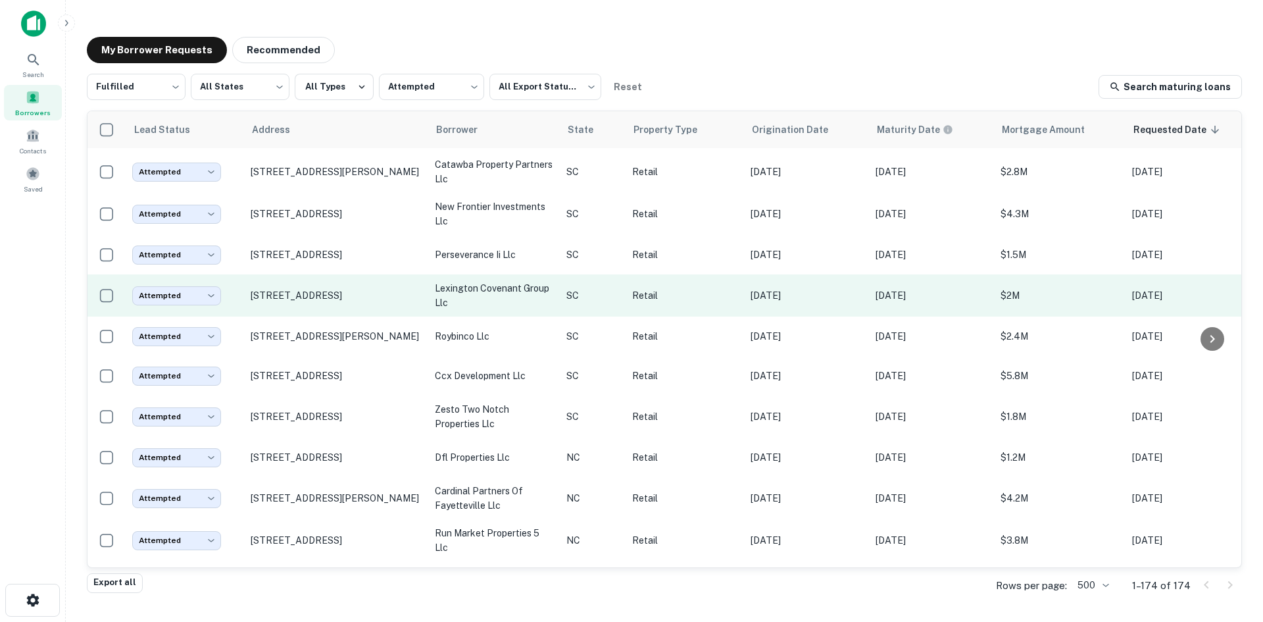
click at [391, 316] on td "[STREET_ADDRESS]" at bounding box center [336, 295] width 184 height 42
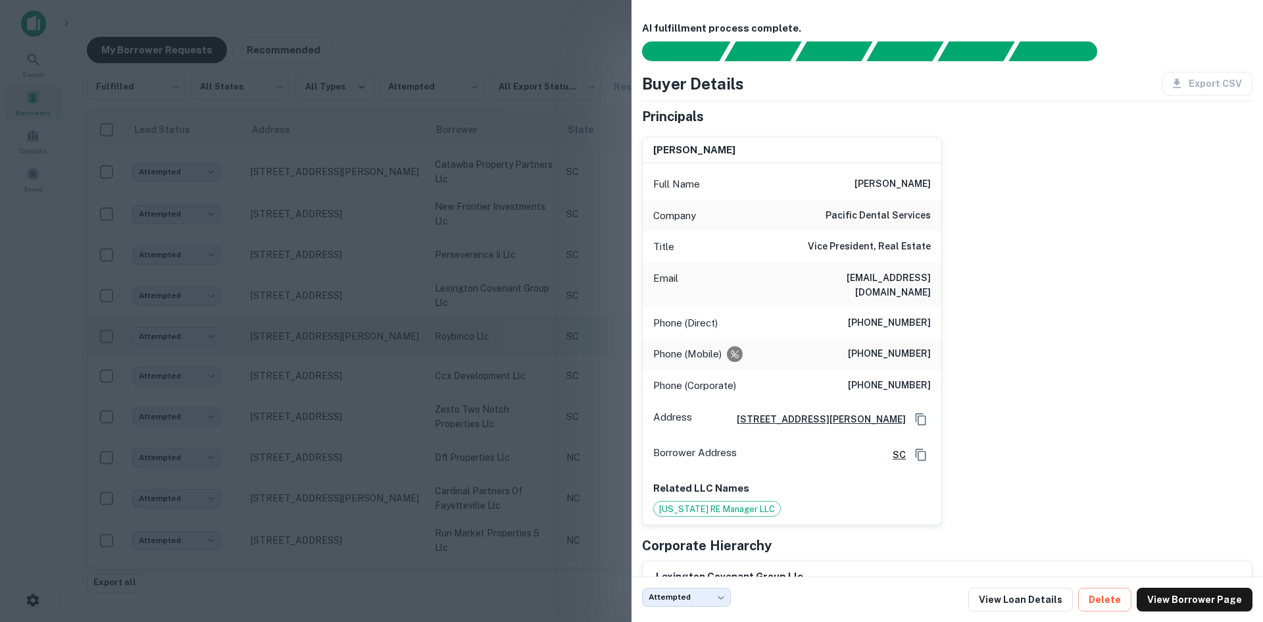
drag, startPoint x: 392, startPoint y: 279, endPoint x: 351, endPoint y: 349, distance: 81.3
click at [391, 279] on div at bounding box center [631, 311] width 1263 height 622
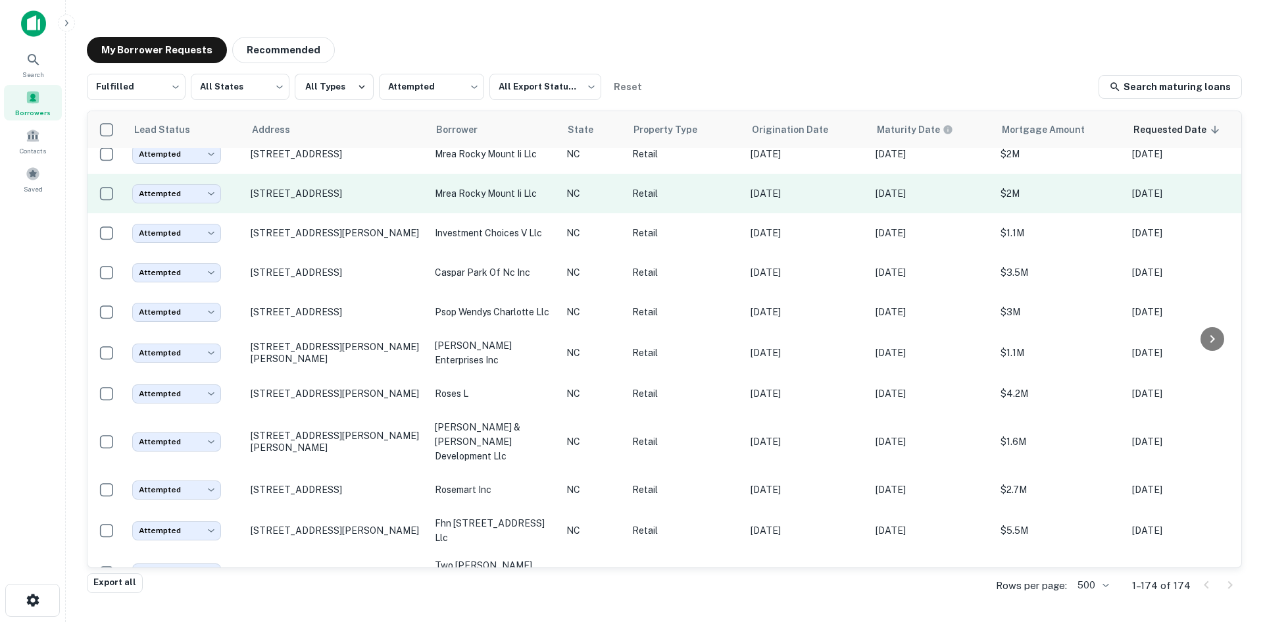
scroll to position [4853, 0]
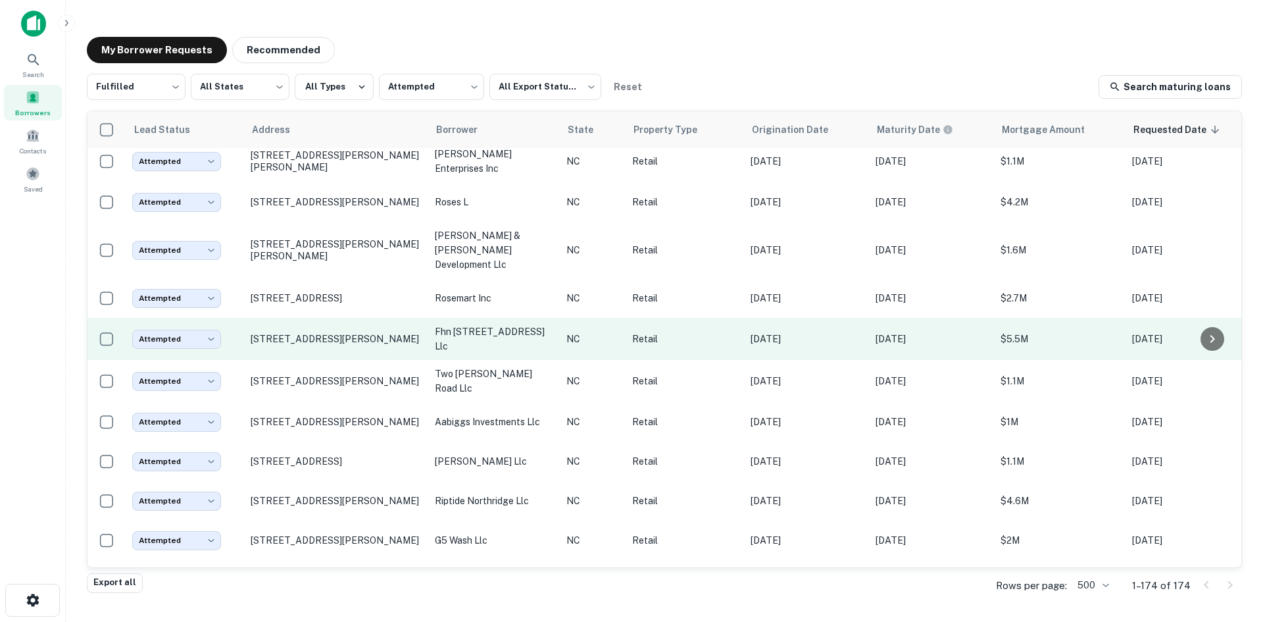
click at [349, 360] on td "[STREET_ADDRESS][PERSON_NAME]" at bounding box center [336, 339] width 184 height 42
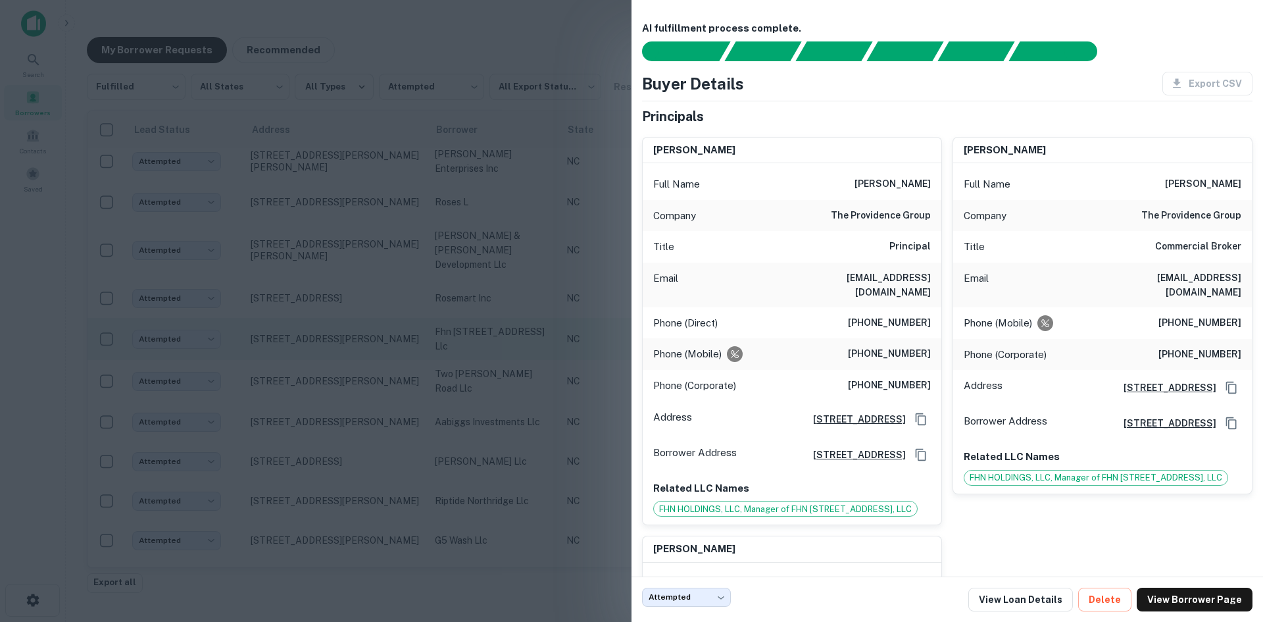
click at [349, 370] on div at bounding box center [631, 311] width 1263 height 622
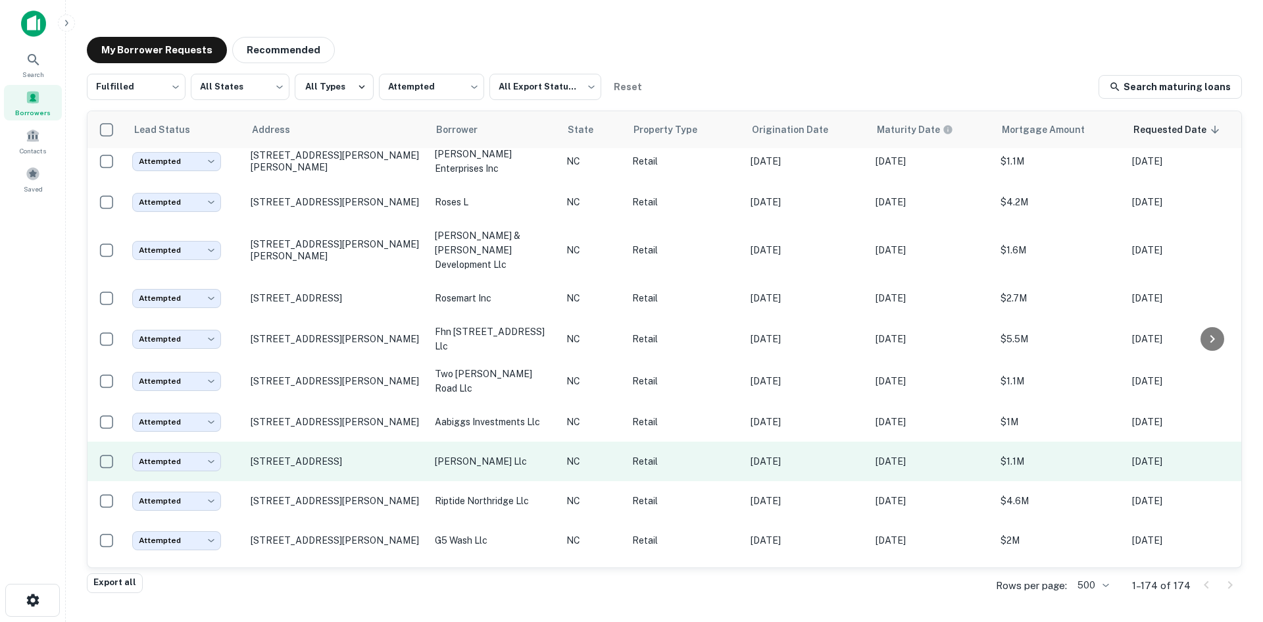
click at [337, 481] on td "[STREET_ADDRESS]" at bounding box center [336, 460] width 184 height 39
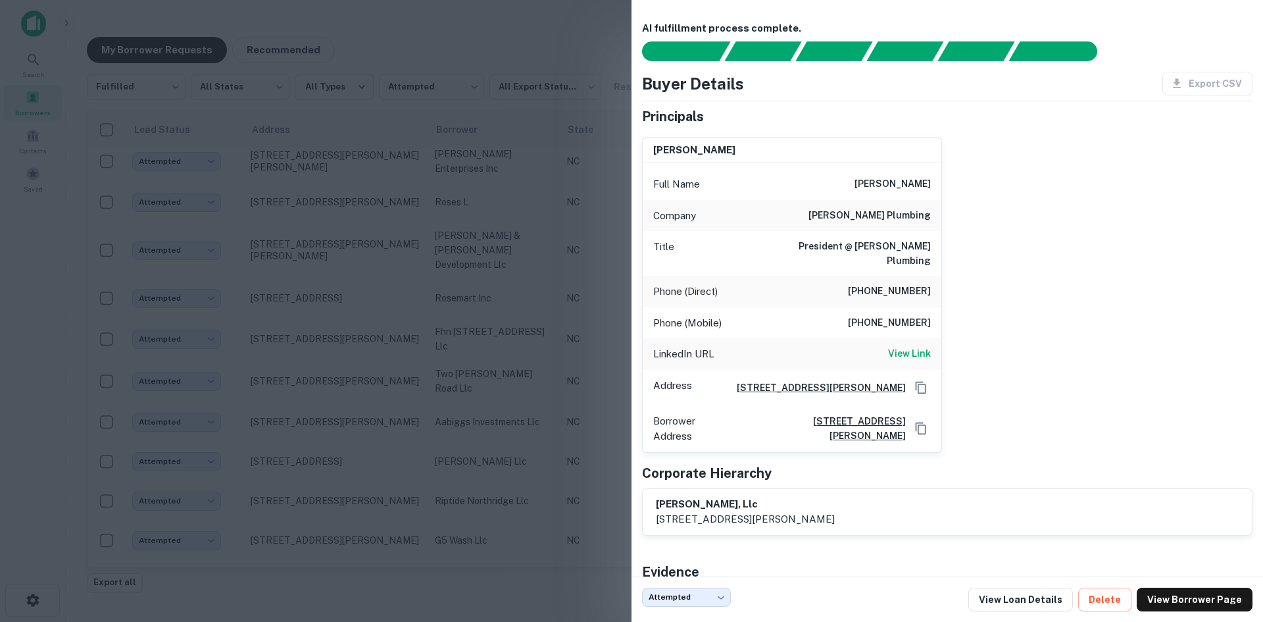
click at [337, 482] on div at bounding box center [631, 311] width 1263 height 622
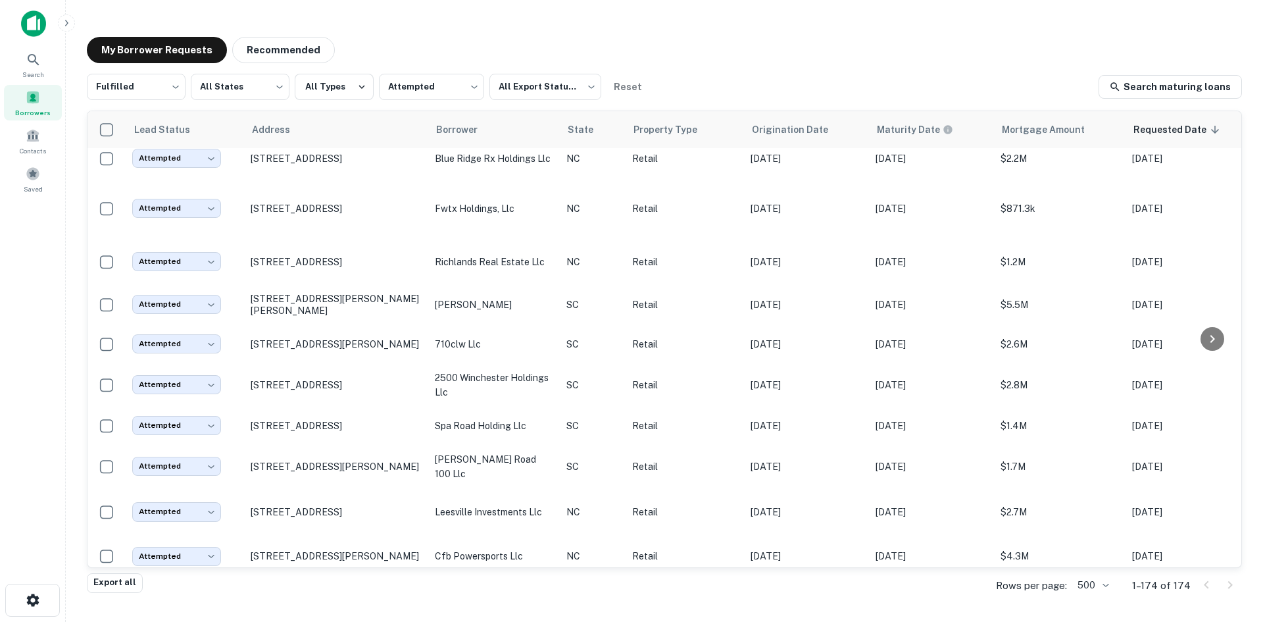
scroll to position [5511, 0]
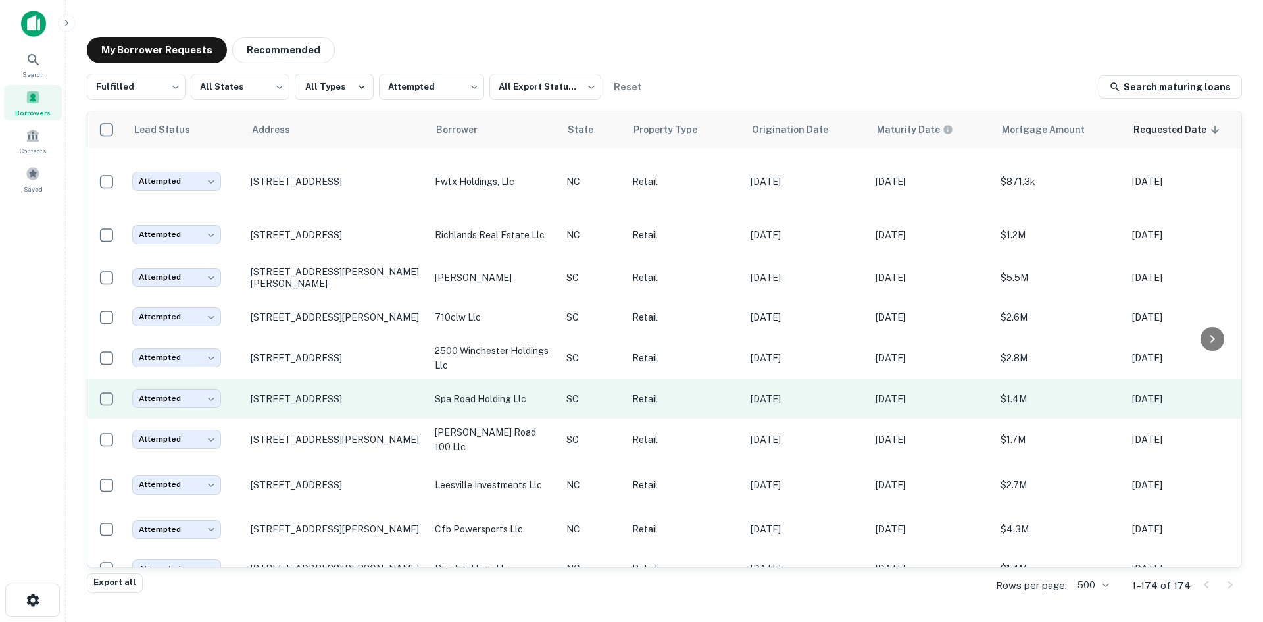
click at [337, 418] on td "[STREET_ADDRESS]" at bounding box center [336, 398] width 184 height 39
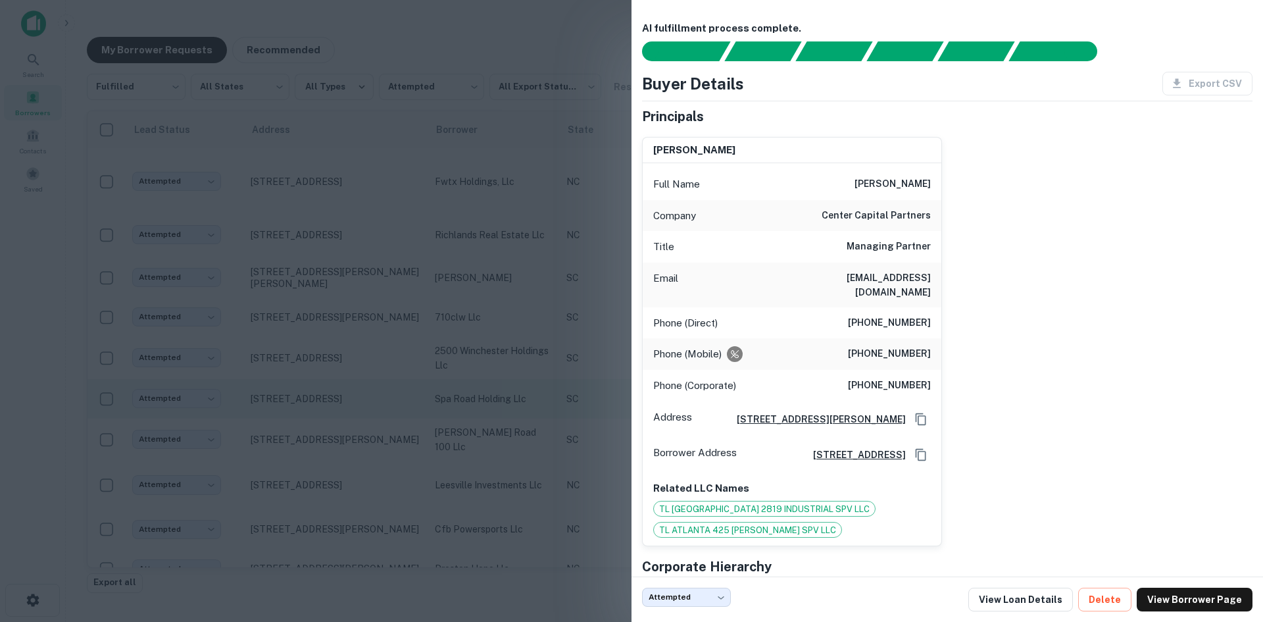
click at [337, 441] on div at bounding box center [631, 311] width 1263 height 622
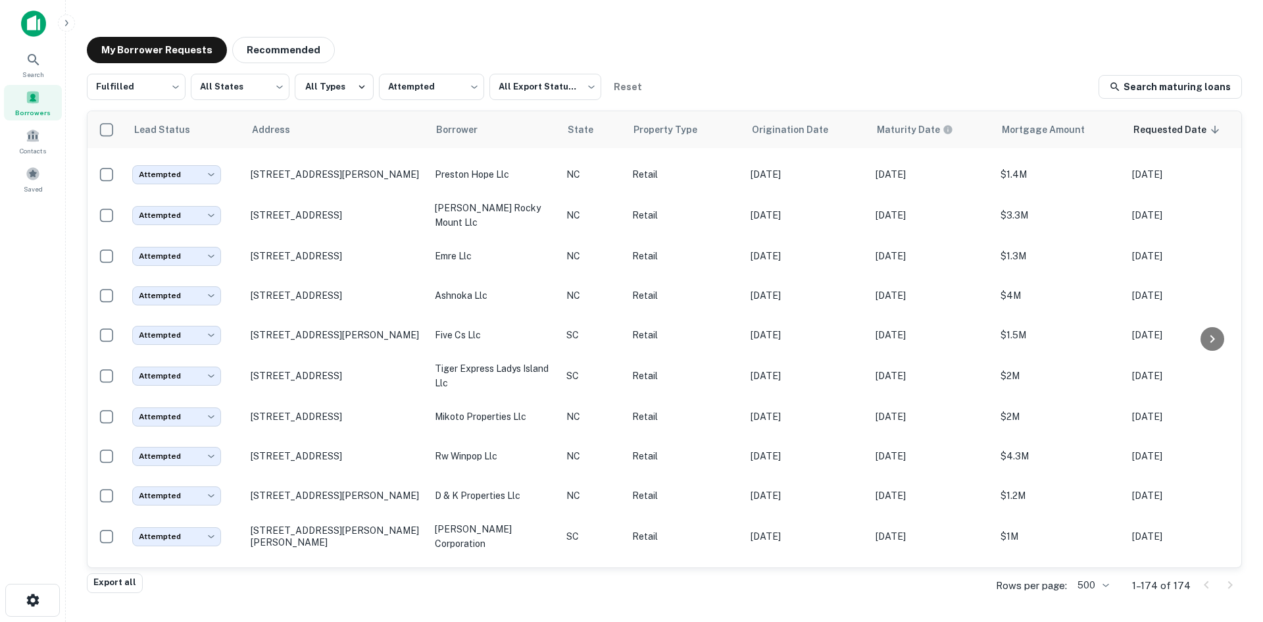
scroll to position [5905, 0]
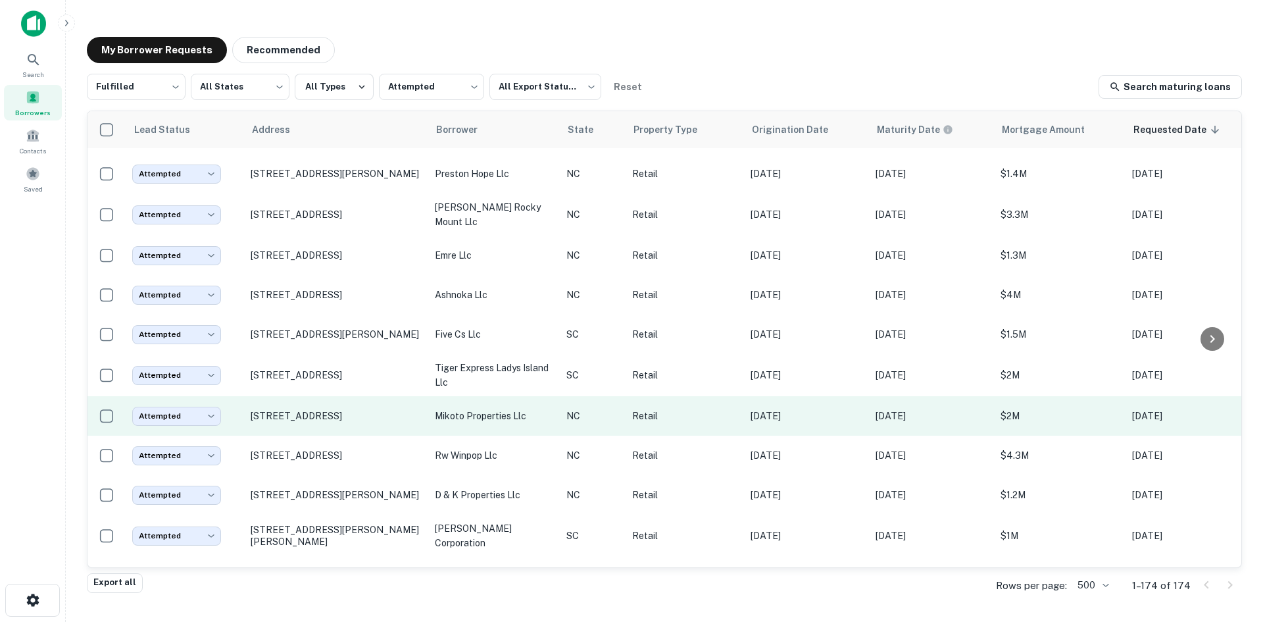
click at [337, 435] on td "[STREET_ADDRESS]" at bounding box center [336, 415] width 184 height 39
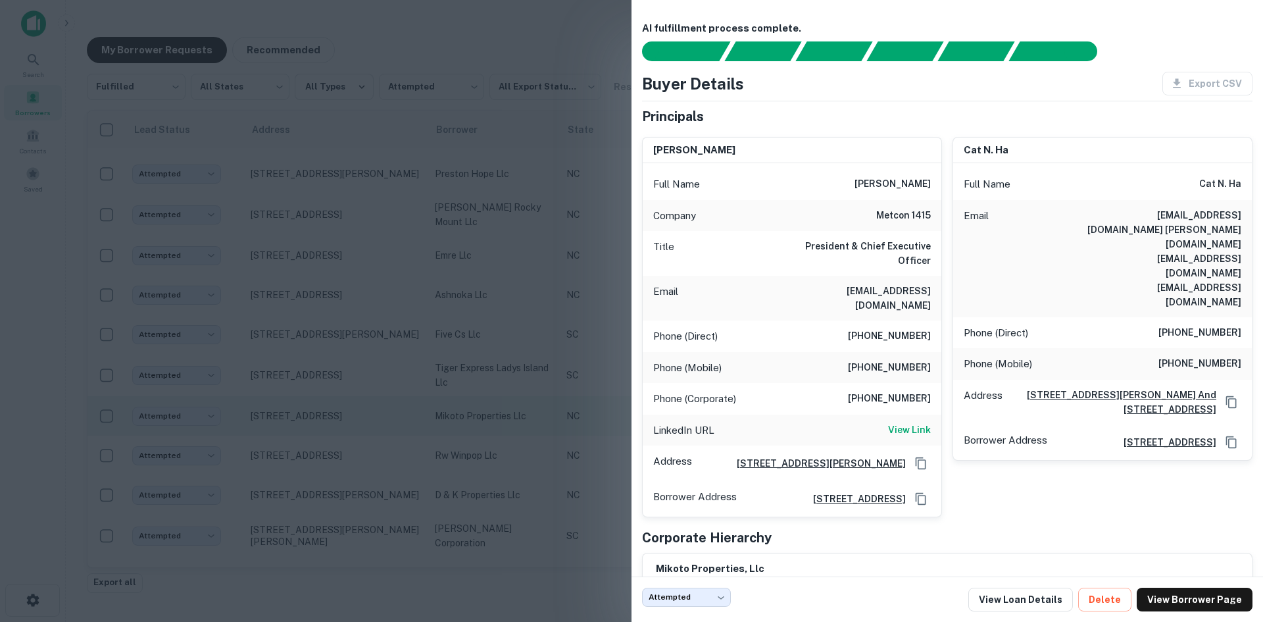
click at [337, 448] on div at bounding box center [631, 311] width 1263 height 622
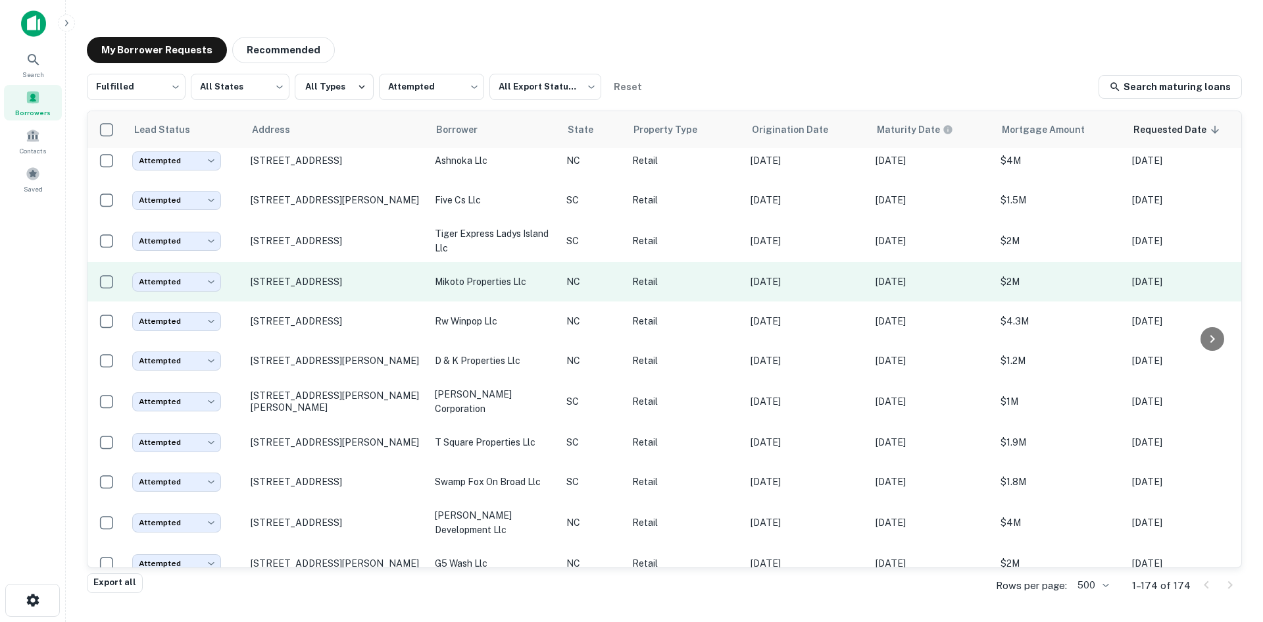
scroll to position [6300, 0]
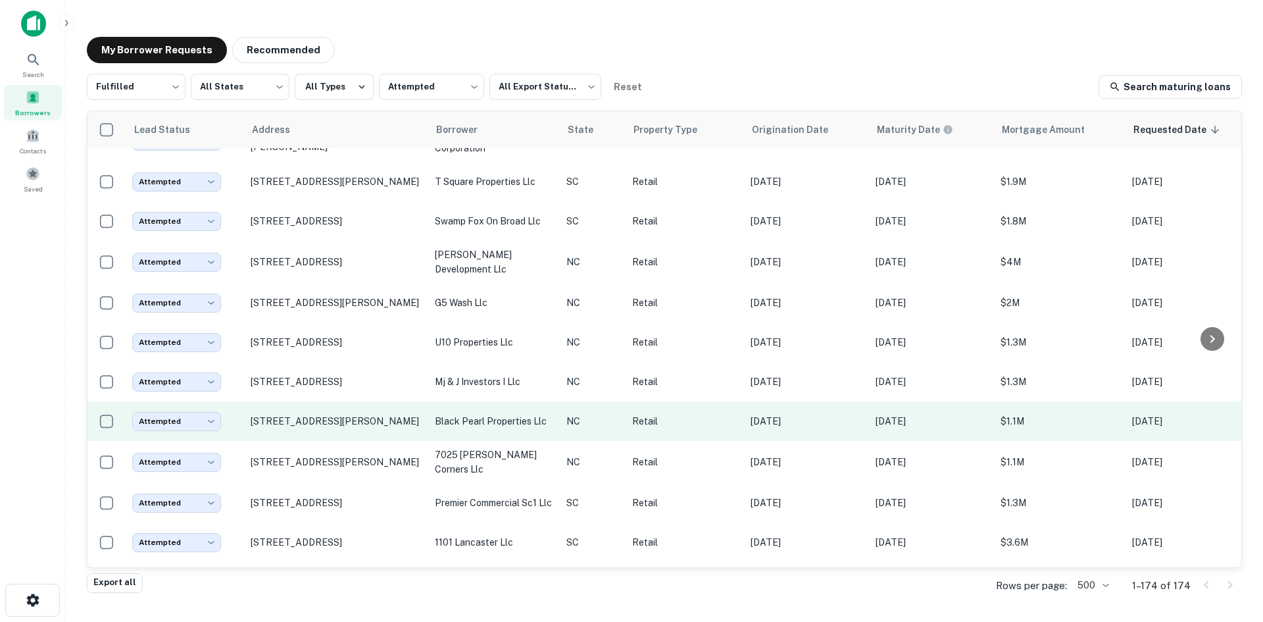
click at [337, 441] on td "[STREET_ADDRESS][PERSON_NAME]" at bounding box center [336, 420] width 184 height 39
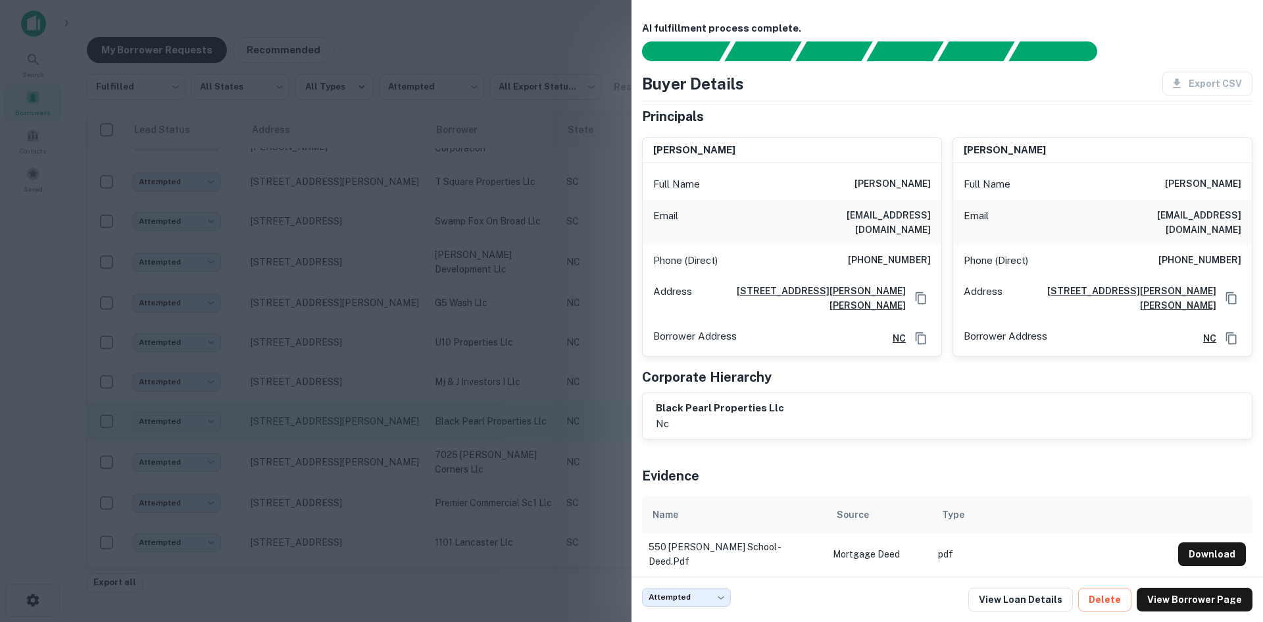
click at [337, 451] on div at bounding box center [631, 311] width 1263 height 622
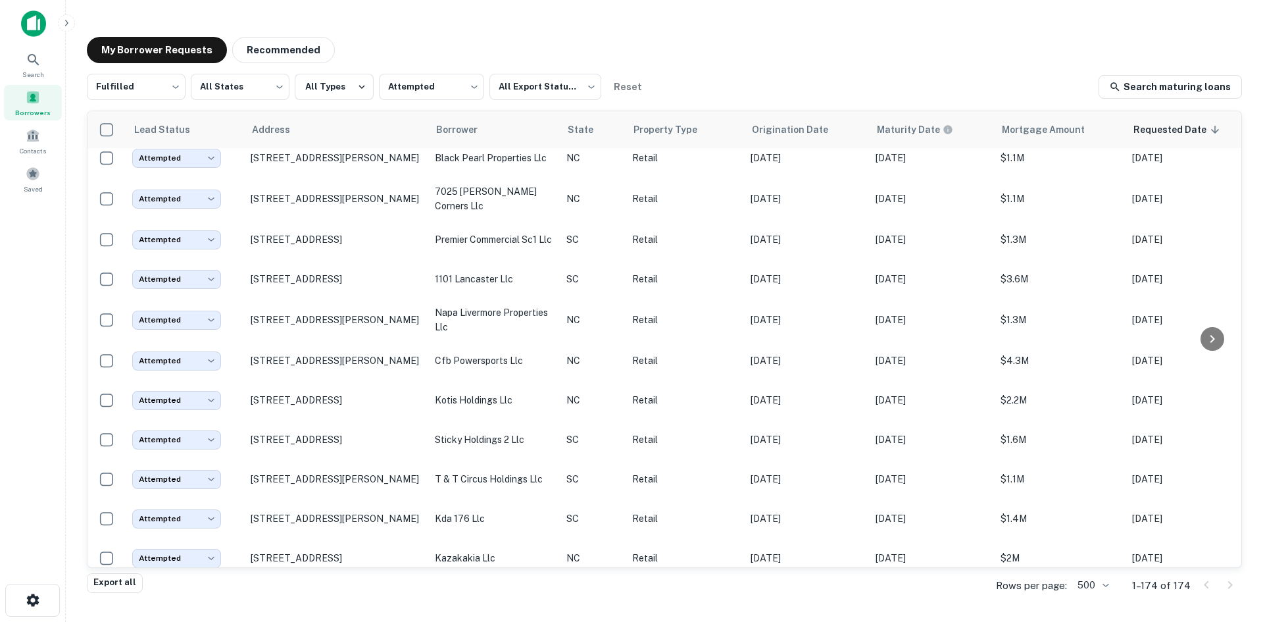
scroll to position [6787, 0]
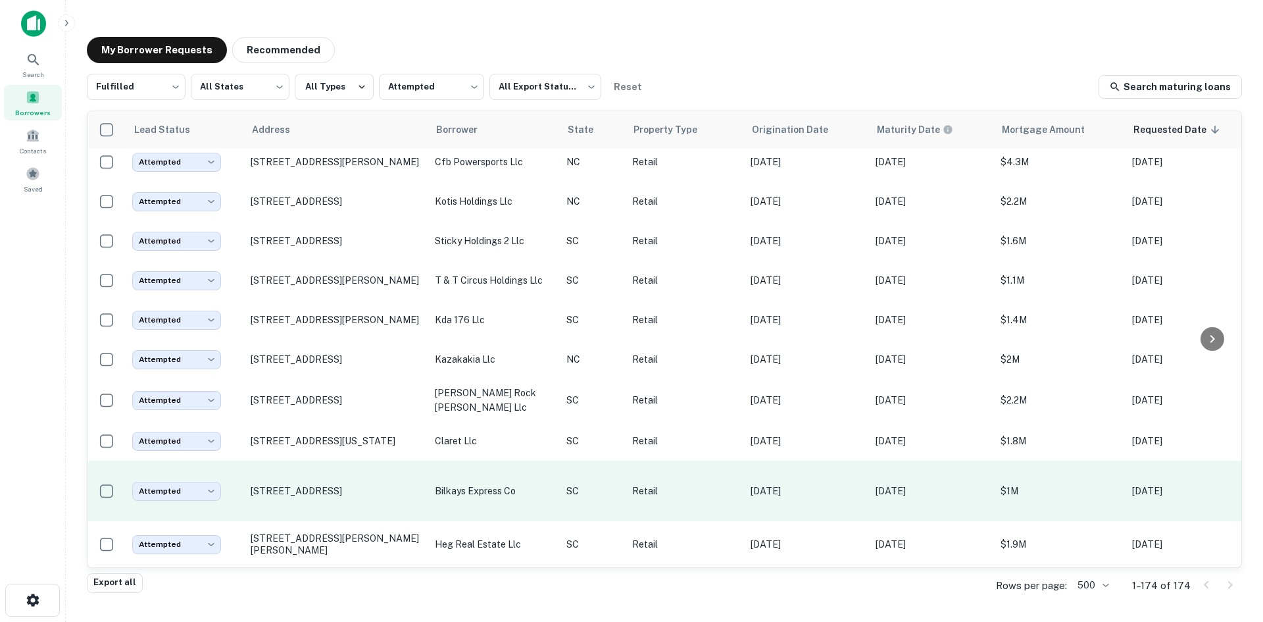
click at [332, 500] on td "[STREET_ADDRESS]" at bounding box center [336, 490] width 184 height 61
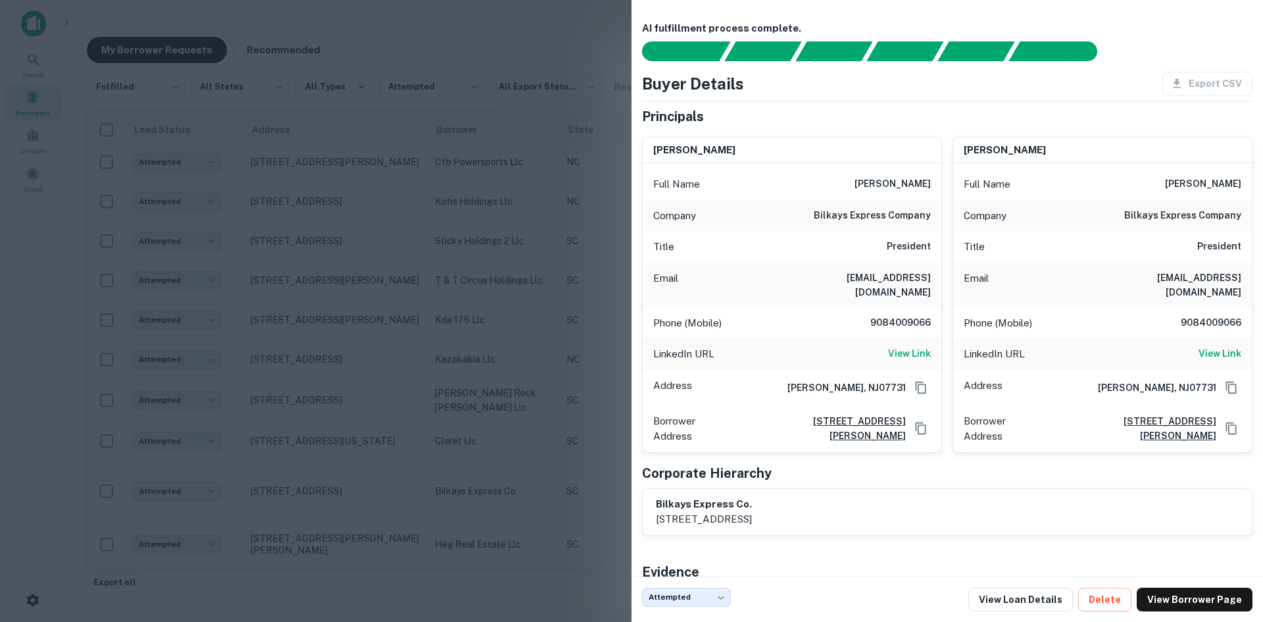
click at [329, 500] on div at bounding box center [631, 311] width 1263 height 622
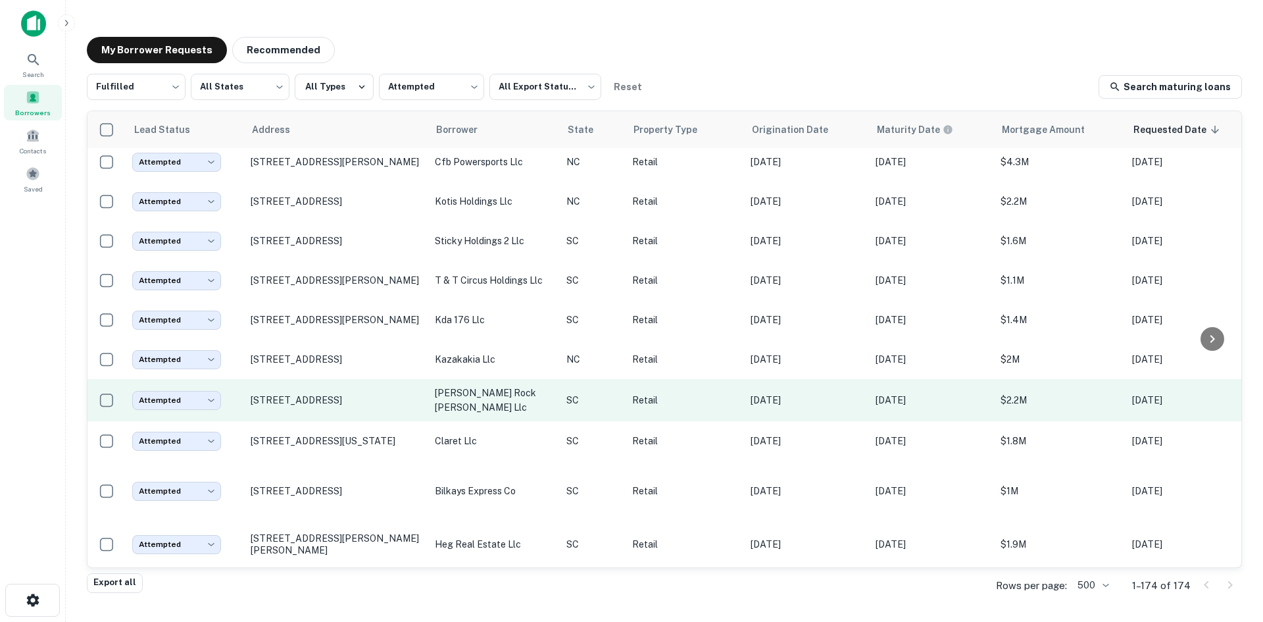
click at [327, 405] on td "[STREET_ADDRESS]" at bounding box center [336, 400] width 184 height 42
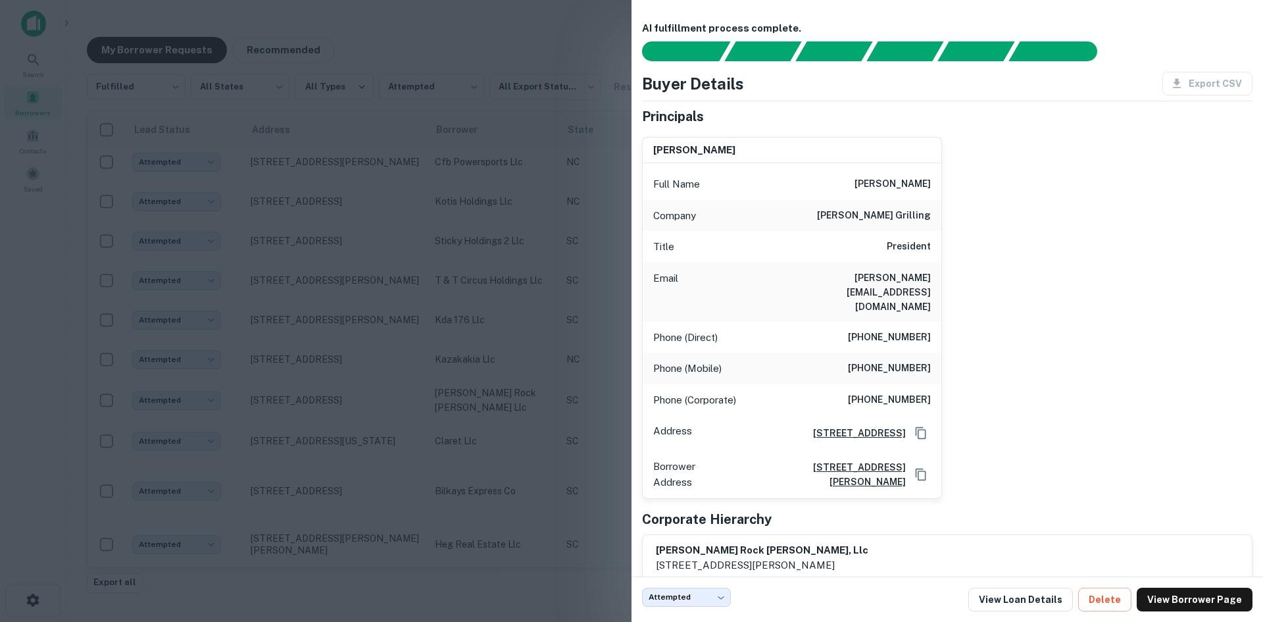
click at [320, 405] on div at bounding box center [631, 311] width 1263 height 622
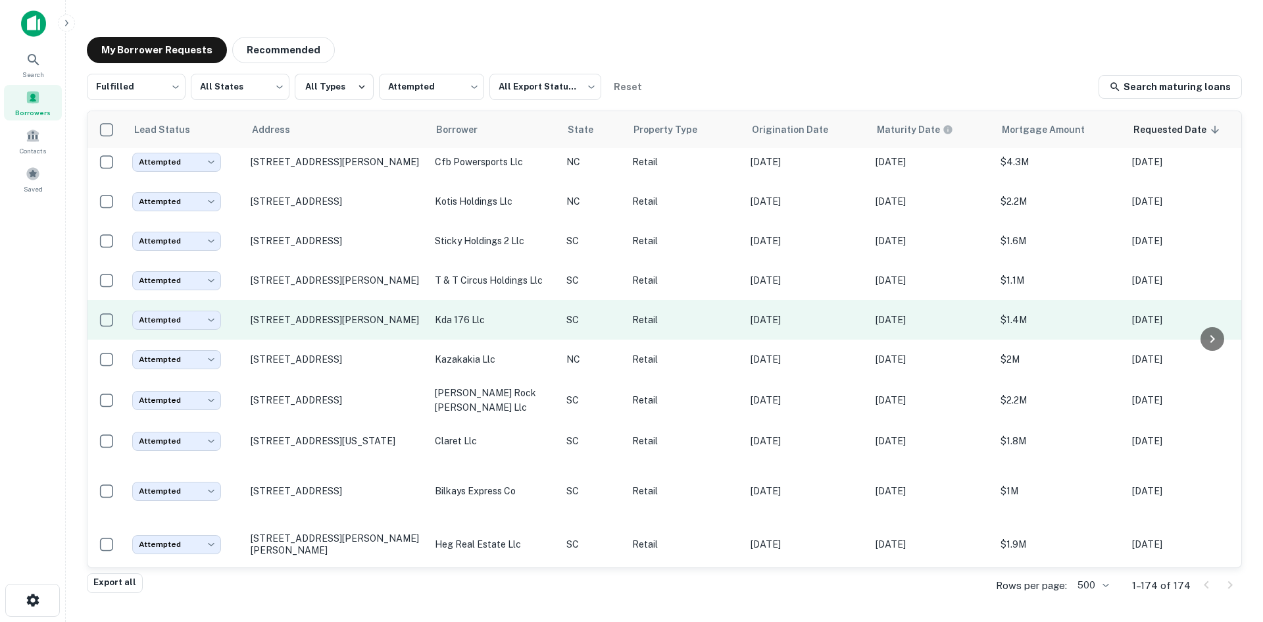
click at [299, 328] on td "[STREET_ADDRESS][PERSON_NAME]" at bounding box center [336, 319] width 184 height 39
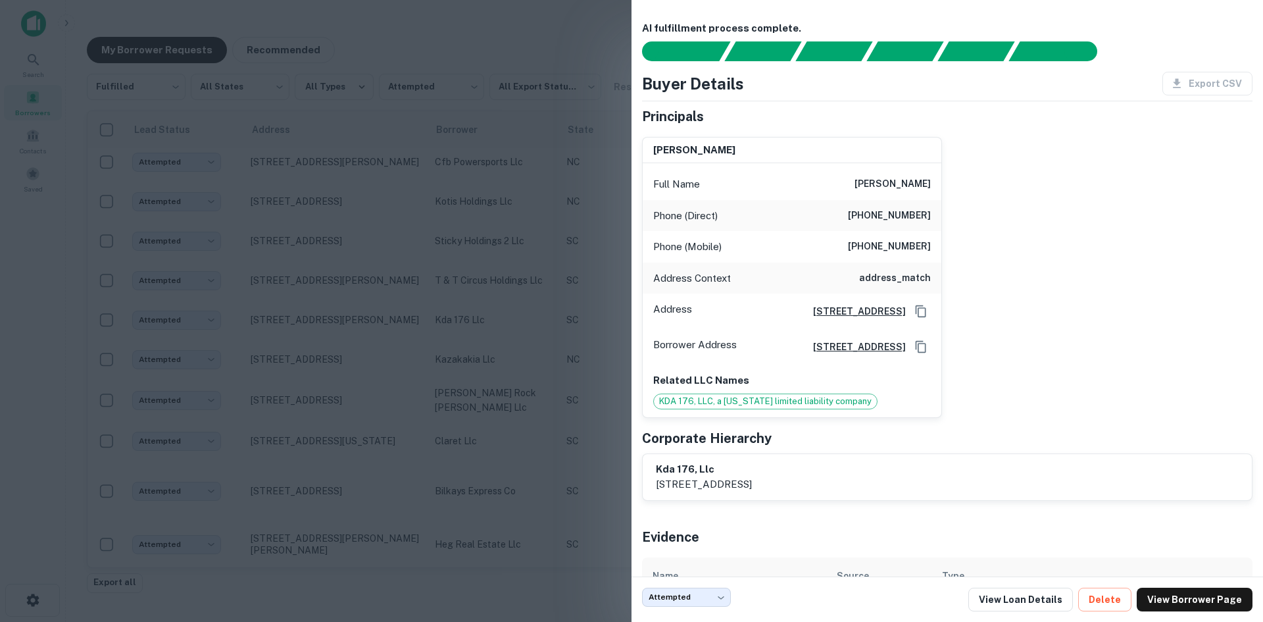
click at [294, 349] on div at bounding box center [631, 311] width 1263 height 622
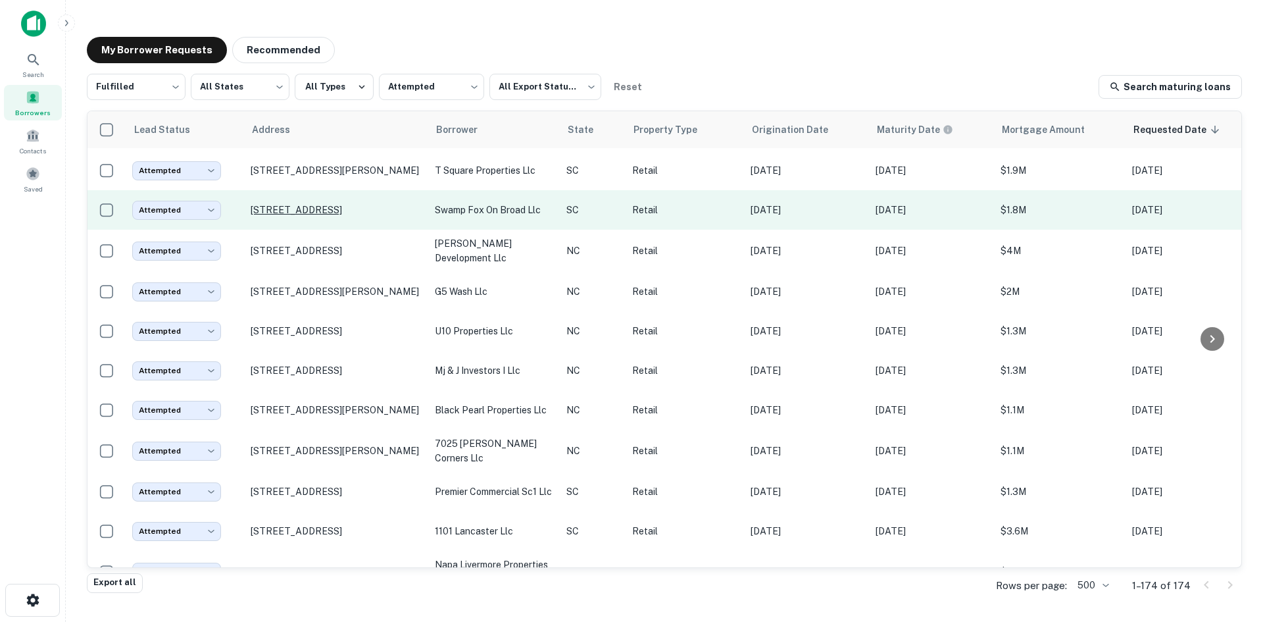
scroll to position [6195, 0]
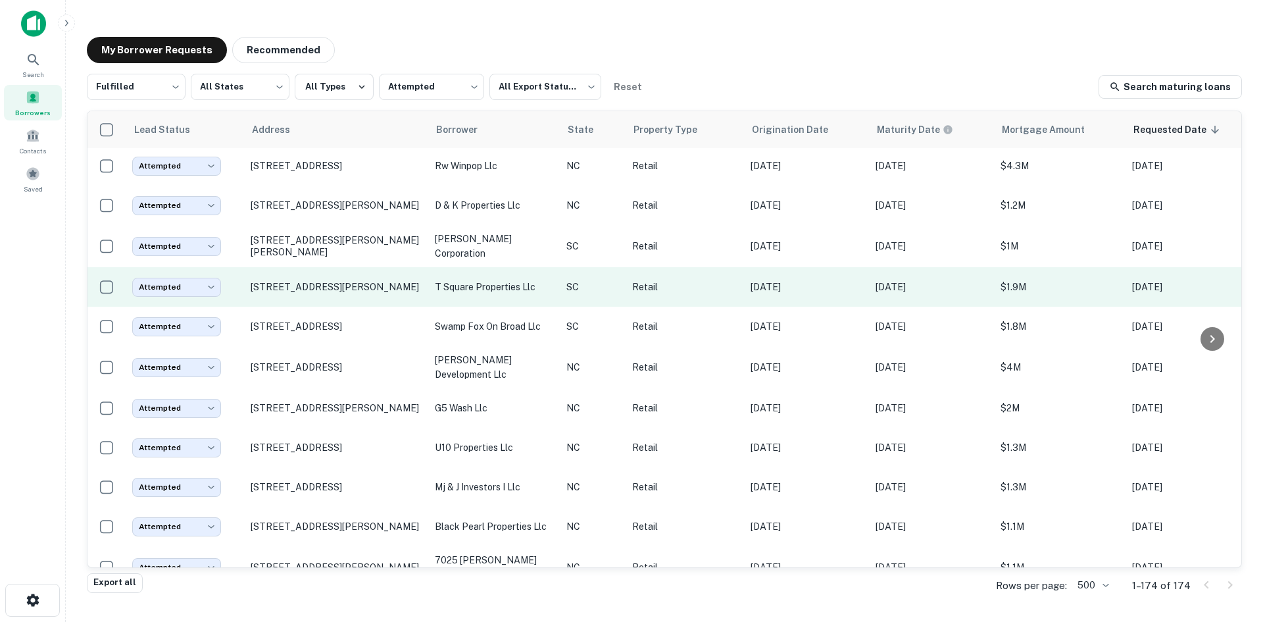
click at [334, 307] on td "[STREET_ADDRESS][PERSON_NAME]" at bounding box center [336, 286] width 184 height 39
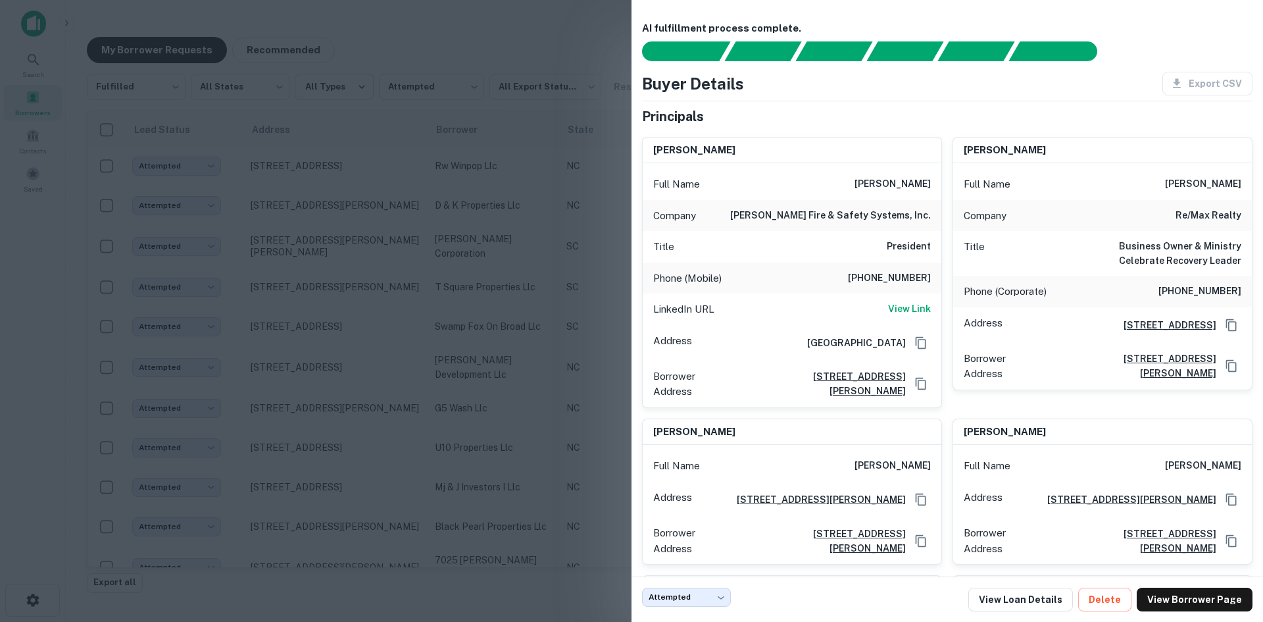
click at [334, 345] on div at bounding box center [631, 311] width 1263 height 622
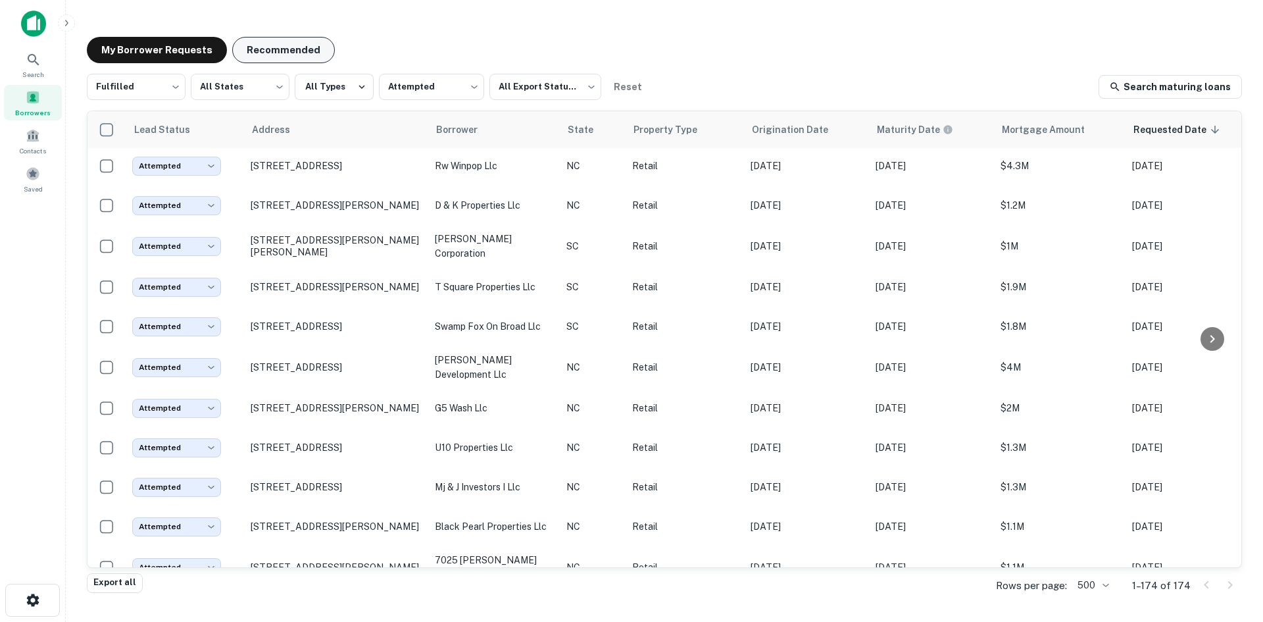
click at [278, 62] on button "Recommended" at bounding box center [283, 50] width 103 height 26
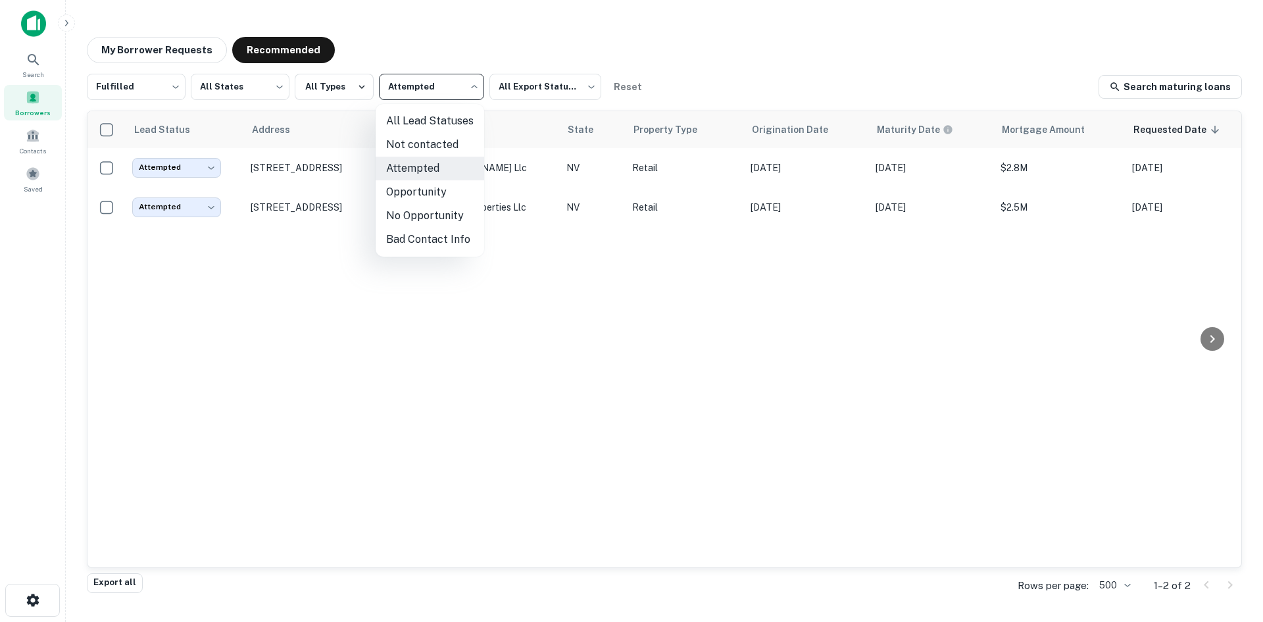
click at [437, 78] on body "Search Borrowers Contacts Saved My Borrower Requests Recommended Fulfilled ****…" at bounding box center [631, 311] width 1263 height 622
click at [412, 128] on li "All Lead Statuses" at bounding box center [430, 121] width 109 height 24
type input "***"
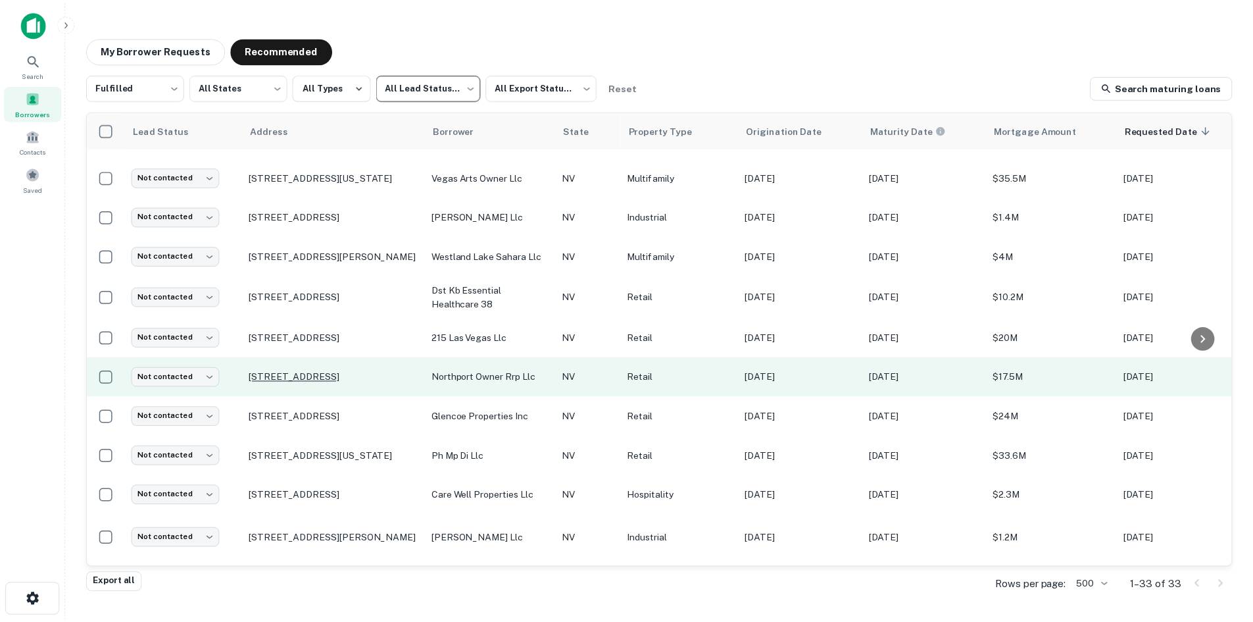
scroll to position [329, 0]
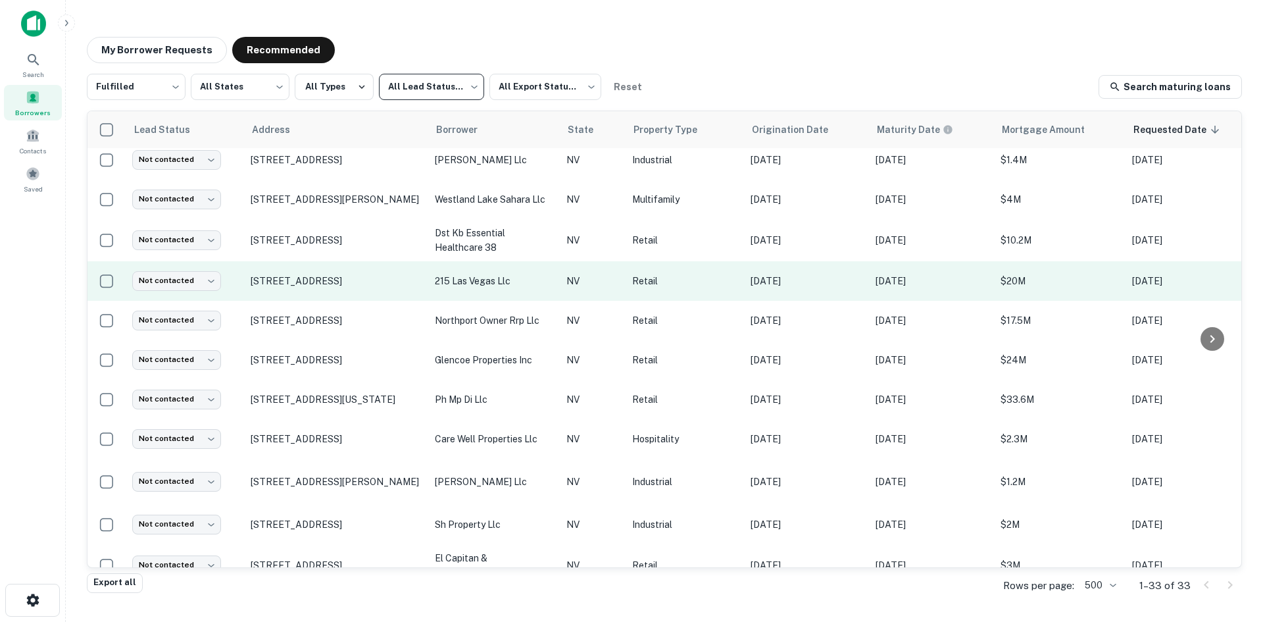
click at [372, 294] on td "[STREET_ADDRESS]" at bounding box center [336, 280] width 184 height 39
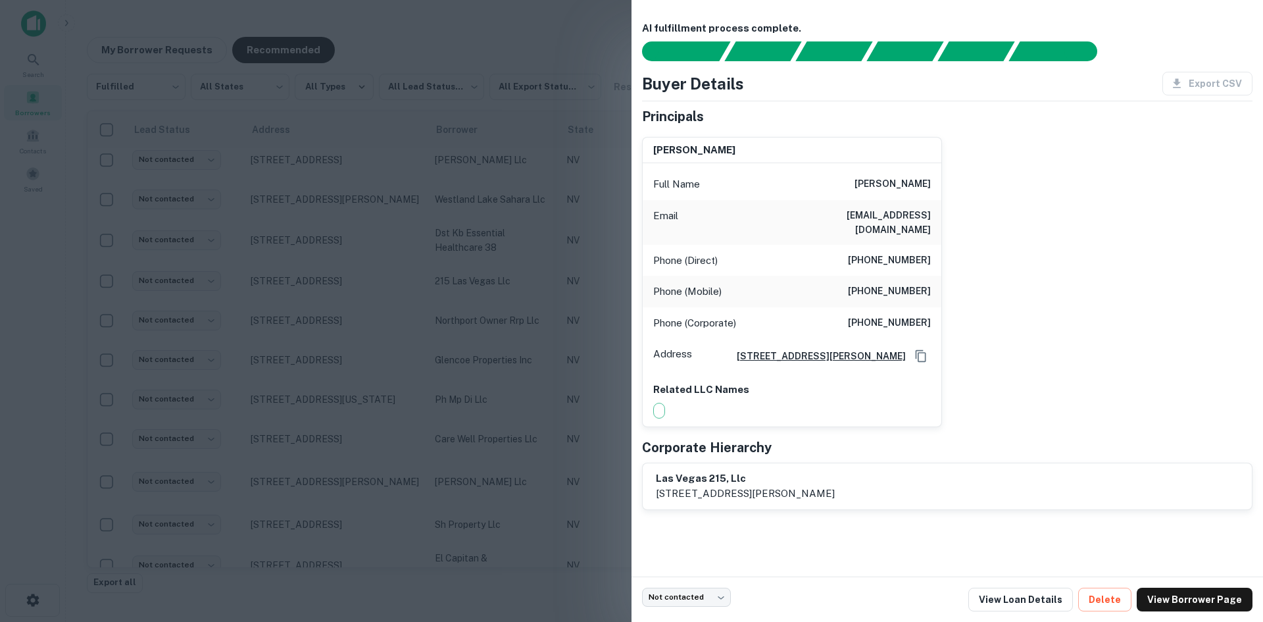
click at [366, 298] on div at bounding box center [631, 311] width 1263 height 622
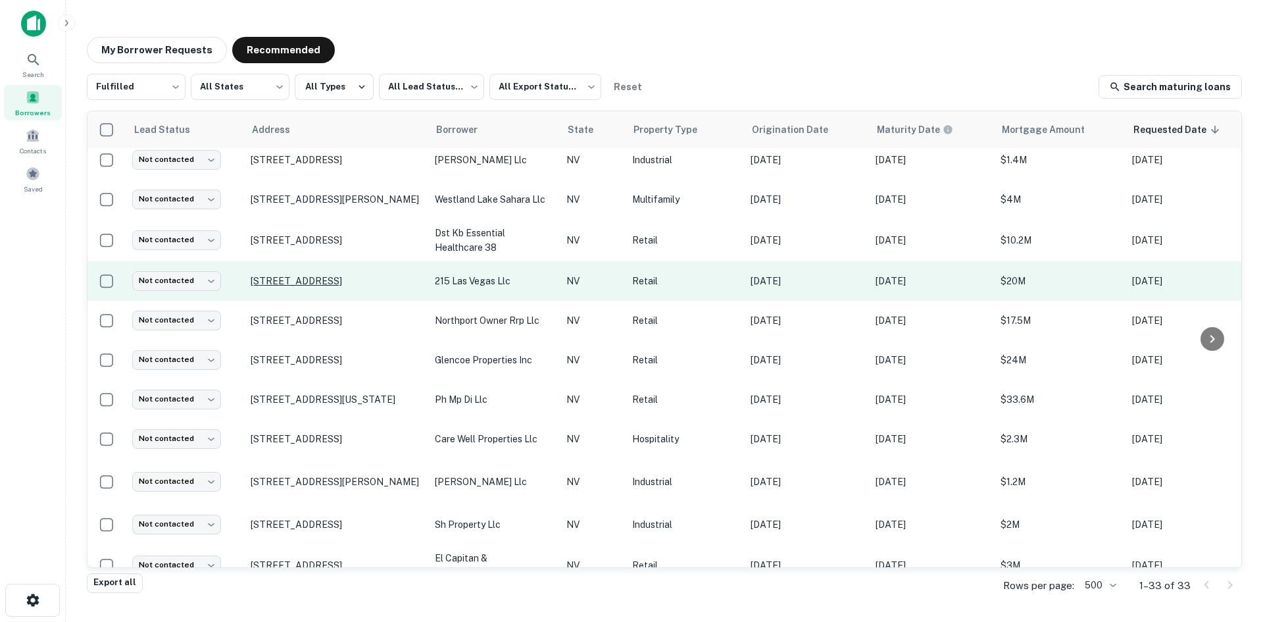
click at [354, 280] on p "[STREET_ADDRESS]" at bounding box center [336, 281] width 171 height 12
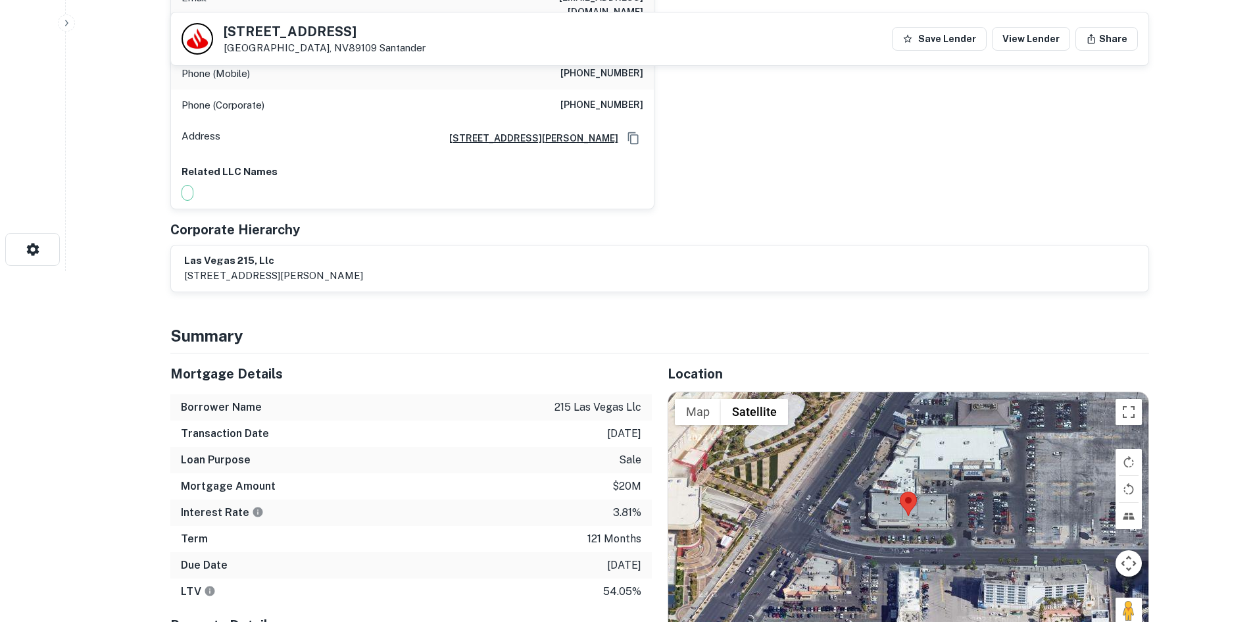
scroll to position [526, 0]
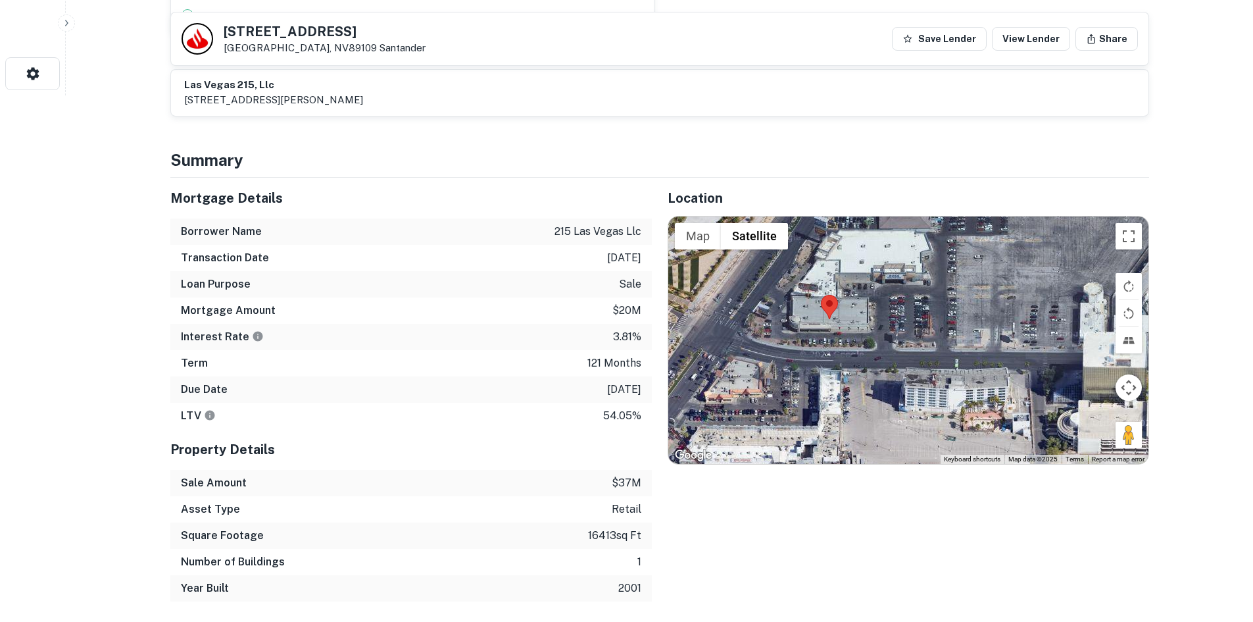
drag, startPoint x: 1130, startPoint y: 437, endPoint x: 1062, endPoint y: 411, distance: 73.1
click at [1062, 411] on div at bounding box center [908, 339] width 480 height 247
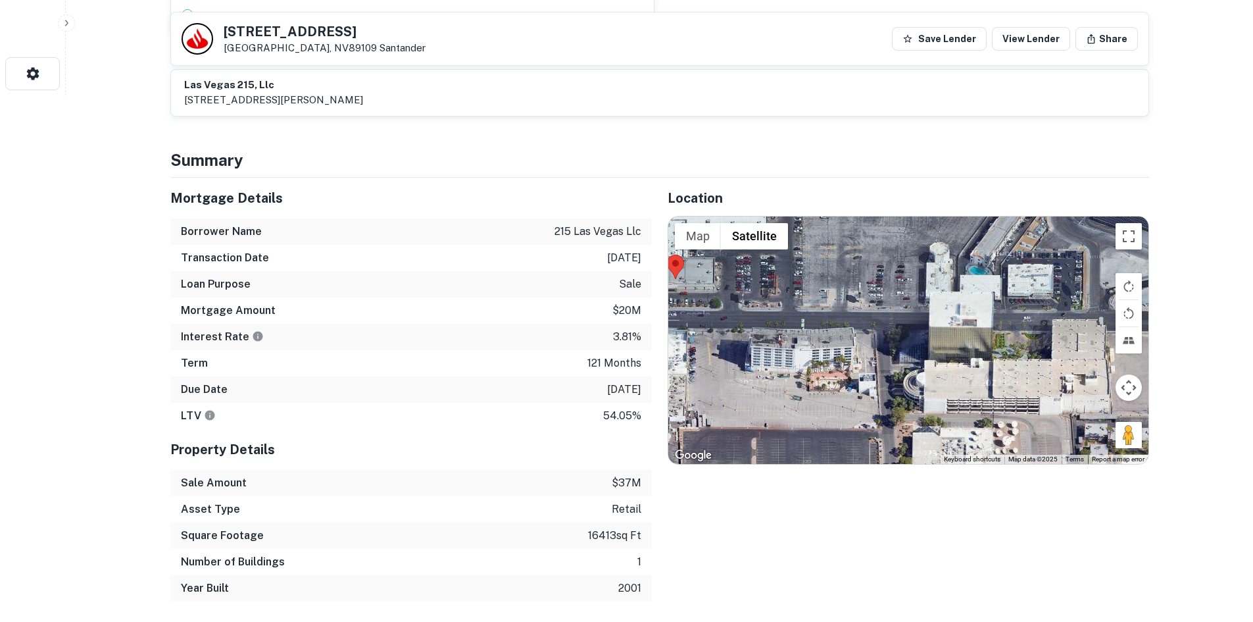
drag, startPoint x: 1135, startPoint y: 435, endPoint x: 1108, endPoint y: 439, distance: 27.9
click at [1108, 439] on div at bounding box center [908, 339] width 480 height 247
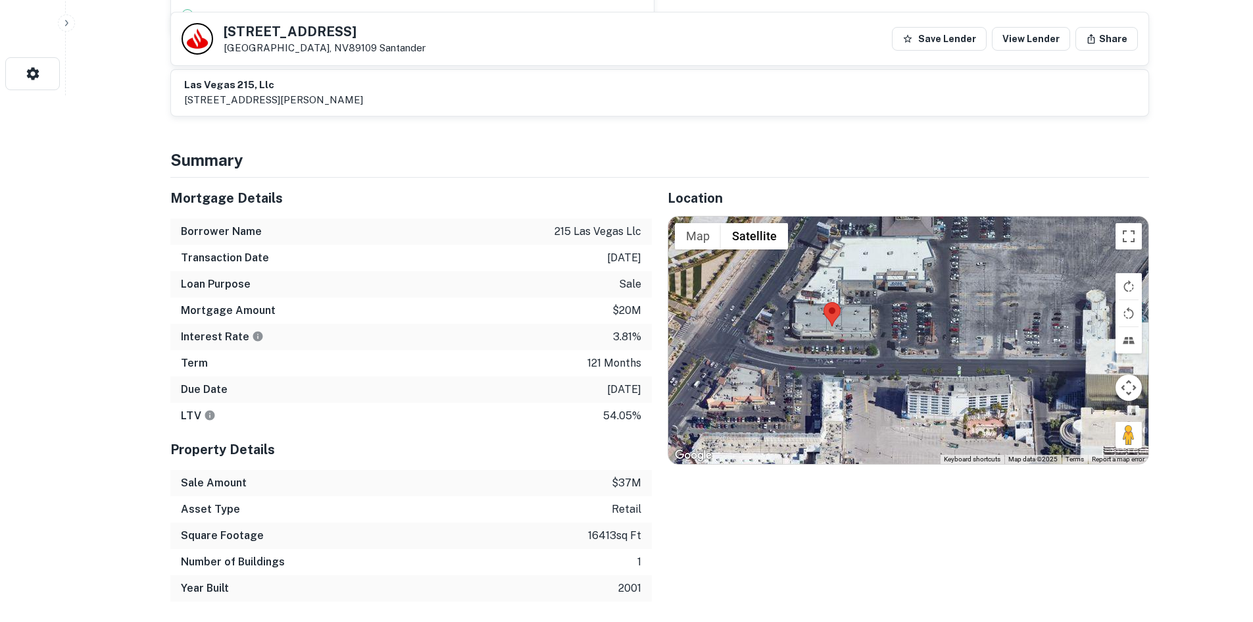
drag, startPoint x: 1119, startPoint y: 420, endPoint x: 914, endPoint y: 368, distance: 212.3
click at [914, 368] on div "Map Terrain Satellite Labels Keyboard shortcuts Map Data Map data ©2025 Map dat…" at bounding box center [908, 339] width 480 height 247
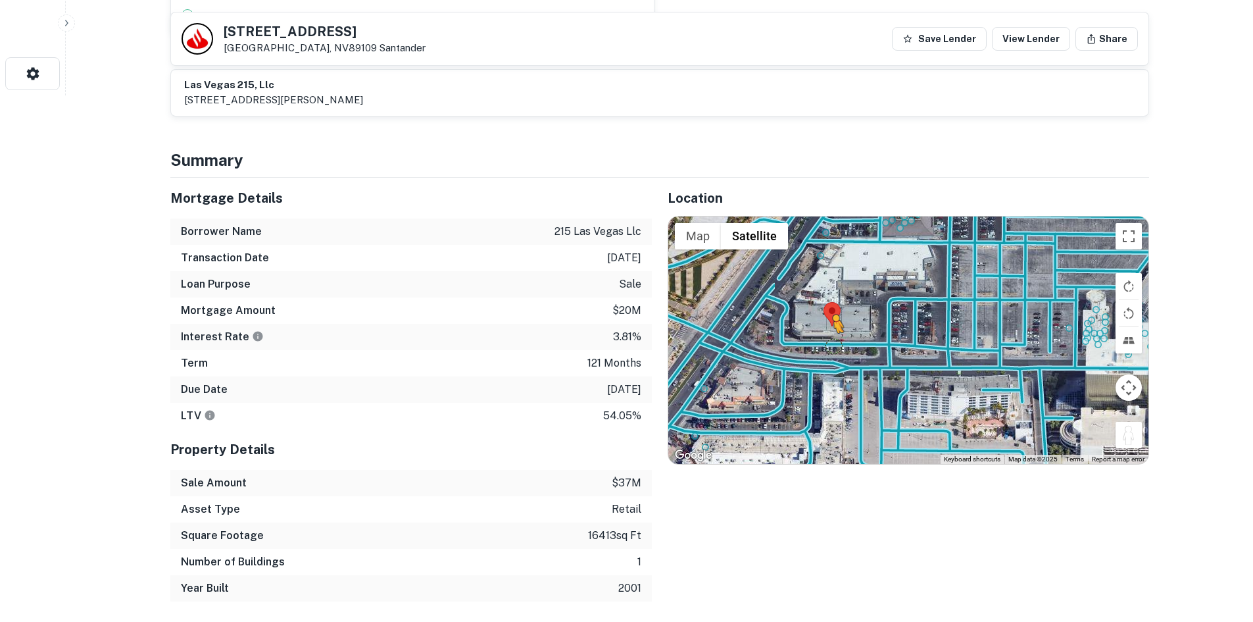
drag, startPoint x: 1127, startPoint y: 424, endPoint x: 833, endPoint y: 330, distance: 308.5
click at [833, 330] on div "To activate drag with keyboard, press Alt + Enter. Once in keyboard drag state,…" at bounding box center [908, 339] width 480 height 247
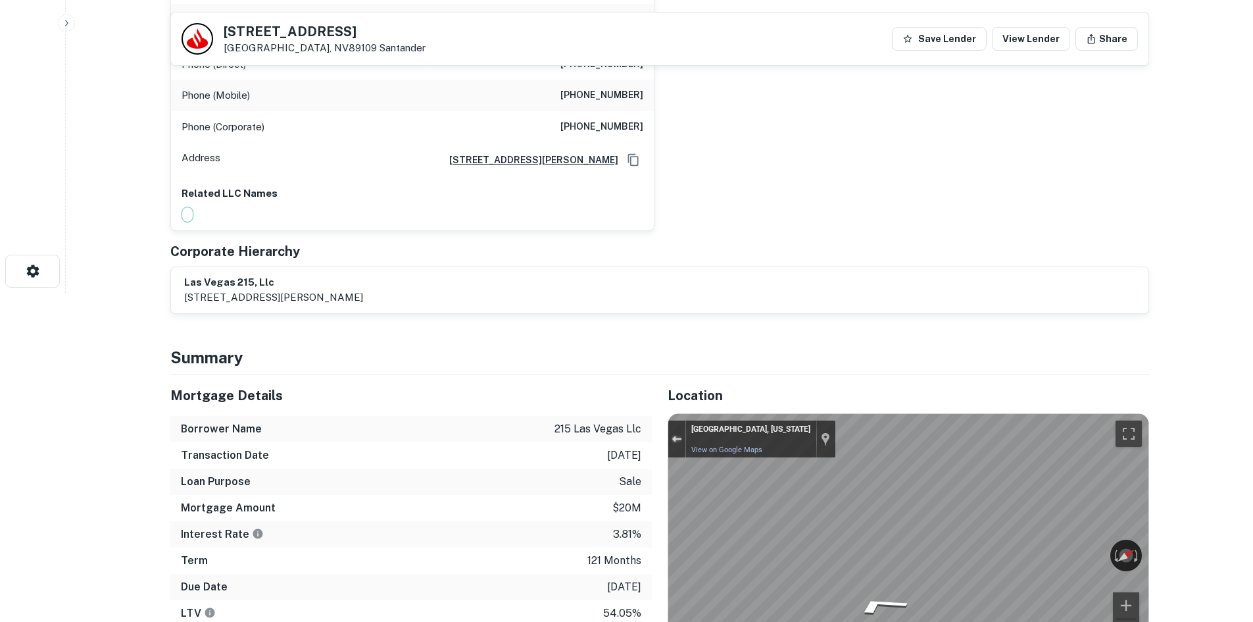
scroll to position [197, 0]
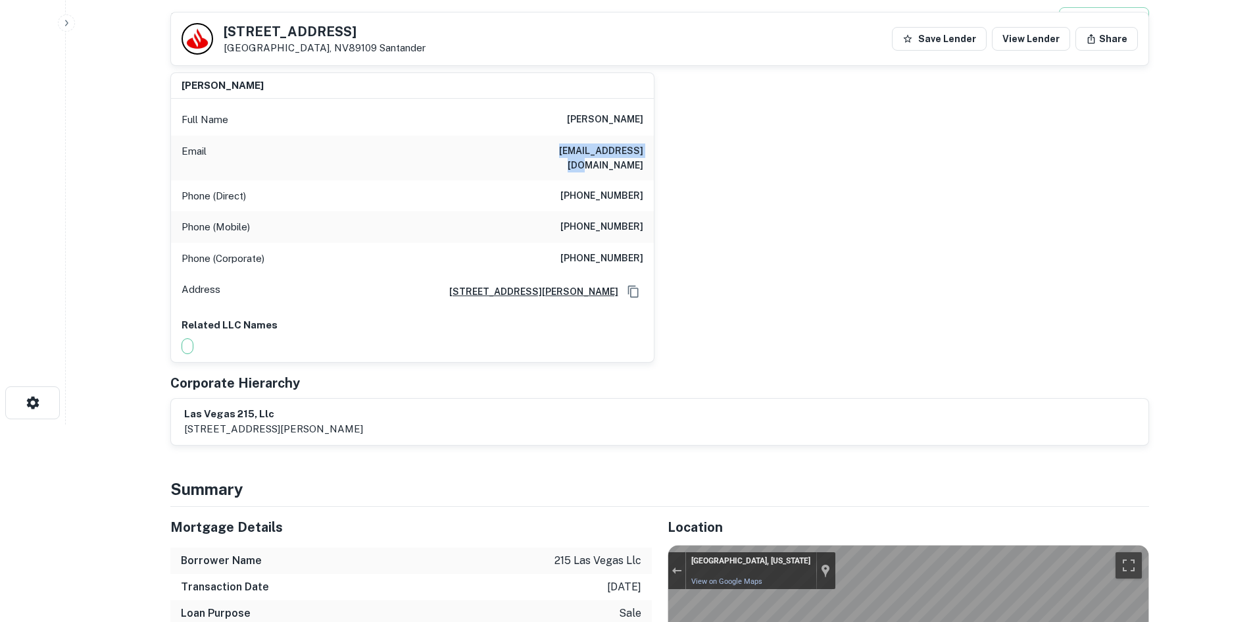
drag, startPoint x: 552, startPoint y: 148, endPoint x: 662, endPoint y: 151, distance: 109.9
click at [662, 151] on div "ray koroghli Full Name ray koroghli Email rkorogli@gmail.com Phone (Direct) (70…" at bounding box center [654, 212] width 989 height 301
copy h6 "rkorogli@gmail.com"
drag, startPoint x: 218, startPoint y: 29, endPoint x: 385, endPoint y: 22, distance: 167.2
click at [385, 22] on div "3025 LAS VEGAS BLVD S Las Vegas, NV89109 Santander Save Lender View Lender Share" at bounding box center [659, 38] width 977 height 53
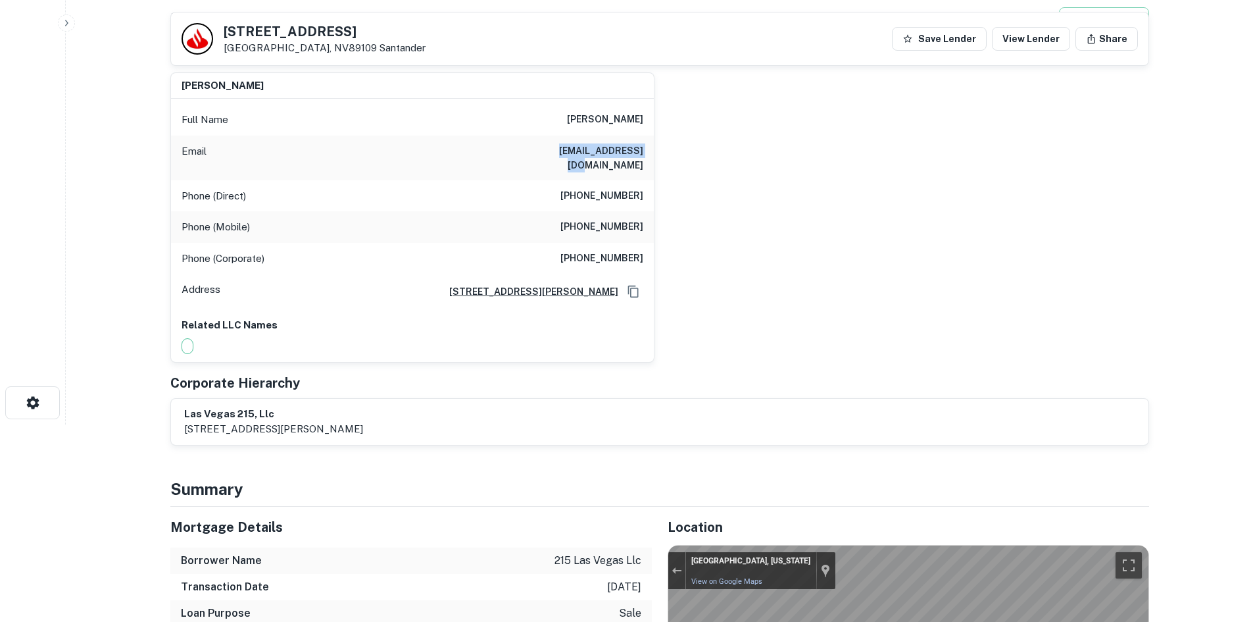
copy h5 "3025 LAS VEGAS BLVD S"
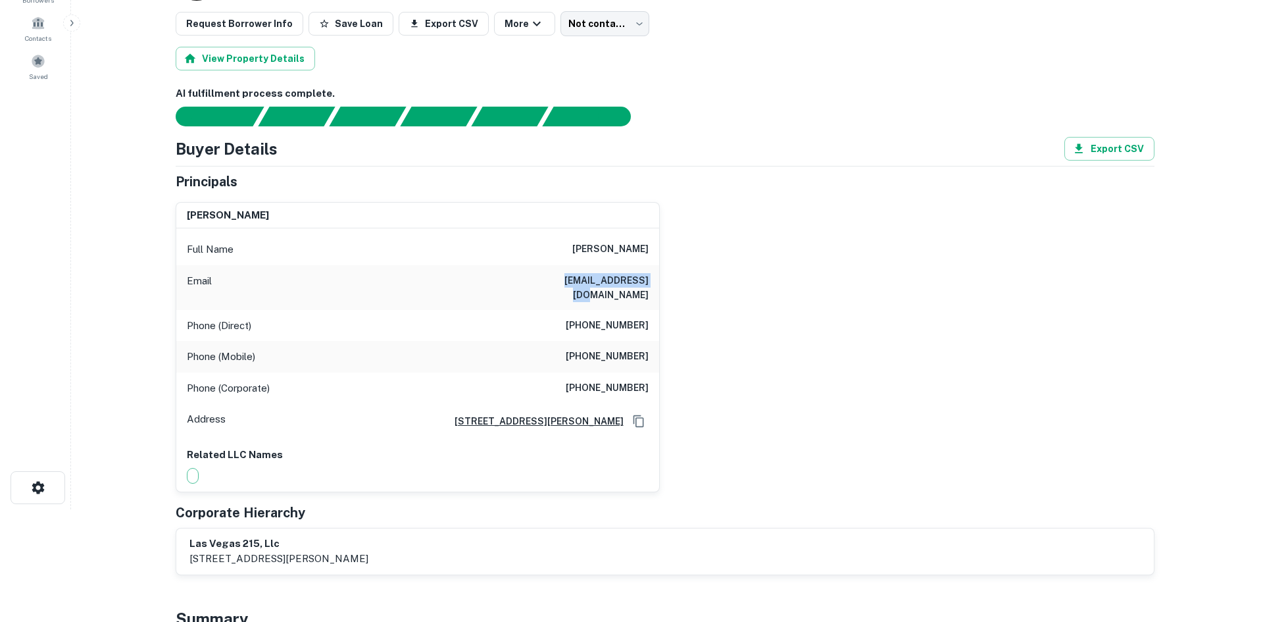
scroll to position [0, 0]
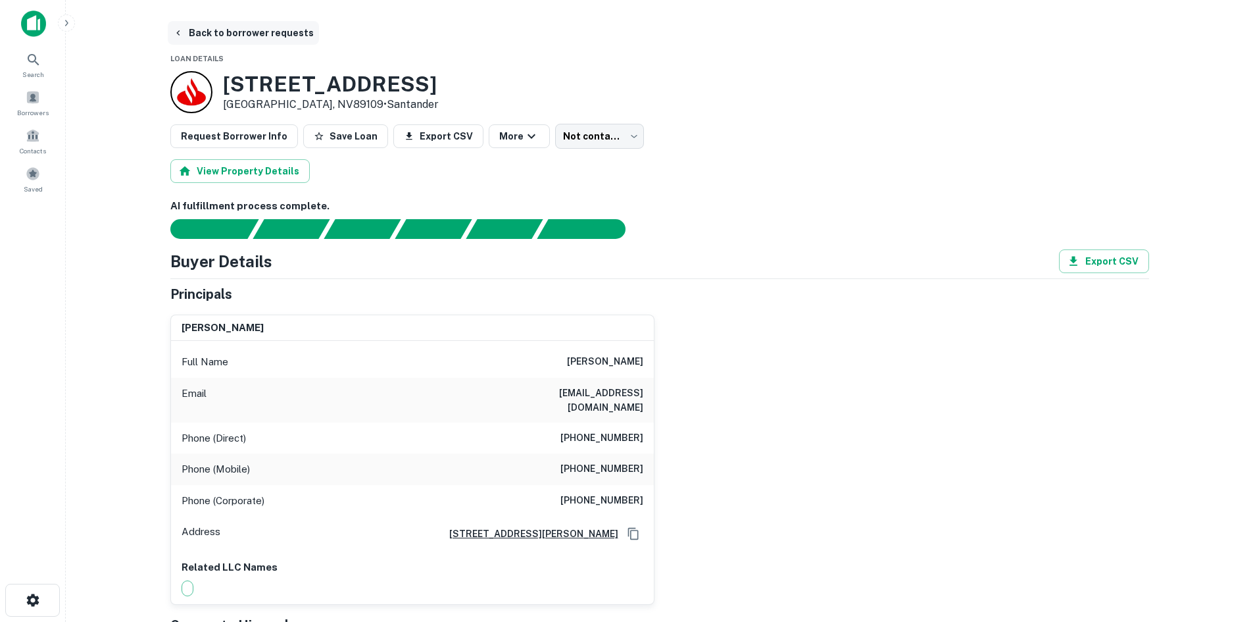
click at [253, 41] on button "Back to borrower requests" at bounding box center [243, 33] width 151 height 24
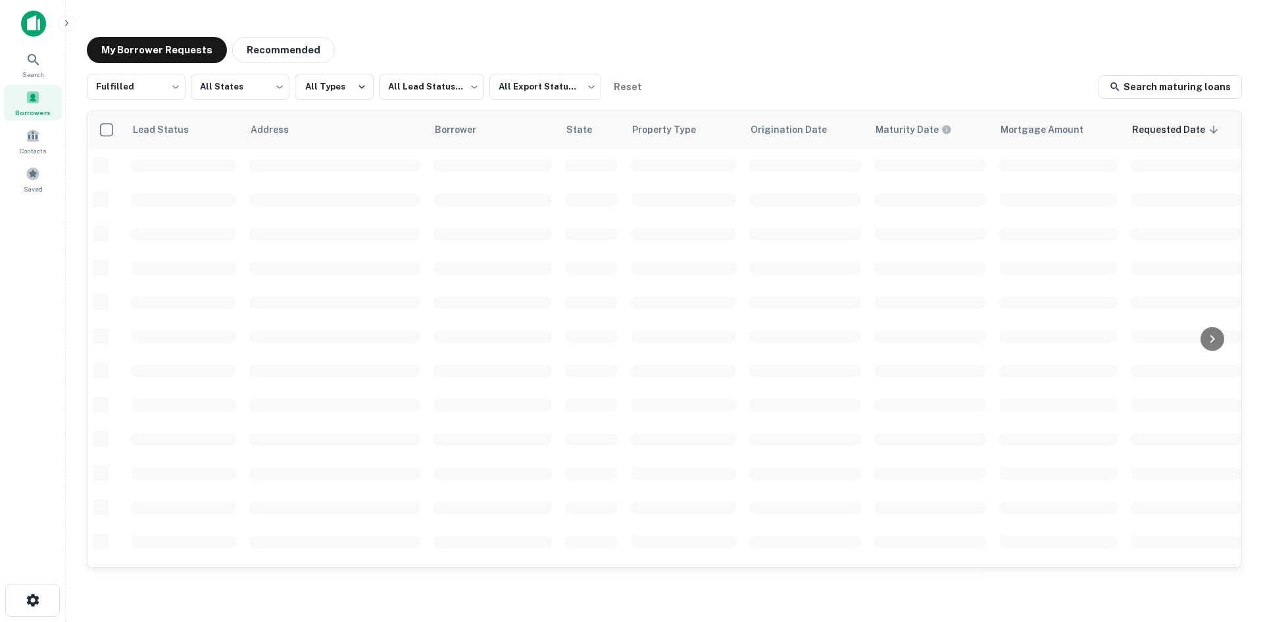
scroll to position [329, 0]
click at [280, 61] on button "Recommended" at bounding box center [283, 50] width 103 height 26
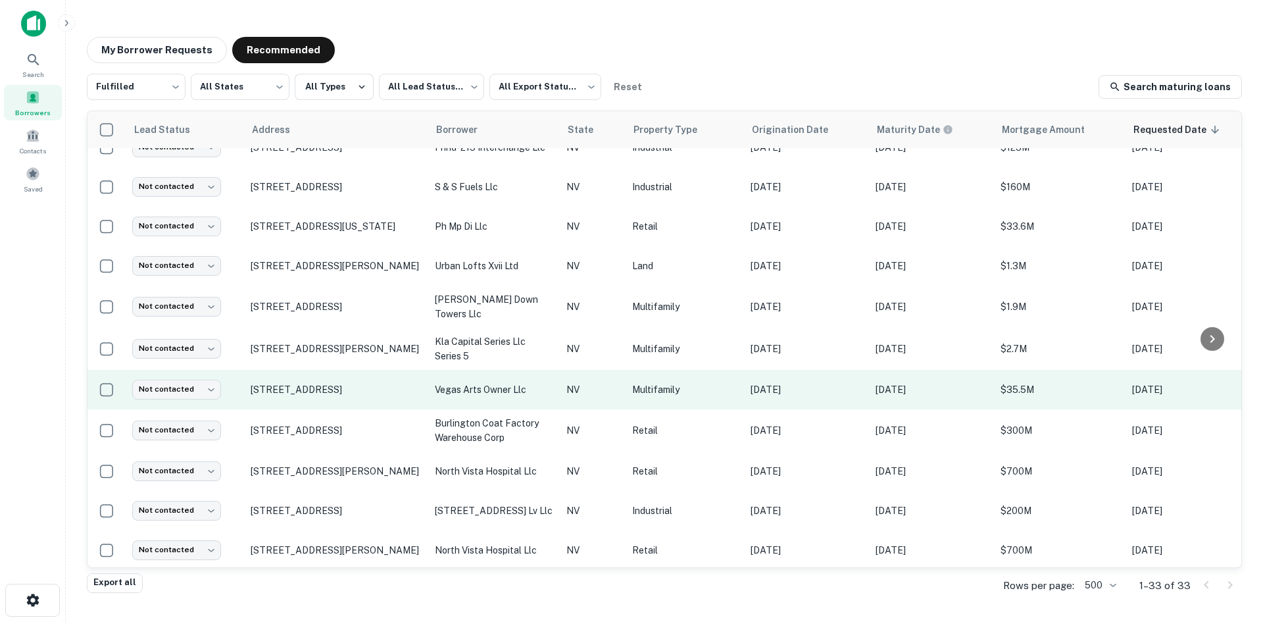
scroll to position [906, 0]
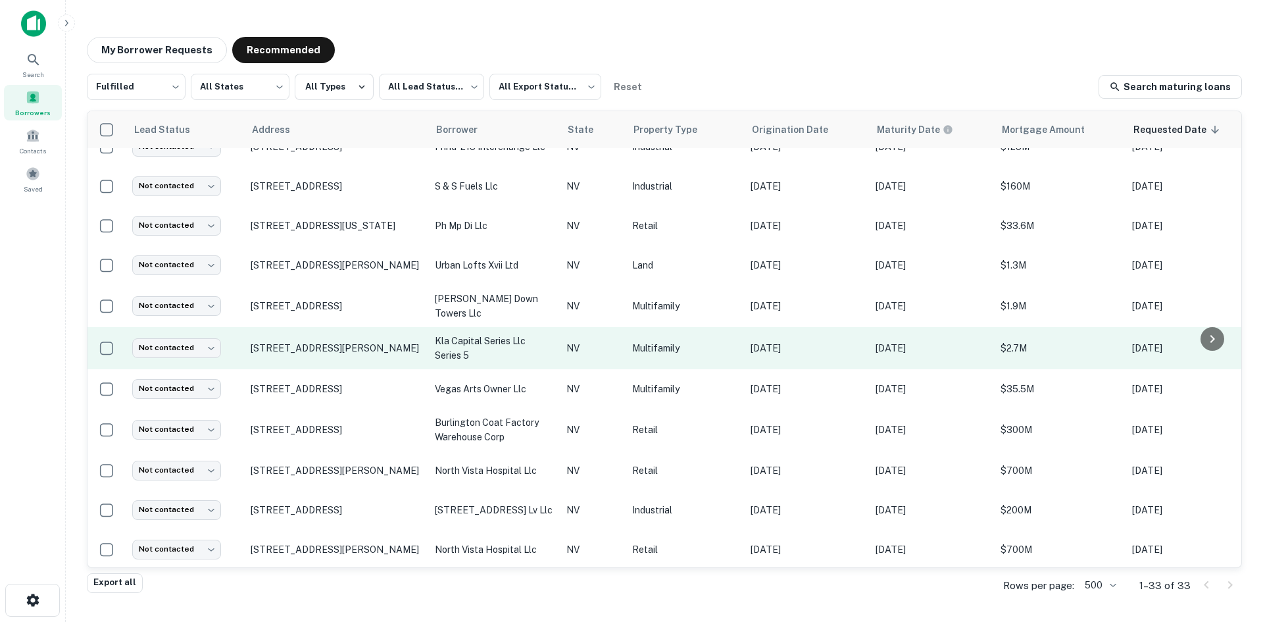
click at [304, 361] on td "[STREET_ADDRESS][PERSON_NAME]" at bounding box center [336, 348] width 184 height 42
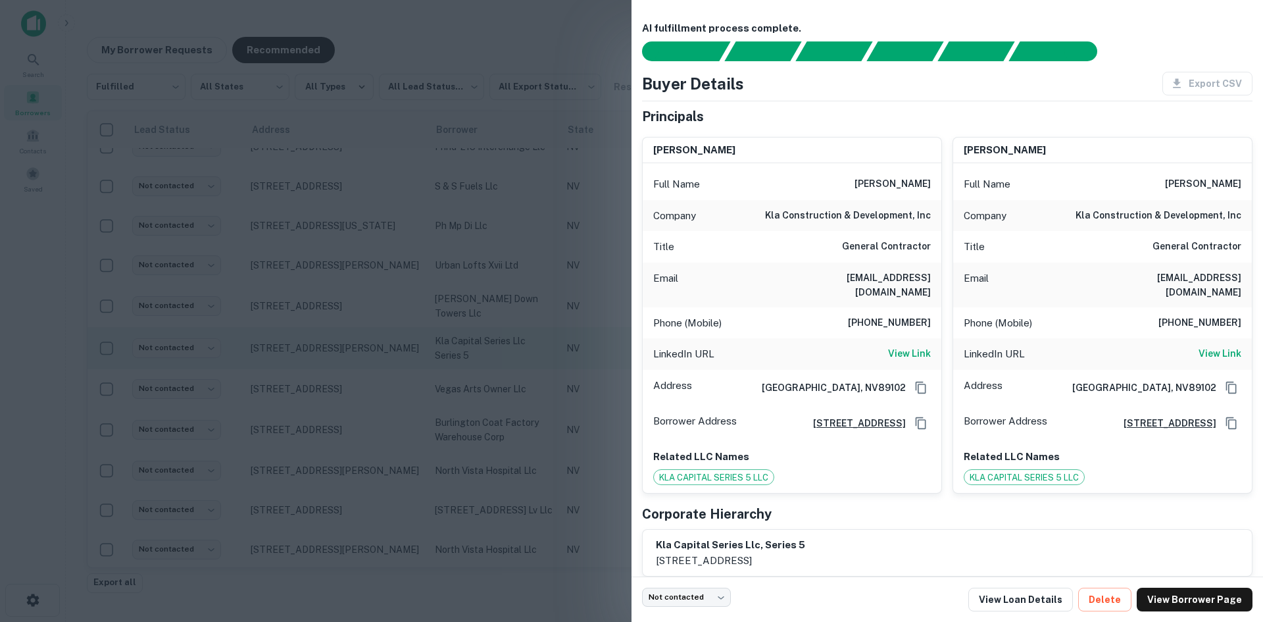
click at [304, 361] on div at bounding box center [631, 311] width 1263 height 622
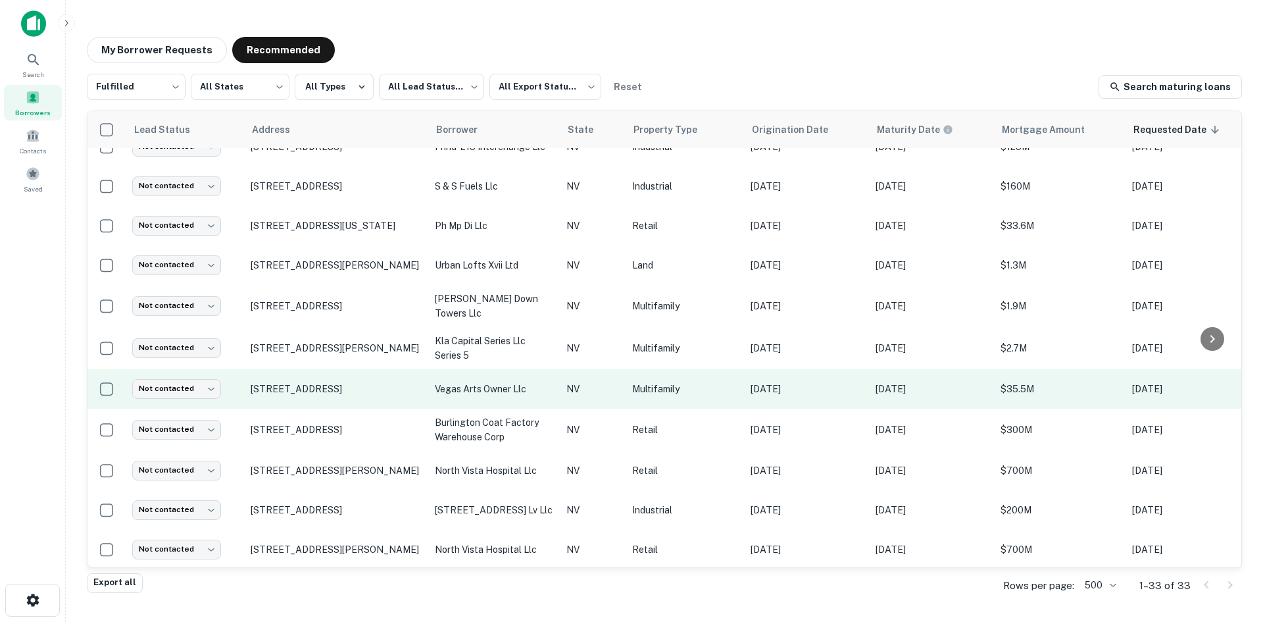
click at [307, 399] on td "[STREET_ADDRESS]" at bounding box center [336, 388] width 184 height 39
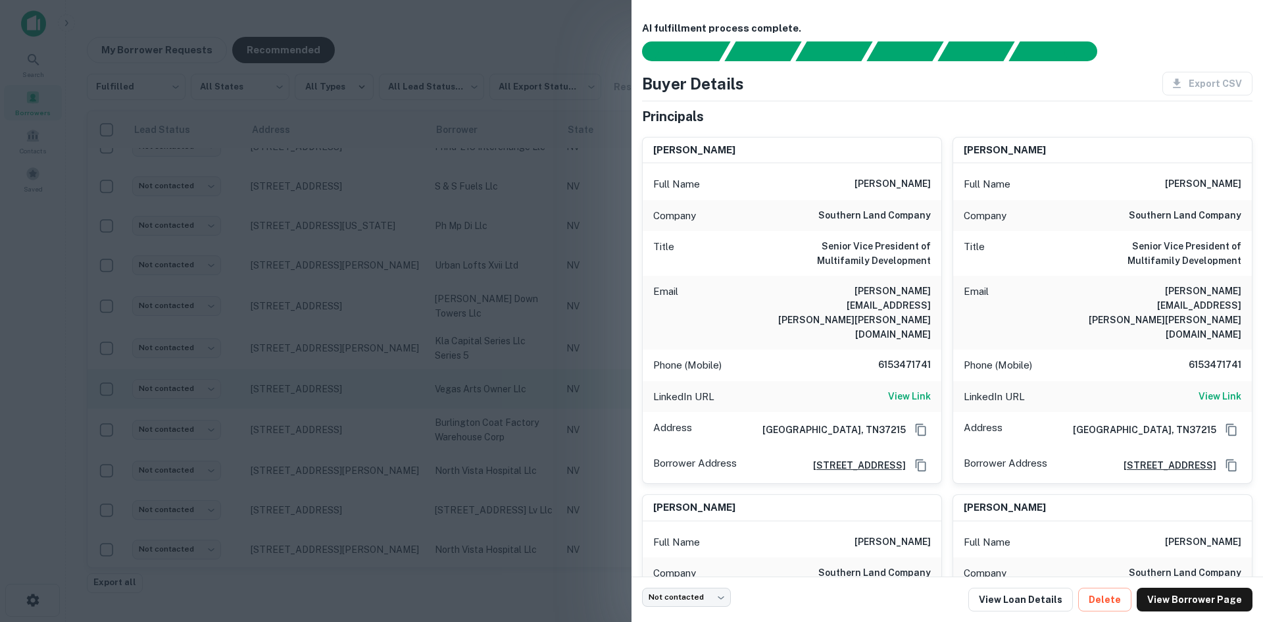
click at [307, 399] on div at bounding box center [631, 311] width 1263 height 622
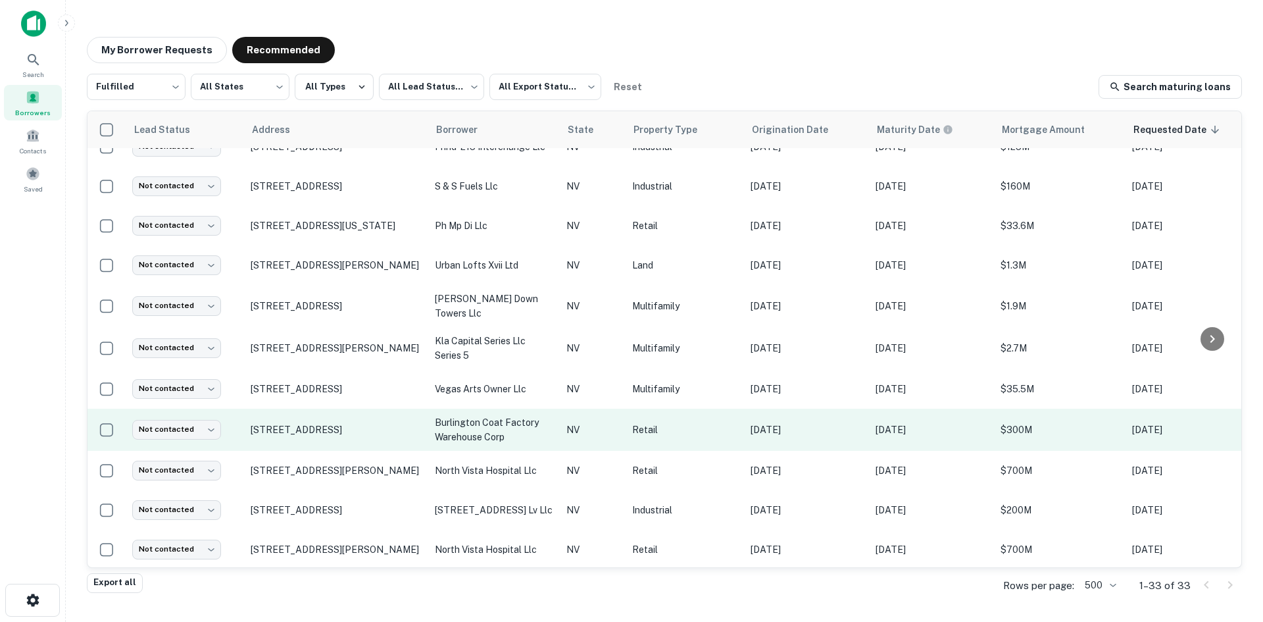
click at [311, 441] on td "[STREET_ADDRESS]" at bounding box center [336, 429] width 184 height 42
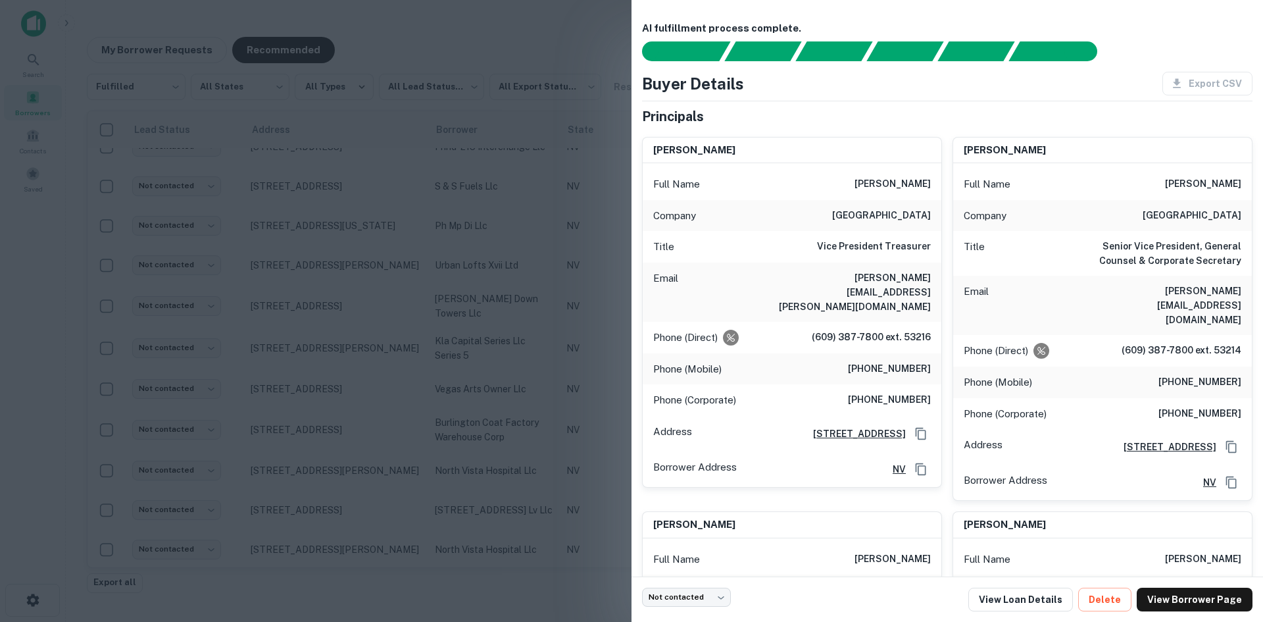
click at [304, 387] on div at bounding box center [631, 311] width 1263 height 622
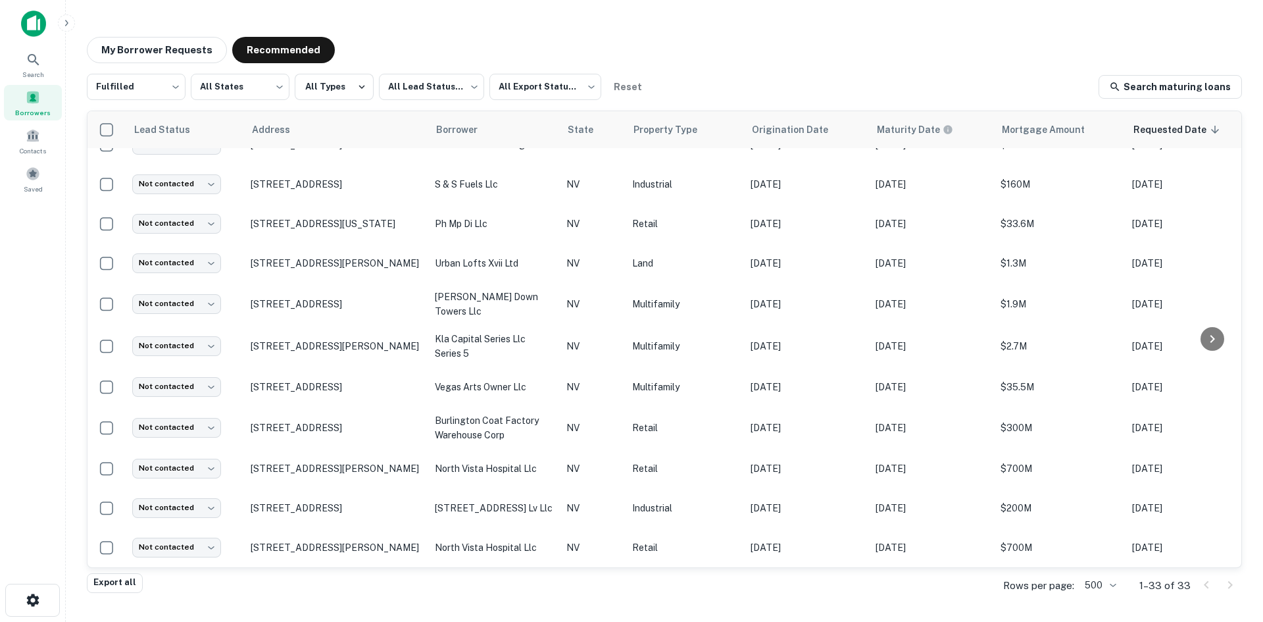
scroll to position [916, 0]
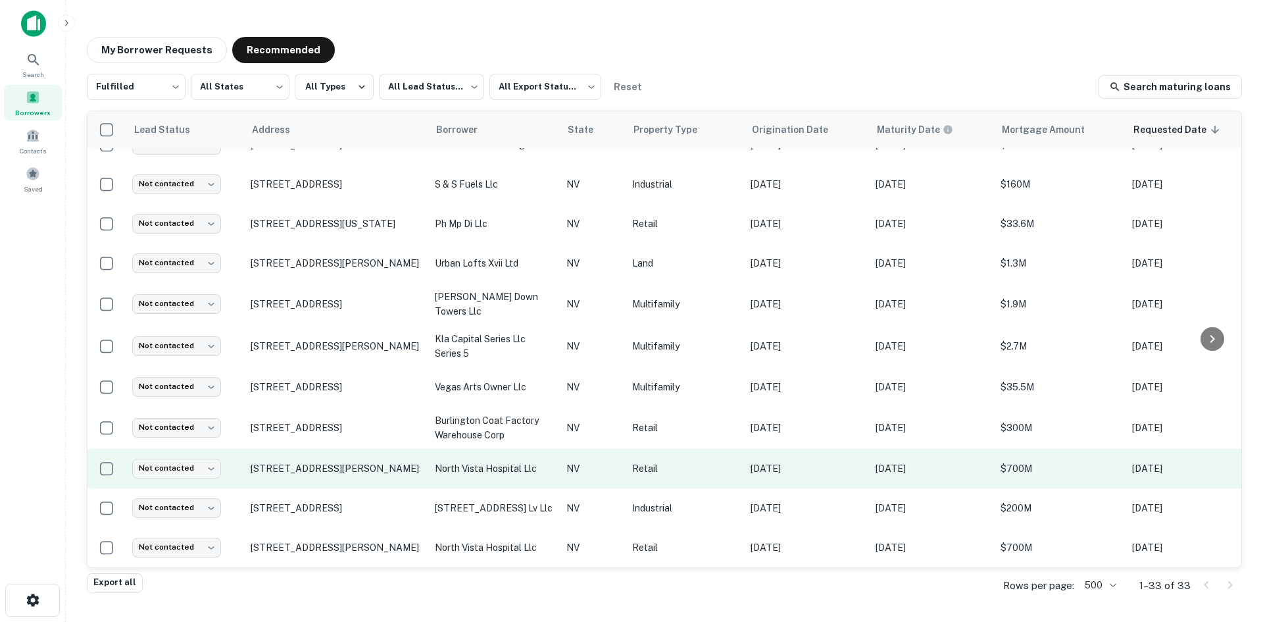
click at [354, 470] on td "[STREET_ADDRESS][PERSON_NAME]" at bounding box center [336, 468] width 184 height 39
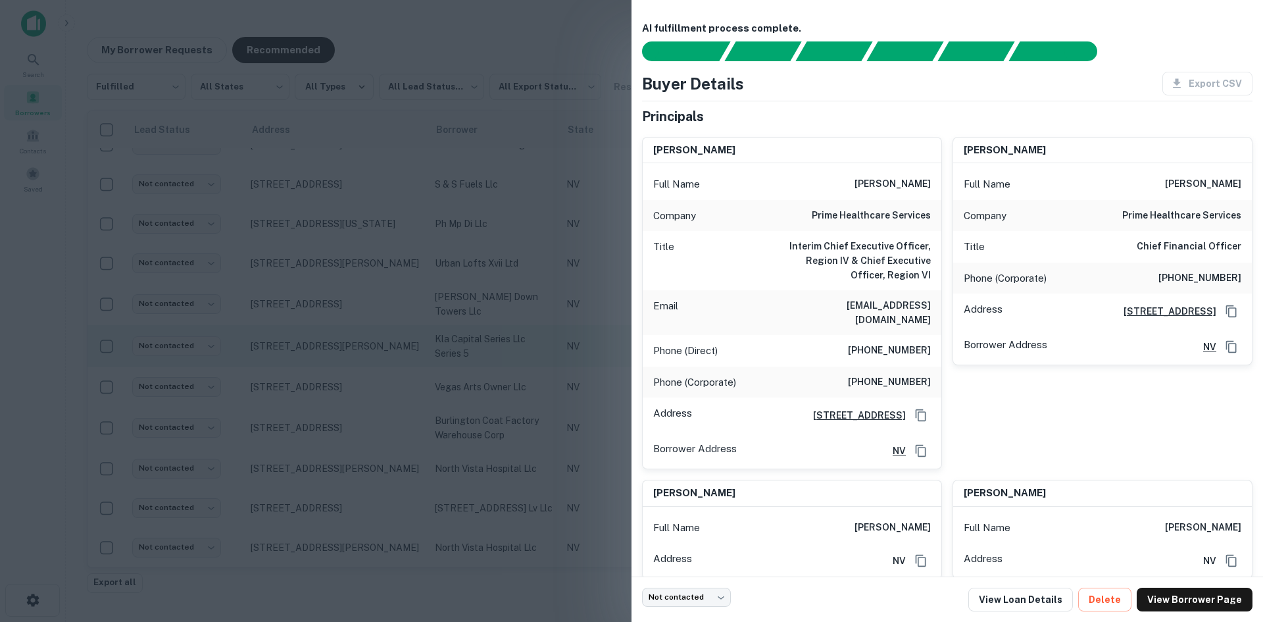
drag, startPoint x: 435, startPoint y: 324, endPoint x: 396, endPoint y: 318, distance: 39.4
click at [434, 324] on div at bounding box center [631, 311] width 1263 height 622
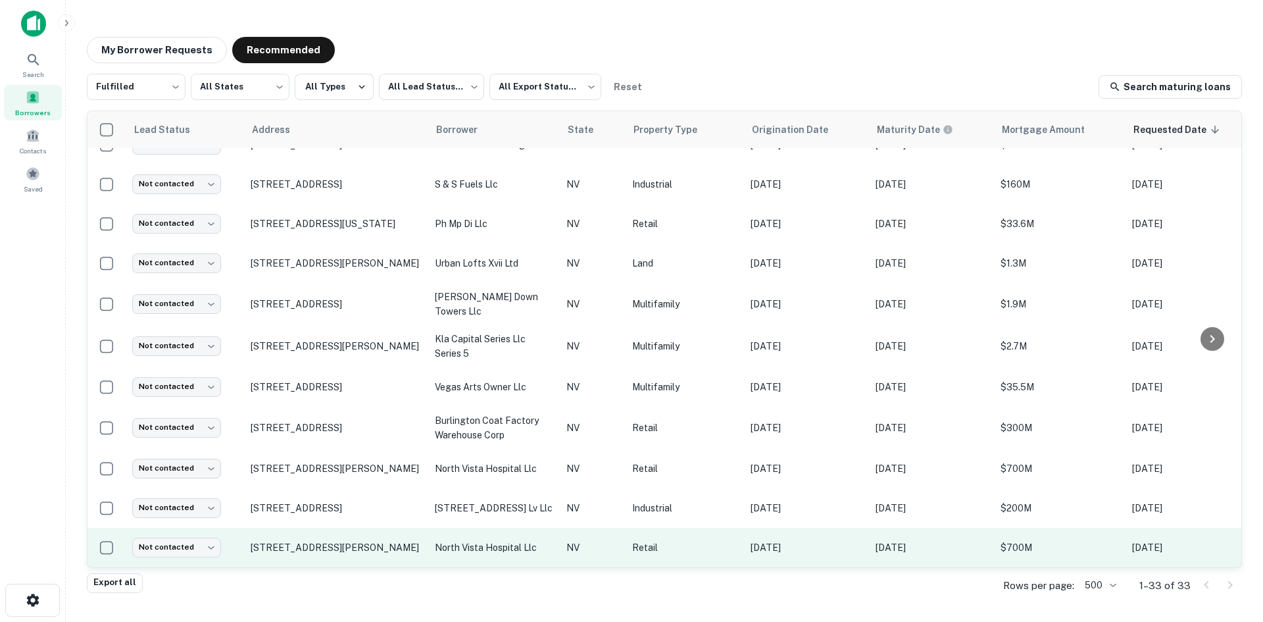
click at [347, 554] on td "[STREET_ADDRESS][PERSON_NAME]" at bounding box center [336, 547] width 184 height 39
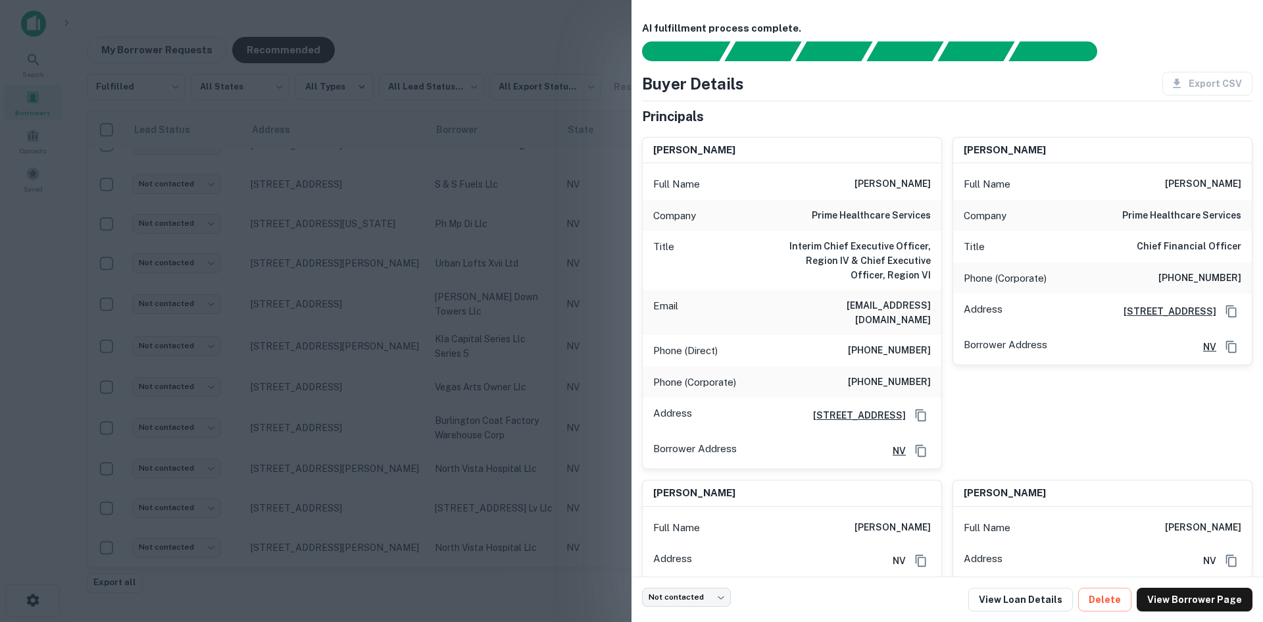
click at [341, 487] on div at bounding box center [631, 311] width 1263 height 622
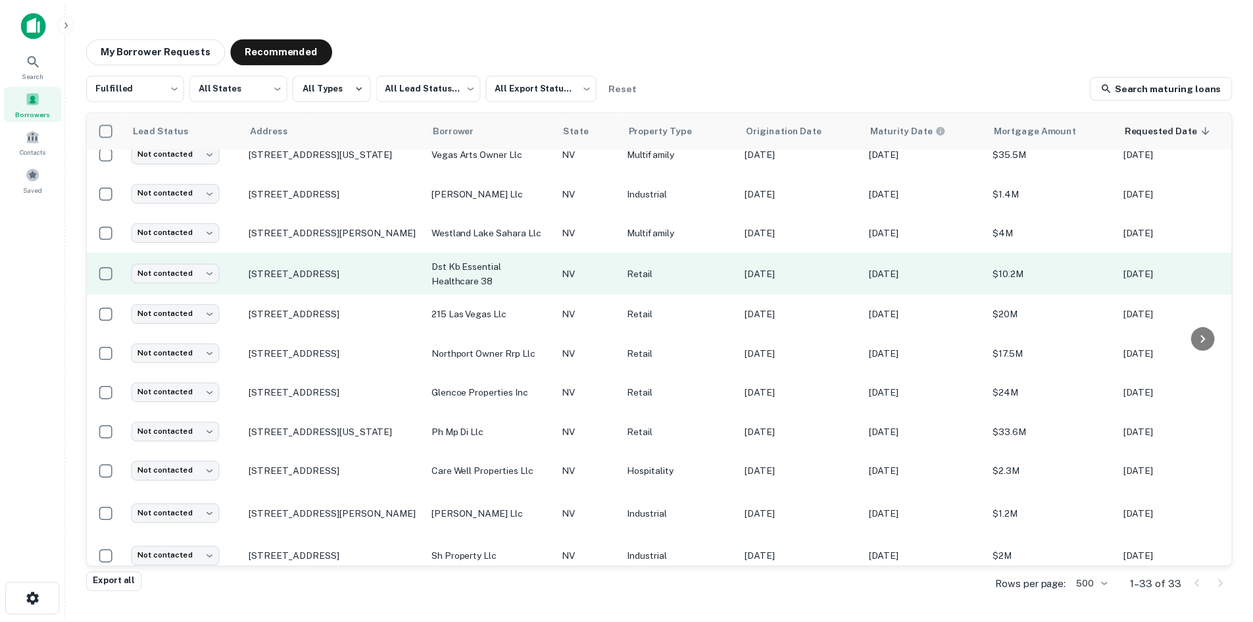
scroll to position [126, 0]
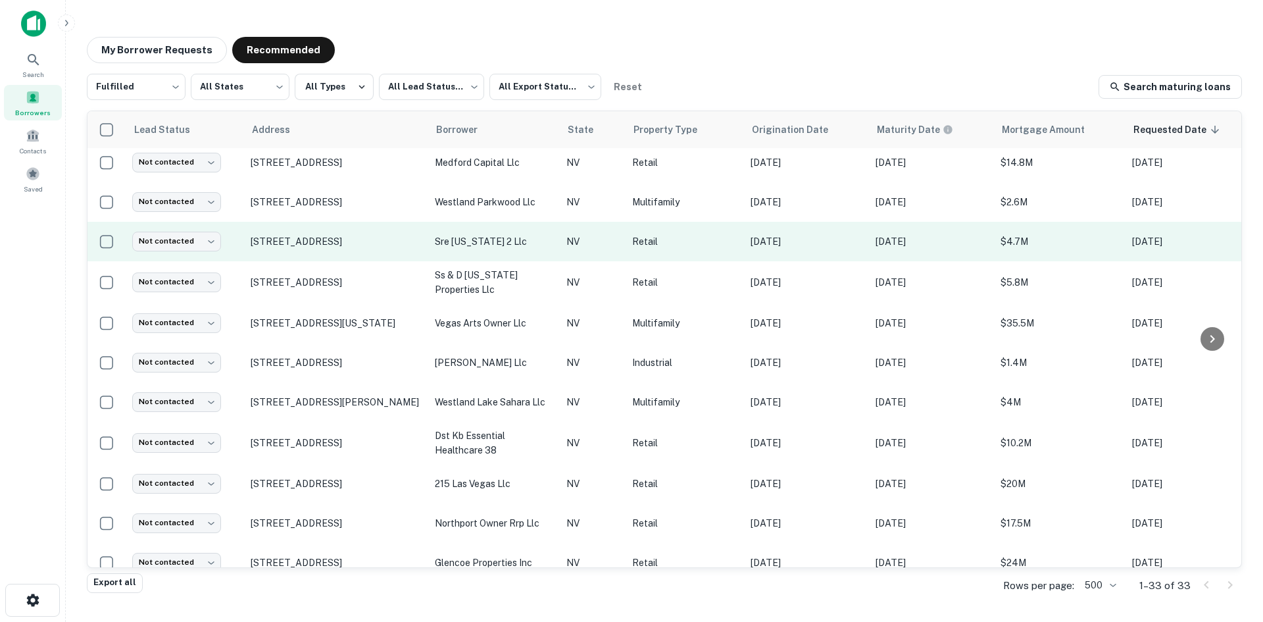
click at [370, 259] on td "[STREET_ADDRESS]" at bounding box center [336, 241] width 184 height 39
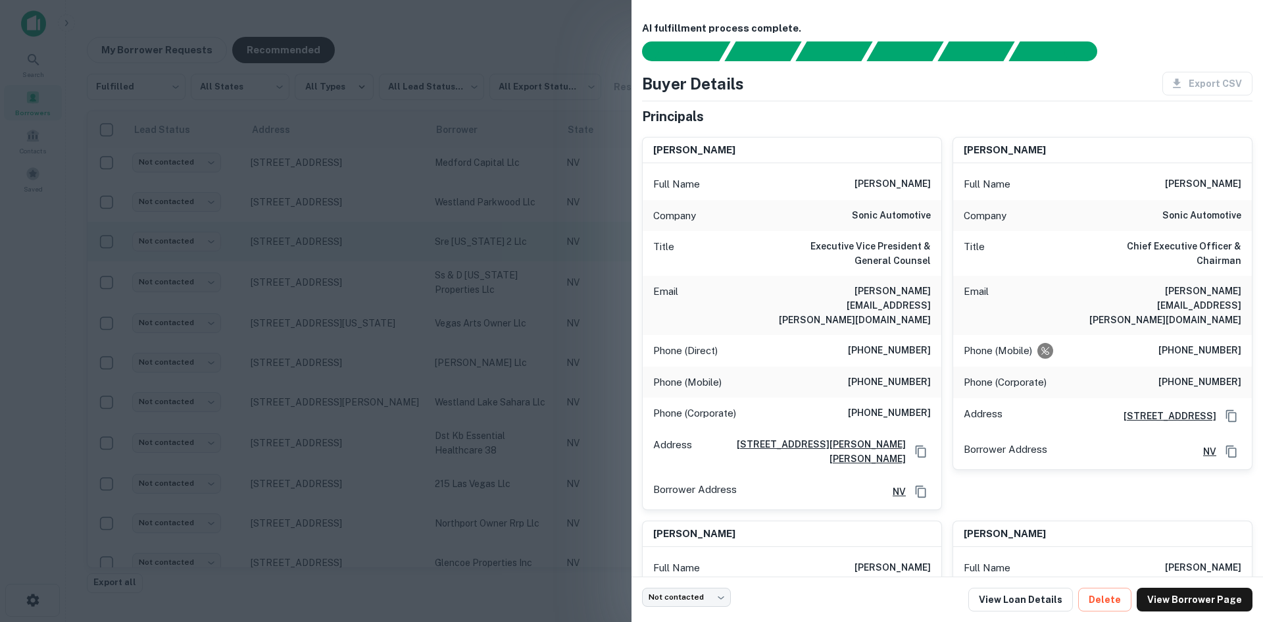
click at [370, 259] on div at bounding box center [631, 311] width 1263 height 622
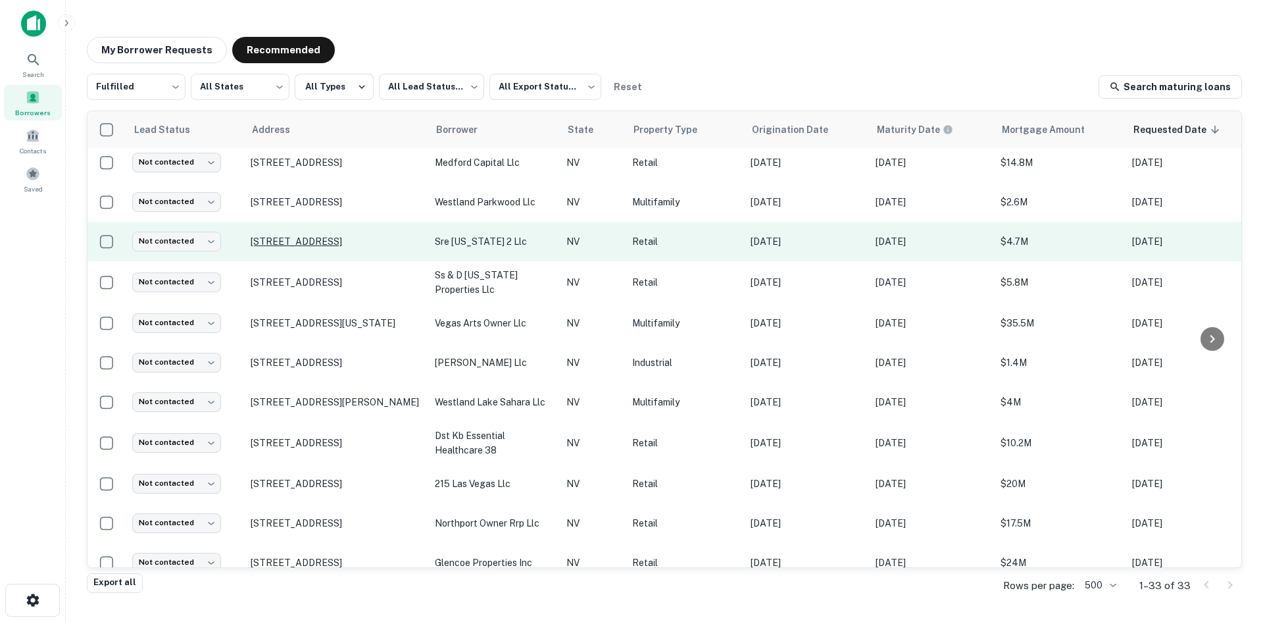
click at [303, 235] on p "[STREET_ADDRESS]" at bounding box center [336, 241] width 171 height 12
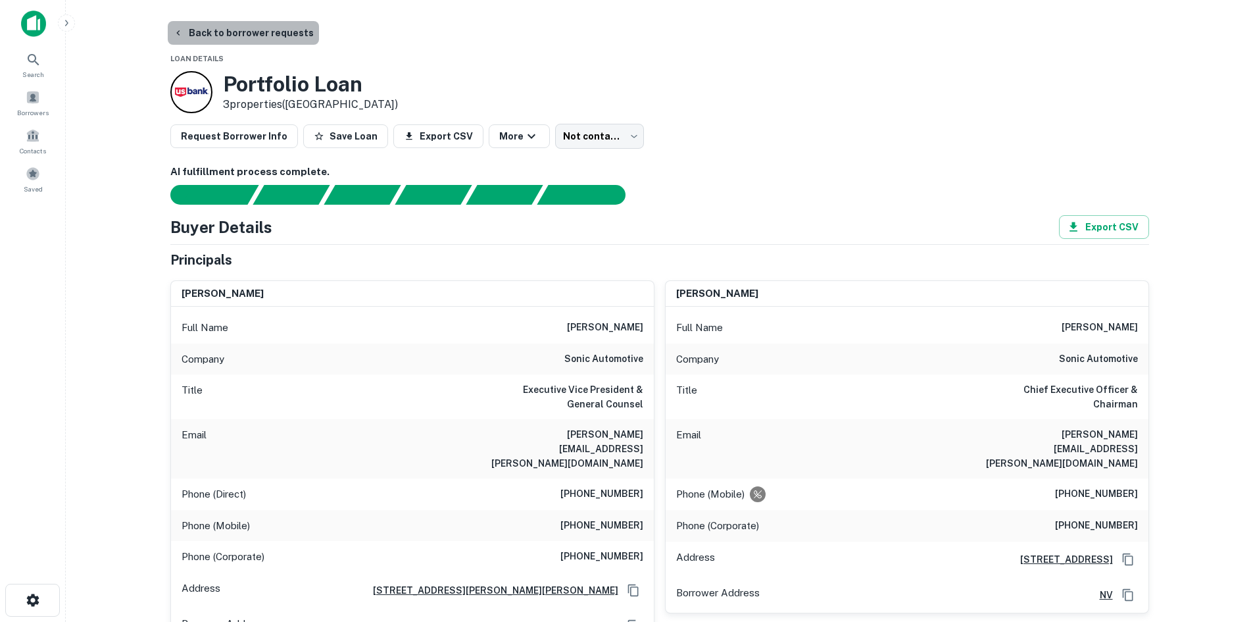
click at [254, 41] on button "Back to borrower requests" at bounding box center [243, 33] width 151 height 24
